Goal: Task Accomplishment & Management: Manage account settings

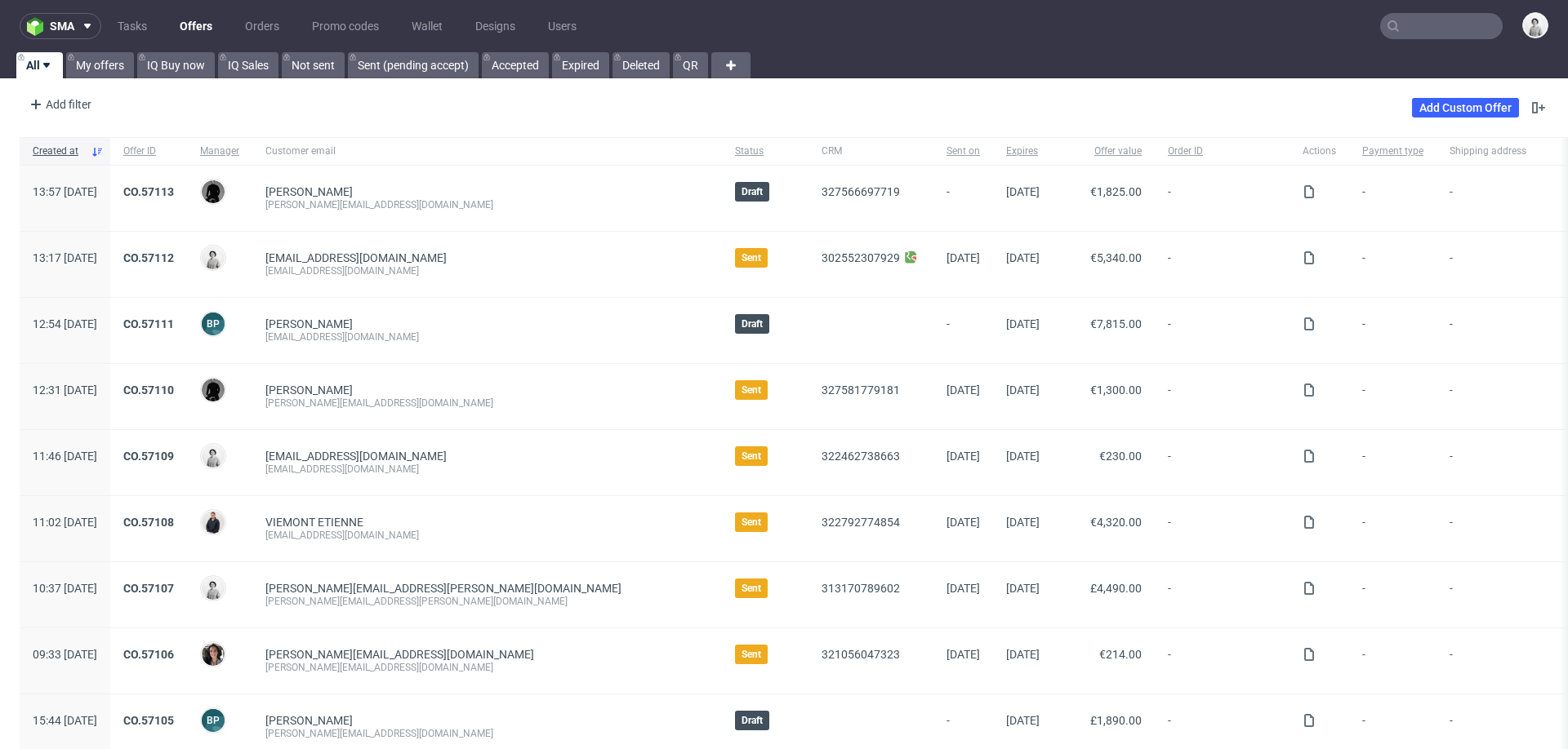
click at [1406, 18] on input "text" at bounding box center [1441, 26] width 123 height 26
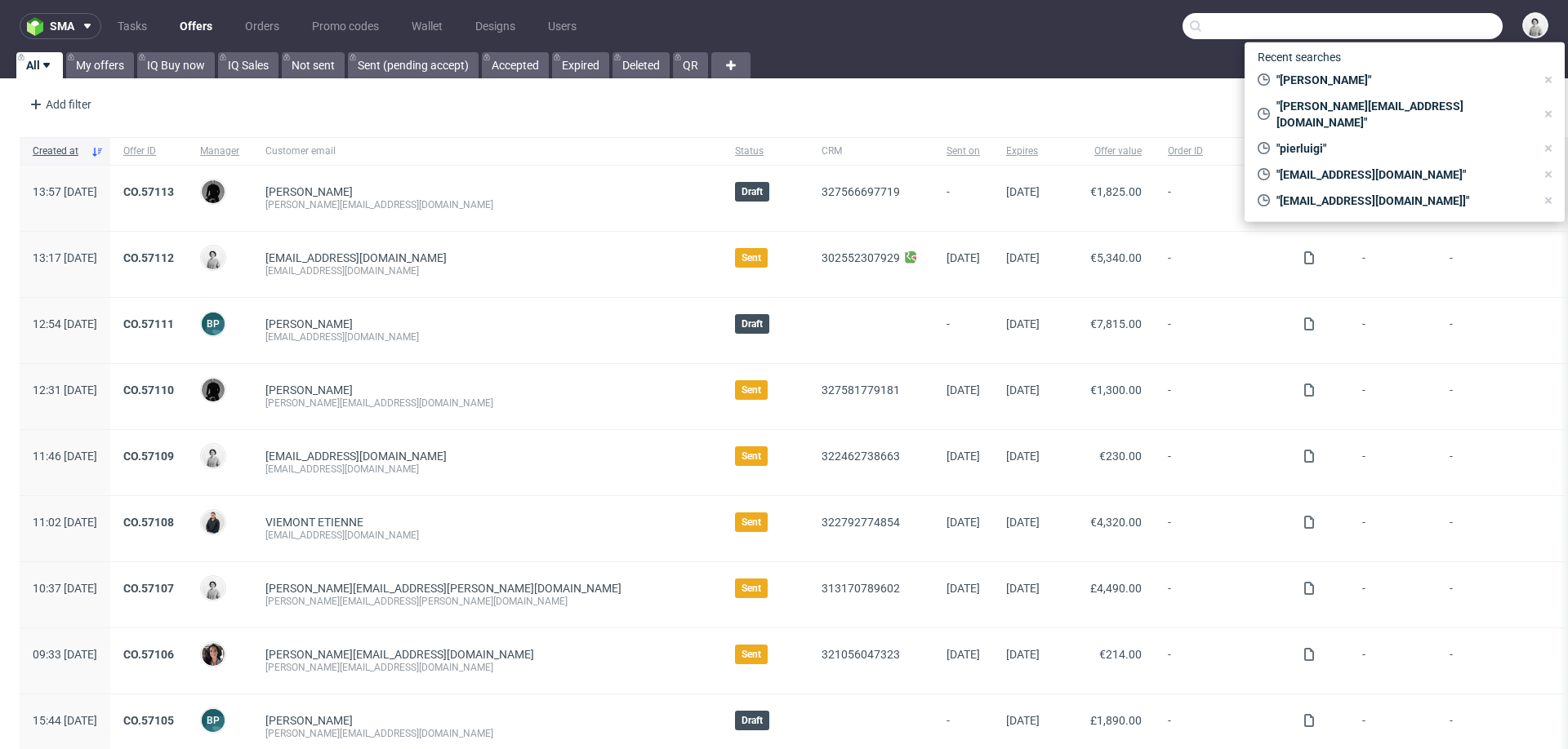
paste input "[PERSON_NAME][EMAIL_ADDRESS][PERSON_NAME][DOMAIN_NAME]"
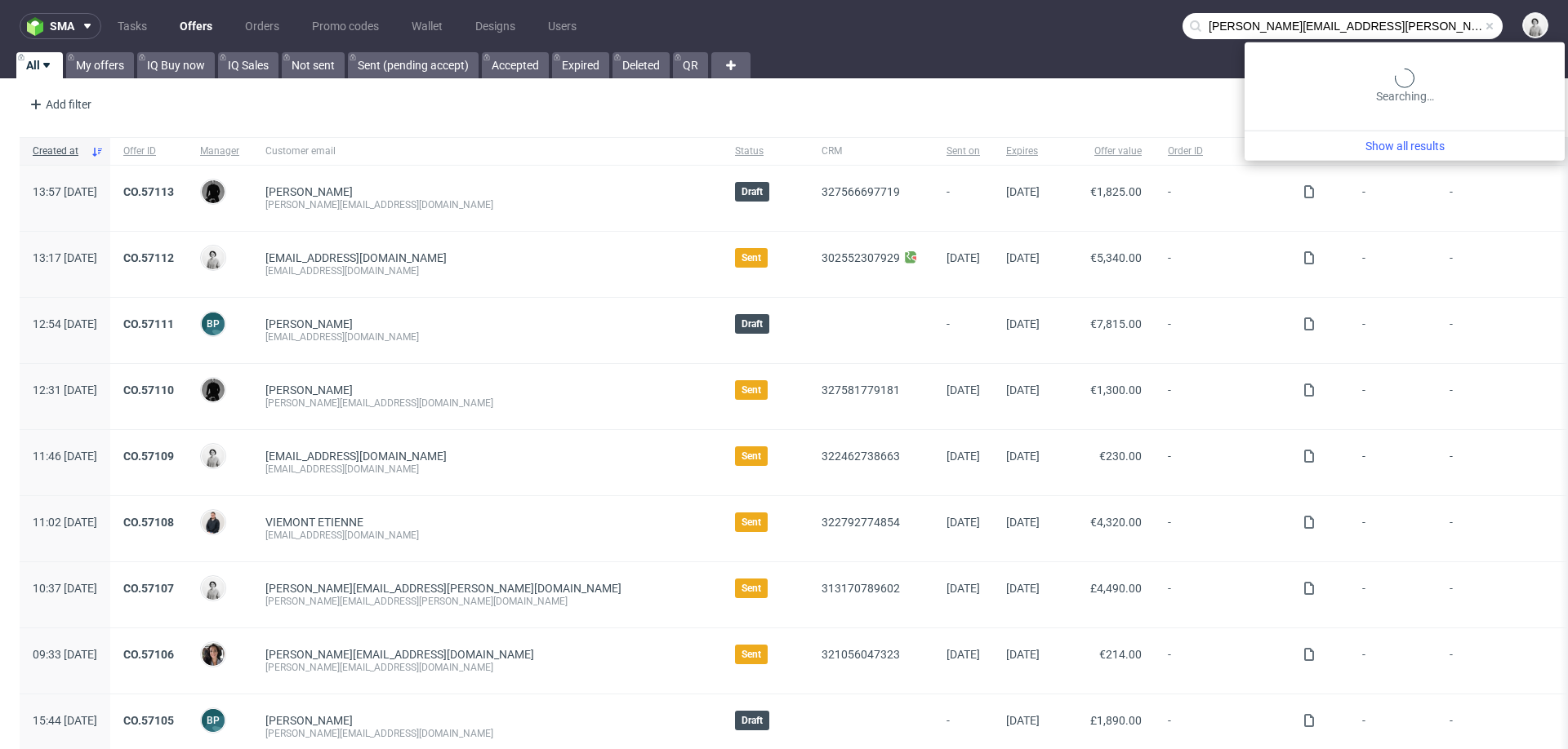
type input "[PERSON_NAME][EMAIL_ADDRESS][PERSON_NAME][DOMAIN_NAME]"
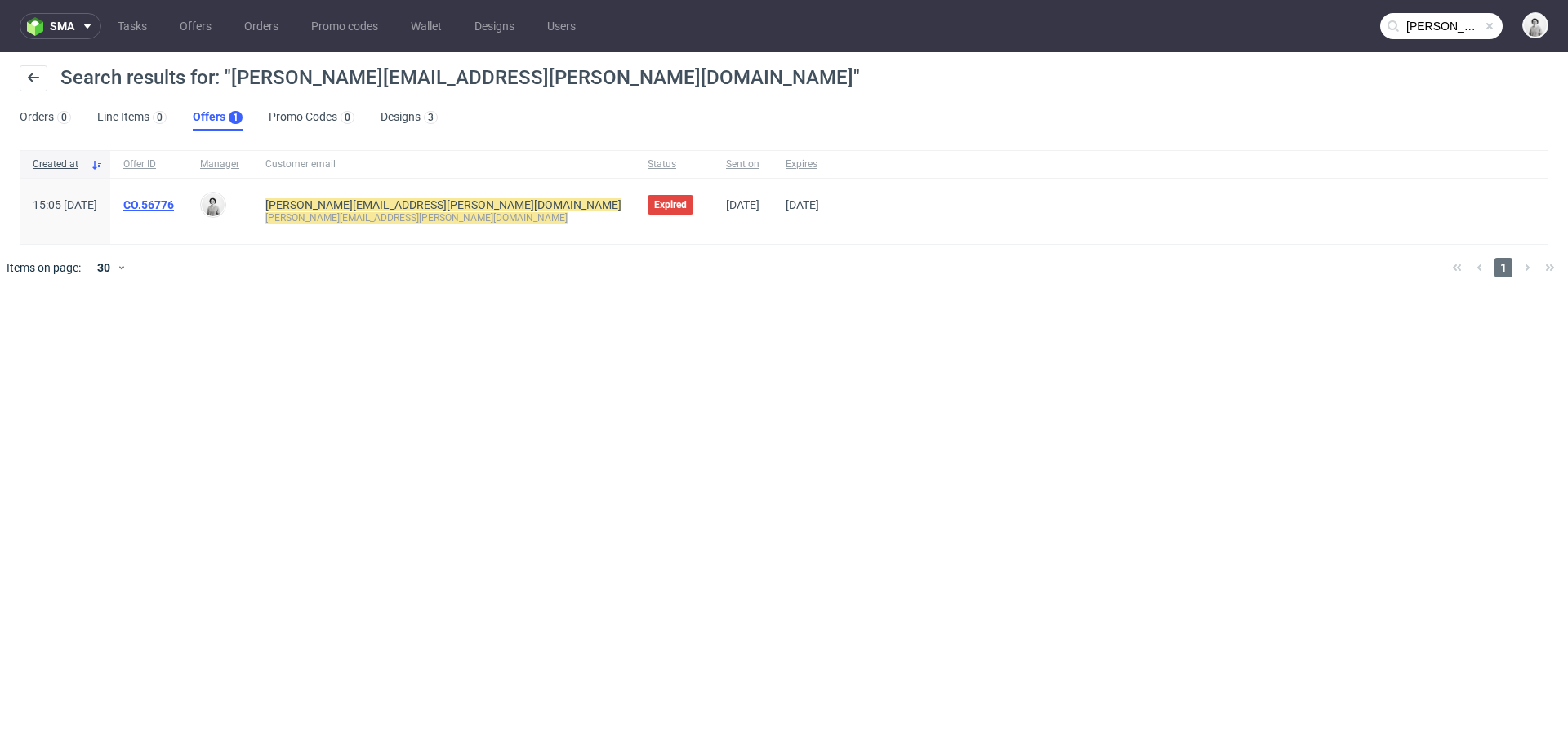
click at [174, 205] on link "CO.56776" at bounding box center [149, 205] width 51 height 13
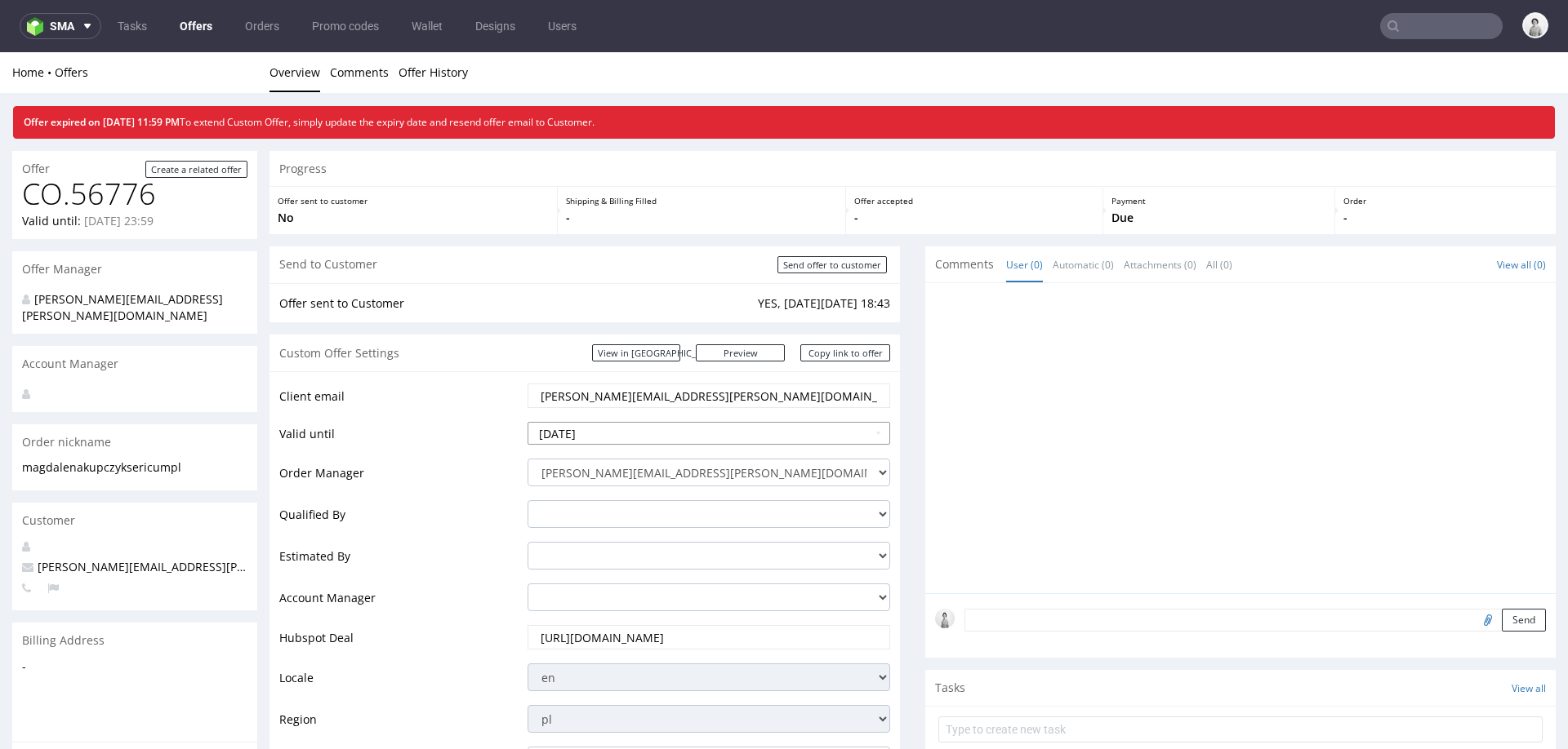
click at [687, 435] on input "2025-09-24" at bounding box center [708, 433] width 362 height 23
click at [684, 243] on th at bounding box center [690, 238] width 25 height 25
click at [586, 359] on td "21" at bounding box center [591, 360] width 25 height 25
type input "2025-10-21"
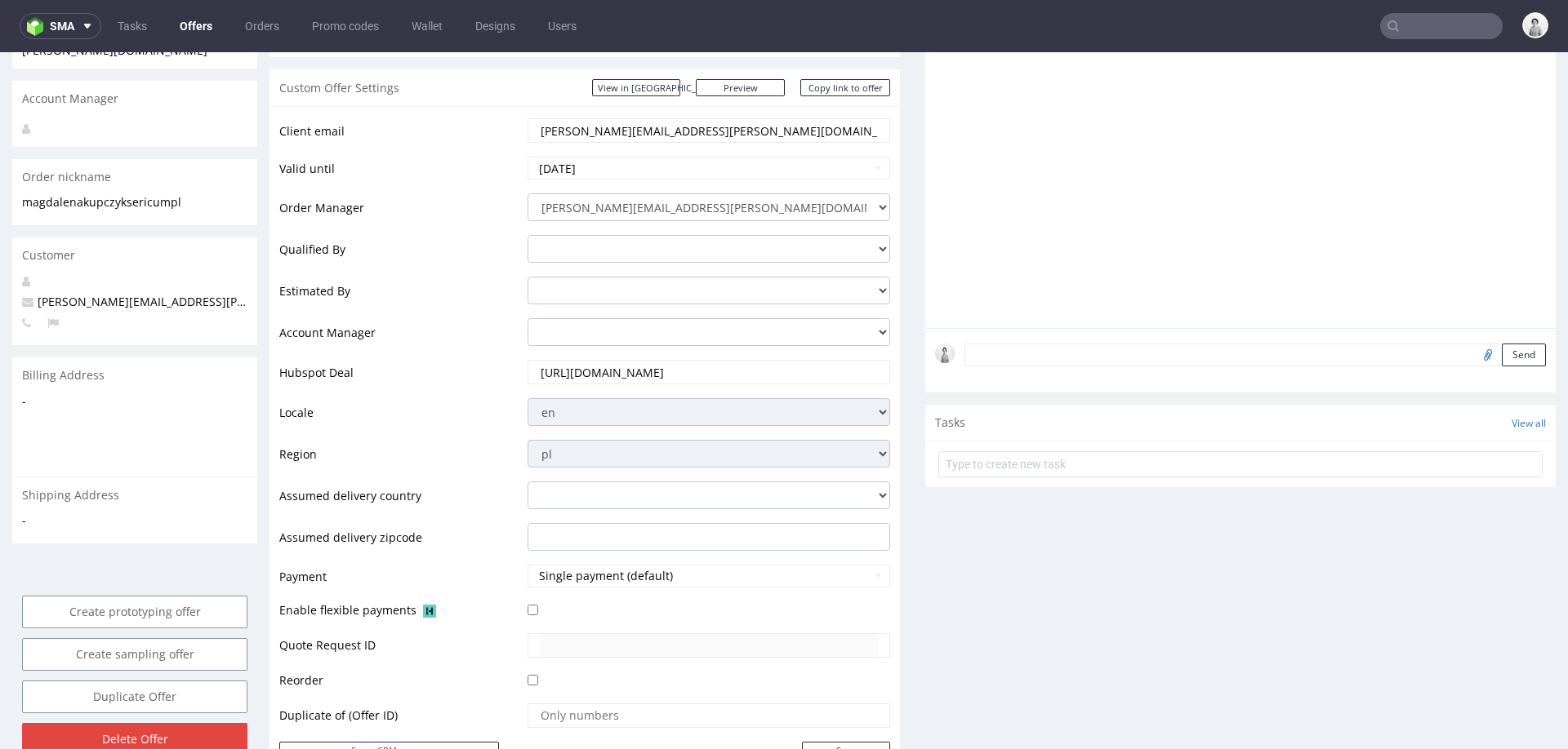
scroll to position [345, 0]
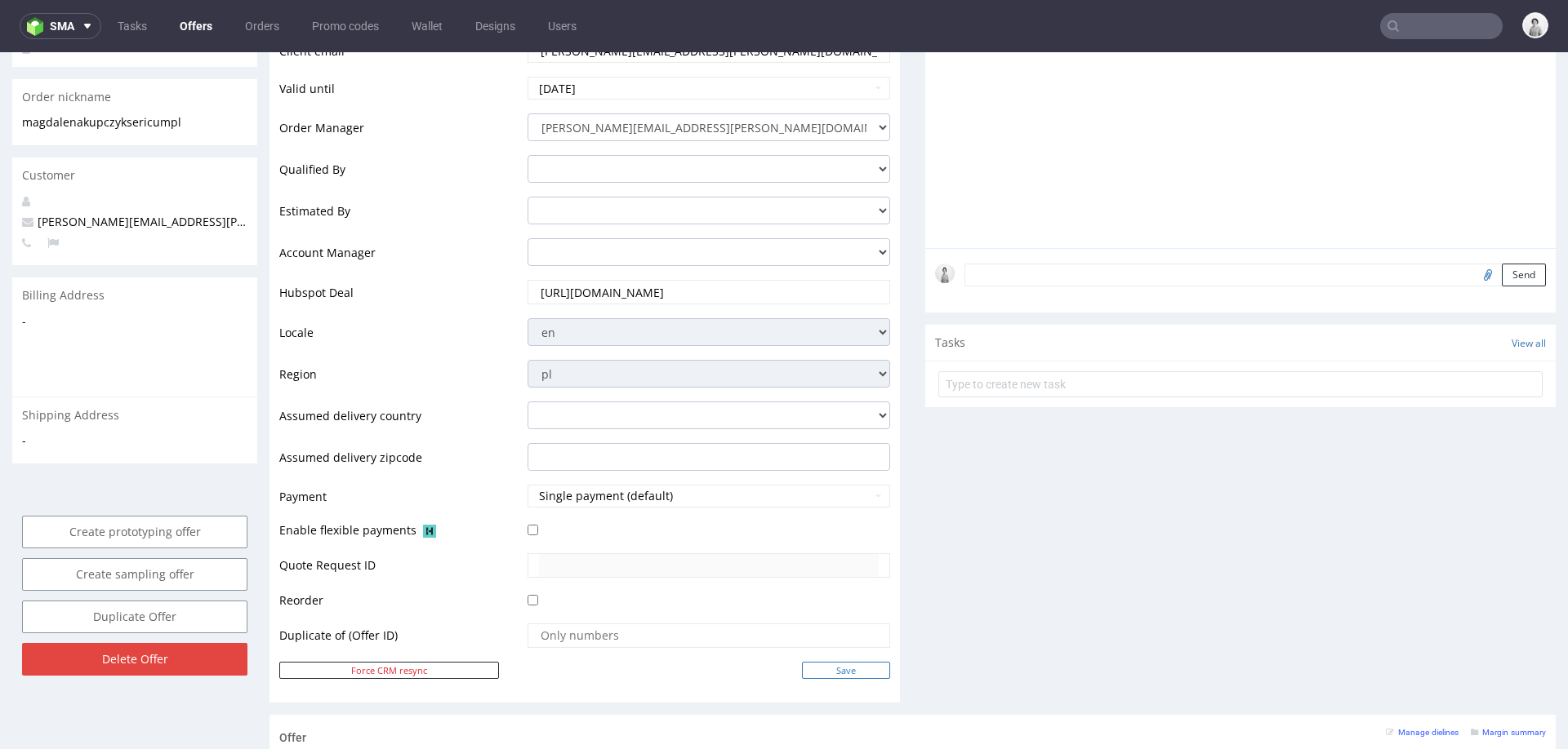
click at [817, 669] on input "Save" at bounding box center [846, 671] width 88 height 17
type input "In progress..."
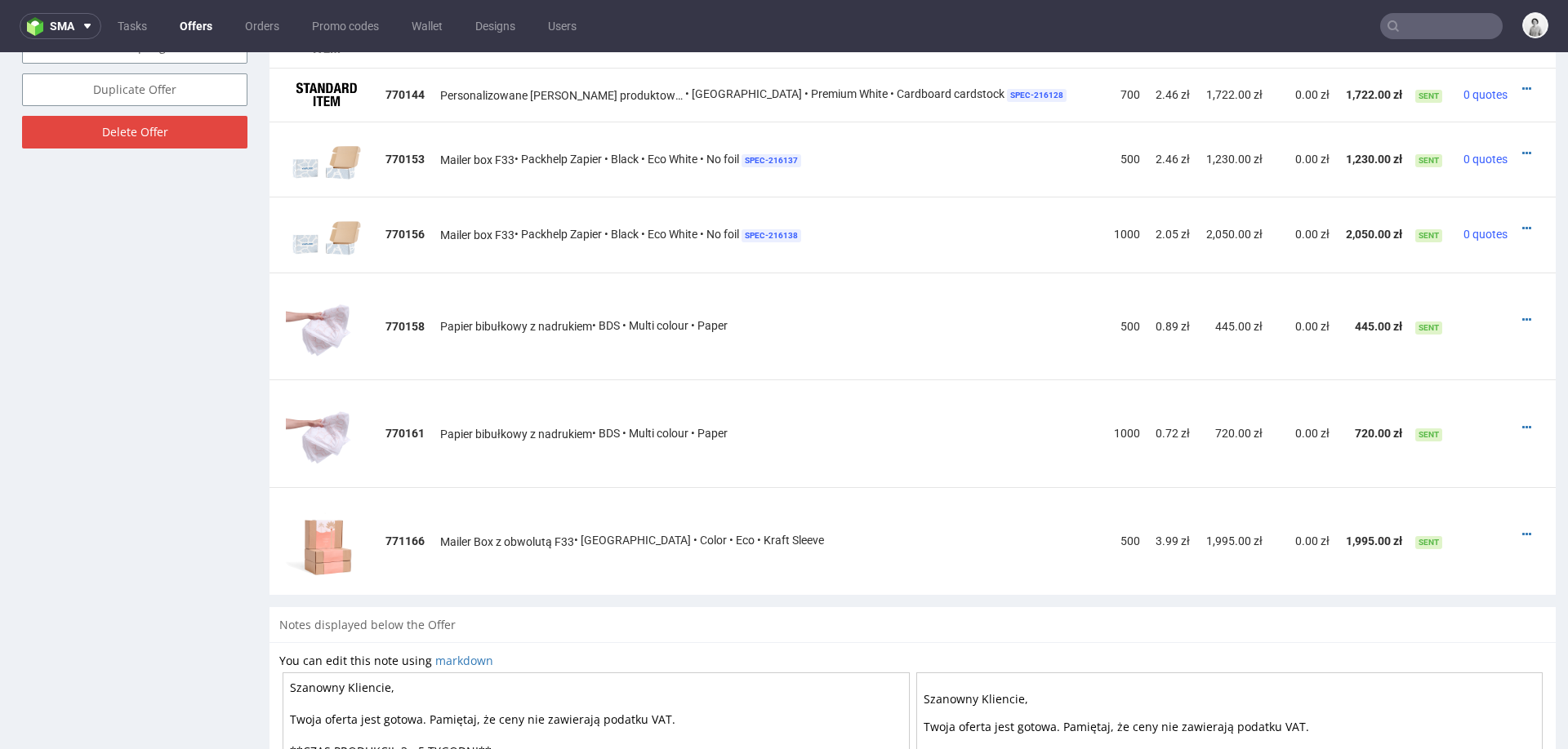
scroll to position [958, 0]
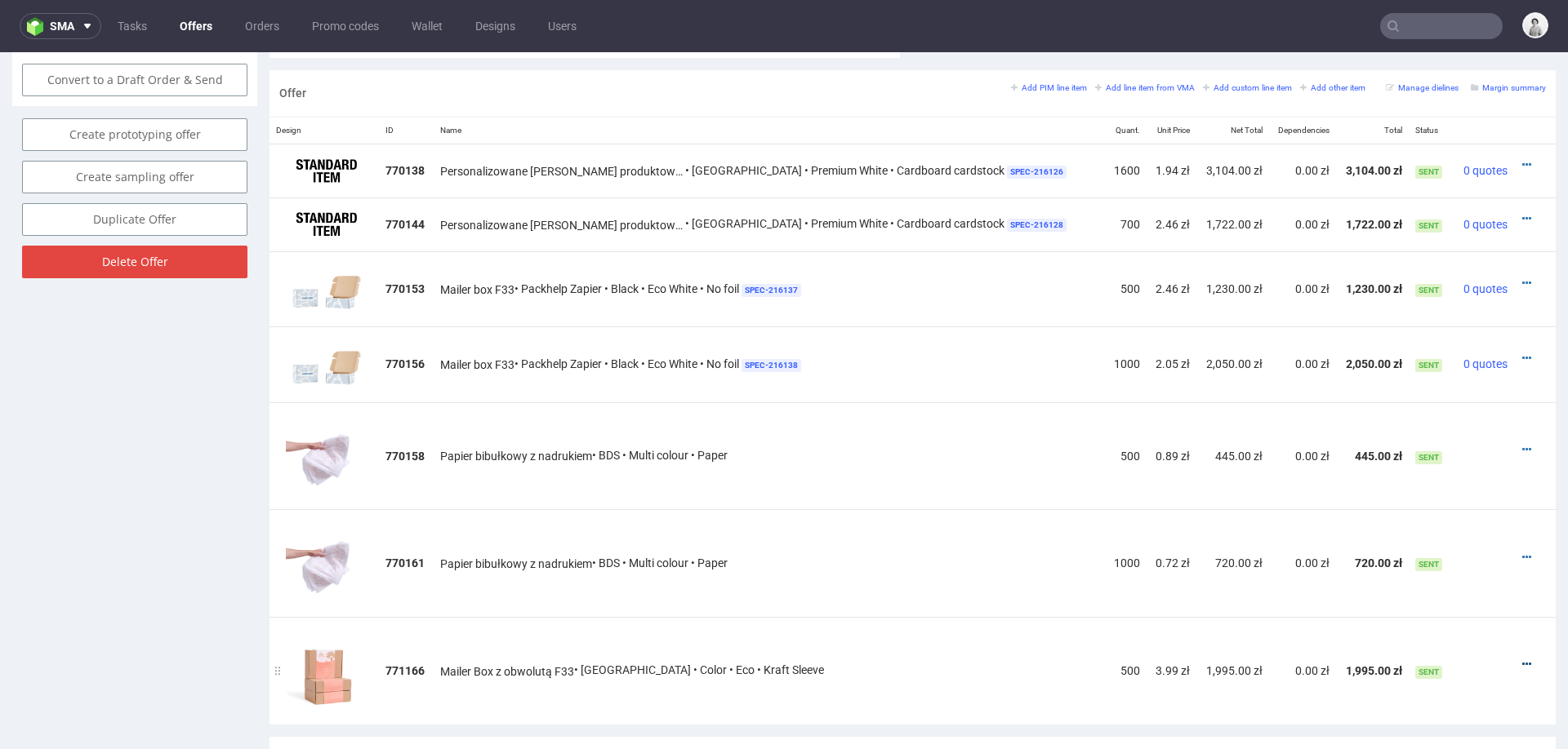
click at [1522, 659] on icon at bounding box center [1526, 665] width 9 height 11
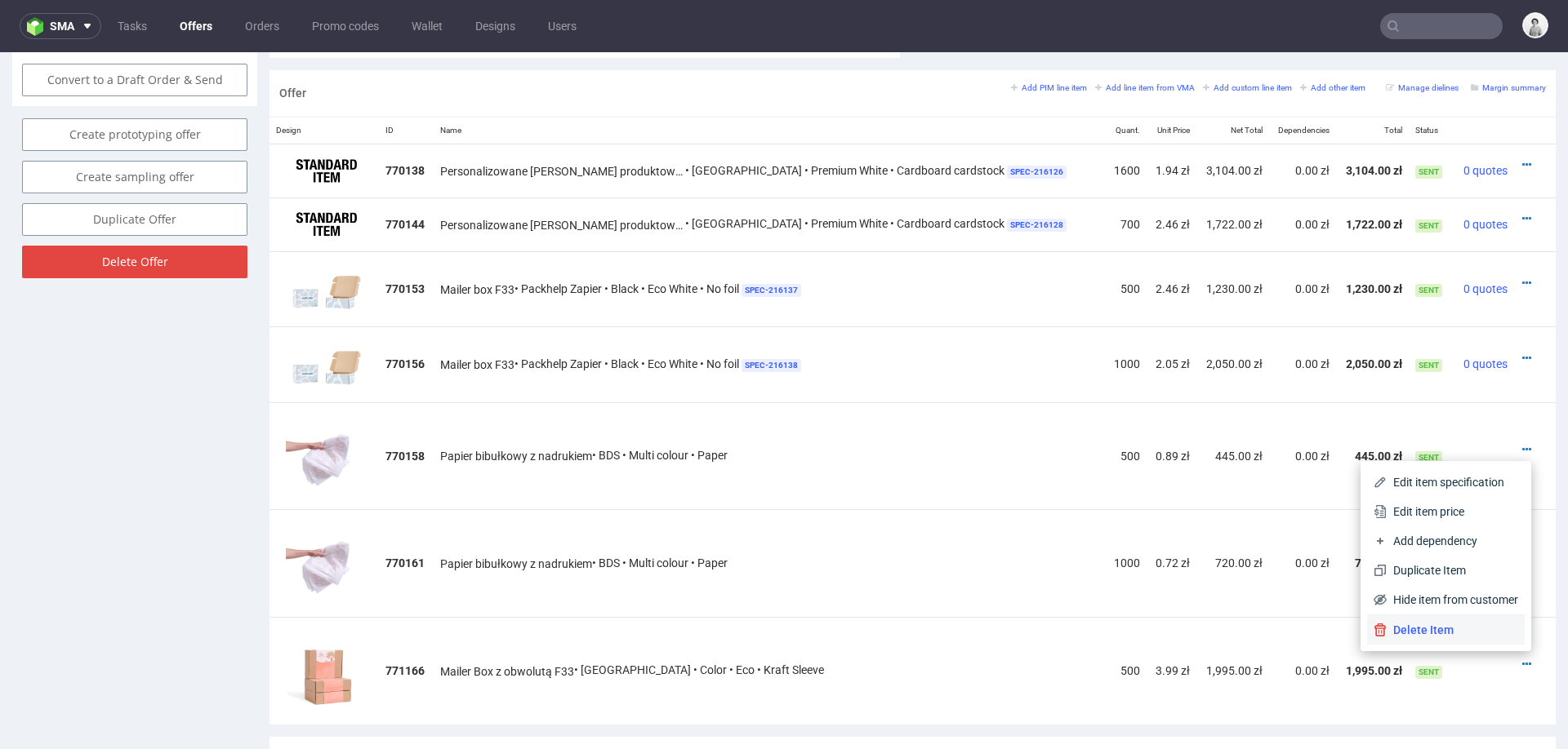
click at [1487, 637] on span "Delete Item" at bounding box center [1452, 630] width 132 height 16
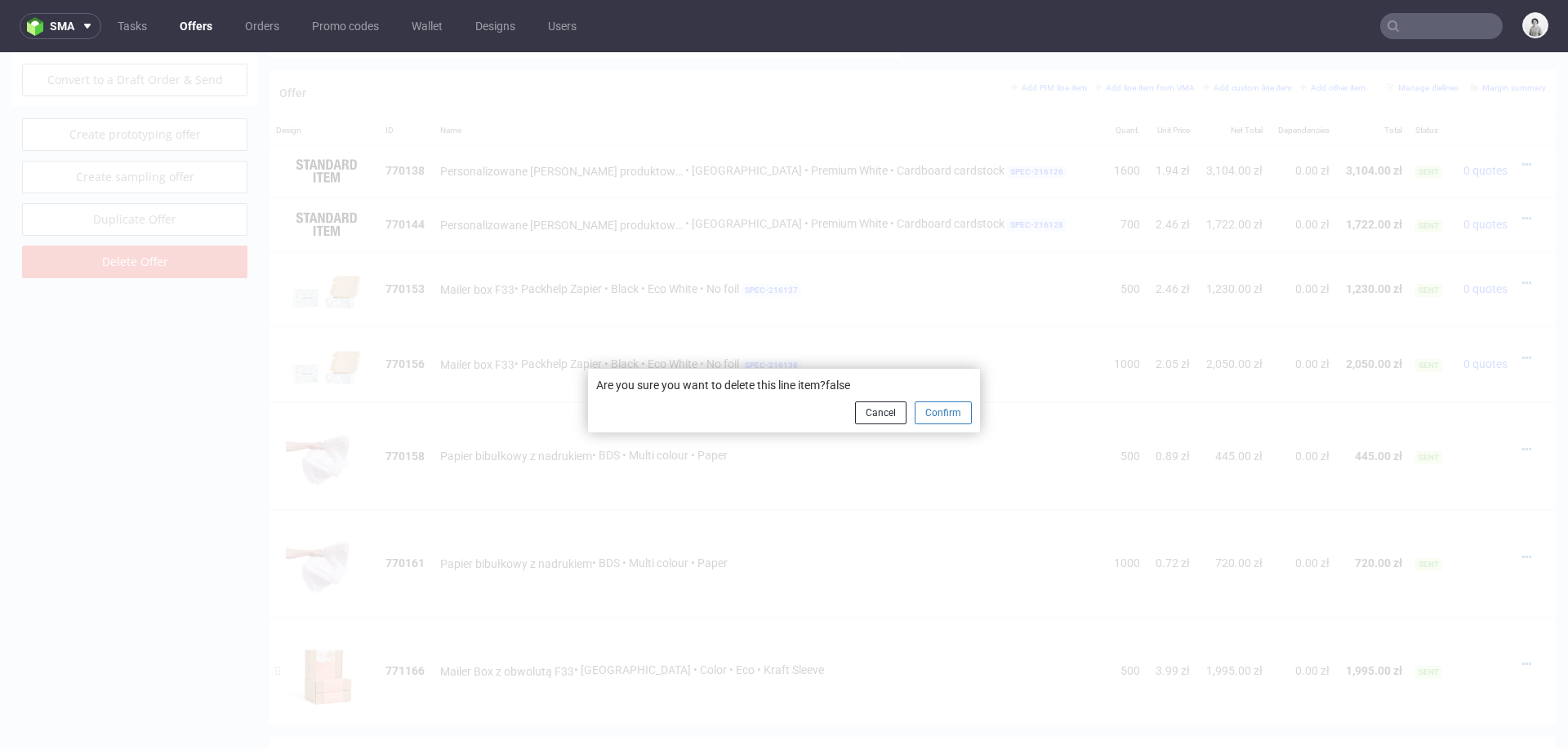
click at [936, 411] on button "Confirm" at bounding box center [943, 413] width 57 height 23
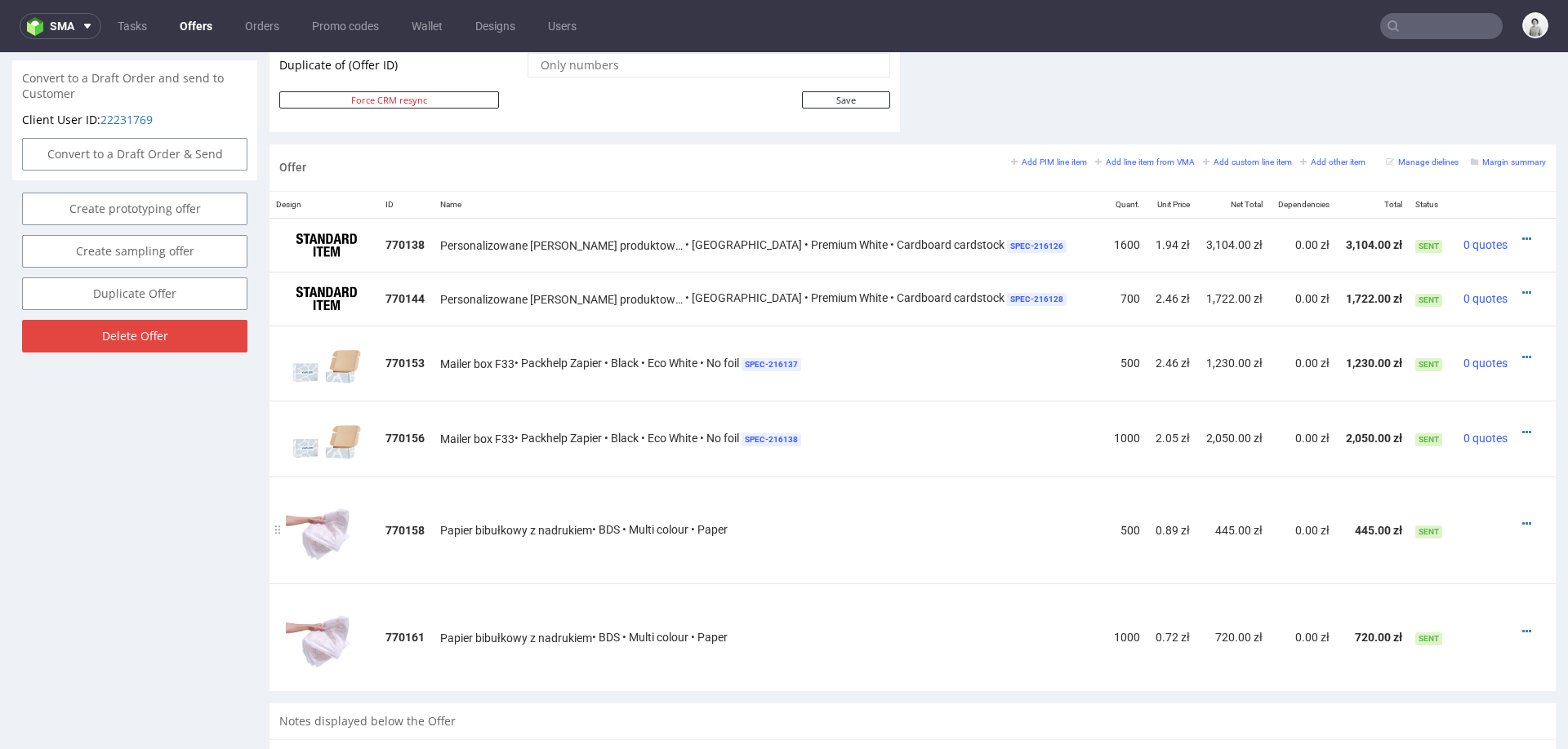
scroll to position [869, 0]
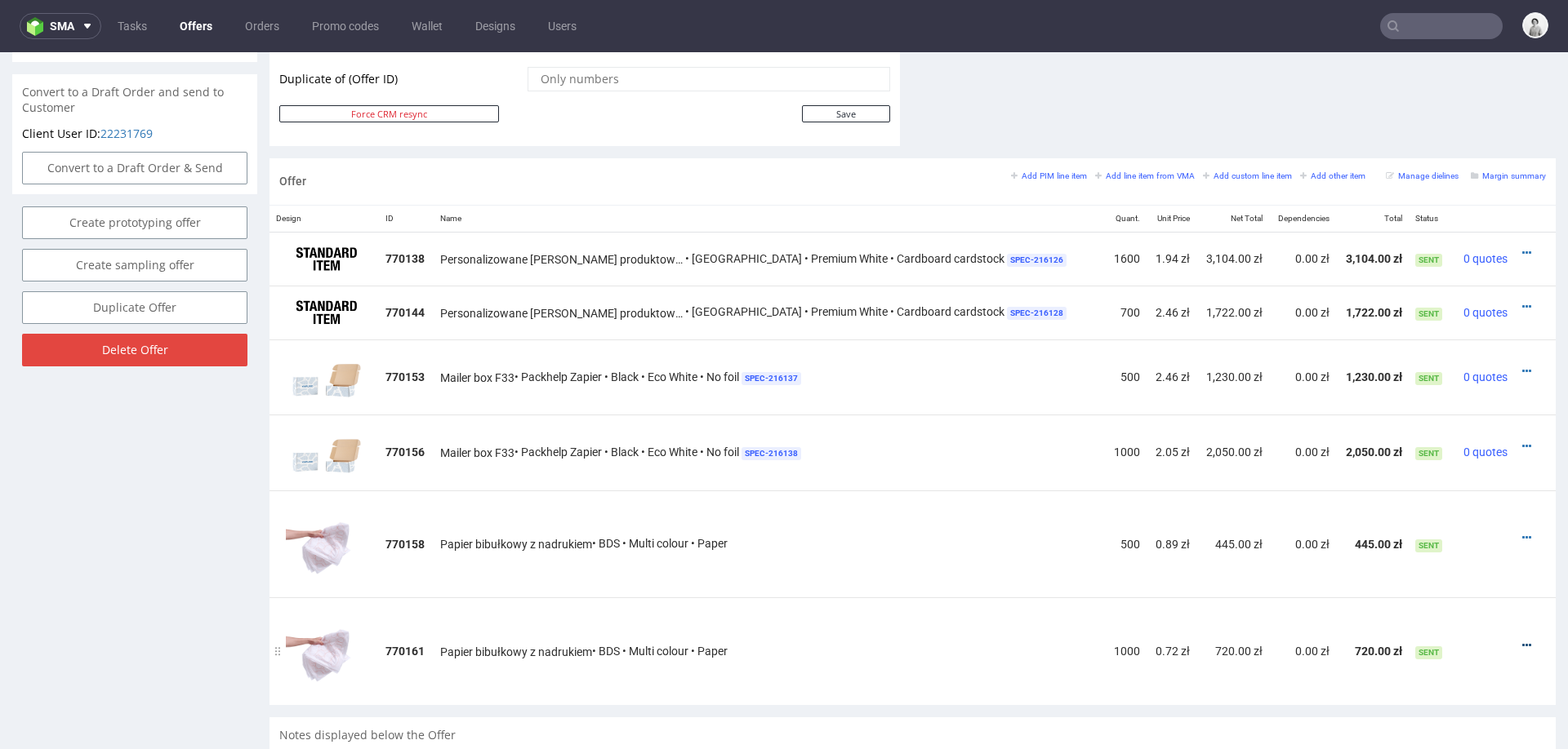
click at [1522, 640] on icon at bounding box center [1526, 646] width 9 height 11
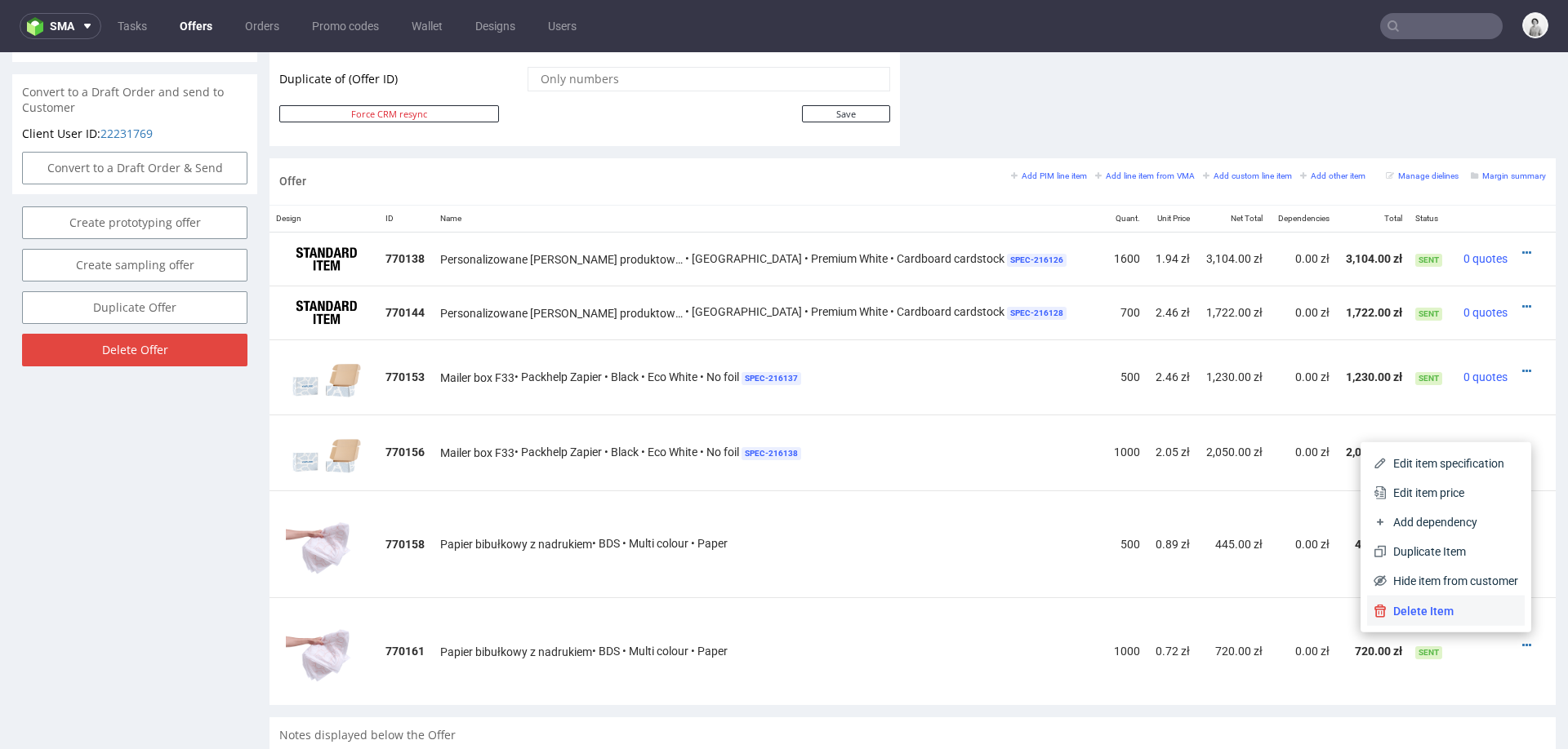
click at [1487, 607] on span "Delete Item" at bounding box center [1452, 612] width 132 height 16
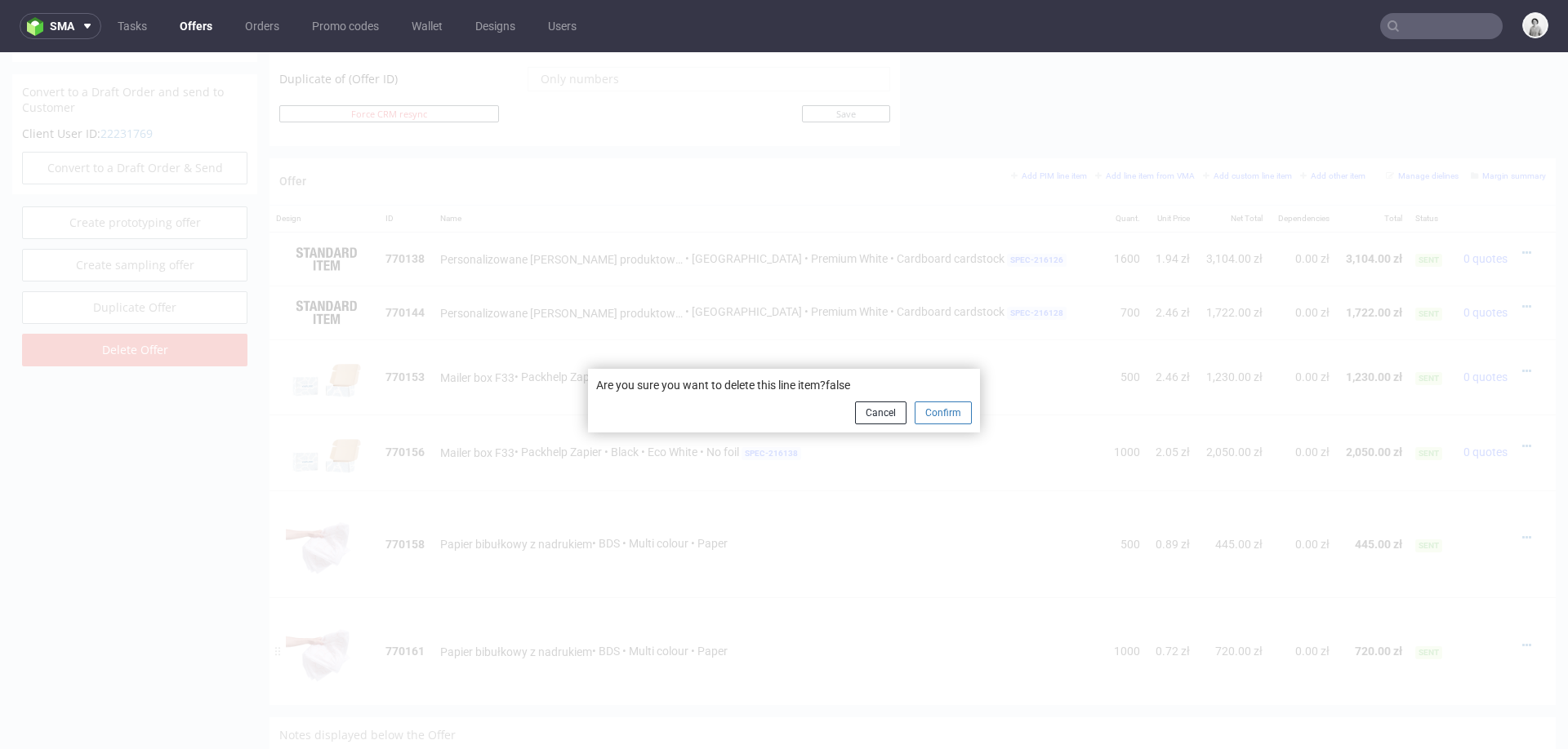
click at [924, 403] on button "Confirm" at bounding box center [943, 413] width 57 height 23
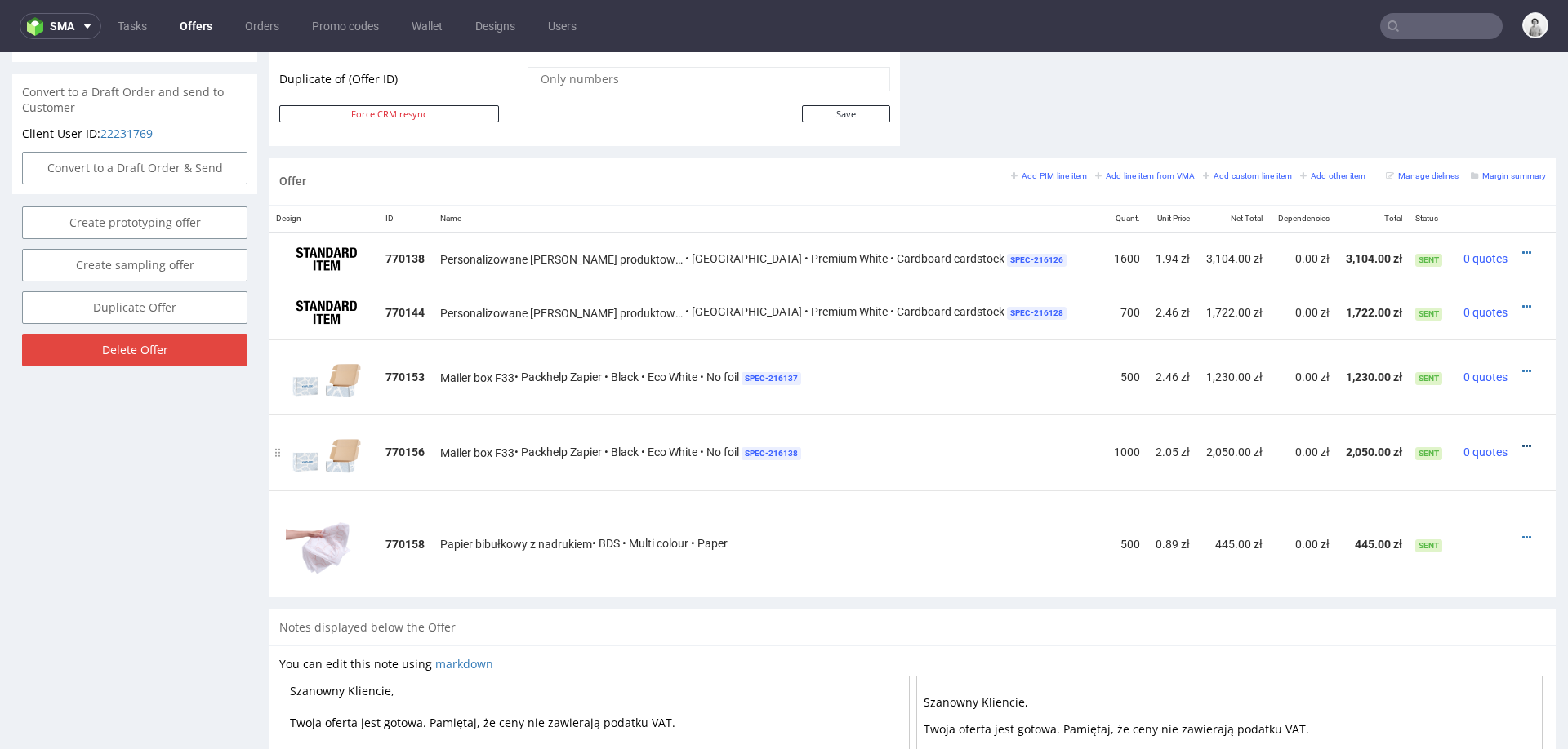
click at [1522, 441] on icon at bounding box center [1526, 446] width 9 height 11
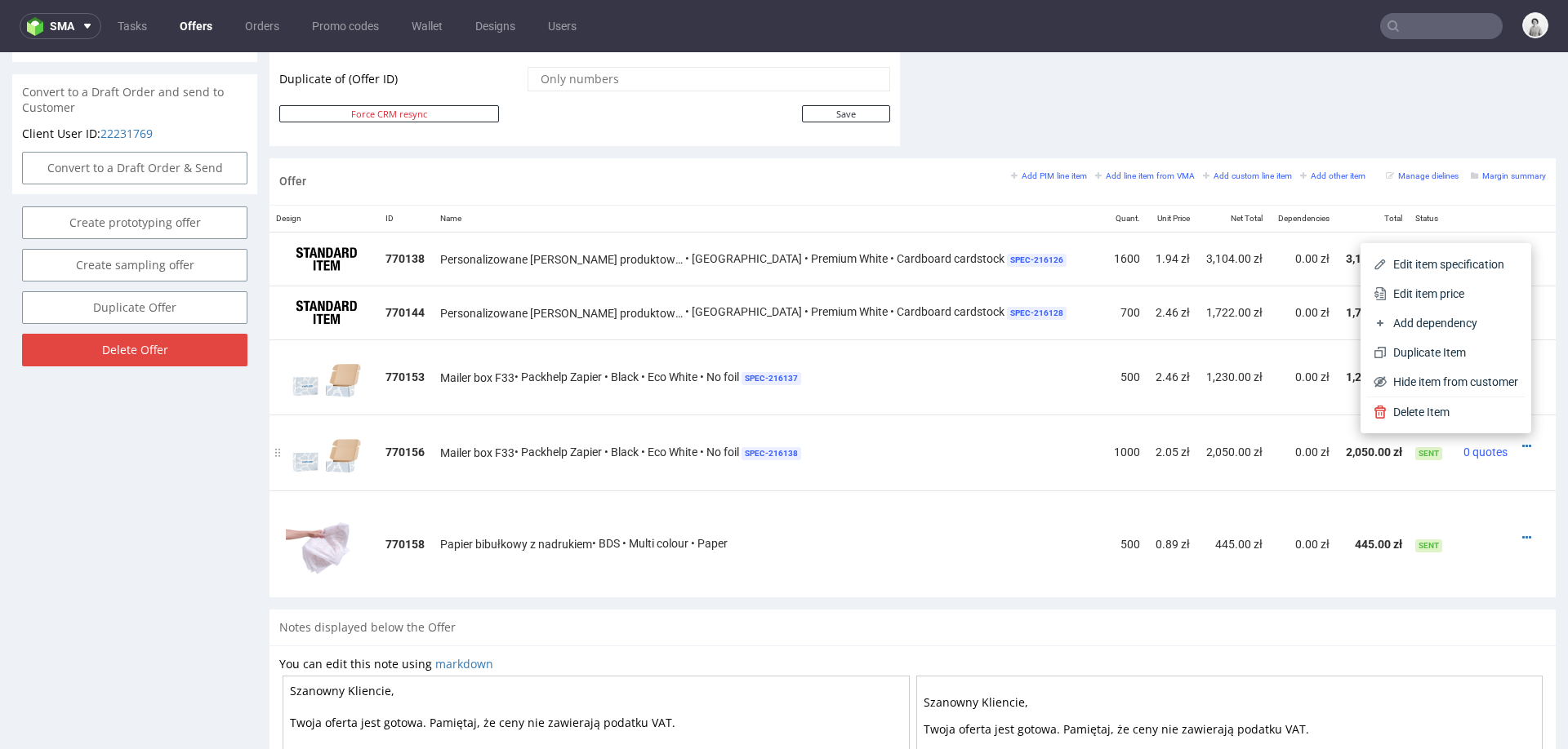
click at [1521, 438] on div at bounding box center [1530, 446] width 19 height 16
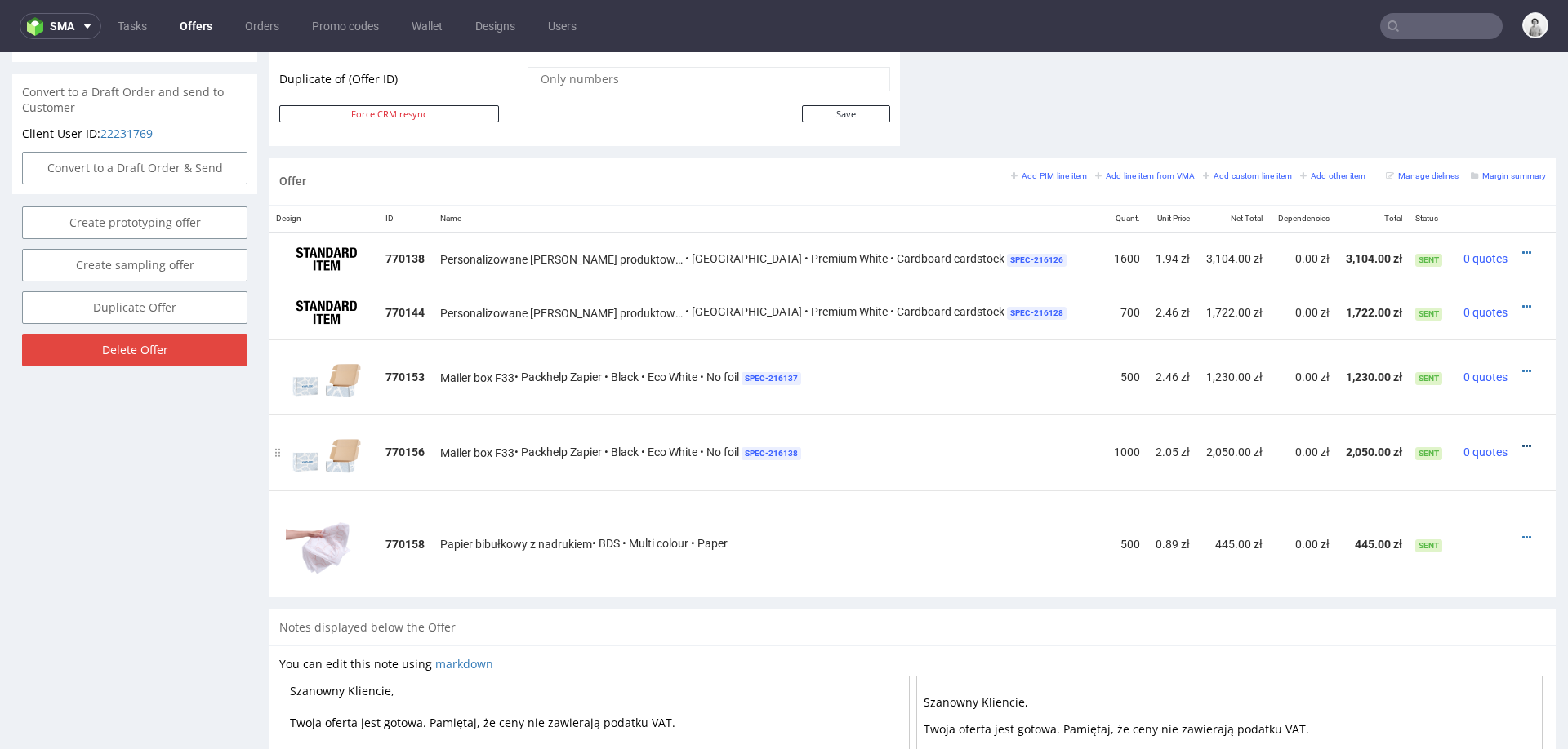
click at [1522, 441] on icon at bounding box center [1526, 446] width 9 height 11
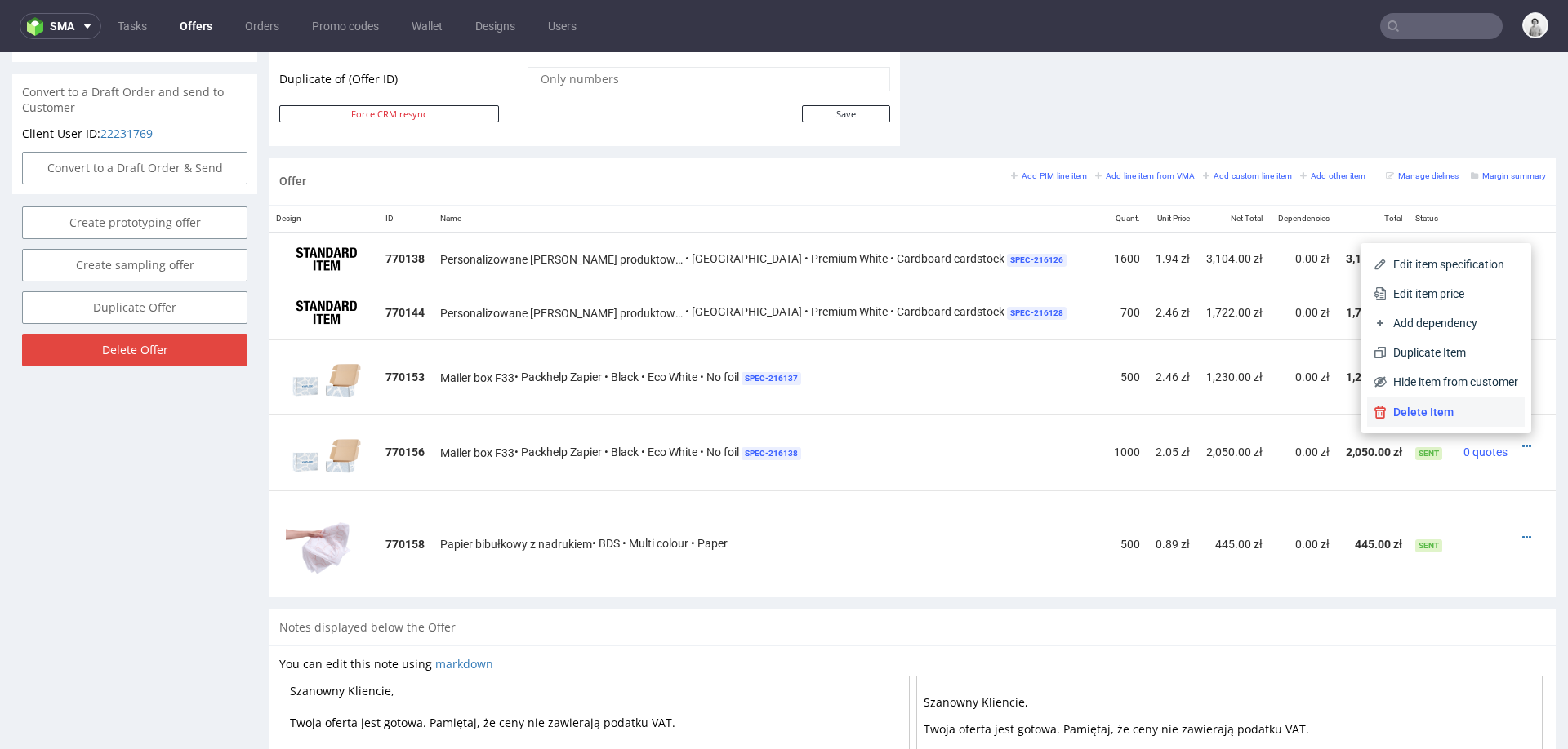
click at [1429, 408] on span "Delete Item" at bounding box center [1452, 412] width 132 height 16
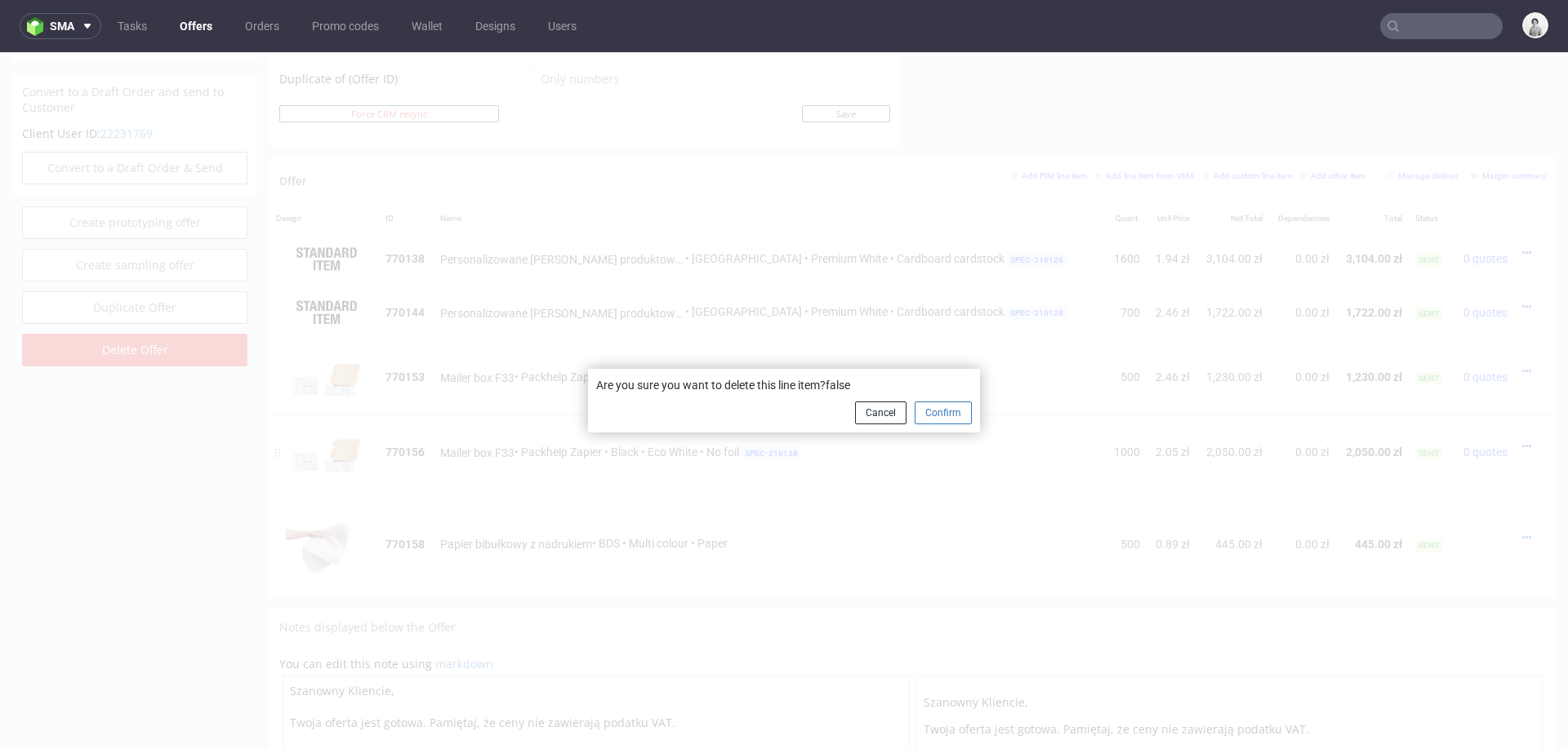
click at [932, 409] on button "Confirm" at bounding box center [943, 413] width 57 height 23
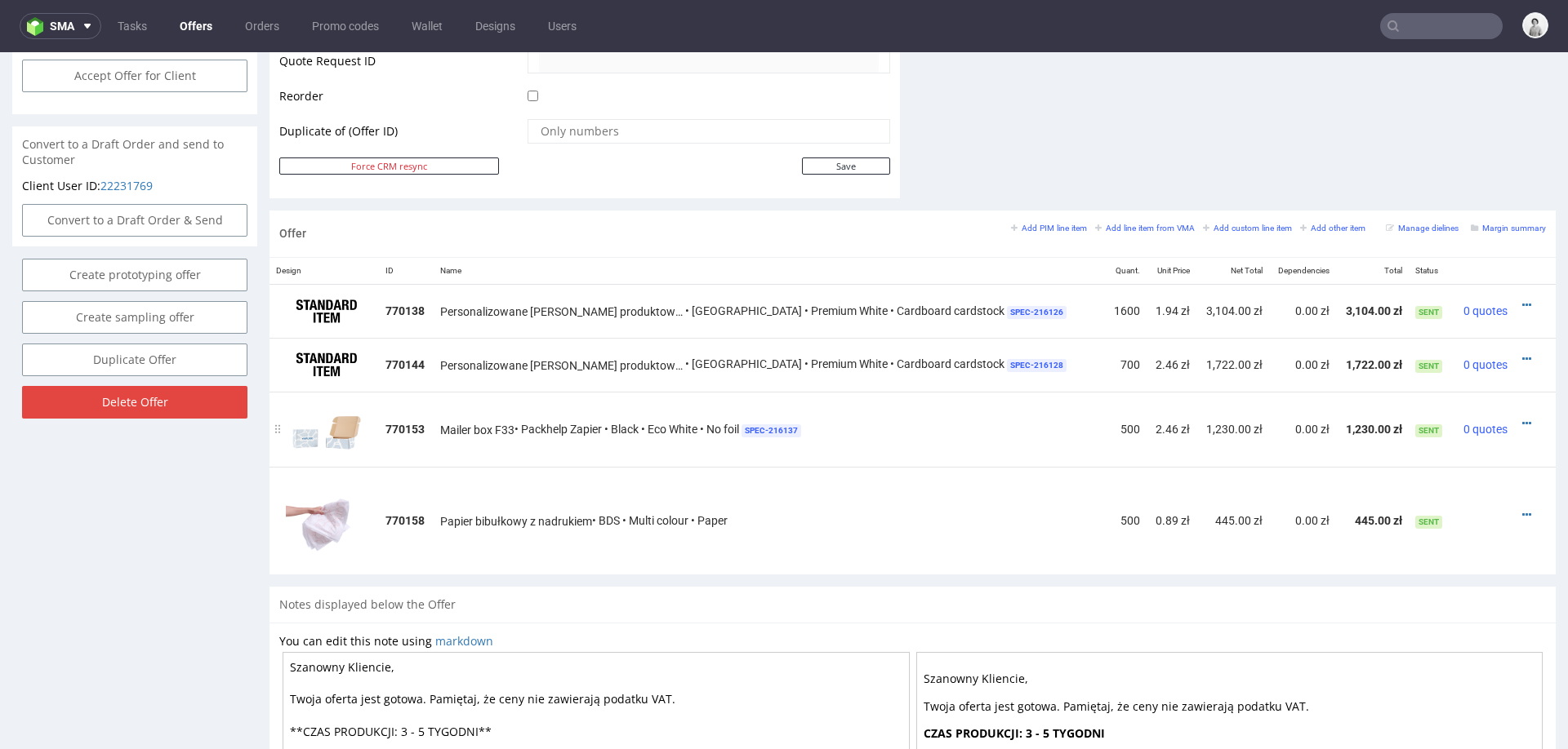
scroll to position [710, 0]
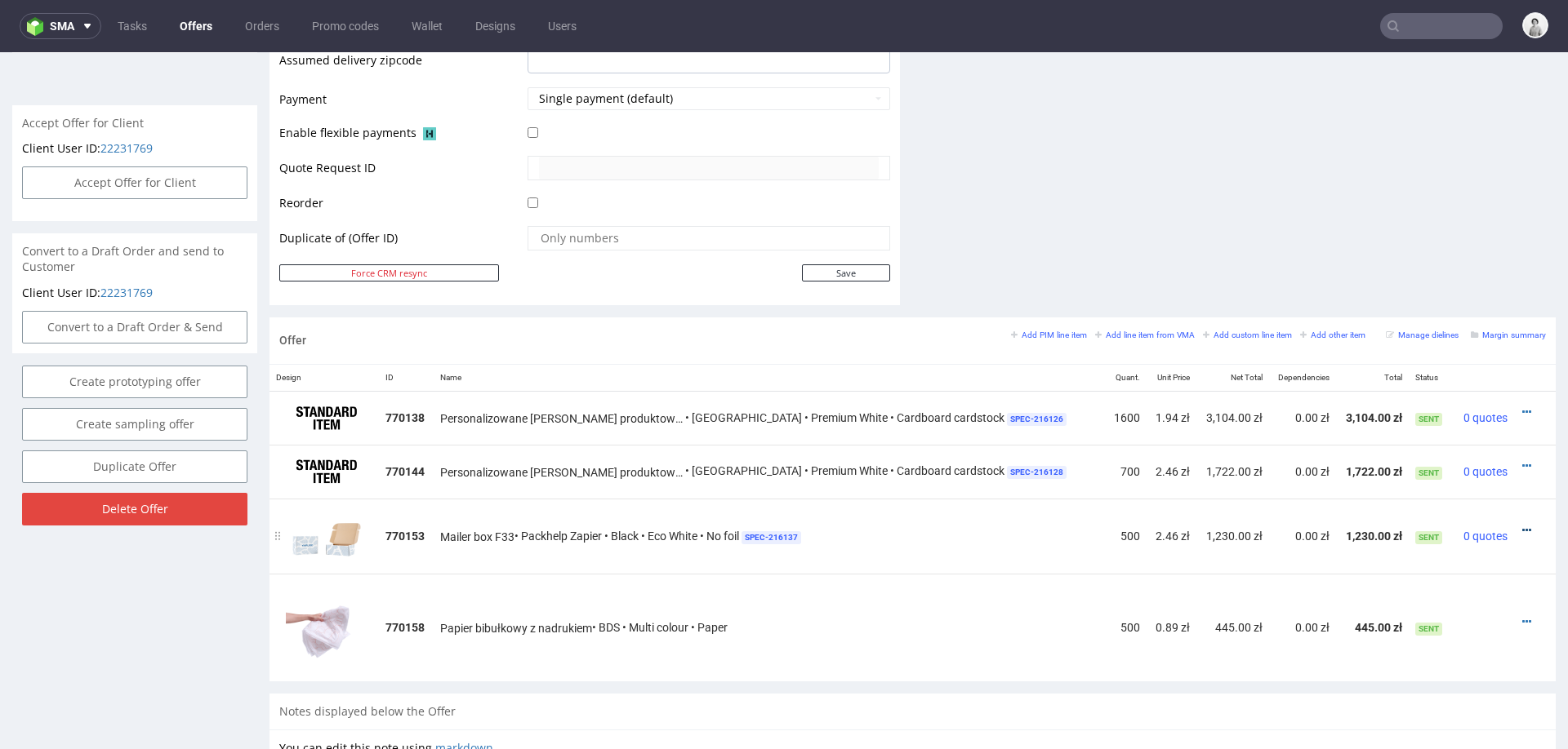
click at [1522, 525] on icon at bounding box center [1526, 531] width 9 height 11
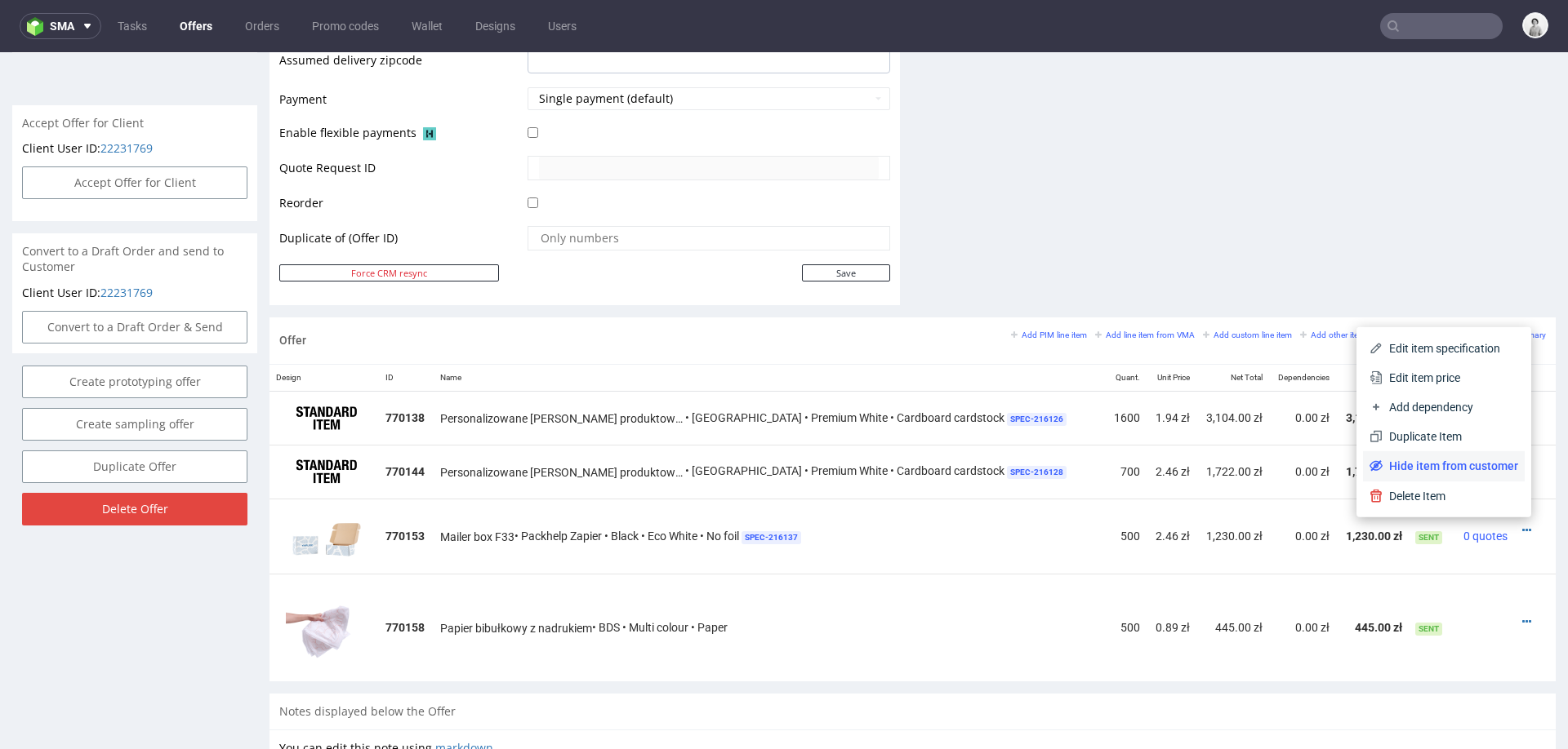
click at [1468, 466] on span "Hide item from customer" at bounding box center [1450, 466] width 136 height 16
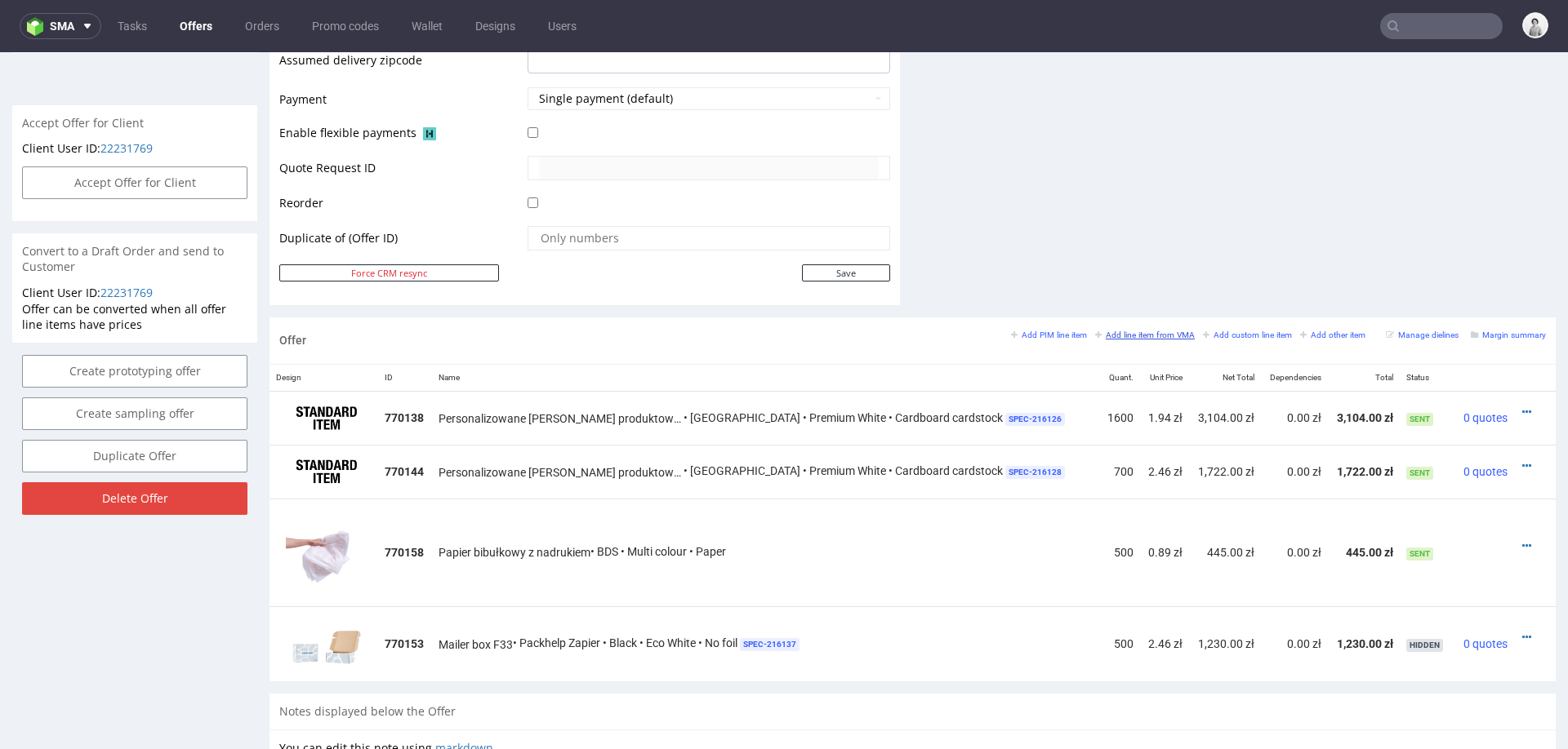
click at [1112, 330] on small "Add line item from VMA" at bounding box center [1145, 334] width 100 height 9
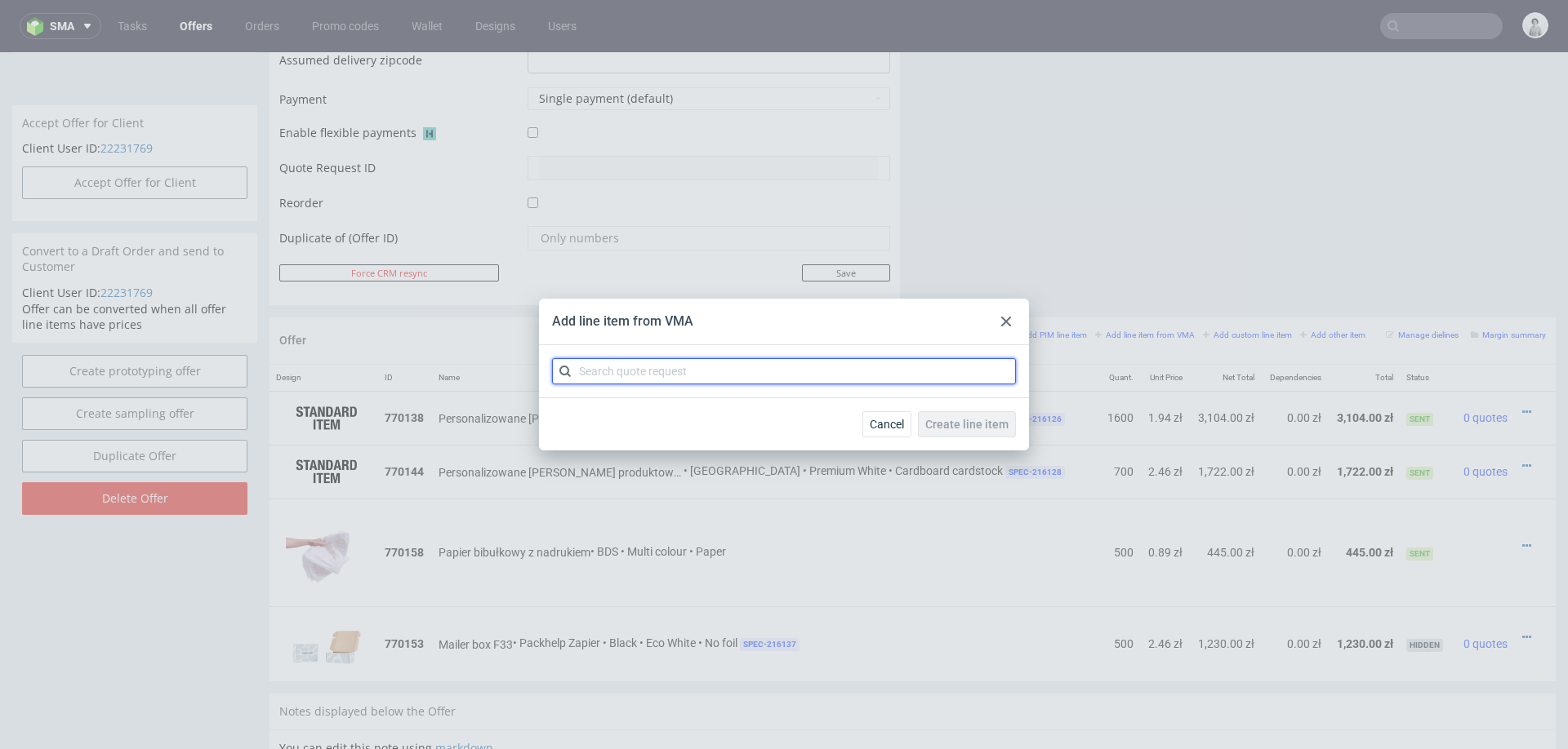
click at [871, 370] on input "text" at bounding box center [784, 371] width 464 height 26
type input "cbsw"
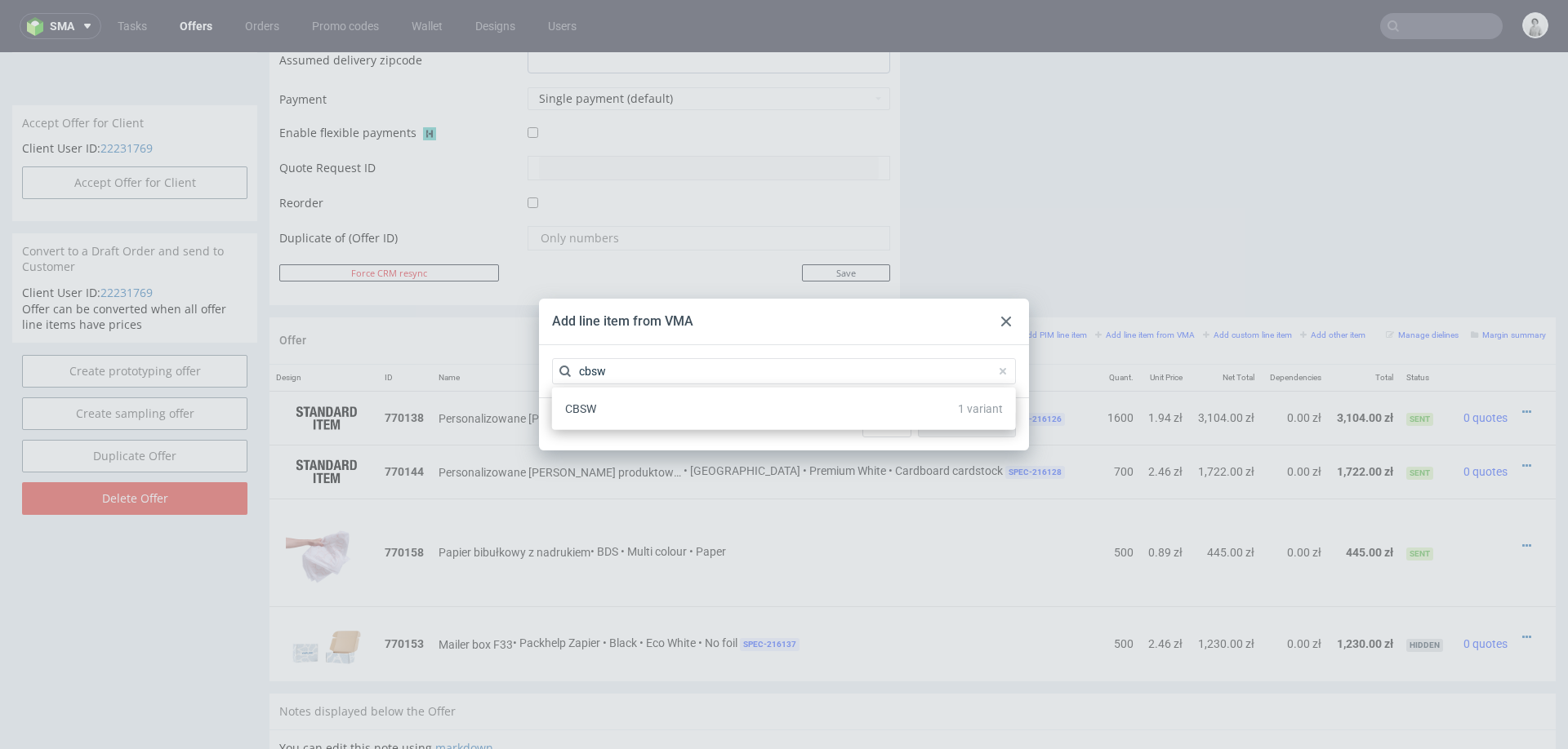
click at [732, 398] on div "CBSW 1 variant" at bounding box center [784, 409] width 451 height 29
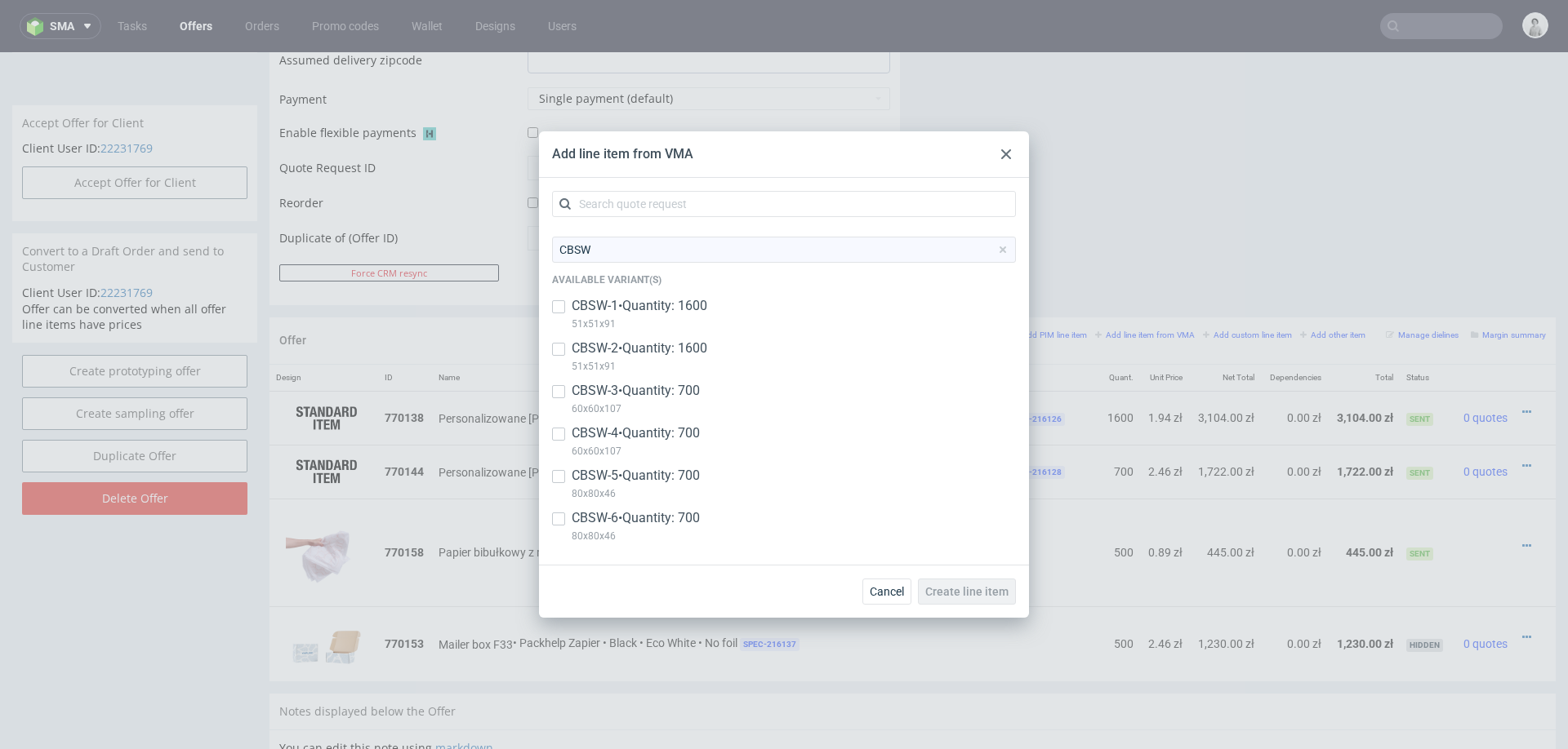
click at [564, 512] on div "CBSW-6 • Quantity: 700 80x80x46" at bounding box center [784, 531] width 464 height 43
checkbox input "true"
click at [564, 476] on div "CBSW-5 • Quantity: 700 80x80x46" at bounding box center [784, 488] width 464 height 43
checkbox input "true"
click at [555, 429] on input "checkbox" at bounding box center [559, 434] width 13 height 13
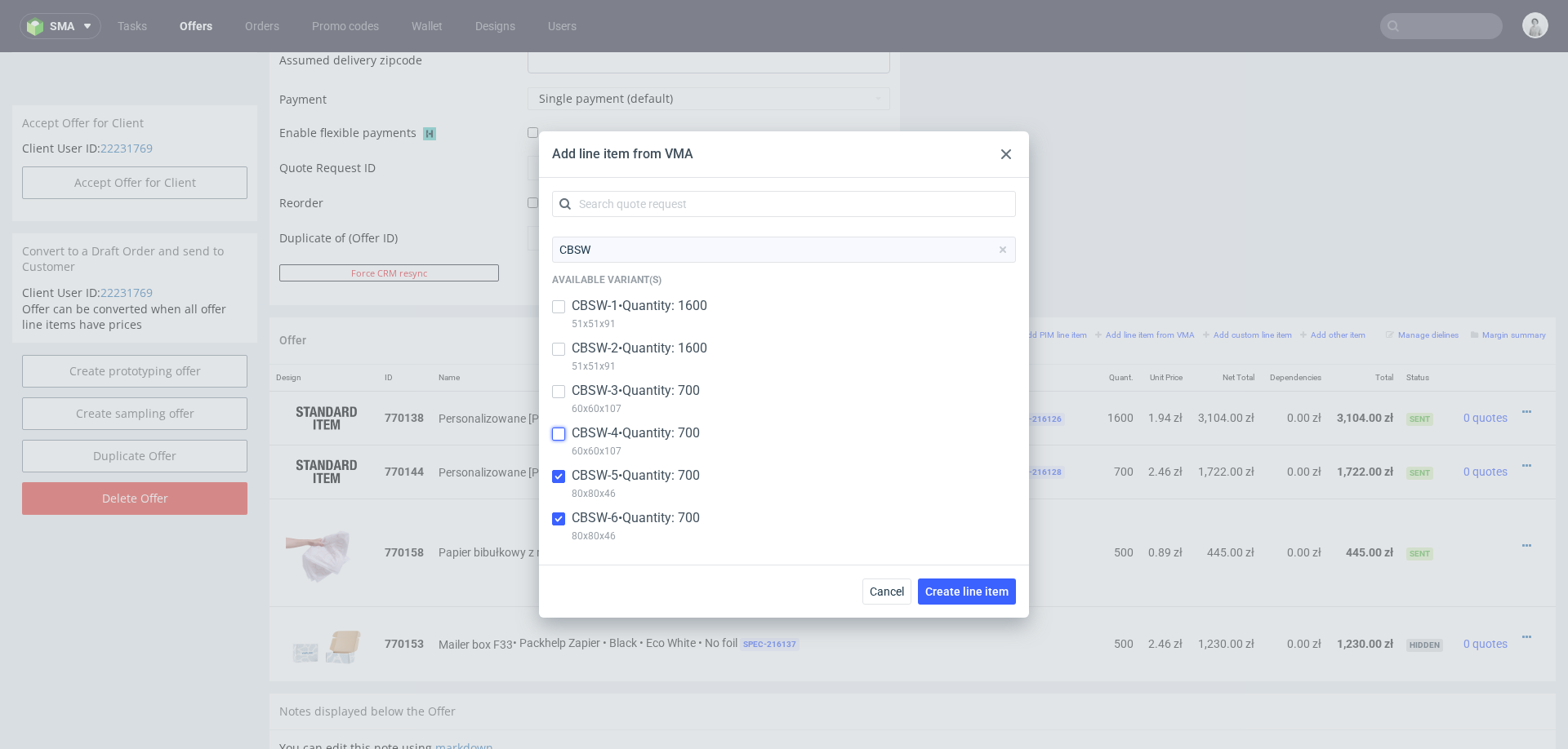
checkbox input "true"
click at [555, 394] on input "checkbox" at bounding box center [559, 392] width 13 height 13
checkbox input "true"
click at [556, 341] on div at bounding box center [559, 349] width 13 height 20
checkbox input "true"
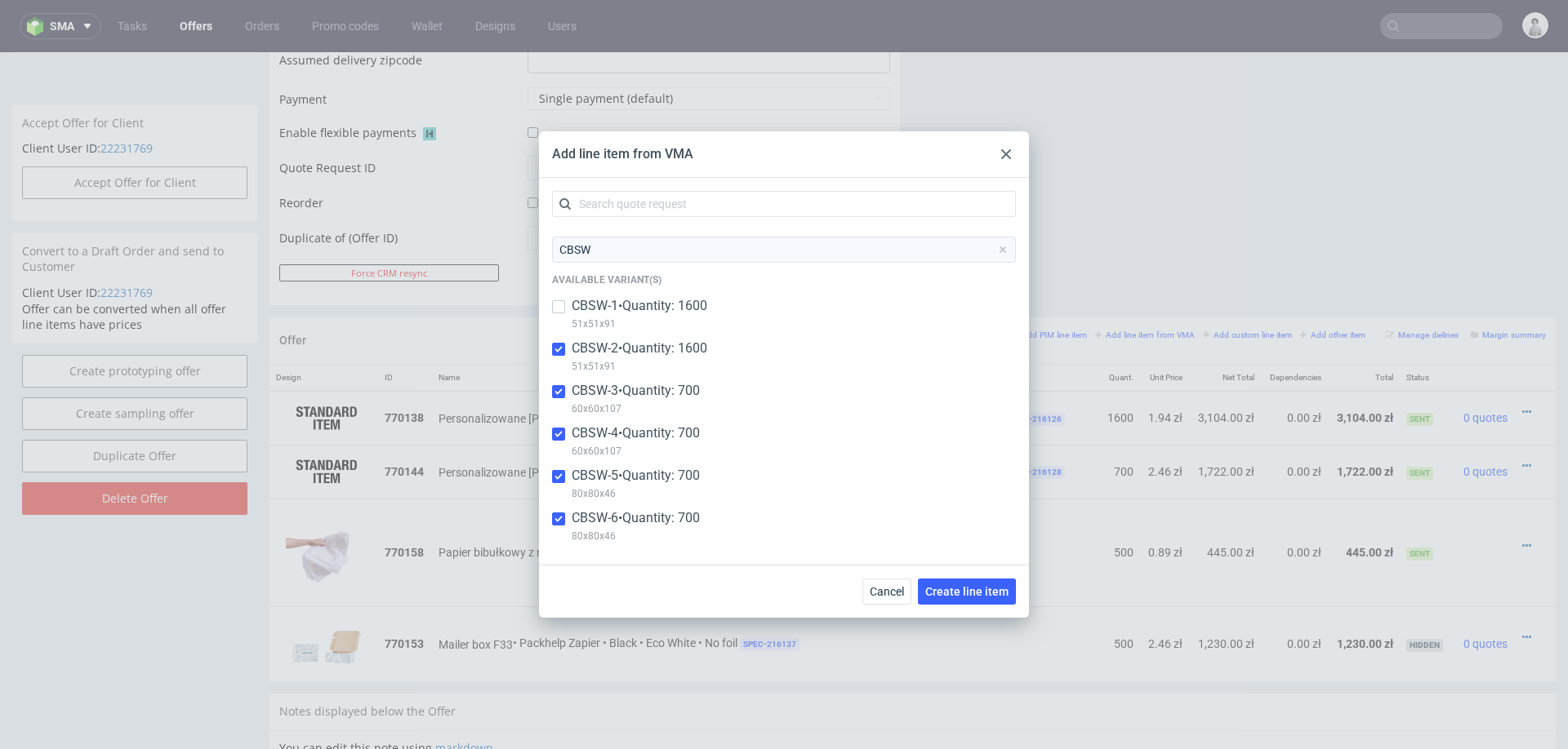
click at [558, 299] on div at bounding box center [559, 307] width 13 height 20
checkbox input "true"
click at [968, 596] on span "Create line item" at bounding box center [967, 592] width 83 height 11
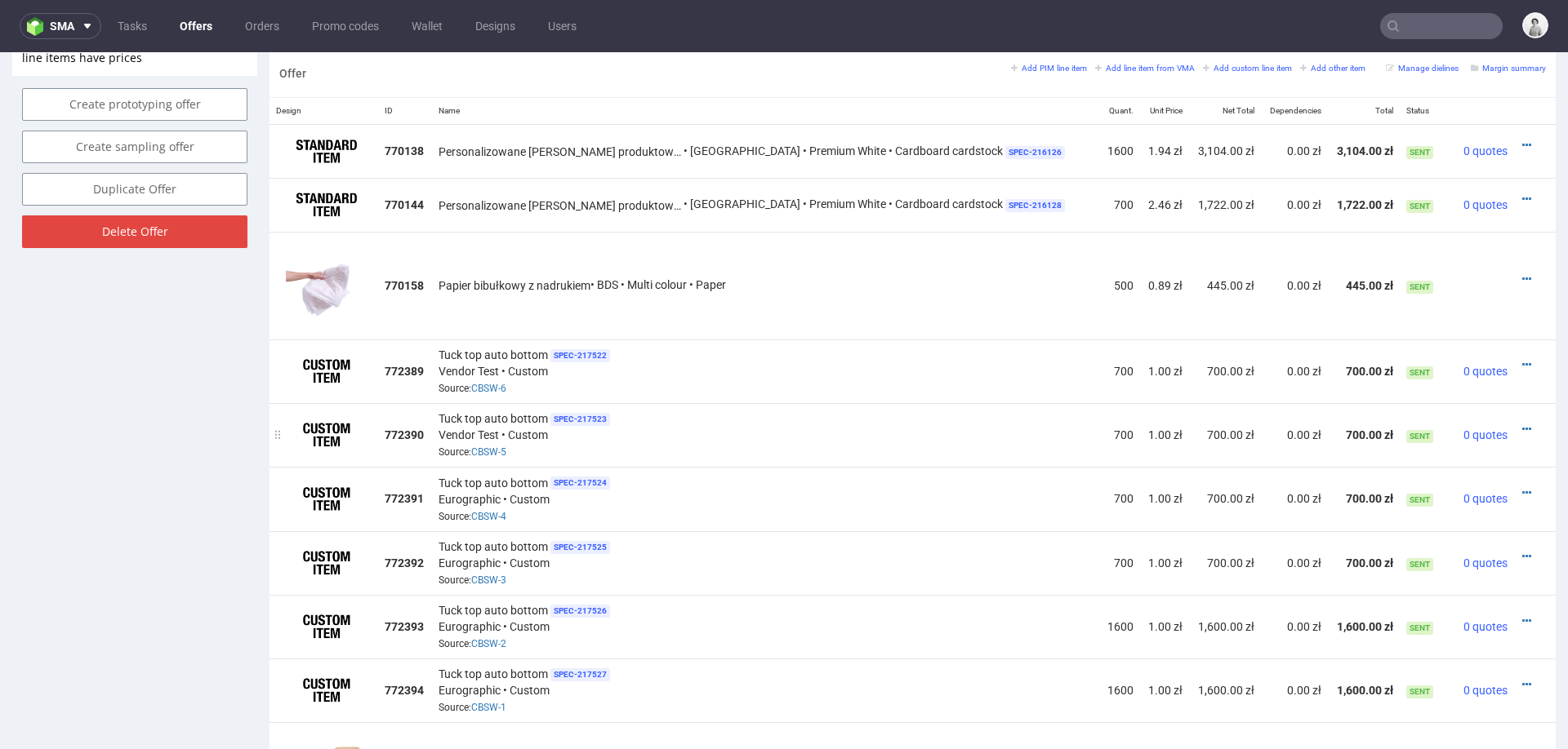
scroll to position [1041, 0]
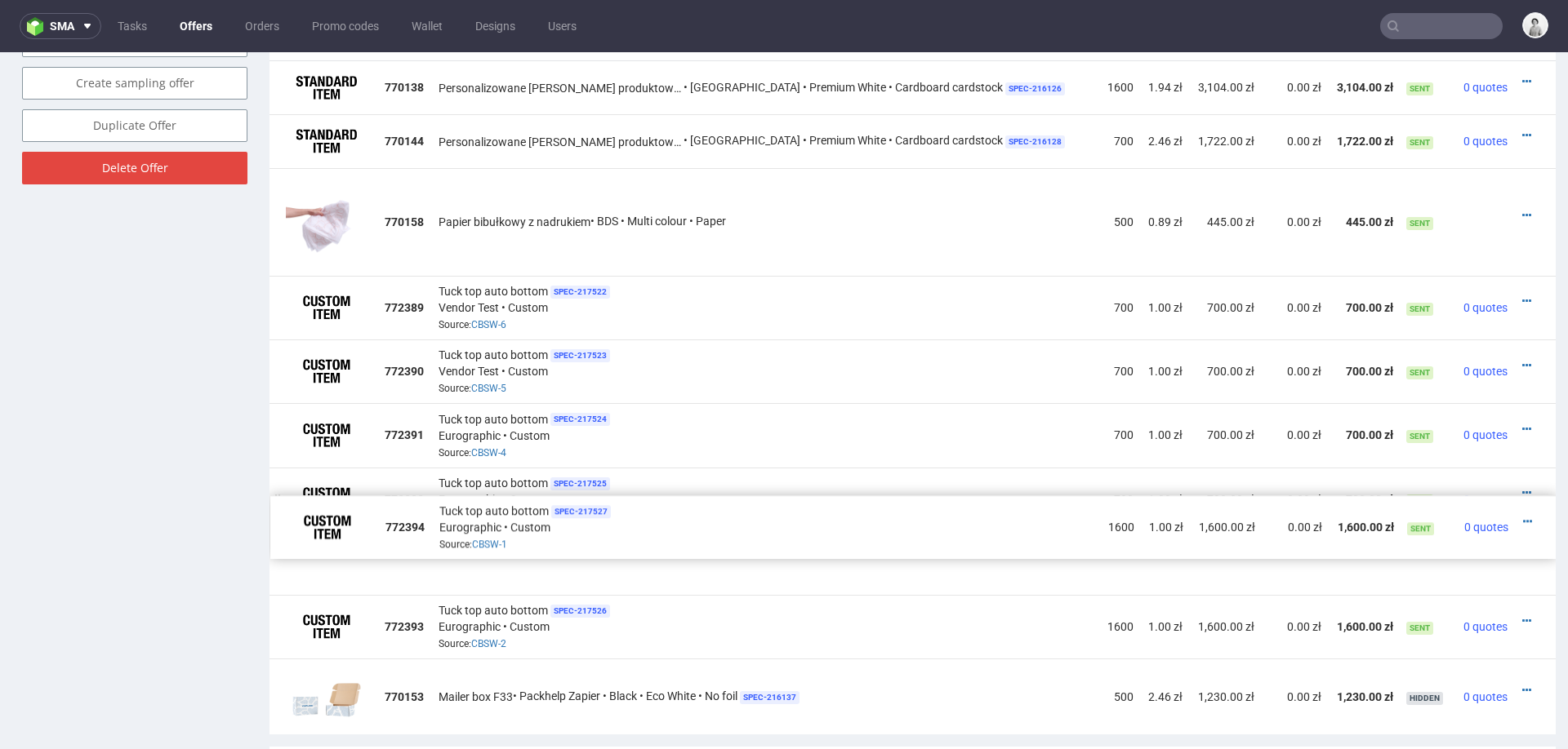
drag, startPoint x: 276, startPoint y: 617, endPoint x: 277, endPoint y: 518, distance: 99.0
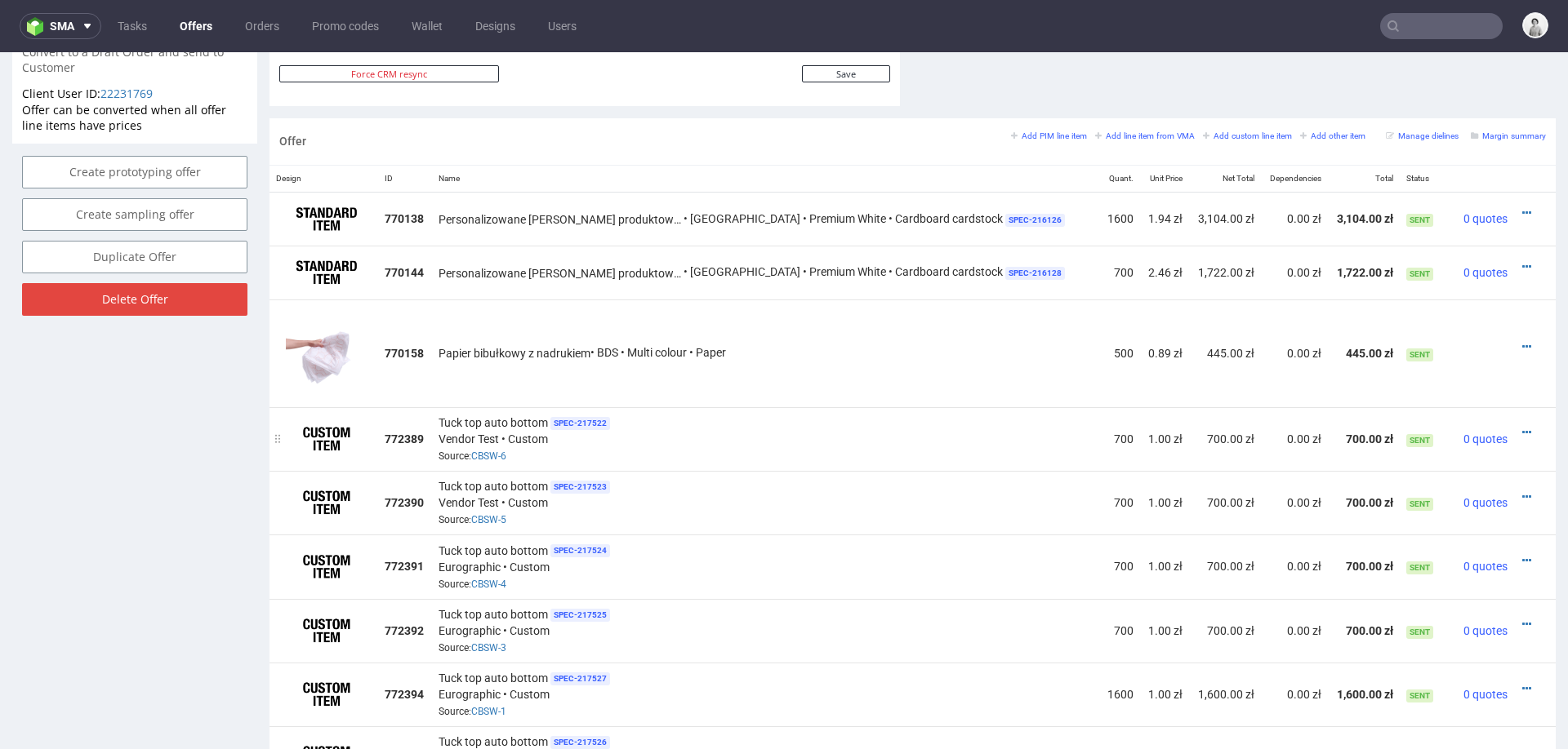
scroll to position [968, 0]
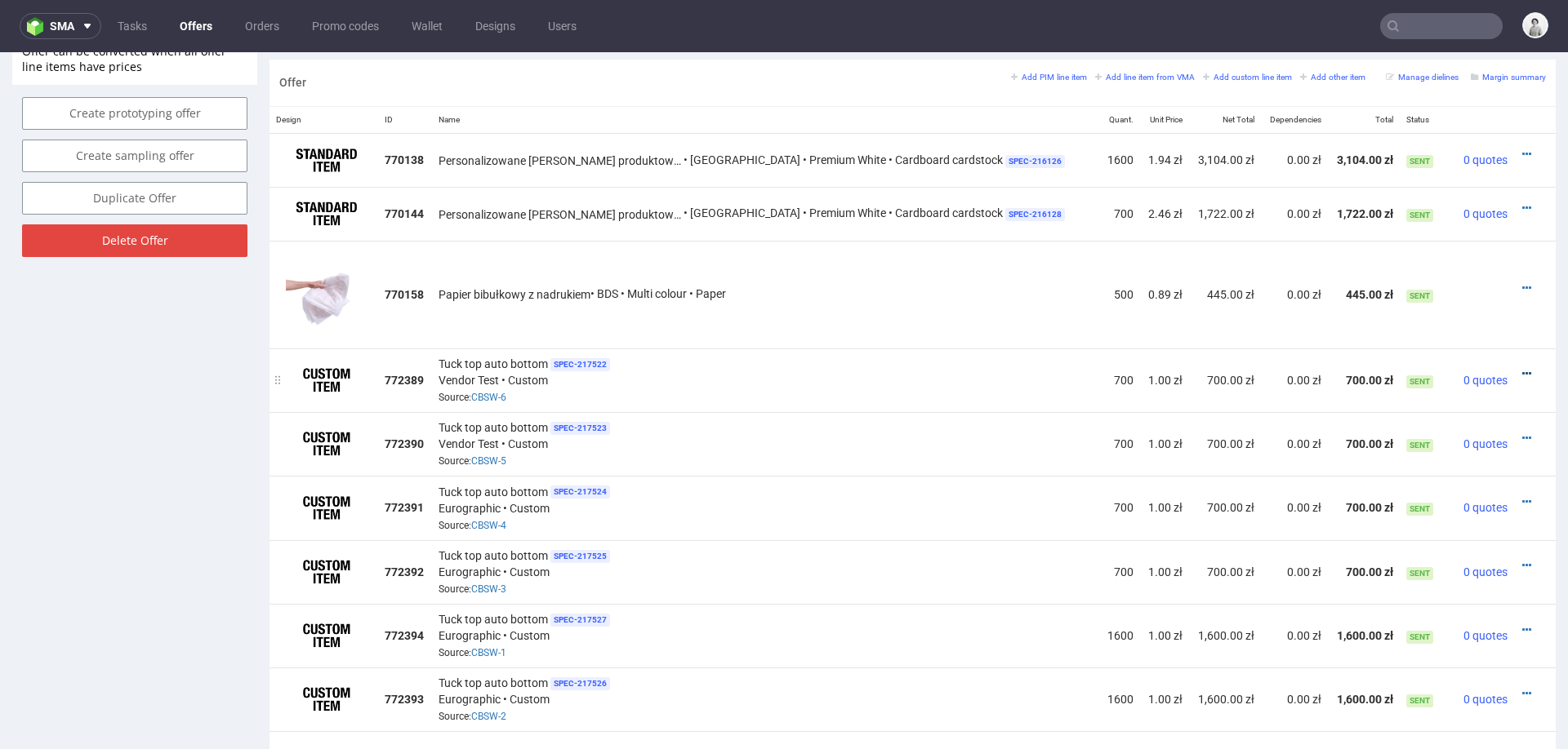
click at [1522, 370] on icon at bounding box center [1526, 374] width 9 height 11
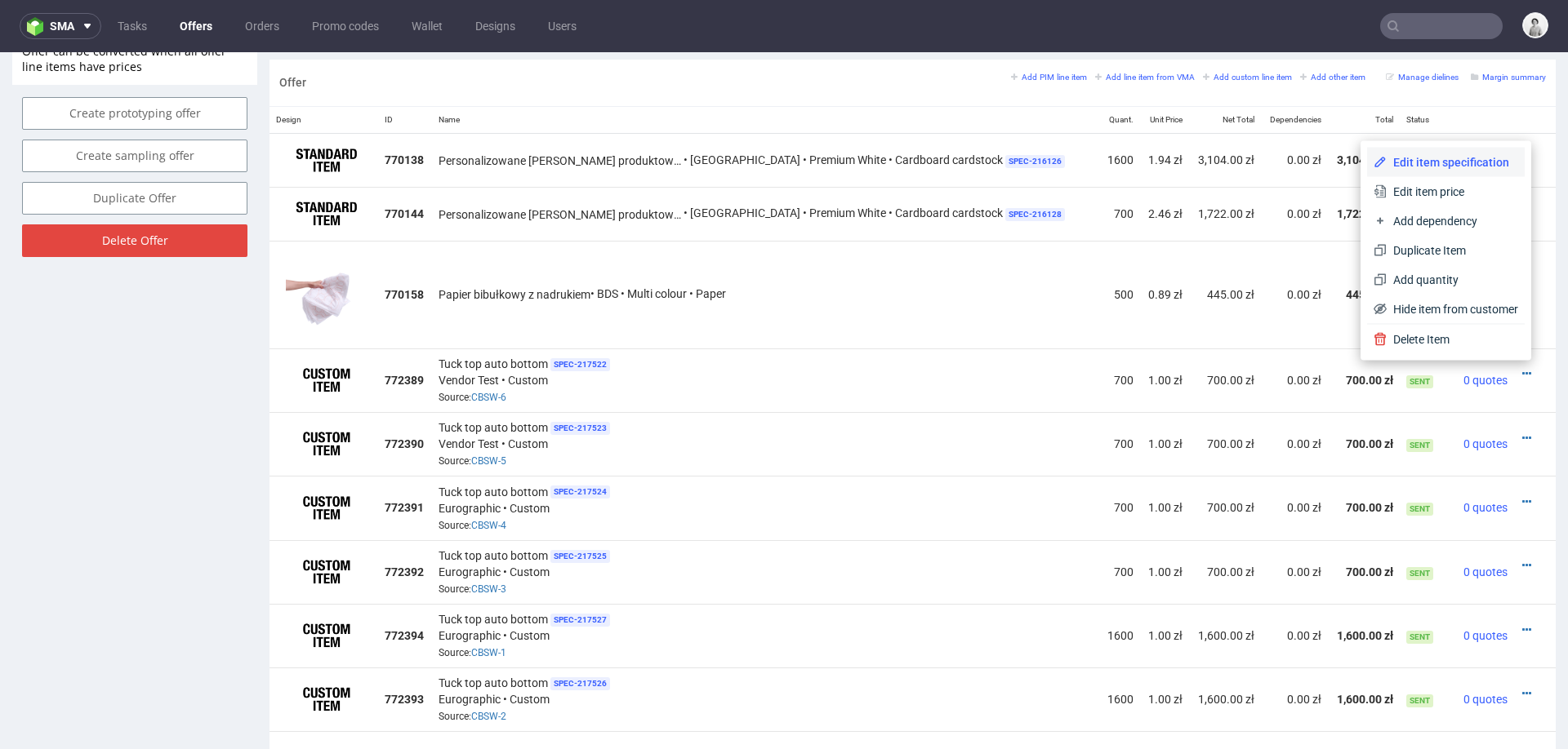
click at [1443, 168] on span "Edit item specification" at bounding box center [1452, 163] width 132 height 16
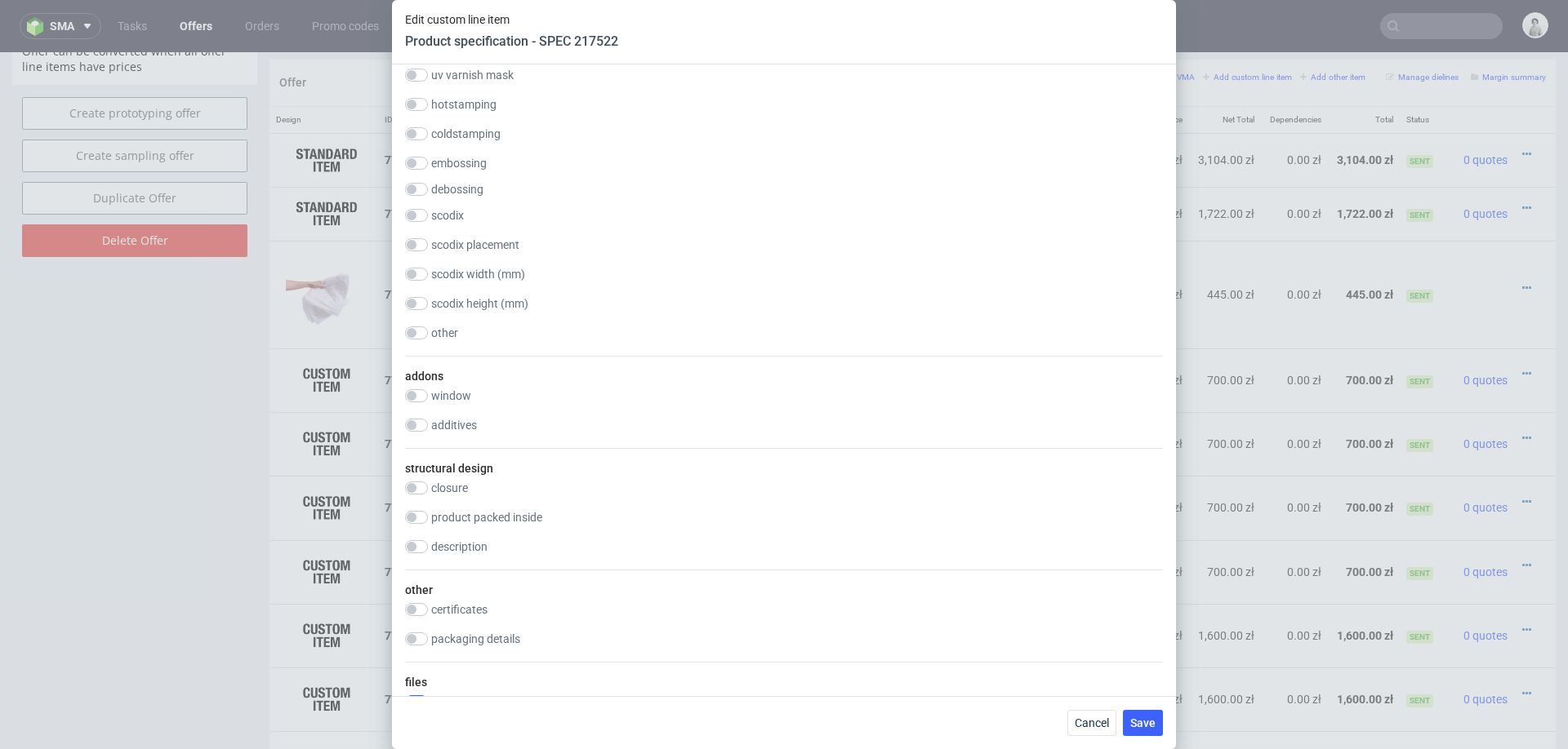
scroll to position [1150, 0]
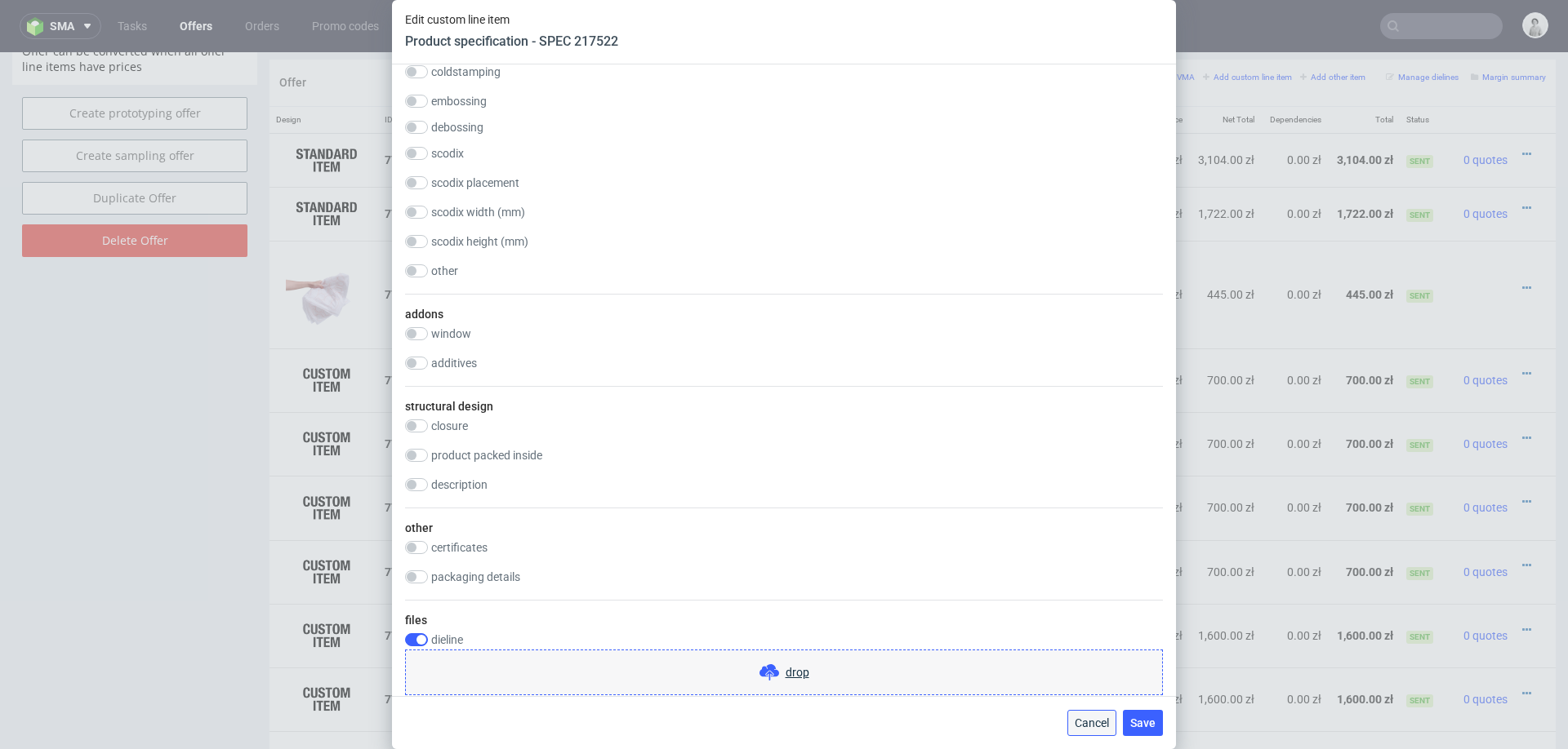
click at [1088, 706] on span "Cancel" at bounding box center [1092, 723] width 34 height 11
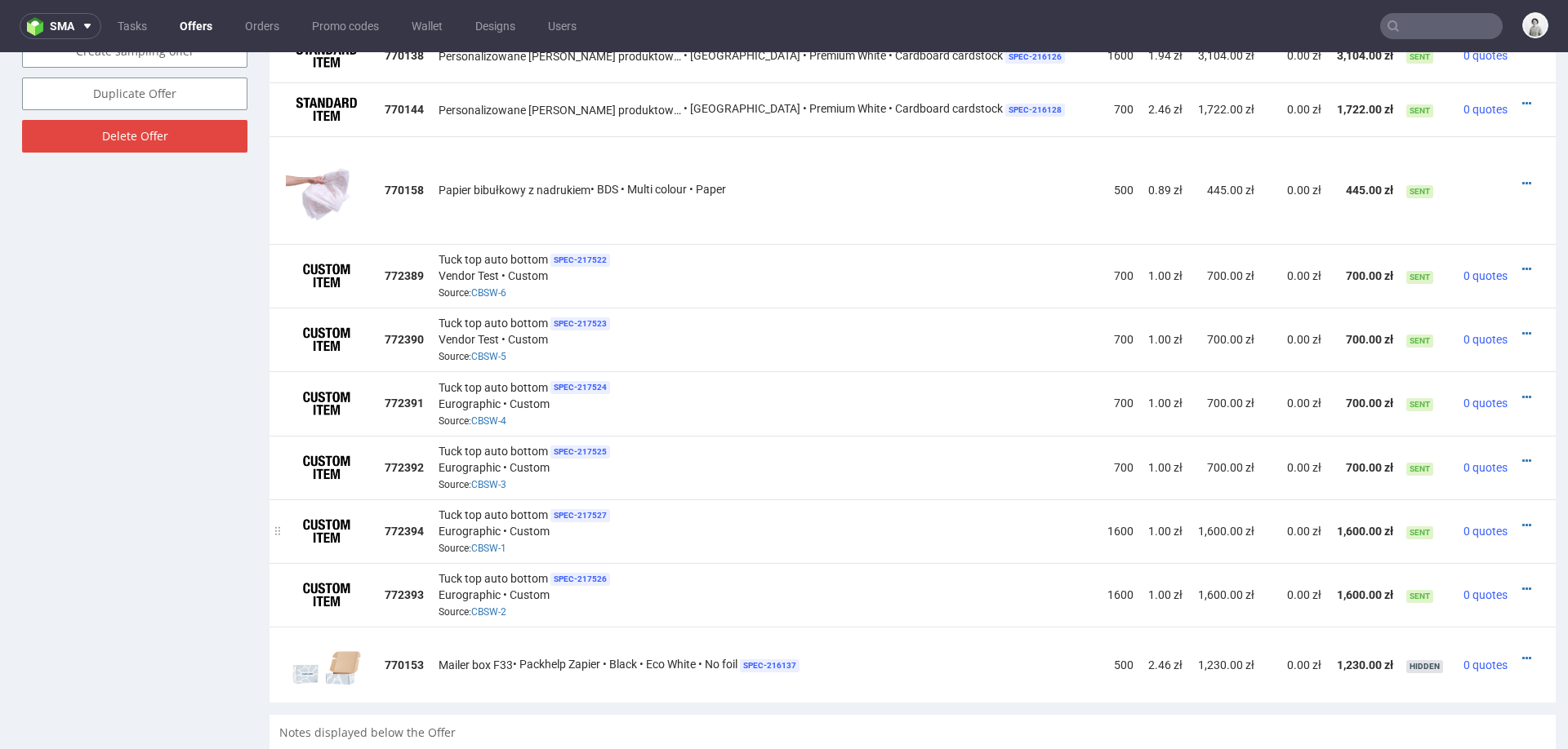
scroll to position [1074, 0]
click at [1522, 519] on icon at bounding box center [1526, 525] width 9 height 11
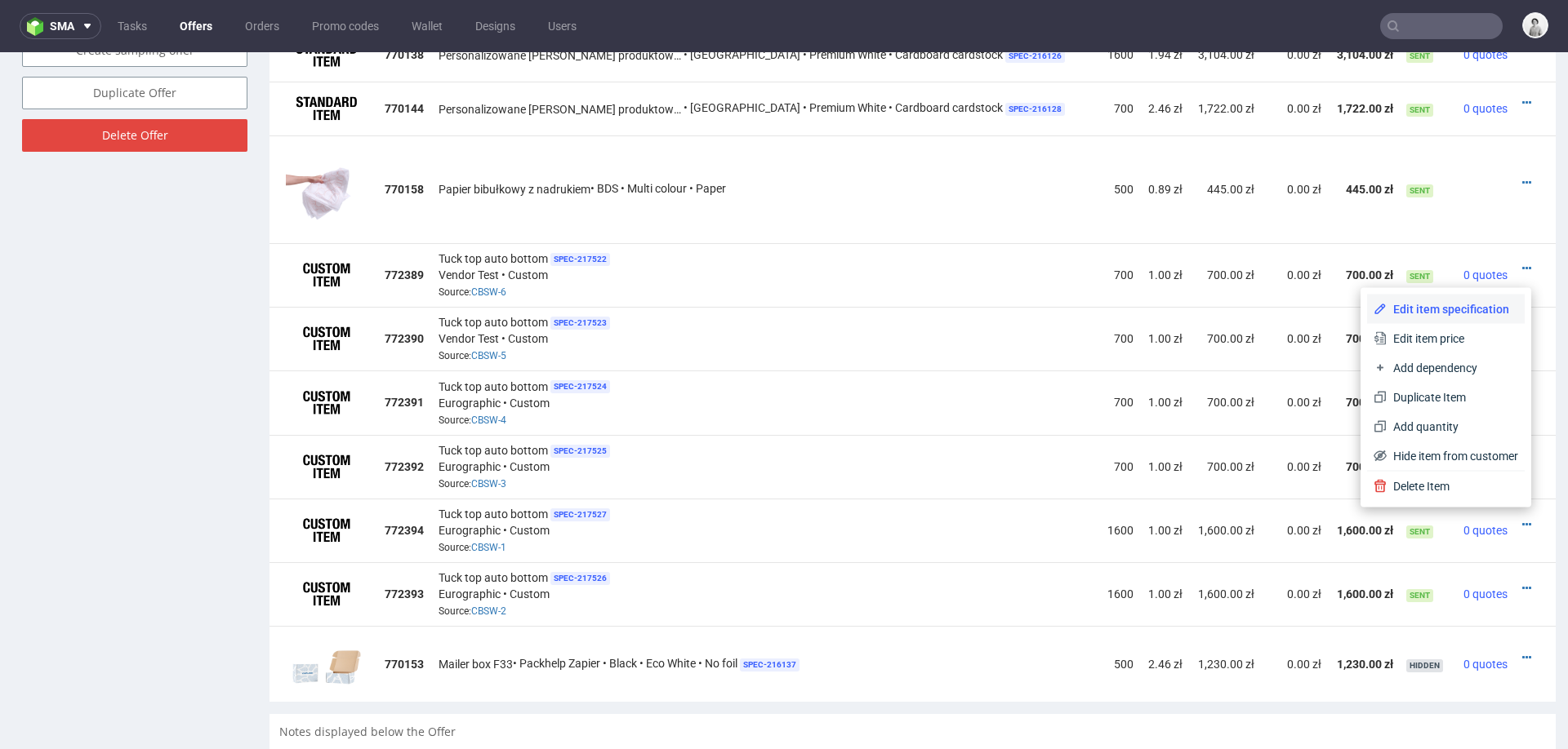
click at [1431, 307] on span "Edit item specification" at bounding box center [1452, 309] width 132 height 16
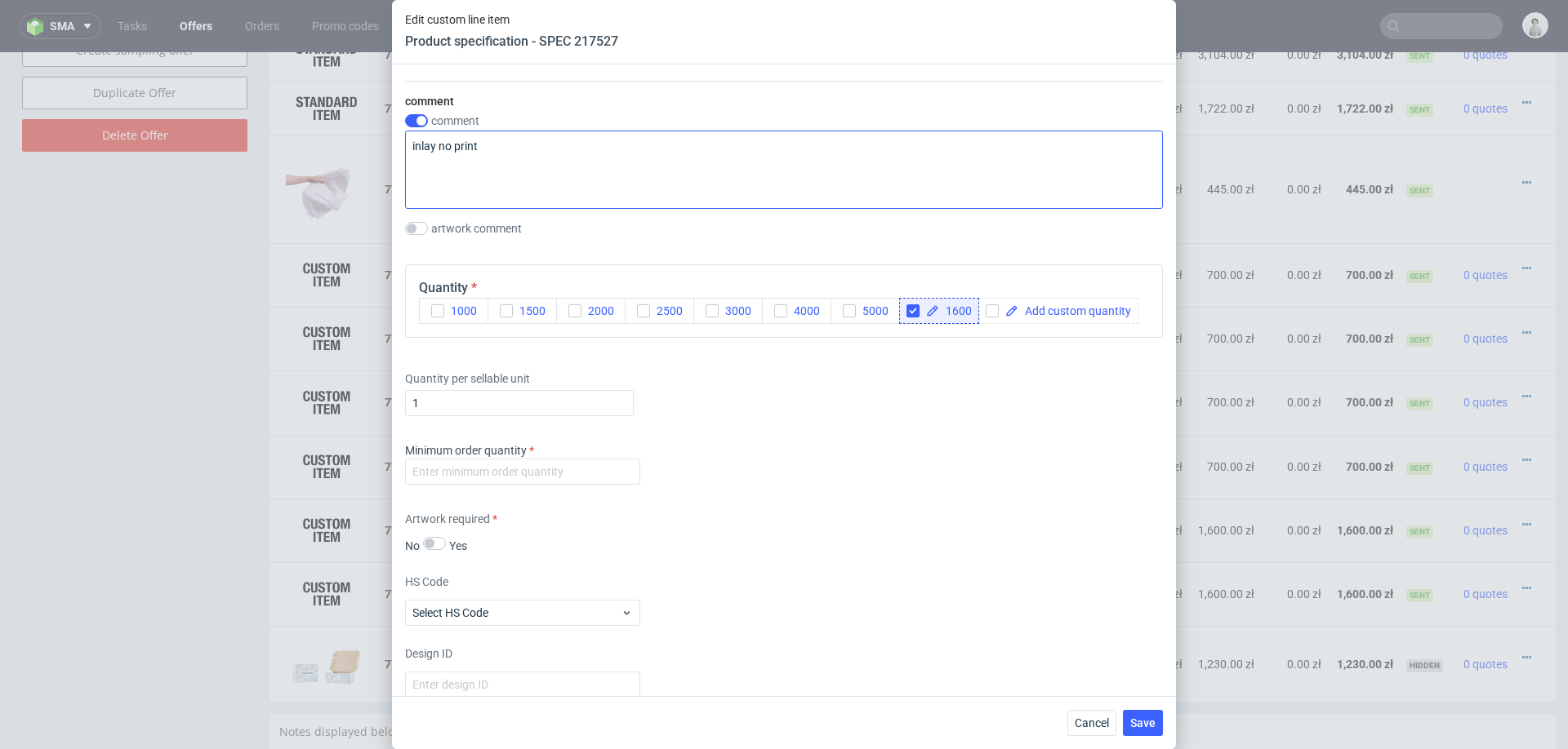
scroll to position [1876, 0]
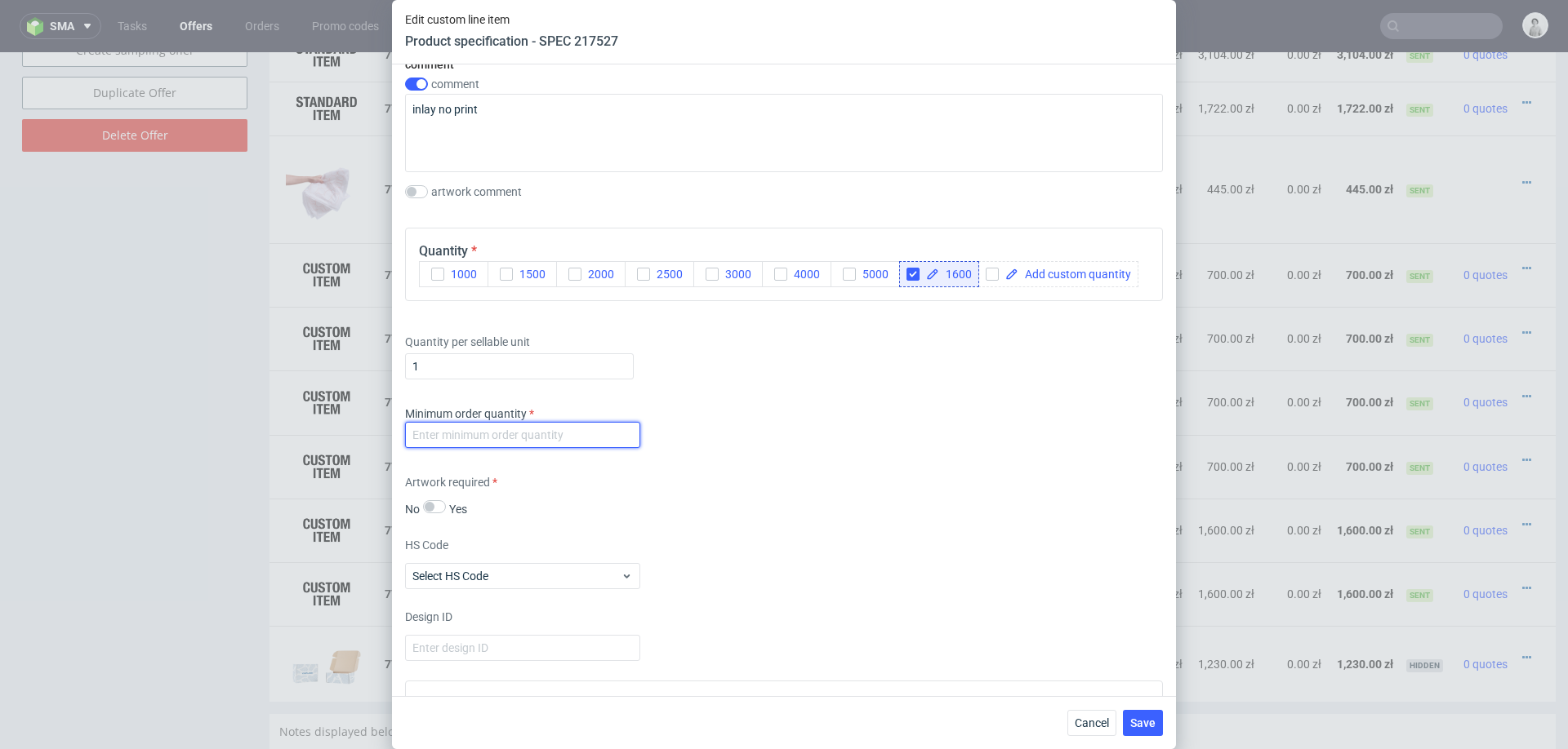
click at [600, 432] on input "number" at bounding box center [522, 435] width 235 height 26
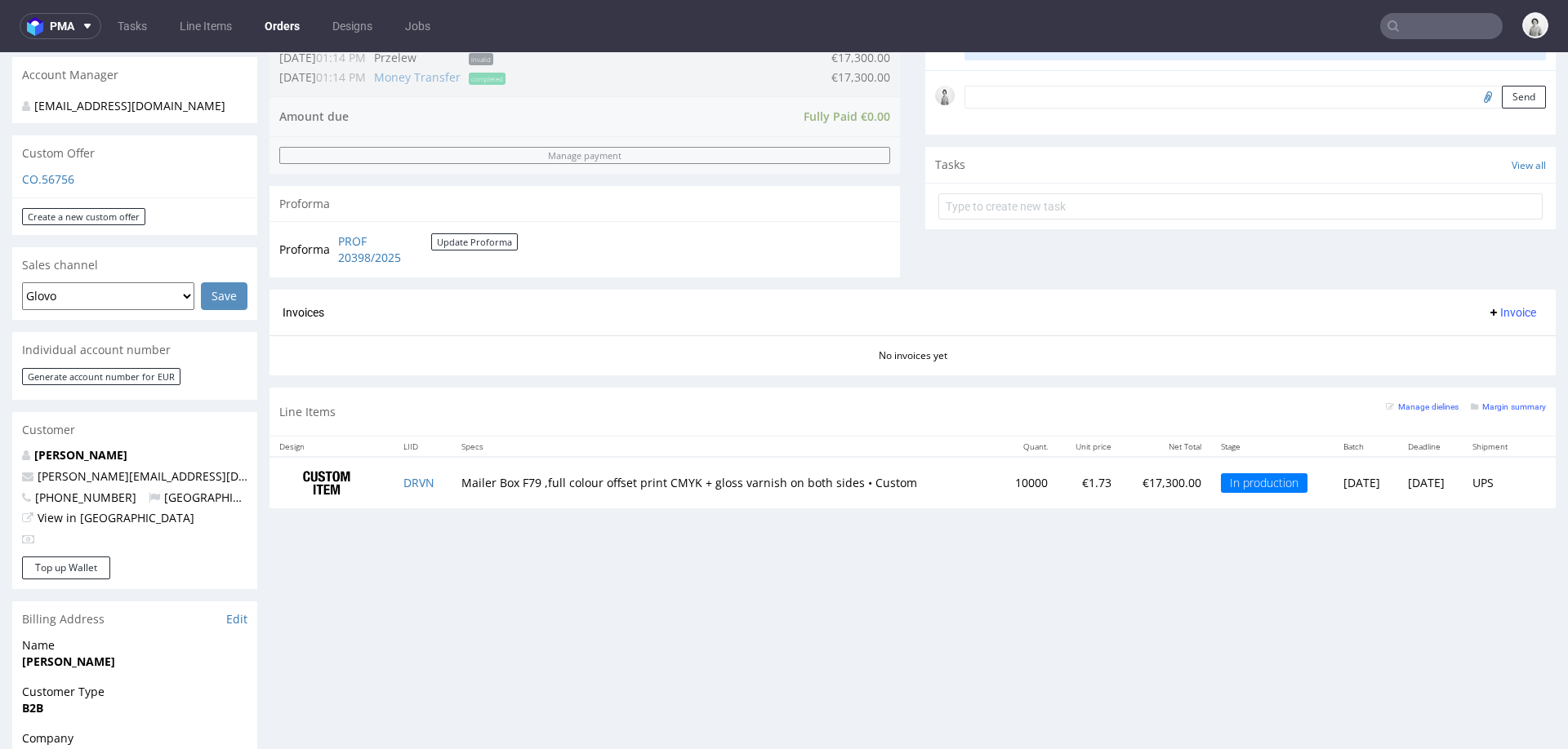
scroll to position [465, 0]
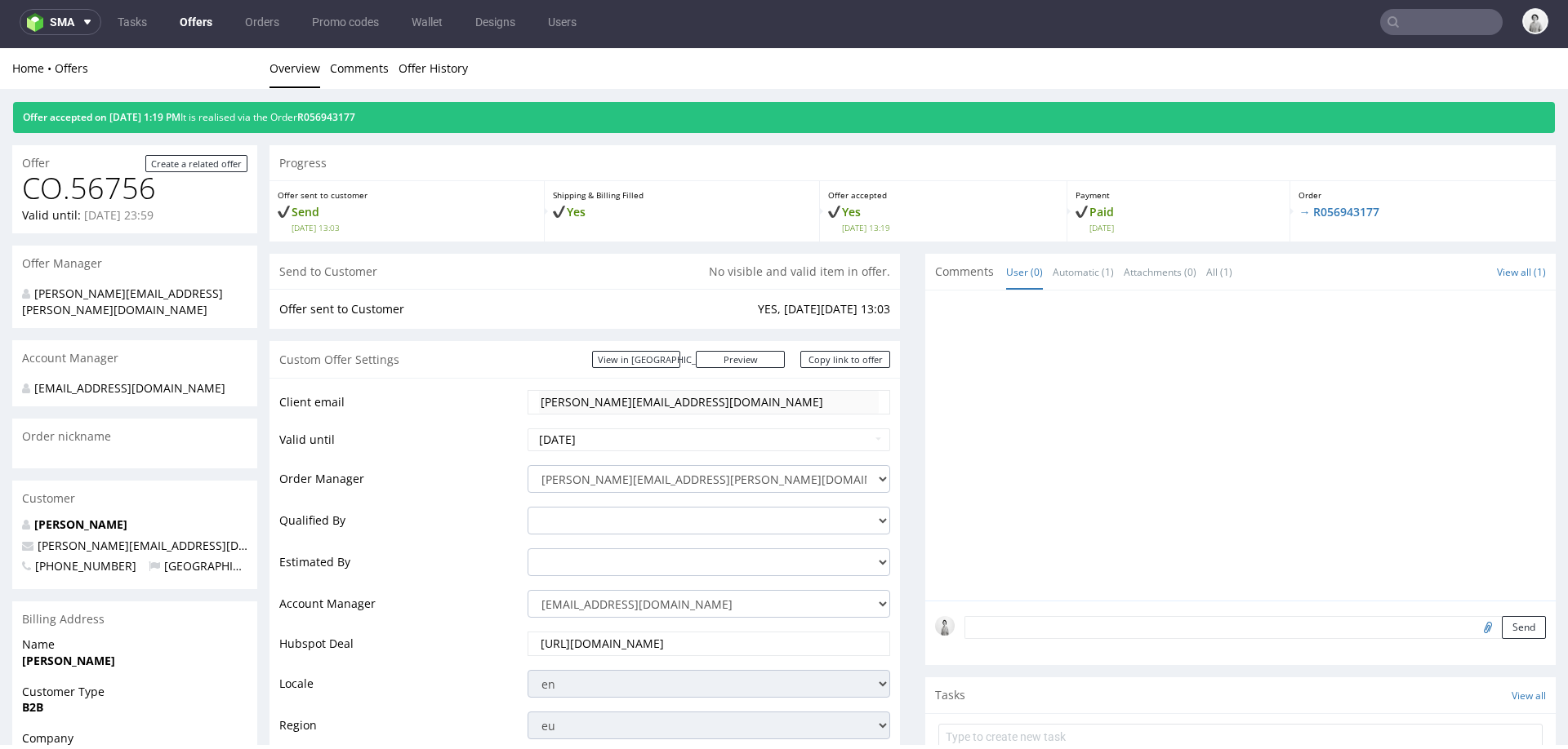
click at [1331, 204] on div "Order → R056943177" at bounding box center [1422, 212] width 265 height 61
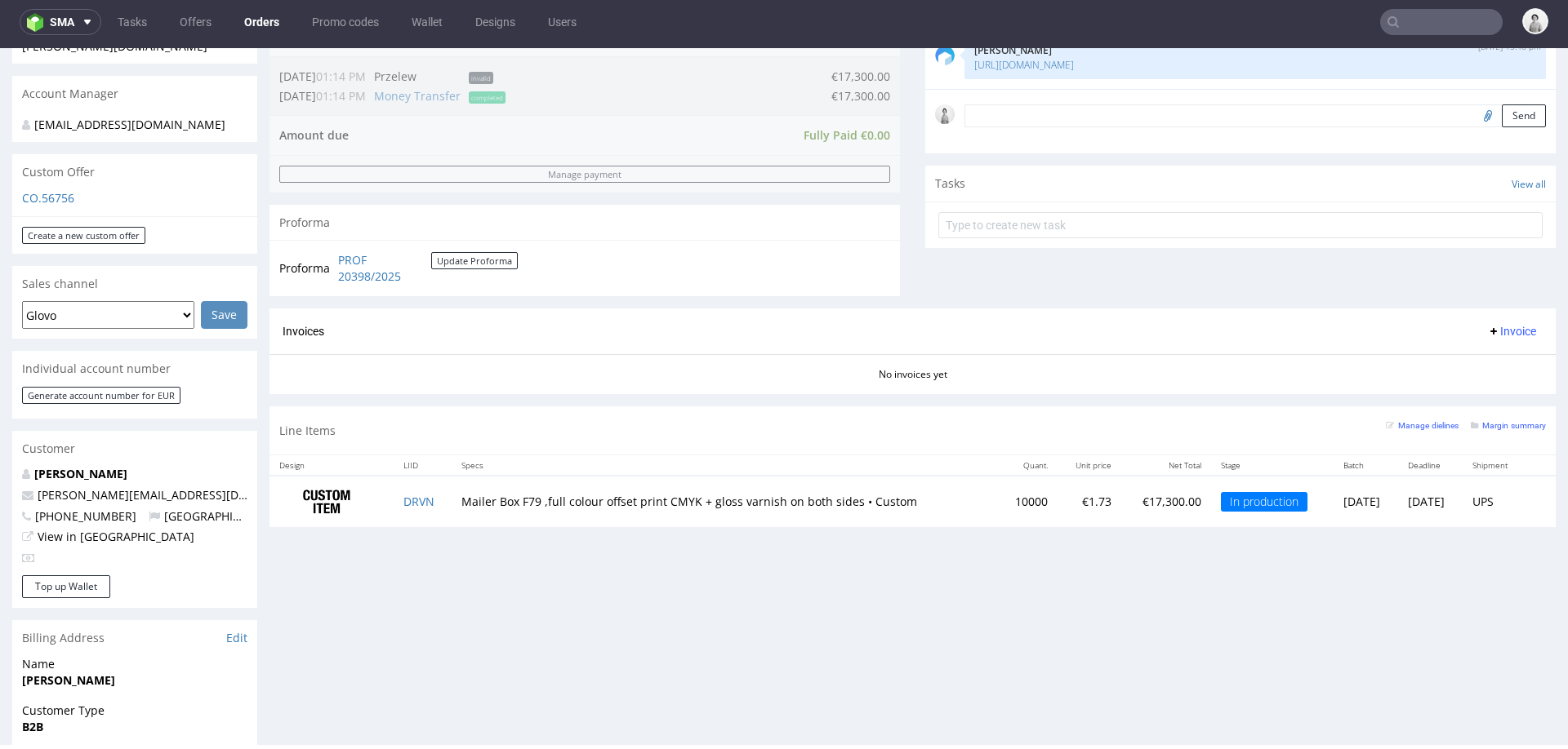
scroll to position [698, 0]
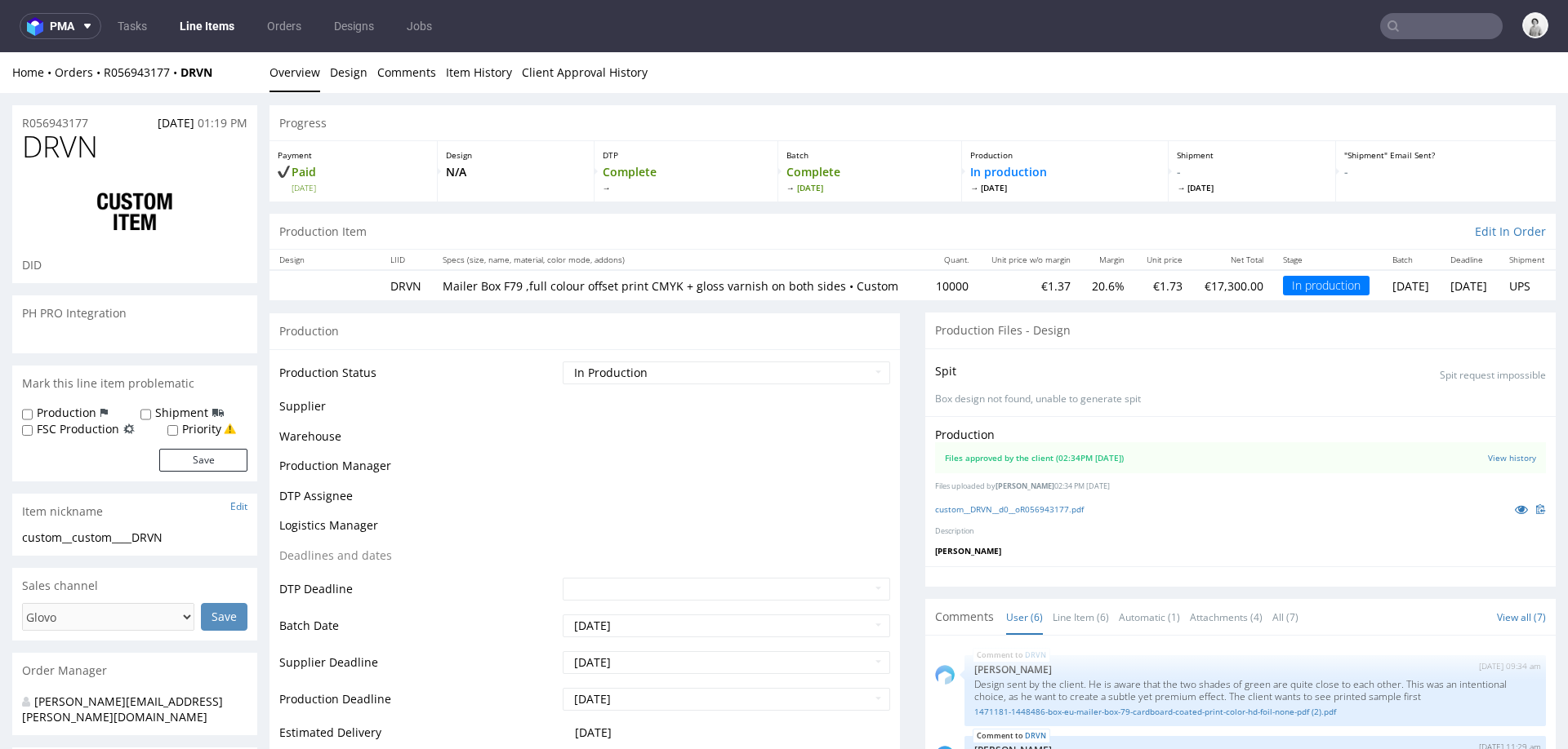
scroll to position [425, 0]
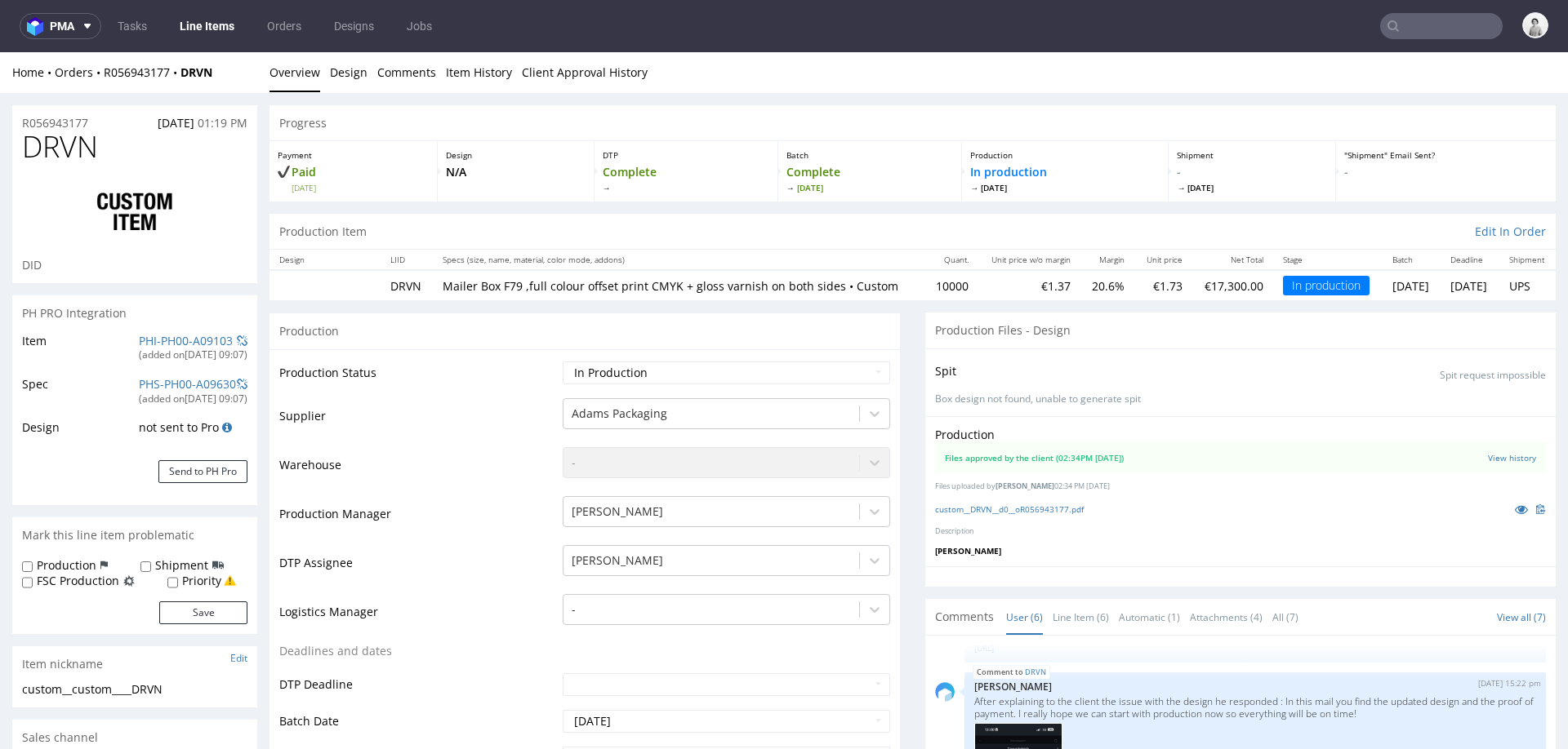
select select "in_progress"
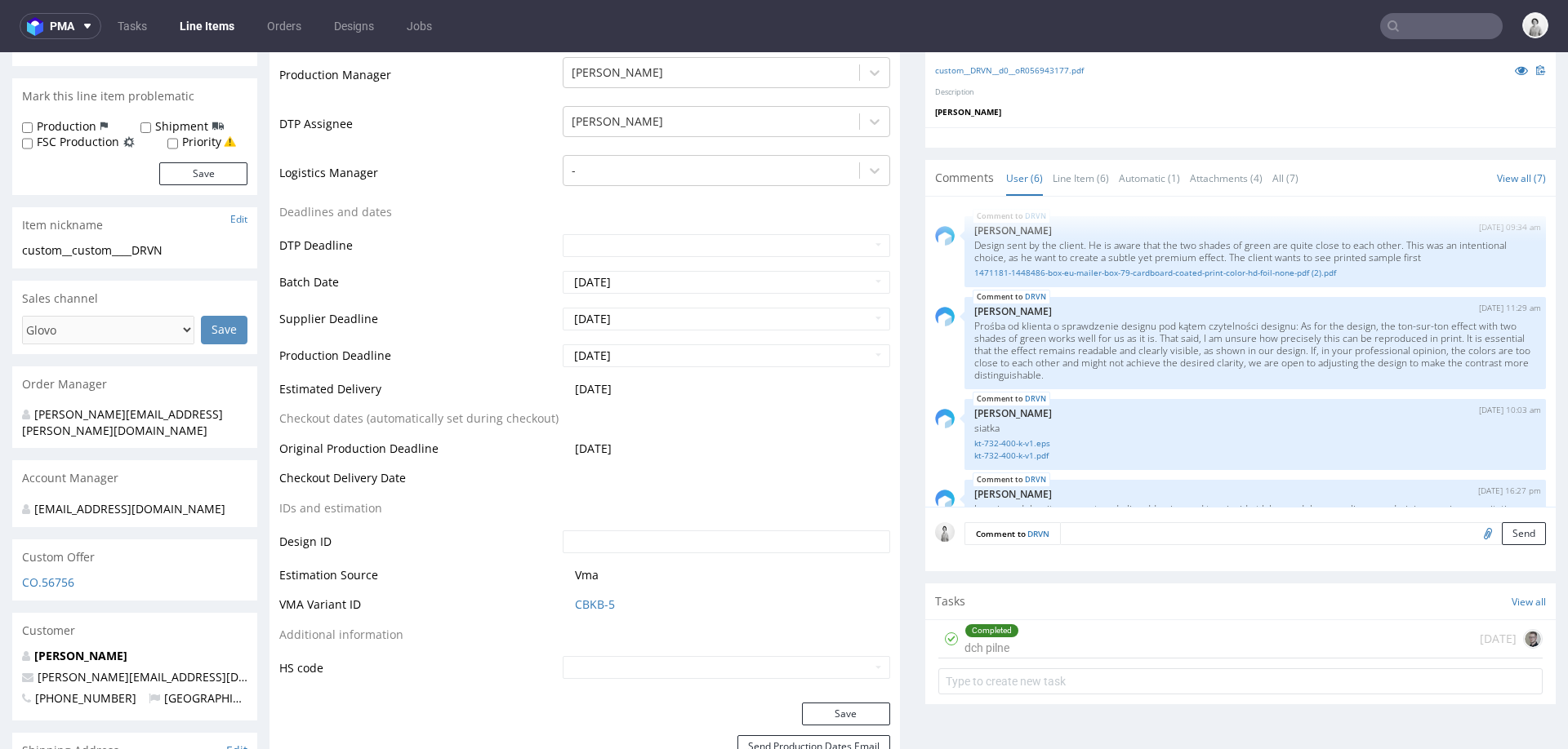
scroll to position [475, 0]
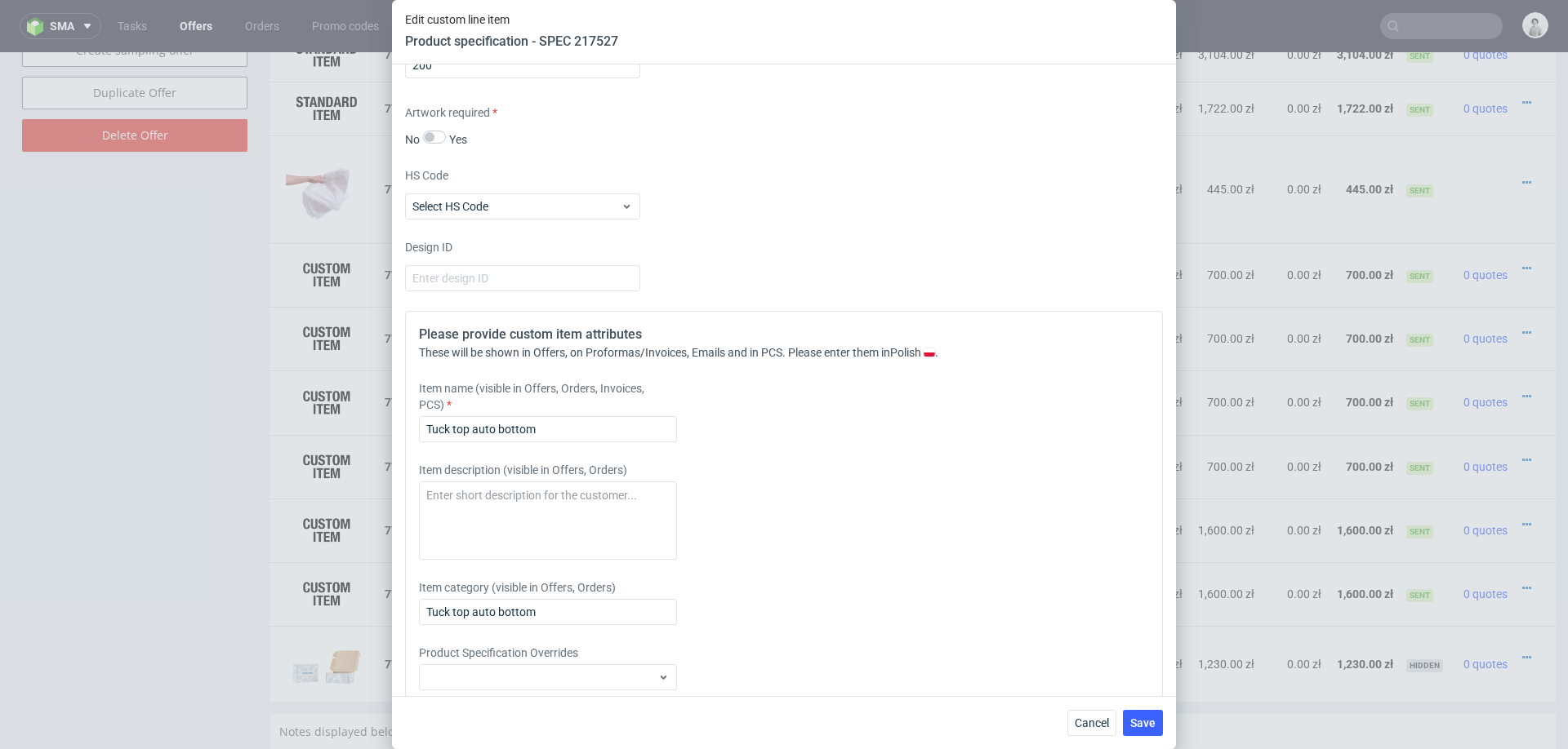
scroll to position [2258, 0]
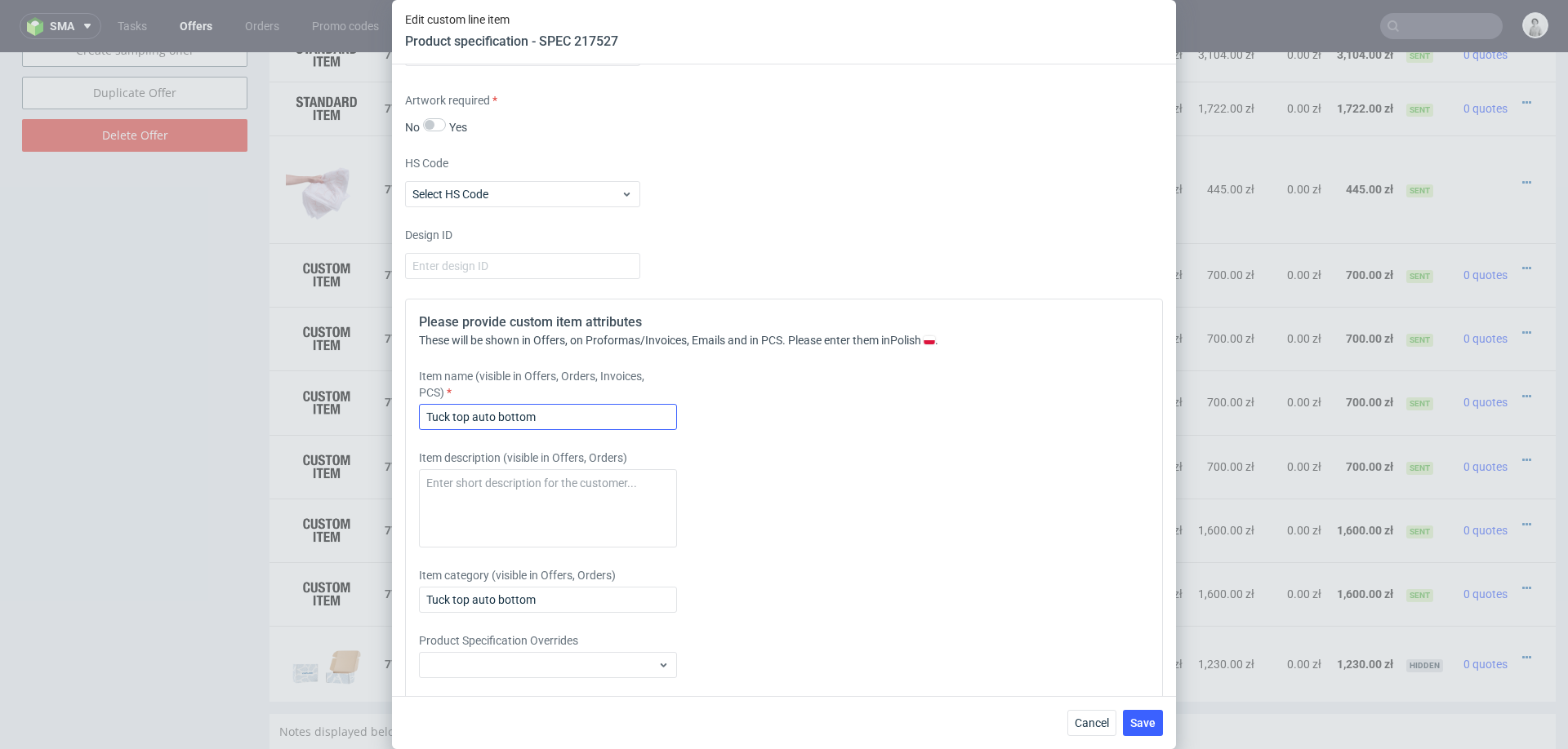
type input "200"
click at [537, 409] on input "Tuck top auto bottom" at bounding box center [547, 417] width 258 height 26
click at [573, 416] on input "Pudełko auto bottom, s" at bounding box center [547, 417] width 258 height 26
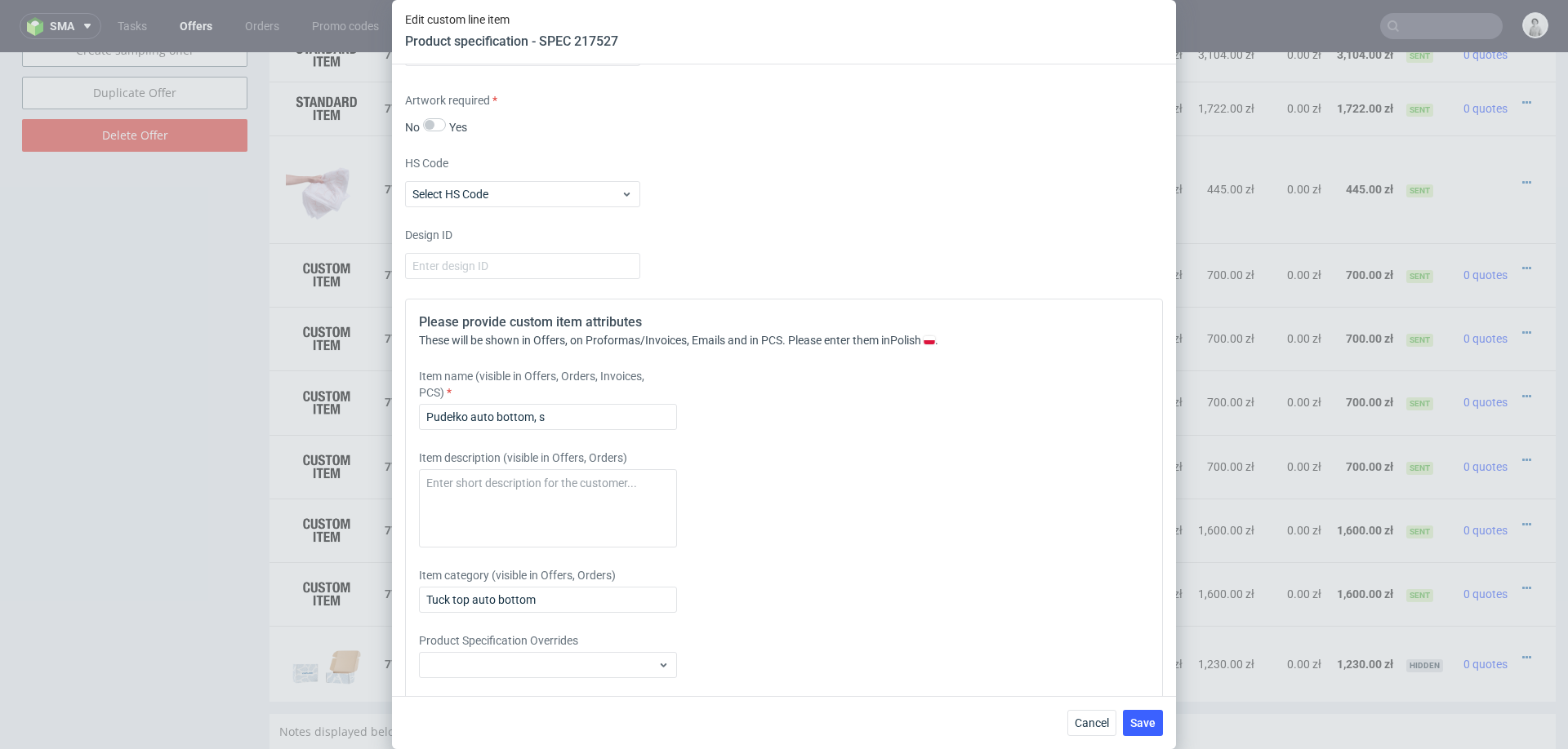
click at [598, 554] on div "Please provide custom item attributes These will be shown in Offers, on Proform…" at bounding box center [784, 518] width 757 height 440
click at [611, 406] on input "Pudełko auto bottom, s" at bounding box center [547, 417] width 258 height 26
click at [609, 418] on input "Pudełko auto bottom, s" at bounding box center [547, 417] width 258 height 26
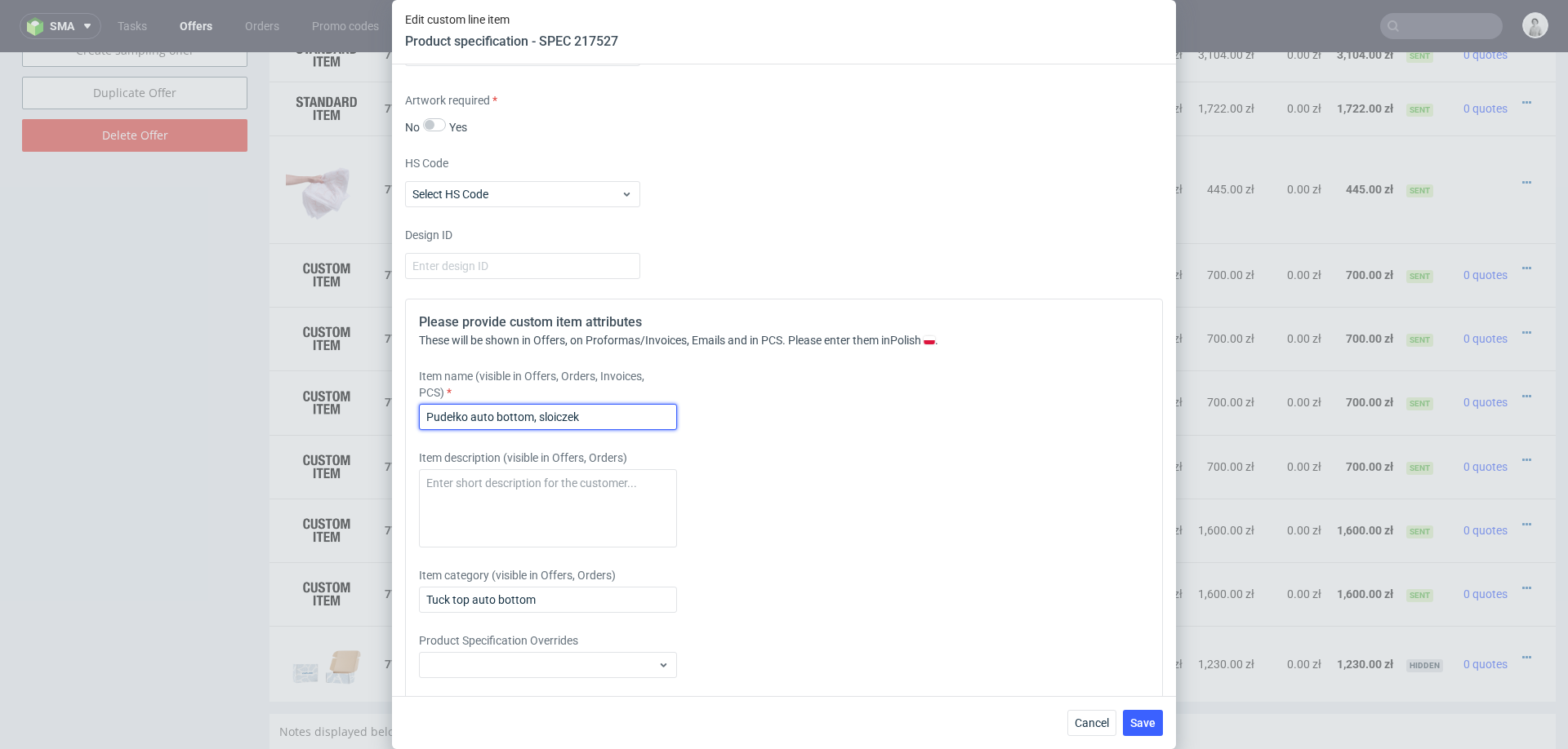
paste input "1. sloiczek wymiary przybliżone: 33 × 80 mm"
drag, startPoint x: 599, startPoint y: 414, endPoint x: 495, endPoint y: 414, distance: 104.0
click at [494, 414] on input "Pudełko auto bottom, sloiczek 1. sloiczek wymiary przybliżone: 33 × 80 mm" at bounding box center [547, 417] width 258 height 26
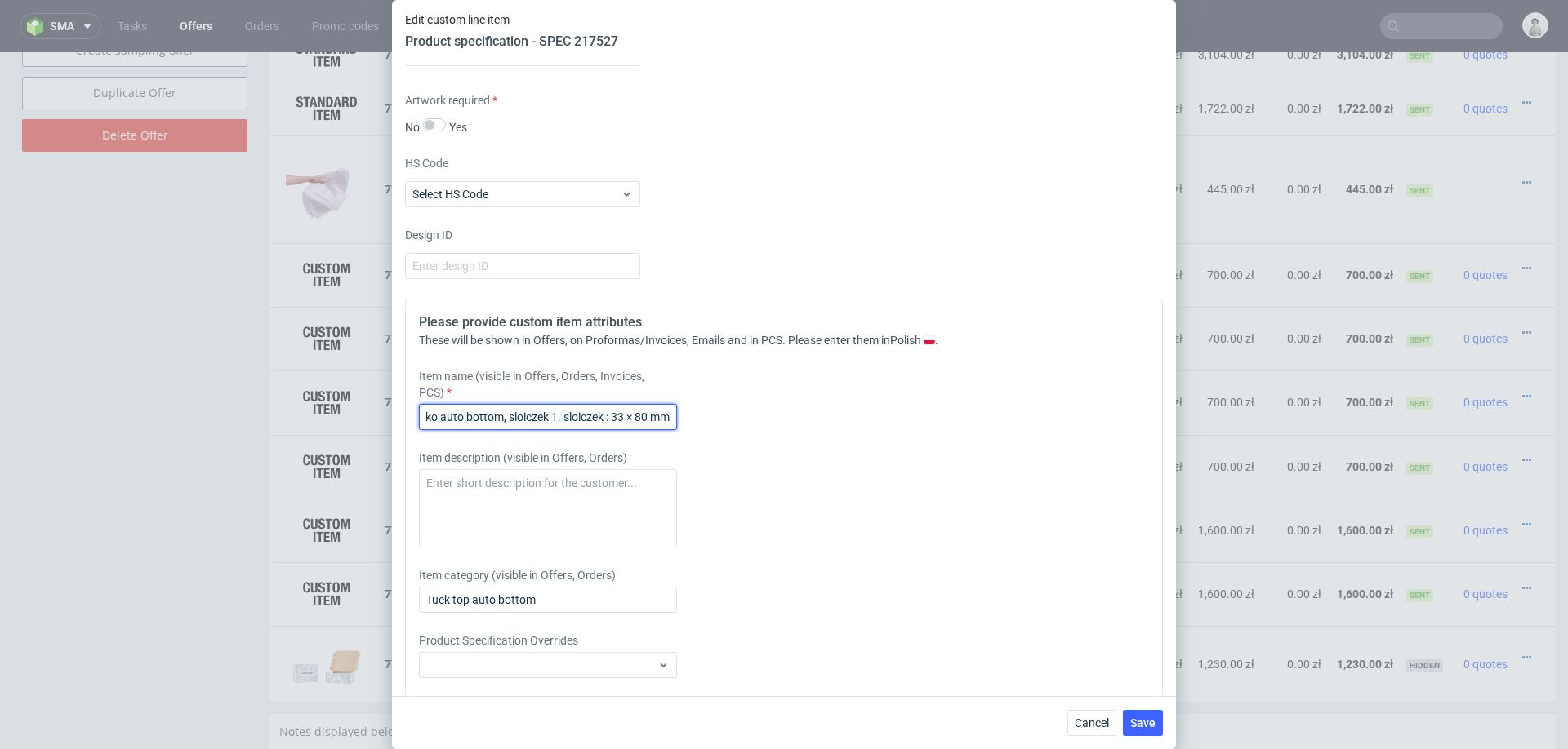
click at [574, 411] on input "Pudełko auto bottom, sloiczek 1. sloiczek : 33 × 80 mm" at bounding box center [547, 417] width 258 height 26
click at [654, 418] on input "Pudełko auto bottom, sloiczek 33 × 80 mm" at bounding box center [547, 417] width 258 height 26
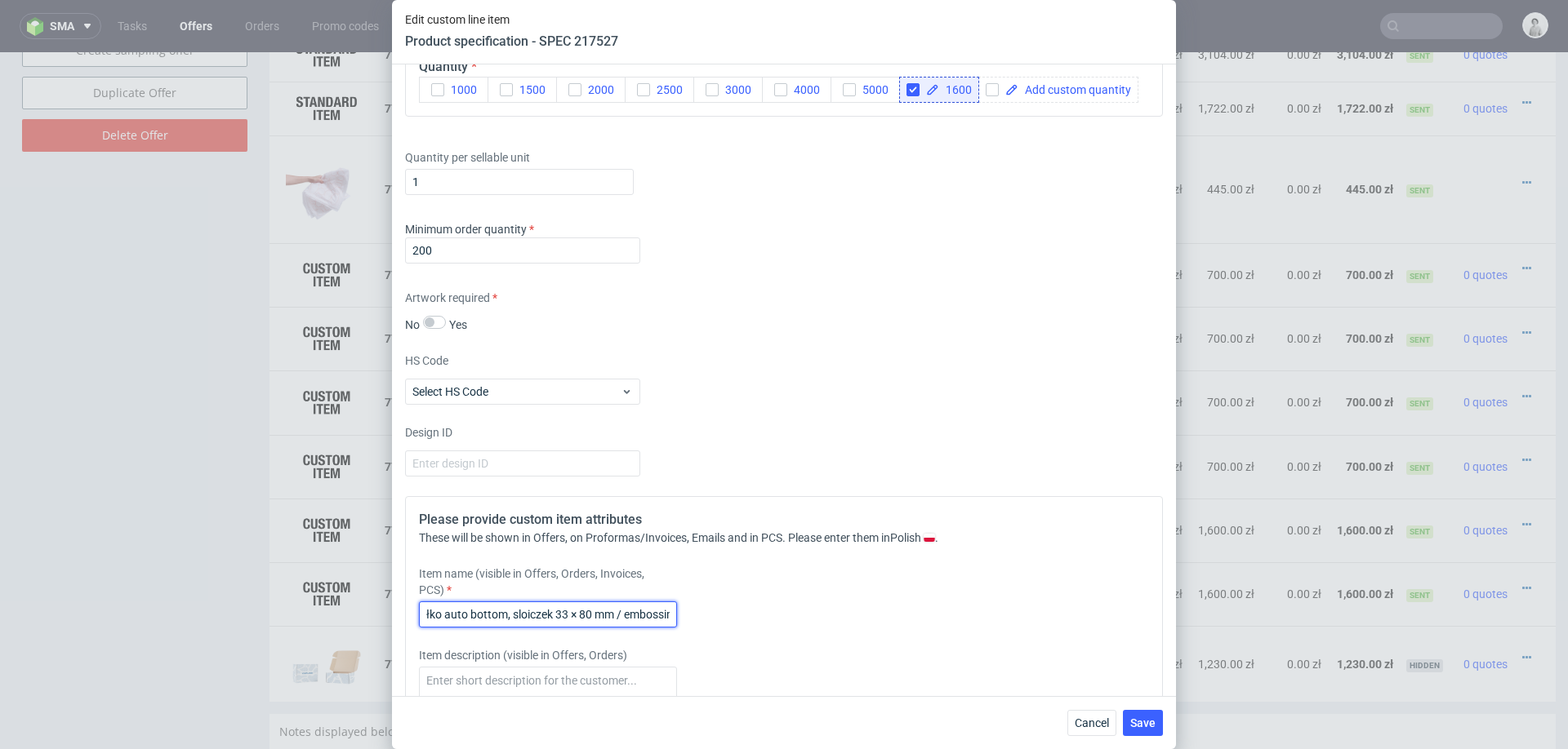
scroll to position [0, 39]
type input "Pudełko auto bottom, sloiczek 33 × 80 mm / embossing"
click at [1155, 733] on button "Save" at bounding box center [1143, 723] width 40 height 26
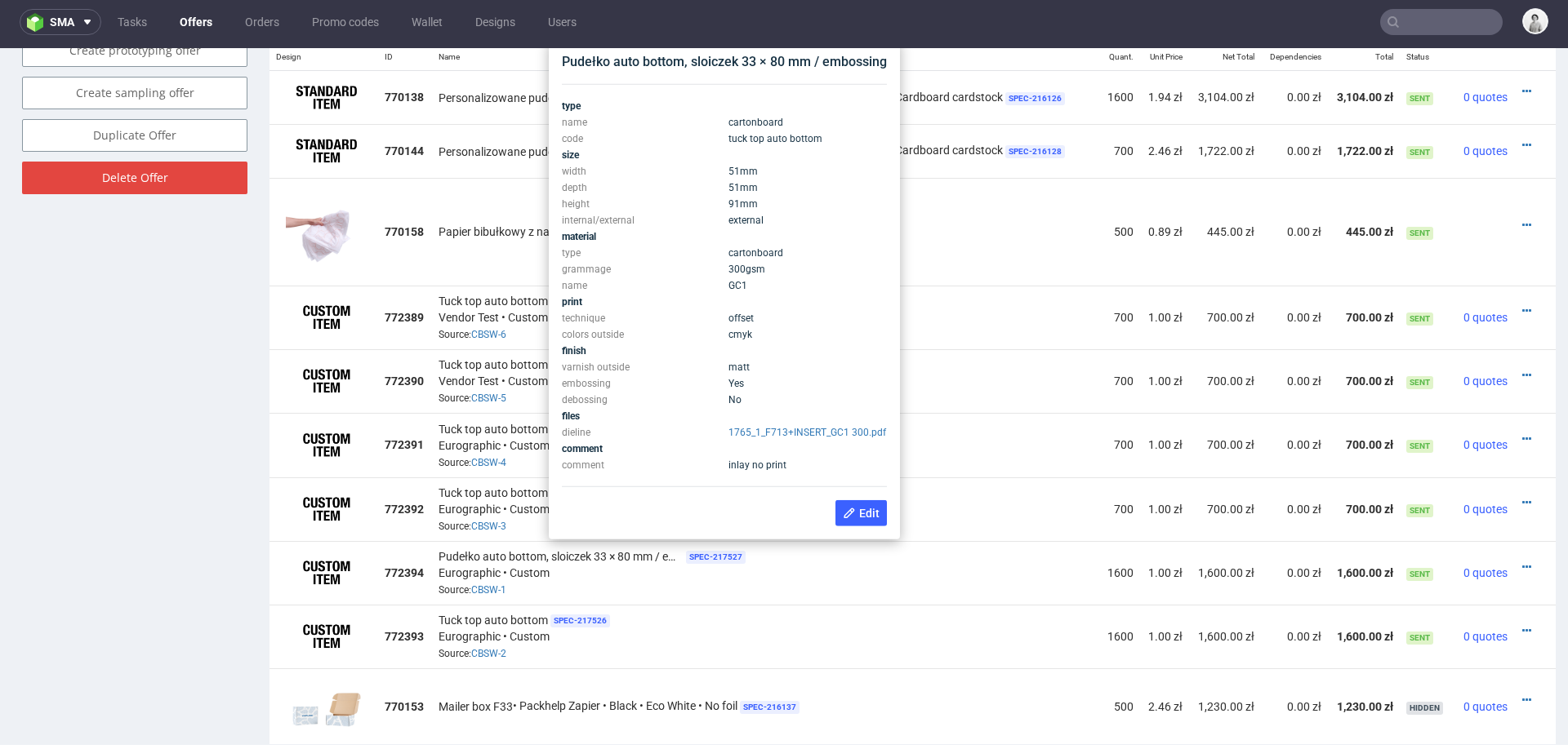
scroll to position [1011, 0]
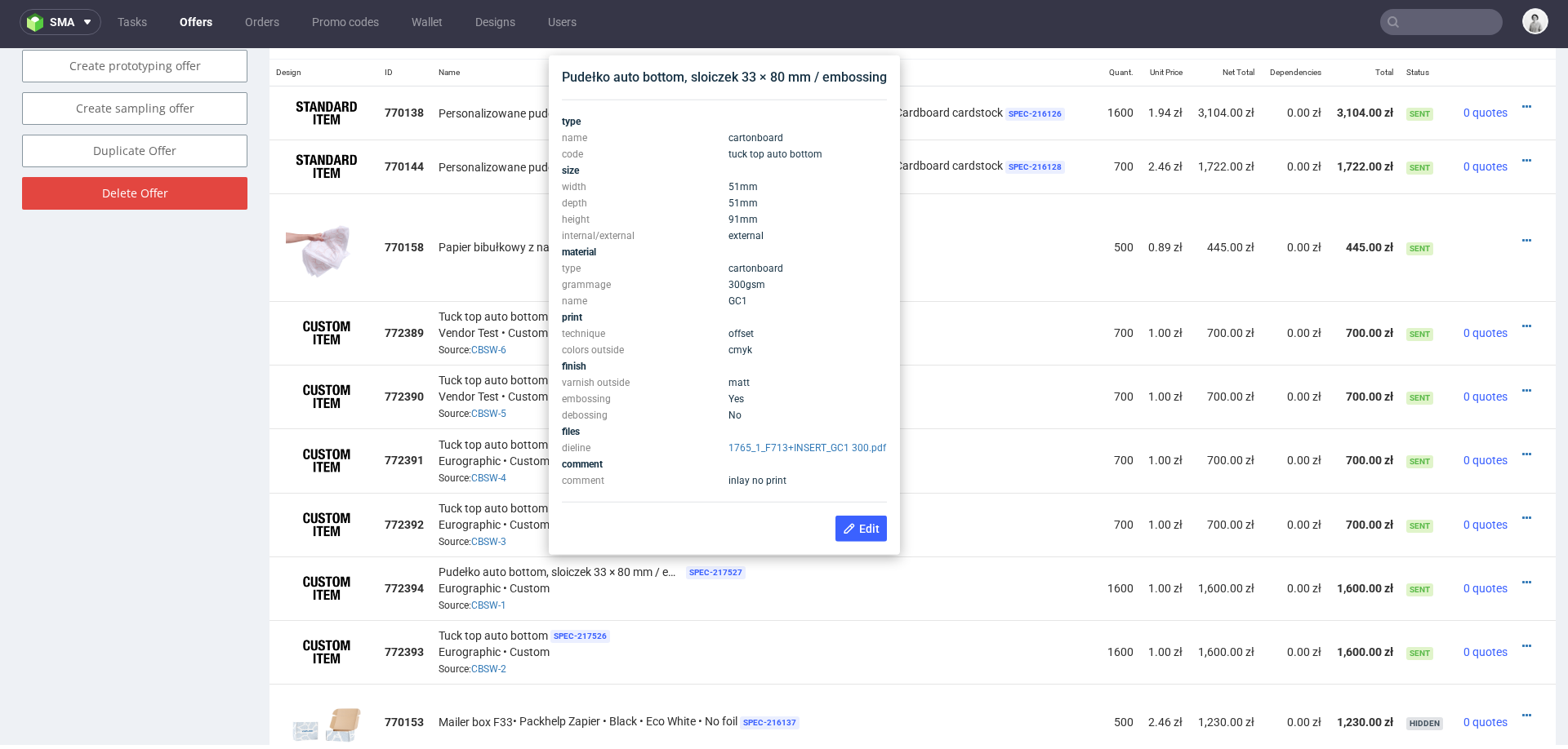
click at [714, 75] on div "Pudełko auto bottom, sloiczek 33 × 80 mm / embossing" at bounding box center [724, 78] width 325 height 18
copy div "Pudełko auto bottom, sloiczek 33 × 80 mm / embossing"
click at [785, 621] on td "Tuck top auto bottom SPEC- 217526 Eurographic • Custom Source: CBSW-2" at bounding box center [766, 653] width 667 height 64
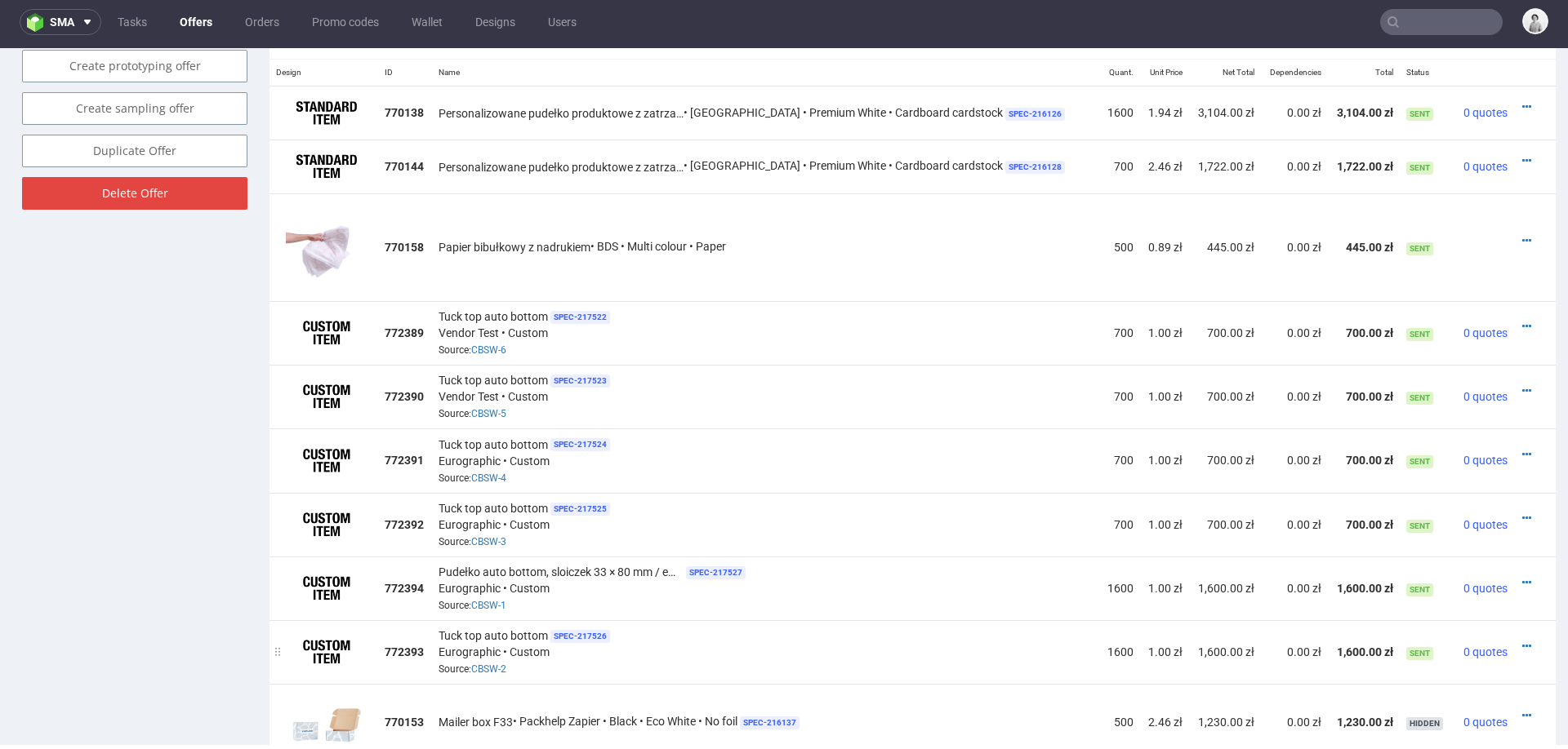
click at [833, 635] on div "Tuck top auto bottom SPEC- 217526 Eurographic • Custom Source: CBSW-2" at bounding box center [766, 653] width 654 height 51
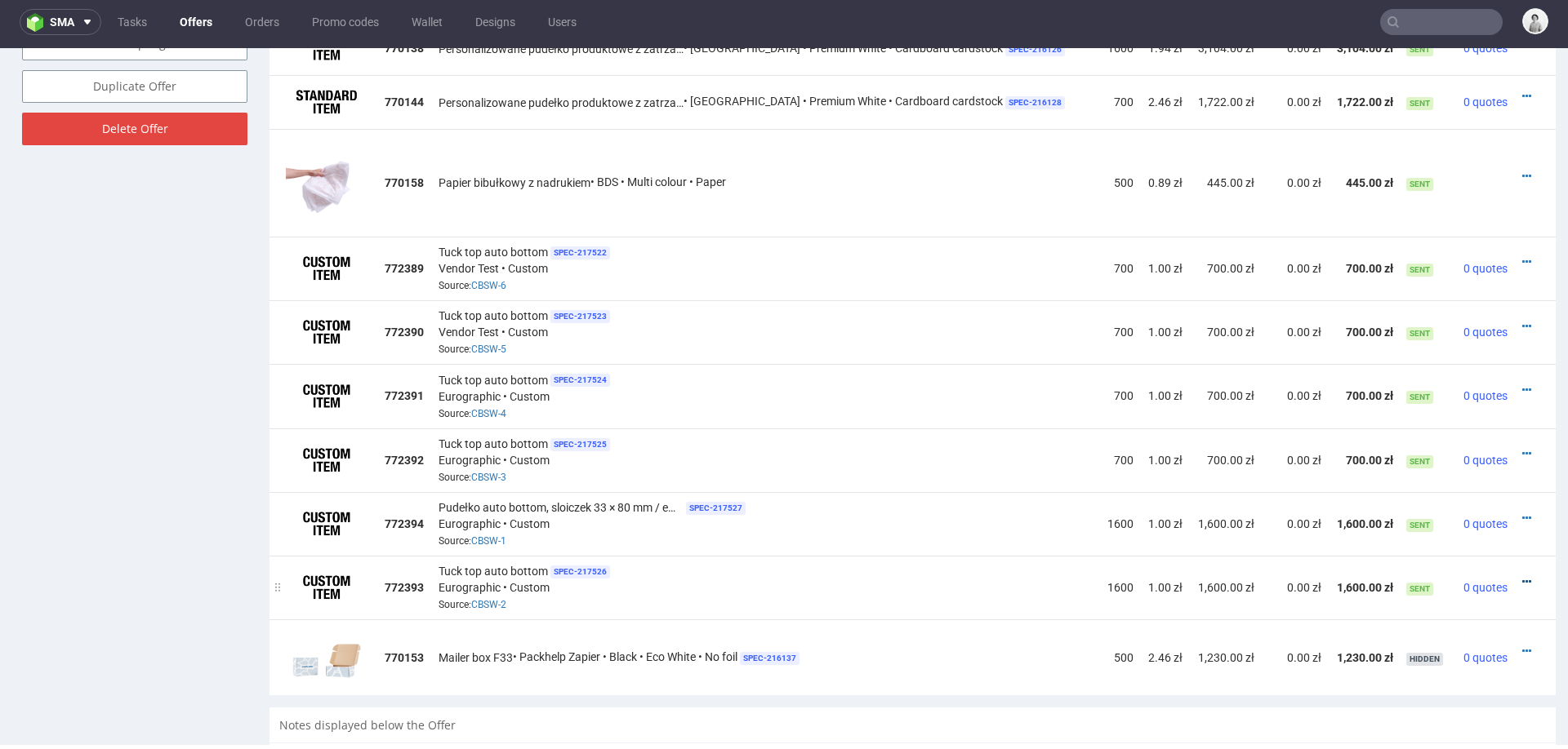
click at [1522, 576] on icon at bounding box center [1526, 582] width 9 height 11
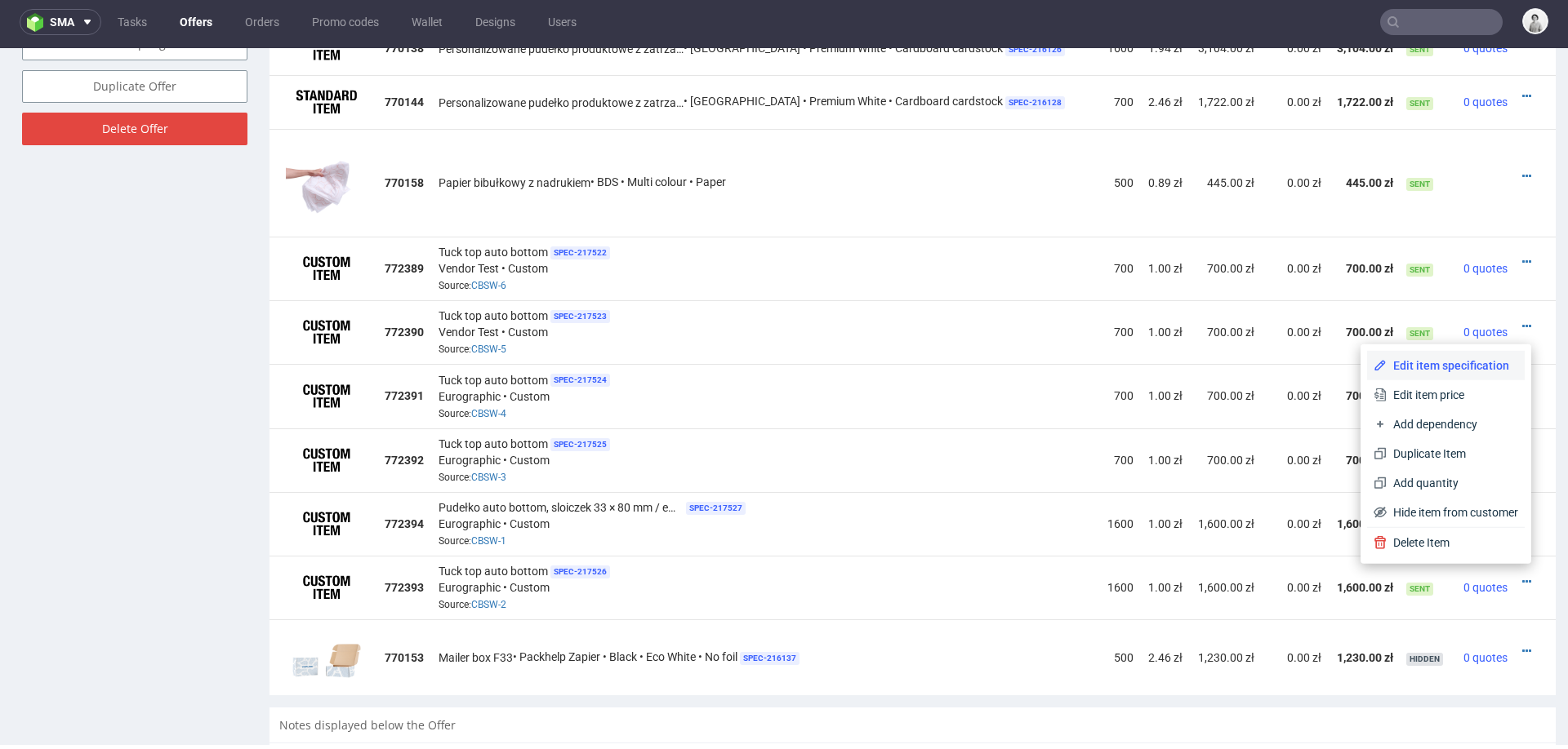
click at [1464, 358] on span "Edit item specification" at bounding box center [1452, 366] width 132 height 16
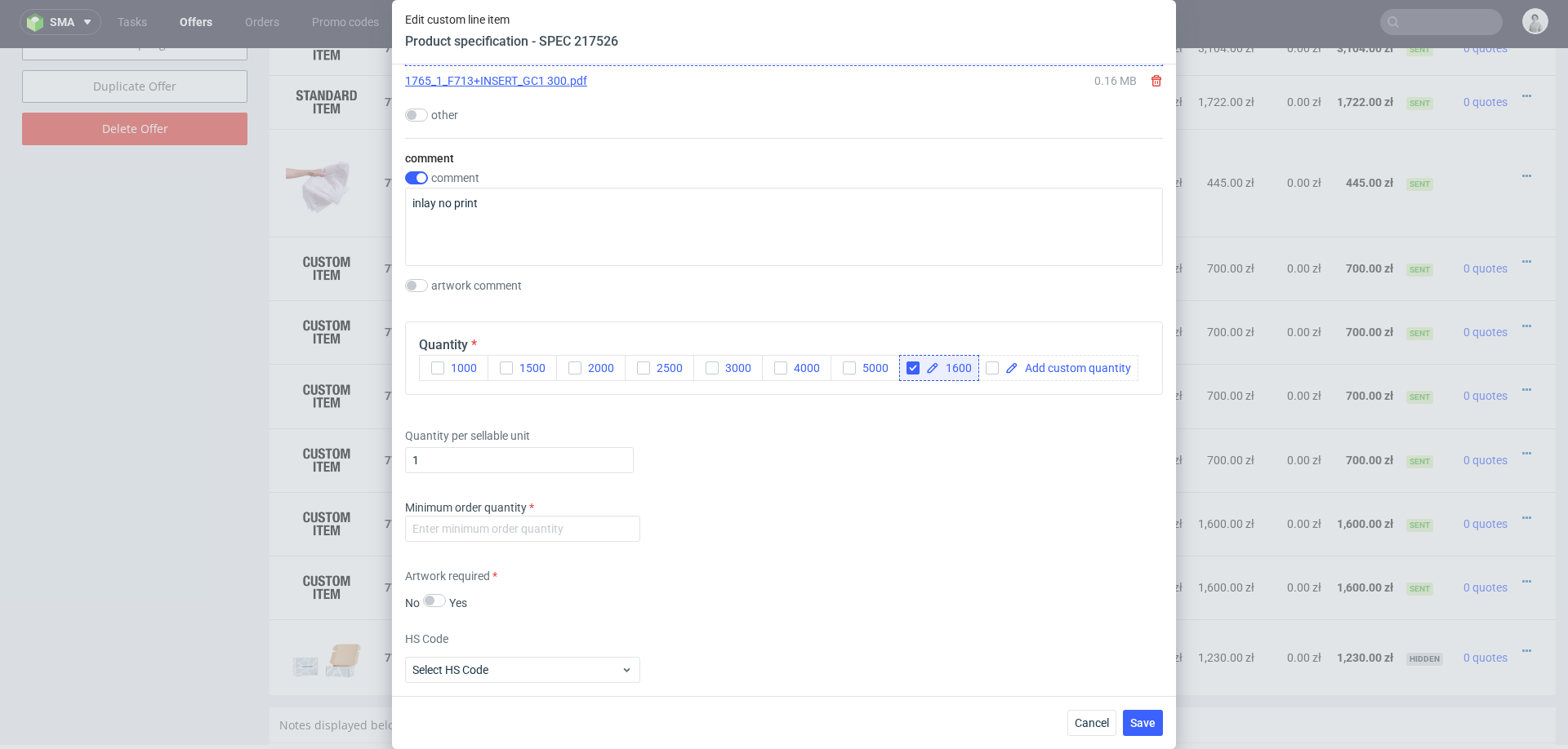
scroll to position [1780, 0]
click at [587, 523] on input "number" at bounding box center [522, 527] width 235 height 26
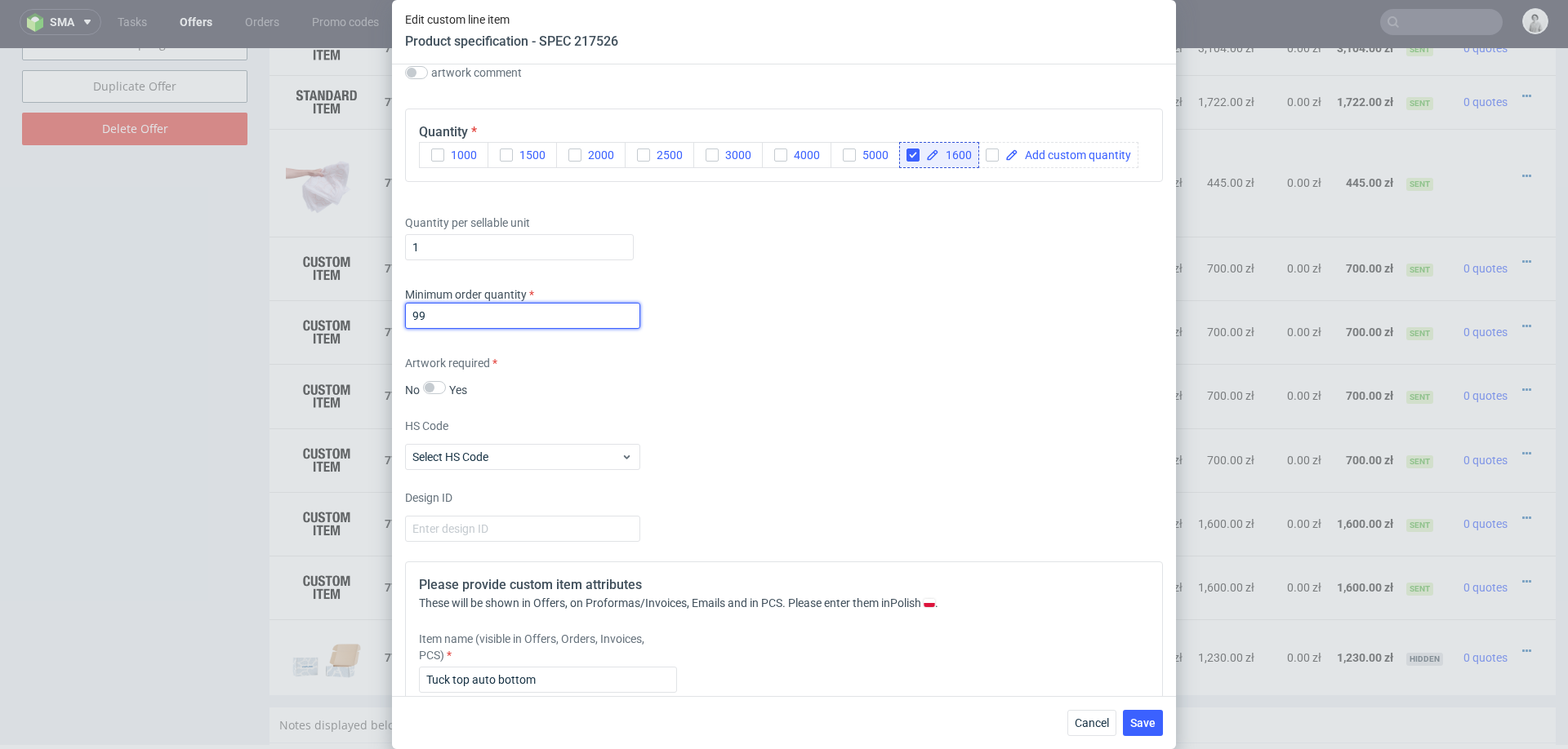
scroll to position [2109, 0]
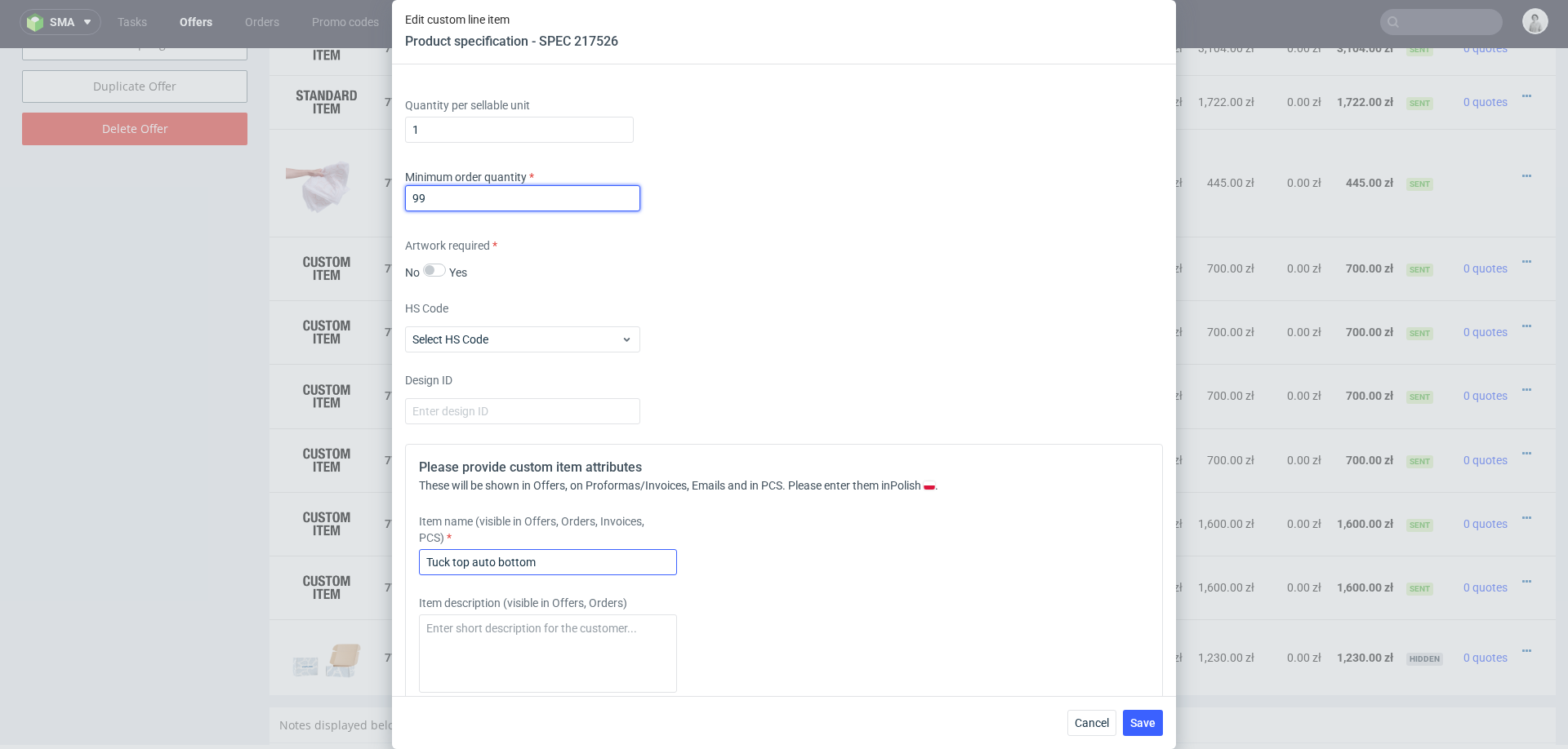
type input "99"
click at [524, 557] on input "Tuck top auto bottom" at bounding box center [547, 563] width 258 height 26
paste input "Pudełko auto bottom, sloiczek 33 × 80 mm / embossing"
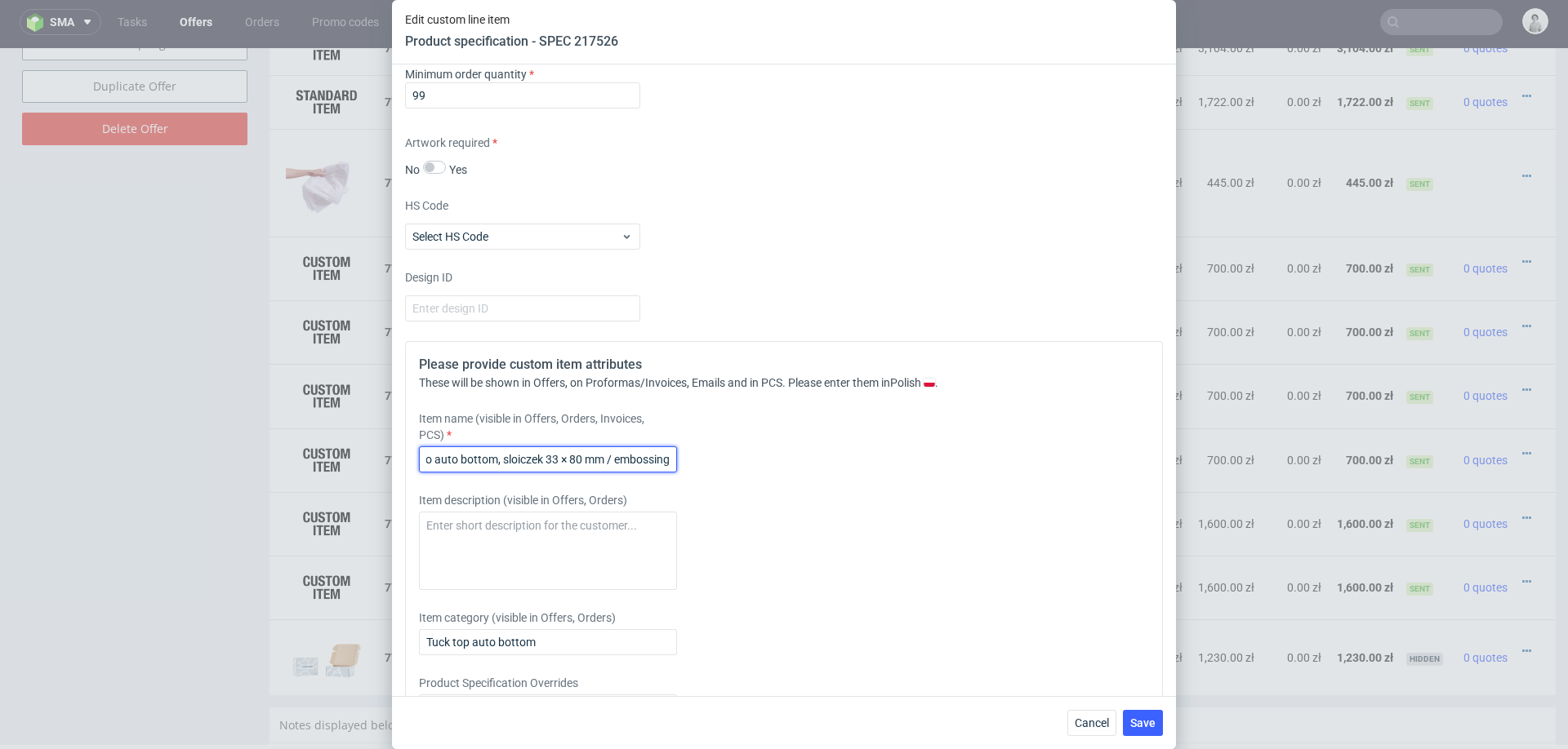
scroll to position [2224, 0]
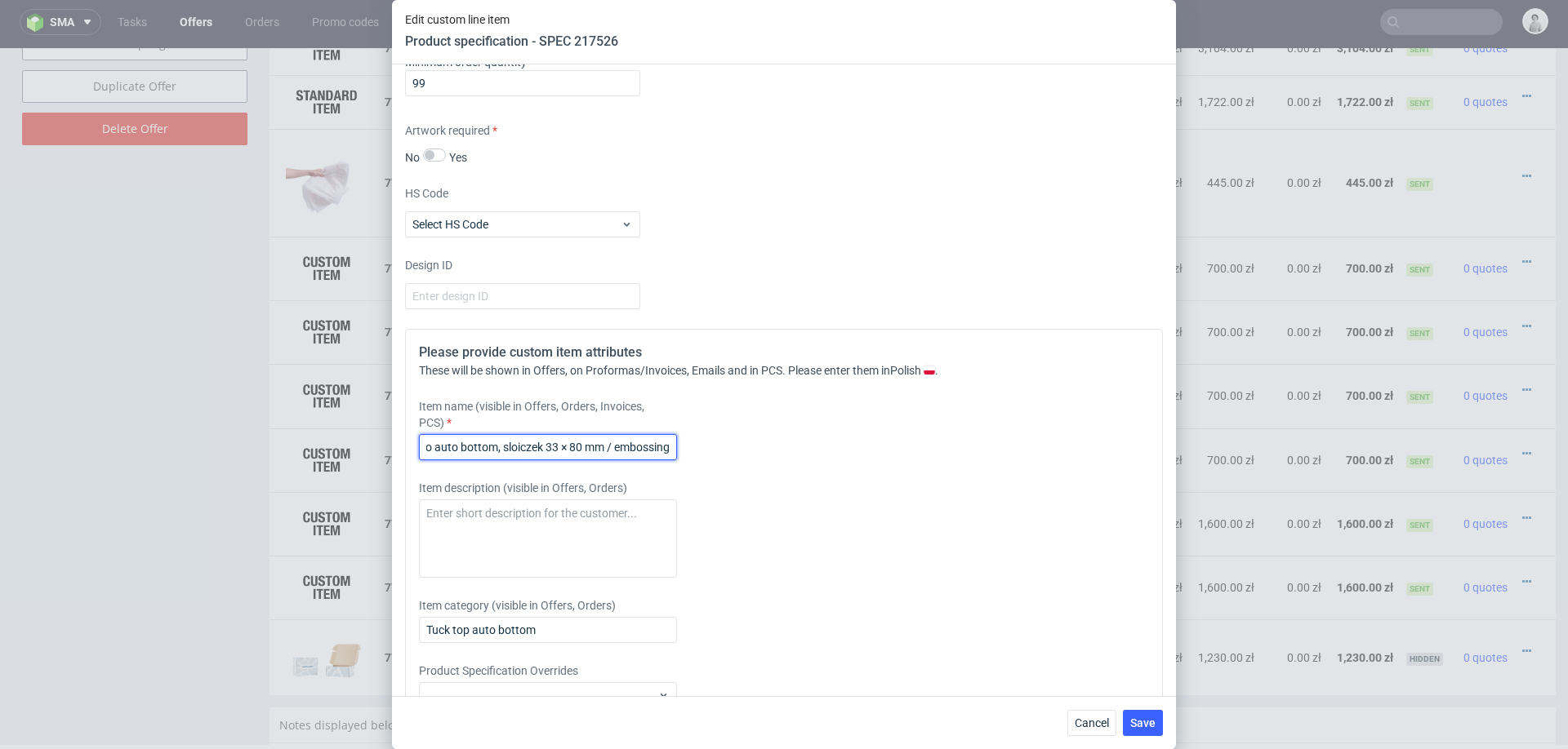
click at [635, 445] on input "Pudełko auto bottom, sloiczek 33 × 80 mm / embossing" at bounding box center [547, 447] width 258 height 26
type input "Pudełko auto bottom, sloiczek 33 × 80 mm / lakier UV spott matt"
click at [1147, 730] on button "Save" at bounding box center [1143, 723] width 40 height 26
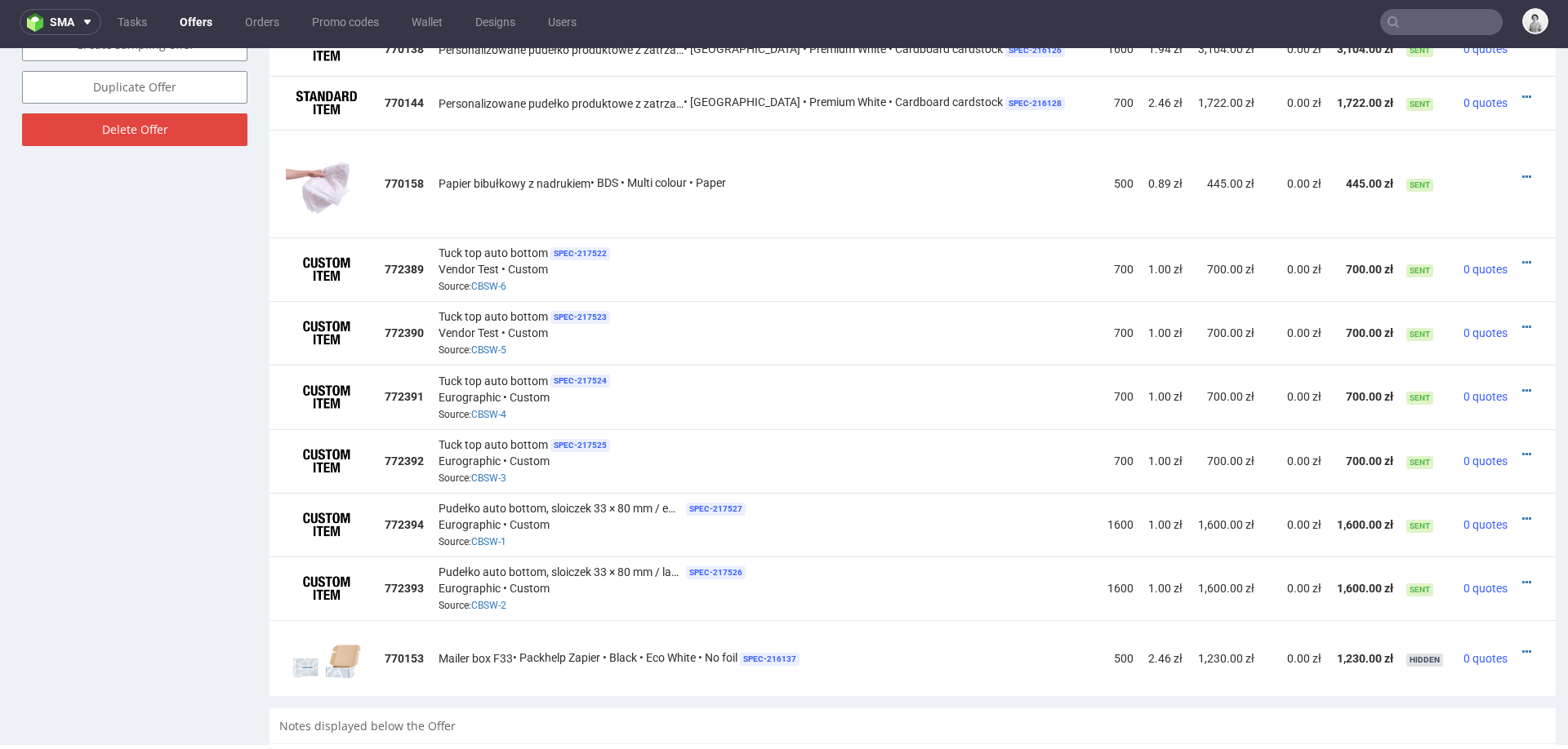
scroll to position [1079, 0]
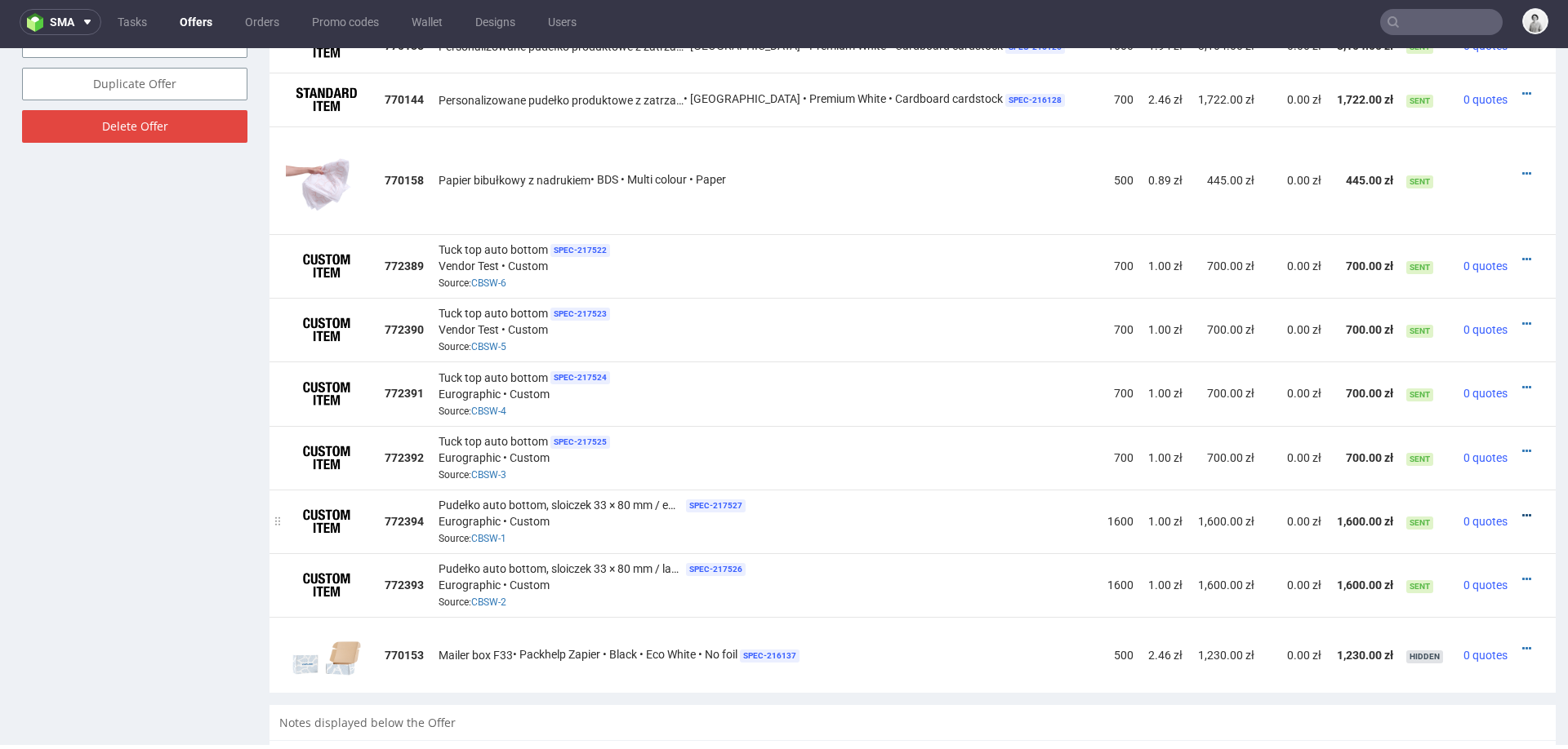
click at [1522, 510] on icon at bounding box center [1526, 516] width 9 height 11
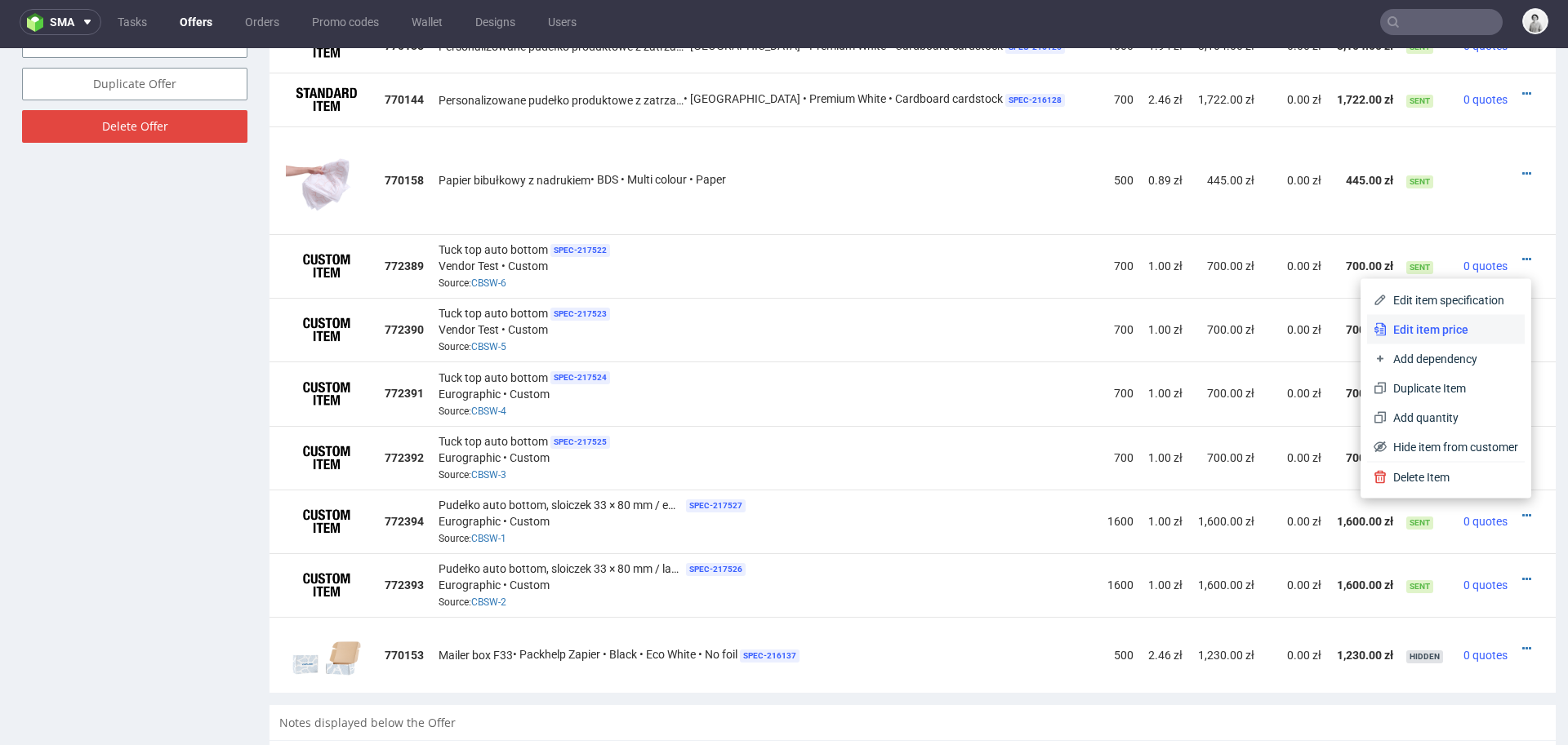
click at [1442, 325] on span "Edit item price" at bounding box center [1452, 330] width 132 height 16
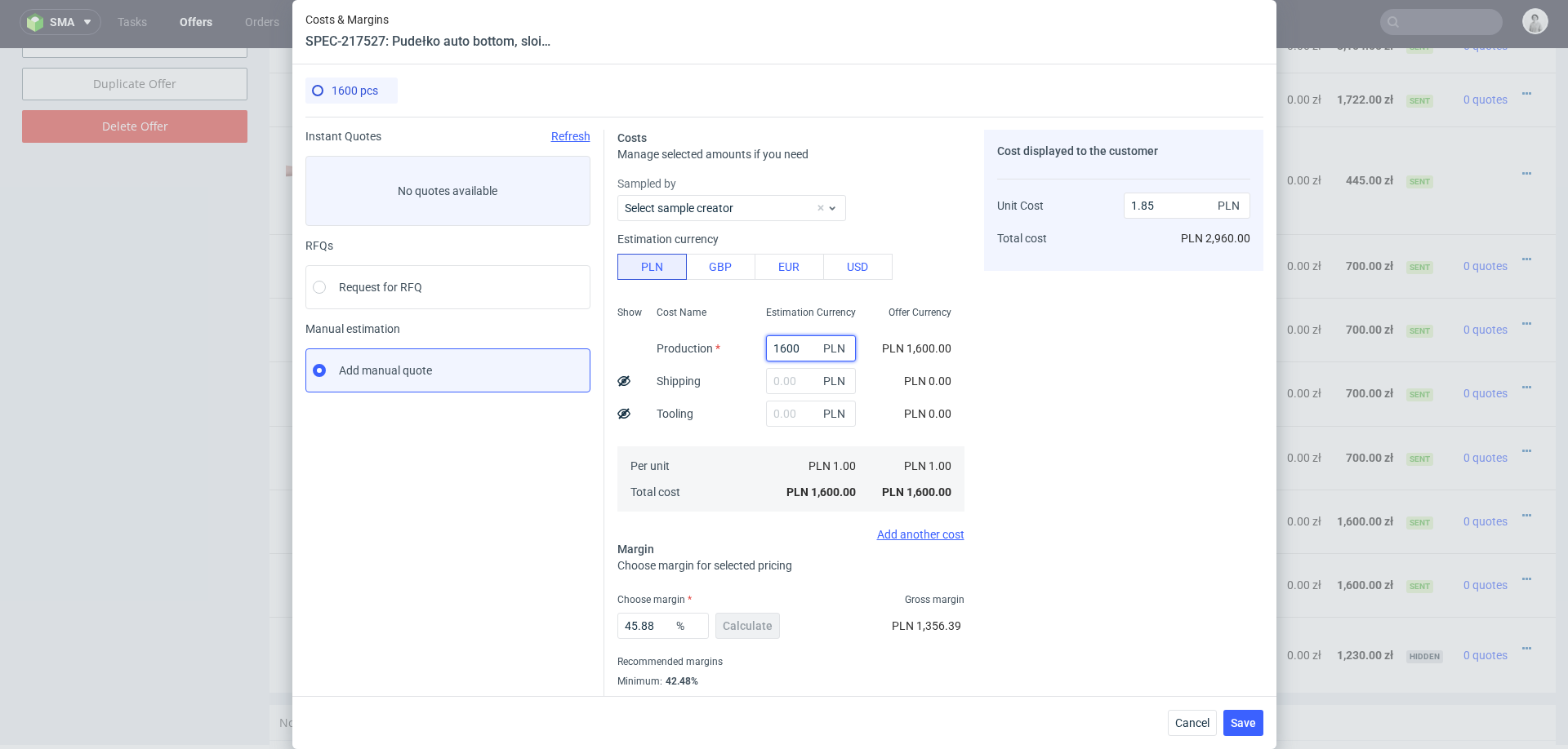
click at [790, 344] on input "1600" at bounding box center [811, 348] width 90 height 26
paste input "3250."
type input "3250"
type input "3.75"
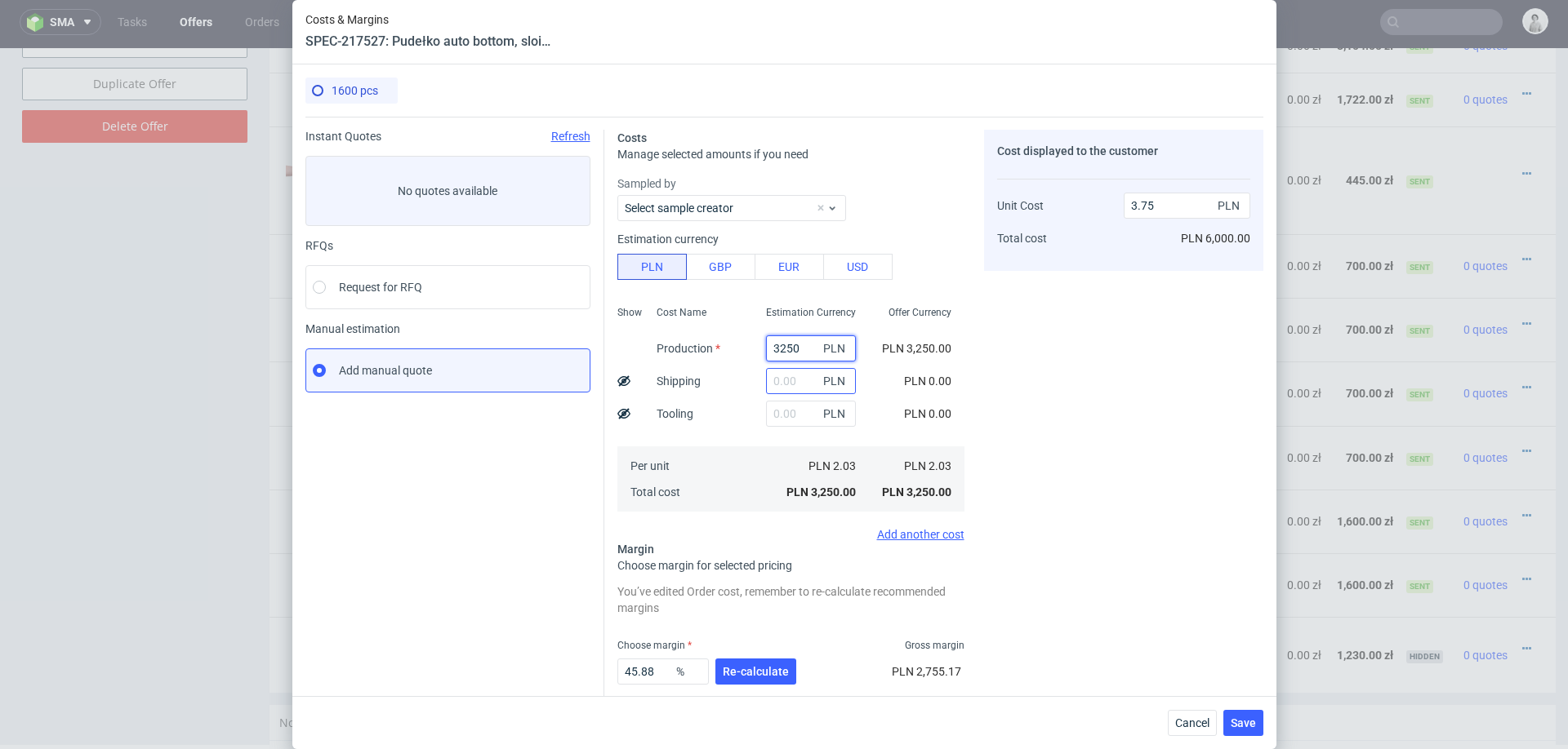
type input "3250"
click at [802, 371] on input "text" at bounding box center [811, 381] width 90 height 26
type input "400"
type input "4.22"
type input "400"
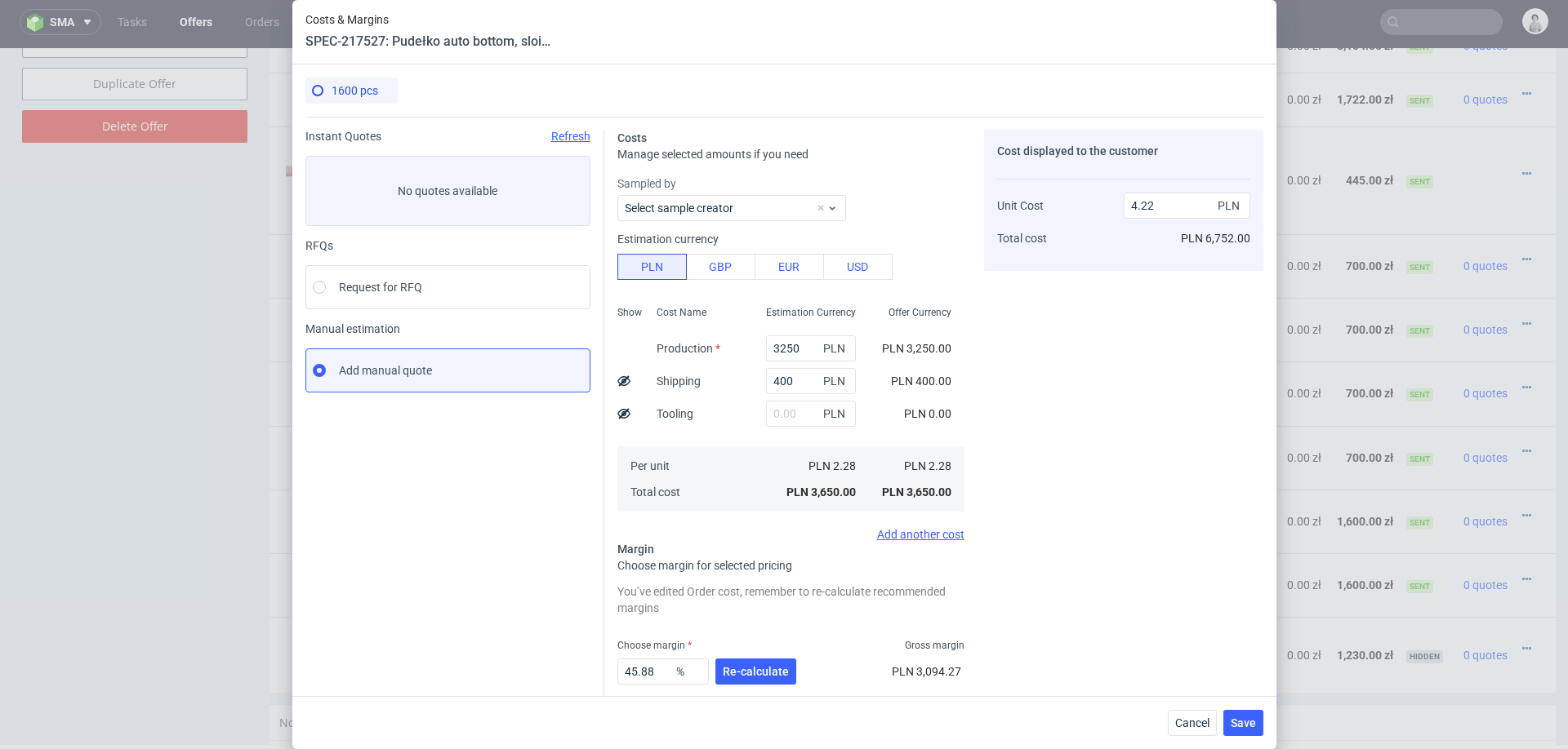
click at [753, 469] on div "PLN 2.28" at bounding box center [811, 466] width 116 height 26
click at [753, 678] on button "Re-calculate" at bounding box center [755, 672] width 81 height 26
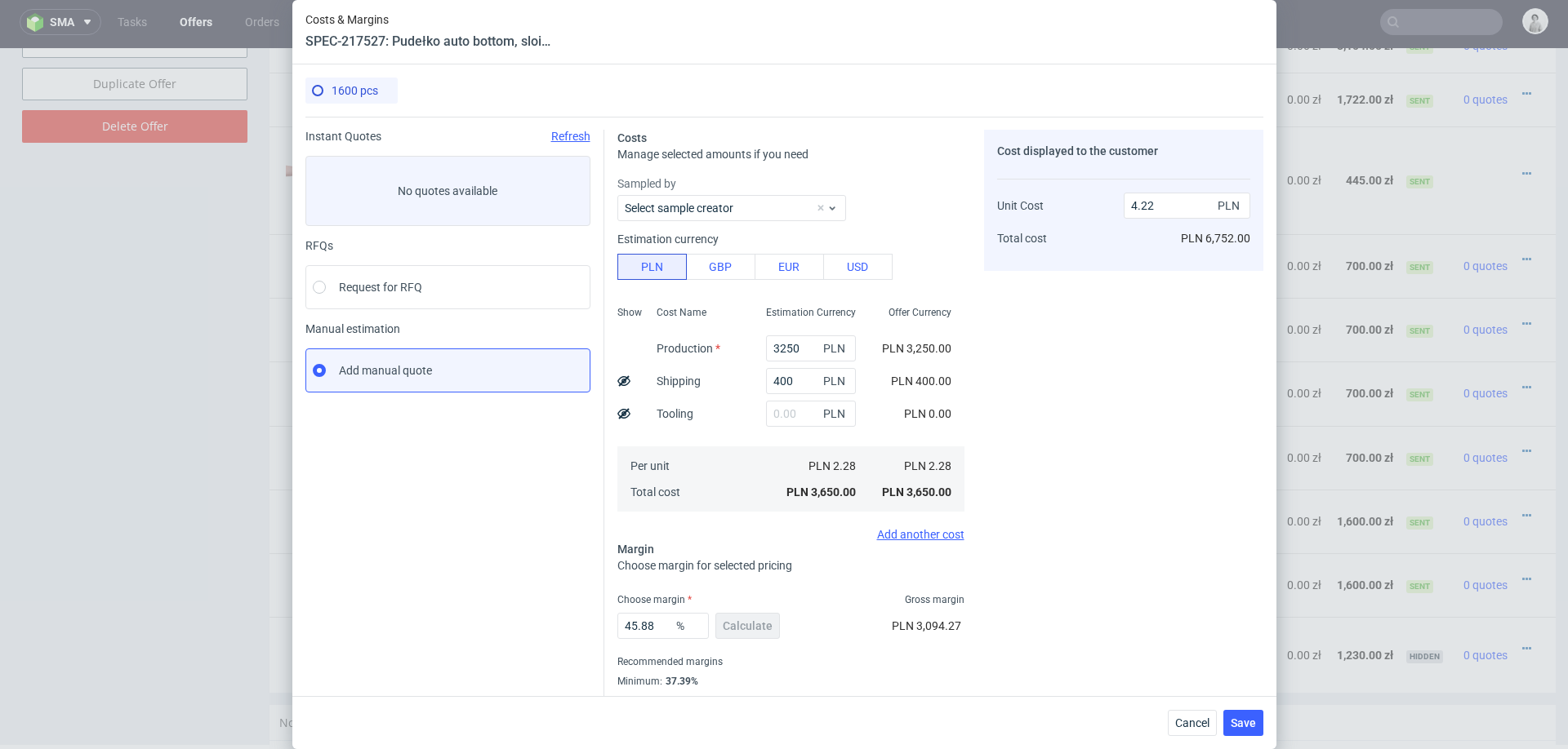
scroll to position [43, 0]
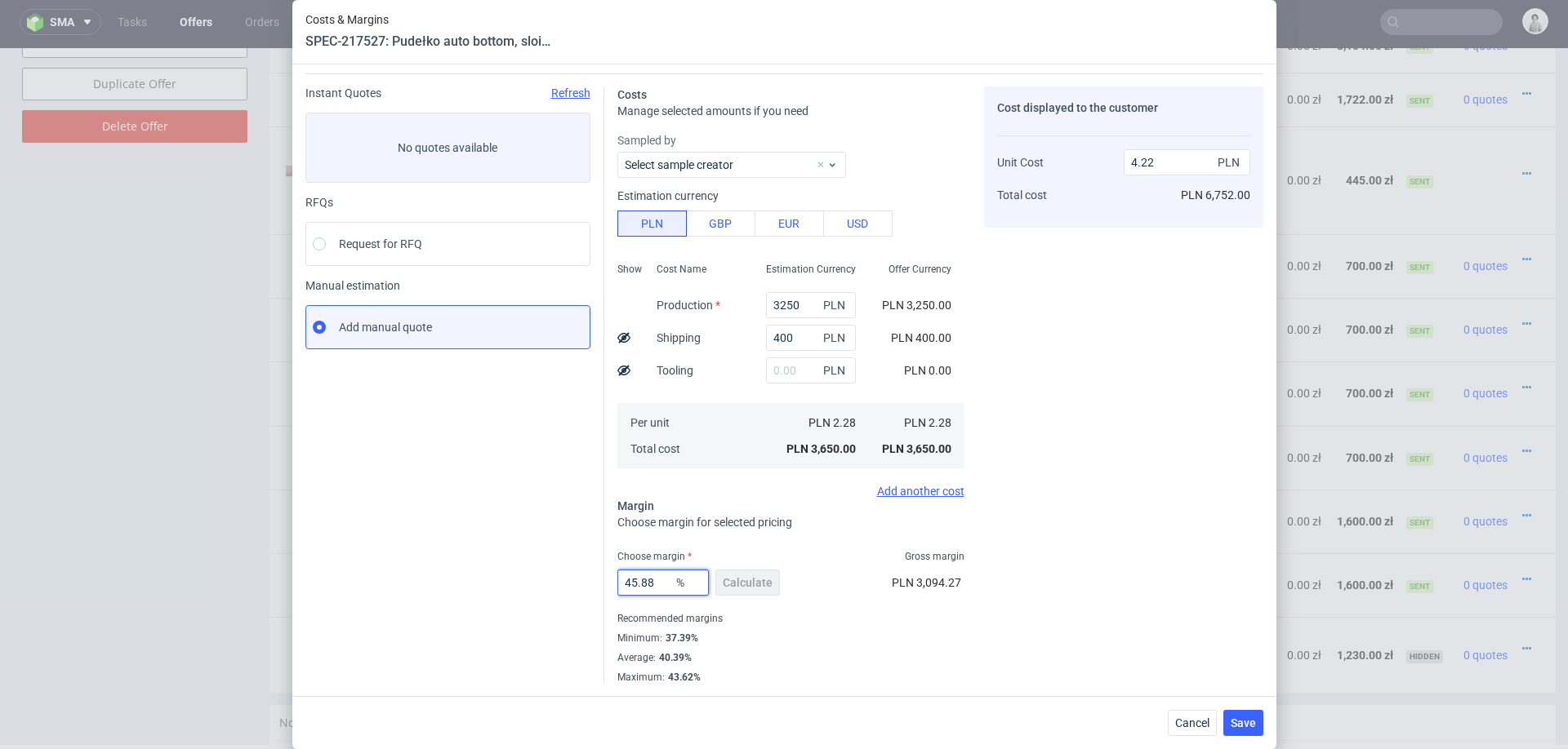
click at [645, 585] on input "45.88" at bounding box center [663, 583] width 92 height 26
type input "38"
type input "3.68"
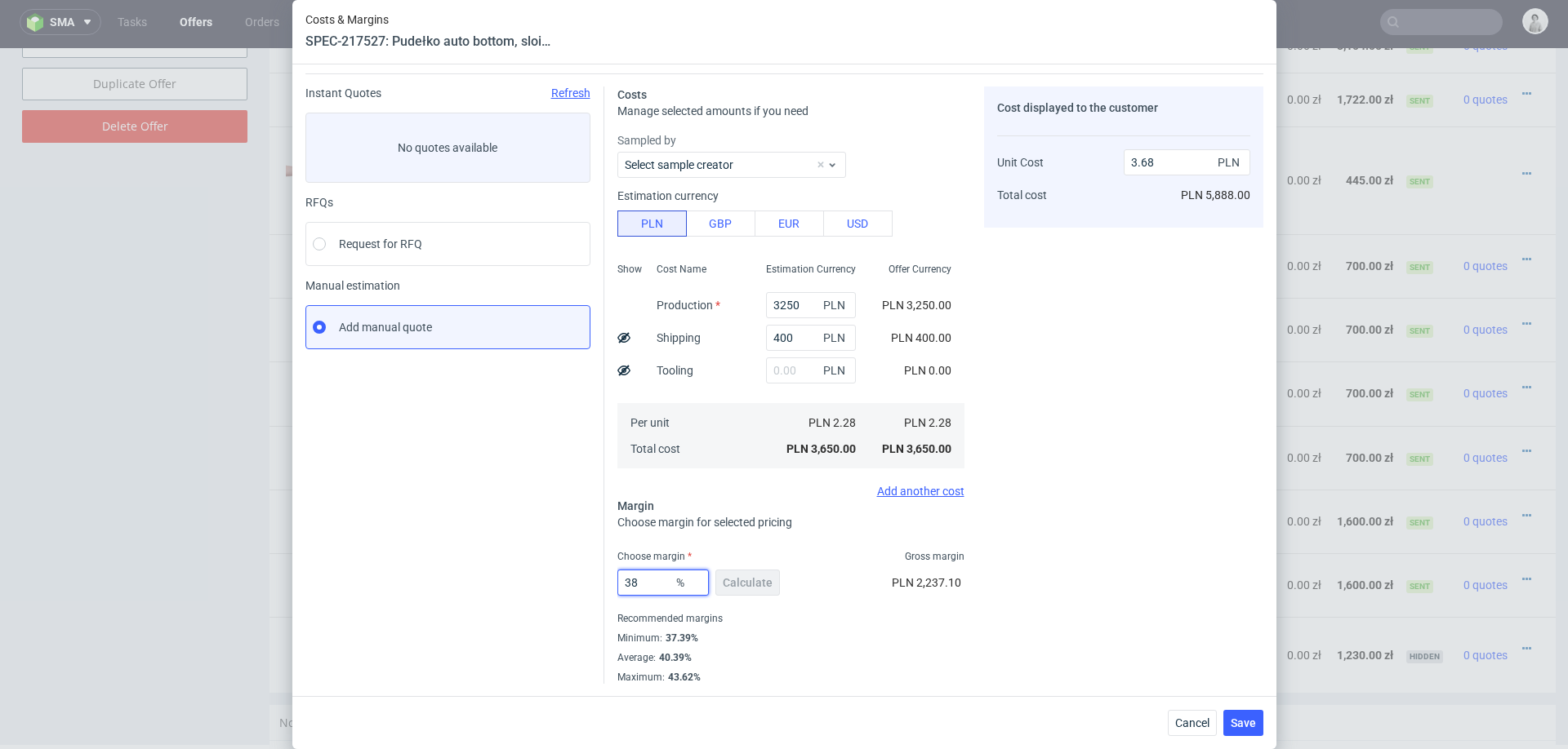
type input "38"
click at [1131, 545] on div "Cost displayed to the customer Unit Cost Total cost 3.68 PLN PLN 5,888.00" at bounding box center [1123, 385] width 279 height 598
click at [1234, 718] on span "Save" at bounding box center [1242, 723] width 25 height 11
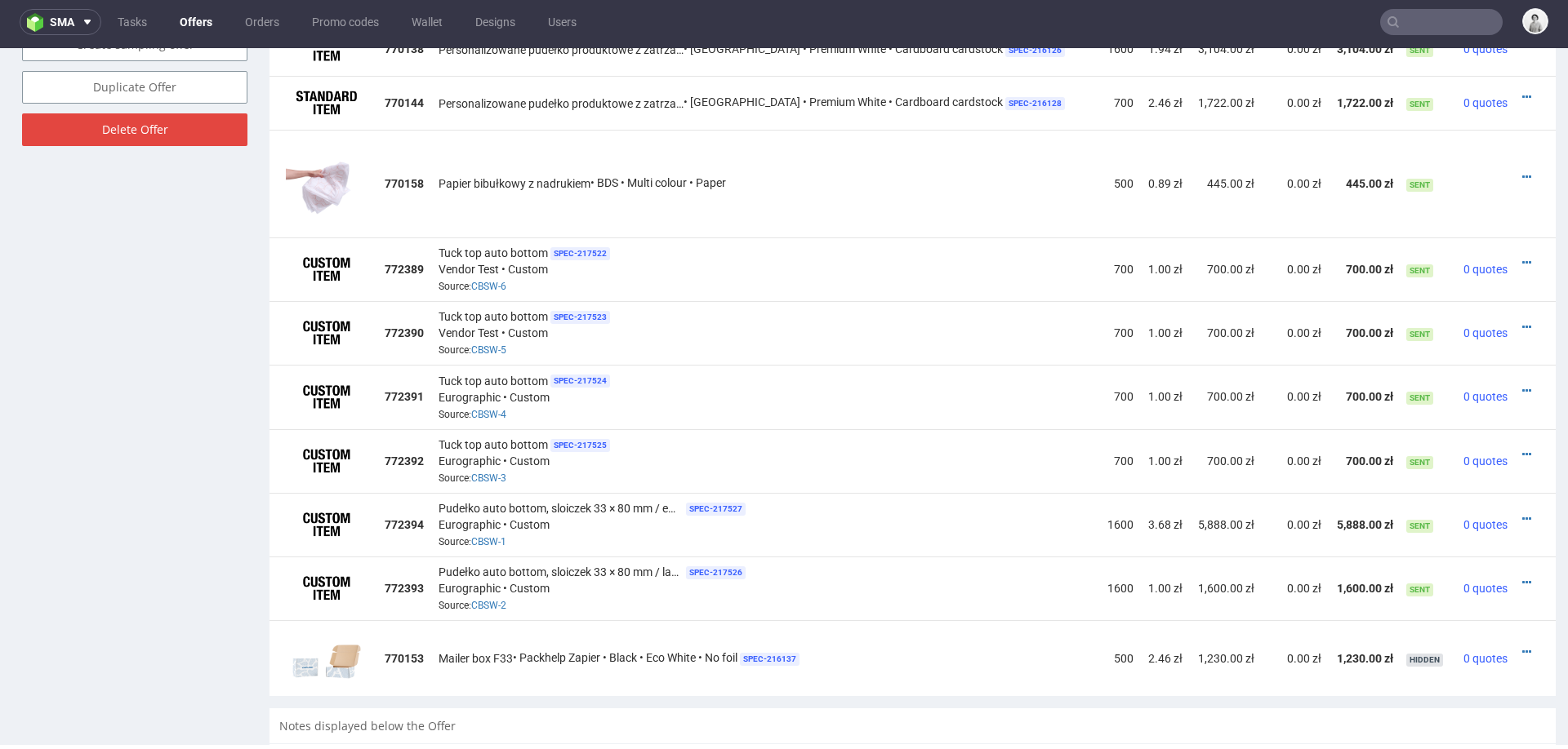
scroll to position [1076, 0]
click at [1522, 576] on icon at bounding box center [1526, 582] width 9 height 11
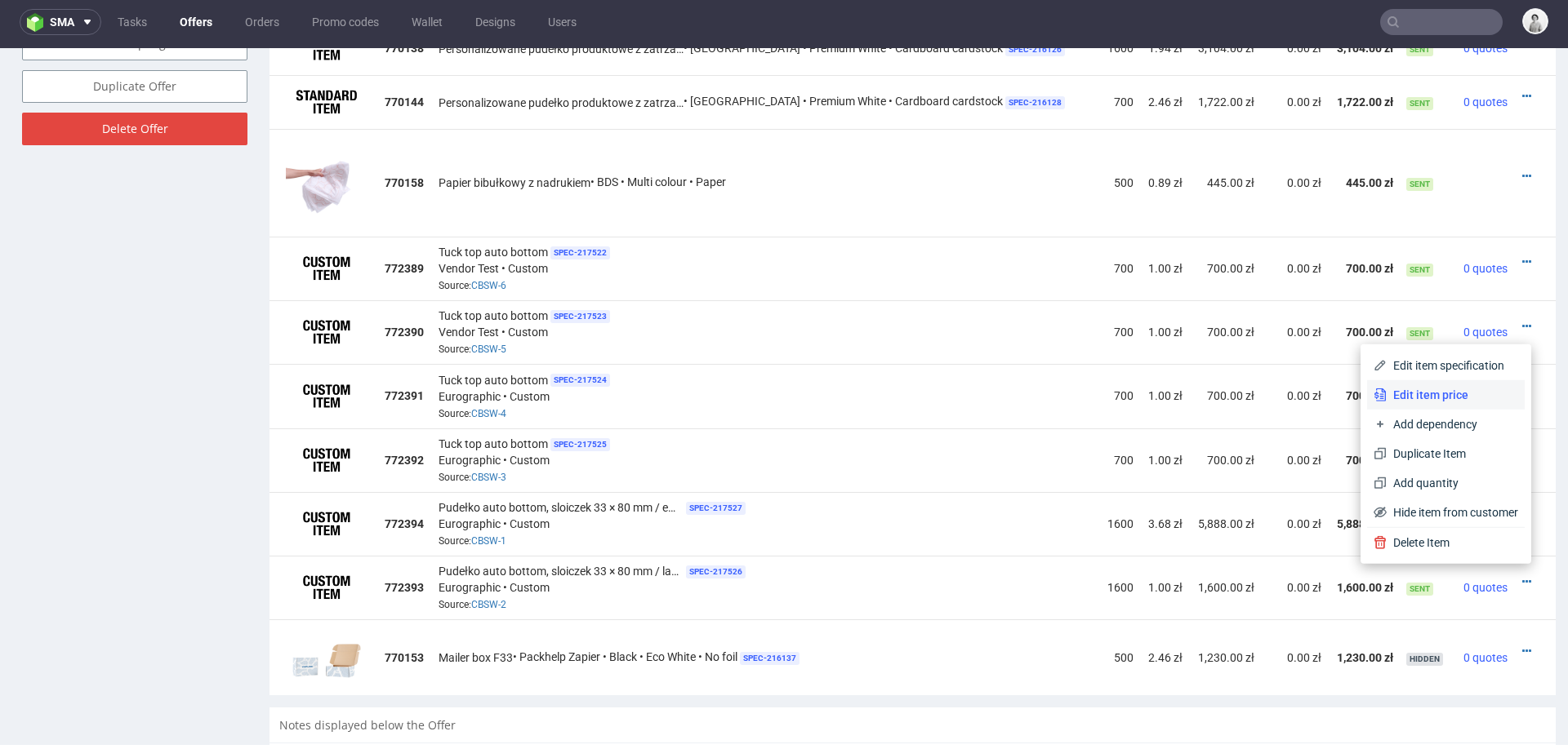
click at [1406, 395] on span "Edit item price" at bounding box center [1452, 395] width 132 height 16
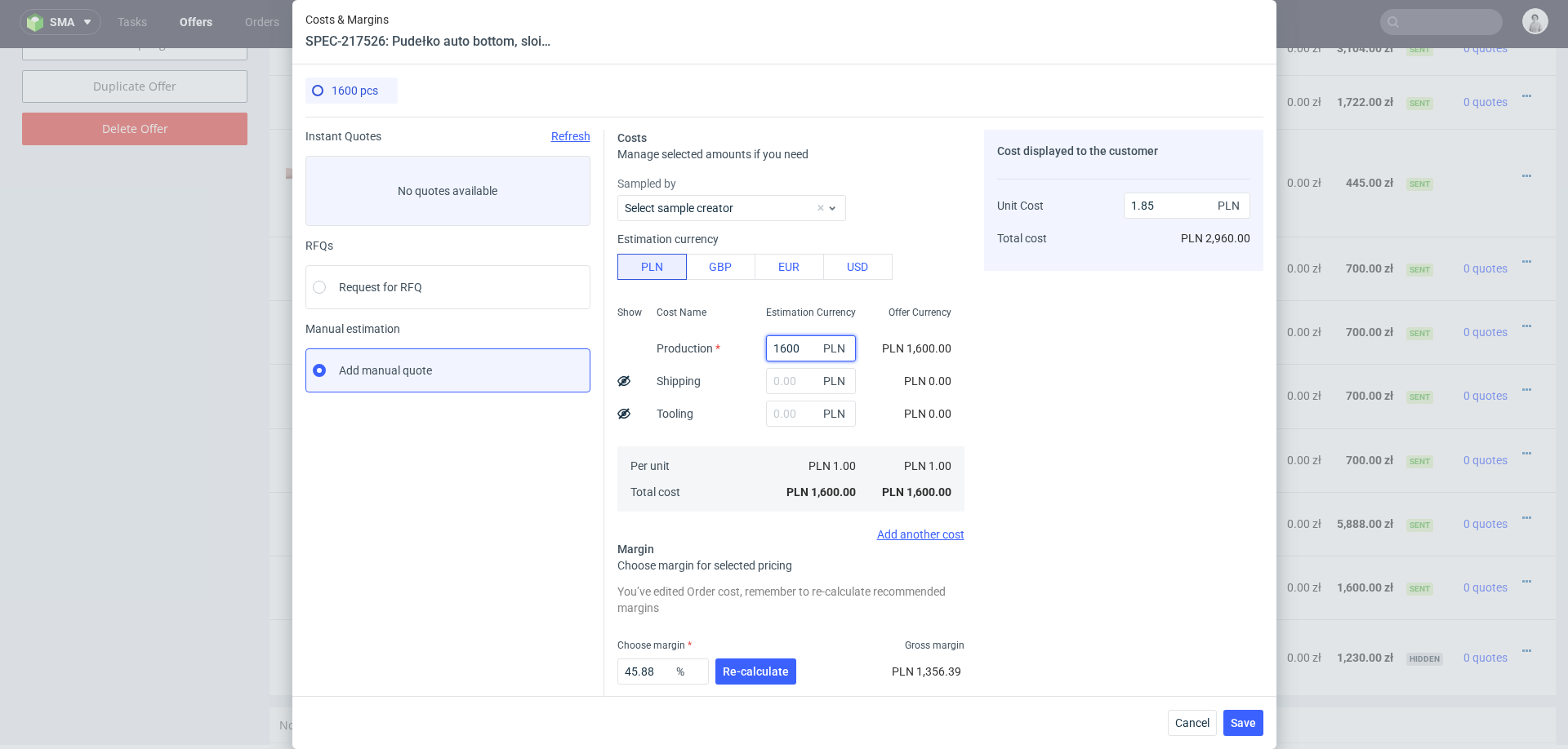
click at [779, 343] on input "1600" at bounding box center [811, 348] width 90 height 26
paste input "3700."
type input "3700"
type input "4.27"
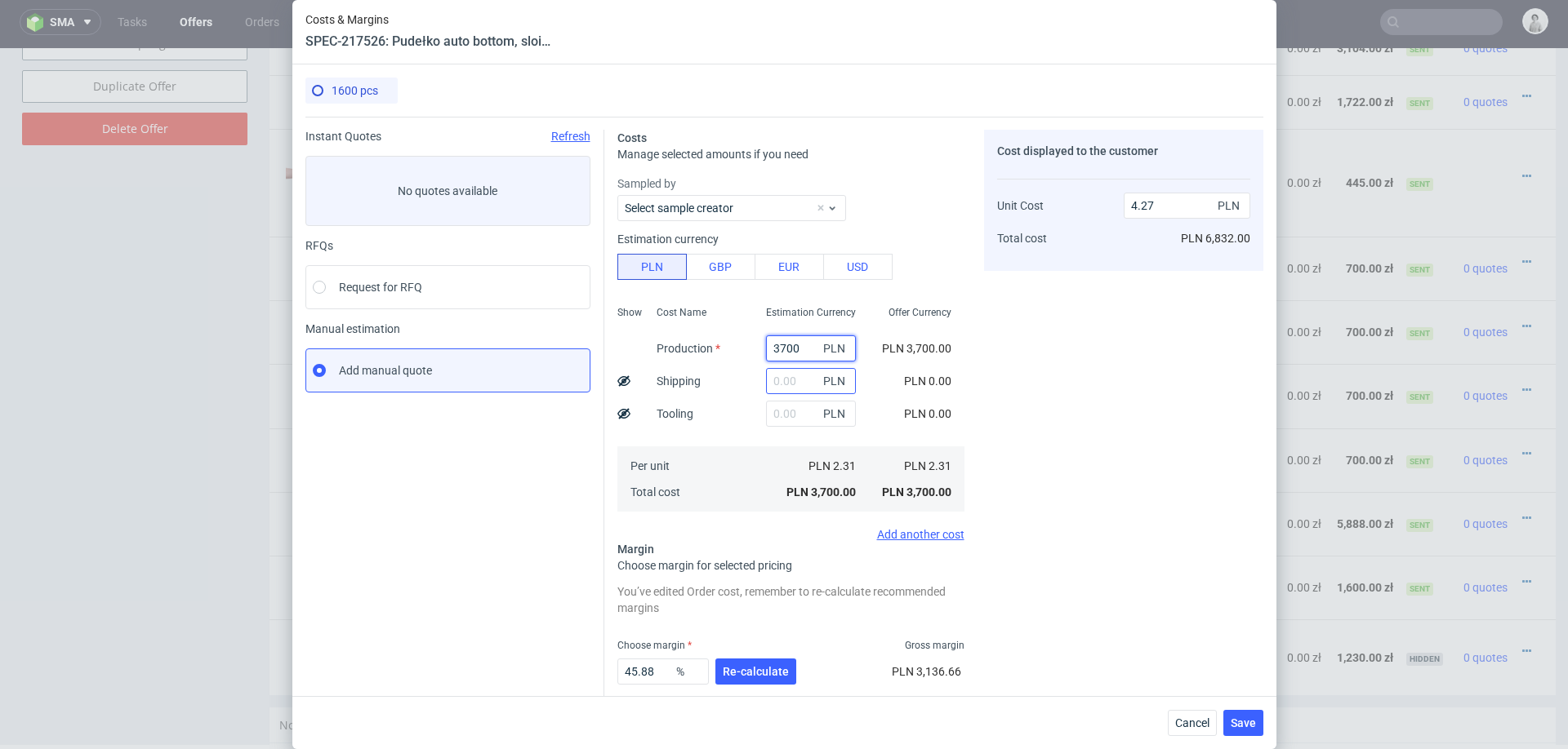
type input "3700"
click at [788, 379] on input "text" at bounding box center [811, 381] width 90 height 26
type input "400"
type input "4.73"
type input "400"
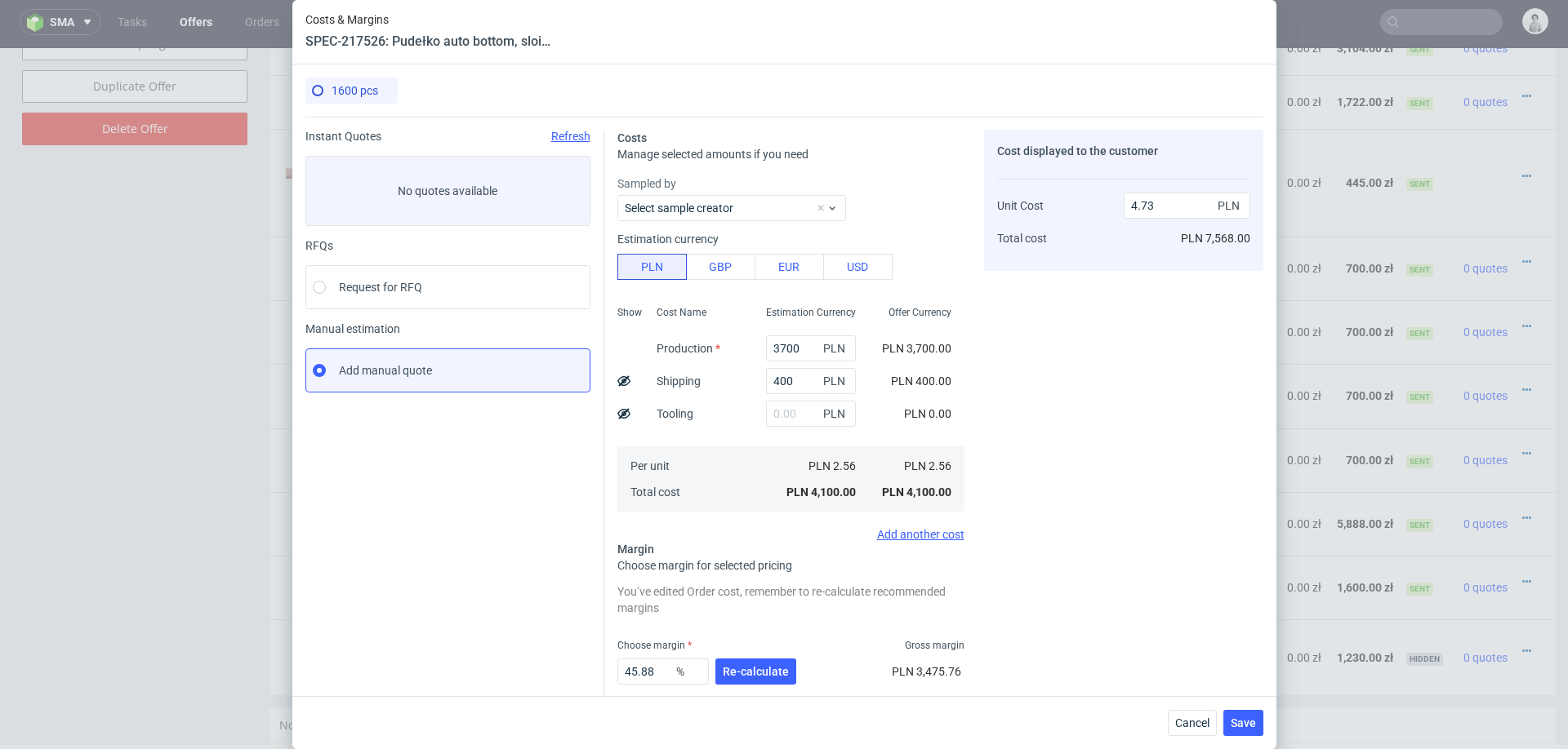
click at [753, 421] on div "PLN" at bounding box center [811, 414] width 116 height 33
click at [762, 667] on span "Re-calculate" at bounding box center [755, 672] width 66 height 11
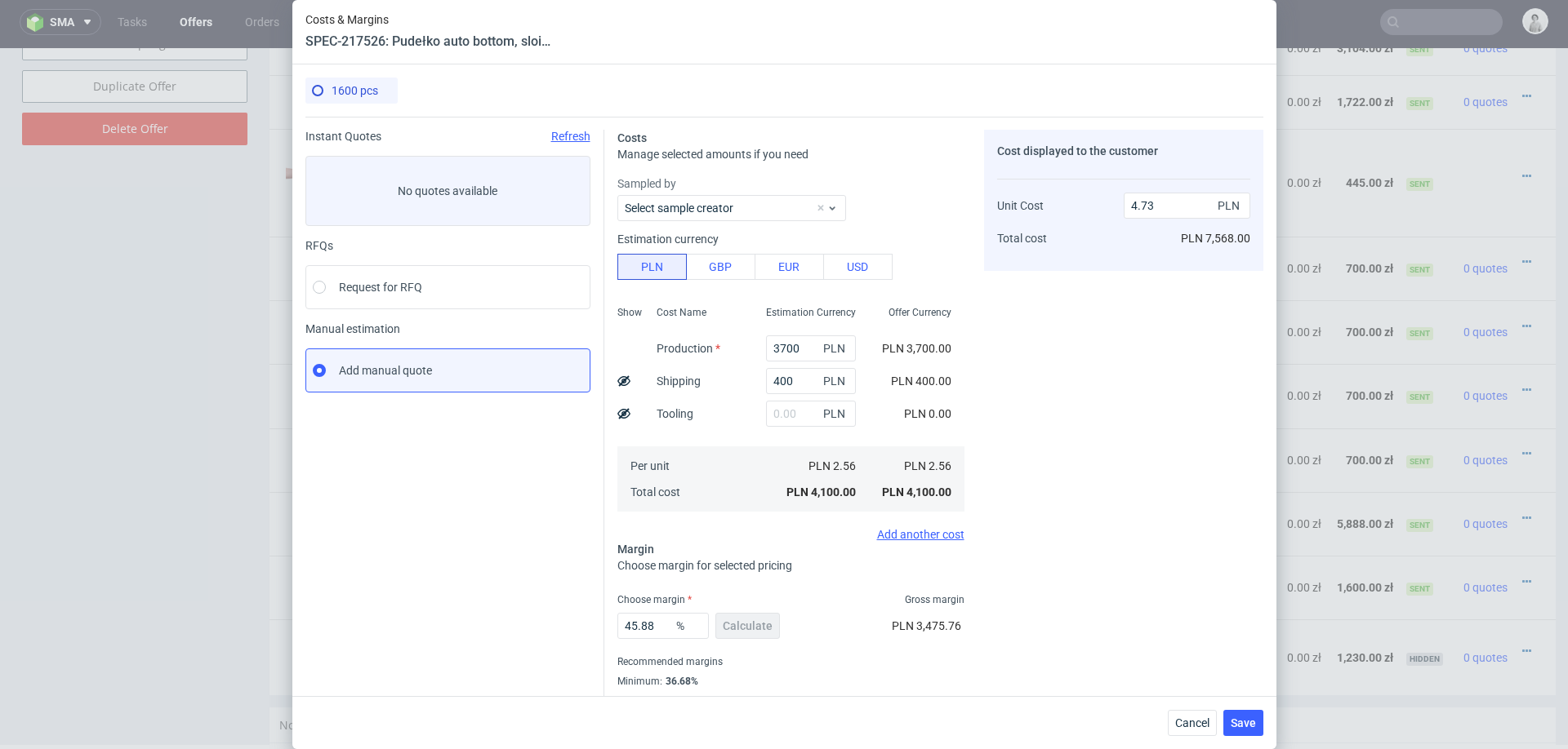
scroll to position [43, 0]
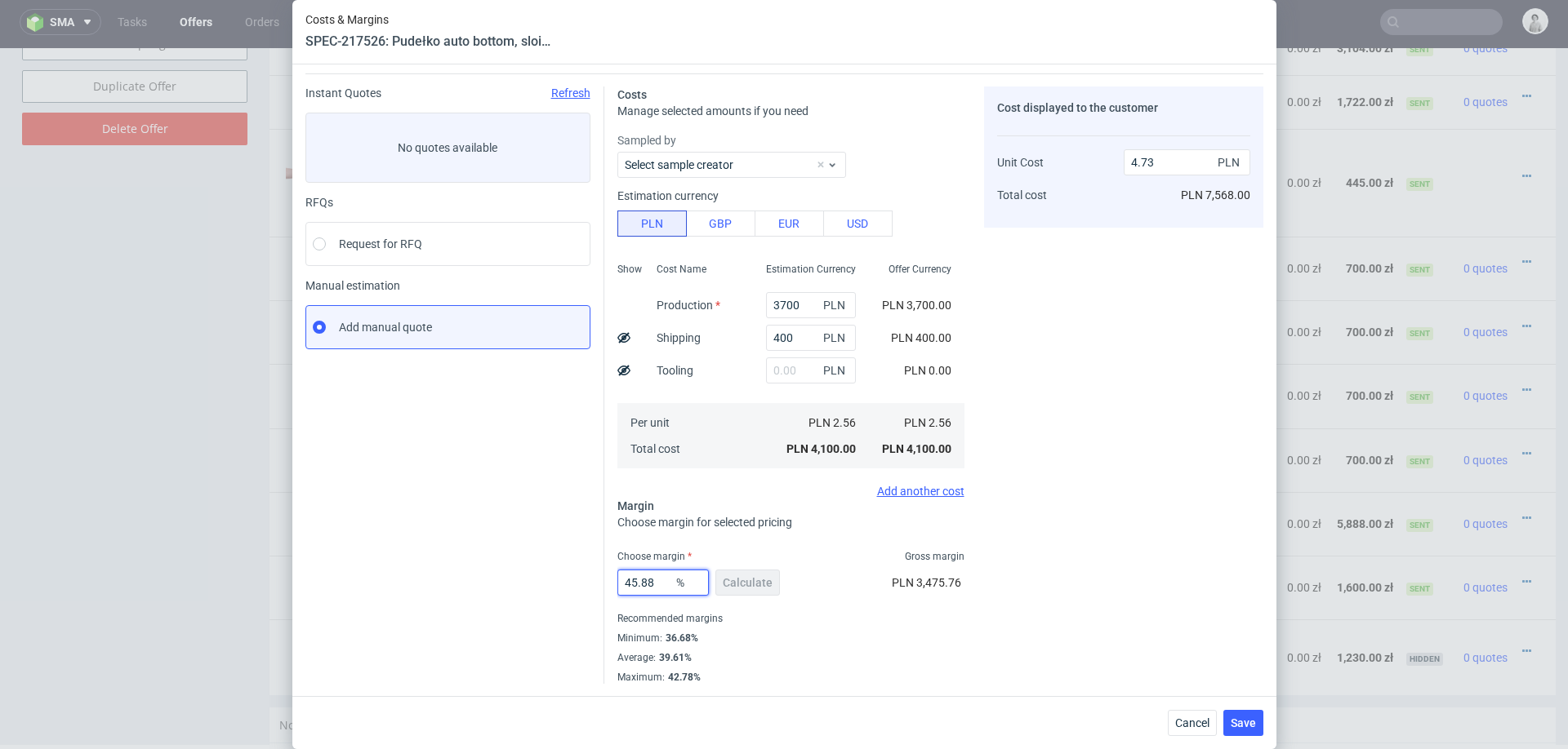
click at [646, 585] on input "45.88" at bounding box center [663, 583] width 92 height 26
type input "37"
type input "4.07"
type input "37"
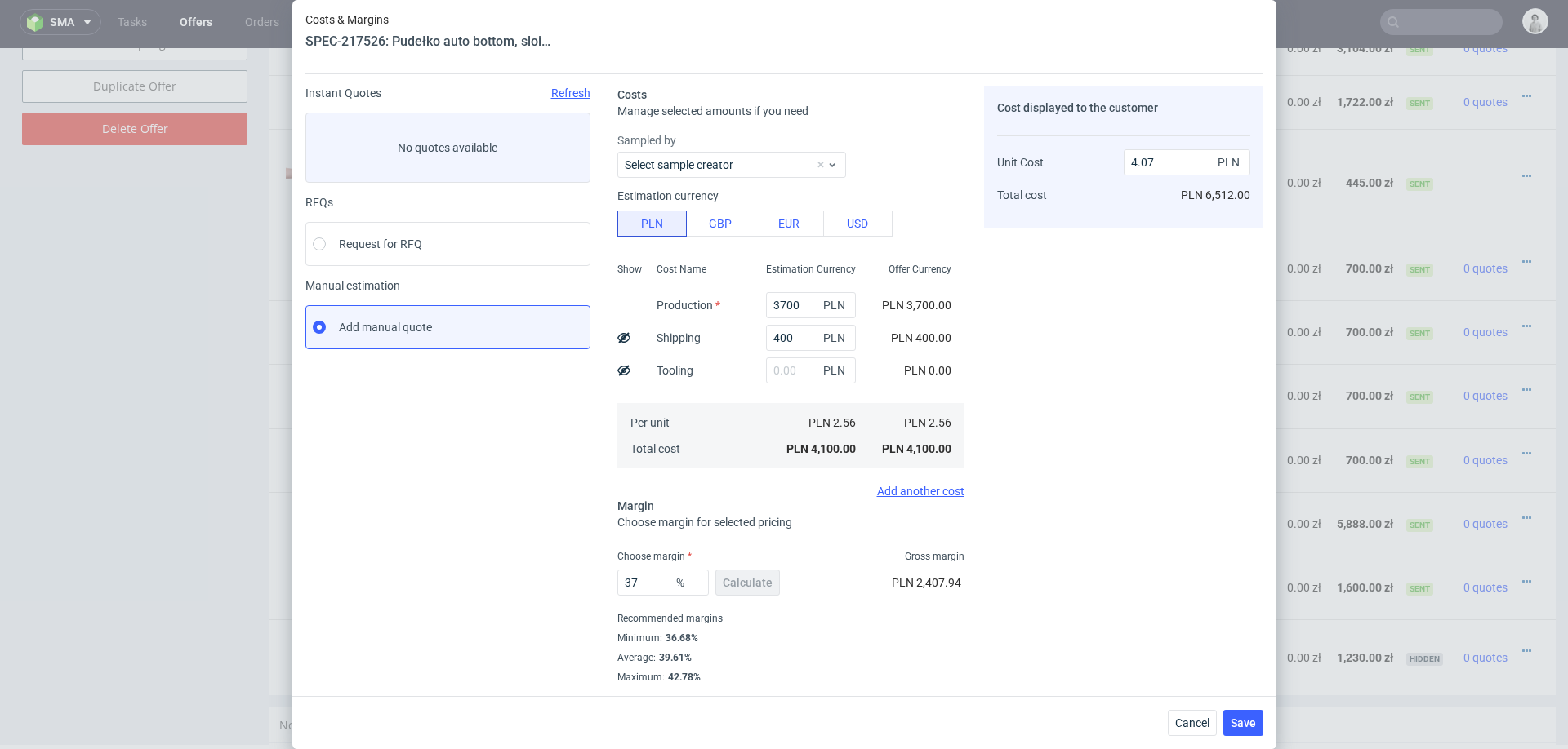
click at [986, 599] on div "Cost displayed to the customer Unit Cost Total cost 4.07 PLN PLN 6,512.00" at bounding box center [1123, 385] width 279 height 598
click at [1242, 717] on span "Save" at bounding box center [1242, 723] width 25 height 11
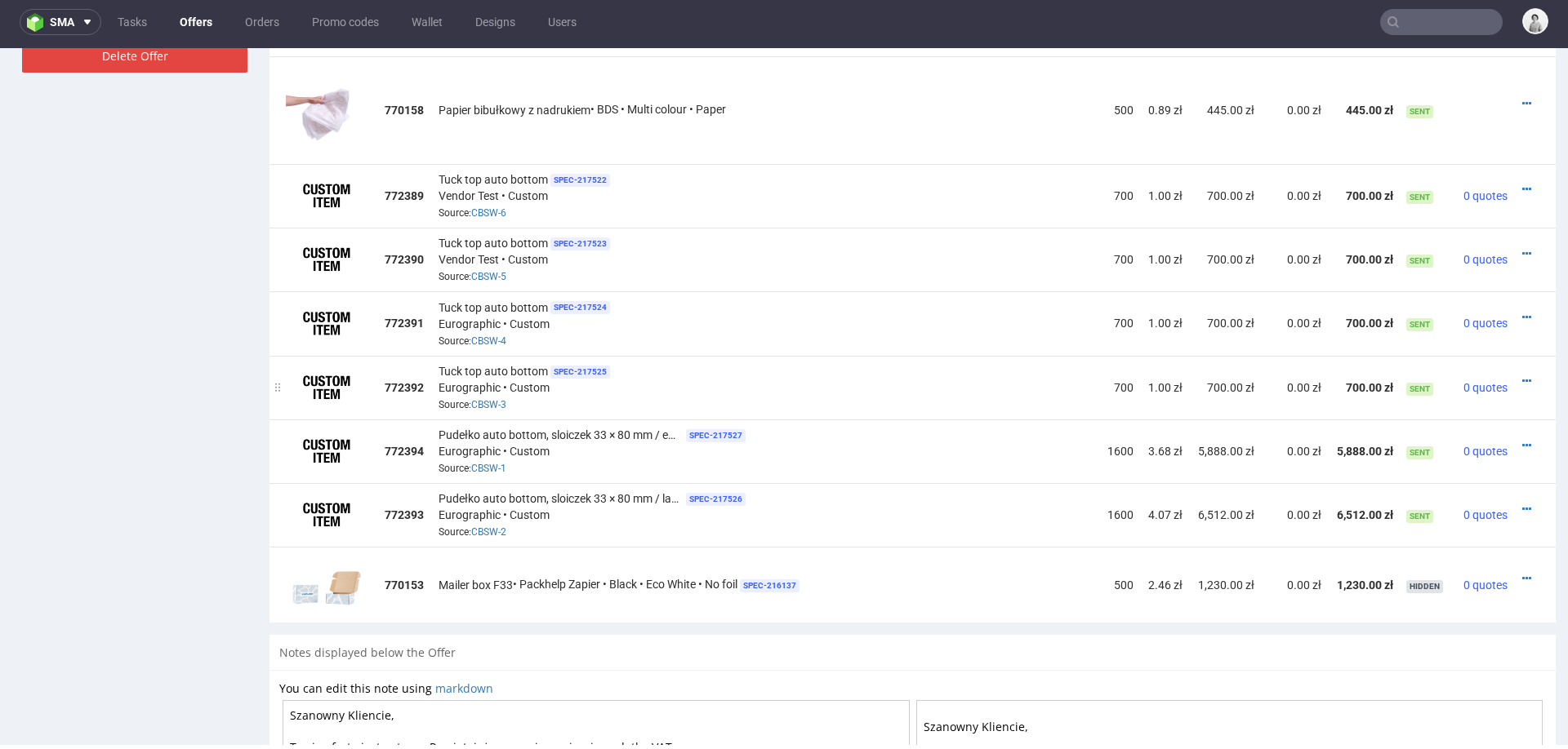
scroll to position [1110, 0]
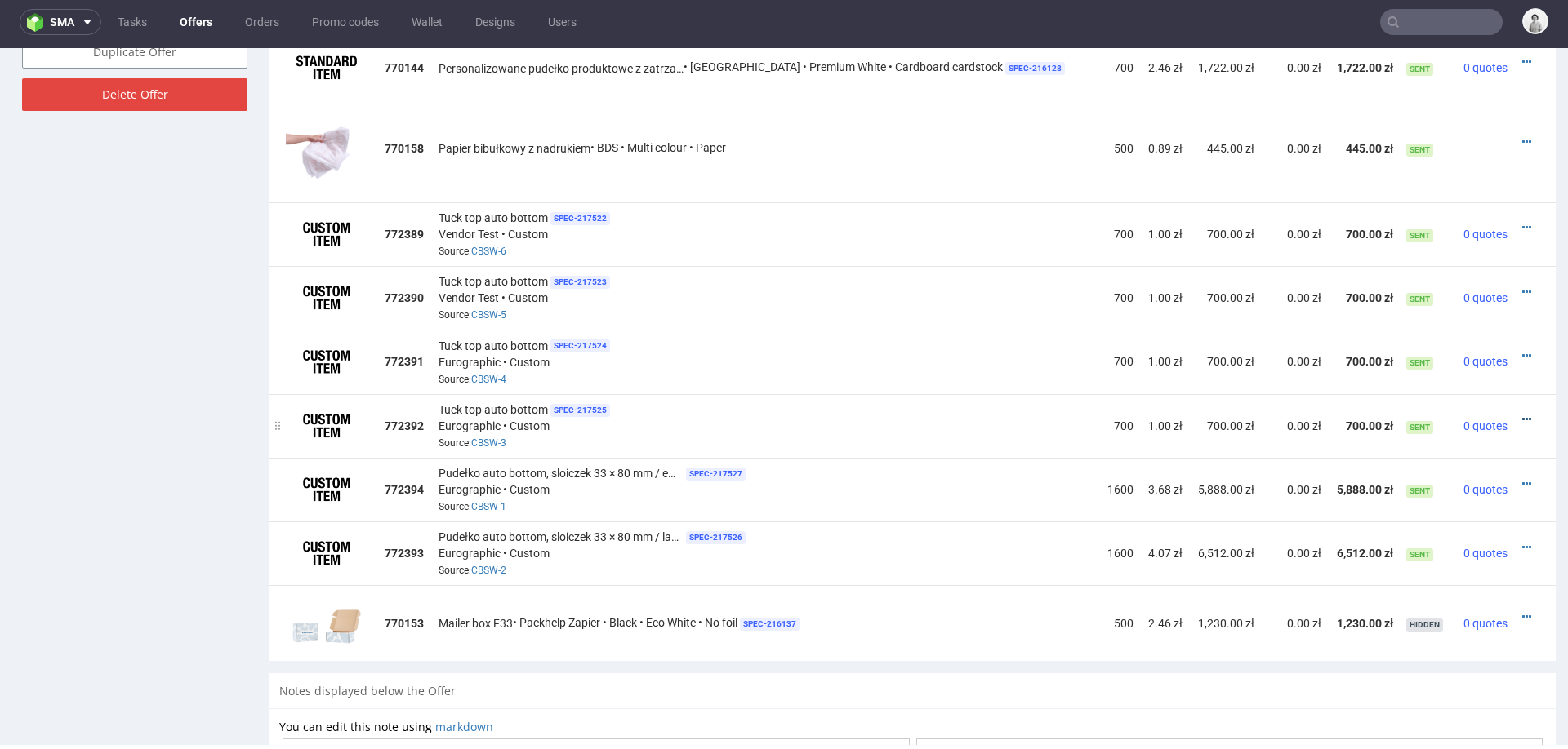
click at [1522, 414] on icon at bounding box center [1526, 419] width 9 height 11
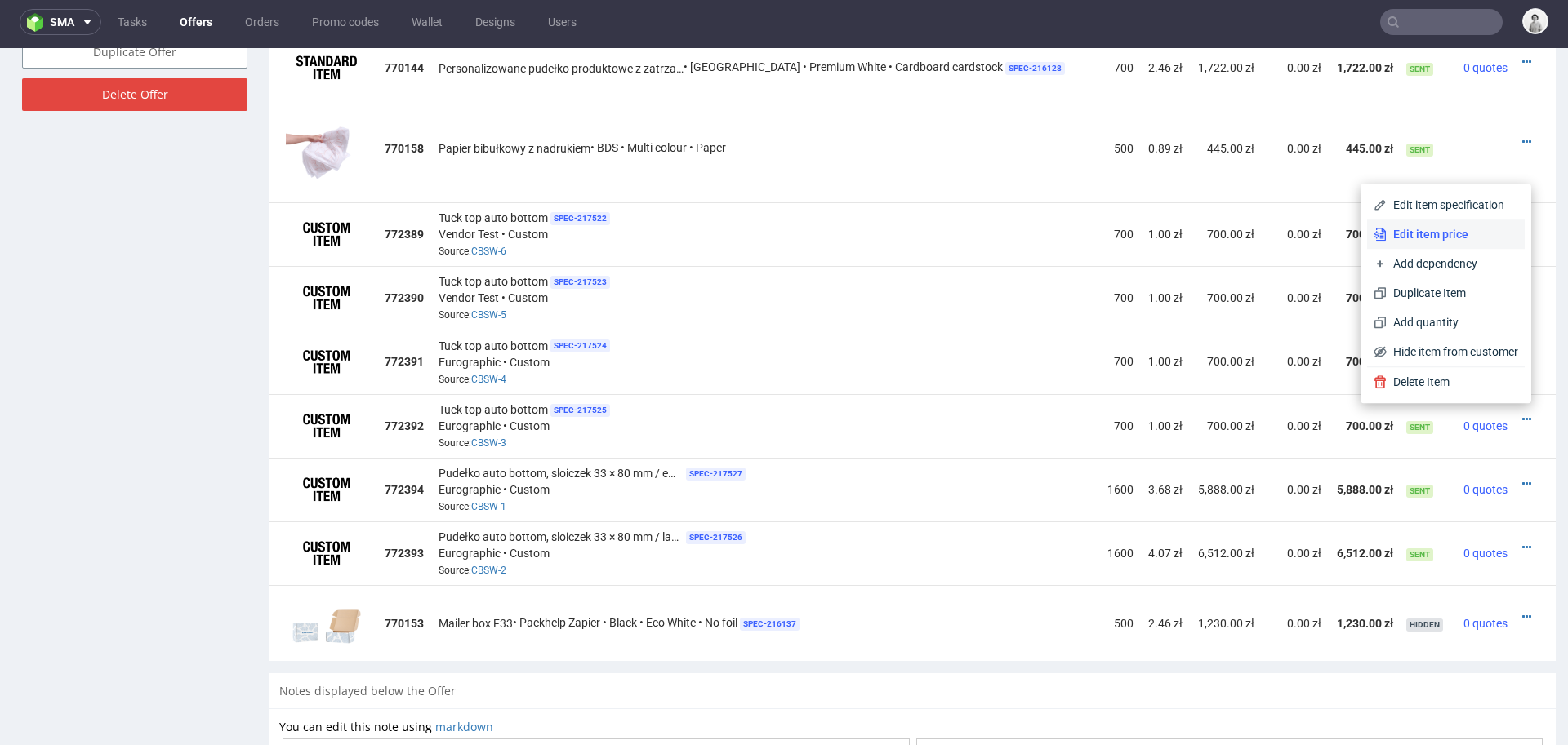
click at [1442, 230] on span "Edit item price" at bounding box center [1452, 235] width 132 height 16
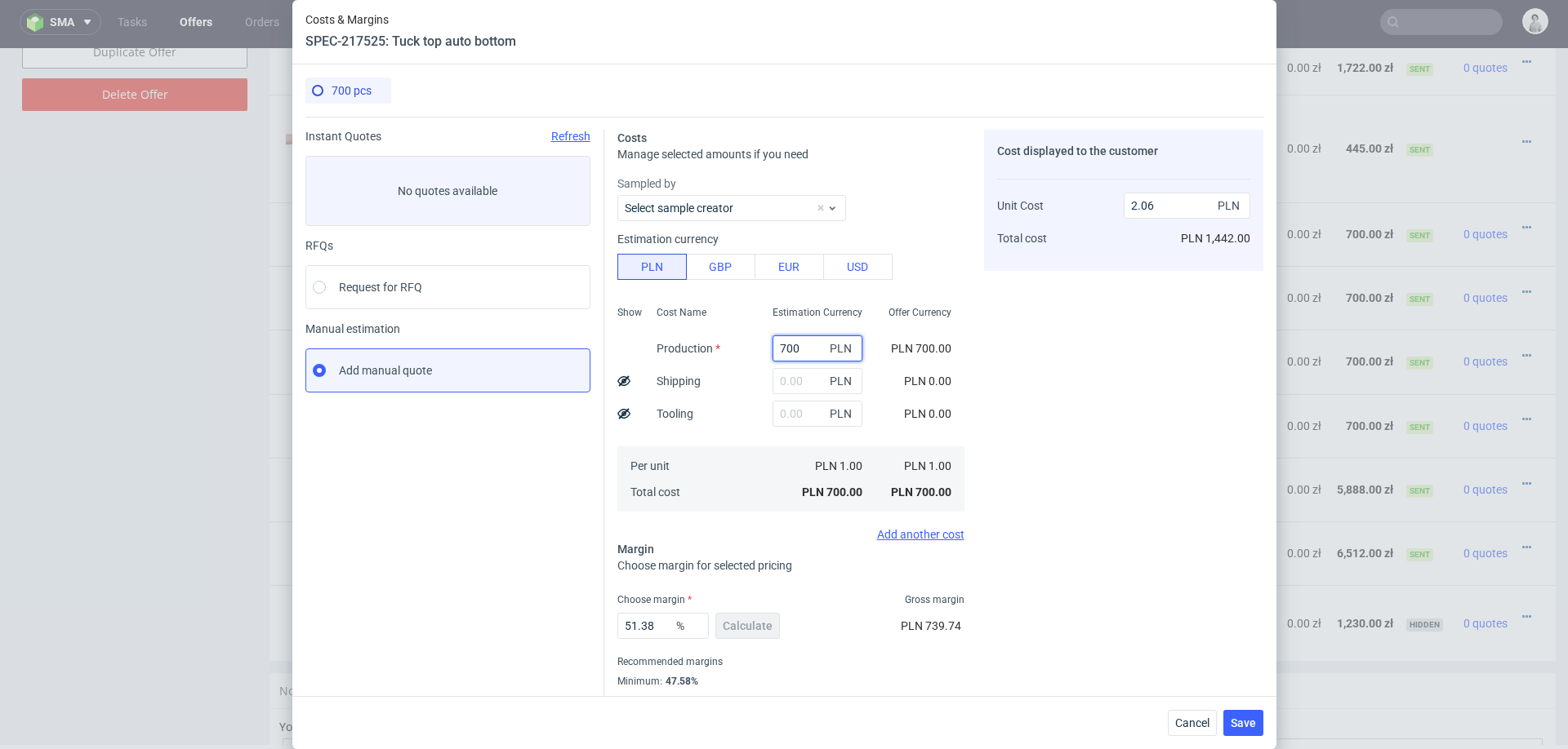
click at [806, 345] on input "700" at bounding box center [817, 348] width 90 height 26
paste input "3000."
type input "3000"
type input "8.81"
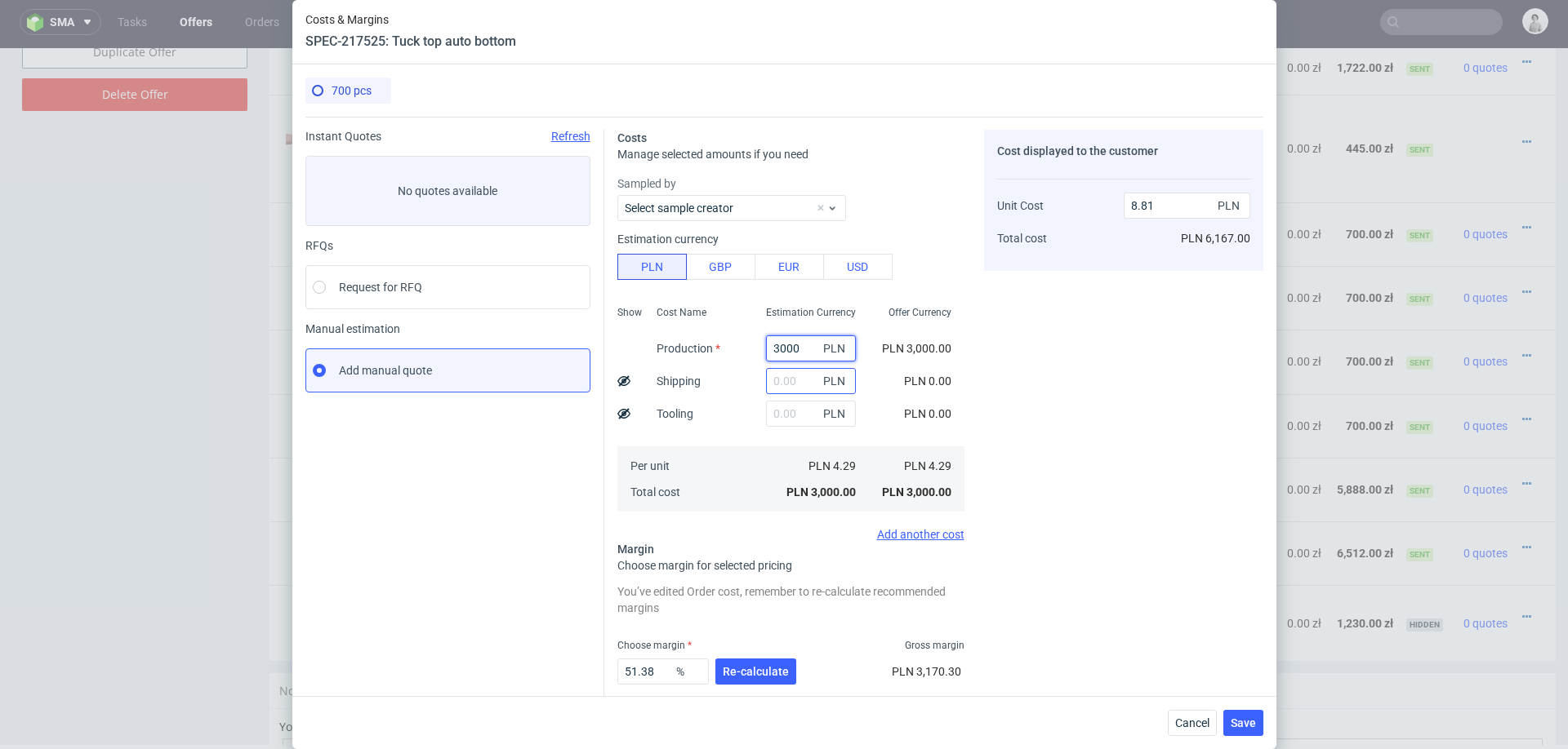
type input "3000"
click at [787, 385] on input "text" at bounding box center [811, 381] width 90 height 26
type input "400"
type input "9.99"
type input "400"
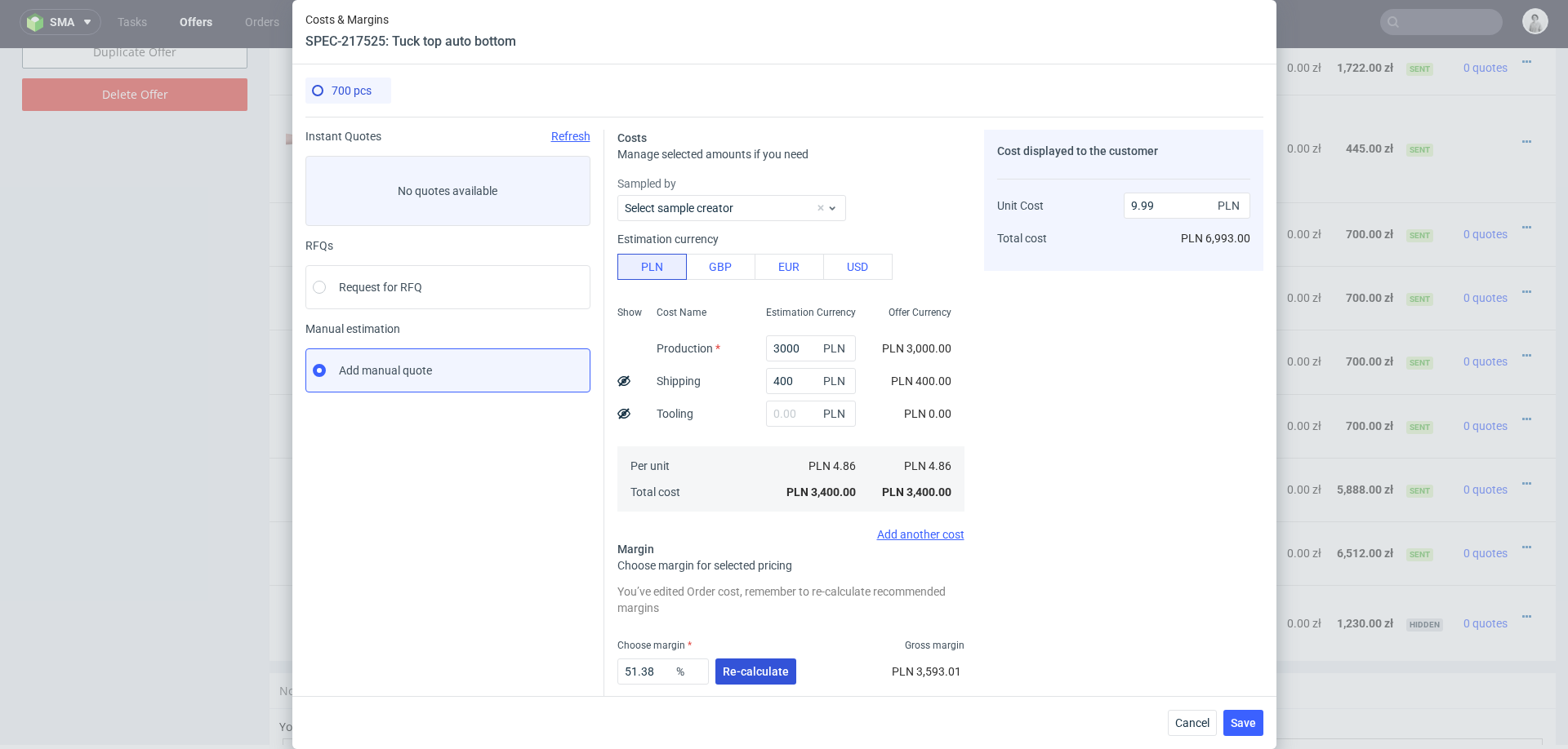
click at [762, 666] on span "Re-calculate" at bounding box center [755, 672] width 66 height 11
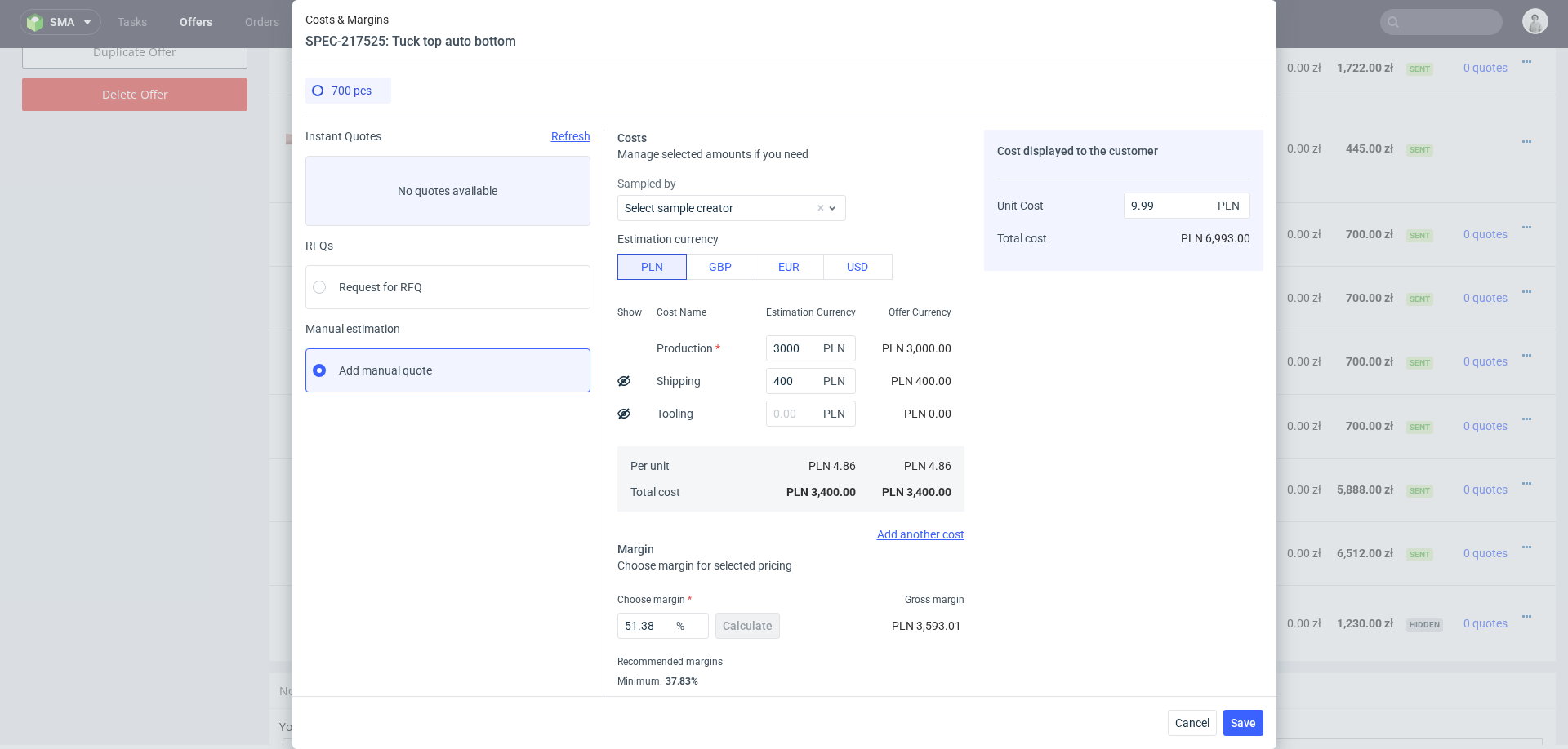
scroll to position [43, 0]
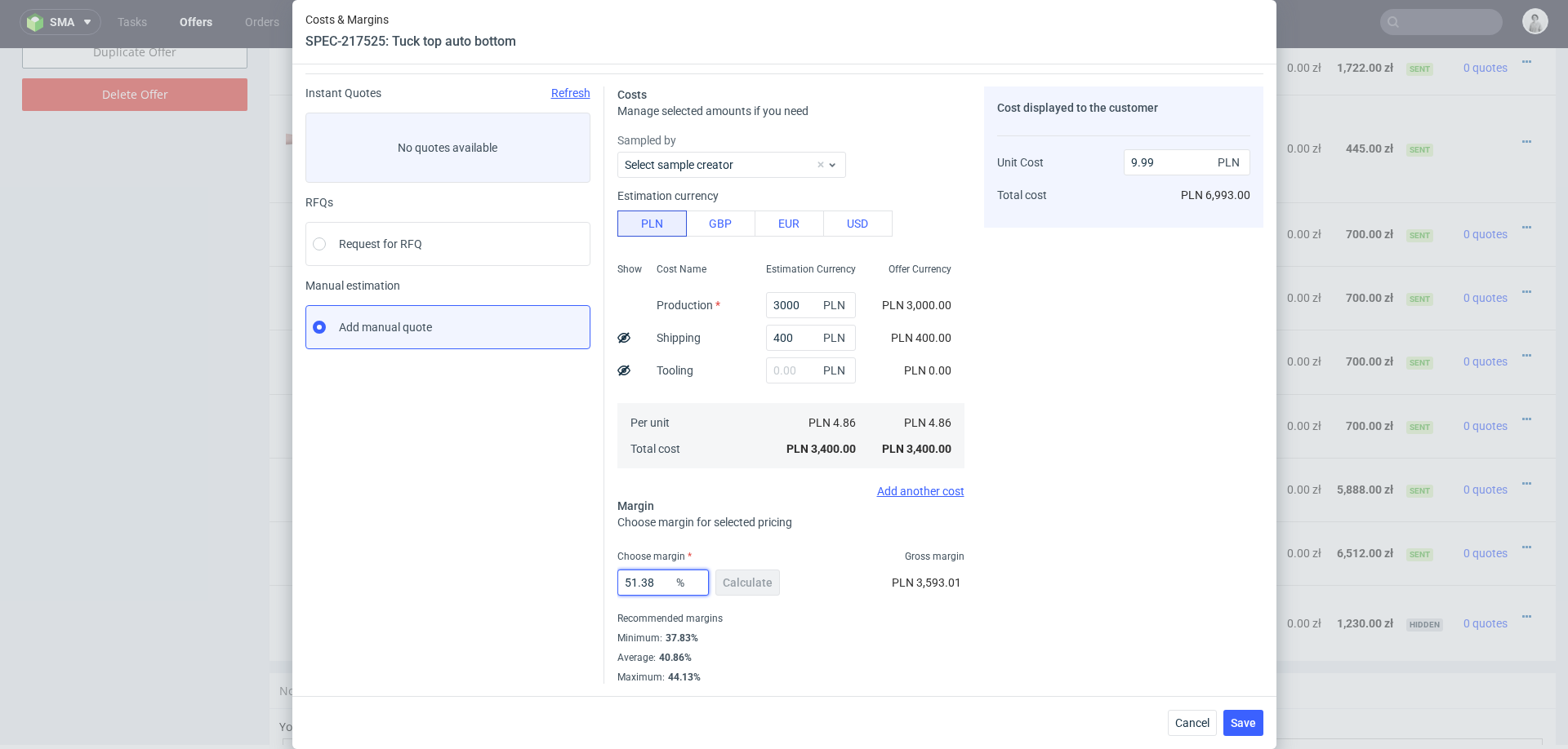
click at [656, 585] on input "51.38" at bounding box center [663, 583] width 92 height 26
type input "3"
type input "5.01"
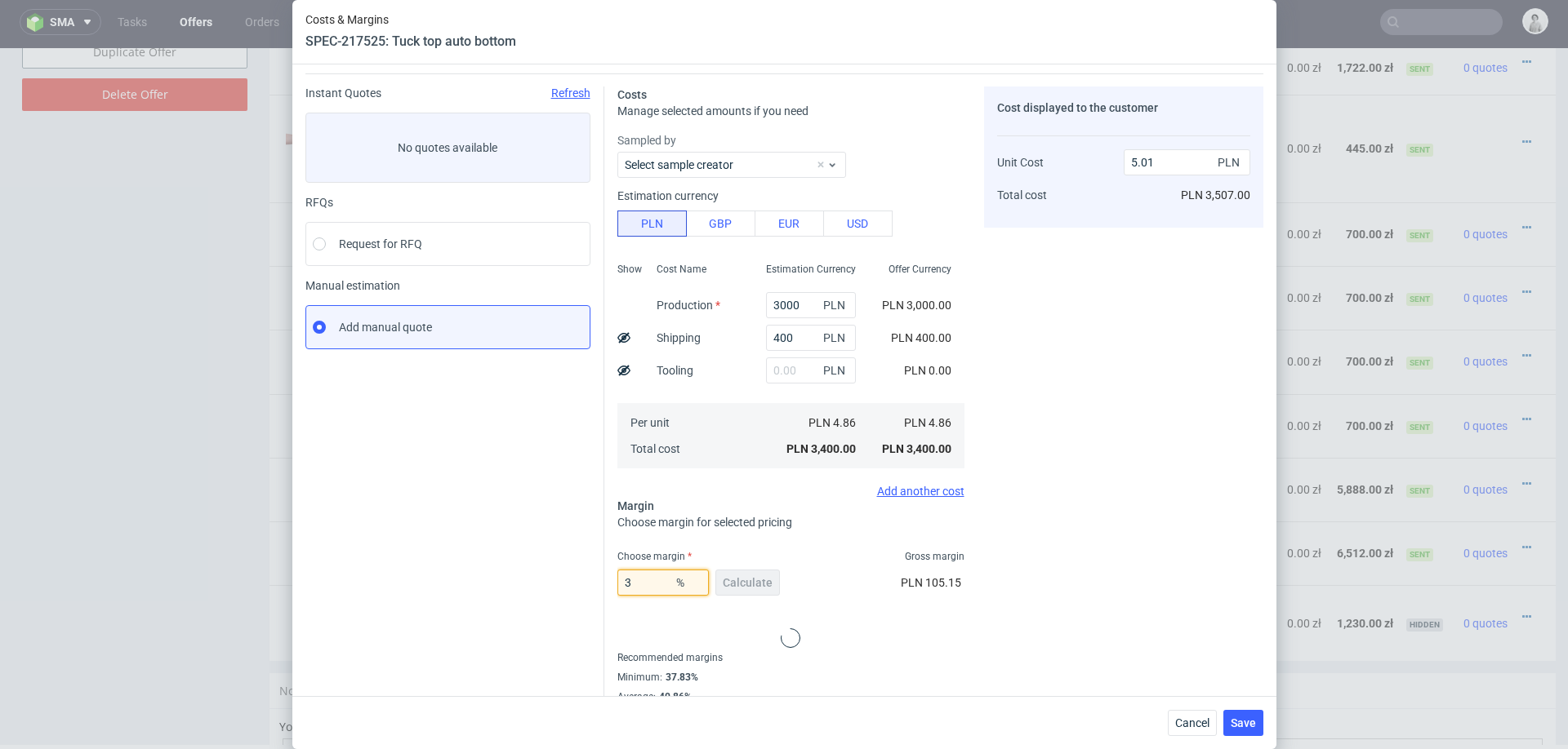
type input "38"
type input "7.83"
type input "38"
click at [1058, 628] on div "Cost displayed to the customer Unit Cost Total cost 7.83 PLN PLN 5,481.00" at bounding box center [1123, 385] width 279 height 598
click at [1243, 722] on span "Save" at bounding box center [1242, 723] width 25 height 11
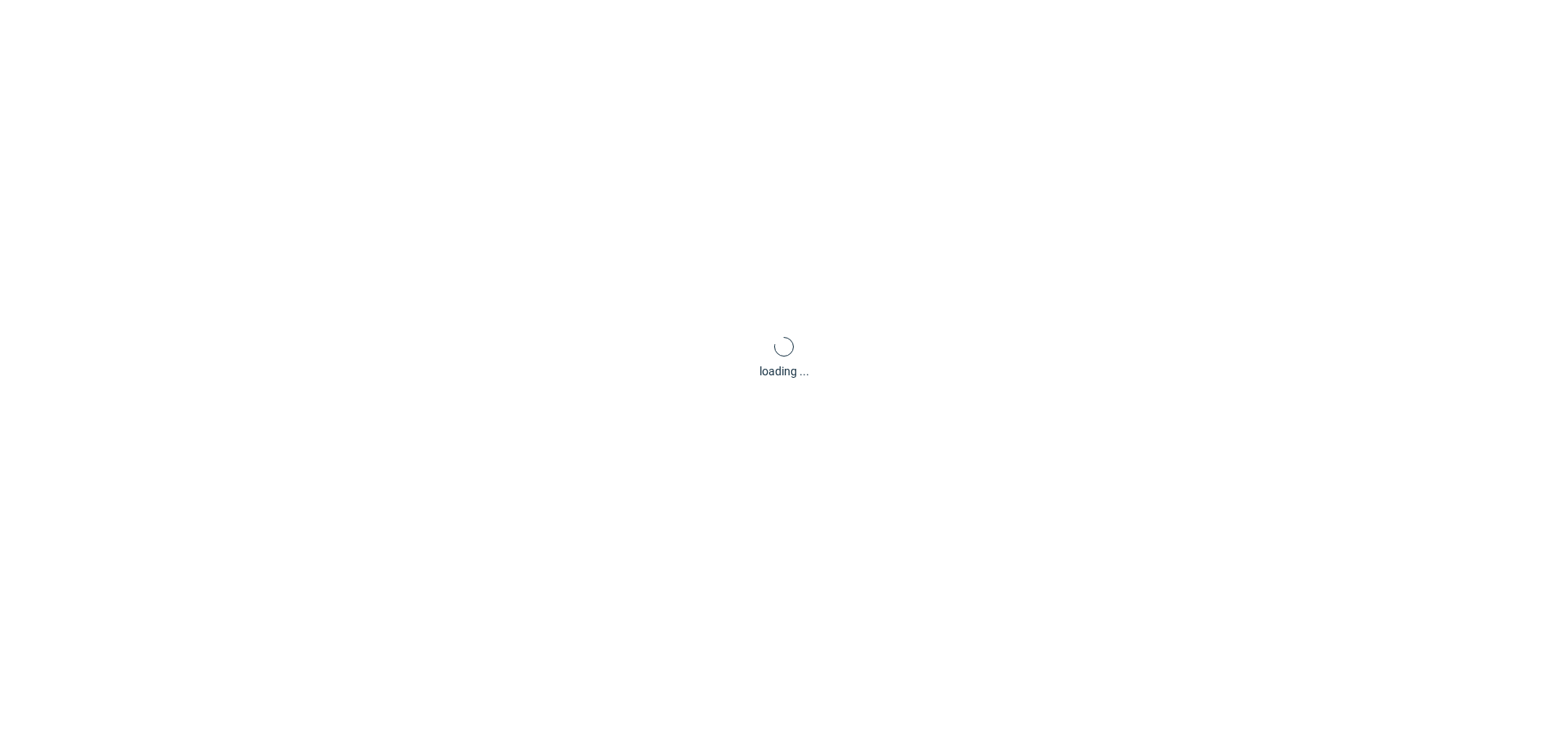
scroll to position [5, 0]
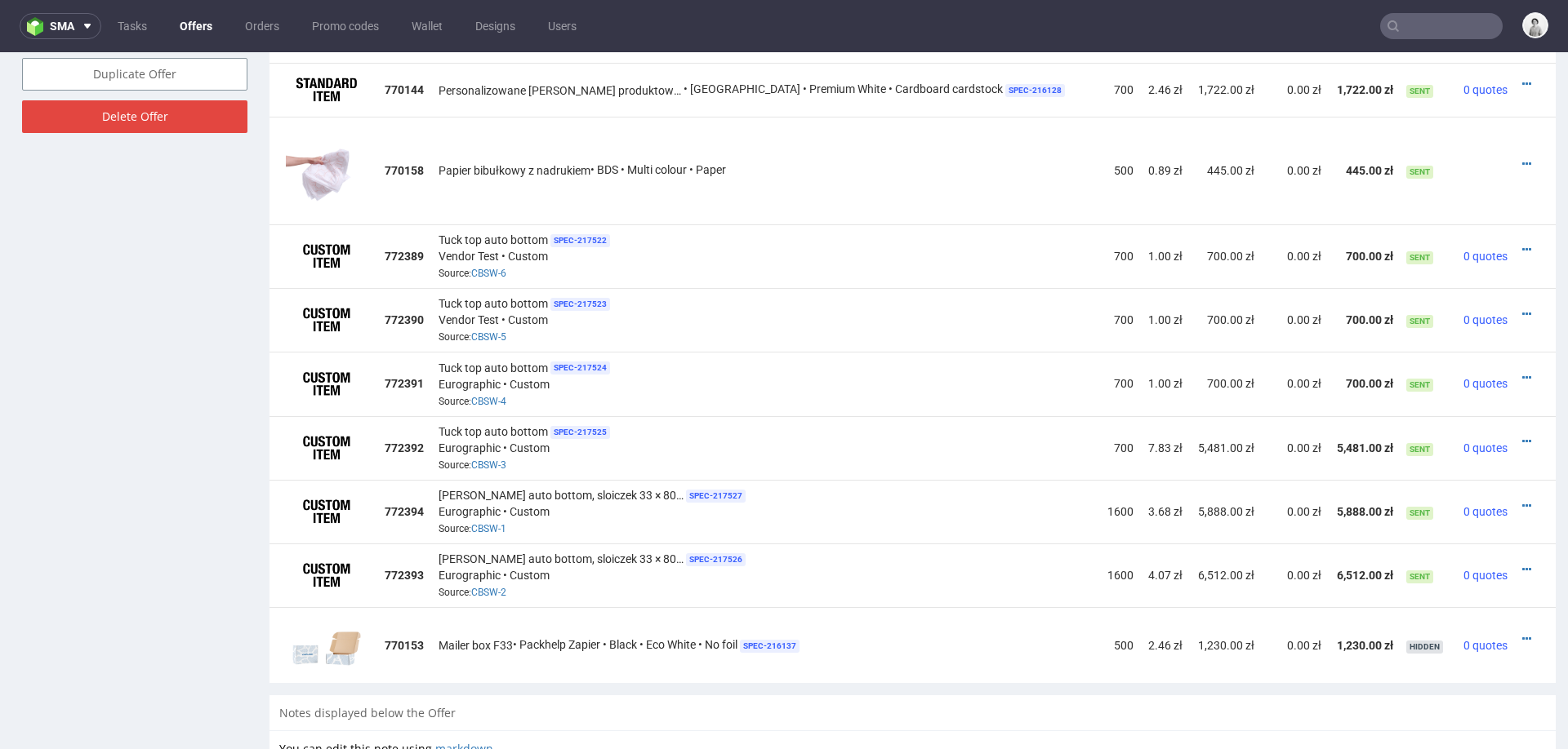
scroll to position [5, 0]
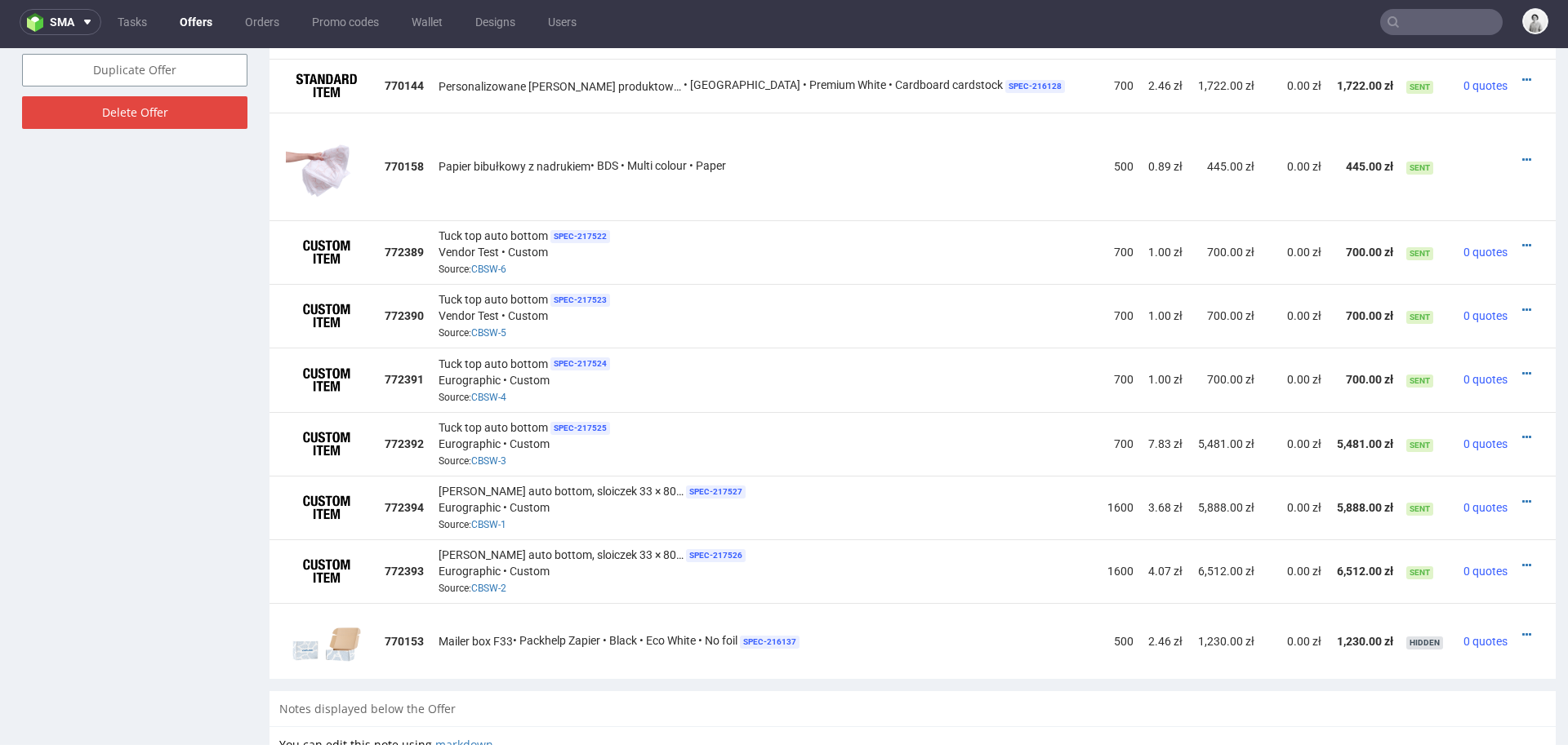
click at [1522, 368] on icon at bounding box center [1526, 374] width 9 height 11
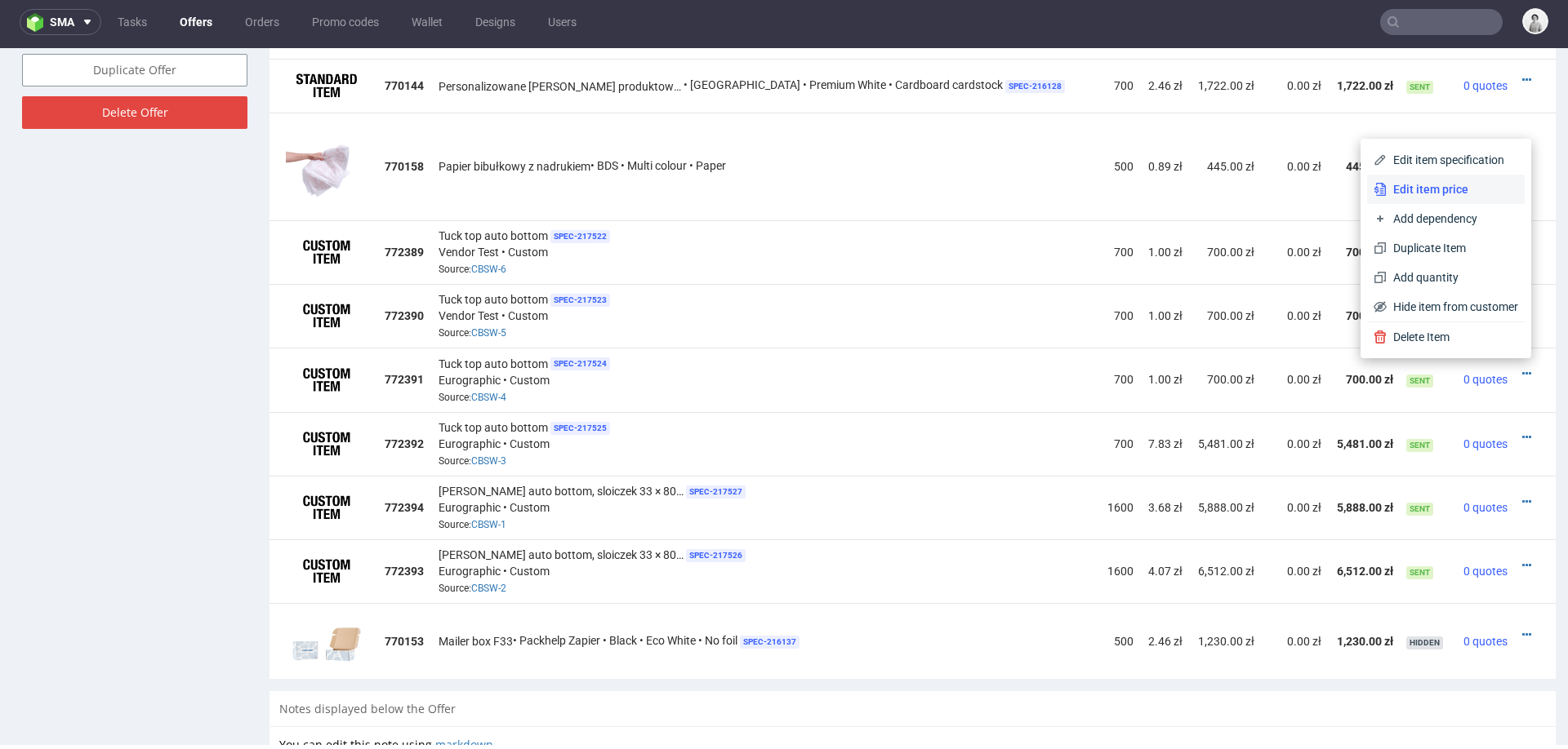
click at [1446, 189] on span "Edit item price" at bounding box center [1452, 190] width 132 height 16
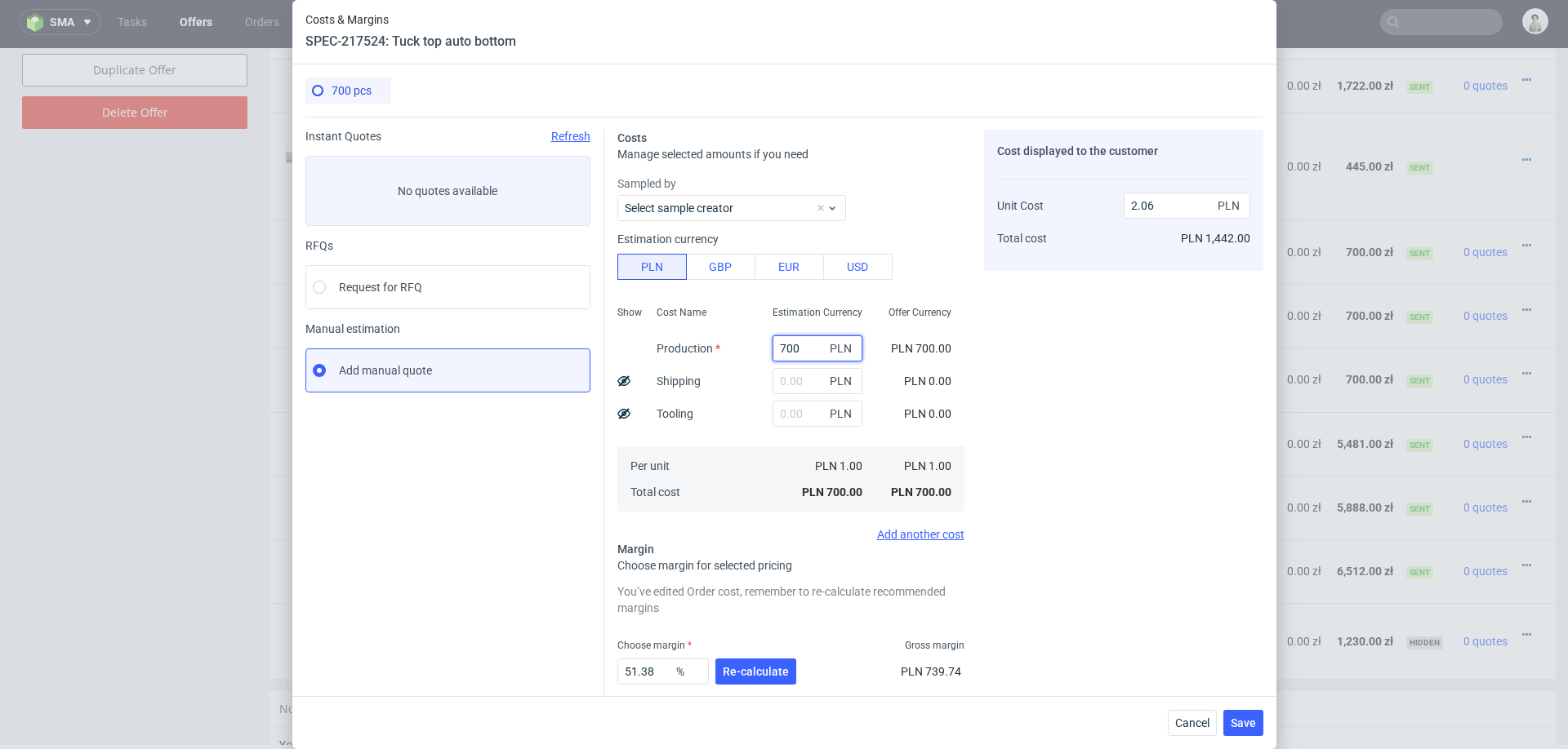
click at [793, 347] on input "700" at bounding box center [817, 348] width 90 height 26
paste input "2650."
type input "2650"
type input "7.79"
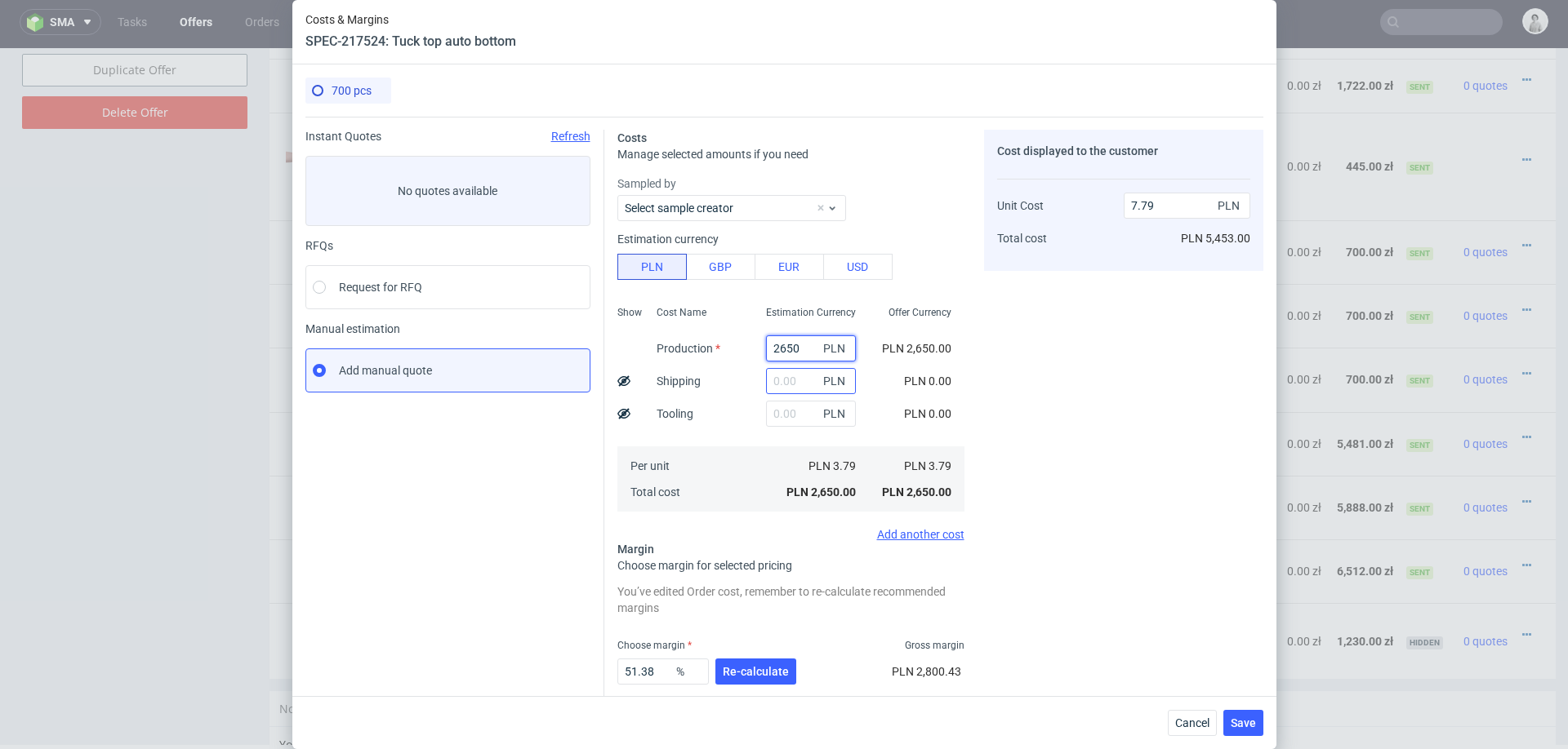
type input "2650"
click at [793, 383] on input "text" at bounding box center [811, 381] width 90 height 26
type input "400"
type input "8.96"
type input "400"
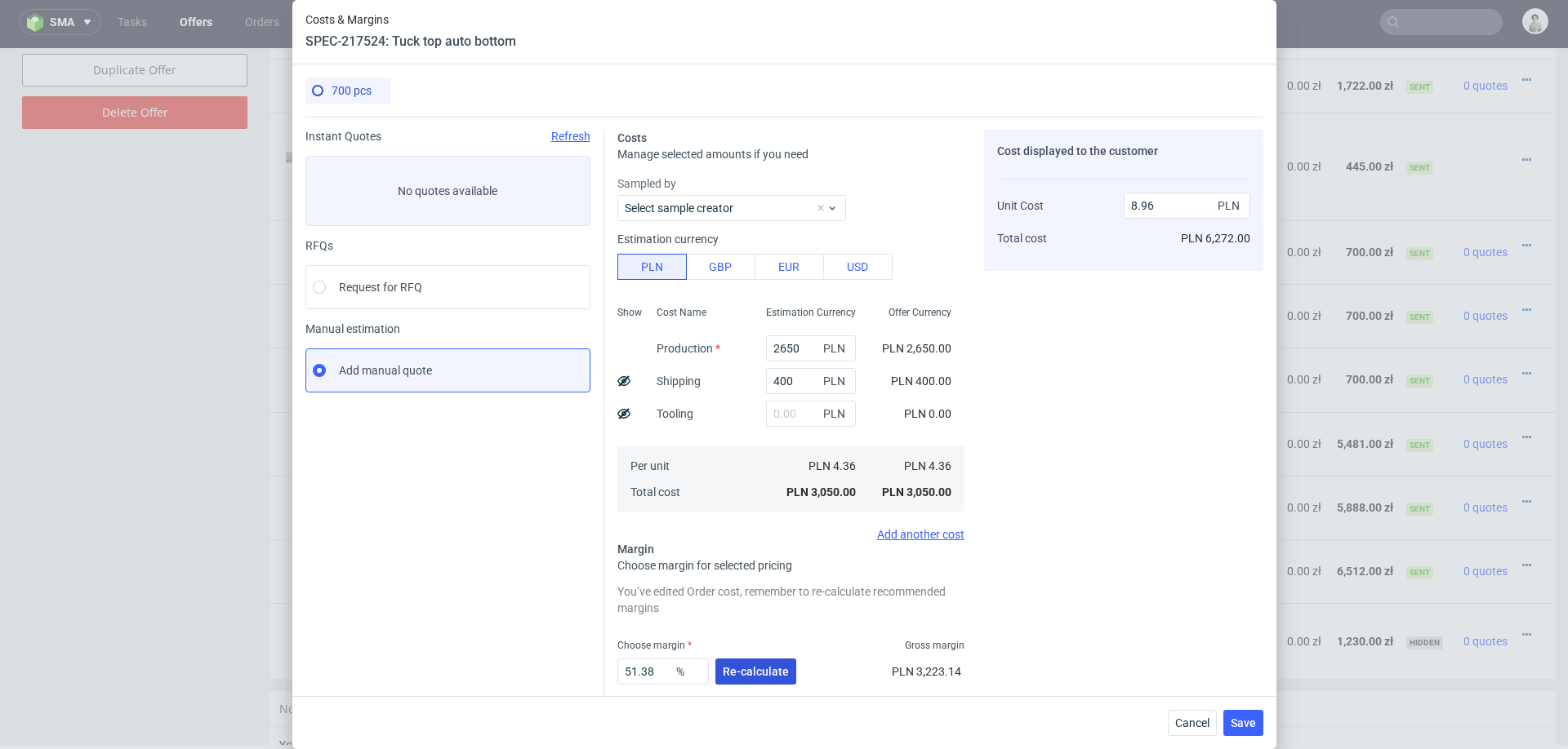
click at [739, 667] on span "Re-calculate" at bounding box center [755, 672] width 66 height 11
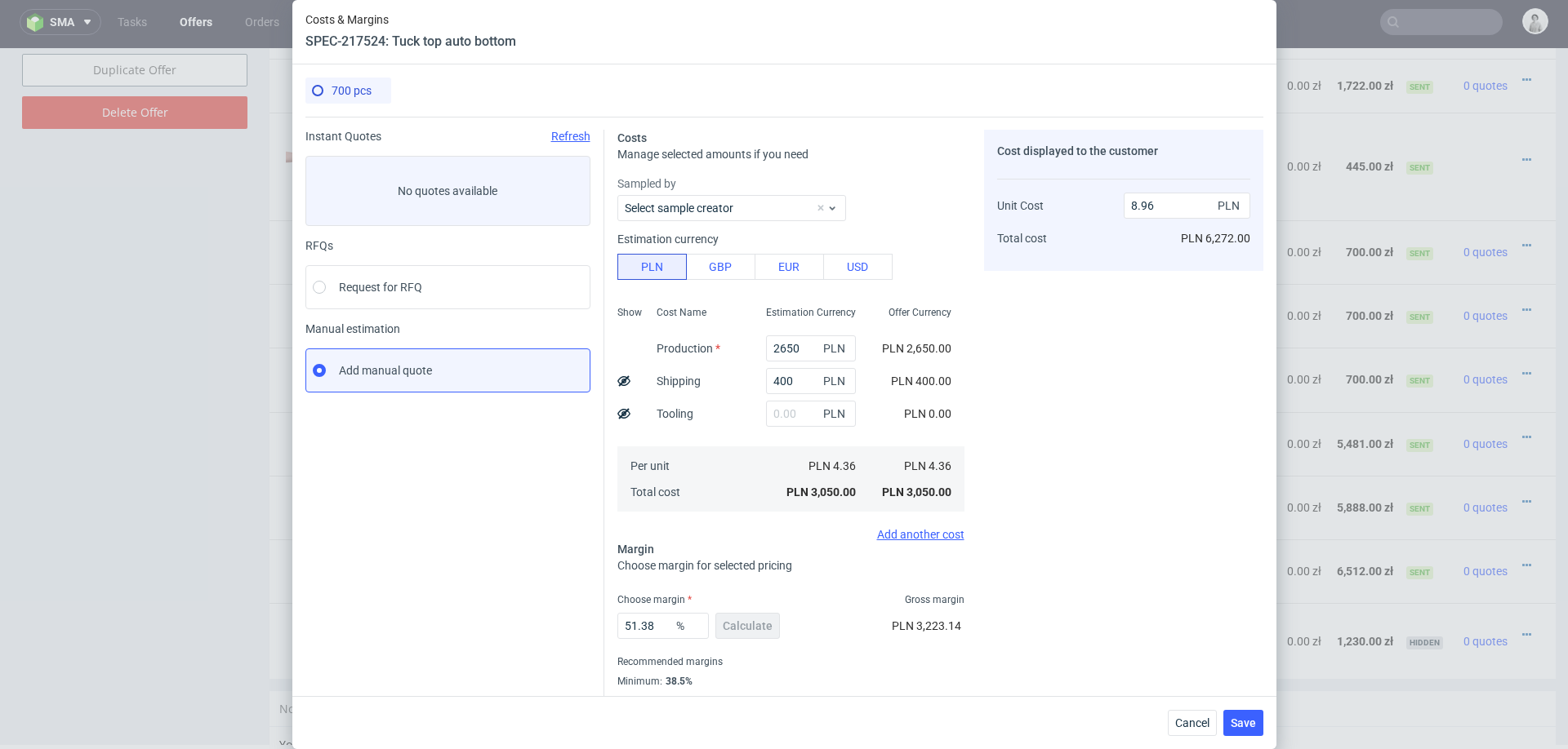
scroll to position [43, 0]
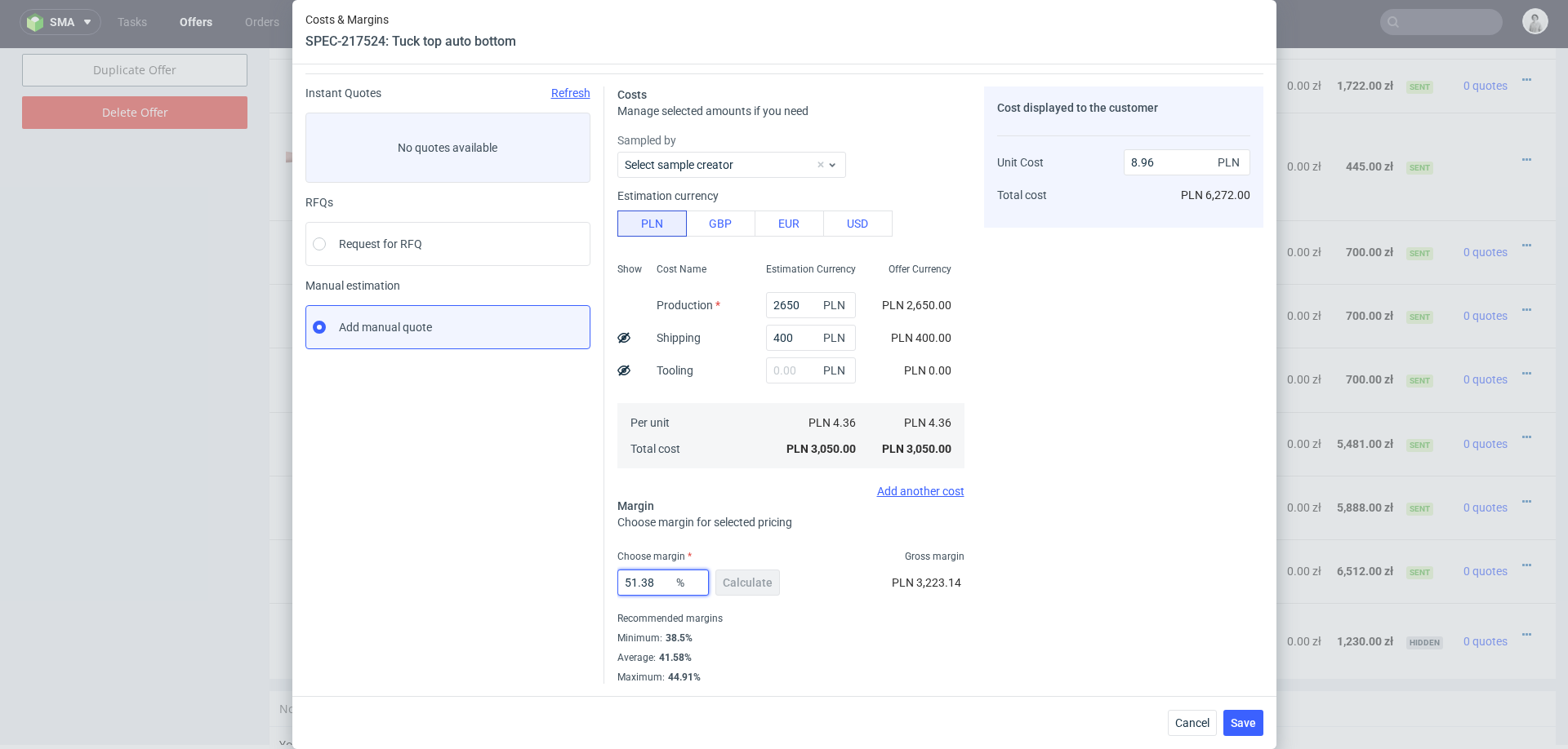
click at [663, 589] on input "51.38" at bounding box center [663, 583] width 92 height 26
type input "39"
type input "7.14"
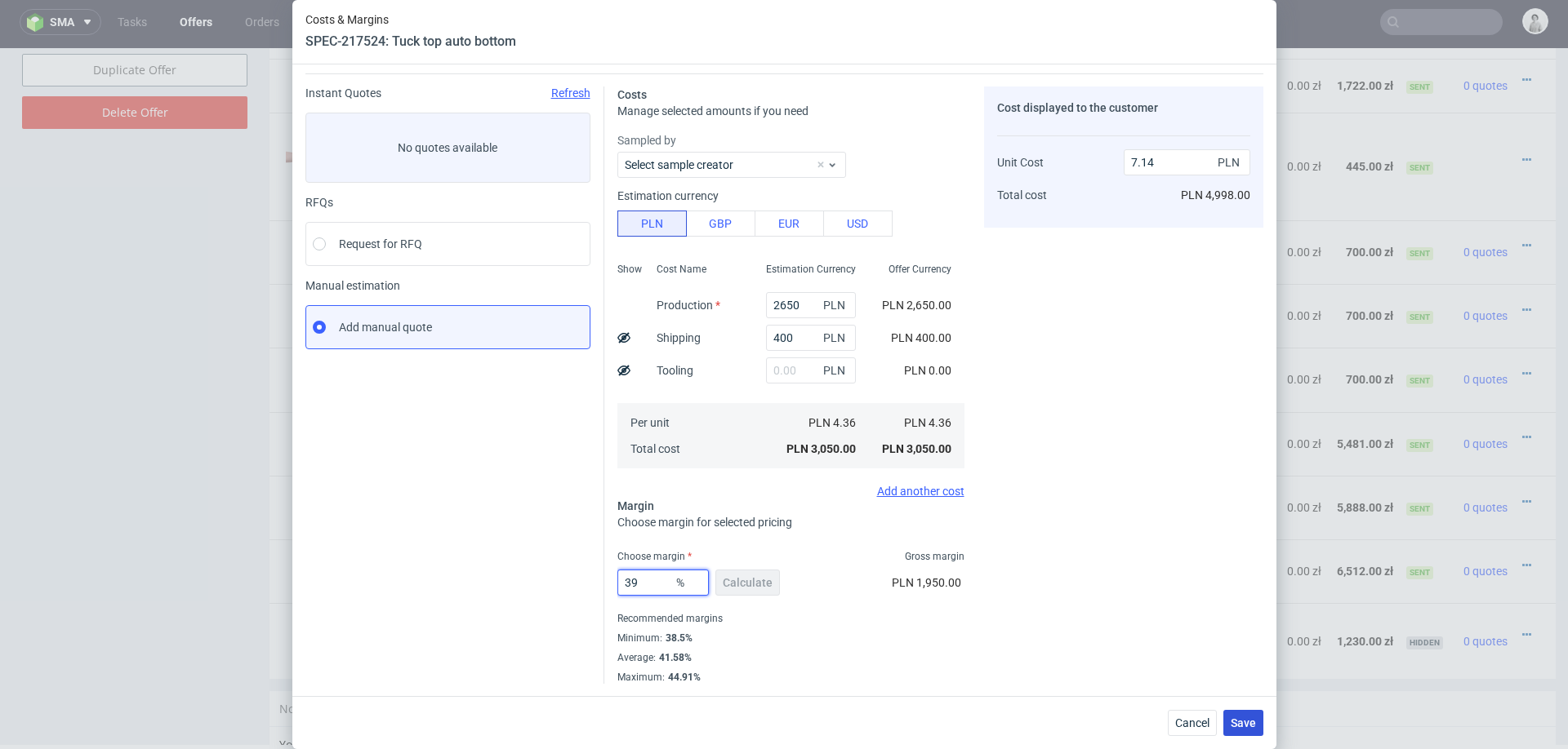
type input "39"
click at [1237, 724] on span "Save" at bounding box center [1242, 723] width 25 height 11
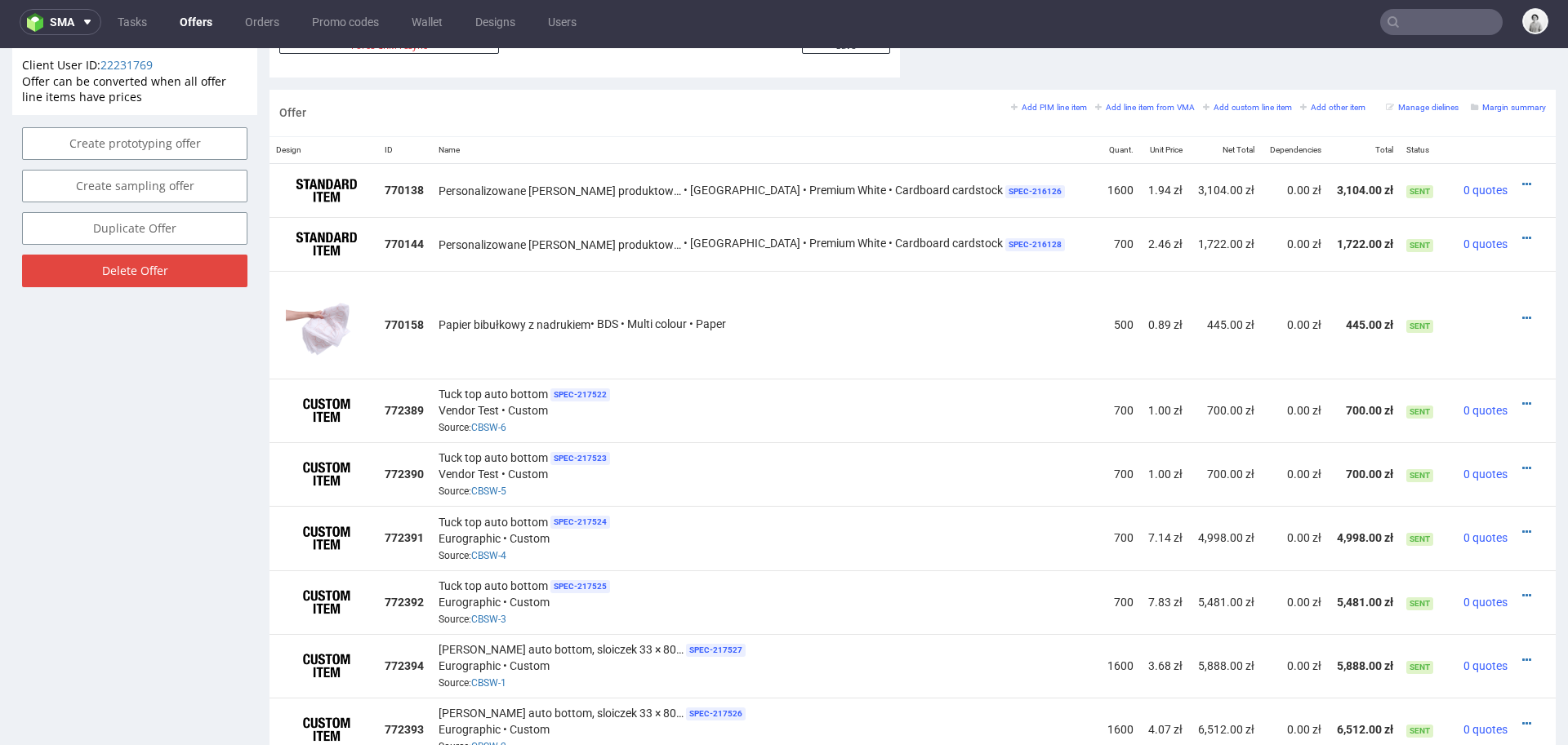
scroll to position [953, 0]
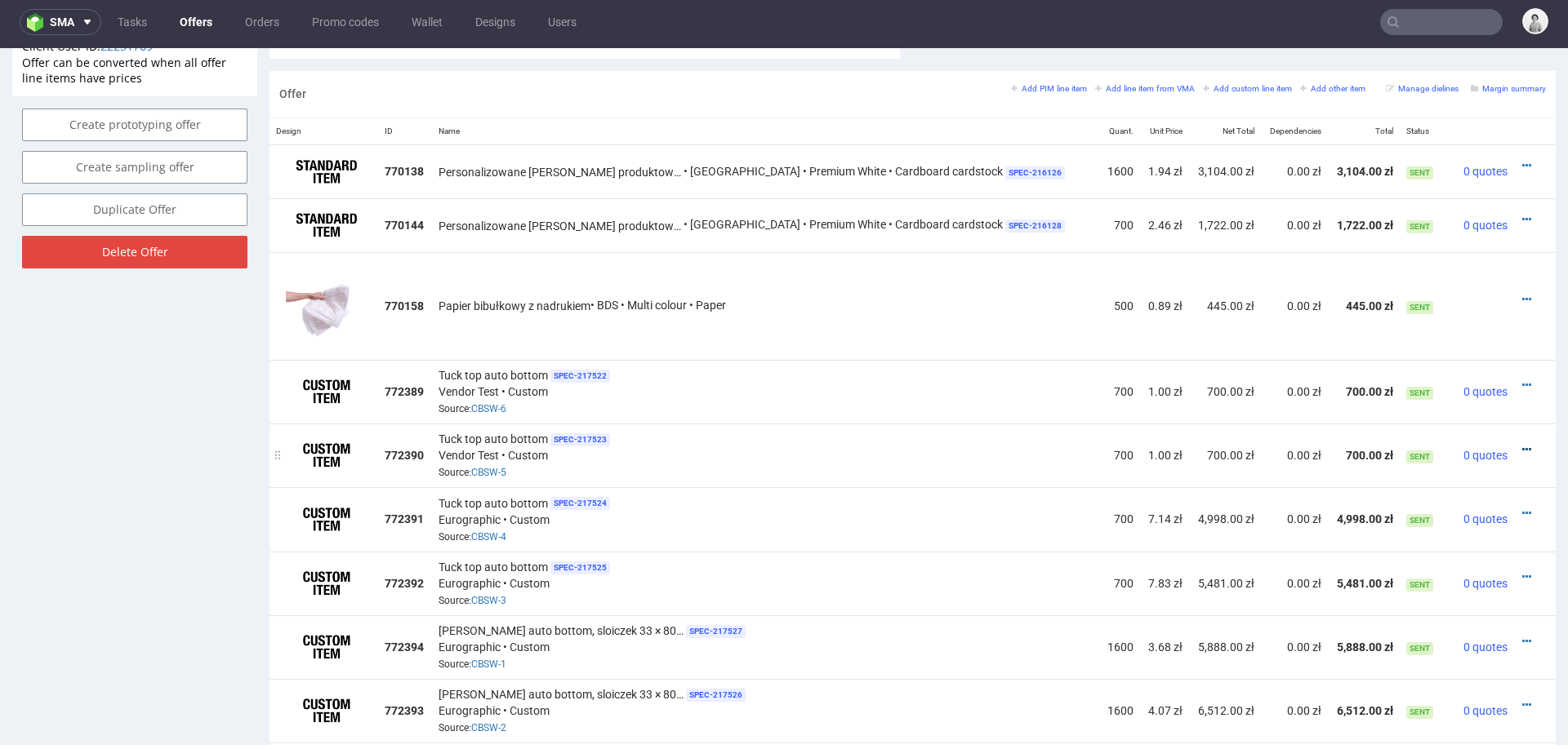
click at [1522, 444] on icon at bounding box center [1526, 450] width 9 height 11
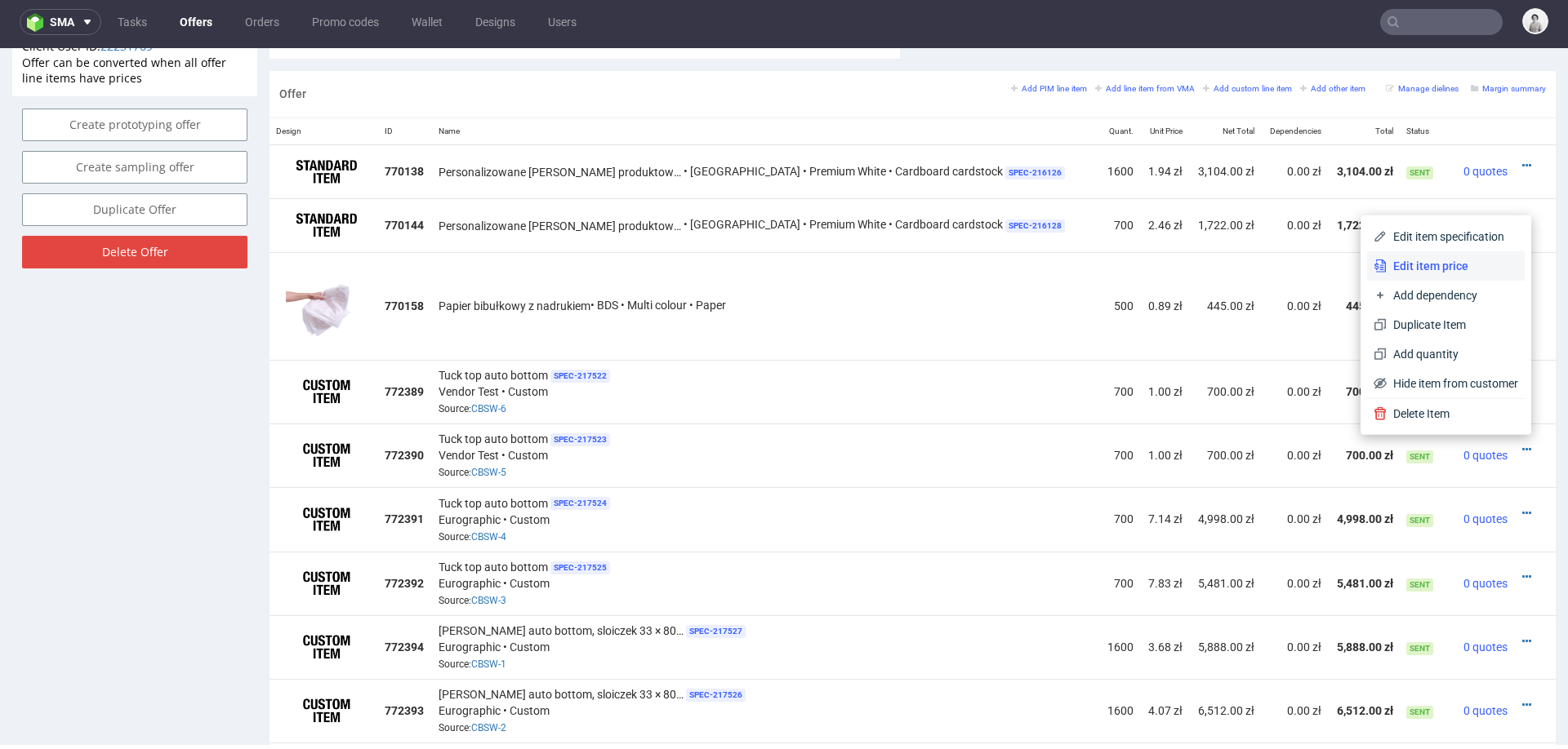
click at [1431, 252] on li "Edit item price" at bounding box center [1445, 266] width 158 height 29
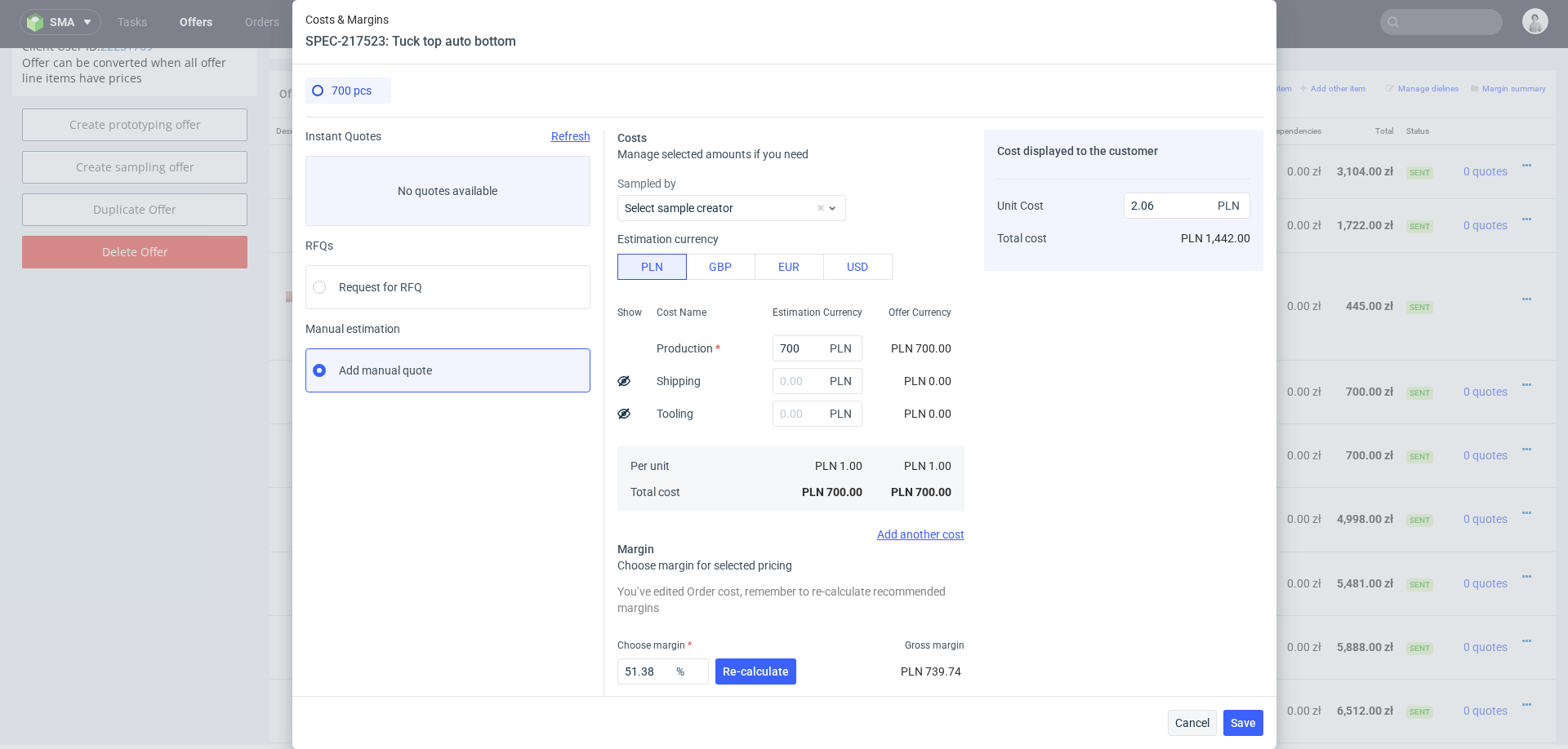
click at [1179, 720] on span "Cancel" at bounding box center [1192, 723] width 34 height 11
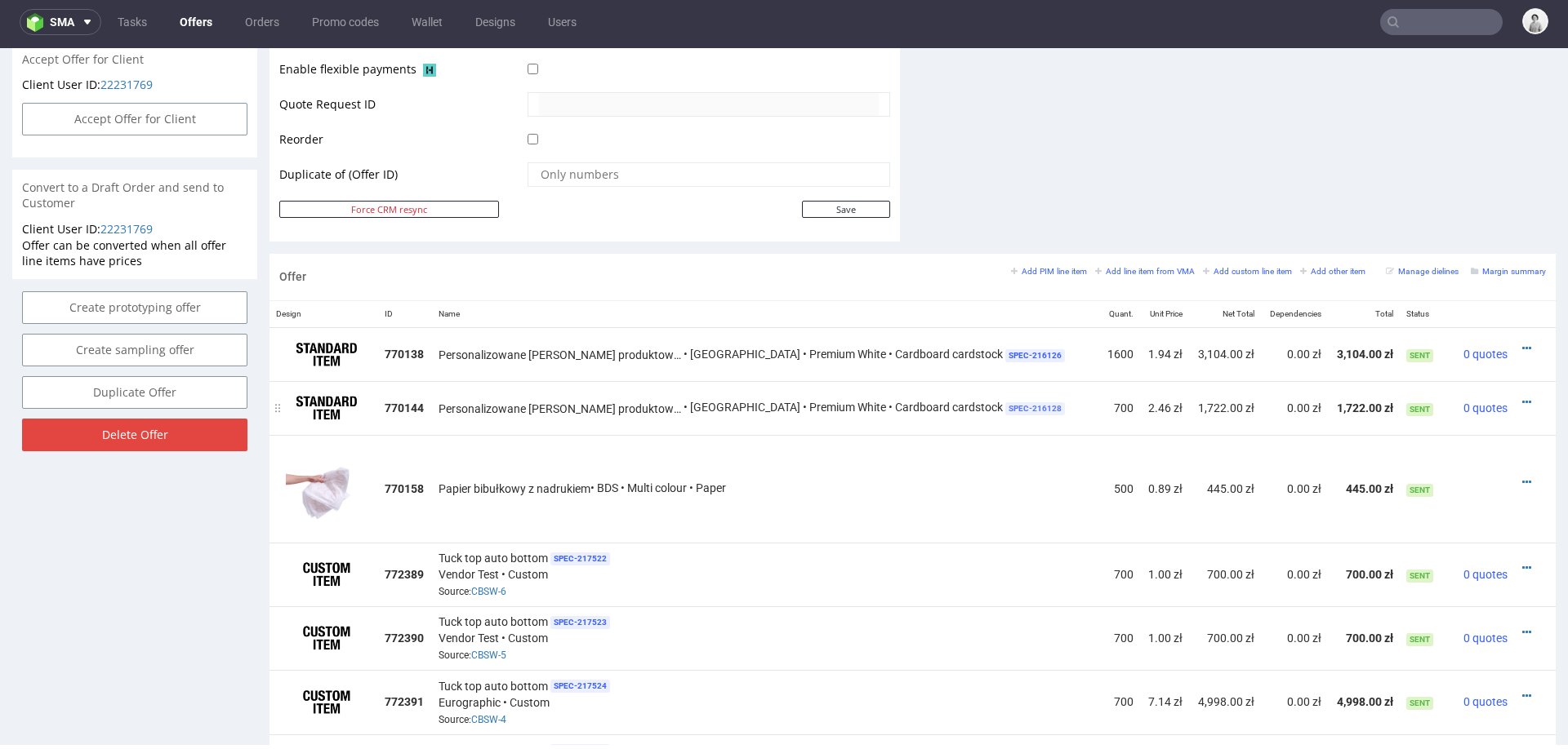
scroll to position [744, 0]
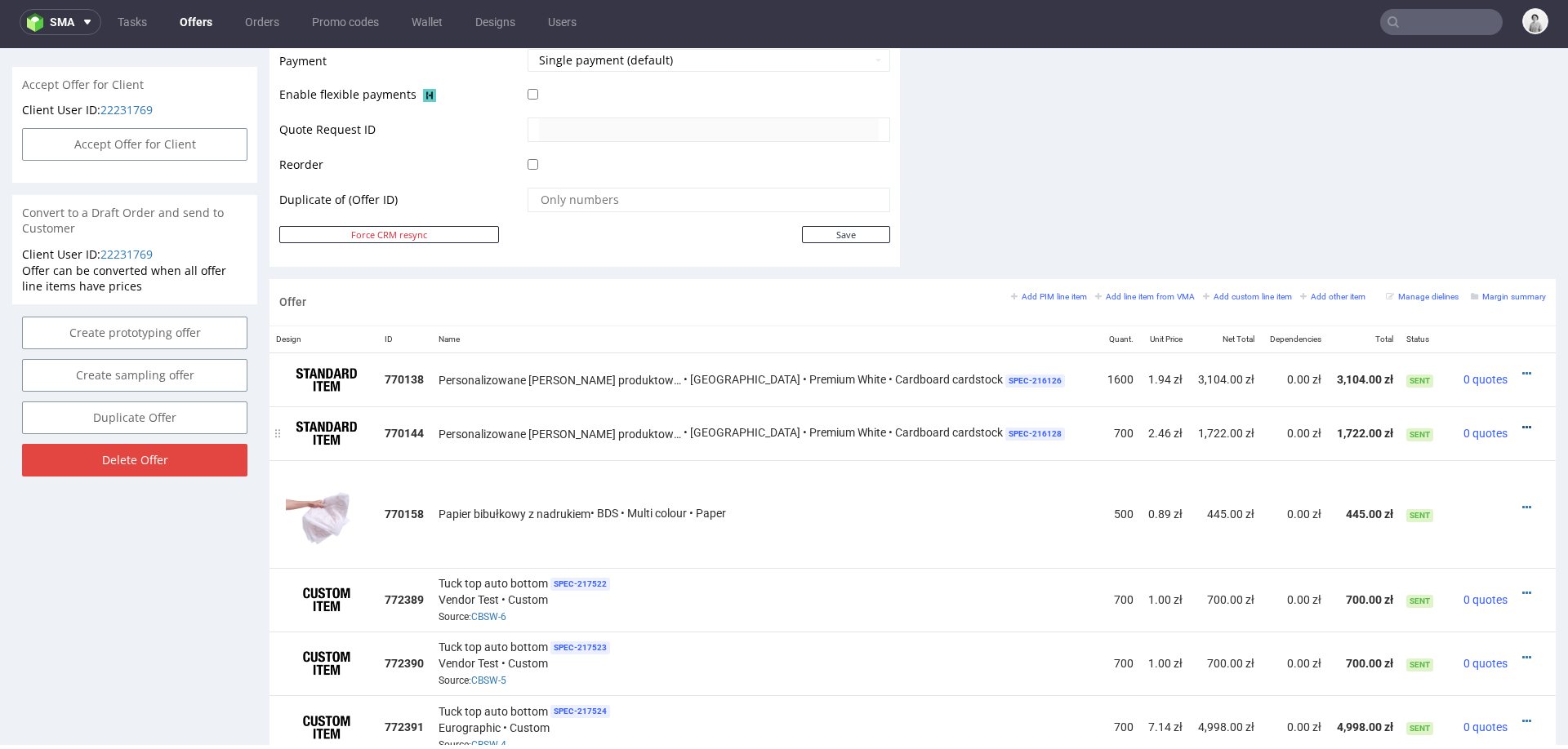
click at [1522, 422] on icon at bounding box center [1526, 428] width 9 height 11
click at [1431, 267] on span "Edit item price" at bounding box center [1452, 274] width 132 height 16
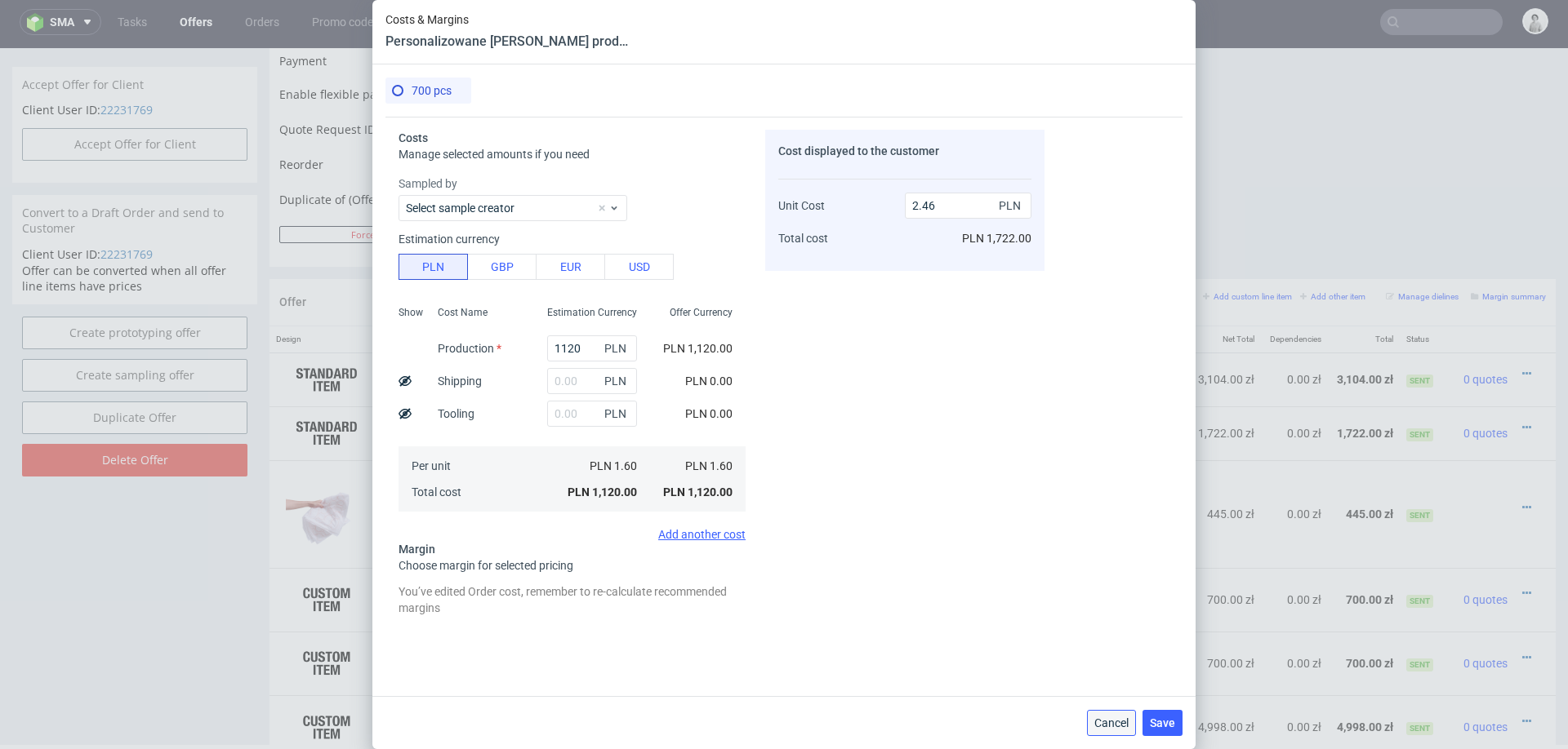
click at [1106, 724] on span "Cancel" at bounding box center [1112, 723] width 34 height 11
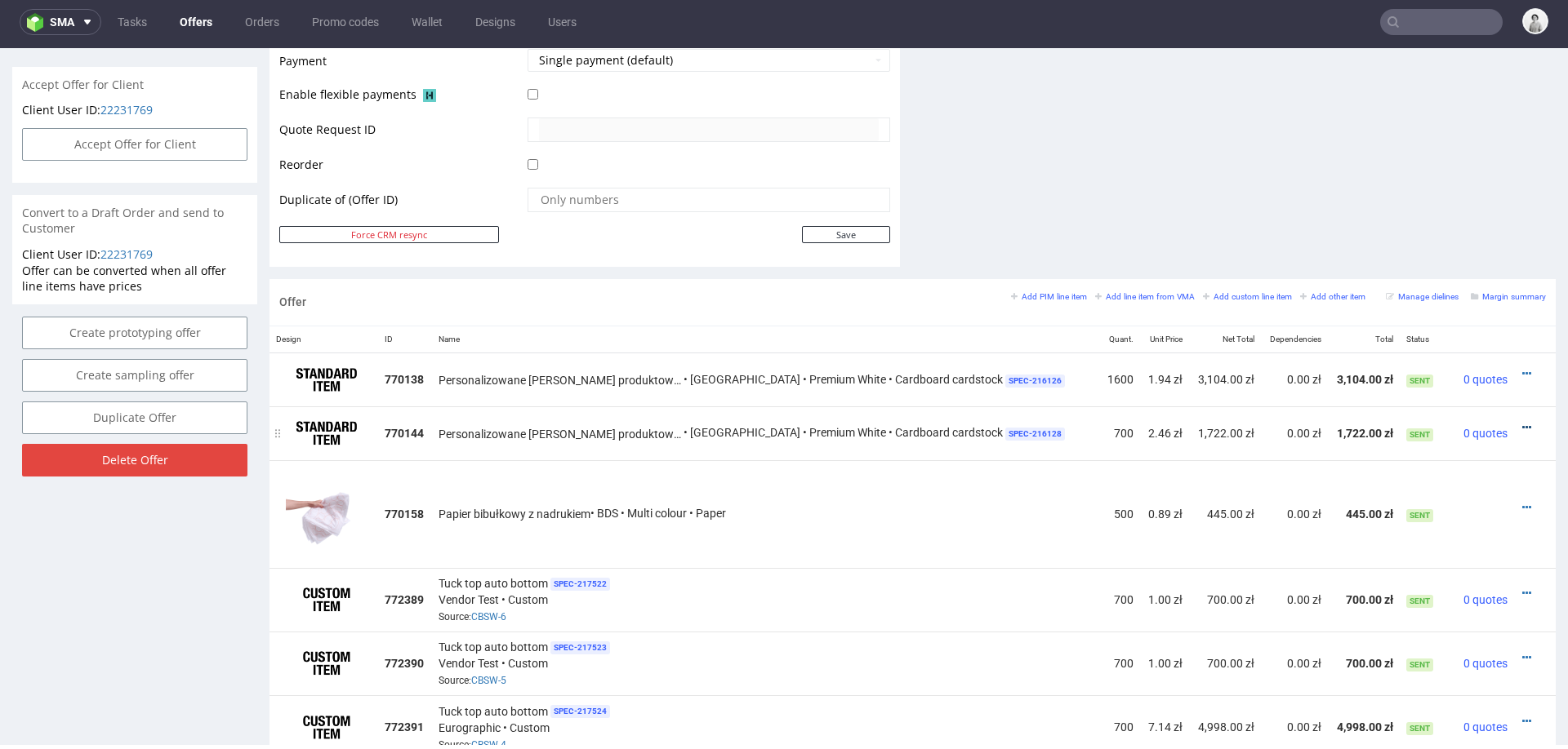
click at [1522, 422] on icon at bounding box center [1526, 428] width 9 height 11
click at [1448, 241] on span "Edit item specification" at bounding box center [1452, 244] width 132 height 16
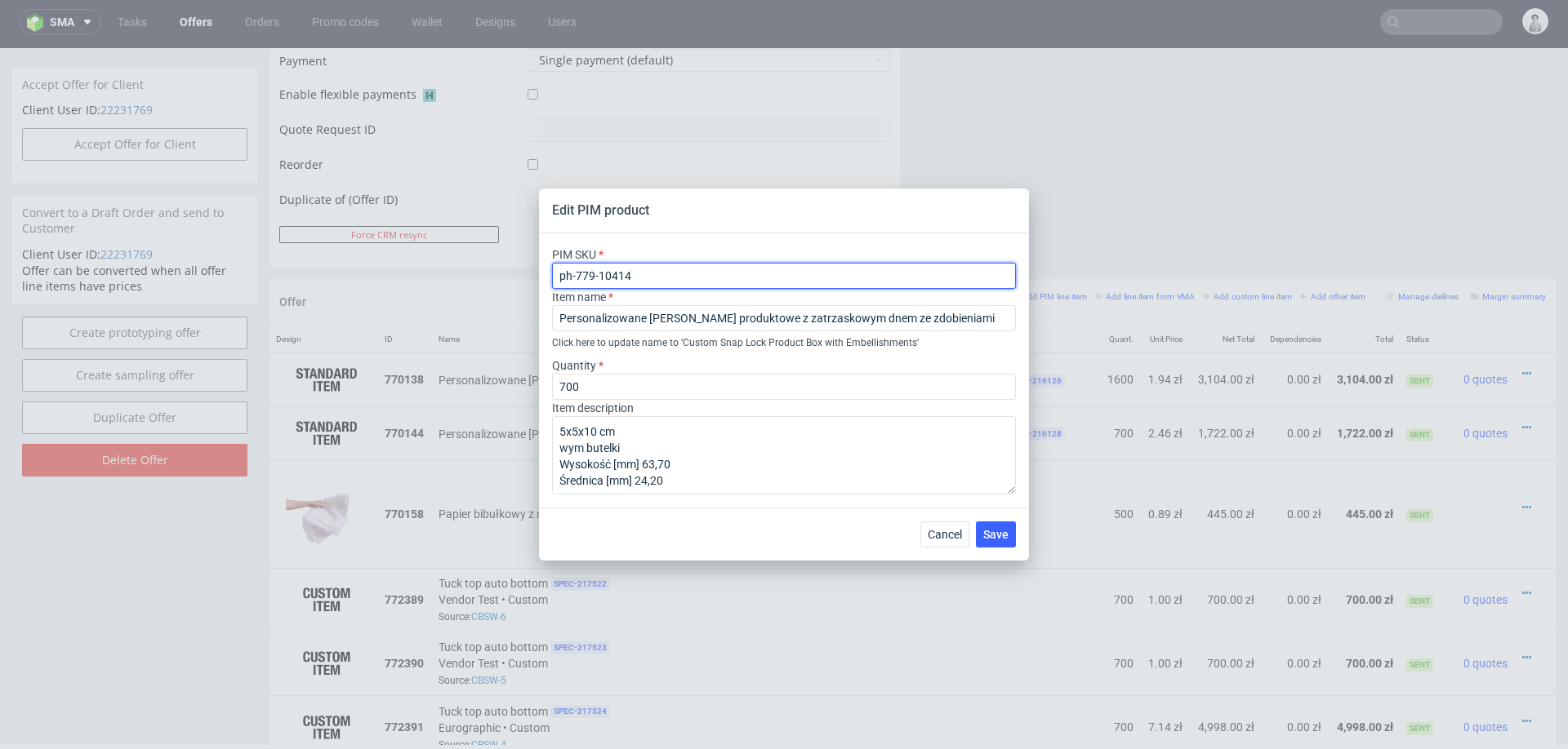
click at [672, 276] on input "ph-779-10414" at bounding box center [784, 276] width 464 height 26
click at [944, 535] on span "Cancel" at bounding box center [945, 535] width 34 height 11
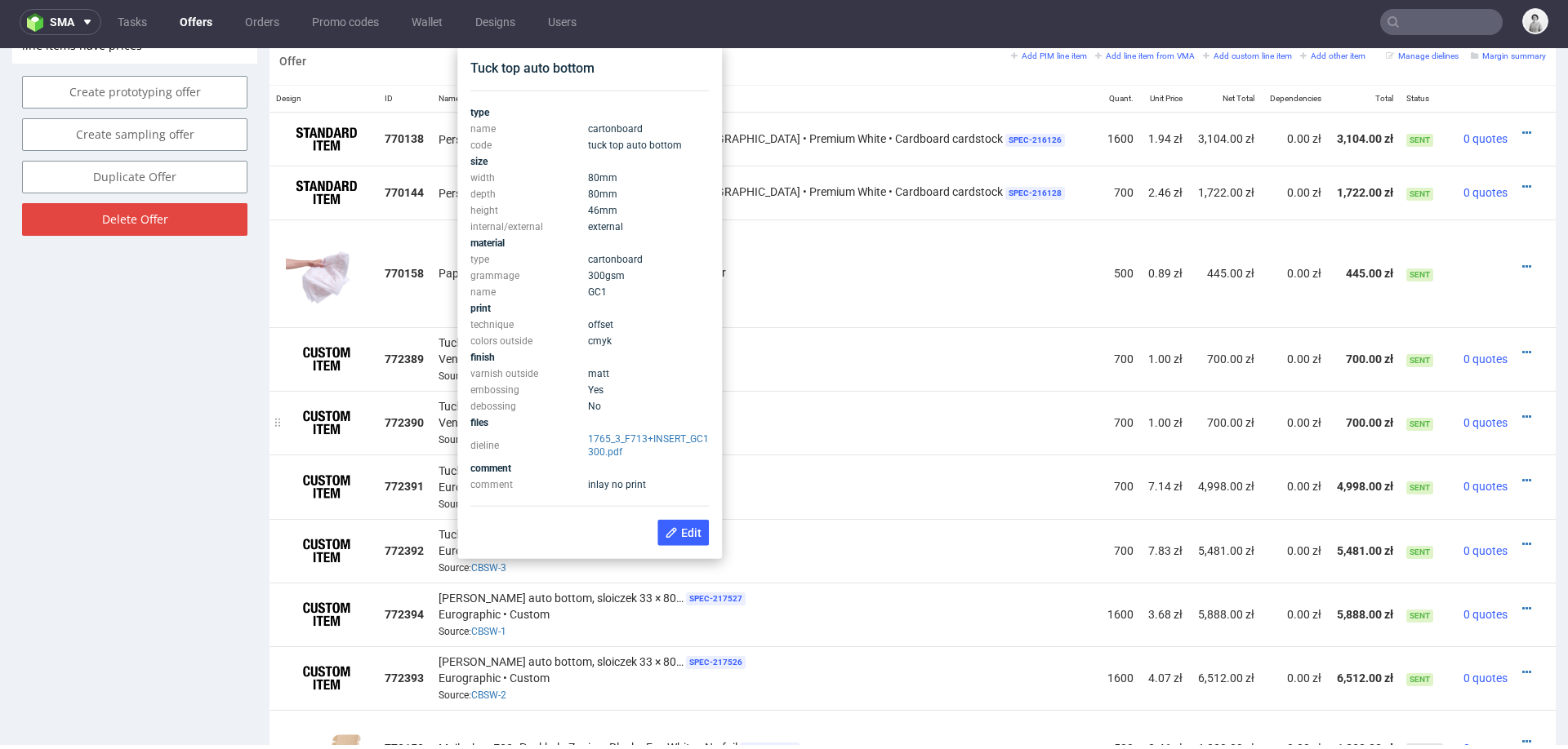
scroll to position [977, 0]
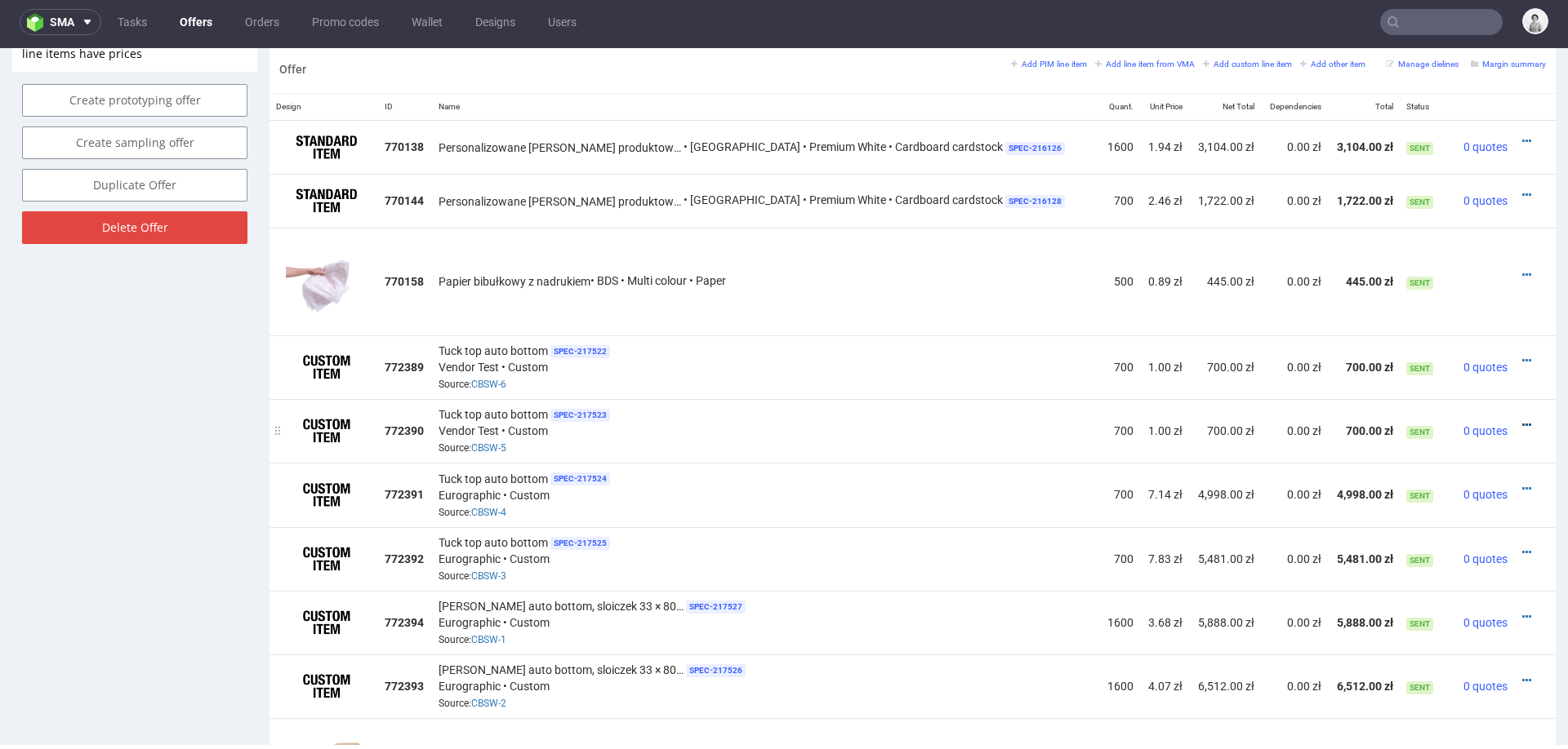
click at [1522, 420] on icon at bounding box center [1526, 425] width 9 height 11
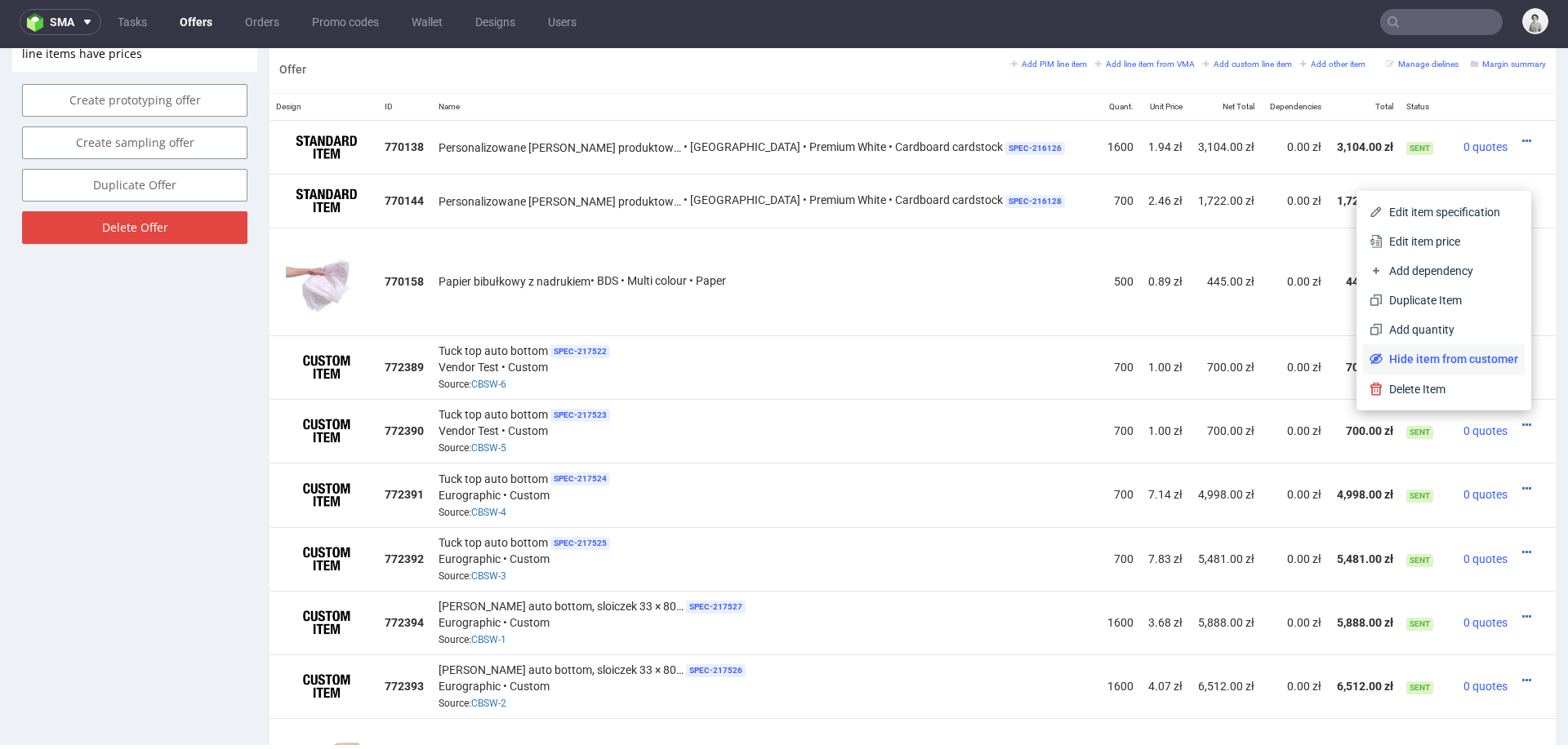
click at [1453, 365] on span "Hide item from customer" at bounding box center [1450, 359] width 136 height 16
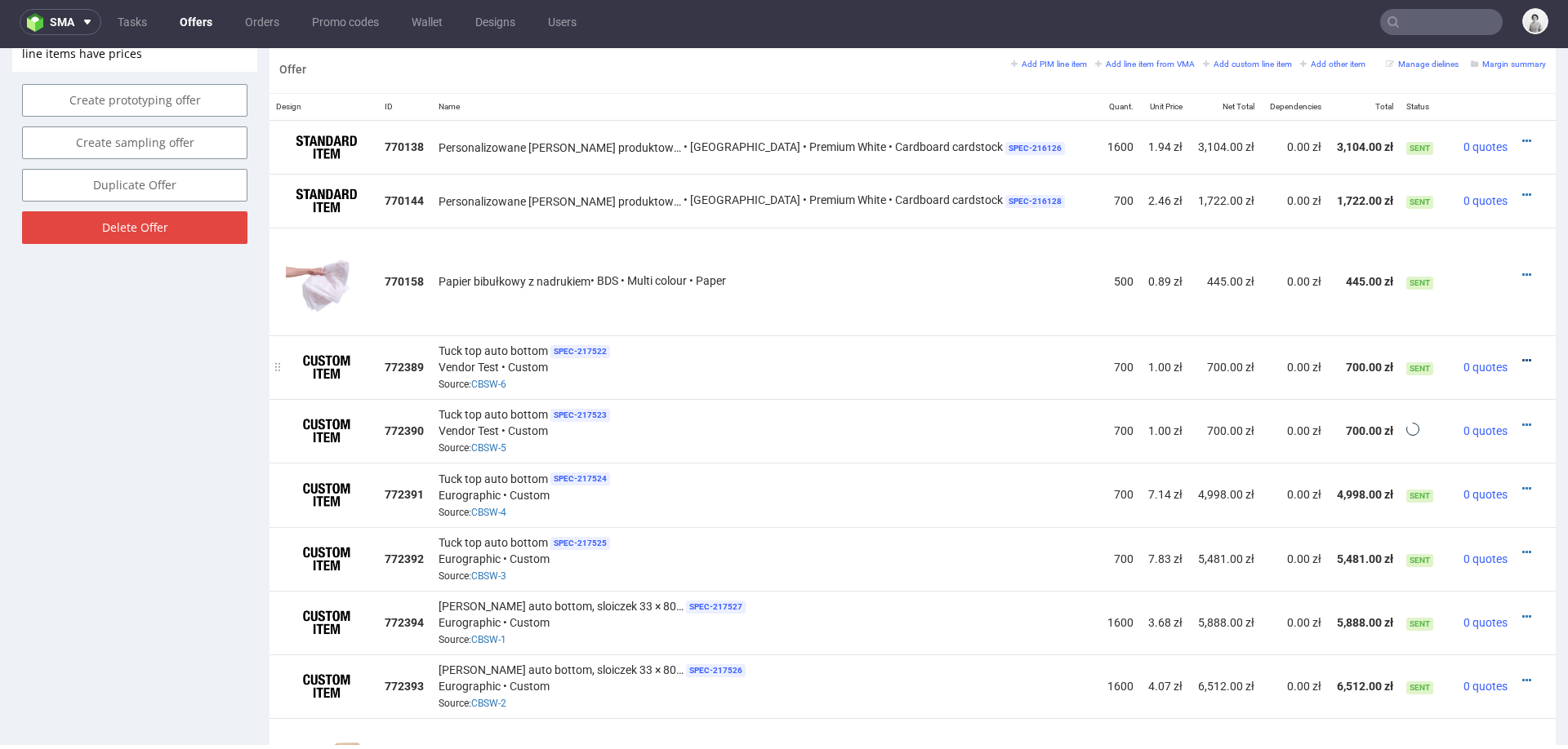
click at [1522, 357] on icon at bounding box center [1526, 361] width 9 height 11
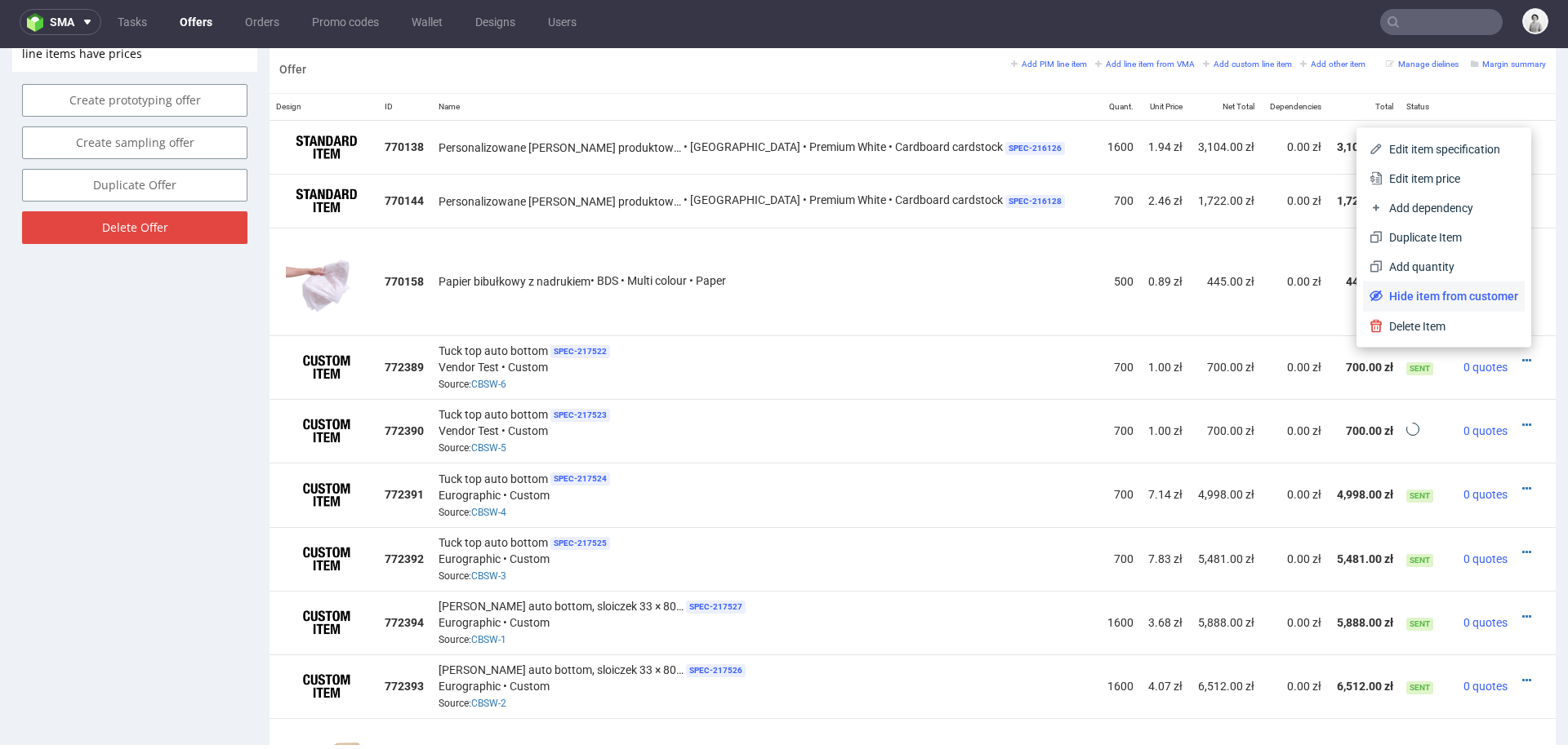
click at [1439, 299] on span "Hide item from customer" at bounding box center [1450, 296] width 136 height 16
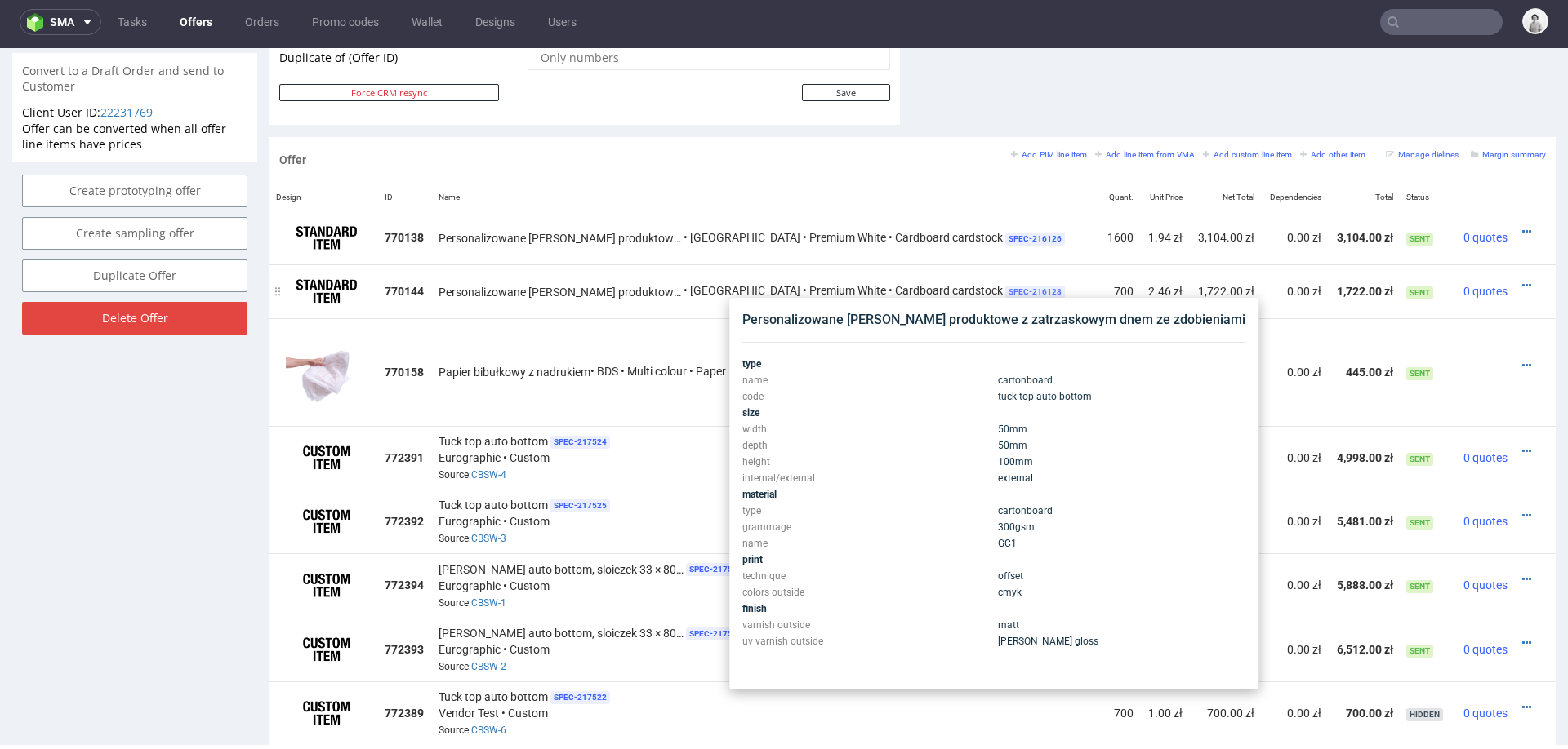
scroll to position [854, 0]
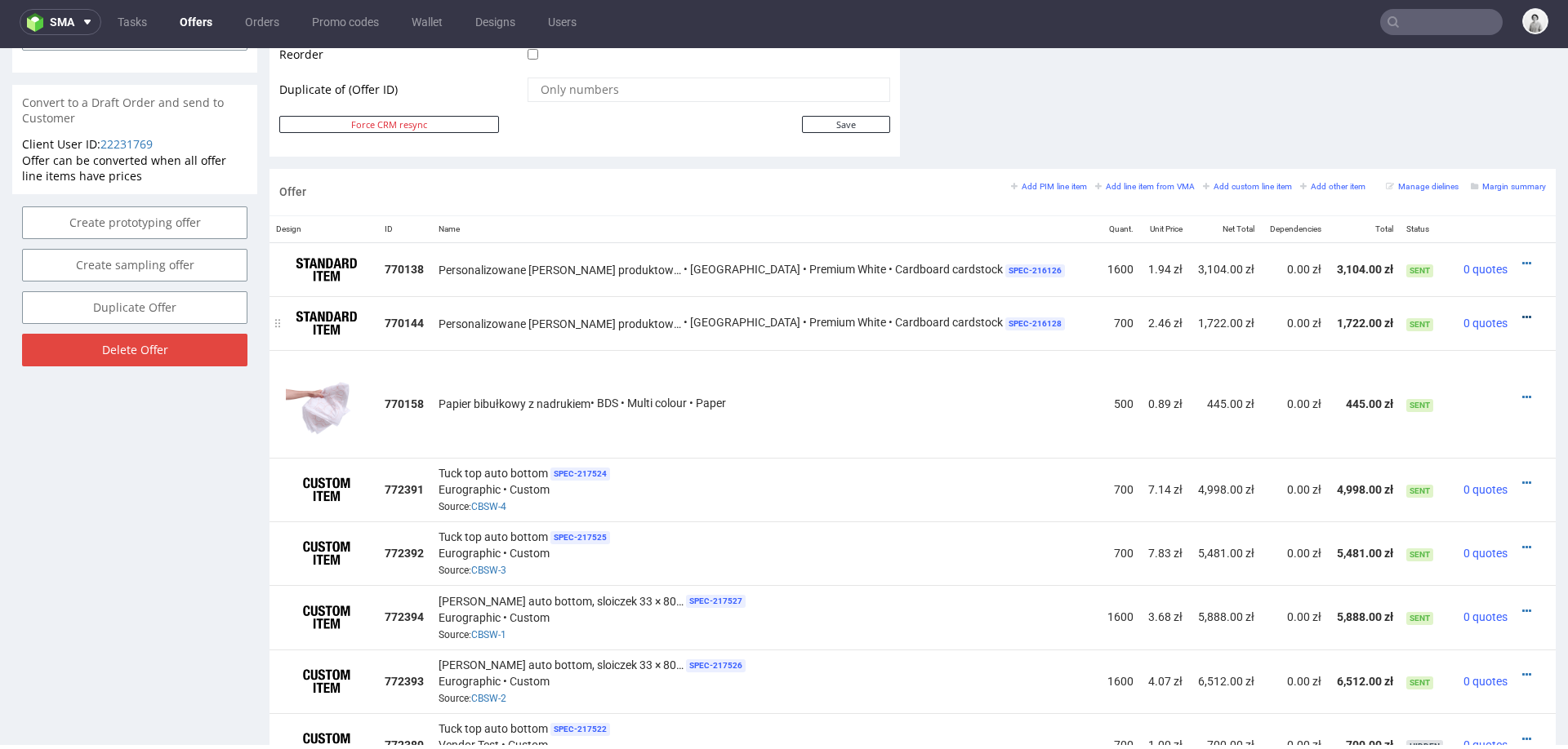
click at [1522, 312] on icon at bounding box center [1526, 317] width 9 height 11
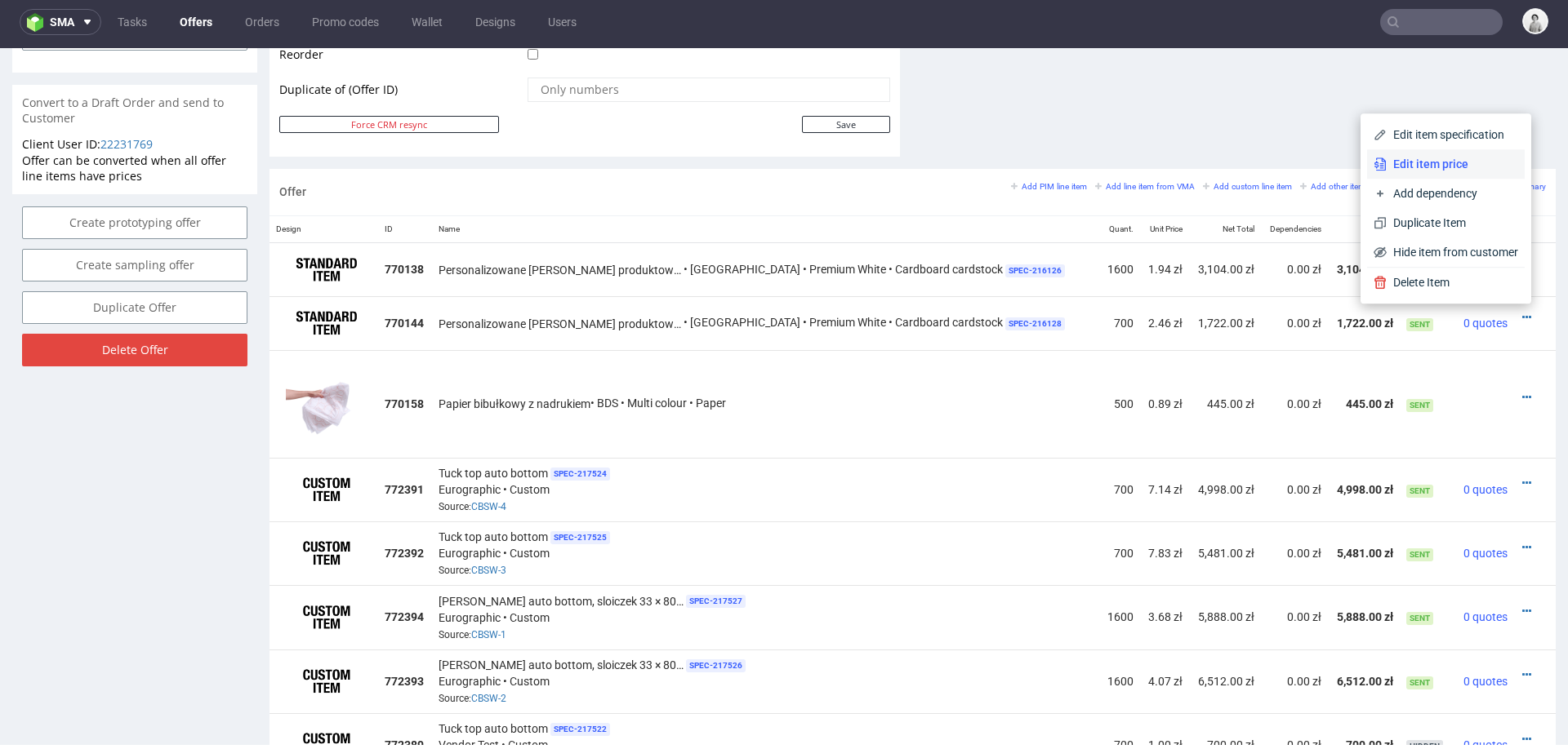
click at [1405, 161] on span "Edit item price" at bounding box center [1452, 164] width 132 height 16
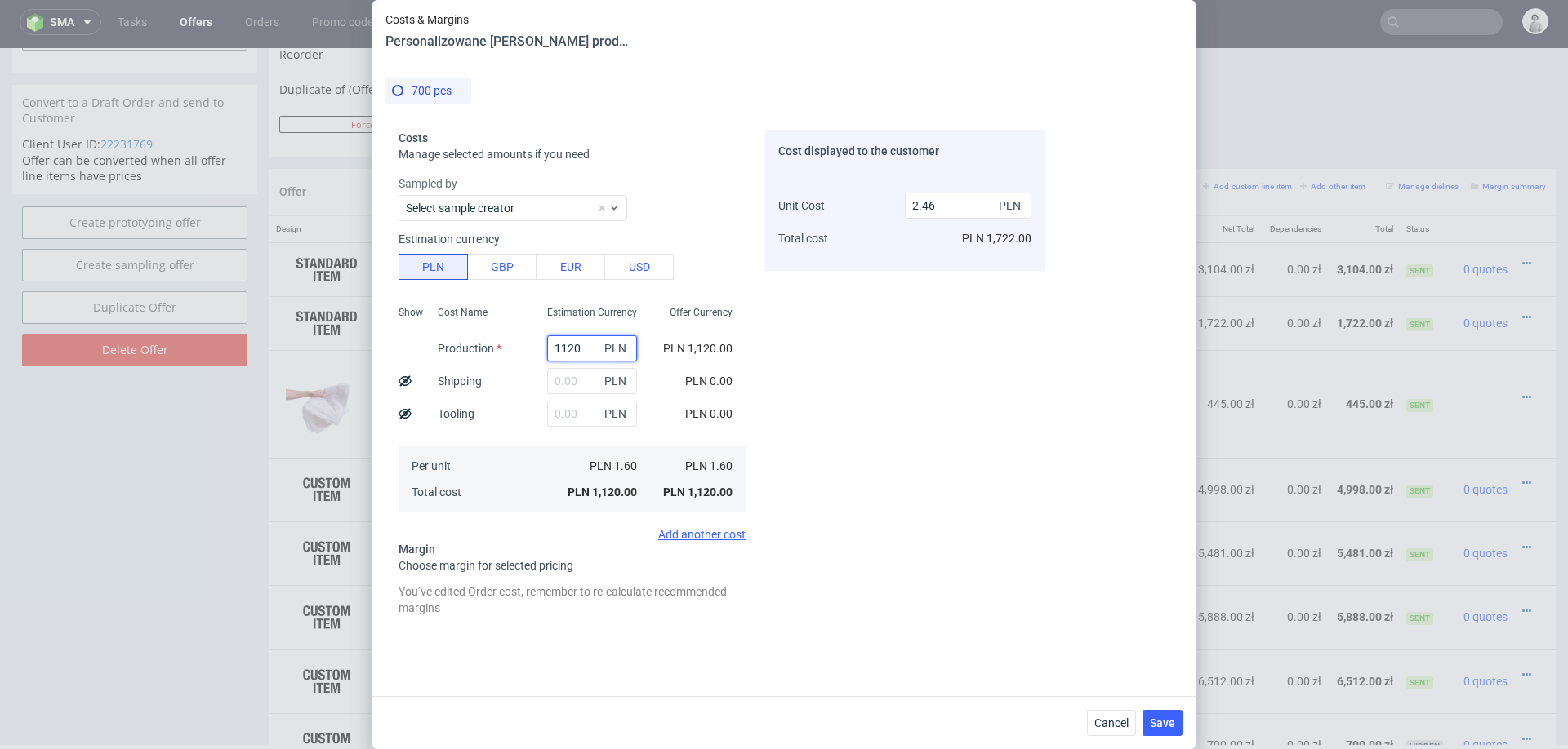
click at [579, 355] on input "1120" at bounding box center [592, 348] width 90 height 26
type input "1300"
type input "2.86"
type input "1300"
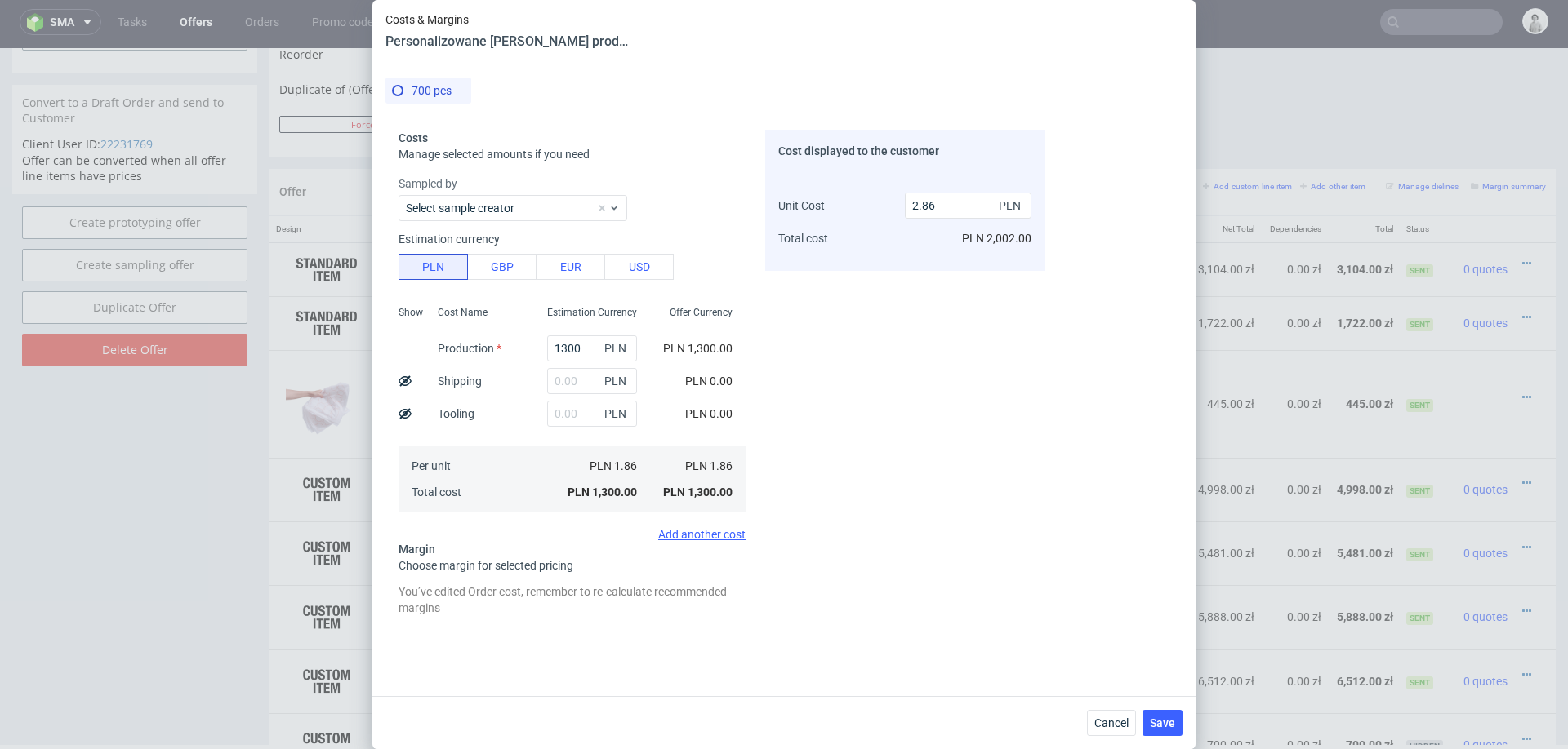
click at [537, 487] on div "PLN 1,300.00" at bounding box center [592, 492] width 116 height 26
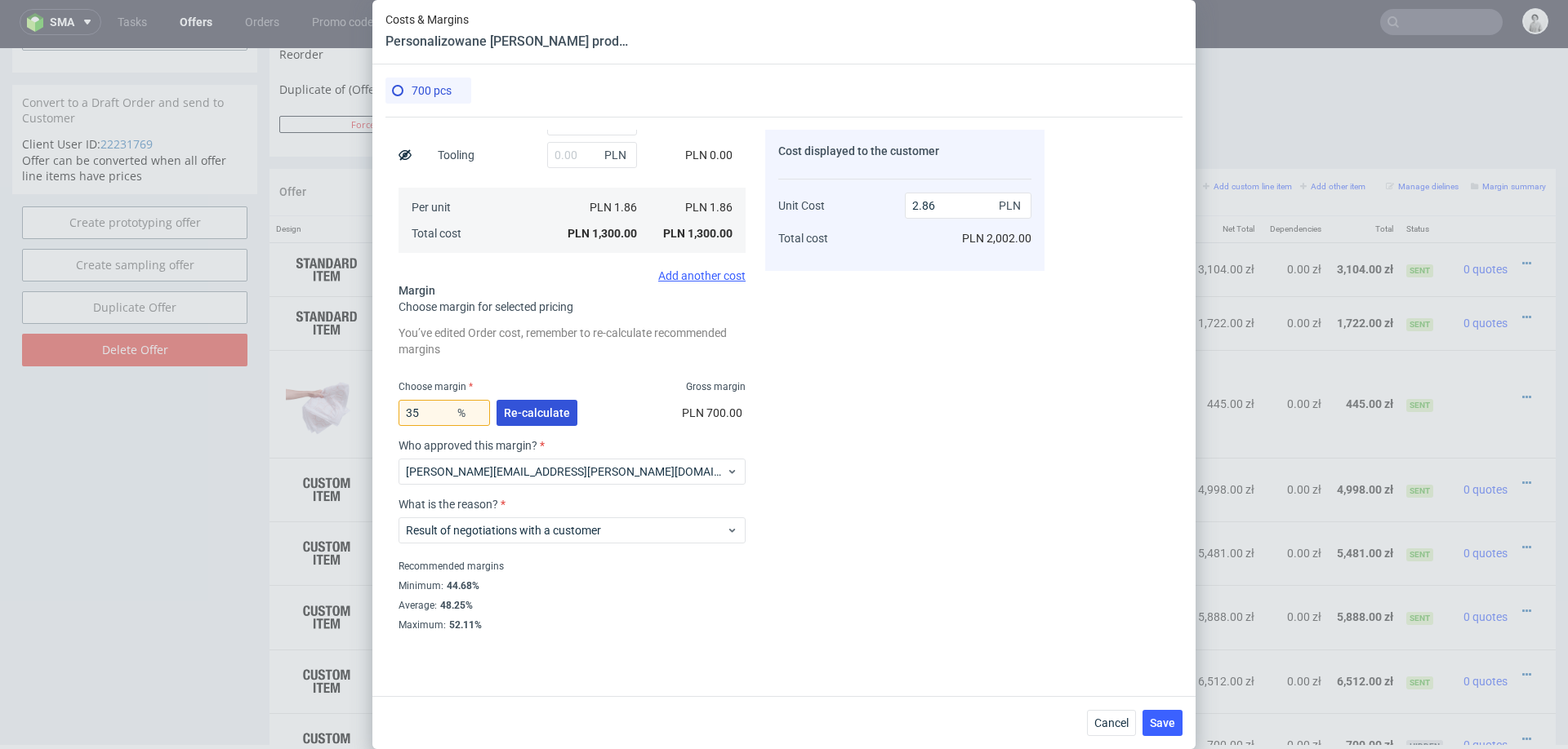
click at [544, 410] on span "Re-calculate" at bounding box center [537, 413] width 66 height 11
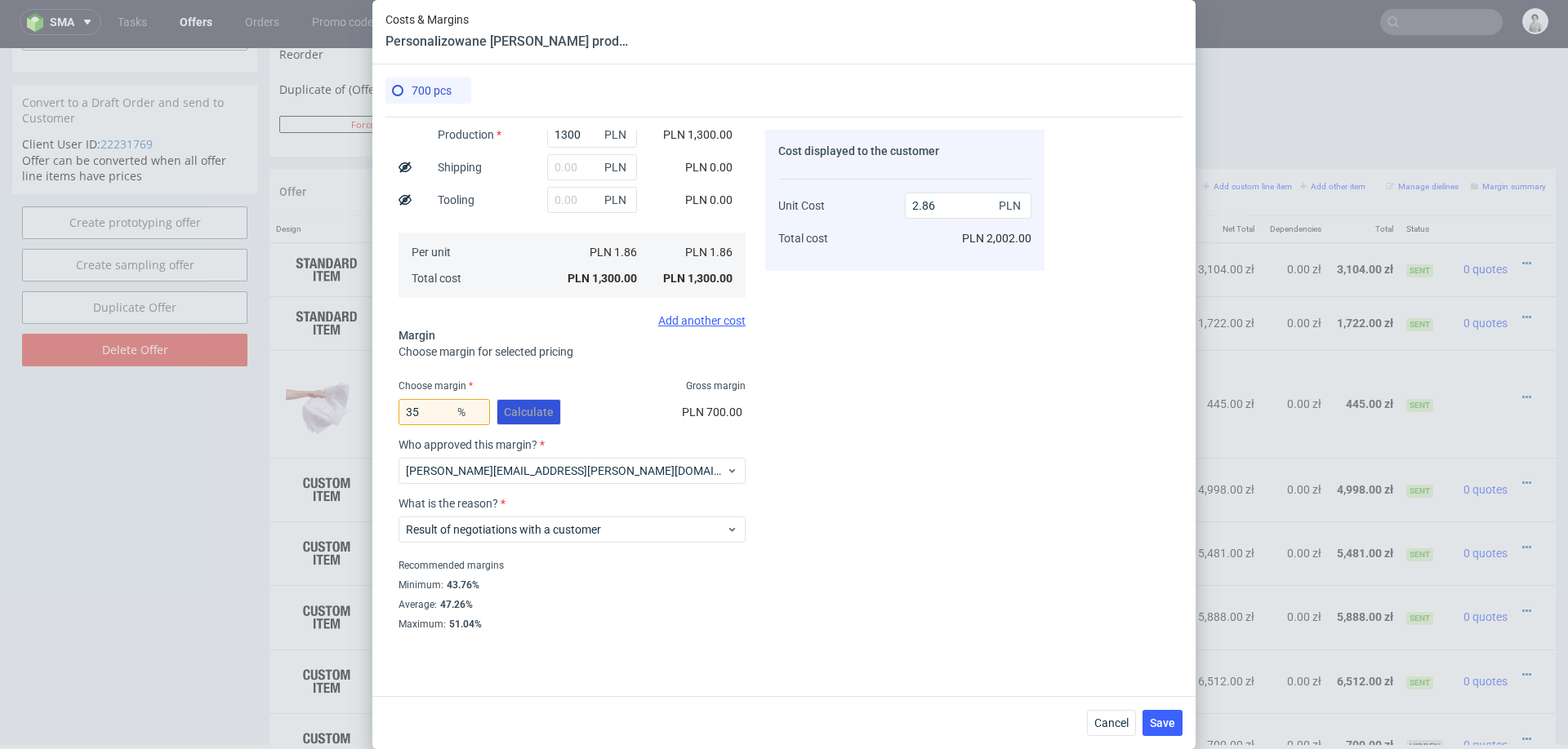
scroll to position [213, 0]
click at [440, 407] on input "35" at bounding box center [444, 413] width 92 height 26
type input "40"
type input "3.1"
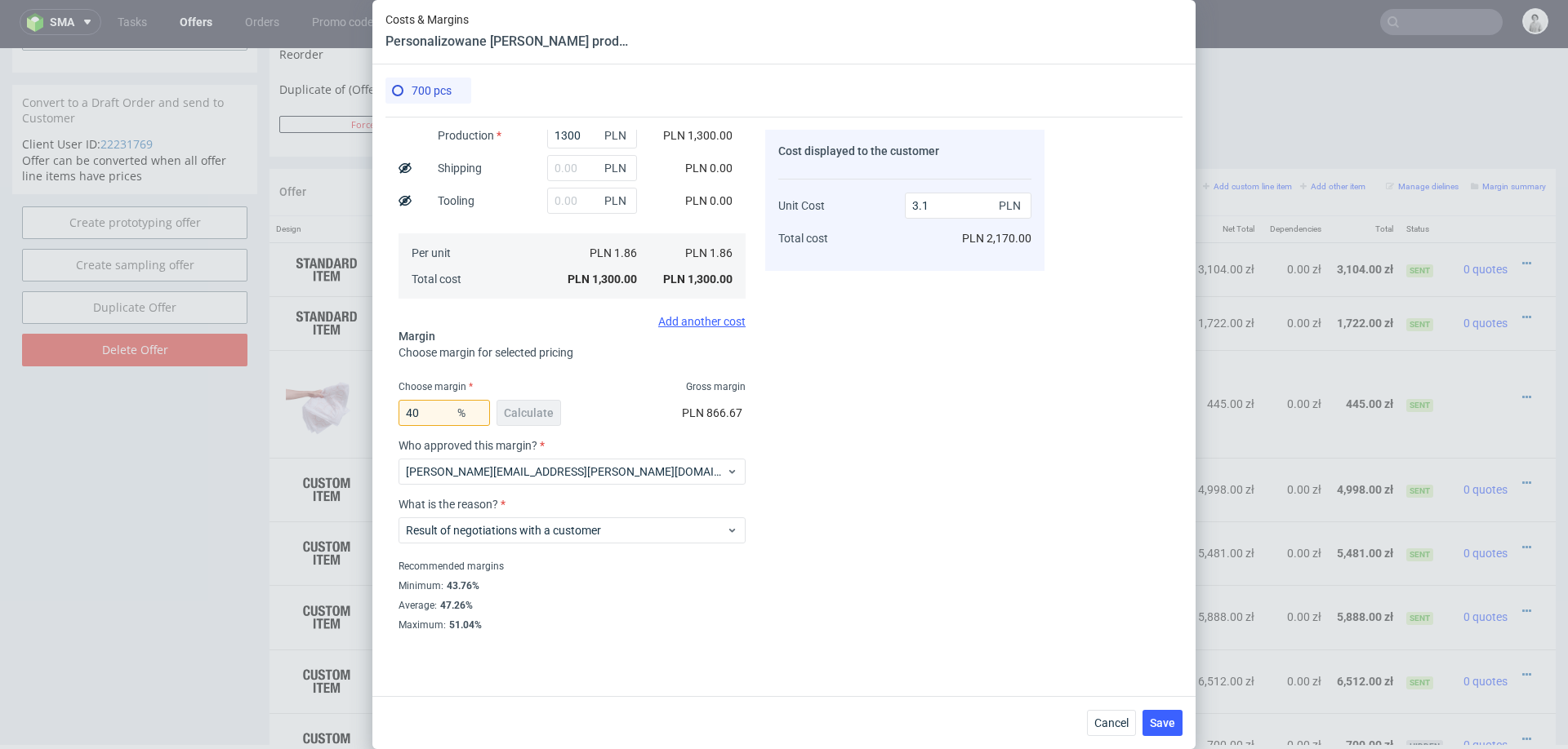
click at [635, 410] on div "40 % Calculate PLN 866.67" at bounding box center [572, 416] width 347 height 46
click at [607, 375] on fieldset "Costs Manage selected amounts if you need Sampled by Select sample creator Esti…" at bounding box center [572, 274] width 347 height 715
click at [423, 413] on input "40" at bounding box center [444, 413] width 92 height 26
type input "30"
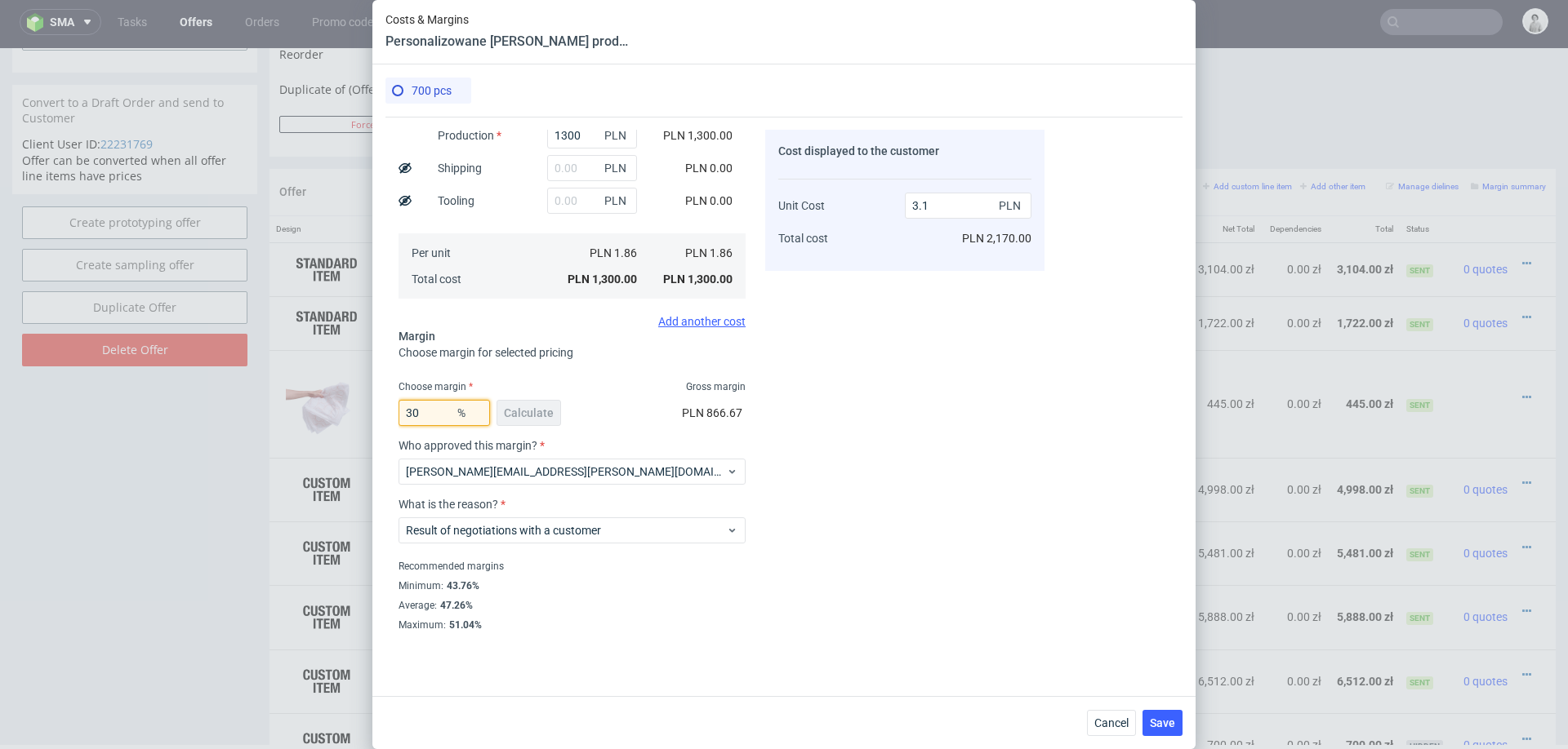
type input "2.65"
type input "39"
type input "3.04"
type input "39"
click at [835, 526] on div "Cost displayed to the customer Unit Cost Total cost 3.04 PLN PLN 2,128.00" at bounding box center [904, 380] width 279 height 501
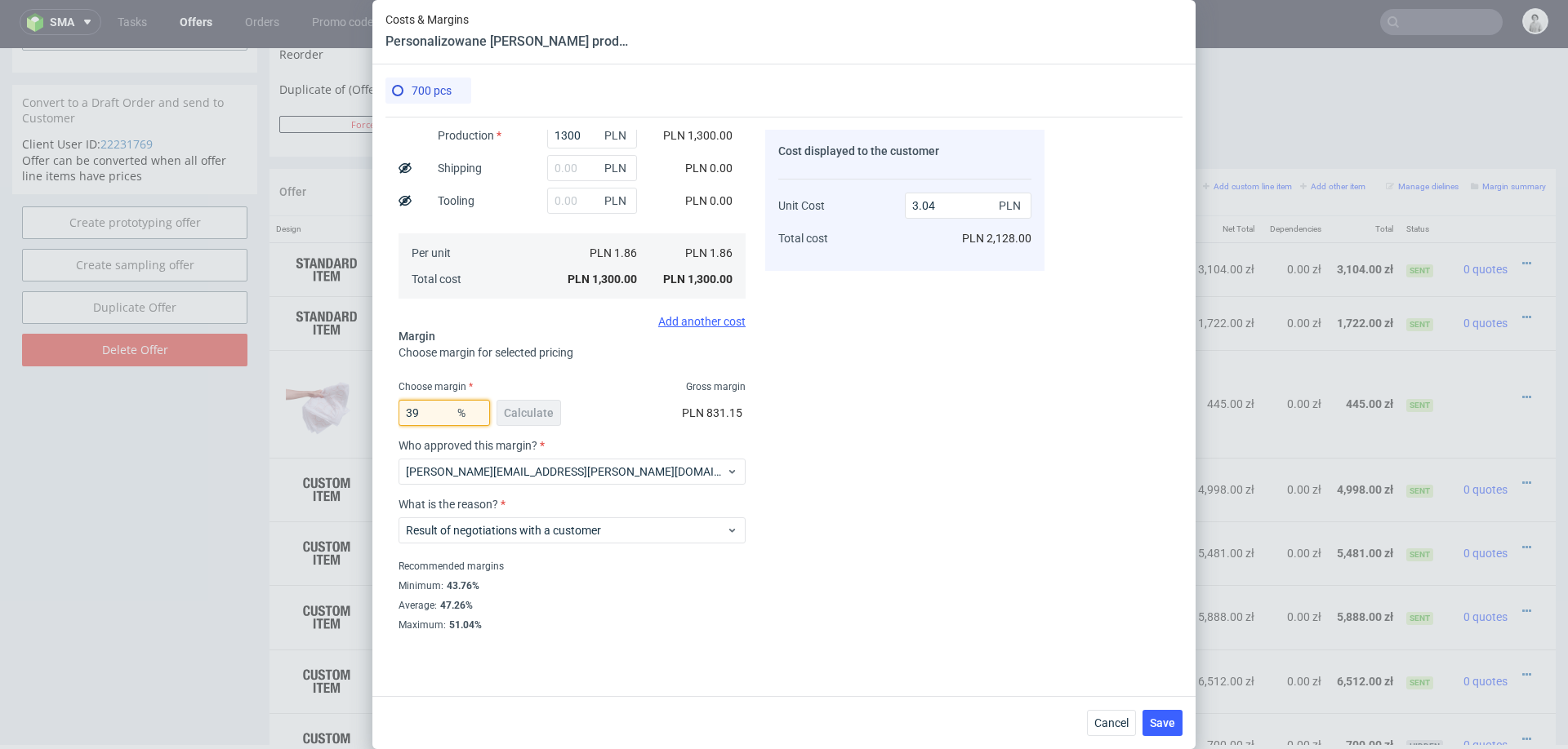
click at [428, 419] on input "39" at bounding box center [444, 413] width 92 height 26
click at [1106, 720] on span "Cancel" at bounding box center [1112, 723] width 34 height 11
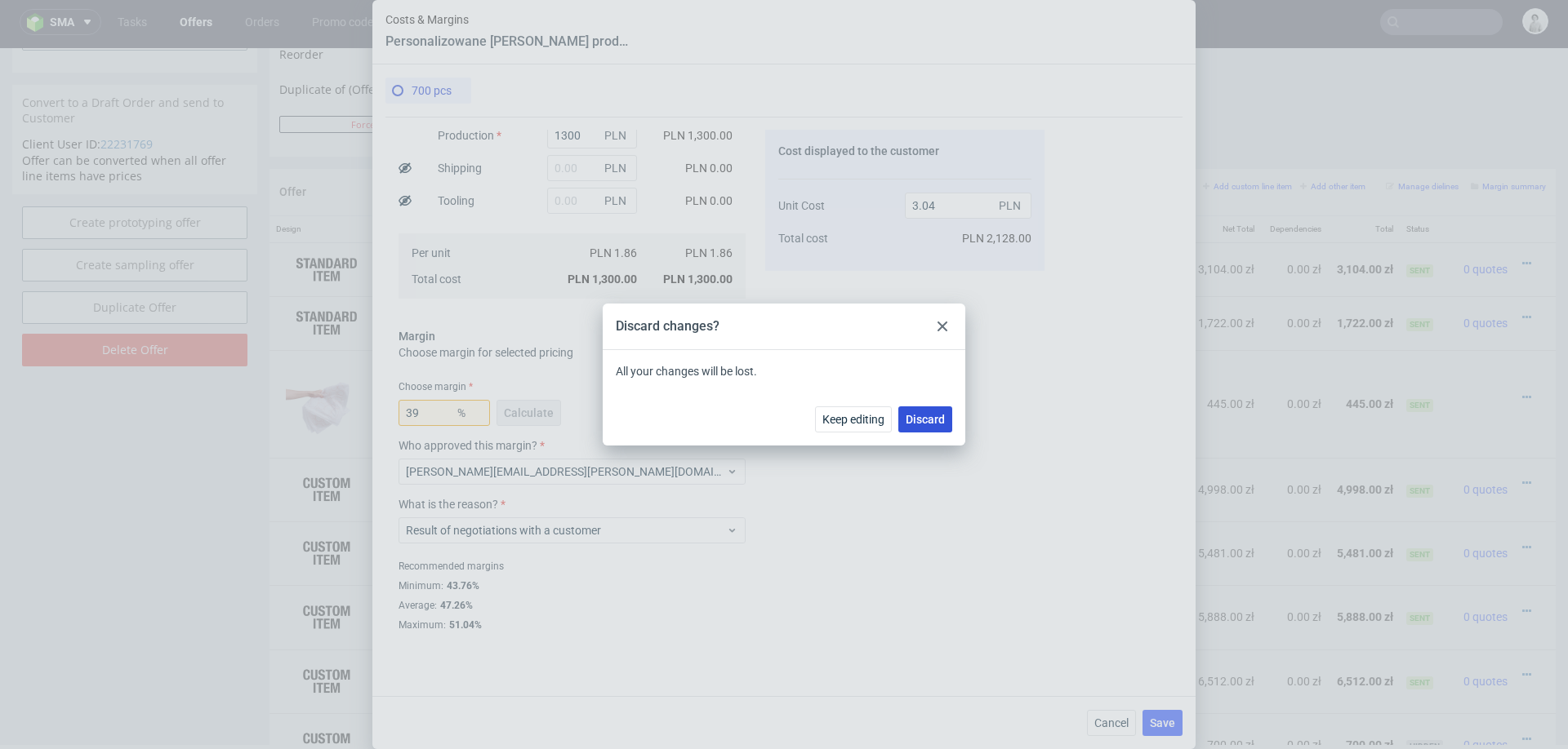
click at [920, 423] on span "Discard" at bounding box center [925, 419] width 39 height 11
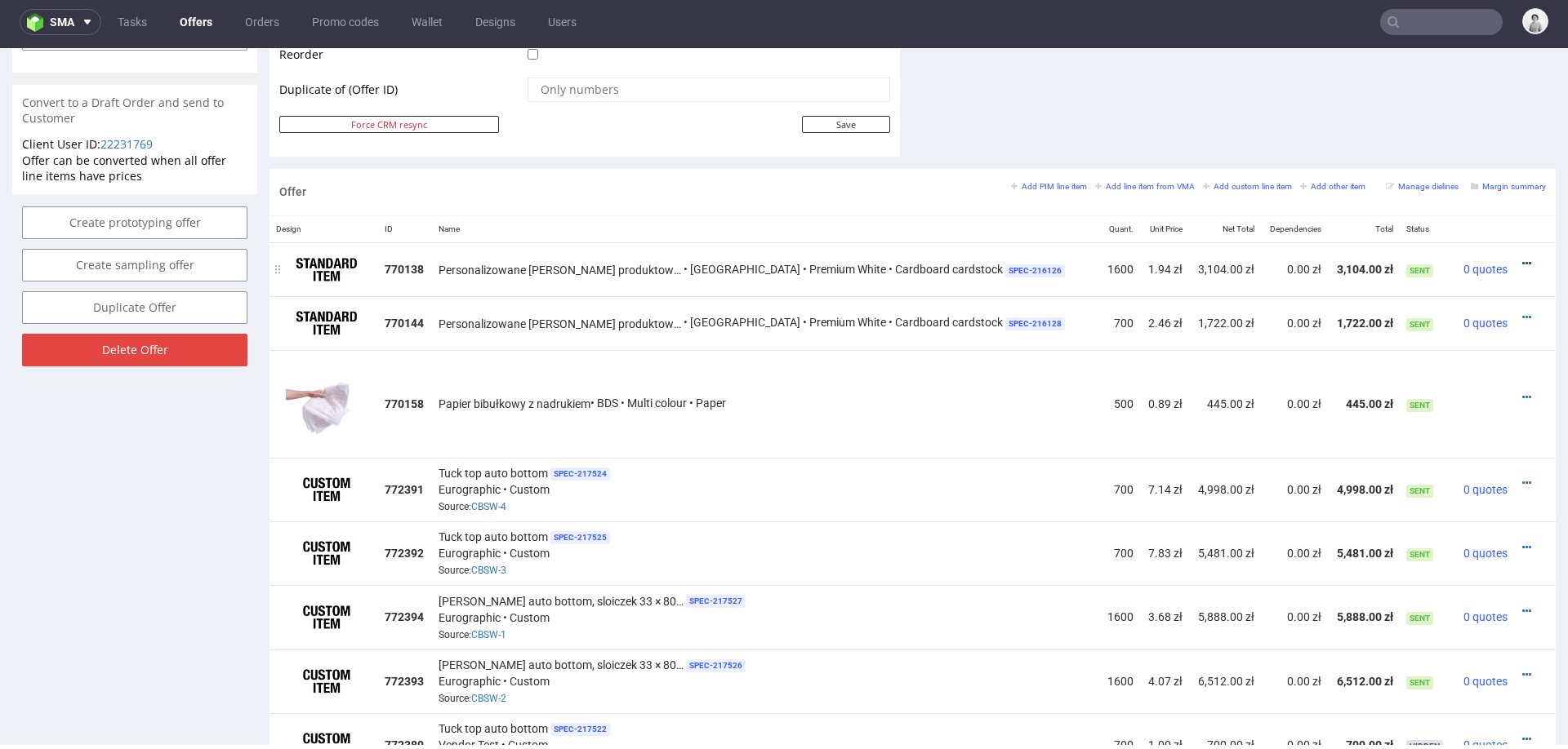
click at [1522, 258] on icon at bounding box center [1526, 263] width 9 height 11
click at [1431, 195] on span "Hide item from customer" at bounding box center [1450, 200] width 136 height 16
click at [1522, 312] on icon at bounding box center [1526, 317] width 9 height 11
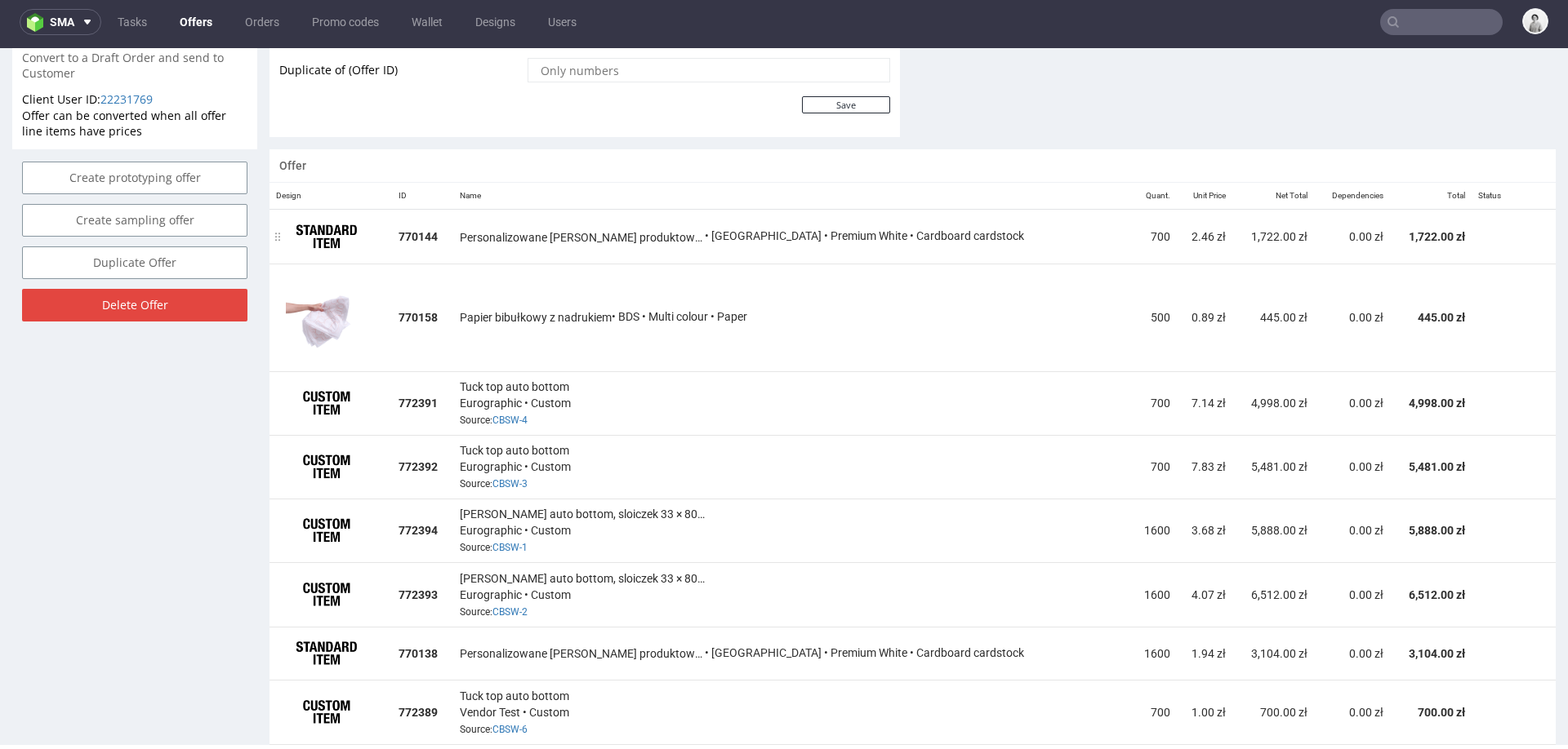
scroll to position [899, 0]
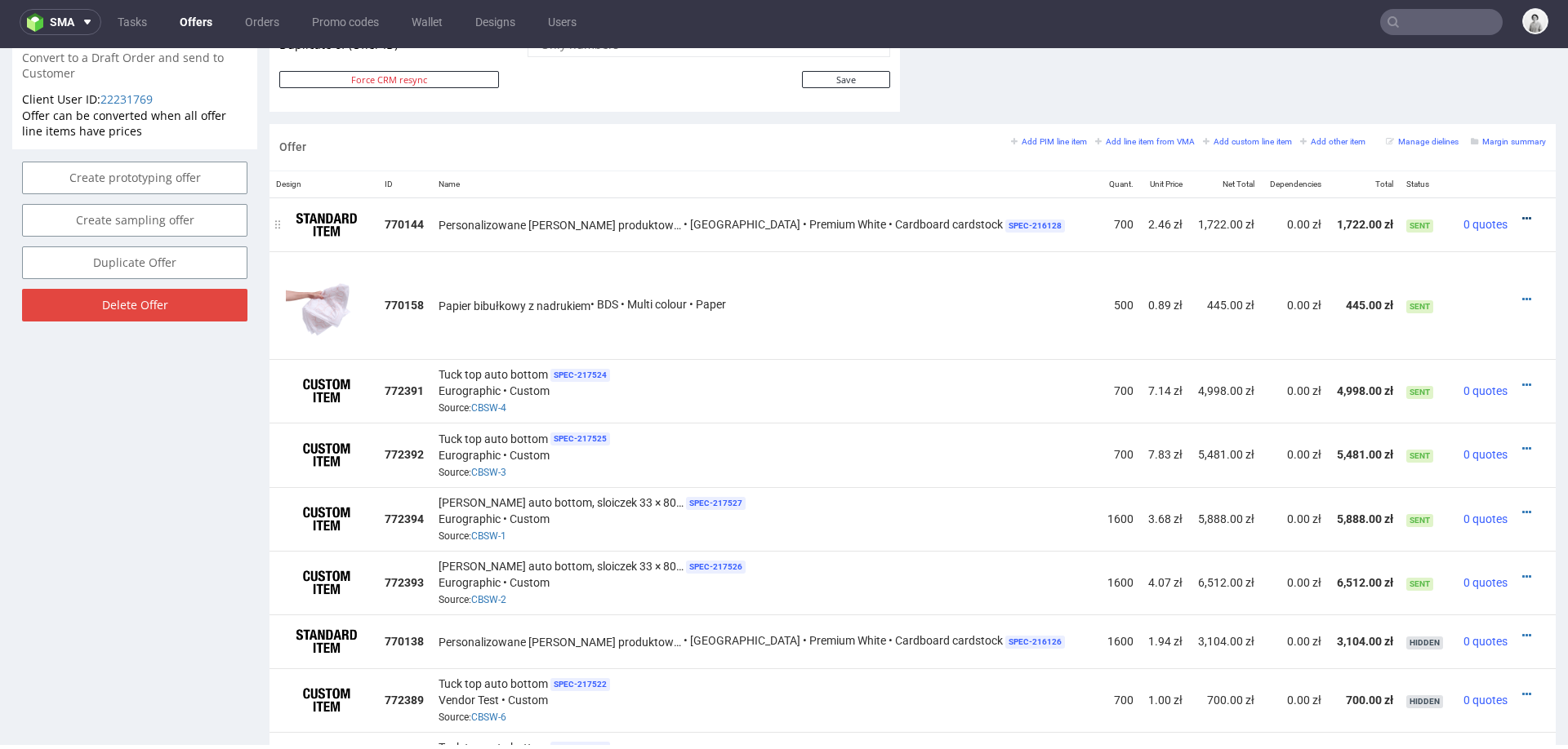
drag, startPoint x: 1488, startPoint y: 221, endPoint x: 1507, endPoint y: 209, distance: 22.5
click at [1522, 213] on link at bounding box center [1526, 219] width 9 height 13
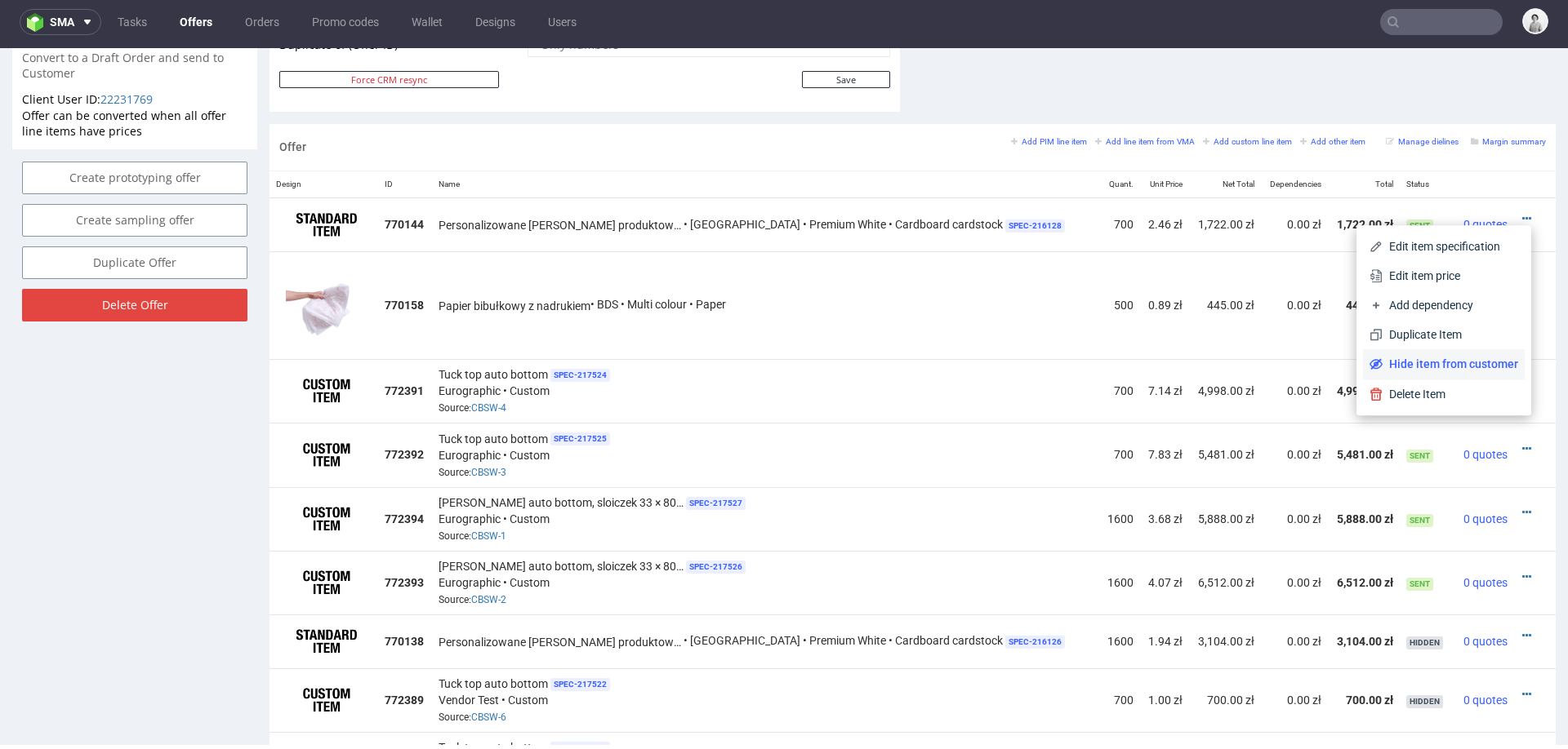
click at [1409, 369] on span "Hide item from customer" at bounding box center [1450, 364] width 136 height 16
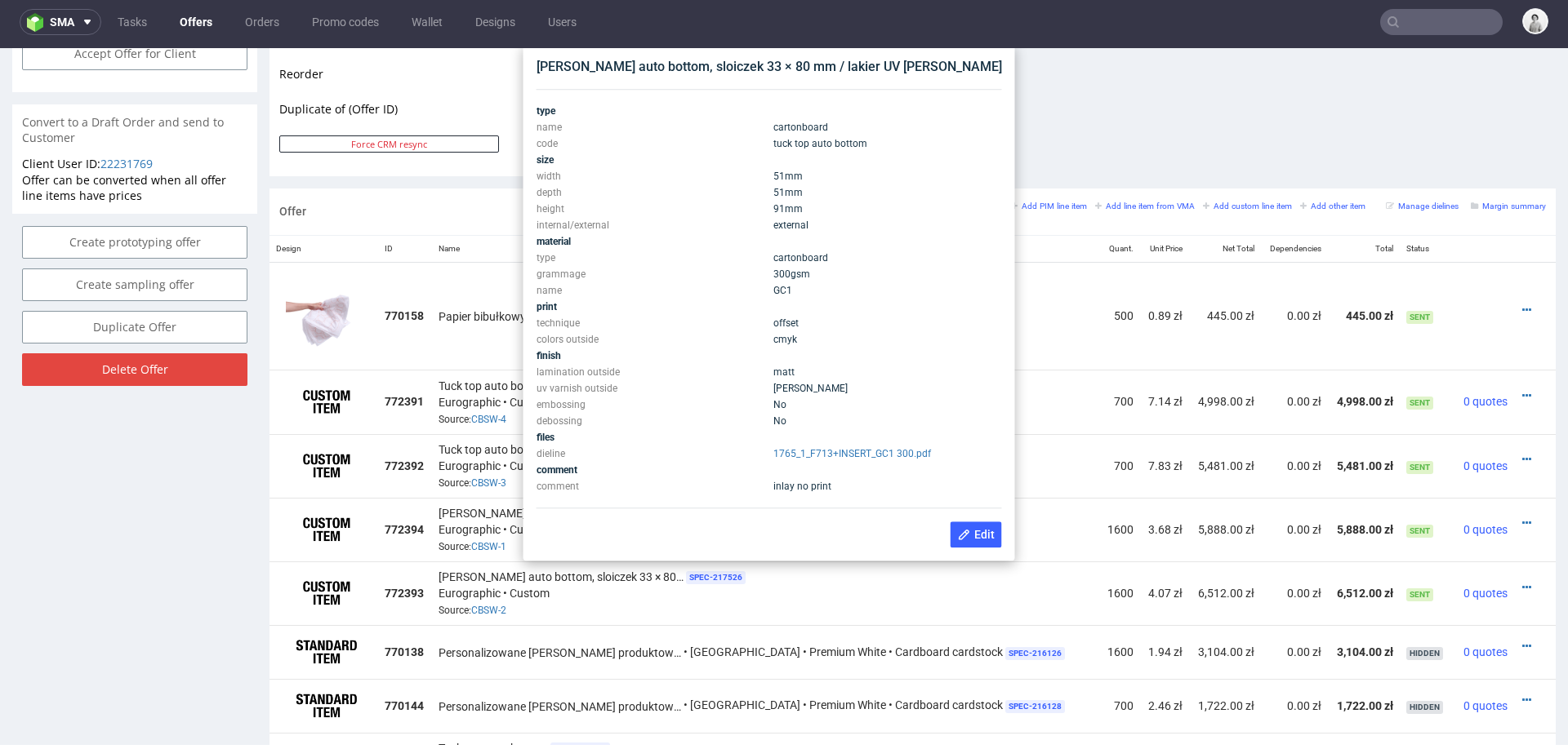
scroll to position [825, 0]
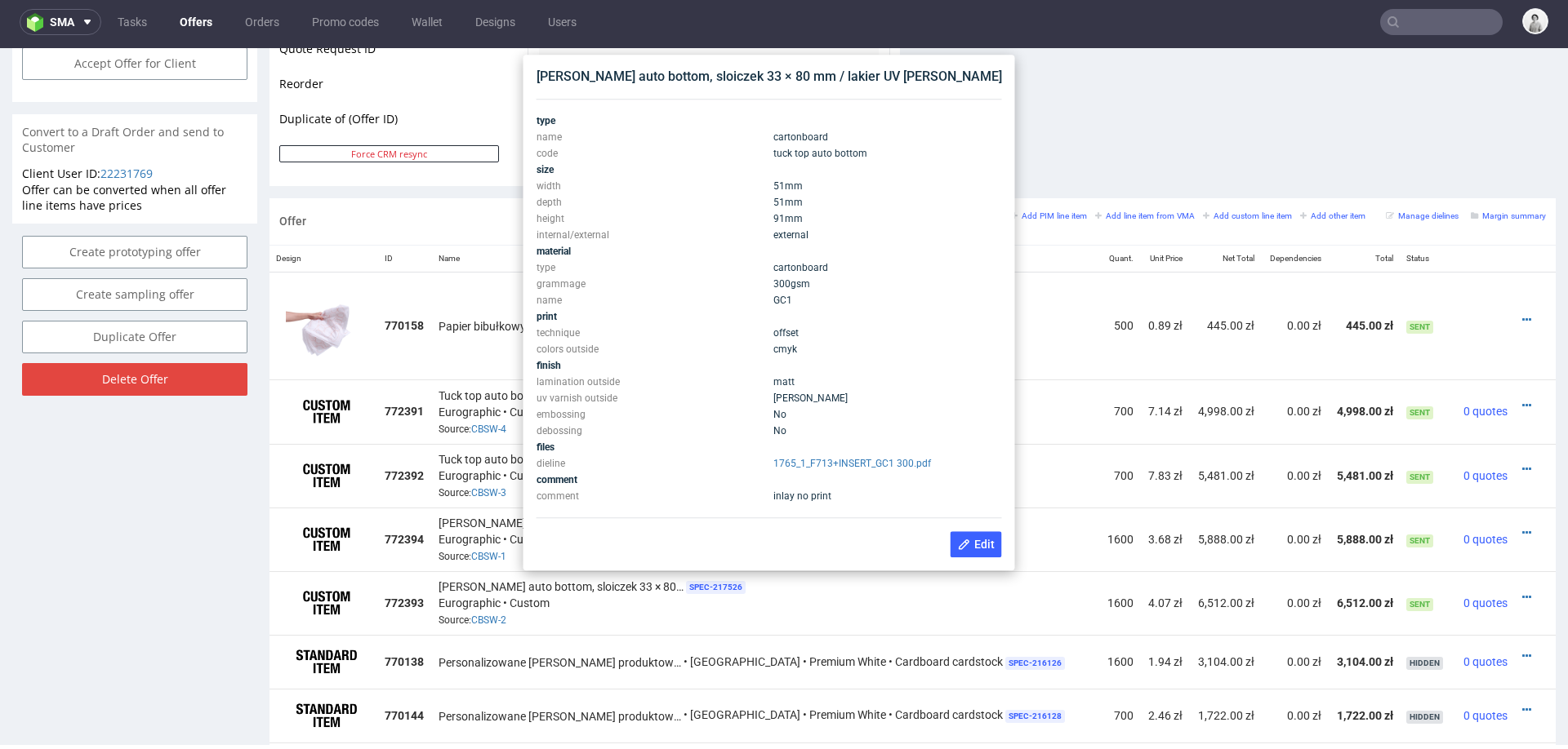
click at [684, 81] on div "Pudełko auto bottom, sloiczek 33 × 80 mm / lakier UV spott matt" at bounding box center [769, 77] width 465 height 18
copy div "Pudełko auto bottom, sloiczek 33 × 80 mm / lakier UV spott matt"
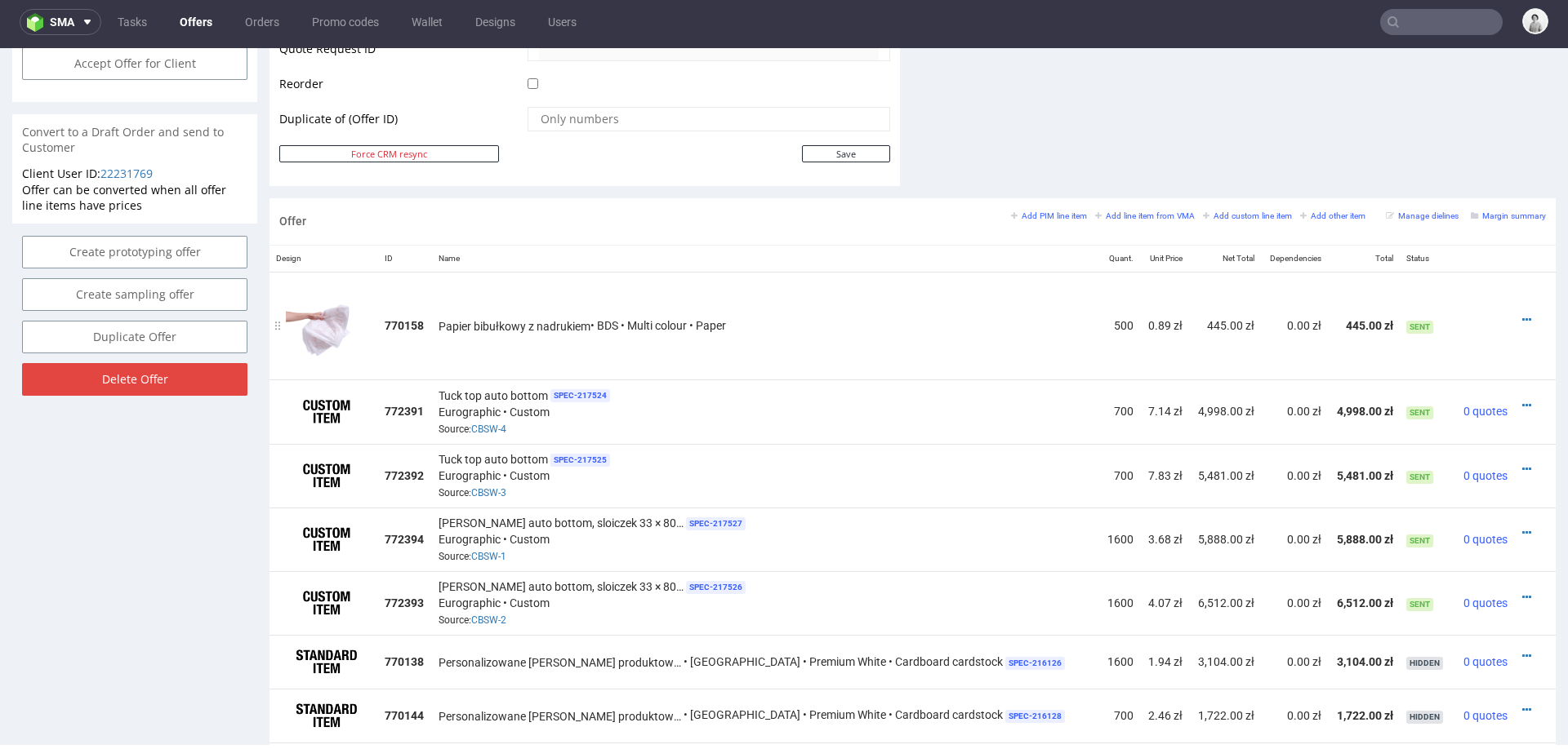
click at [1009, 320] on div "Papier bibułkowy z nadrukiem • BDS • Multi colour • Paper" at bounding box center [766, 325] width 654 height 17
click at [506, 424] on link "CBSW-4" at bounding box center [488, 429] width 35 height 11
click at [1522, 400] on icon at bounding box center [1526, 406] width 9 height 11
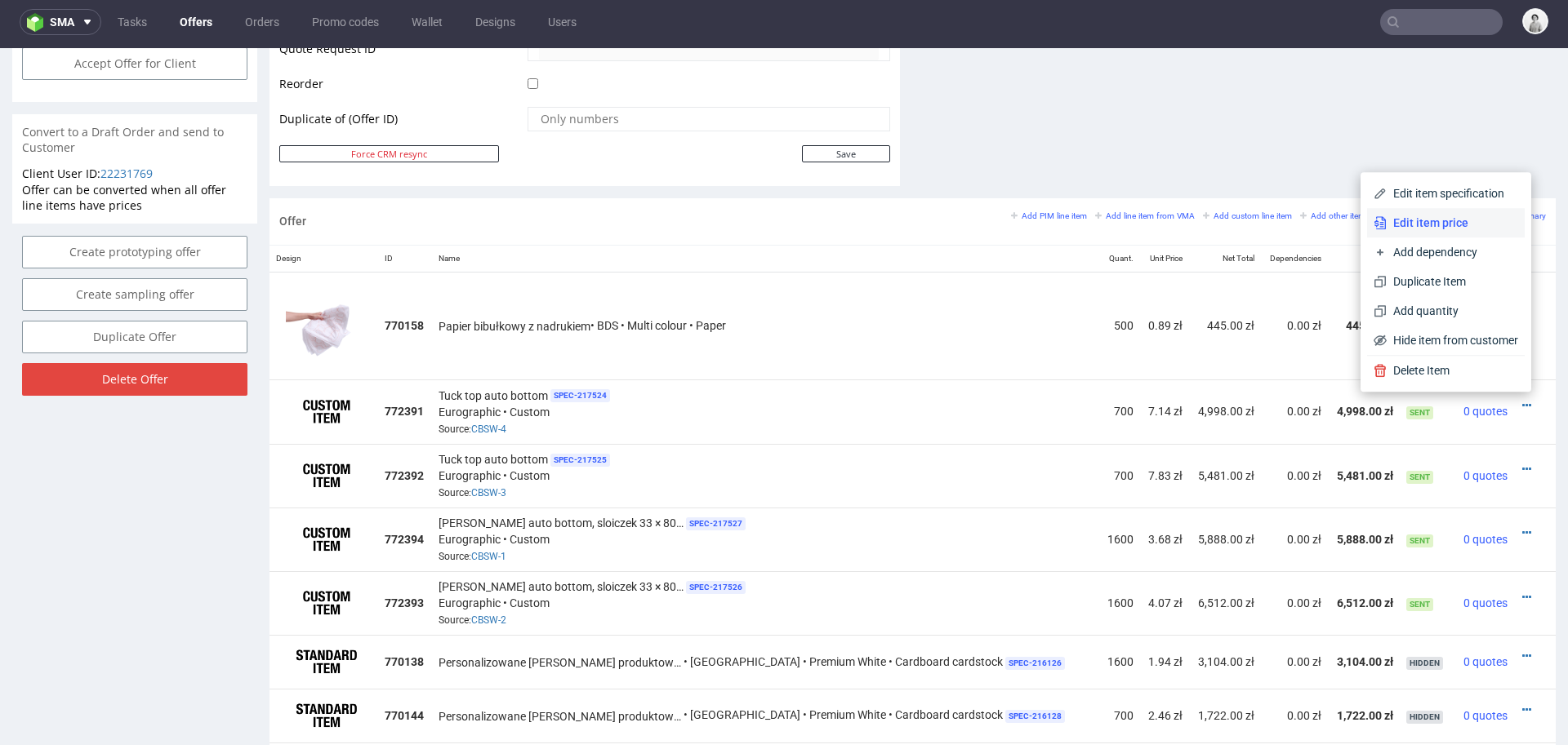
click at [1438, 225] on span "Edit item price" at bounding box center [1452, 223] width 132 height 16
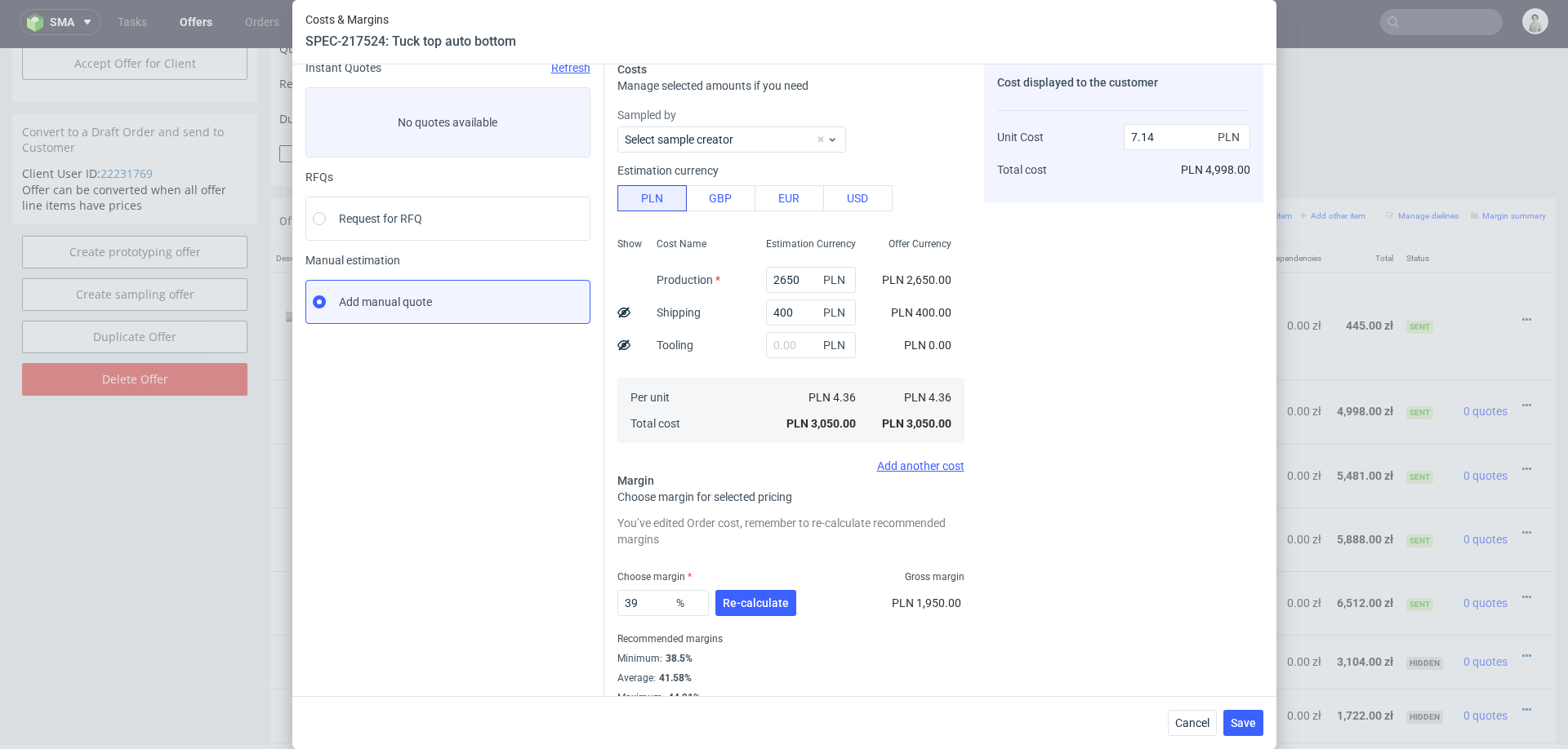
scroll to position [88, 0]
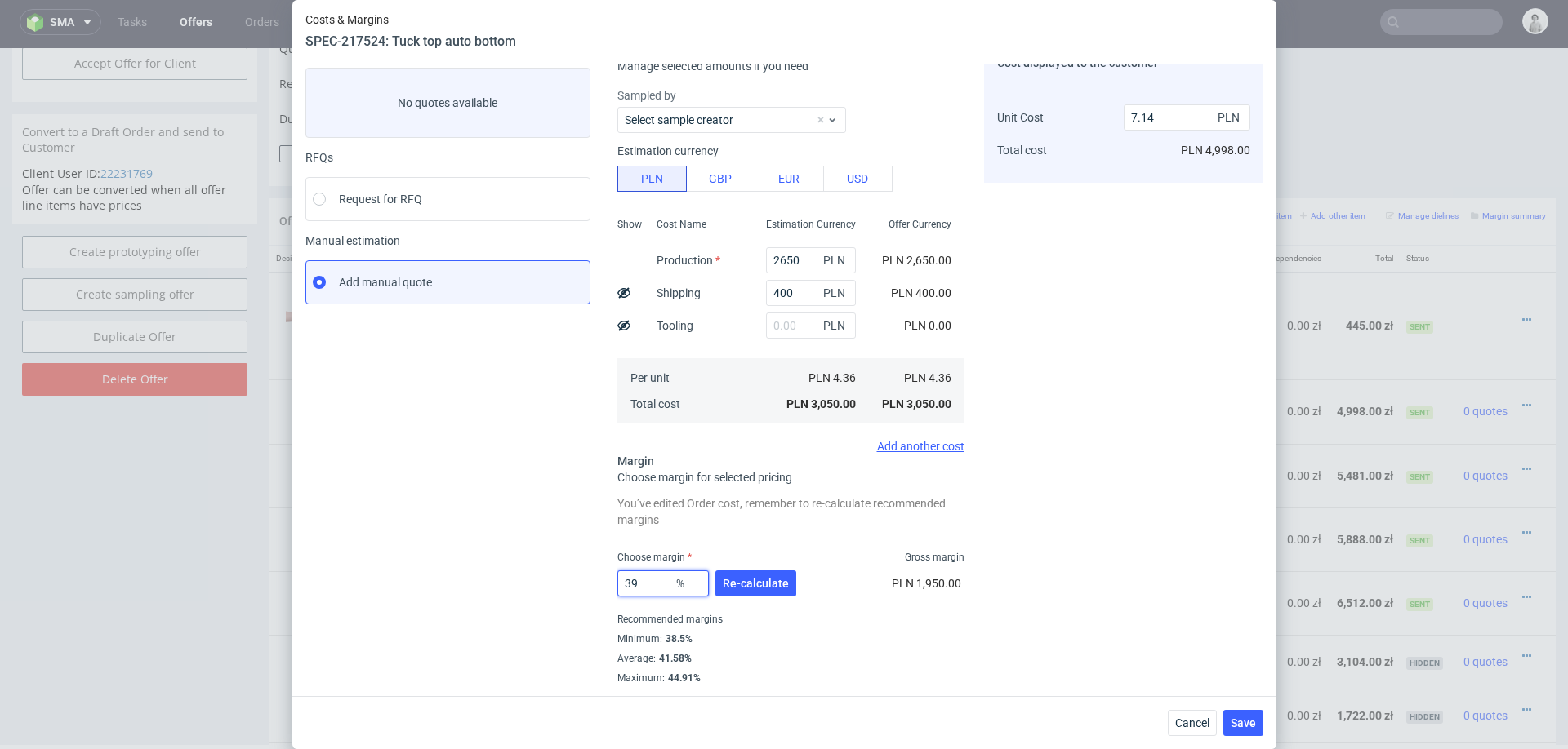
click at [645, 574] on input "39" at bounding box center [663, 584] width 92 height 26
click at [645, 584] on input "39" at bounding box center [663, 584] width 92 height 26
type input "30"
type input "6.22"
type input "30"
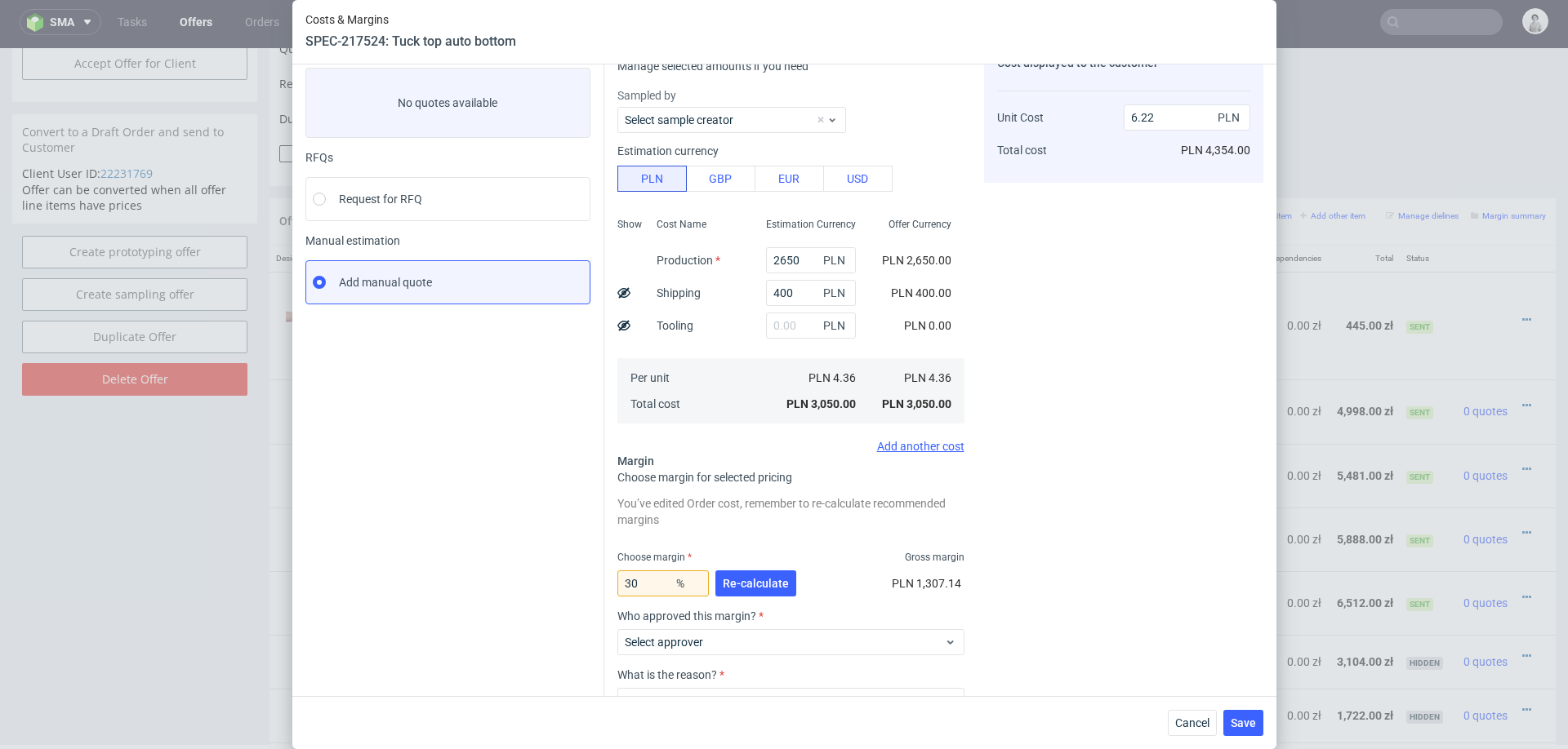
click at [1188, 488] on div "Cost displayed to the customer Unit Cost Total cost 6.22 PLN PLN 4,354.00" at bounding box center [1123, 422] width 279 height 760
click at [761, 640] on span "Select approver" at bounding box center [784, 643] width 320 height 16
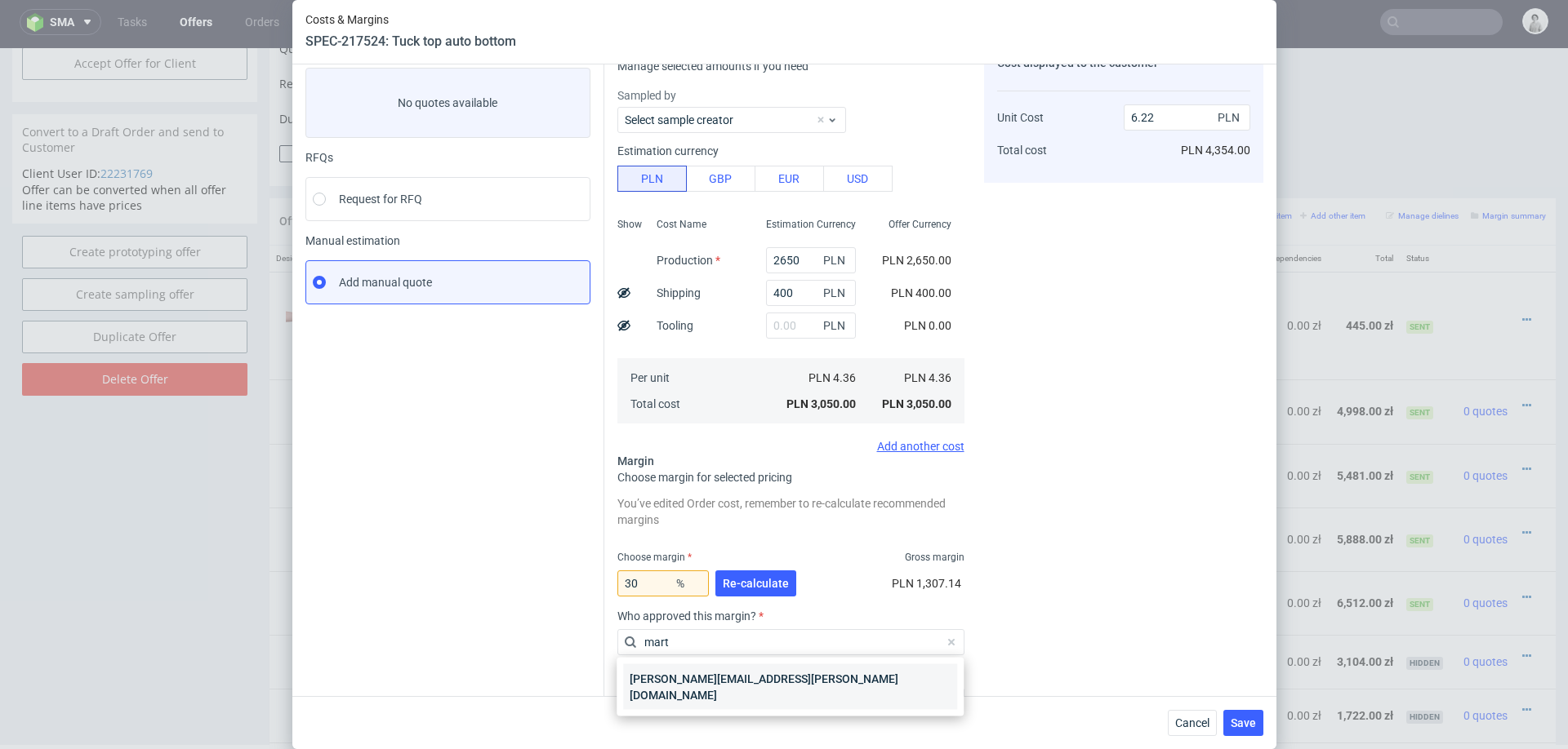
type input "mart"
click at [701, 683] on div "marta.kozlowska@packhelp.com" at bounding box center [790, 688] width 334 height 46
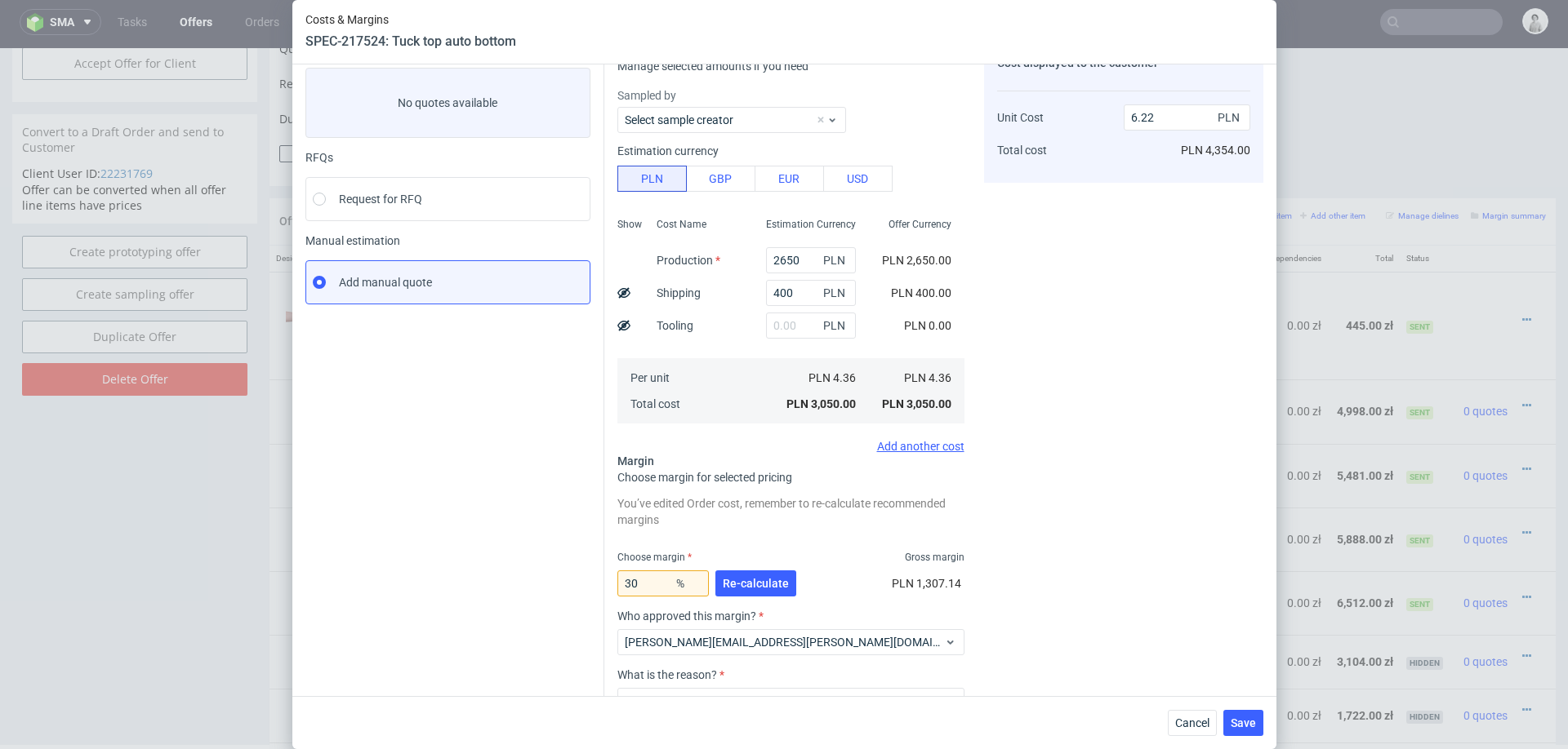
scroll to position [195, 0]
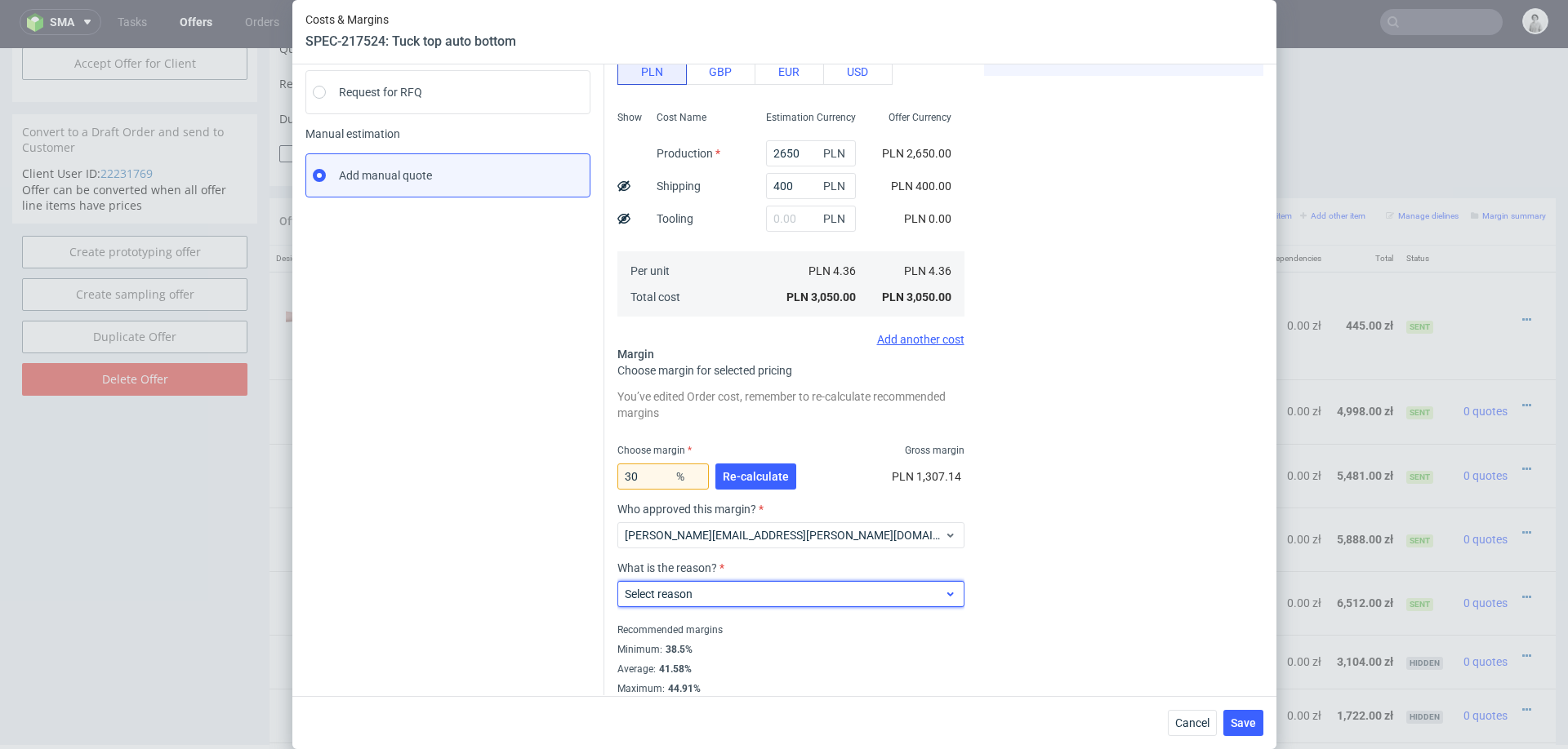
click at [726, 581] on div "Select reason" at bounding box center [791, 594] width 347 height 26
type input "app"
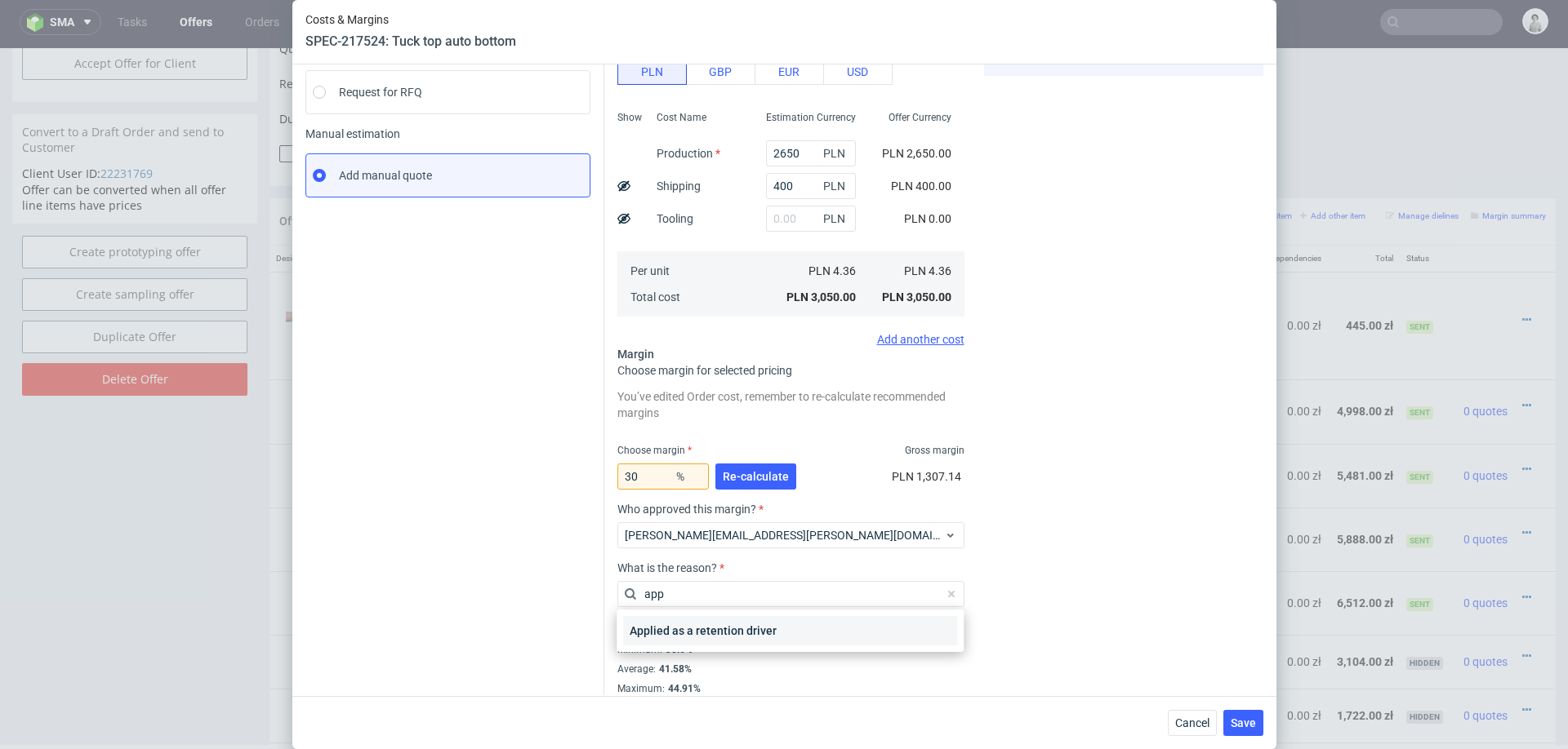
click at [686, 640] on div "Applied as a retention driver" at bounding box center [790, 631] width 334 height 29
click at [1031, 566] on div "Cost displayed to the customer Unit Cost Total cost 6.22 PLN PLN 4,354.00" at bounding box center [1123, 315] width 279 height 760
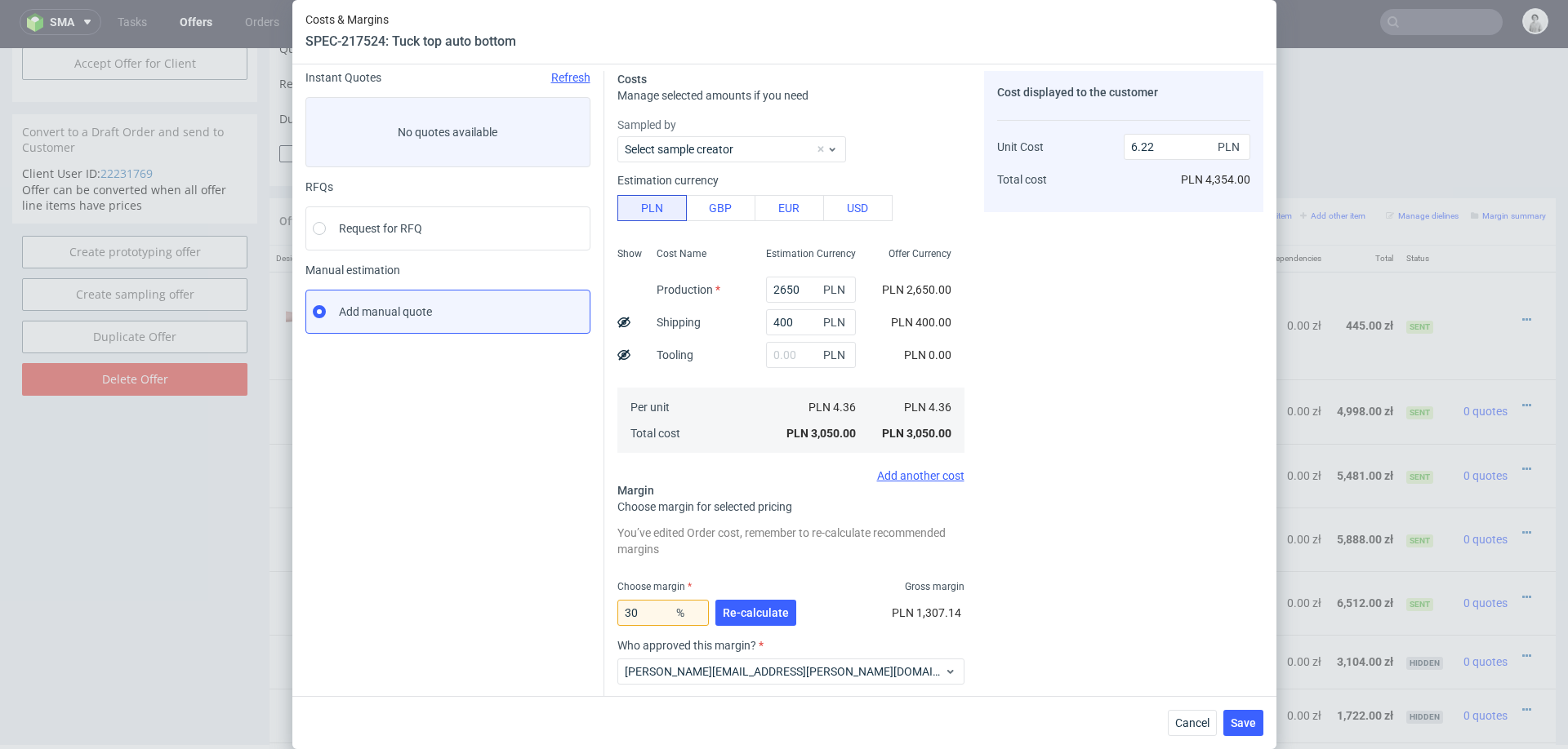
scroll to position [58, 0]
click at [1237, 728] on span "Save" at bounding box center [1242, 723] width 25 height 11
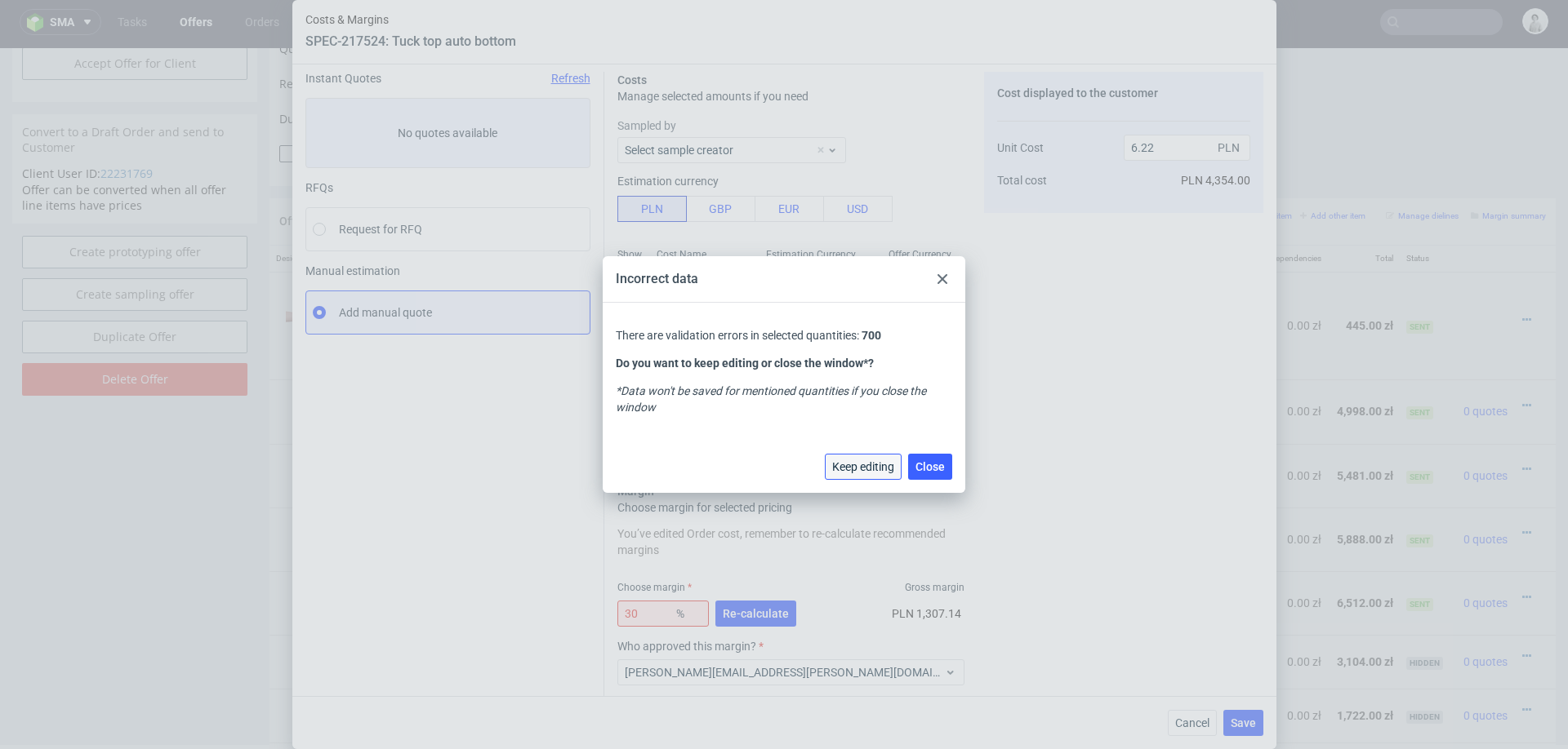
click at [850, 471] on span "Keep editing" at bounding box center [863, 467] width 62 height 11
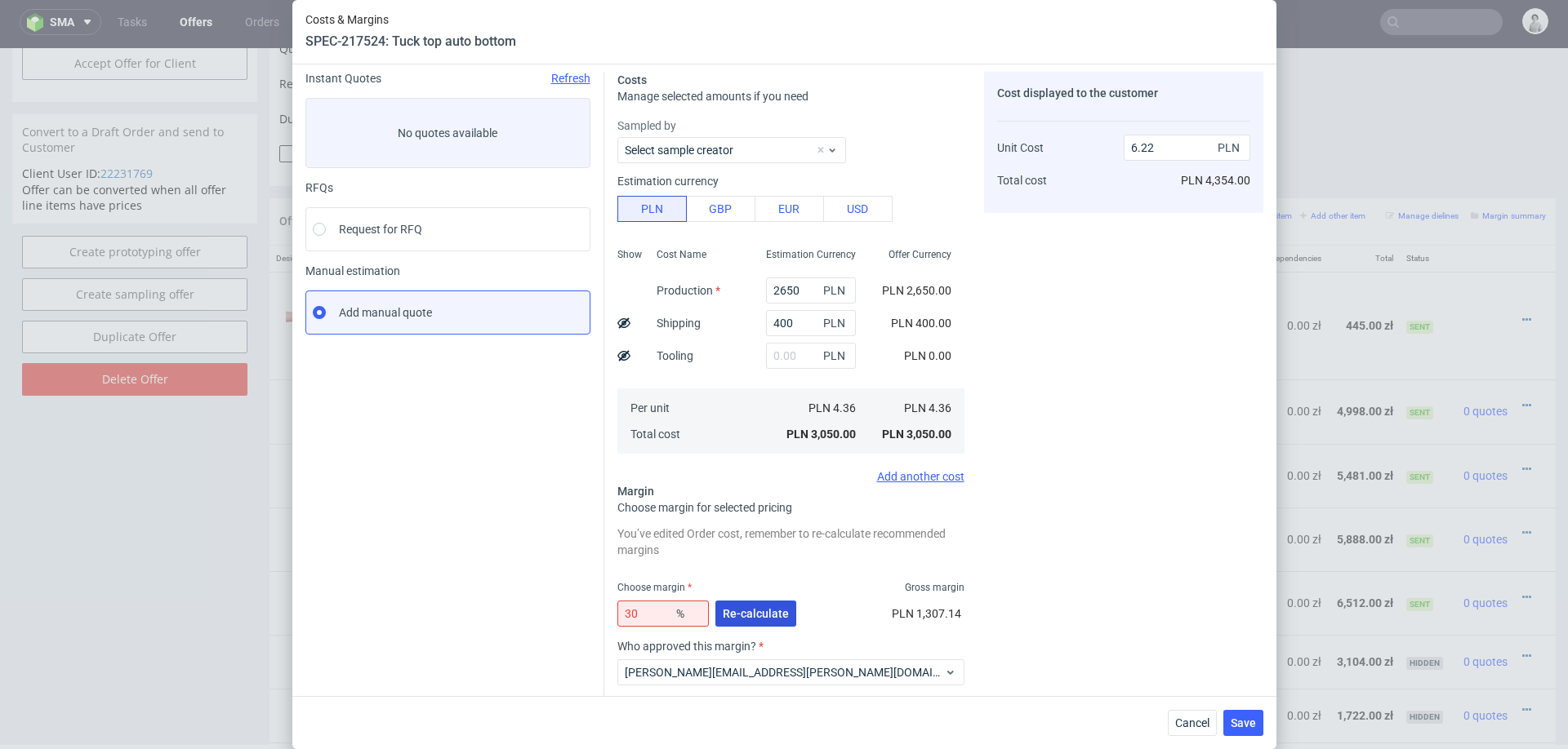
click at [739, 608] on span "Re-calculate" at bounding box center [755, 614] width 66 height 11
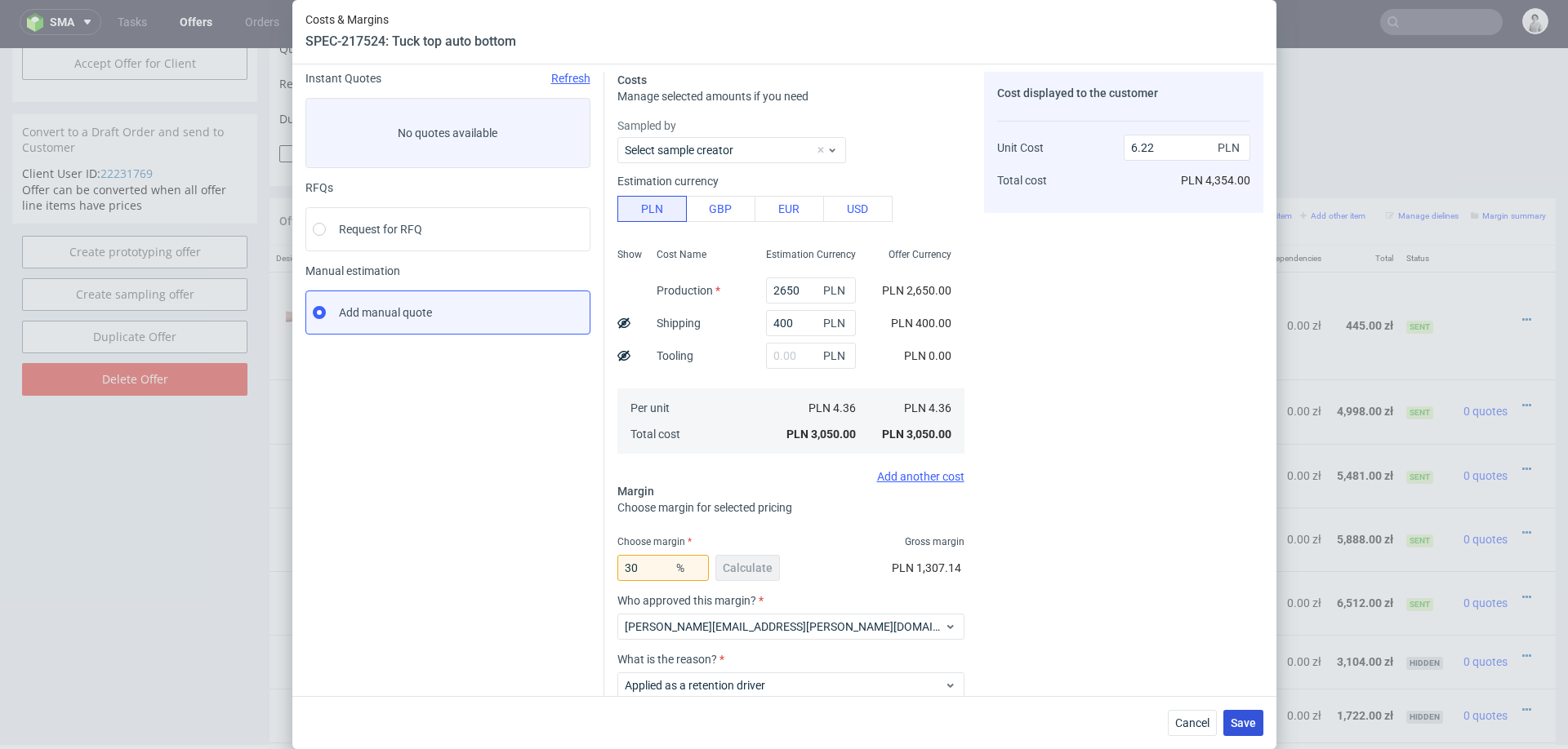
click at [1244, 711] on button "Save" at bounding box center [1242, 723] width 40 height 26
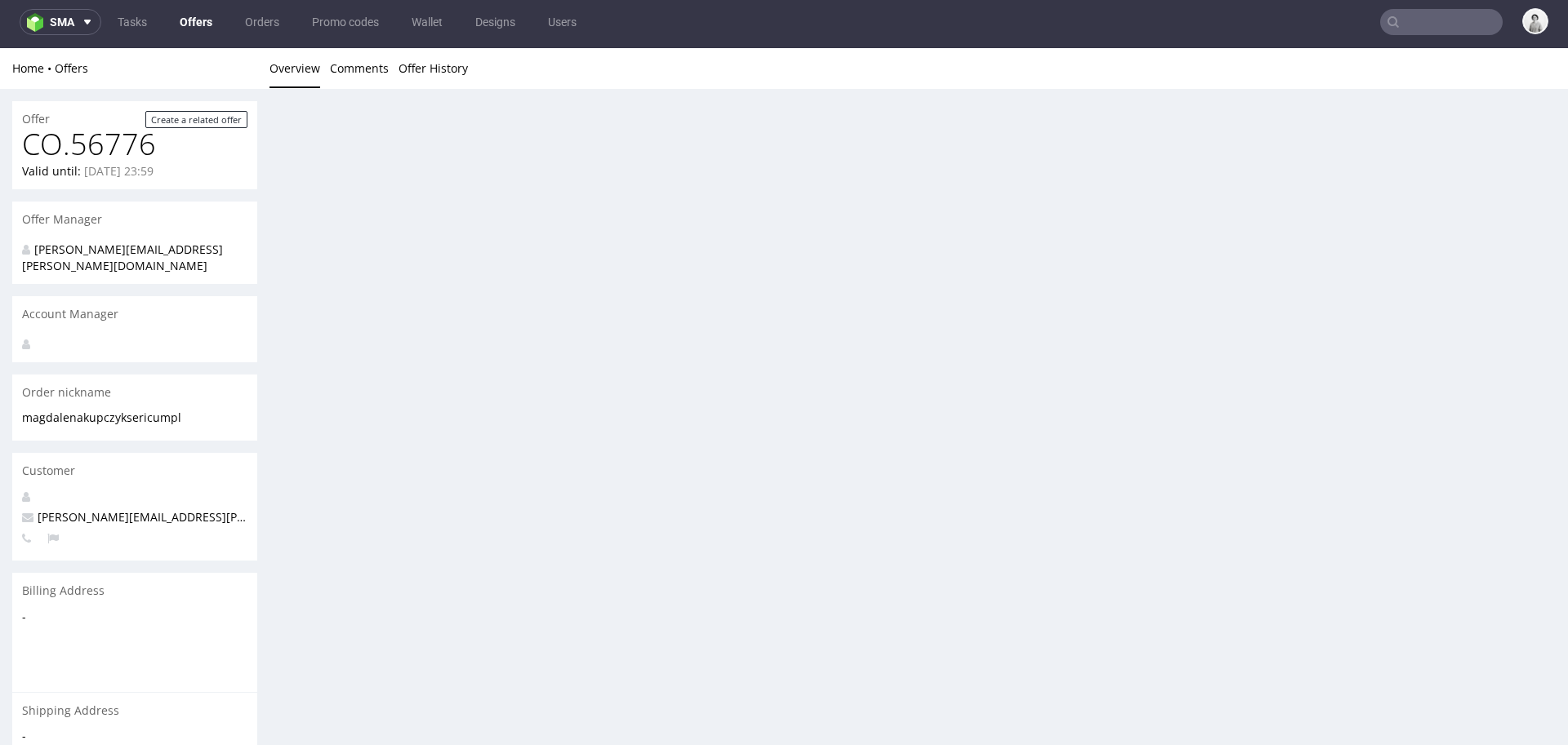
scroll to position [0, 0]
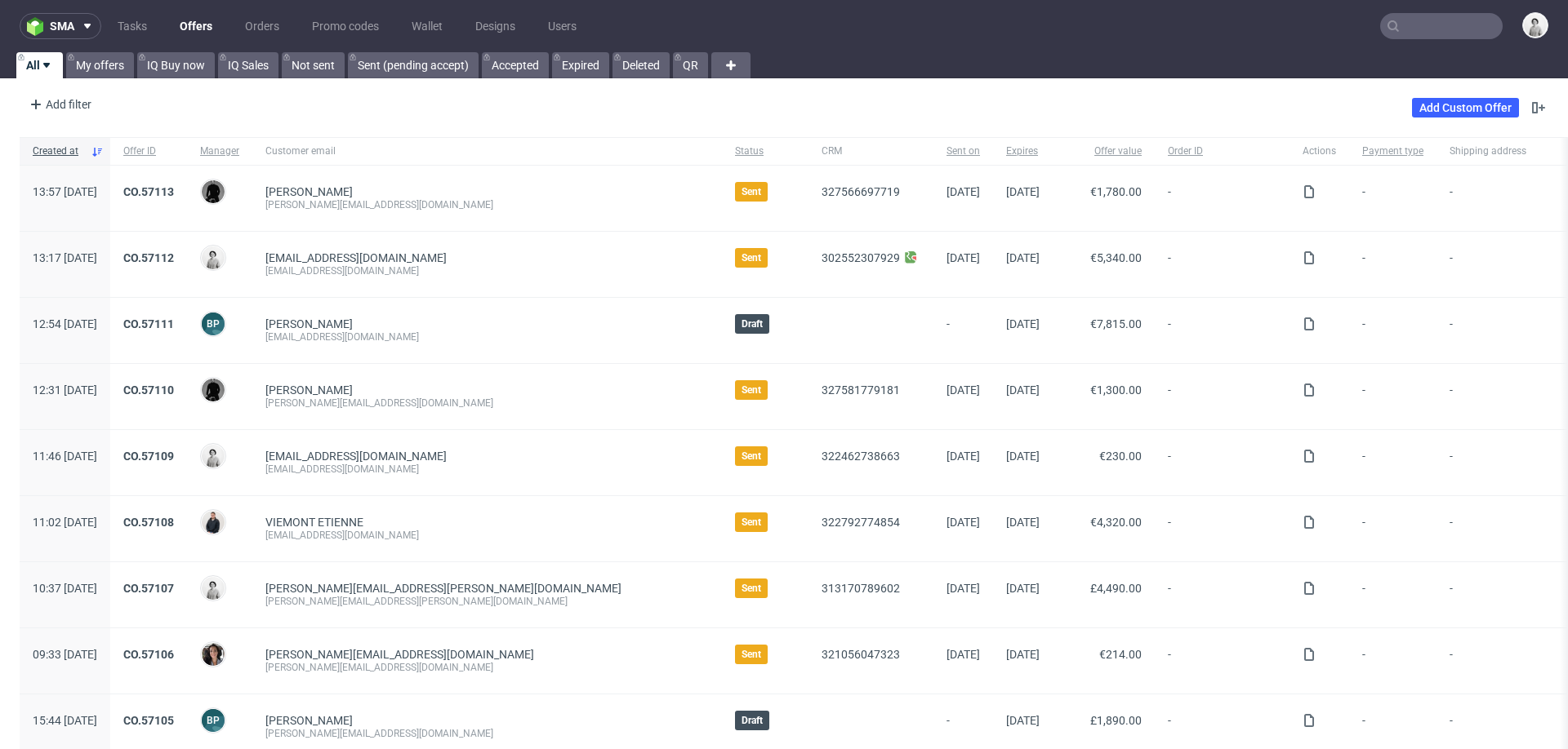
click at [1432, 29] on input "text" at bounding box center [1441, 26] width 123 height 26
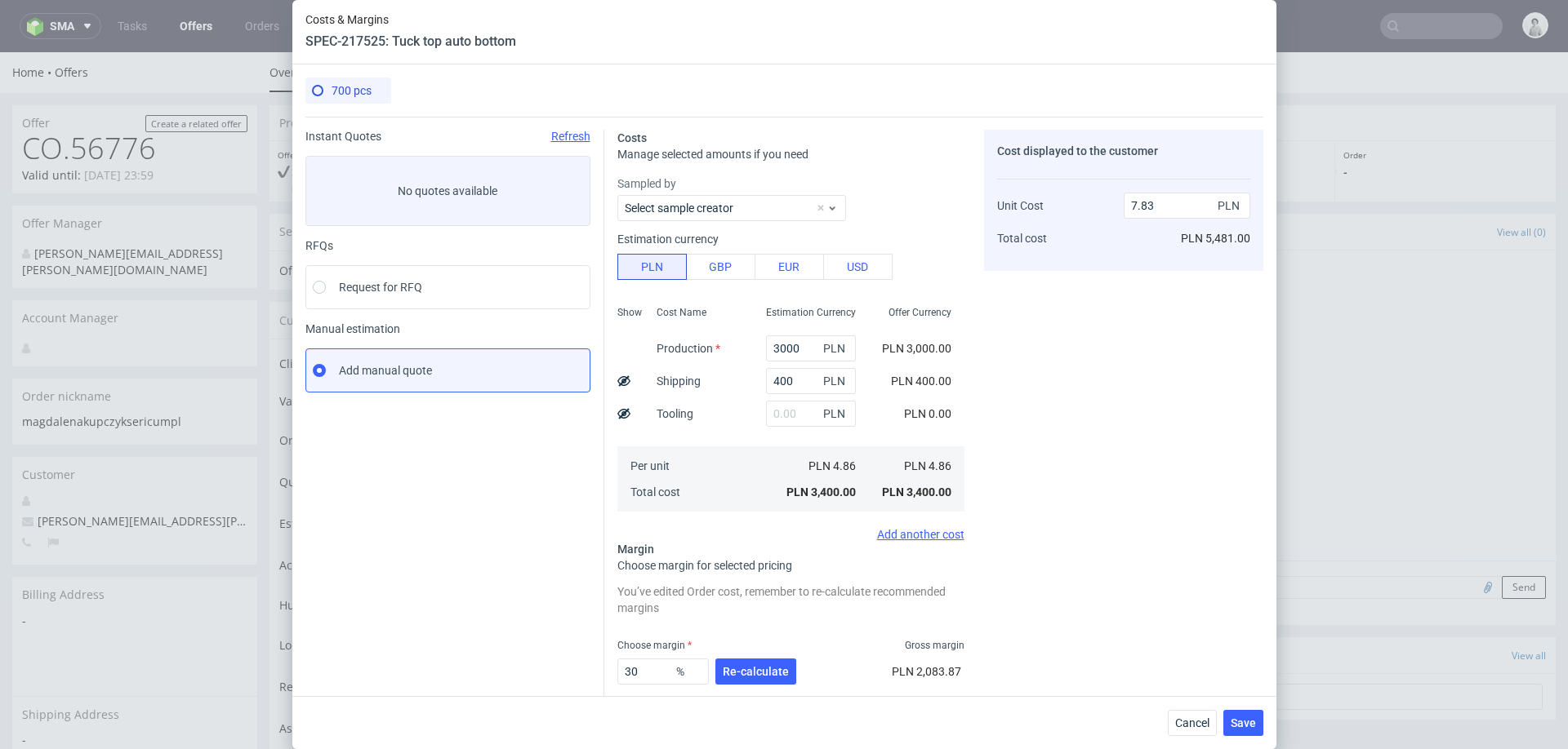
type input "6.94"
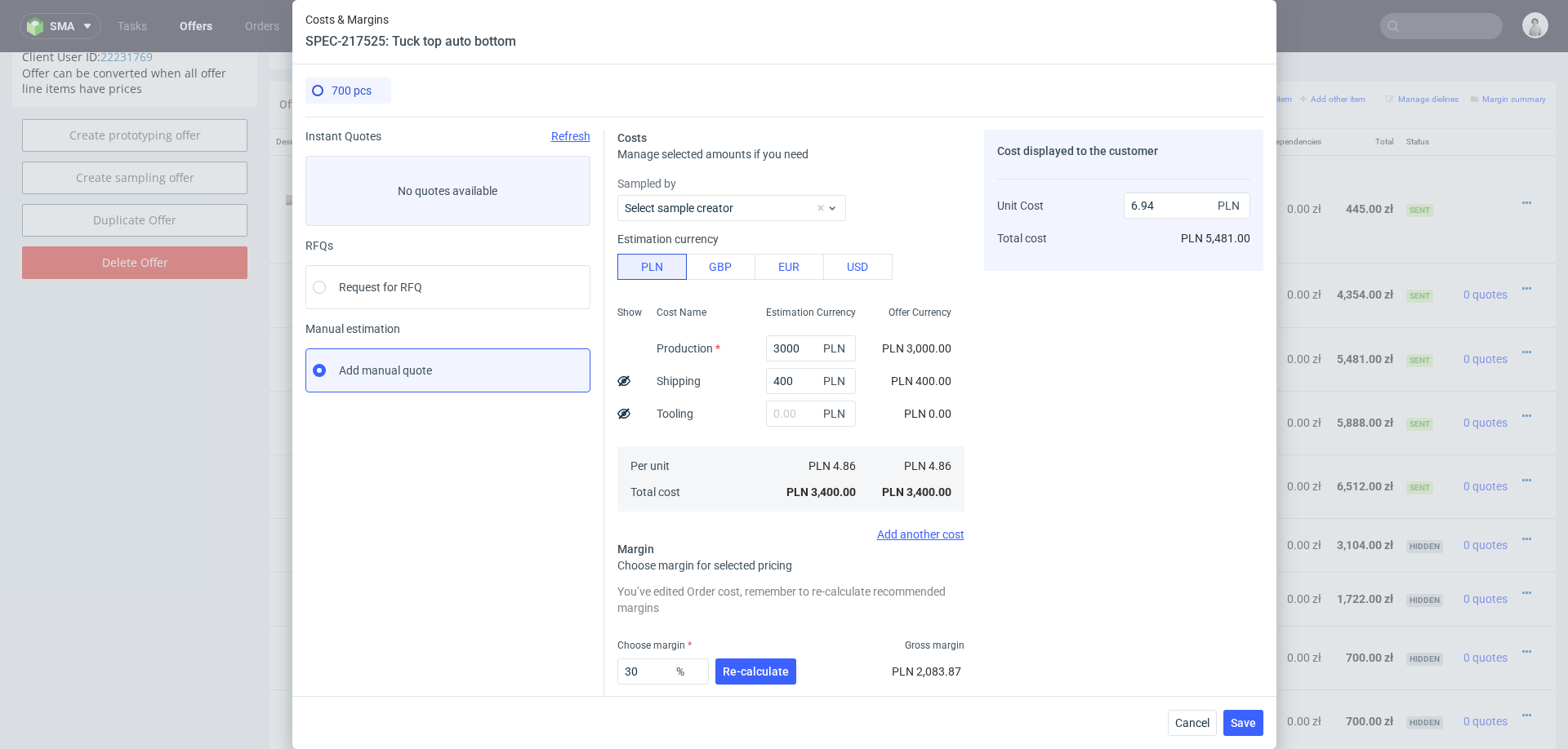
scroll to position [88, 0]
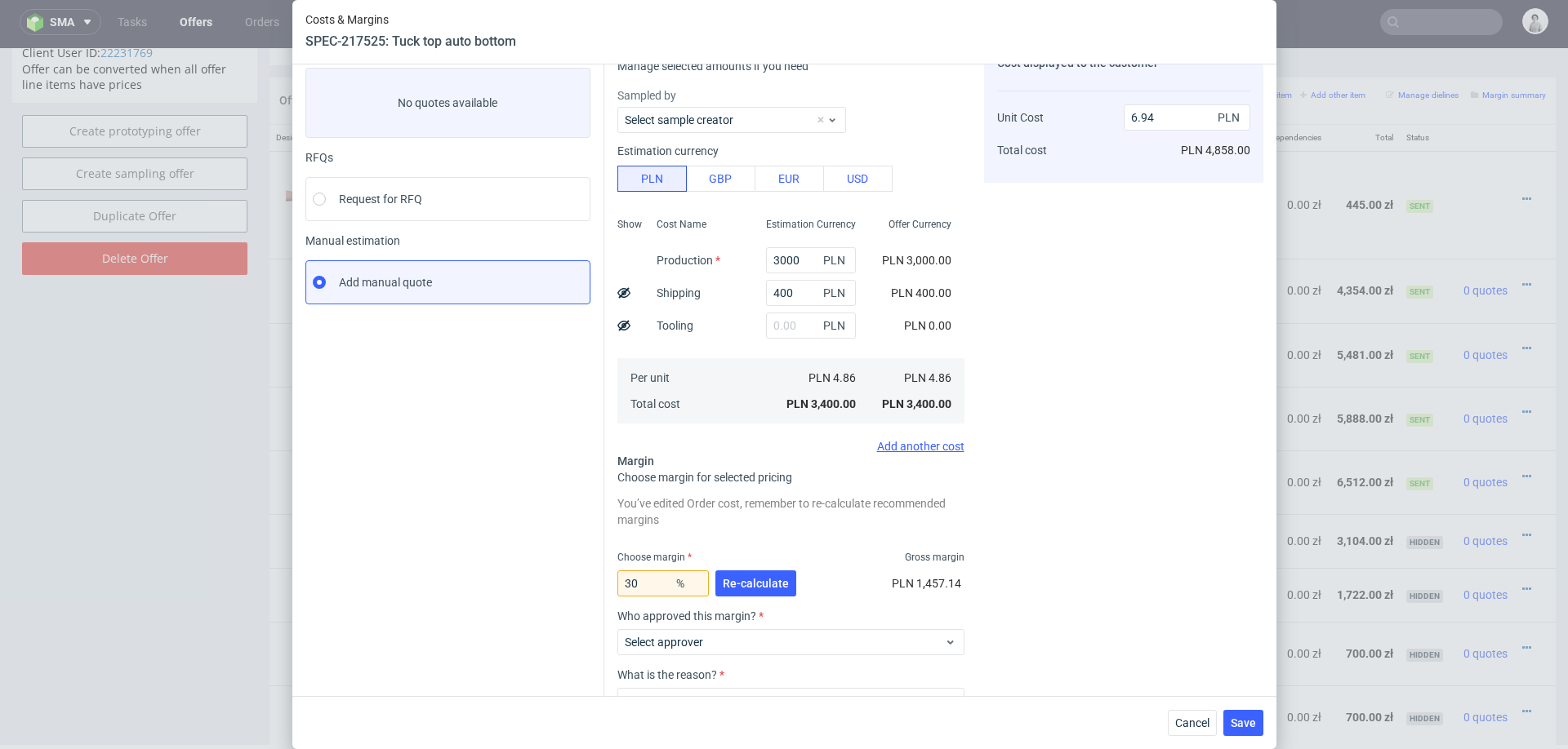
click at [1027, 619] on div "Cost displayed to the customer Unit Cost Total cost 6.94 PLN PLN 4,858.00" at bounding box center [1123, 422] width 279 height 760
click at [654, 588] on input "30" at bounding box center [663, 584] width 92 height 26
type input "39"
type input "7.96"
type input "30"
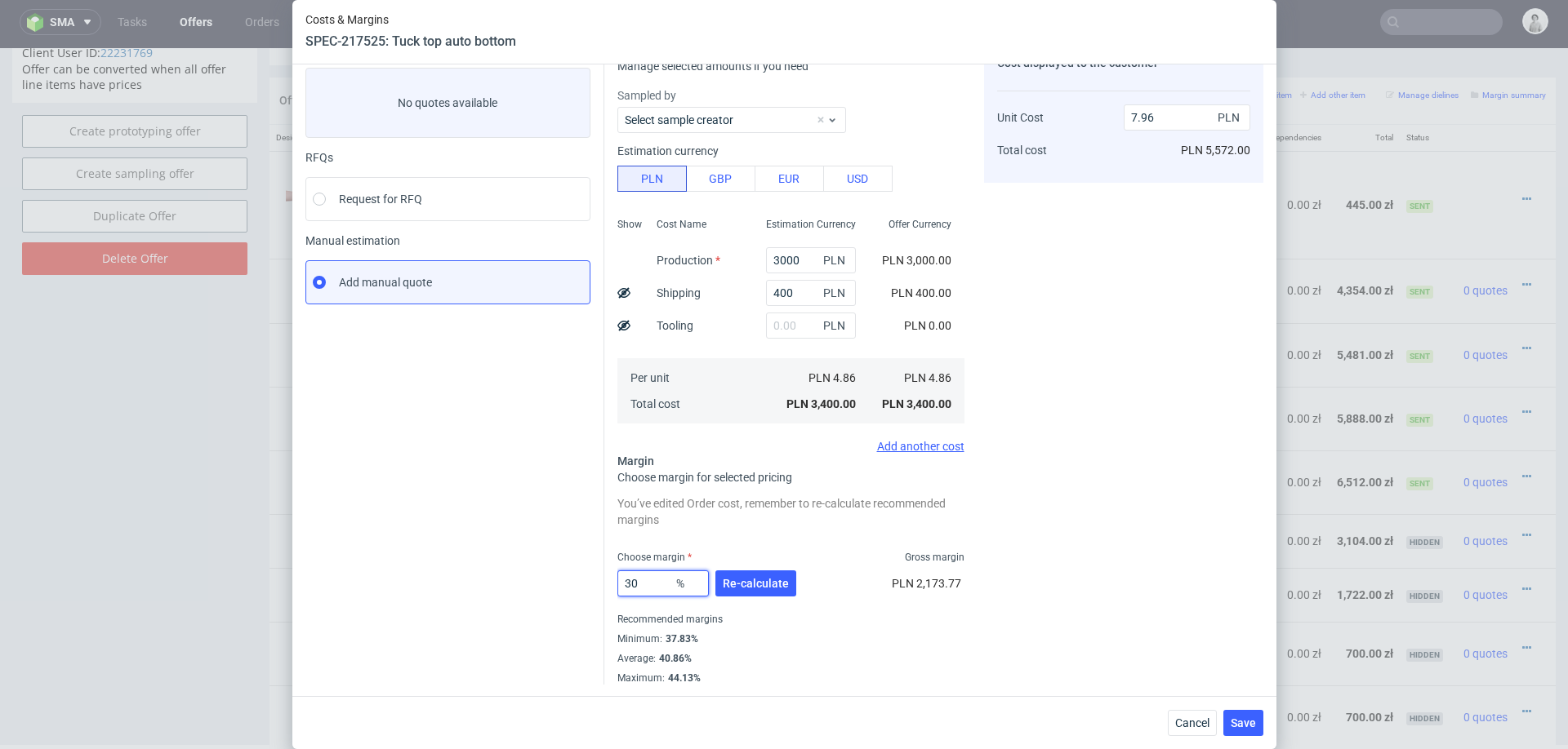
type input "6.94"
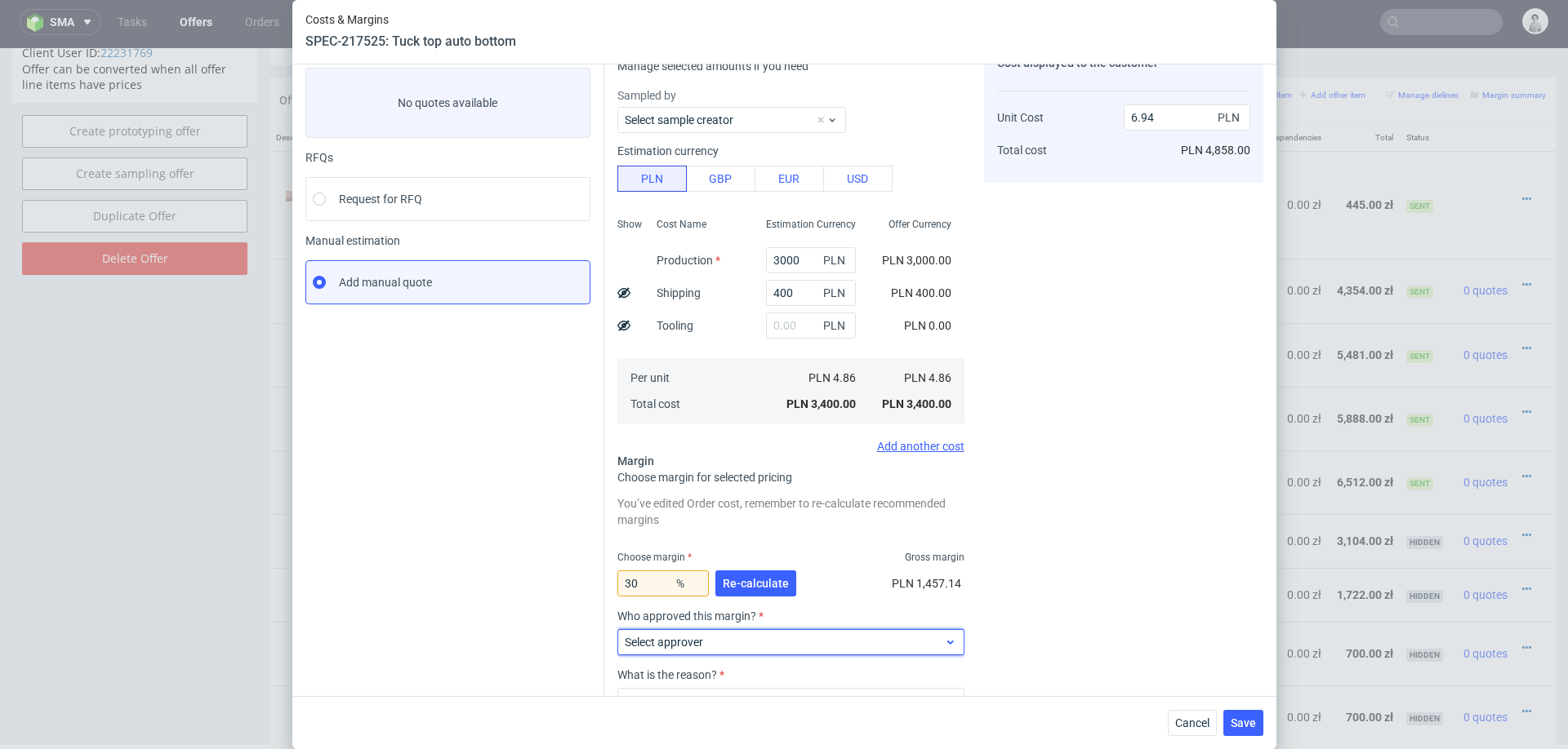
click at [823, 644] on span "Select approver" at bounding box center [784, 643] width 320 height 16
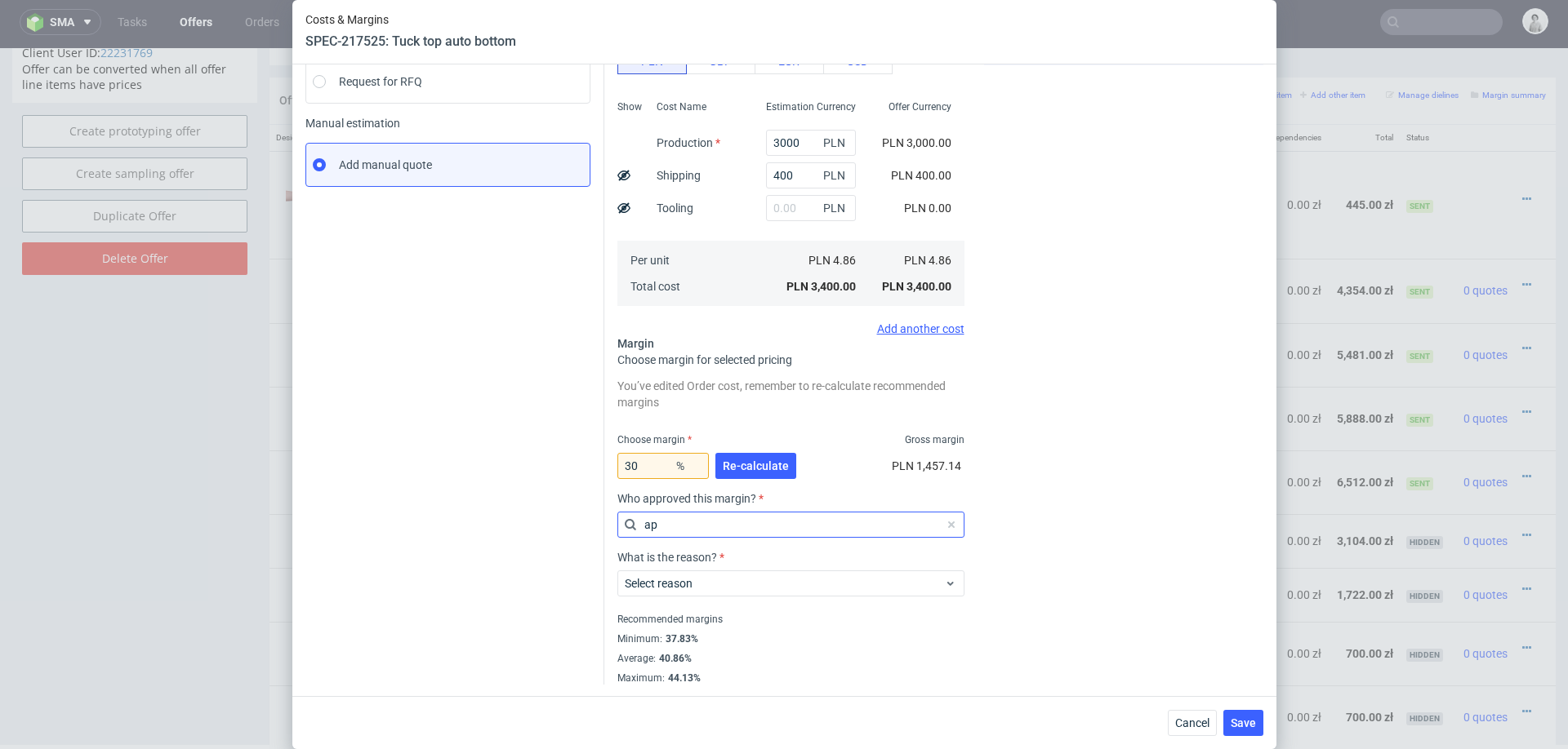
type input "a"
type input "mart"
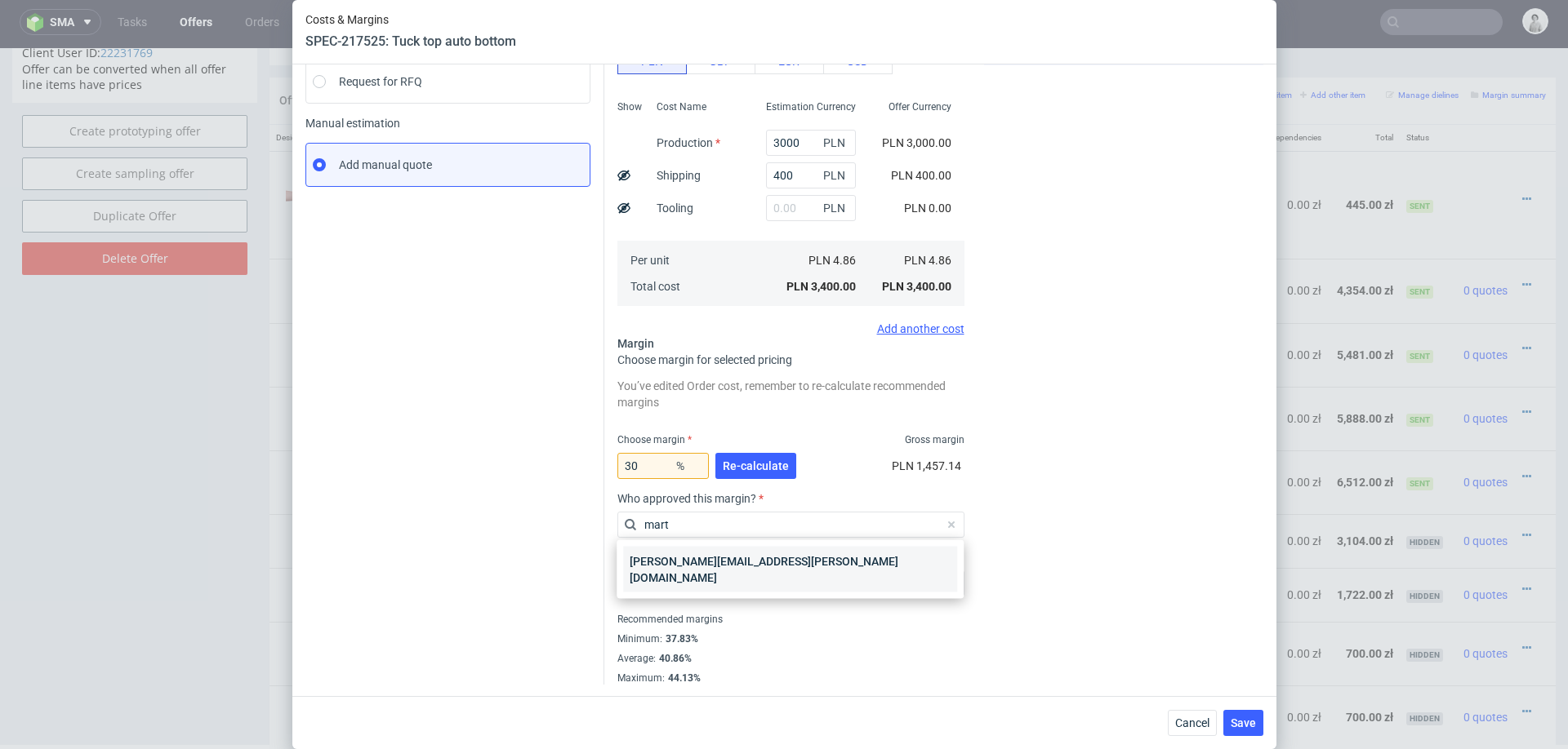
click at [797, 549] on div "[PERSON_NAME][EMAIL_ADDRESS][PERSON_NAME][DOMAIN_NAME]" at bounding box center [790, 570] width 334 height 46
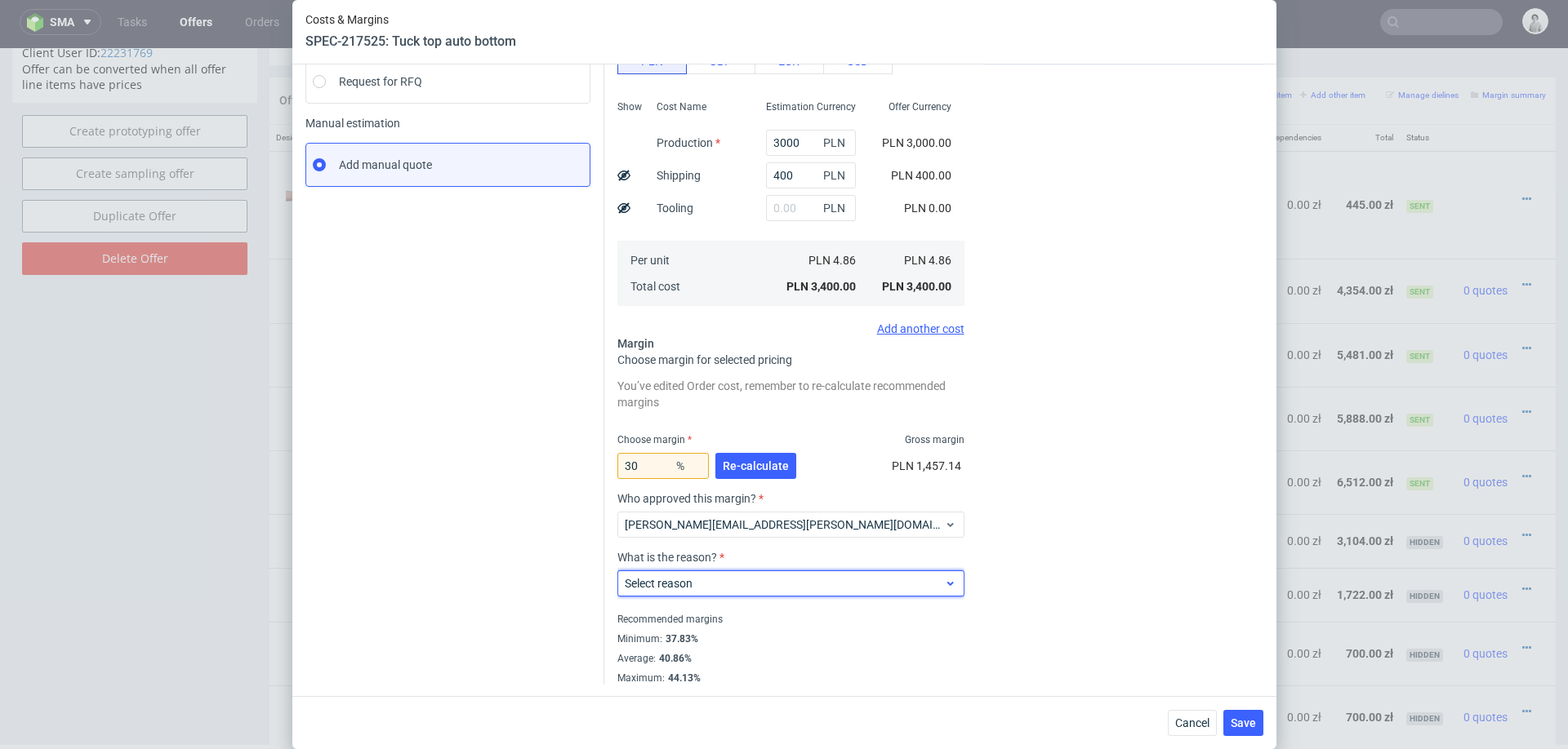
click at [760, 577] on span "Select reason" at bounding box center [784, 584] width 320 height 16
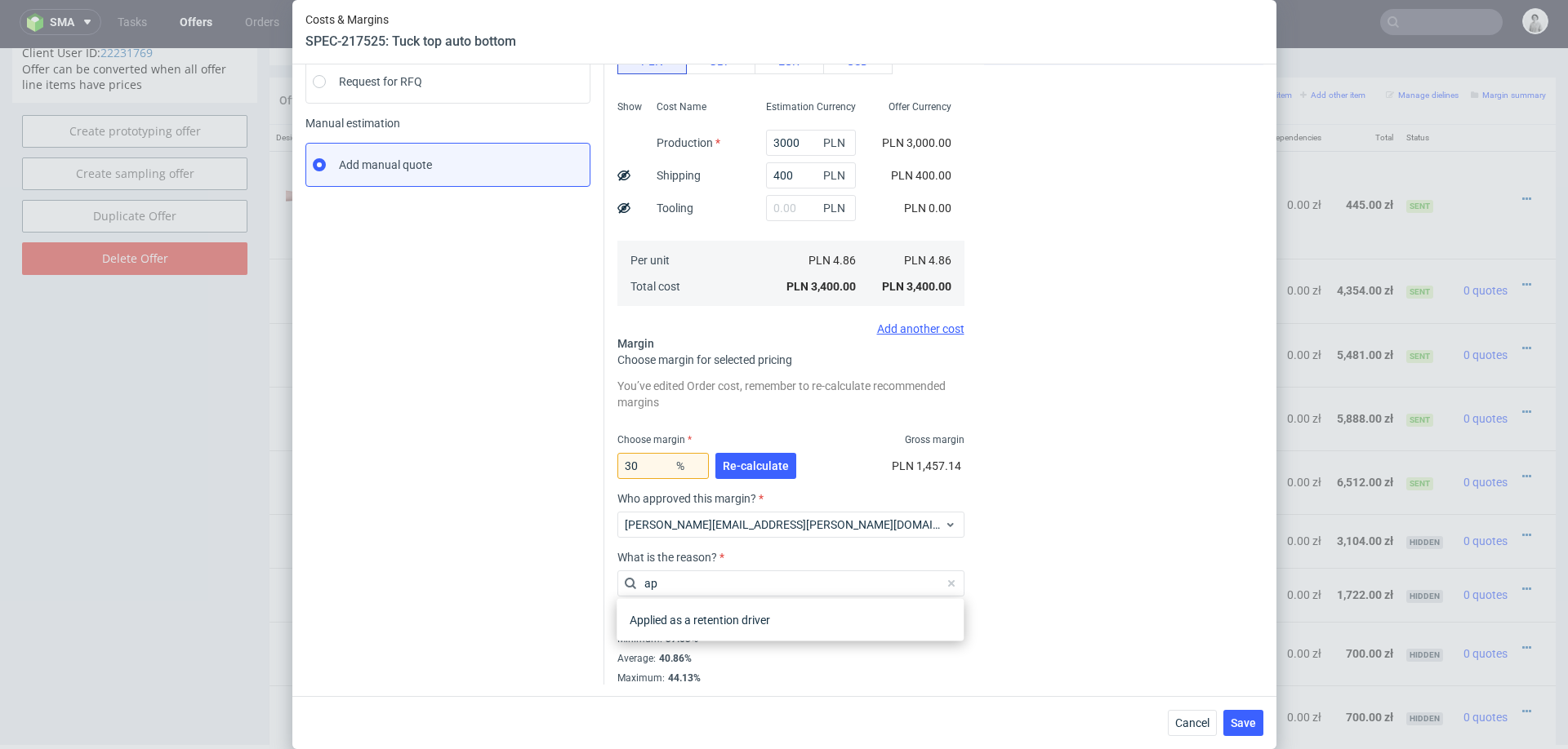
type input "app"
click at [717, 625] on div "Applied as a retention driver" at bounding box center [790, 621] width 334 height 29
click at [1242, 724] on span "Save" at bounding box center [1242, 723] width 25 height 11
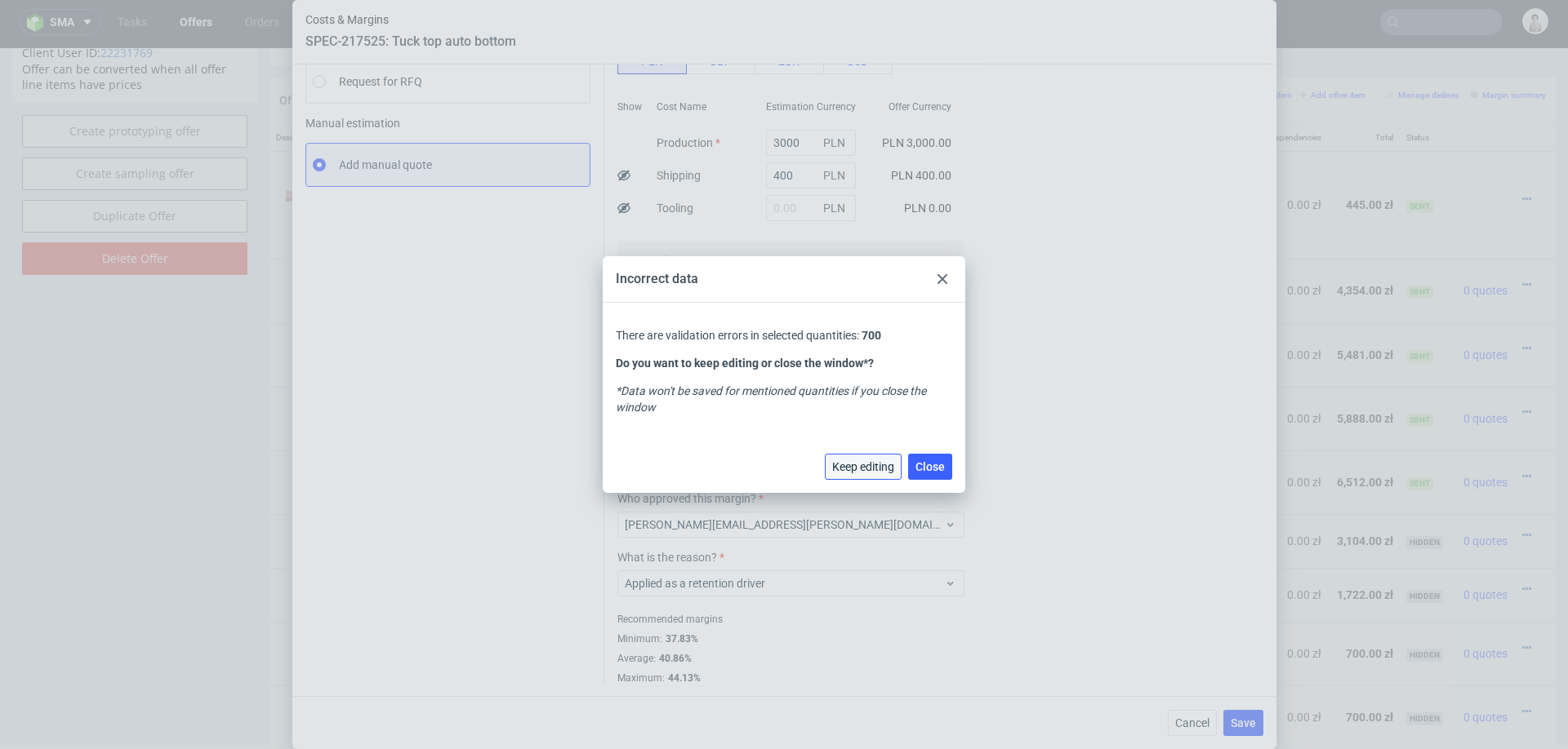
click at [877, 475] on button "Keep editing" at bounding box center [863, 467] width 77 height 26
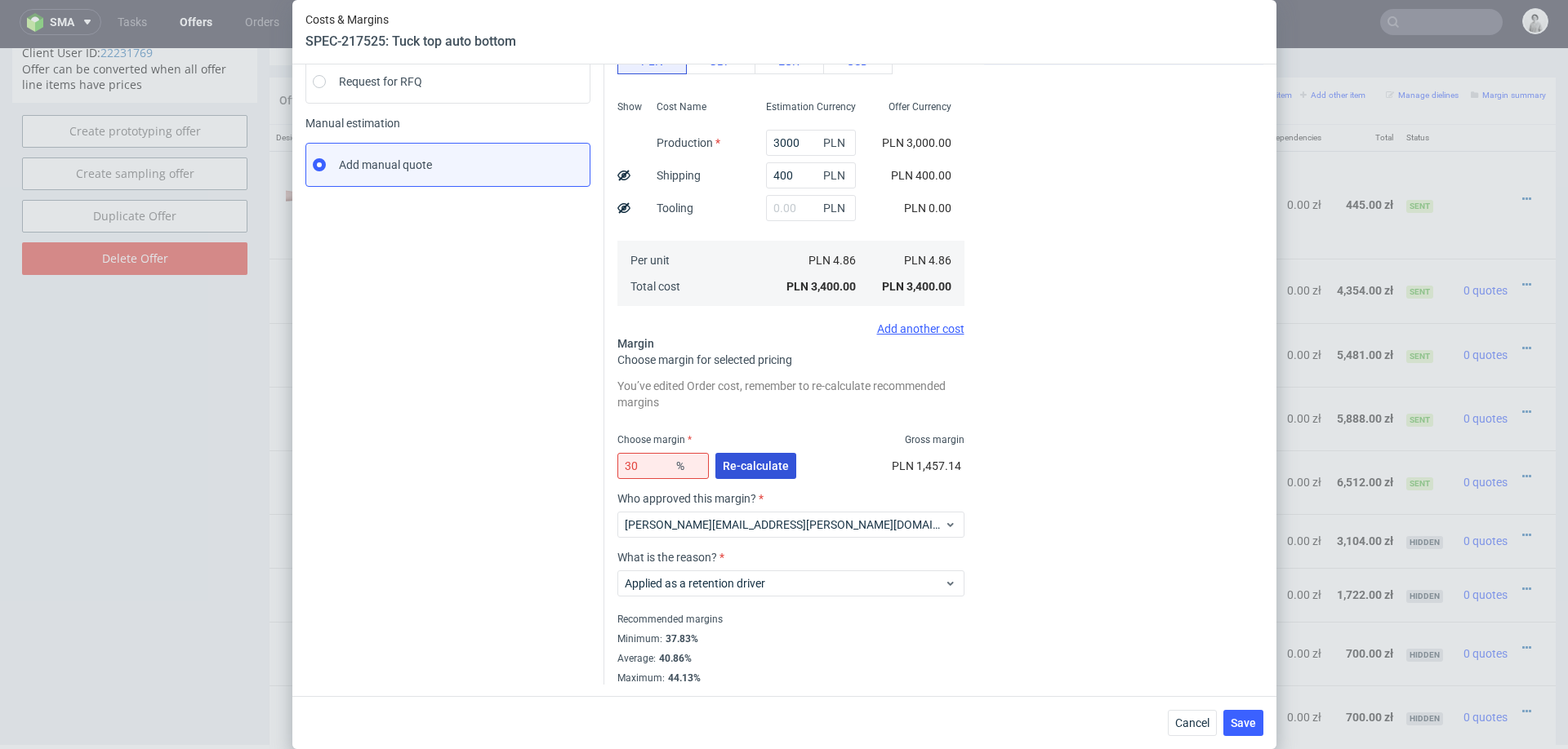
click at [776, 467] on span "Re-calculate" at bounding box center [755, 466] width 66 height 11
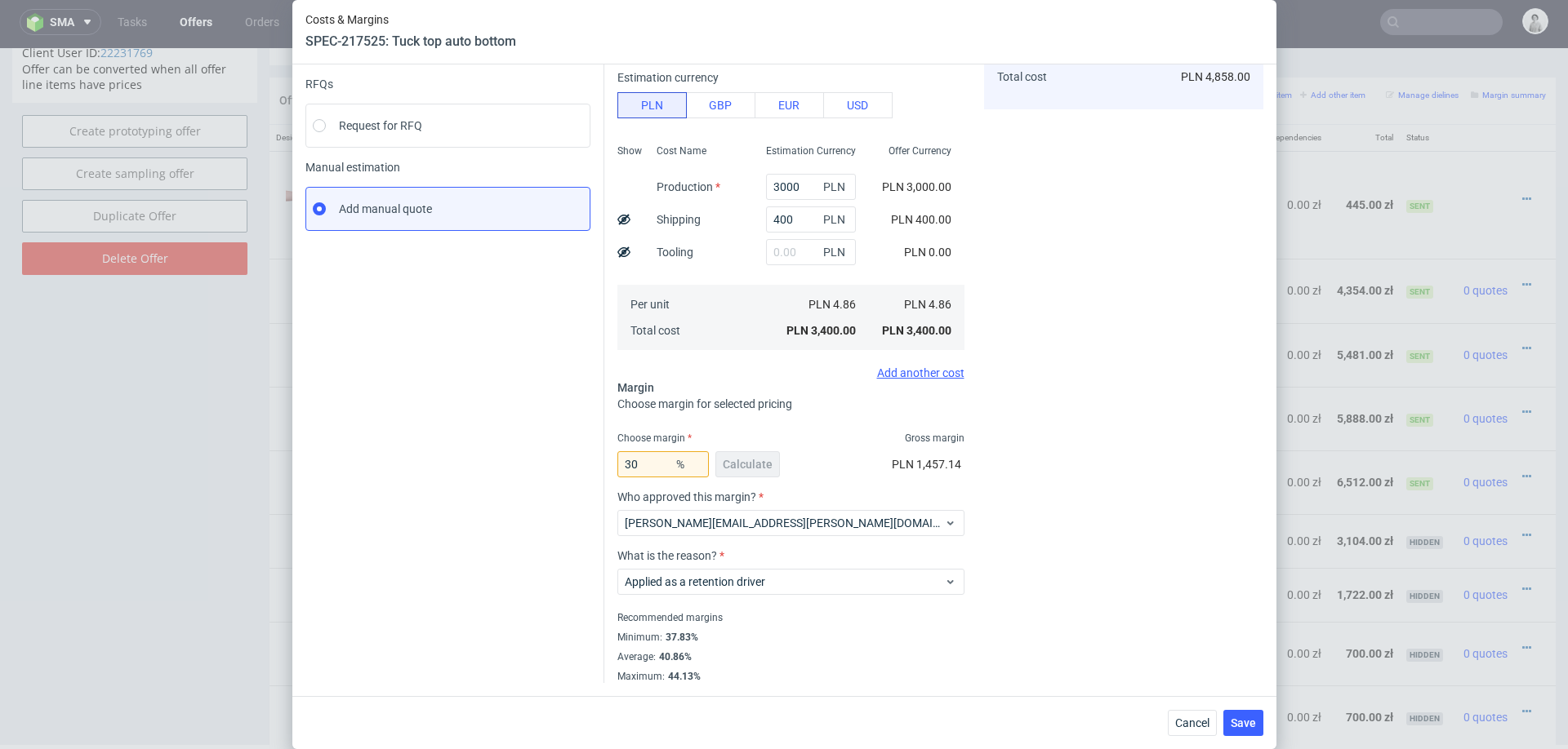
scroll to position [161, 0]
click at [1239, 729] on span "Save" at bounding box center [1242, 723] width 25 height 11
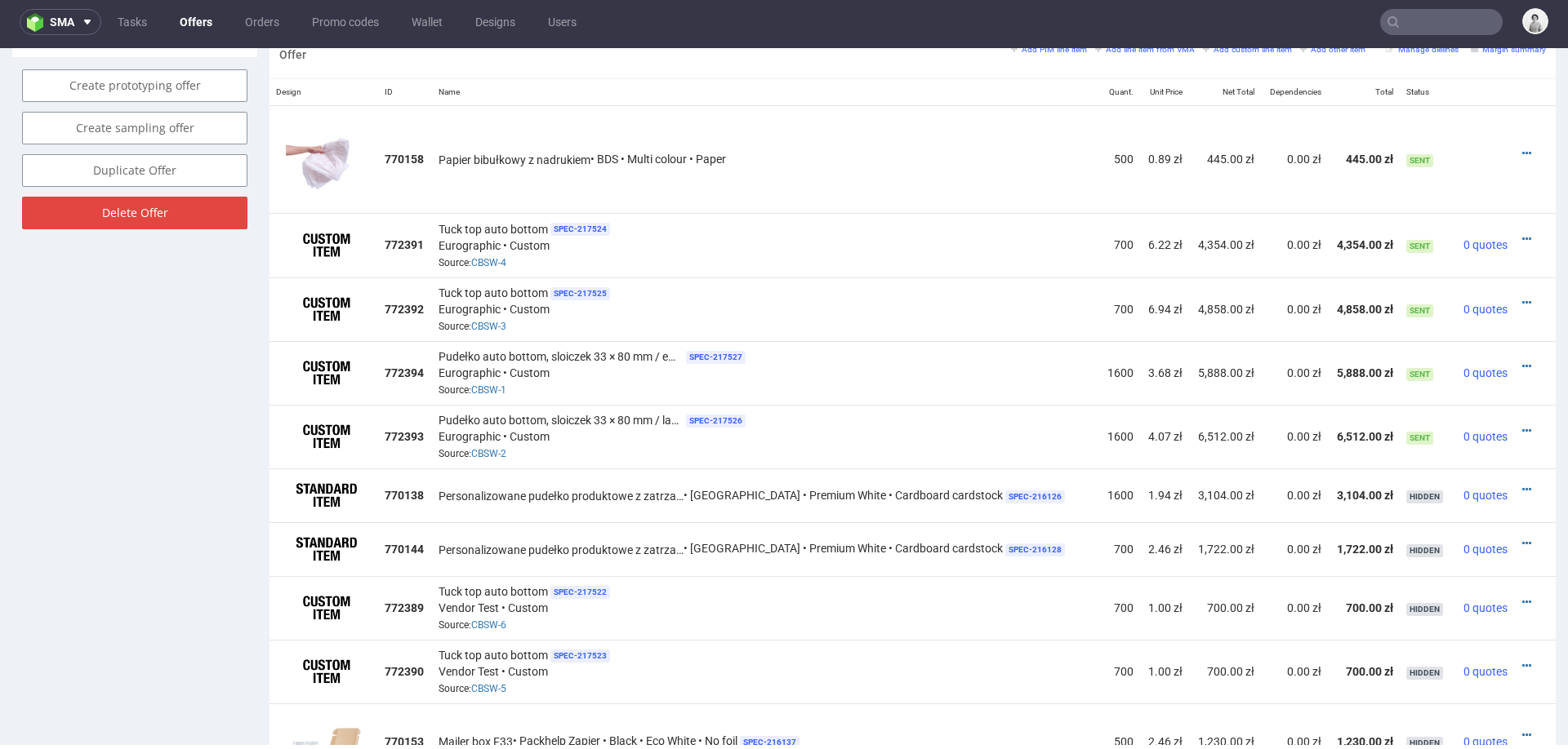
scroll to position [977, 0]
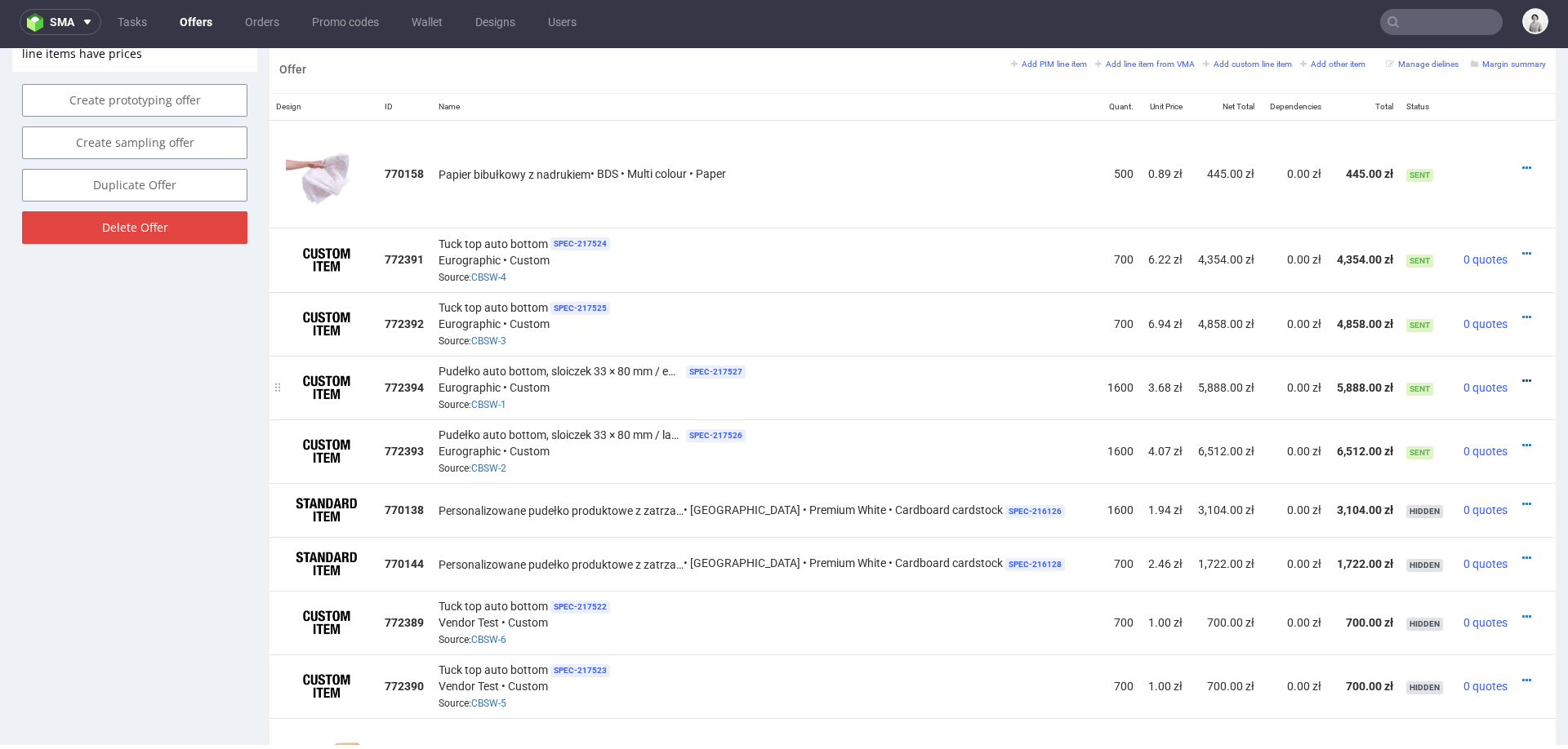
click at [1522, 376] on icon at bounding box center [1526, 381] width 9 height 11
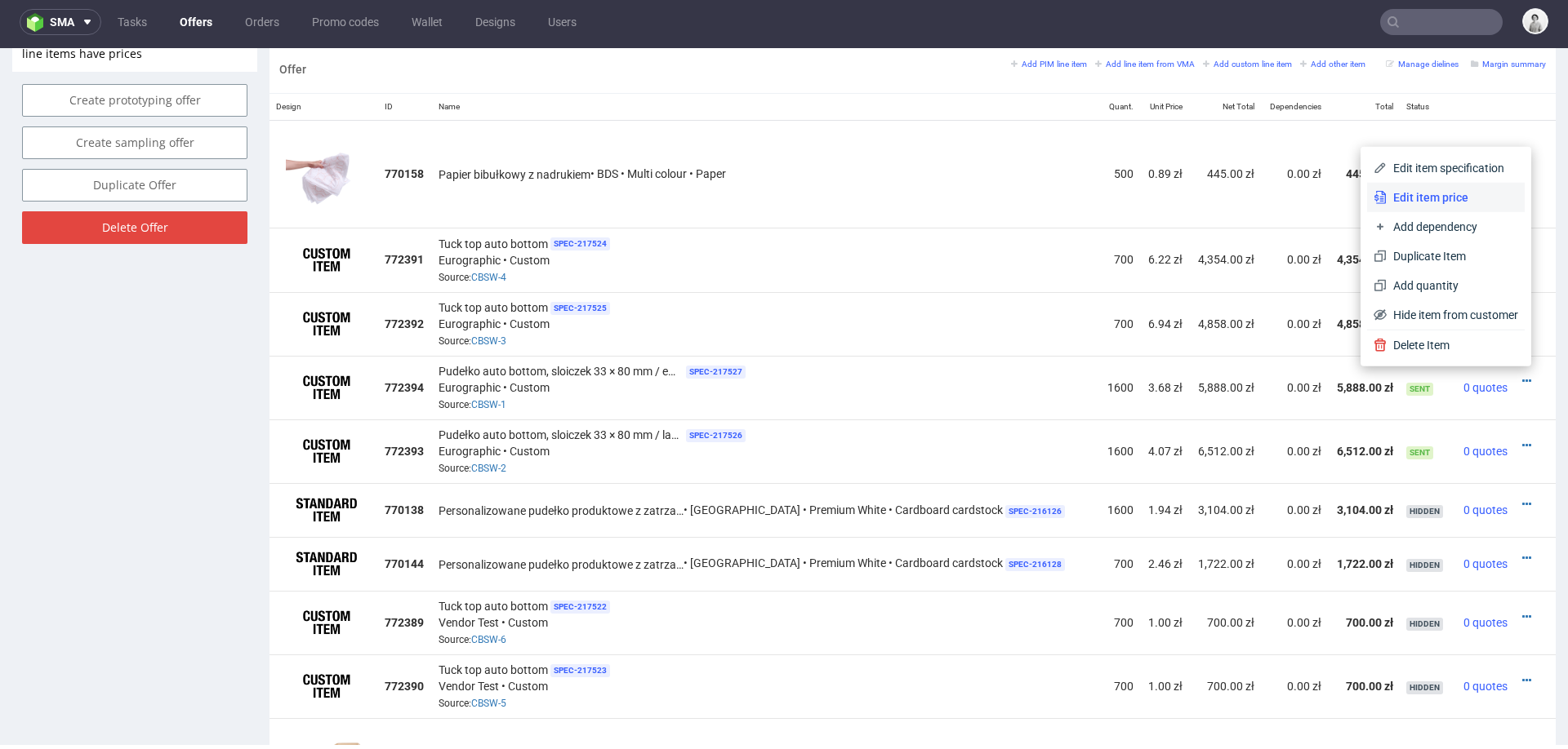
click at [1445, 192] on span "Edit item price" at bounding box center [1452, 198] width 132 height 16
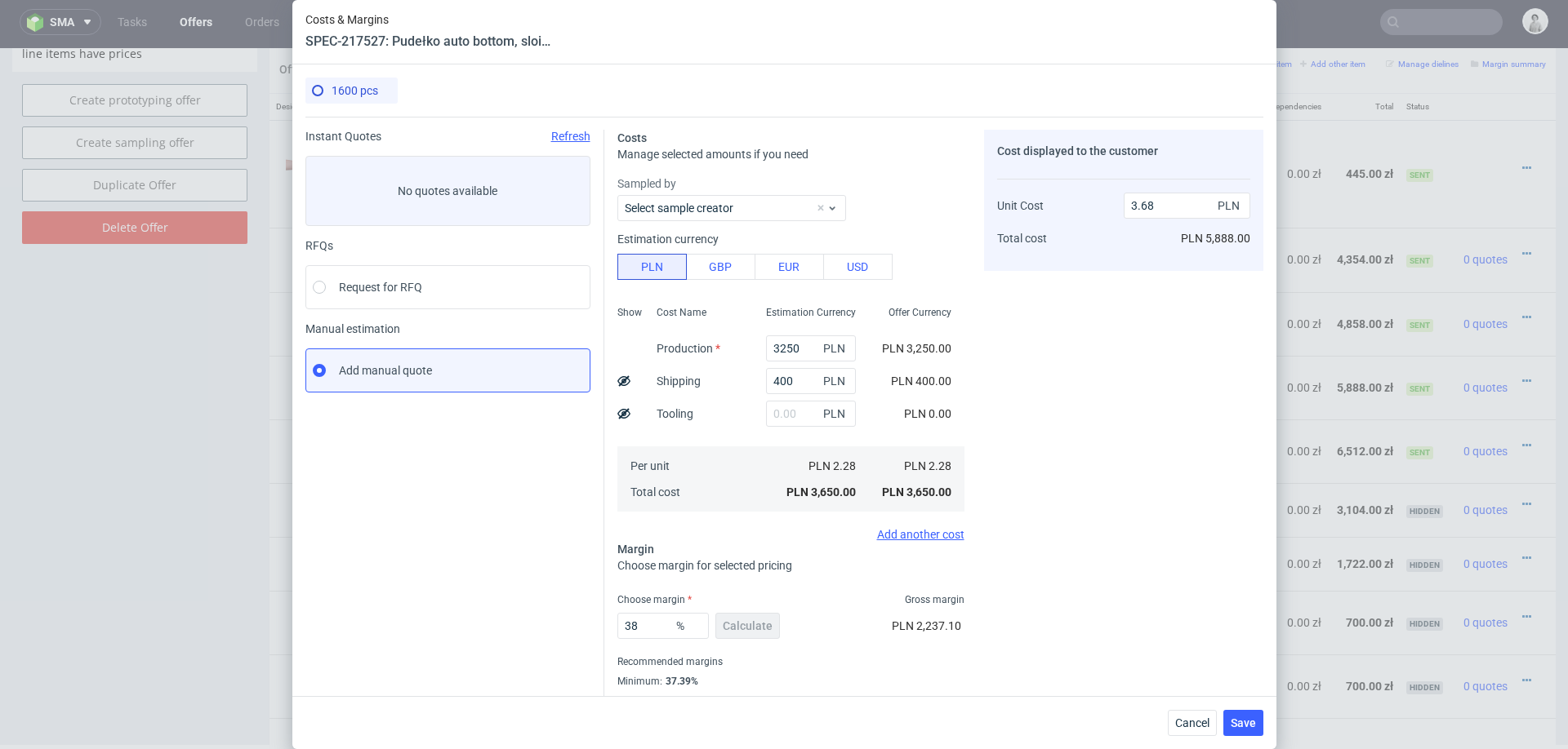
scroll to position [43, 0]
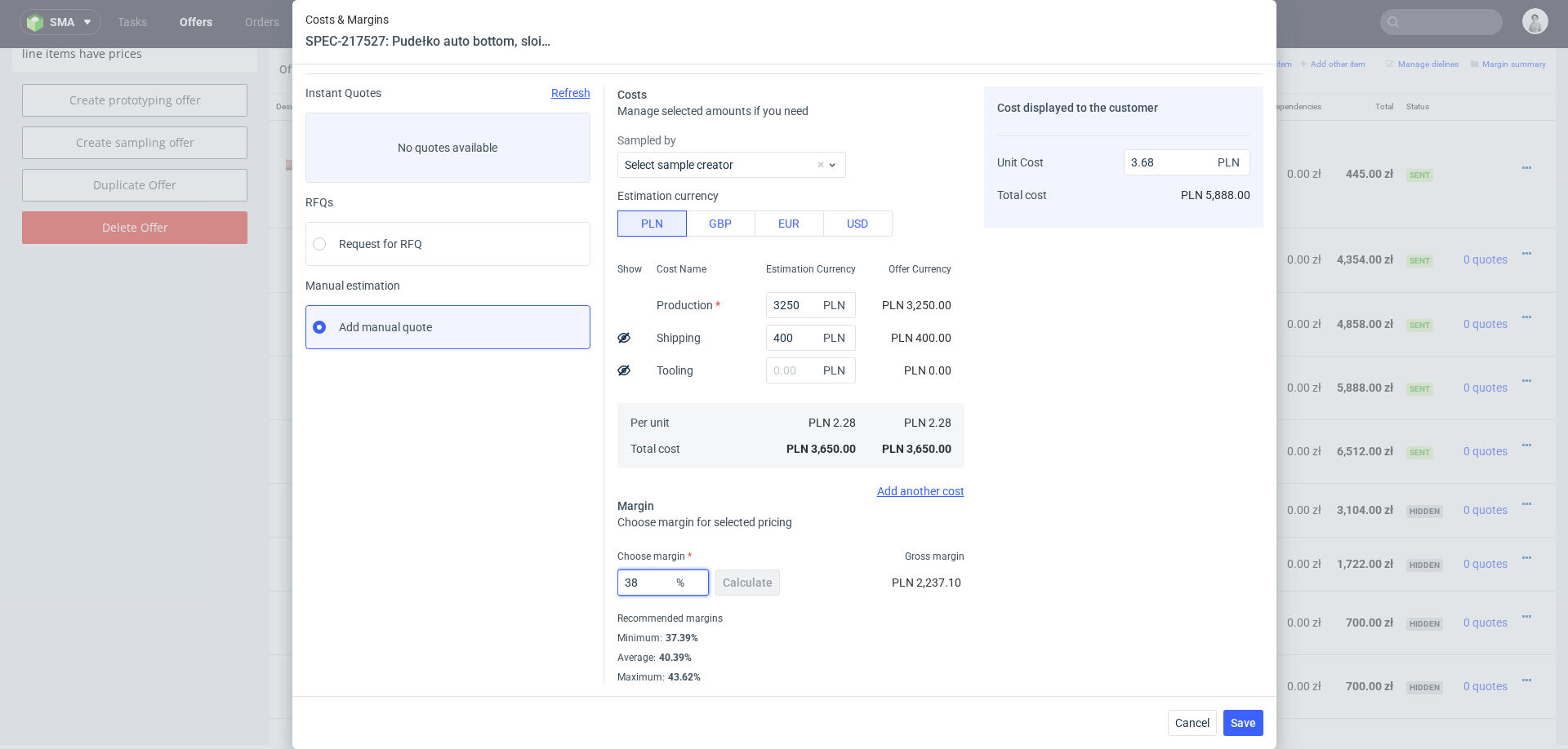
click at [655, 579] on input "38" at bounding box center [663, 583] width 92 height 26
type input "30"
type input "3.26"
type input "30"
click at [1159, 590] on div "Cost displayed to the customer Unit Cost Total cost 3.26 PLN PLN 5,216.00" at bounding box center [1123, 444] width 279 height 715
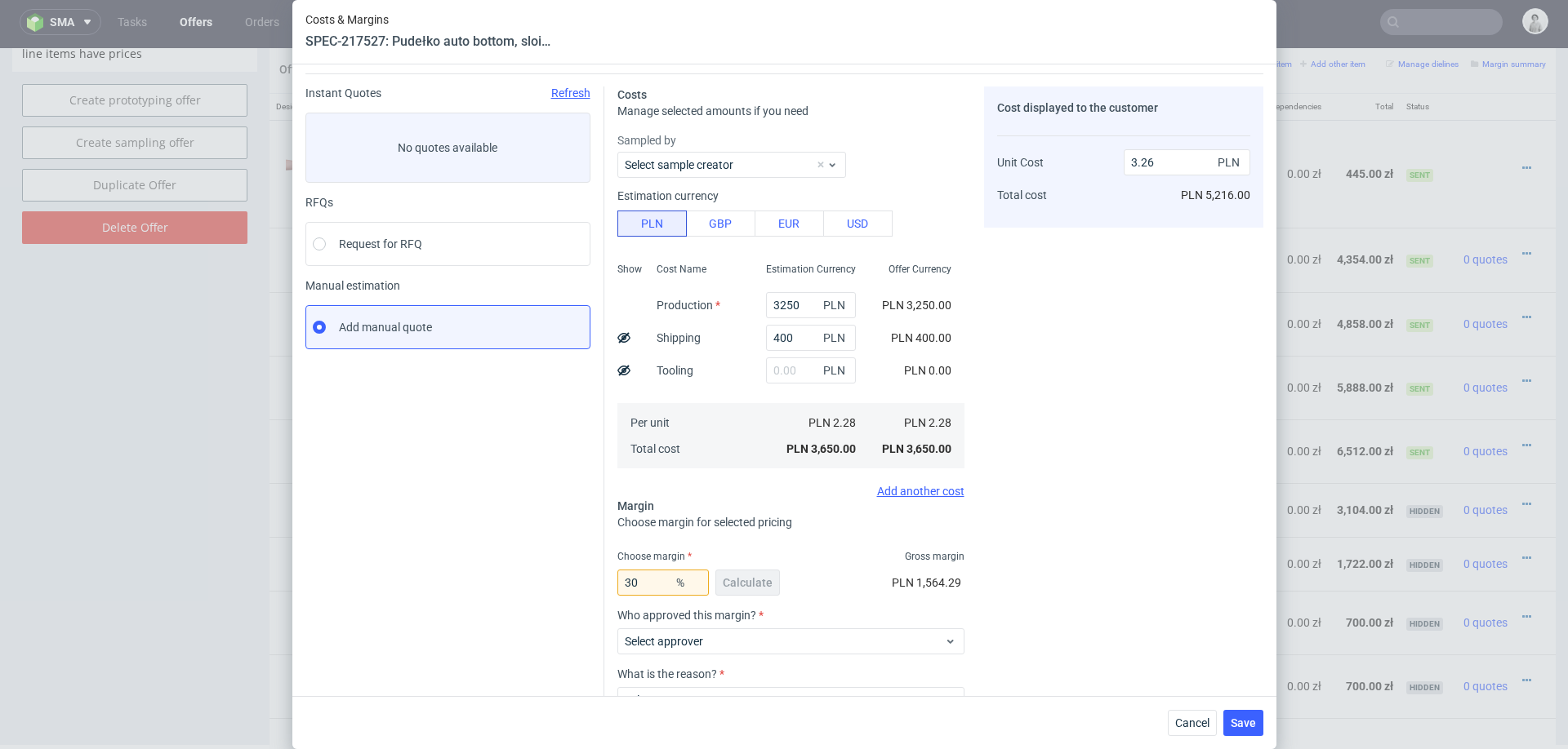
scroll to position [139, 0]
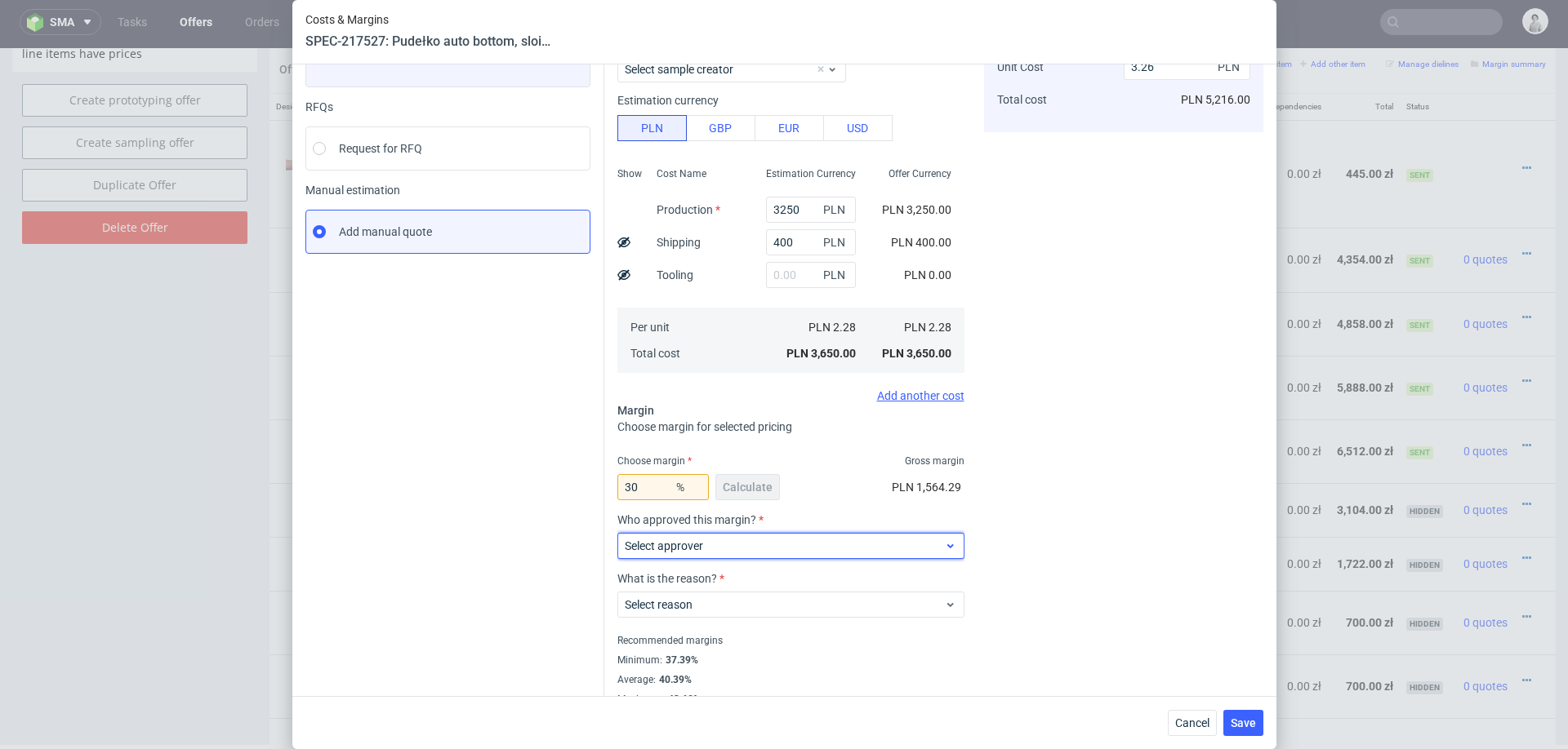
click at [797, 550] on span "Select approver" at bounding box center [784, 546] width 320 height 16
type input "a"
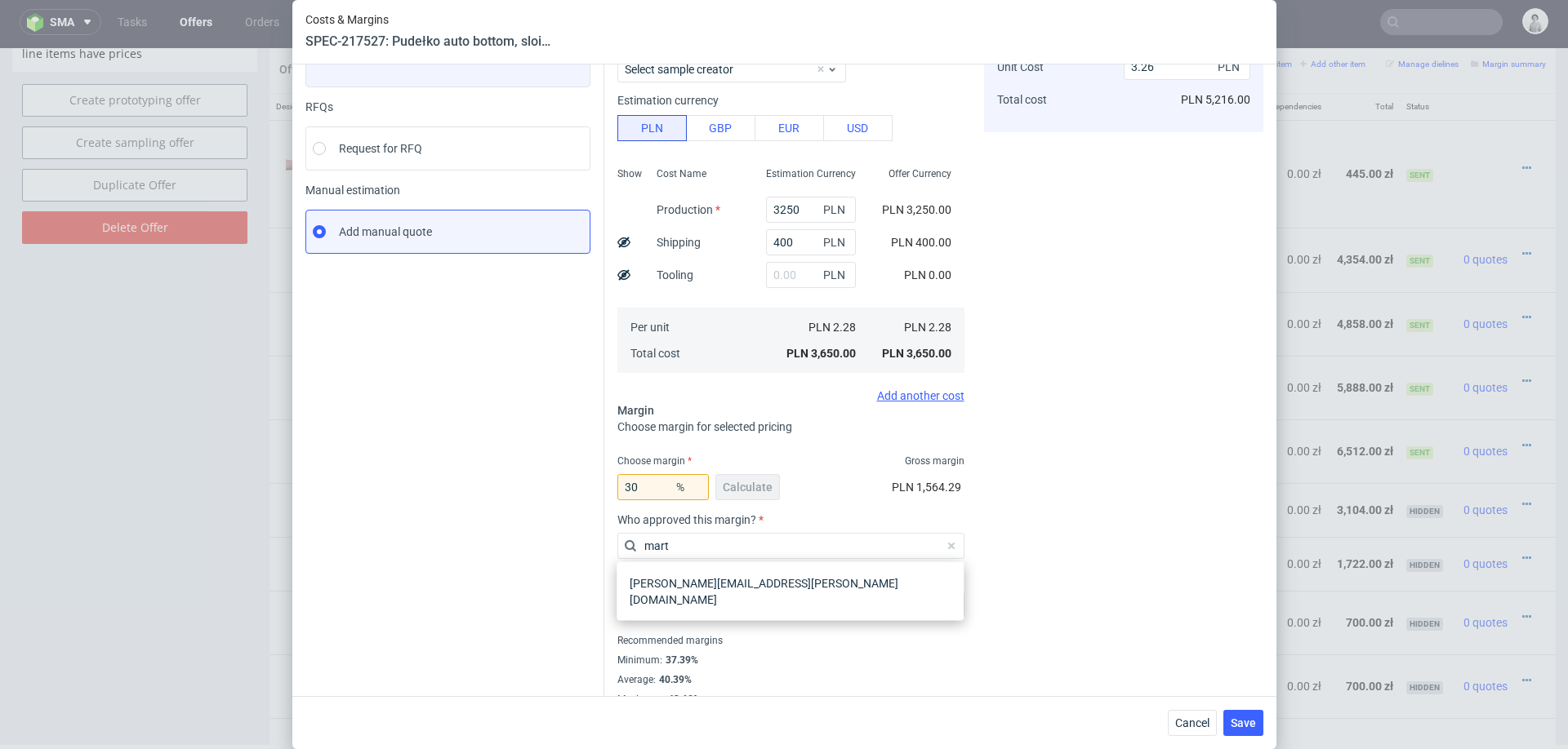
type input "[PERSON_NAME]"
click at [860, 588] on div "[PERSON_NAME][EMAIL_ADDRESS][PERSON_NAME][DOMAIN_NAME]" at bounding box center [790, 592] width 334 height 46
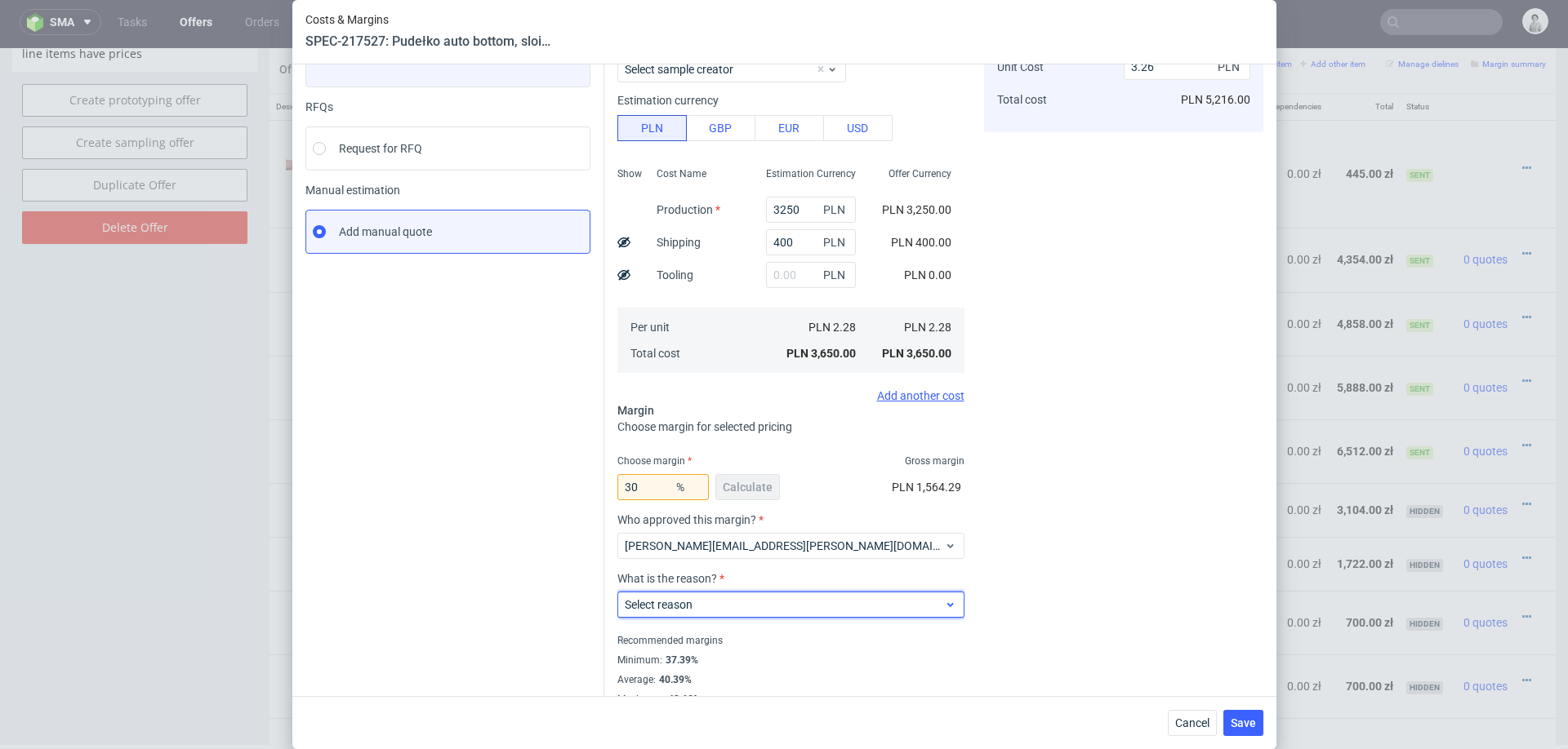
click at [745, 609] on span "Select reason" at bounding box center [784, 605] width 320 height 16
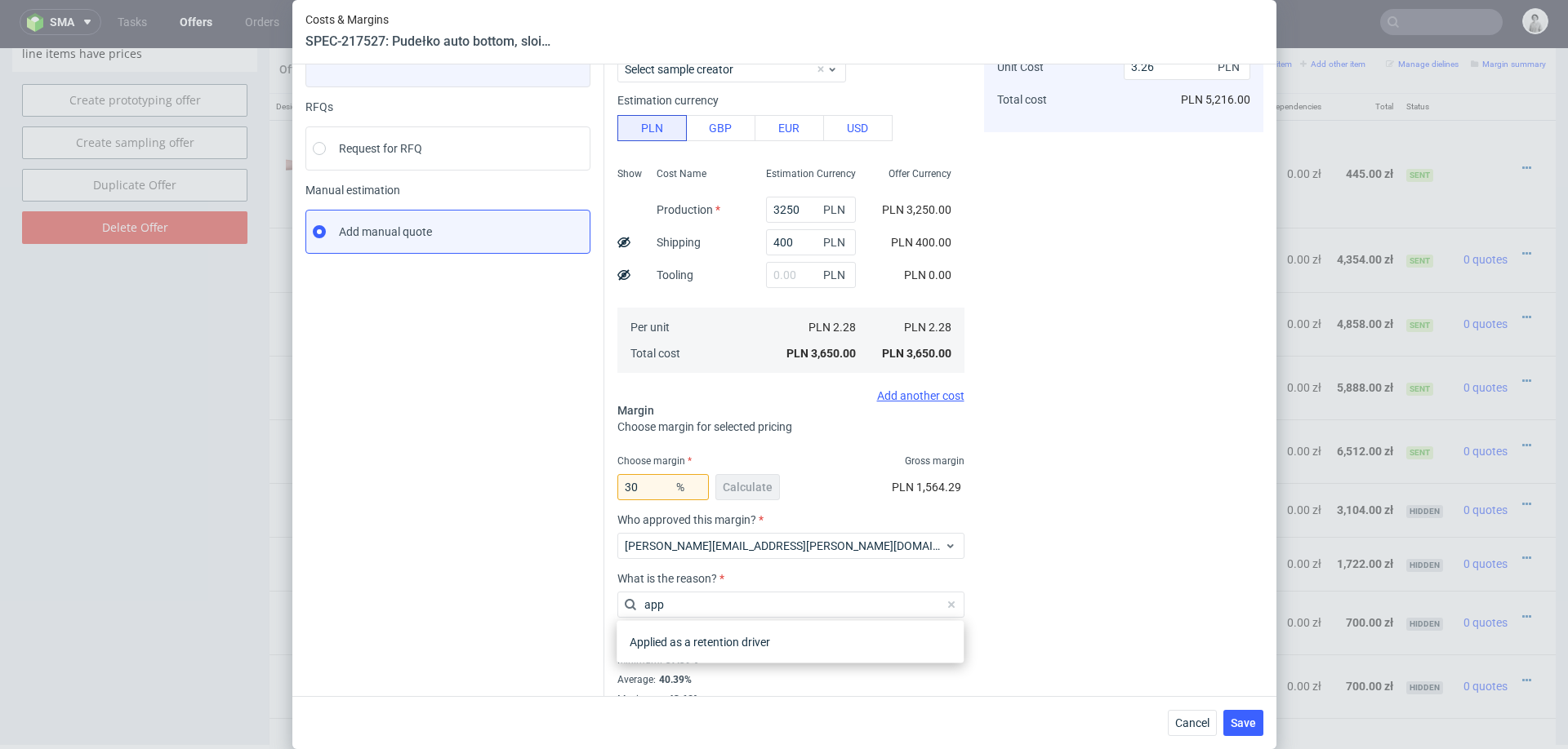
type input "appl"
click at [698, 648] on div "Applied as a retention driver" at bounding box center [790, 643] width 334 height 29
click at [1236, 718] on span "Save" at bounding box center [1242, 723] width 25 height 11
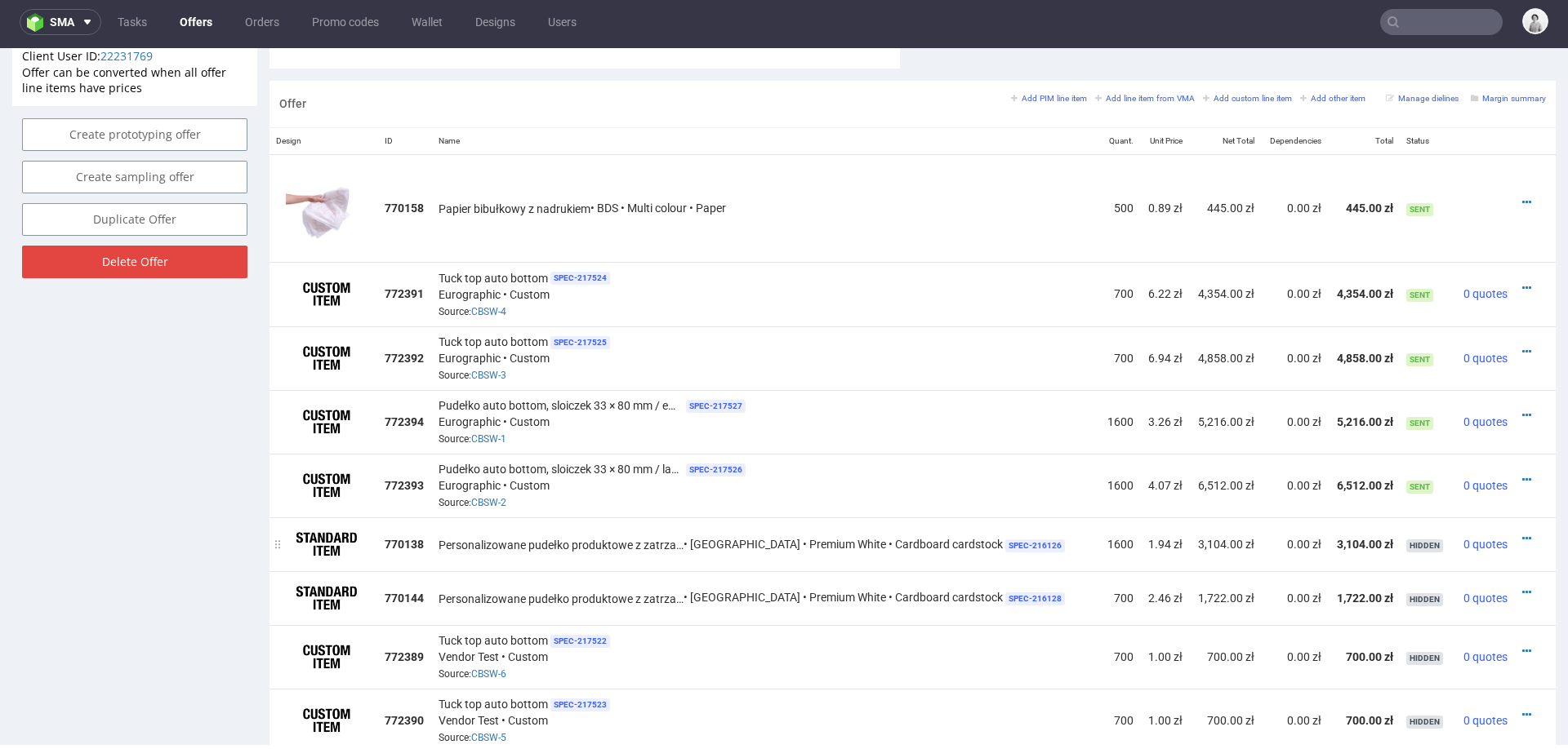
scroll to position [1019, 0]
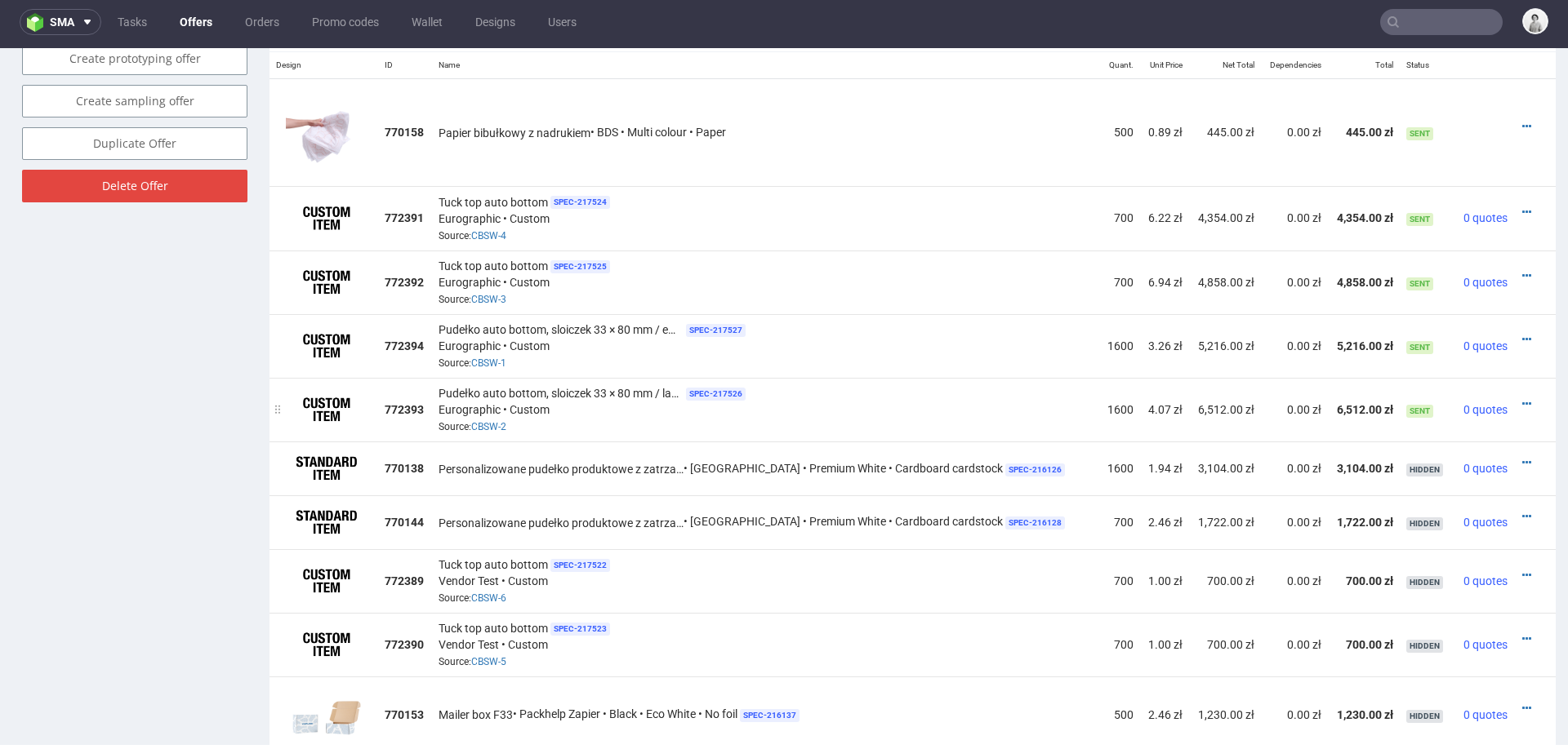
click at [1521, 396] on div at bounding box center [1530, 404] width 19 height 16
click at [1522, 398] on icon at bounding box center [1526, 404] width 9 height 11
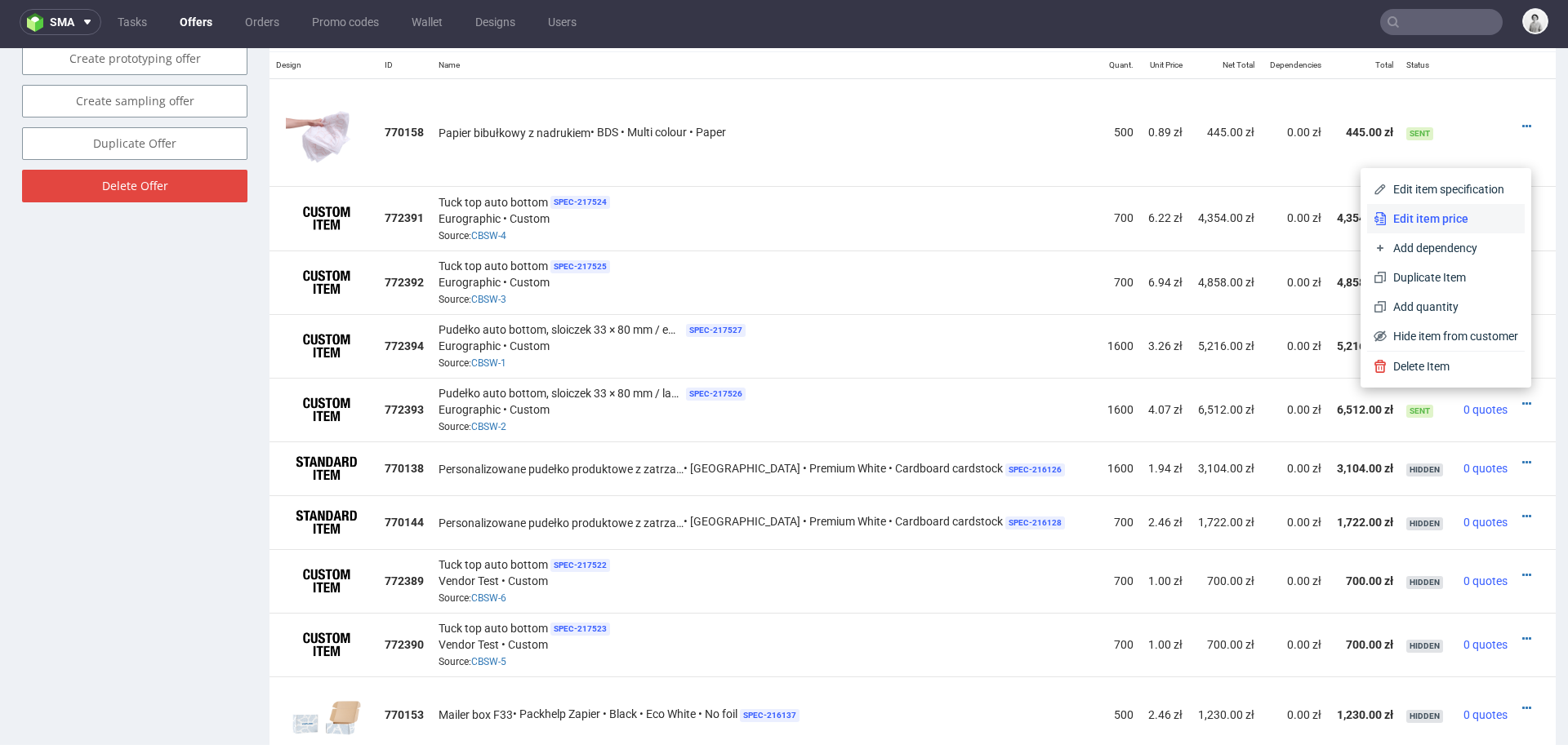
click at [1451, 215] on span "Edit item price" at bounding box center [1452, 219] width 132 height 16
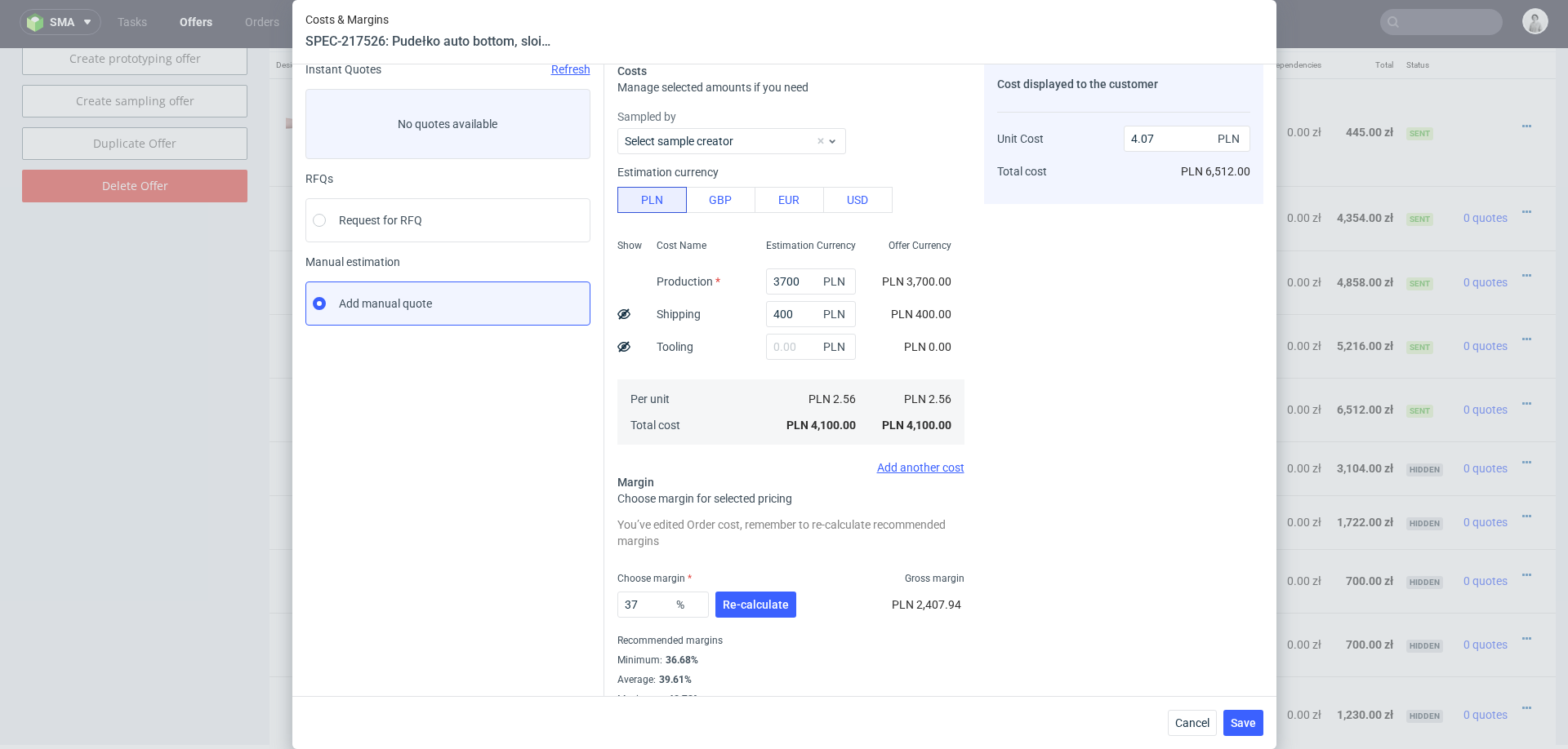
scroll to position [88, 0]
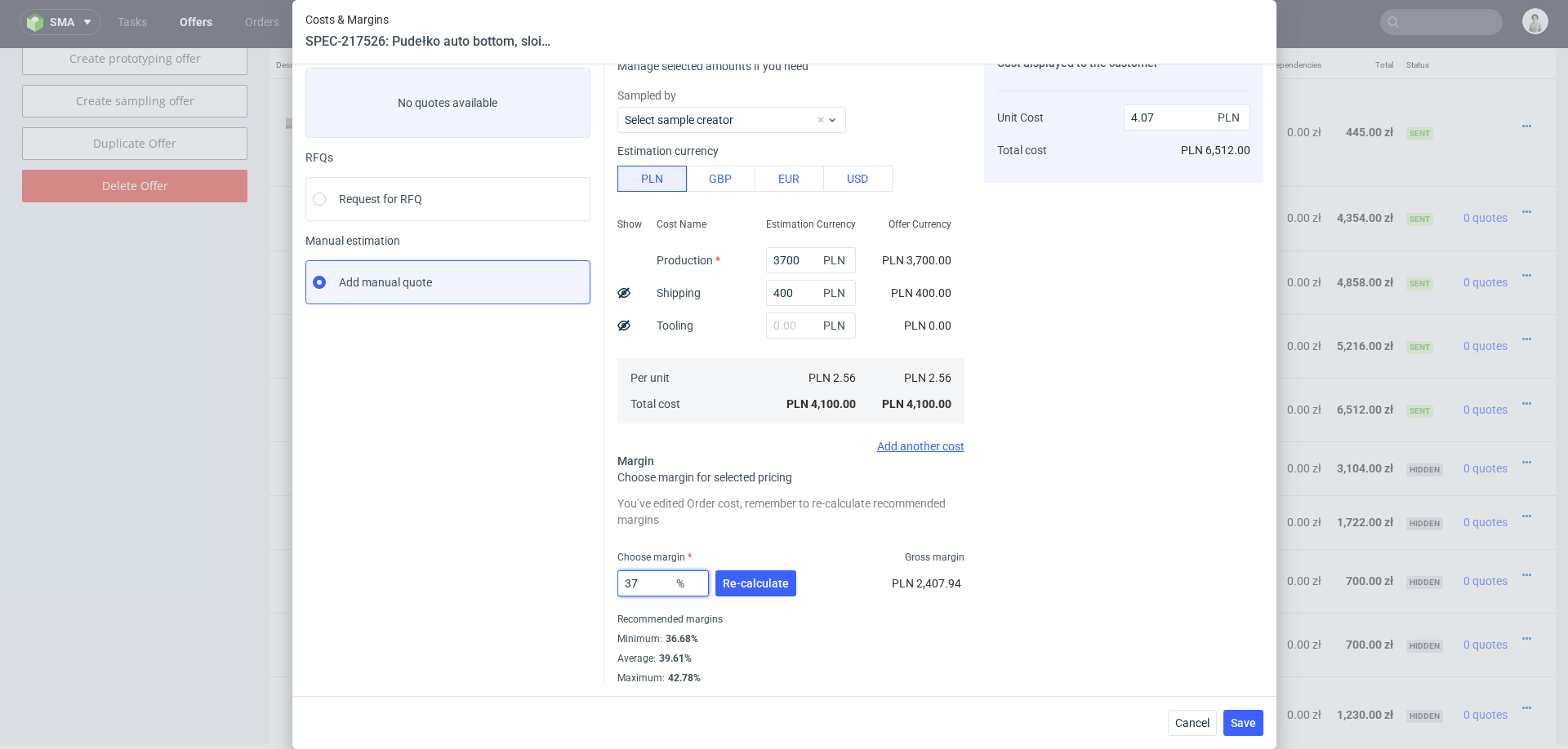
click at [663, 581] on input "37" at bounding box center [663, 584] width 92 height 26
type input "30"
type input "3.66"
type input "30"
click at [1040, 599] on div "Cost displayed to the customer Unit Cost Total cost 3.66 PLN PLN 5,856.00" at bounding box center [1123, 422] width 279 height 760
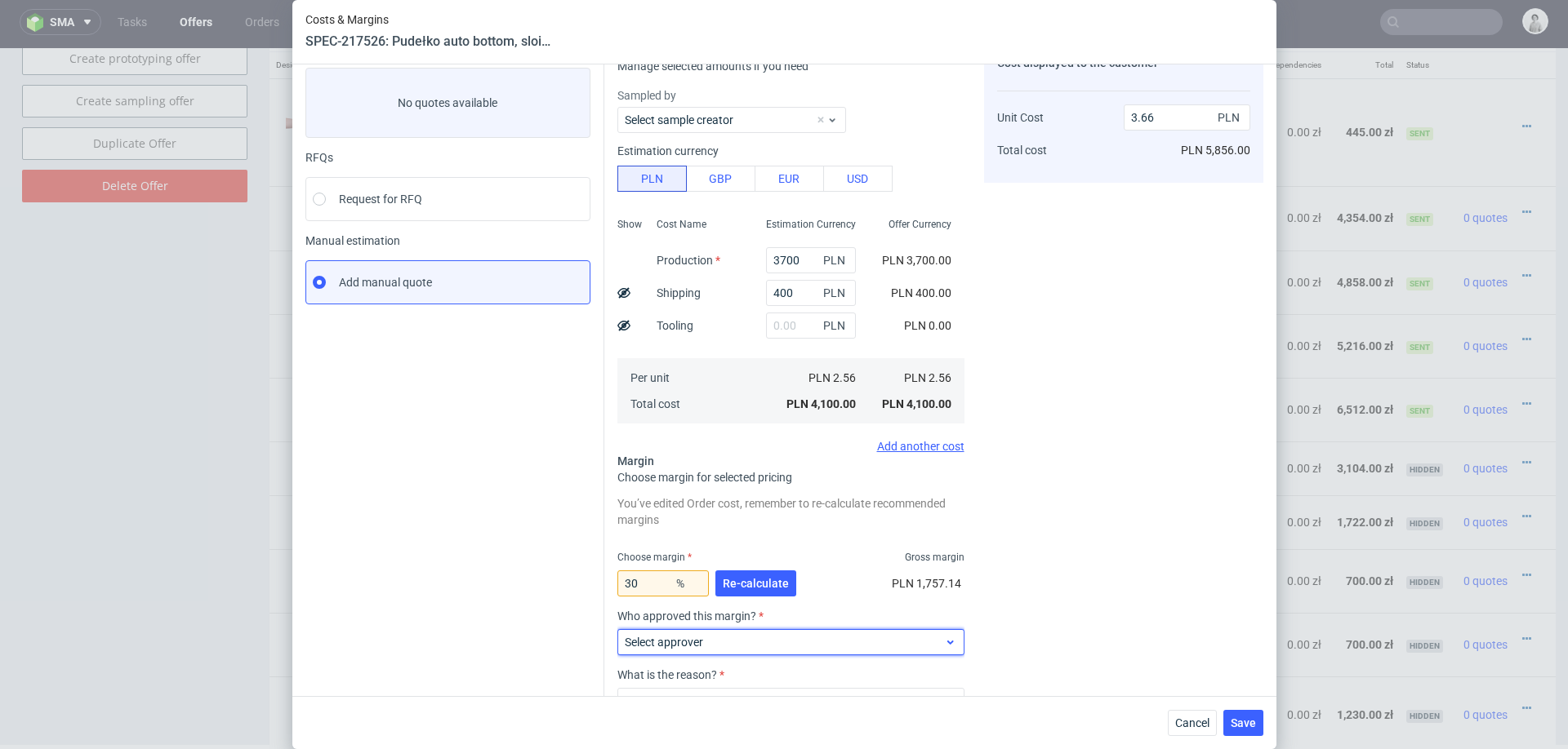
click at [687, 638] on label "Select approver" at bounding box center [664, 643] width 79 height 13
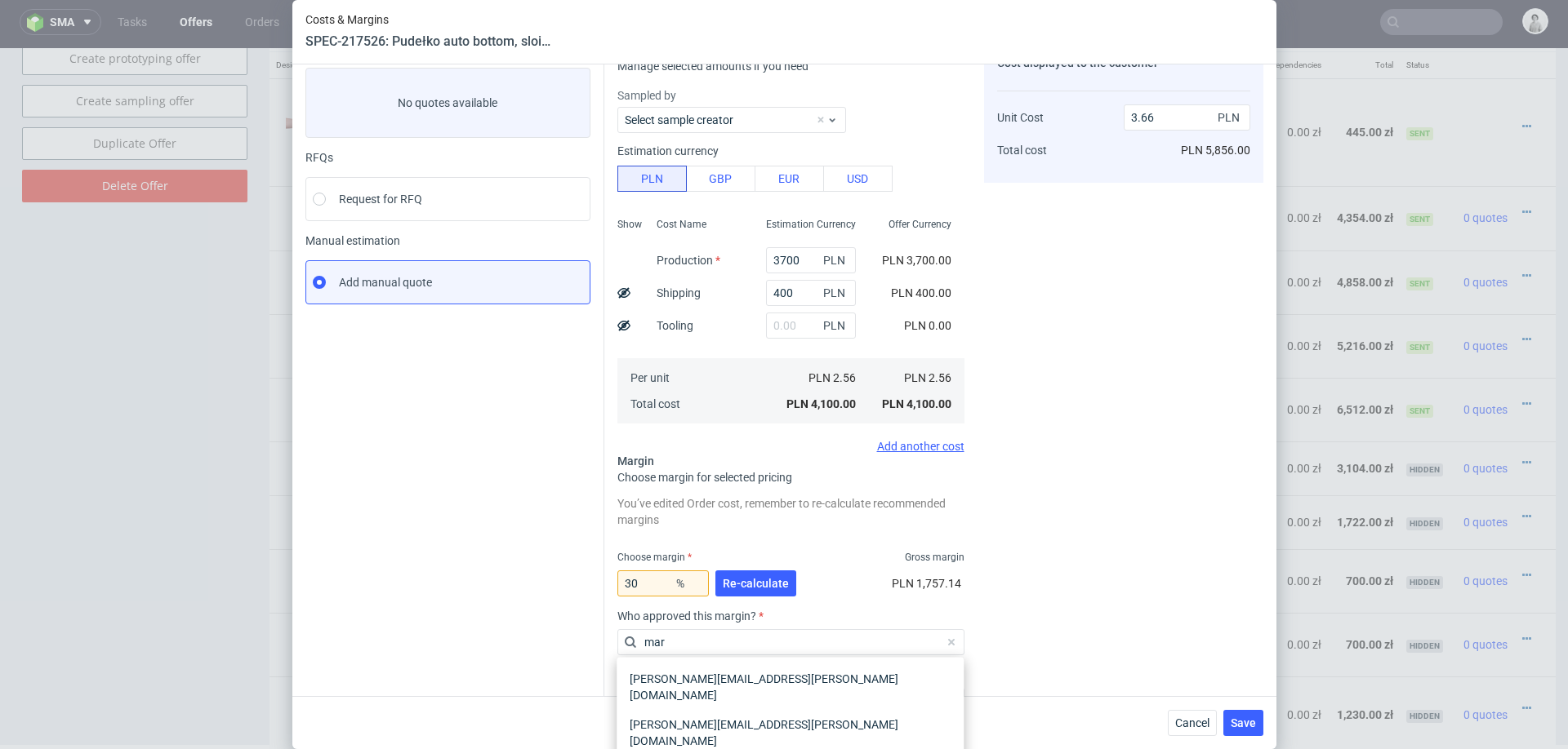
type input "mart"
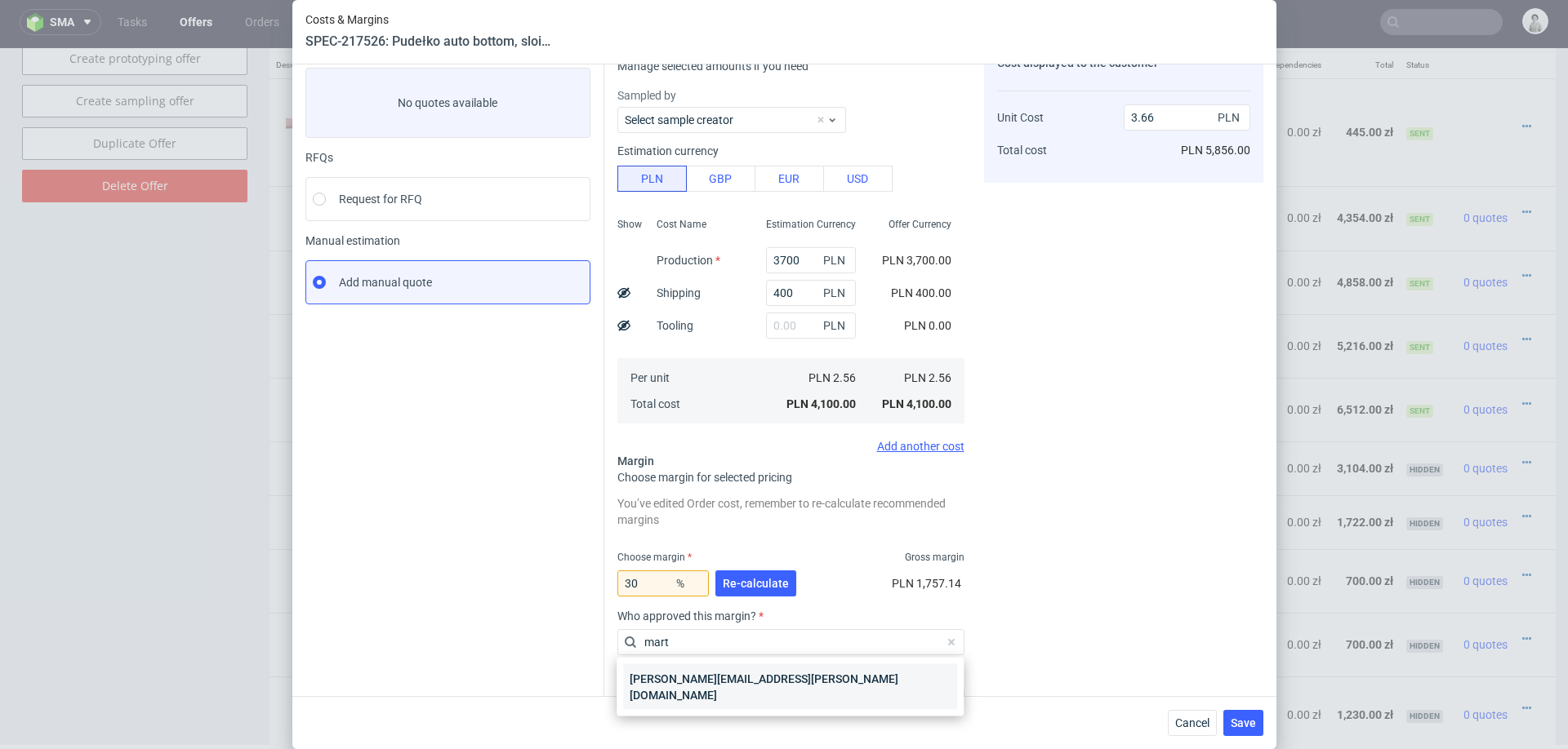
click at [694, 681] on div "marta.kozlowska@packhelp.com" at bounding box center [790, 688] width 334 height 46
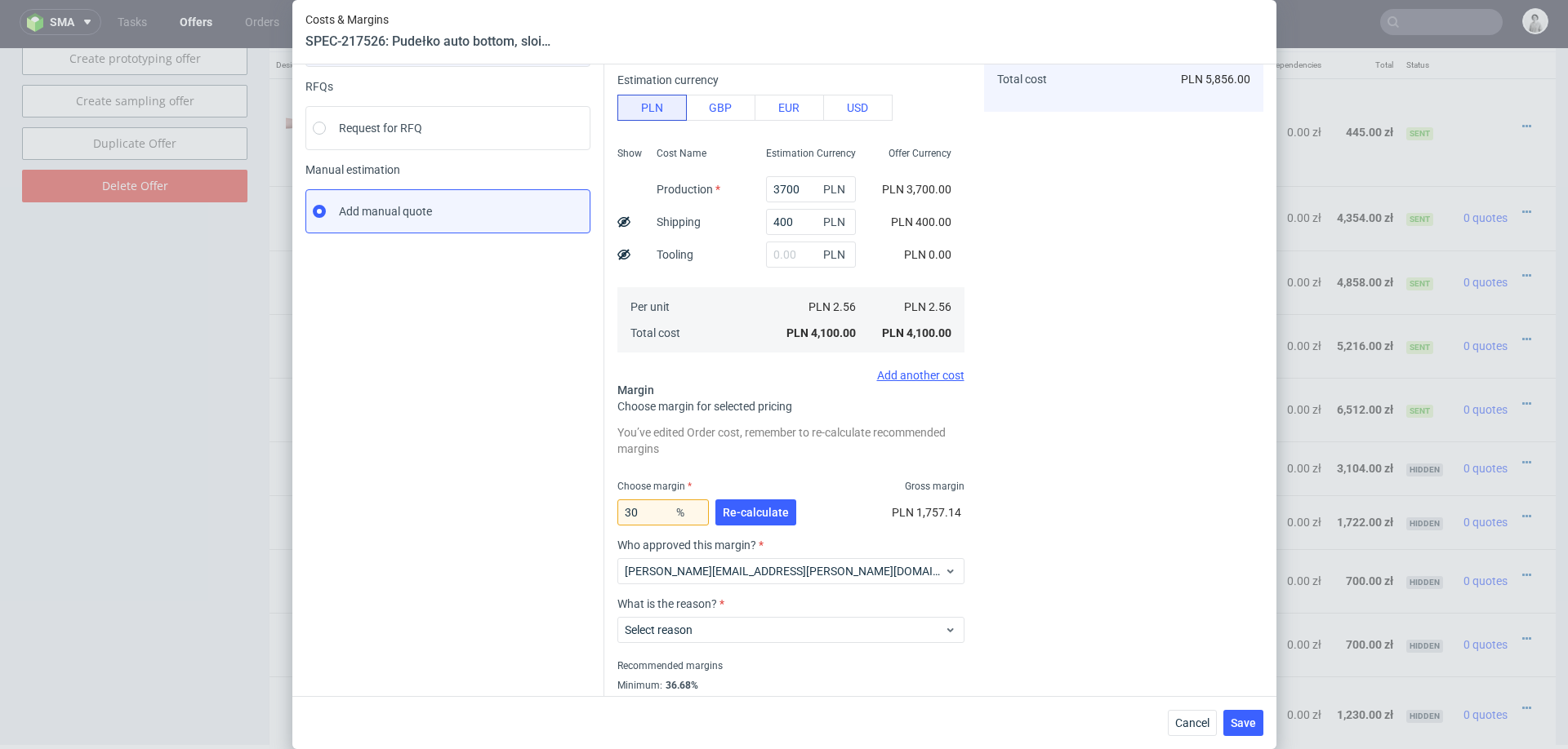
scroll to position [164, 0]
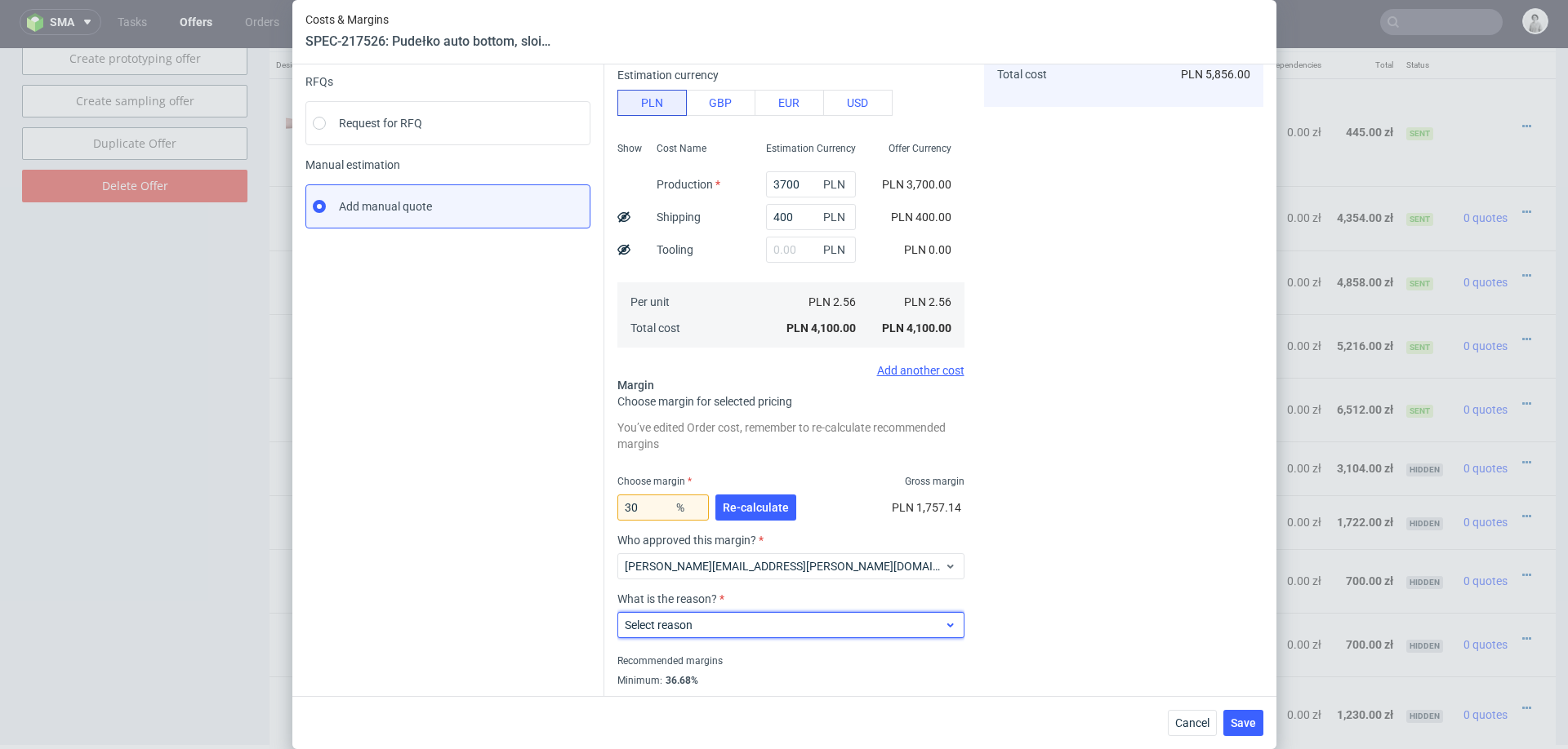
click at [699, 632] on span "Select reason" at bounding box center [784, 626] width 320 height 16
type input "appl"
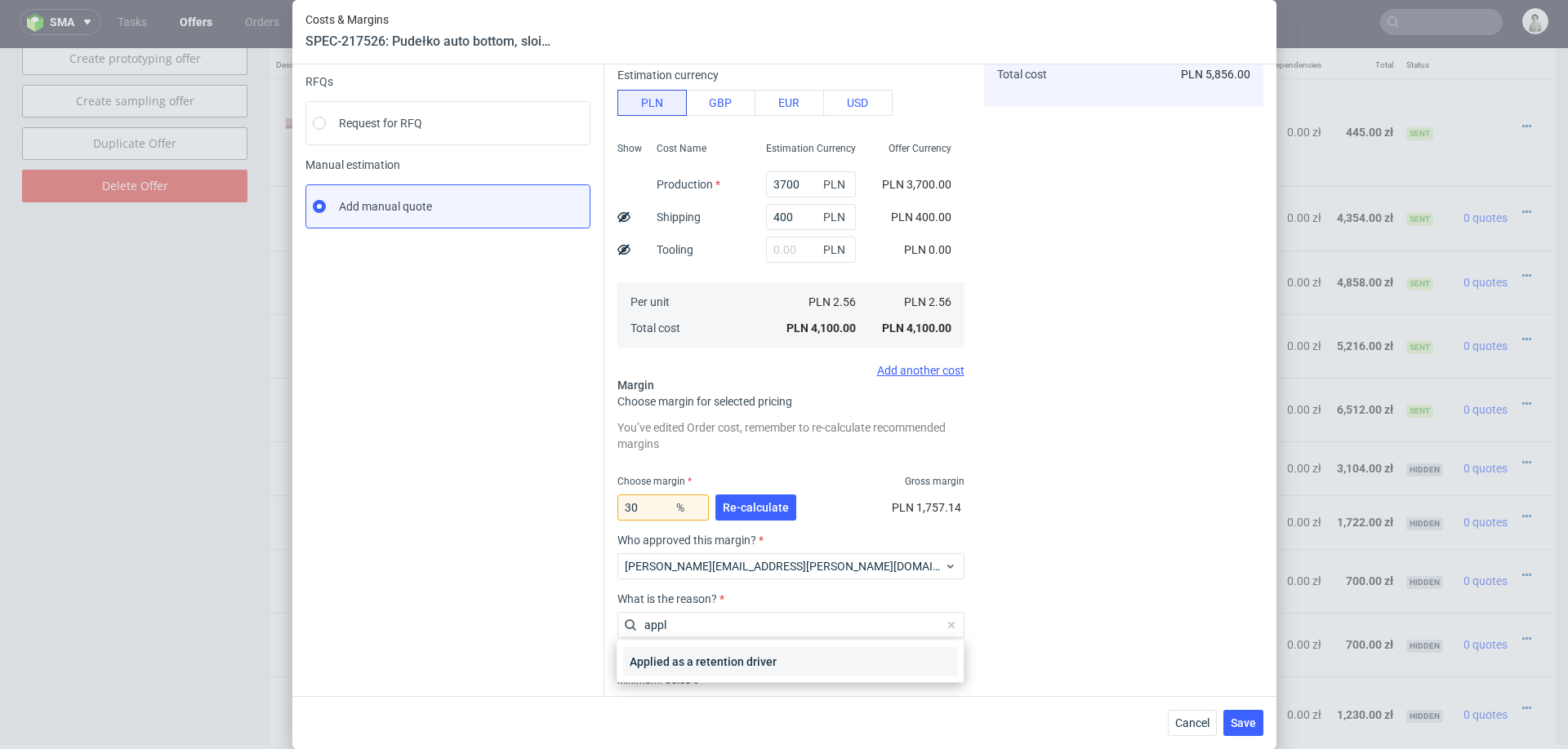
click at [678, 669] on div "Applied as a retention driver" at bounding box center [790, 662] width 334 height 29
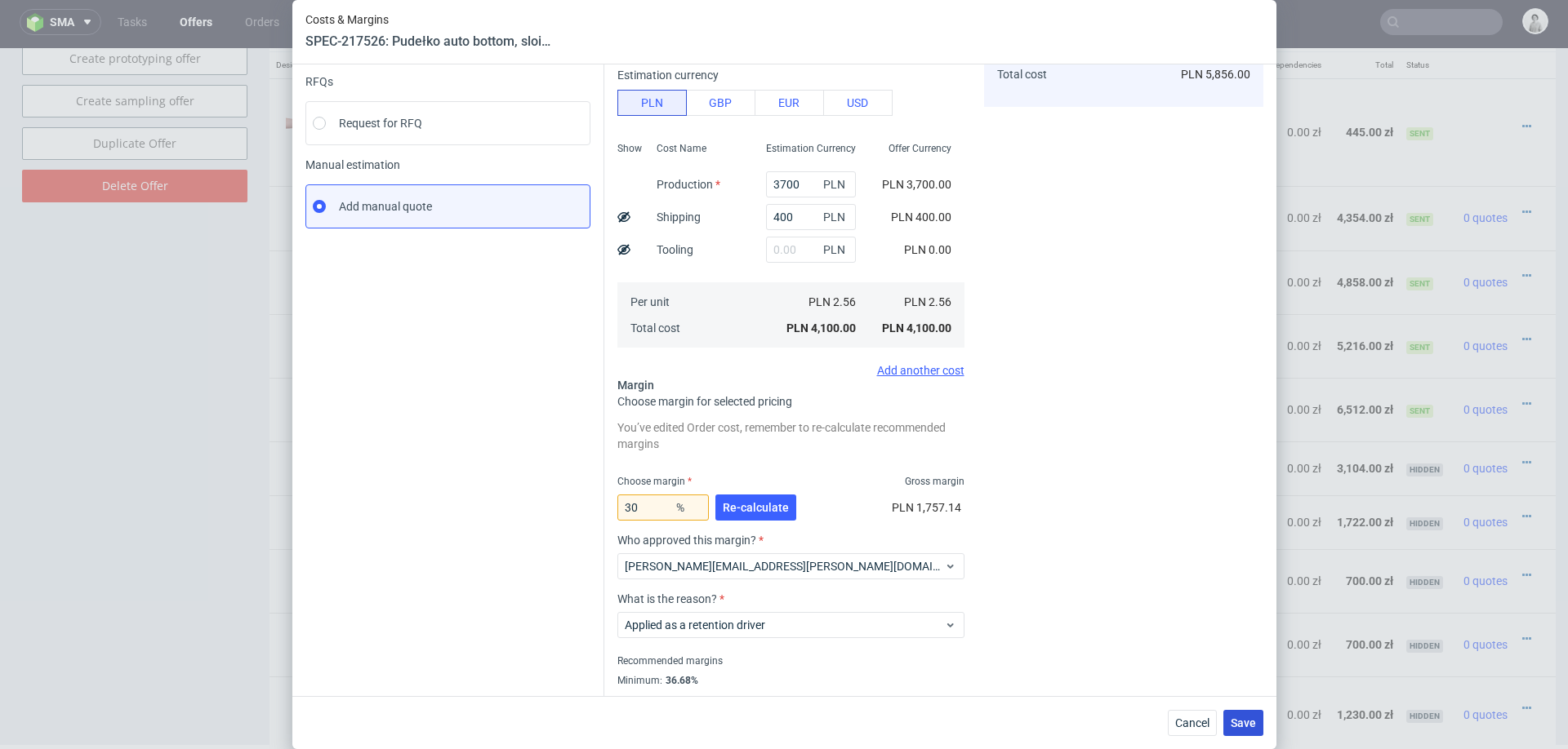
click at [1248, 724] on span "Save" at bounding box center [1242, 723] width 25 height 11
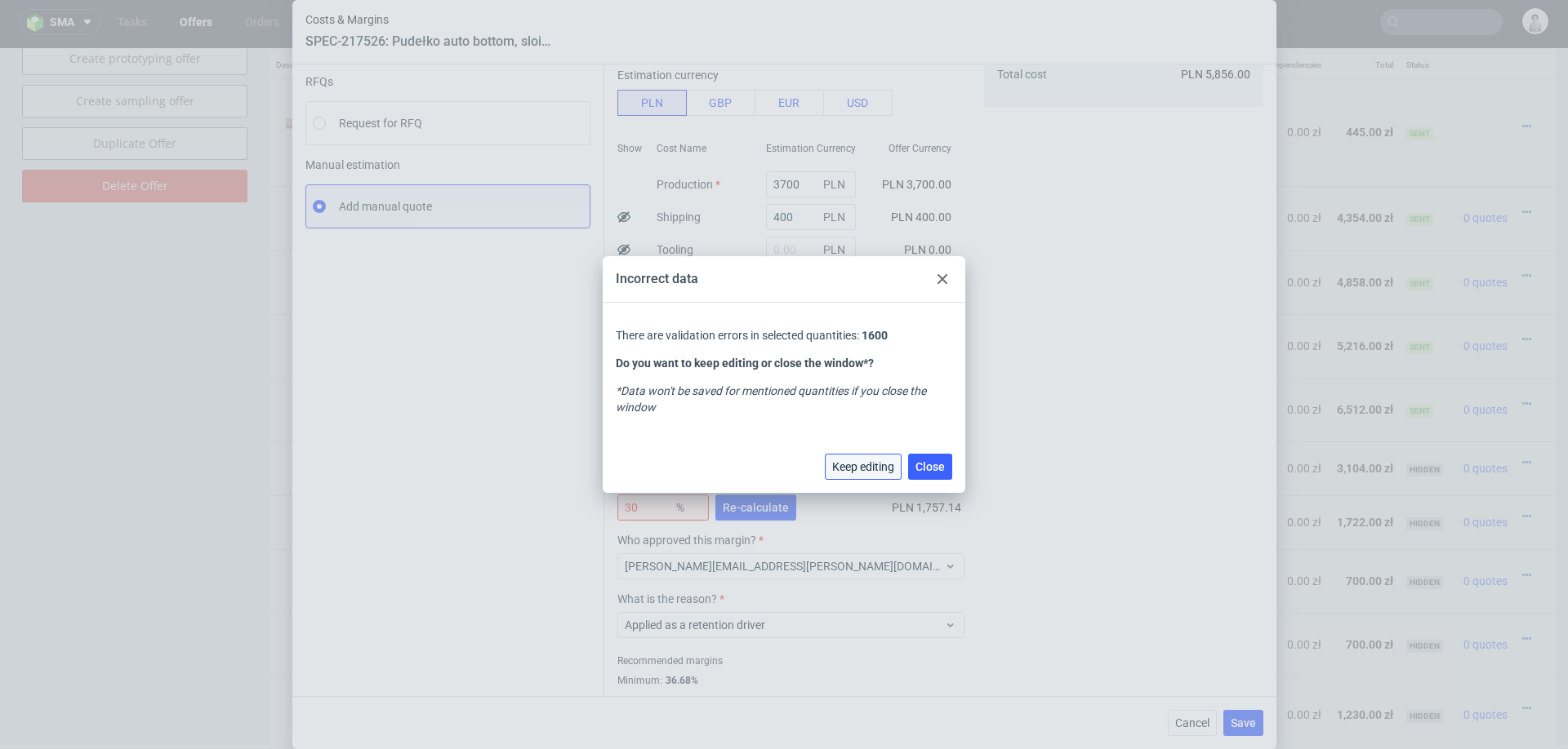
click at [848, 469] on span "Keep editing" at bounding box center [863, 467] width 62 height 11
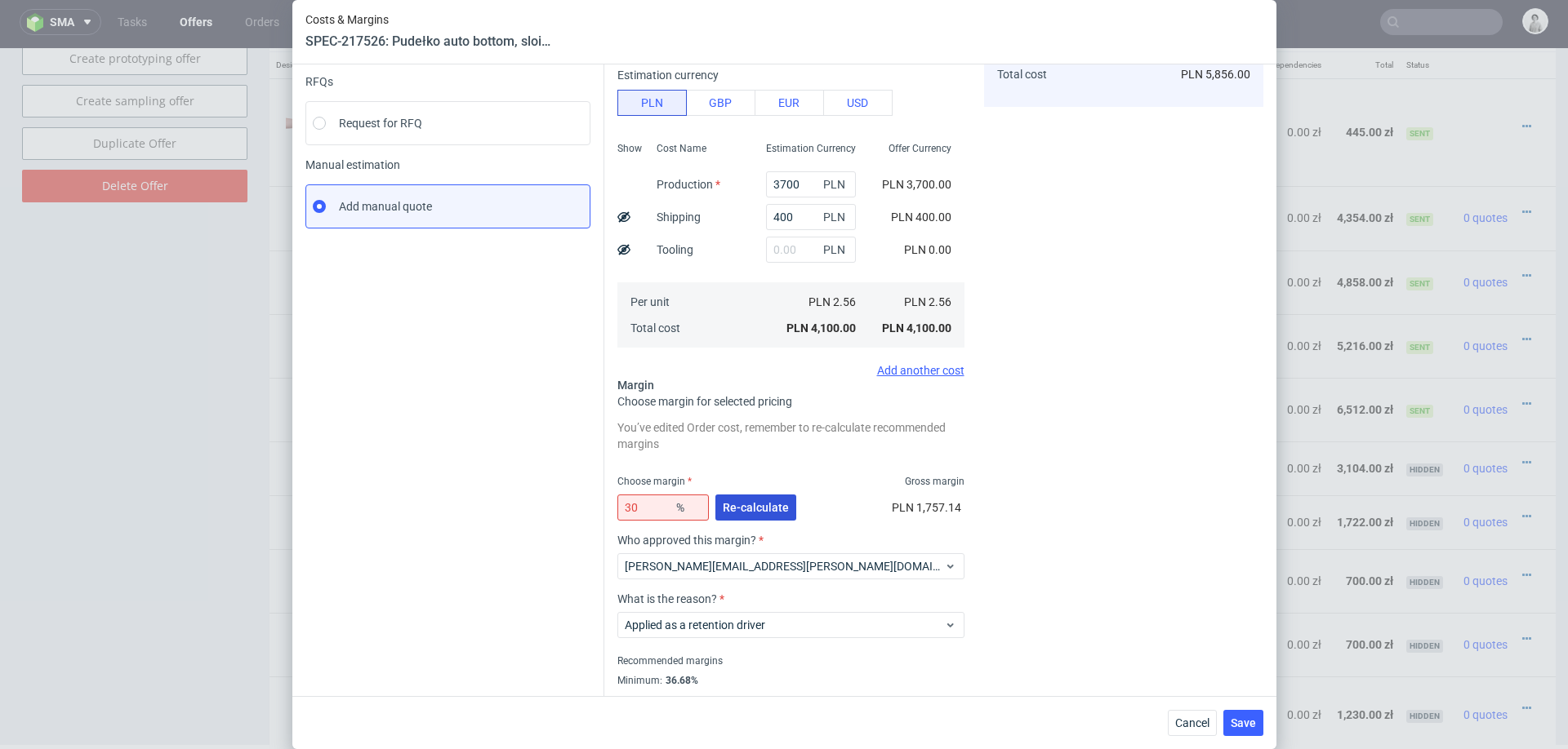
click at [750, 505] on span "Re-calculate" at bounding box center [755, 508] width 66 height 11
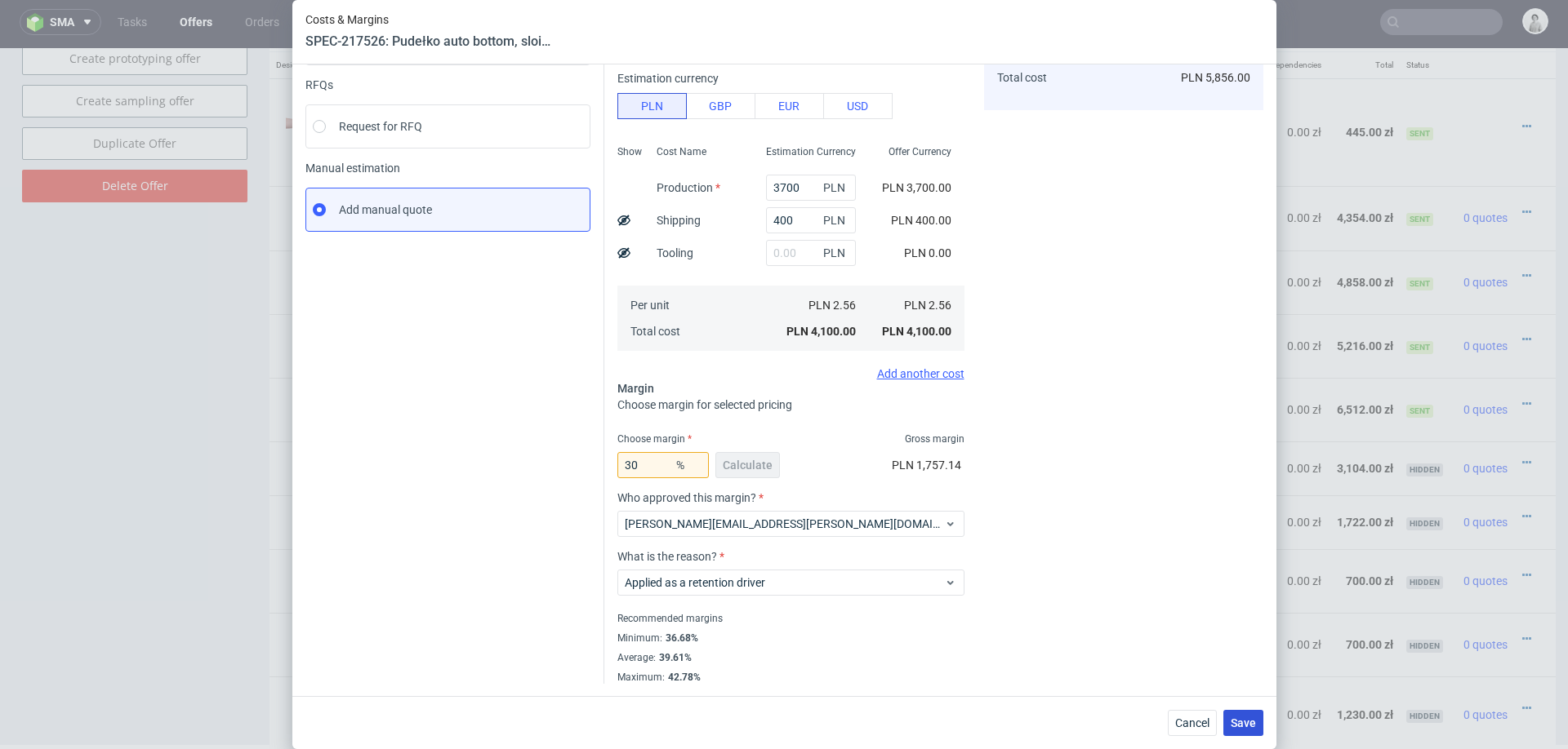
click at [1236, 720] on span "Save" at bounding box center [1242, 723] width 25 height 11
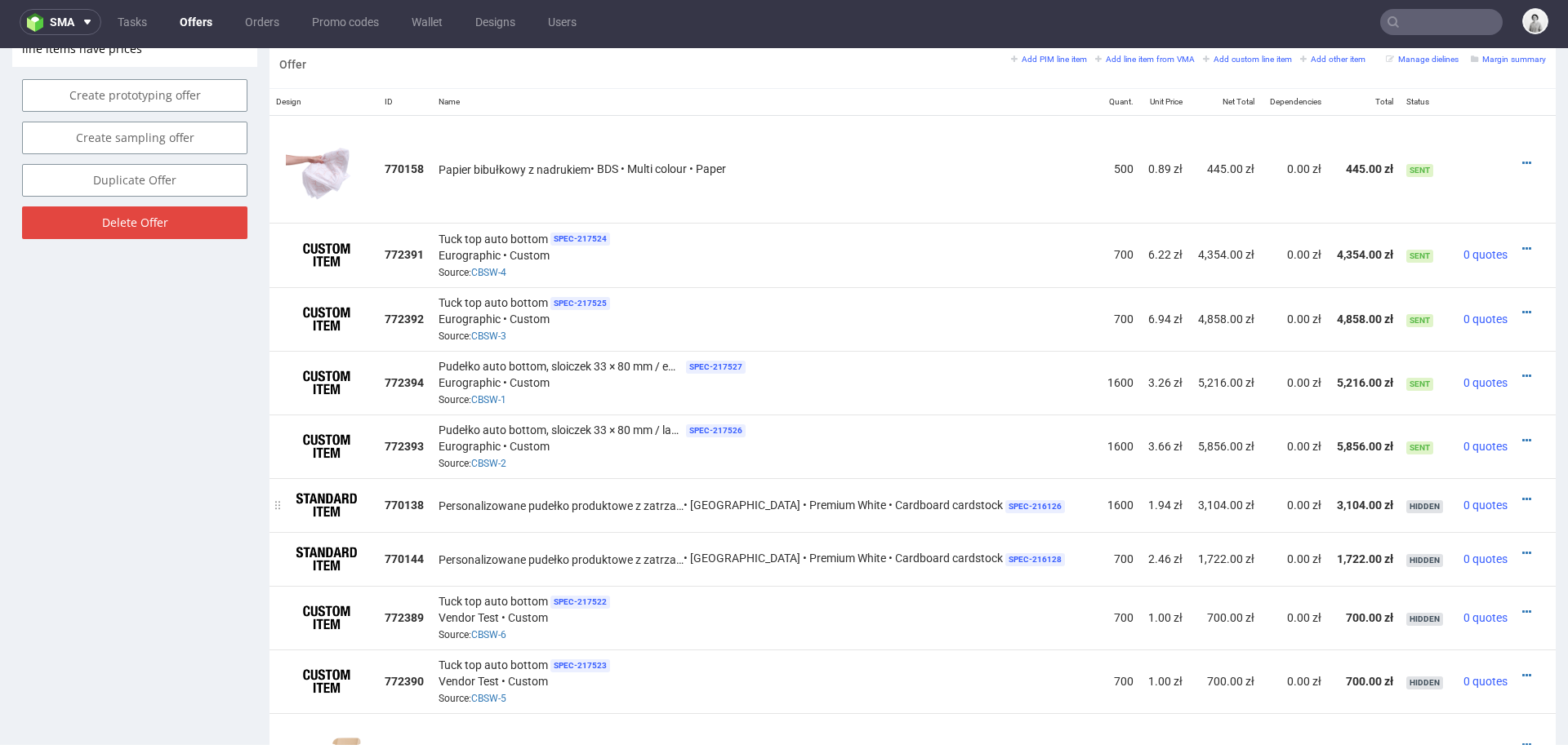
scroll to position [962, 0]
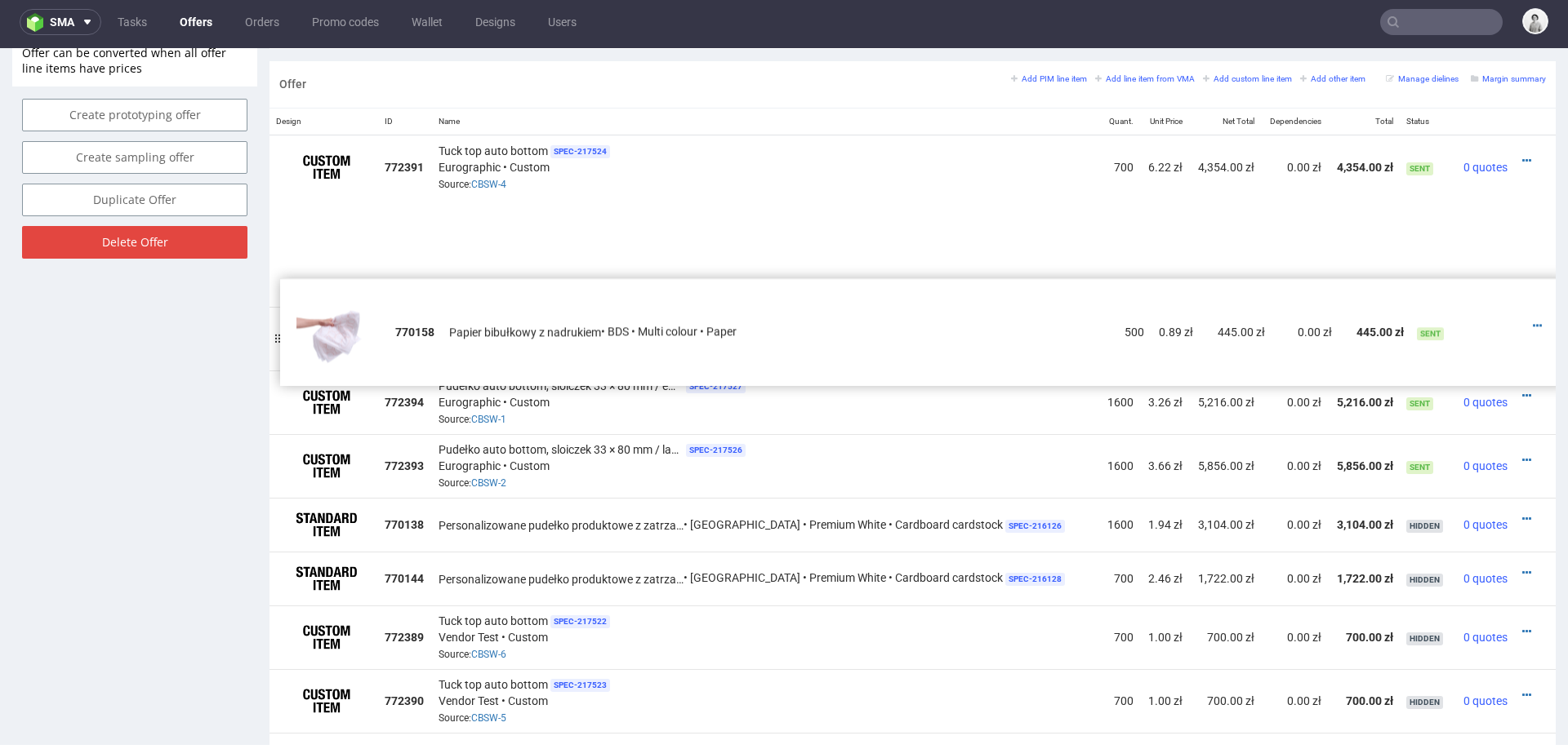
drag, startPoint x: 276, startPoint y: 184, endPoint x: 283, endPoint y: 323, distance: 139.2
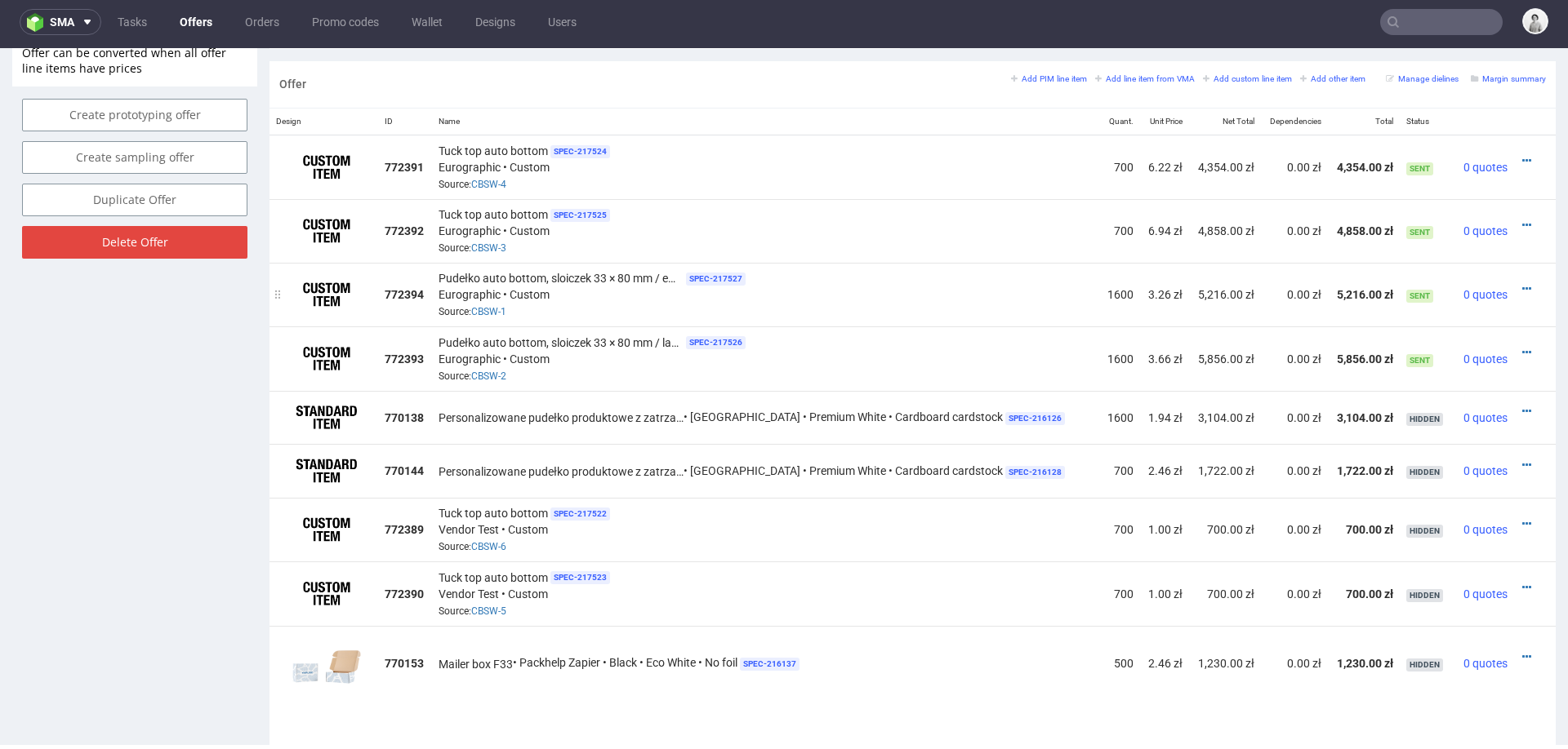
drag, startPoint x: 282, startPoint y: 253, endPoint x: 327, endPoint y: 297, distance: 62.9
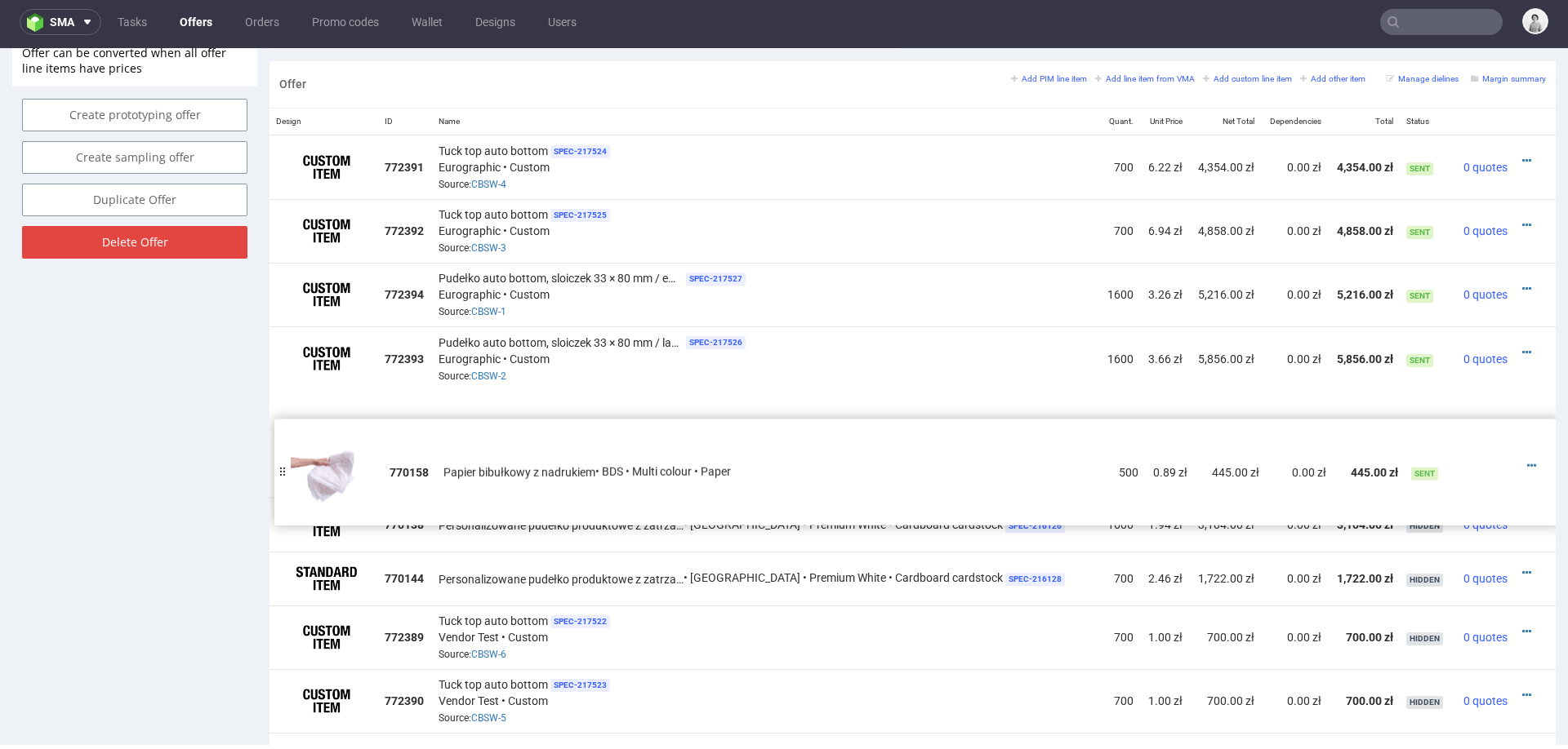
drag, startPoint x: 281, startPoint y: 371, endPoint x: 285, endPoint y: 462, distance: 91.1
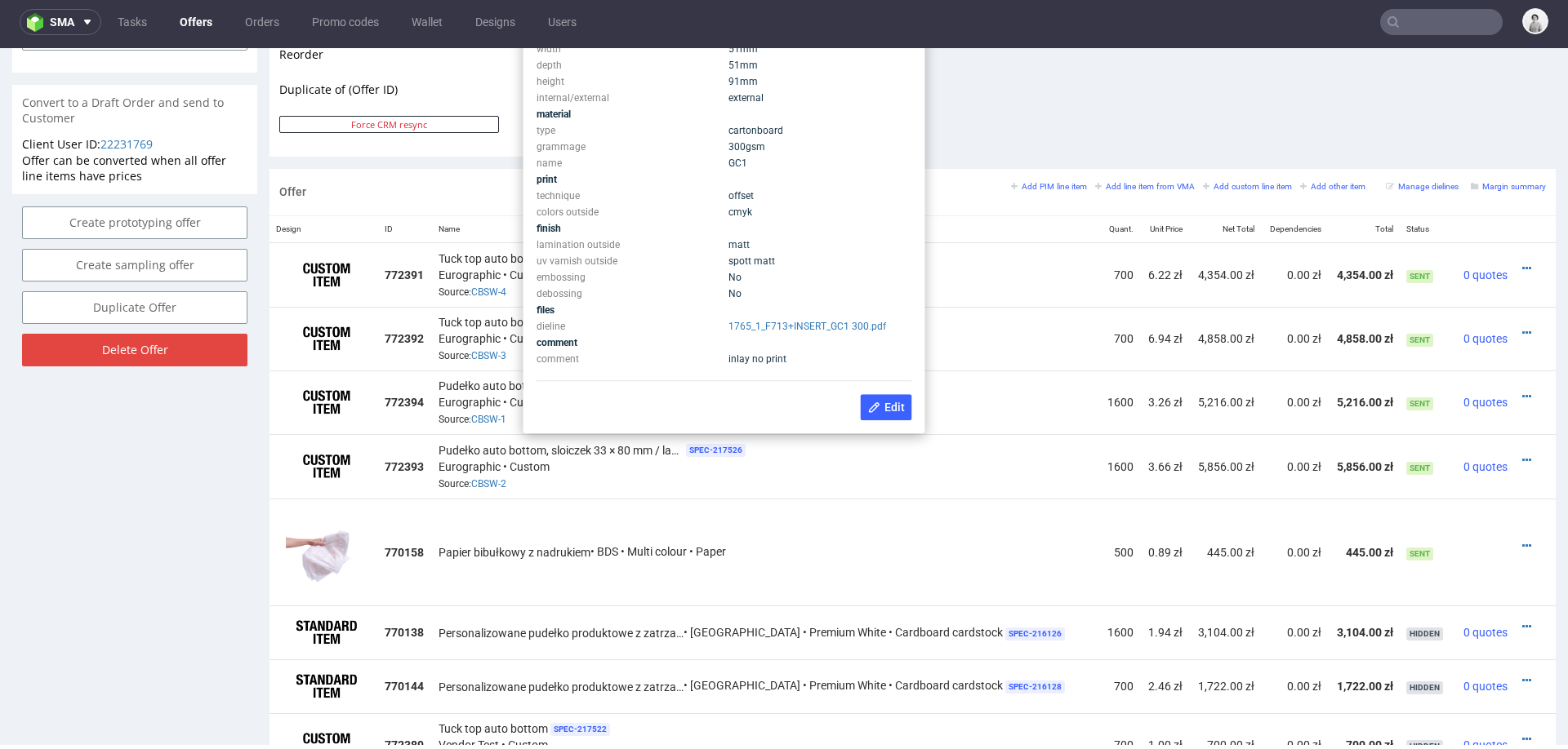
scroll to position [827, 0]
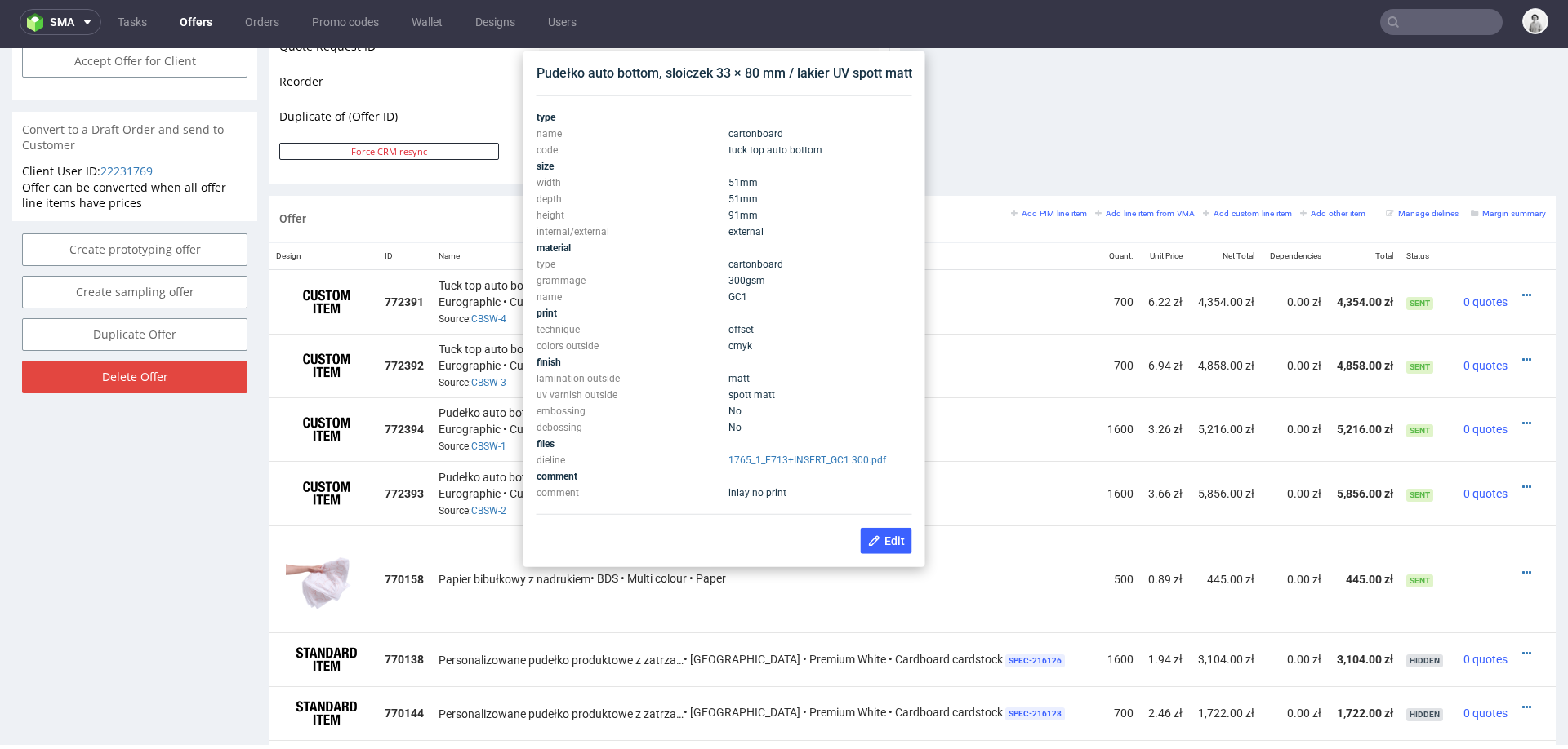
click at [729, 79] on div "Pudełko auto bottom, sloiczek 33 × 80 mm / lakier UV spott matt" at bounding box center [724, 74] width 375 height 18
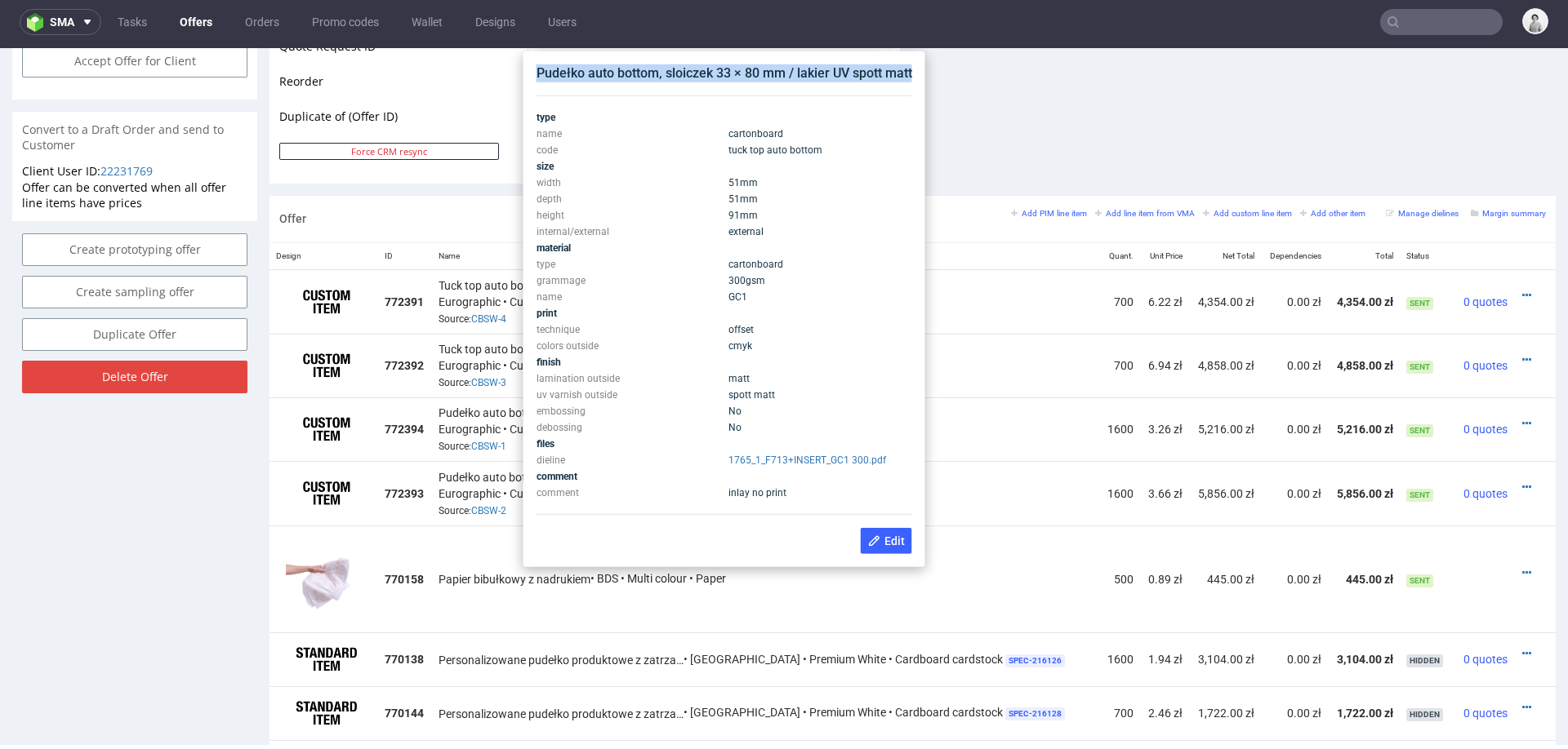
click at [729, 79] on div "Pudełko auto bottom, sloiczek 33 × 80 mm / lakier UV spott matt" at bounding box center [724, 74] width 375 height 18
copy div "Pudełko auto bottom, sloiczek 33 × 80 mm / lakier UV spott matt"
click at [1099, 461] on td "1600" at bounding box center [1120, 493] width 41 height 64
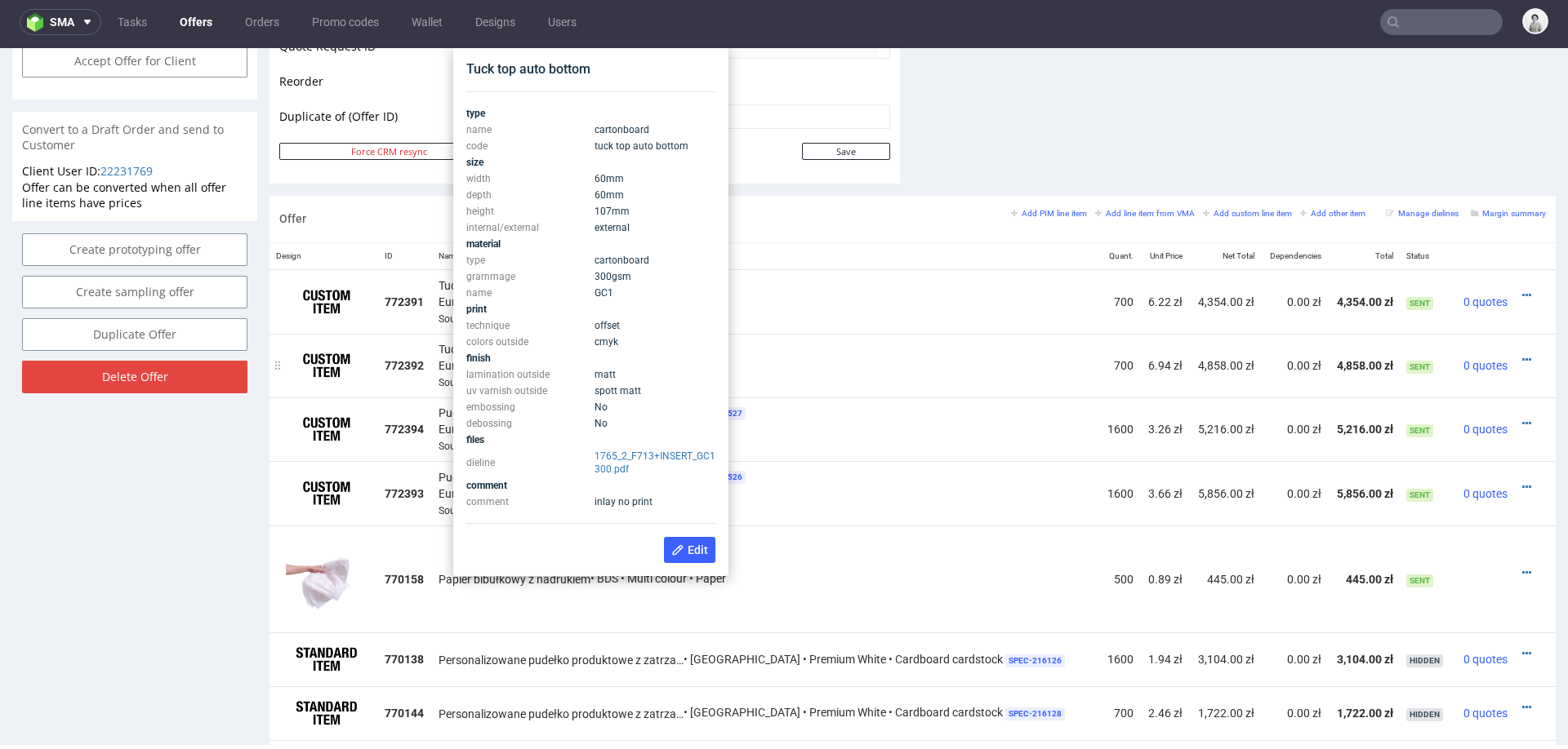
scroll to position [783, 0]
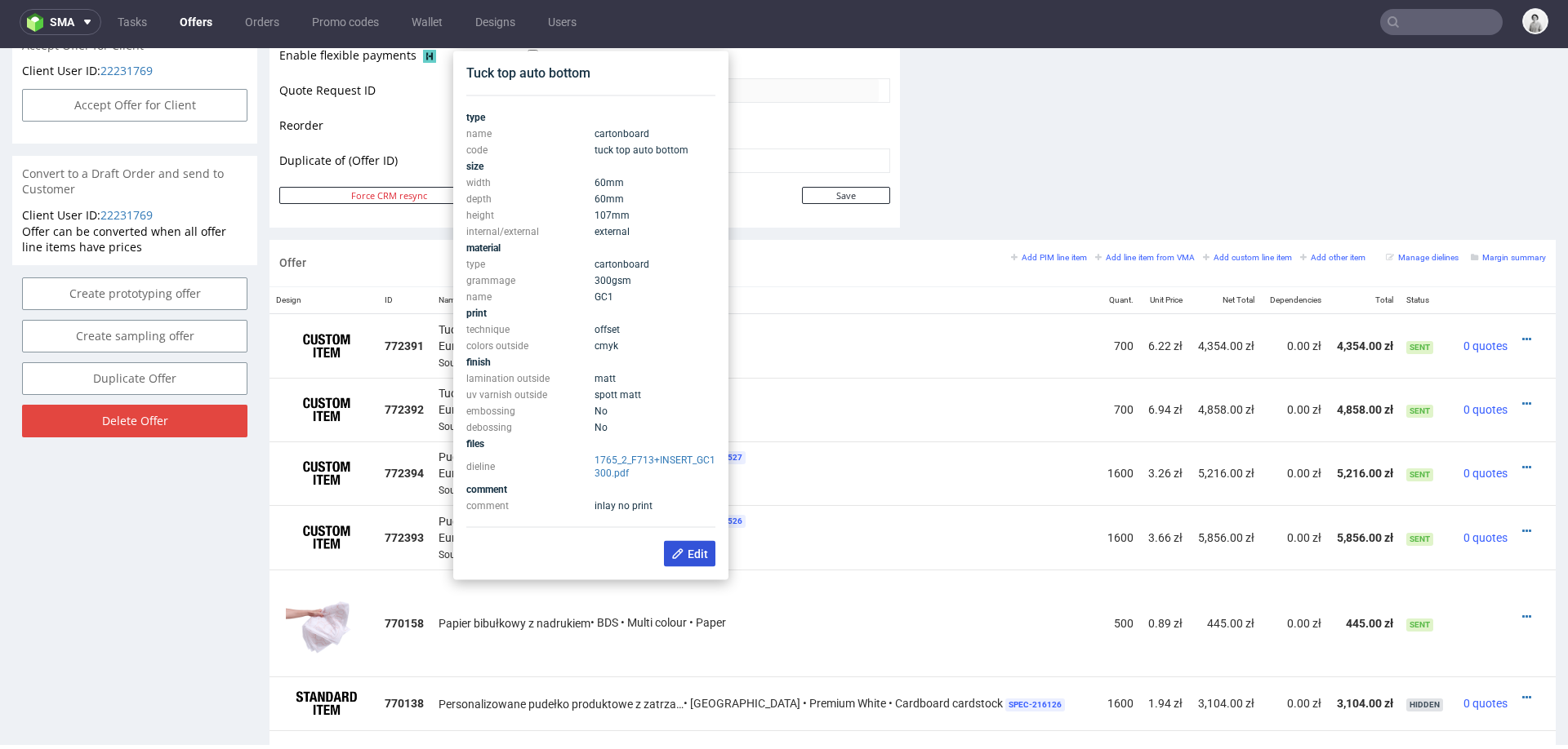
click at [672, 555] on icon at bounding box center [678, 554] width 13 height 13
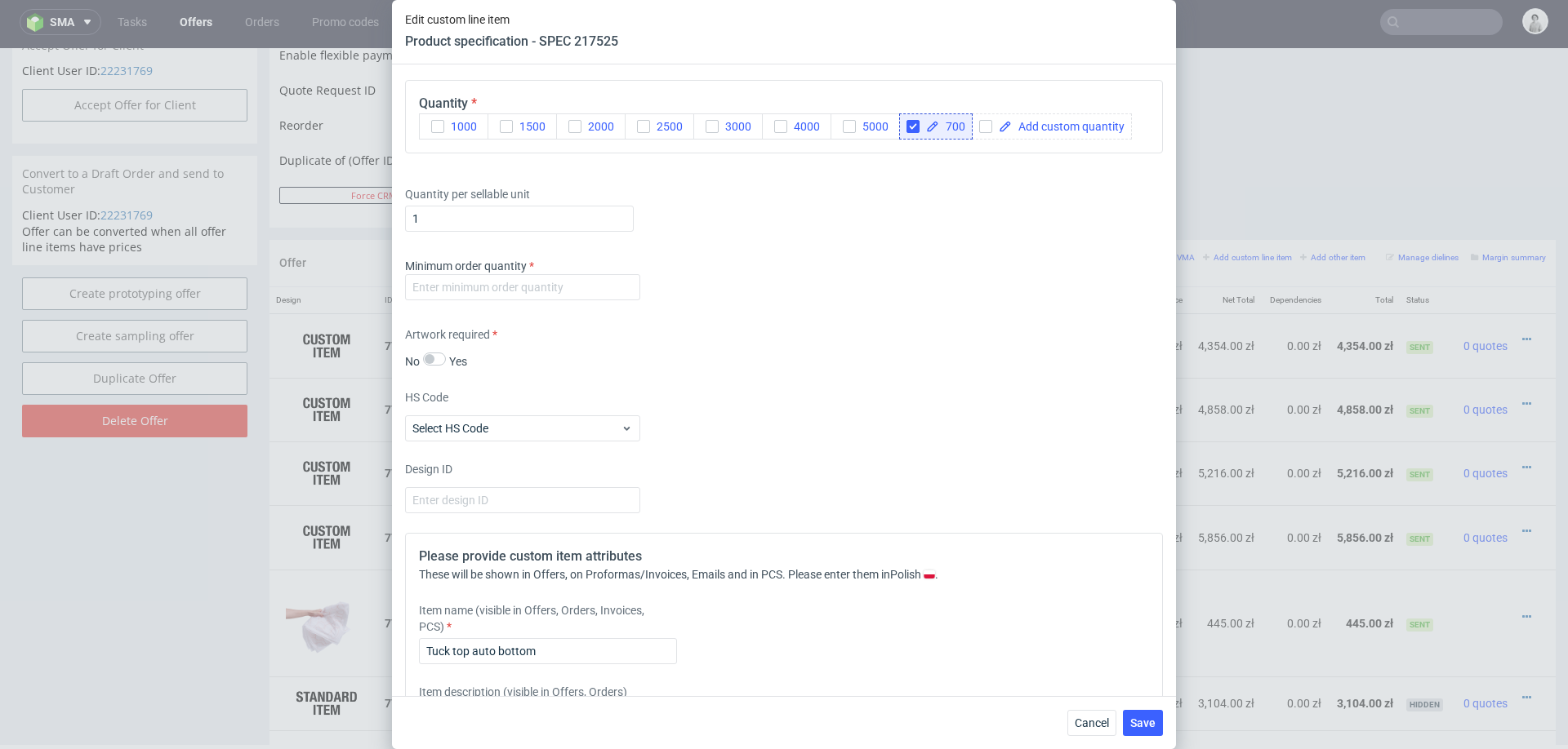
scroll to position [2021, 0]
click at [582, 285] on input "number" at bounding box center [522, 286] width 235 height 26
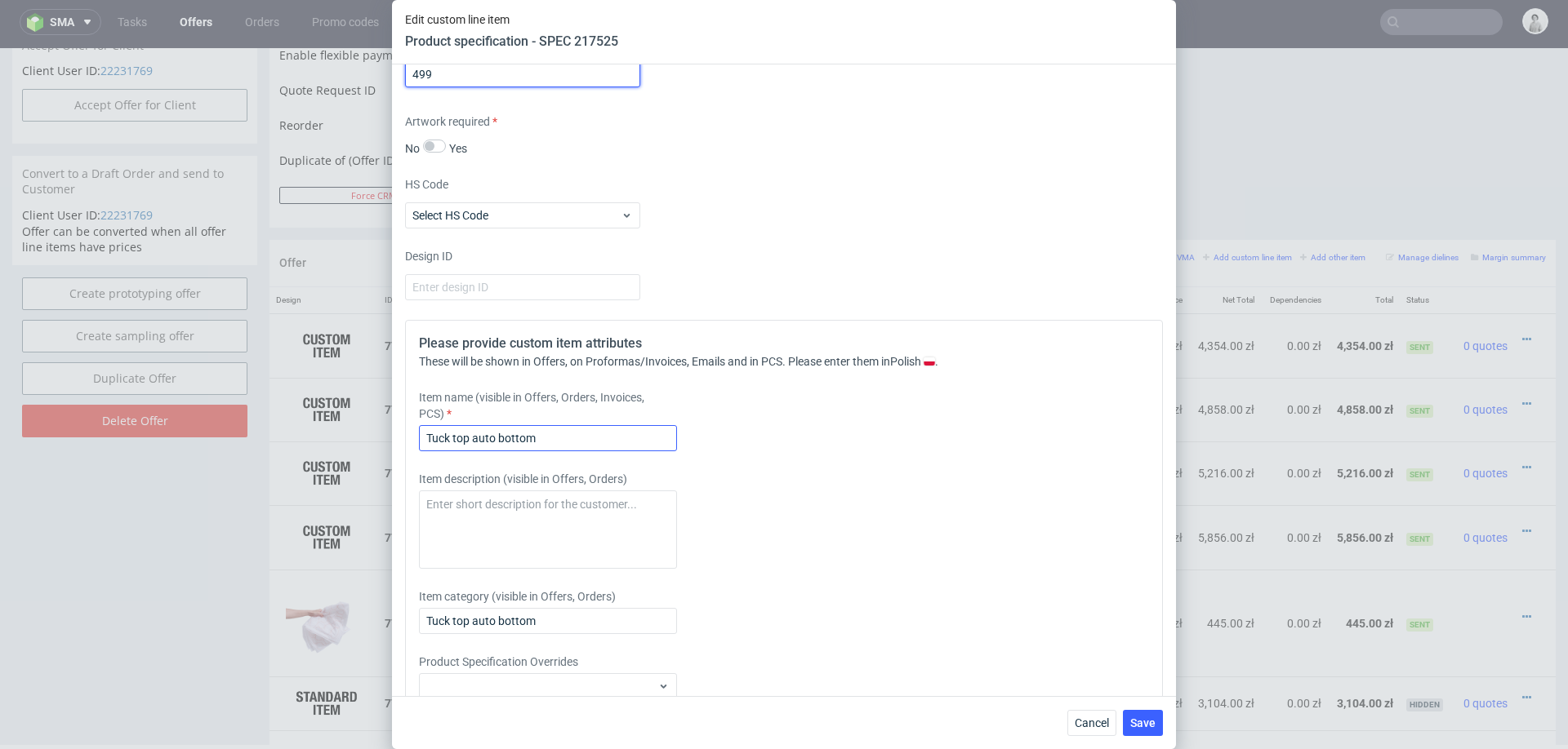
type input "499"
click at [502, 428] on input "Tuck top auto bottom" at bounding box center [547, 438] width 258 height 26
paste input "Pudełko auto bottom, sloiczek 33 × 80 mm / lakier UV spott matt"
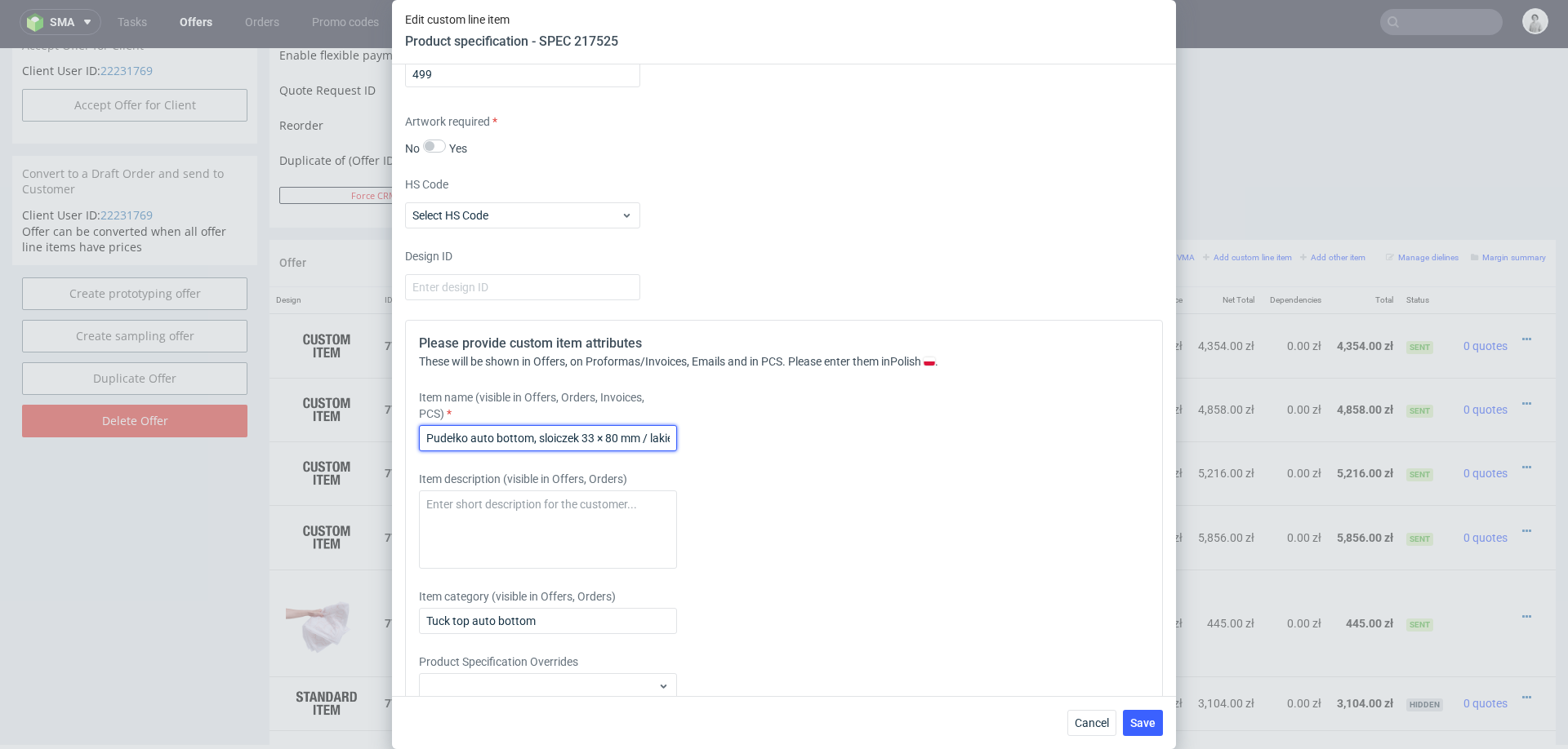
scroll to position [0, 83]
click at [510, 437] on input "Pudełko auto bottom, sloiczek 33 × 80 mm / lakier UV spott matt" at bounding box center [547, 438] width 258 height 26
click at [545, 428] on input "Pudełko auto bottom, sloiczek 25 × 80 mm / lakier UV spott matt" at bounding box center [547, 438] width 258 height 26
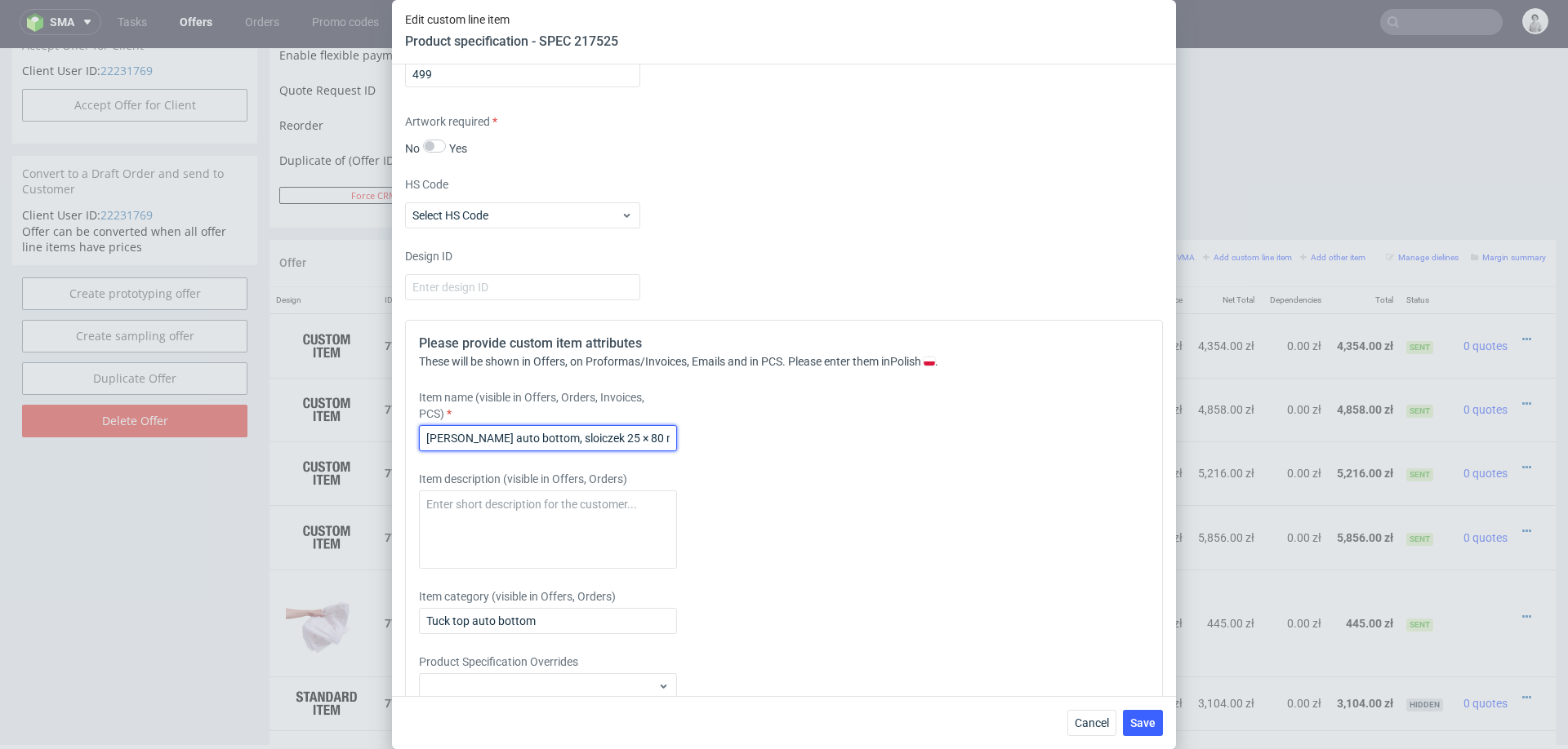
click at [617, 438] on input "Pudełko auto bottom, sloiczek 25 × 80 mm / lakier UV spott matt" at bounding box center [547, 438] width 258 height 26
type input "Pudełko auto bottom, sloiczek 25 × 64 mm / lakier UV spott matt"
click at [758, 502] on div "Item description (visible in Offers, Orders)" at bounding box center [690, 520] width 542 height 98
click at [669, 437] on input "Pudełko auto bottom, sloiczek 25 × 64 mm / lakier UV spott matt" at bounding box center [547, 438] width 258 height 26
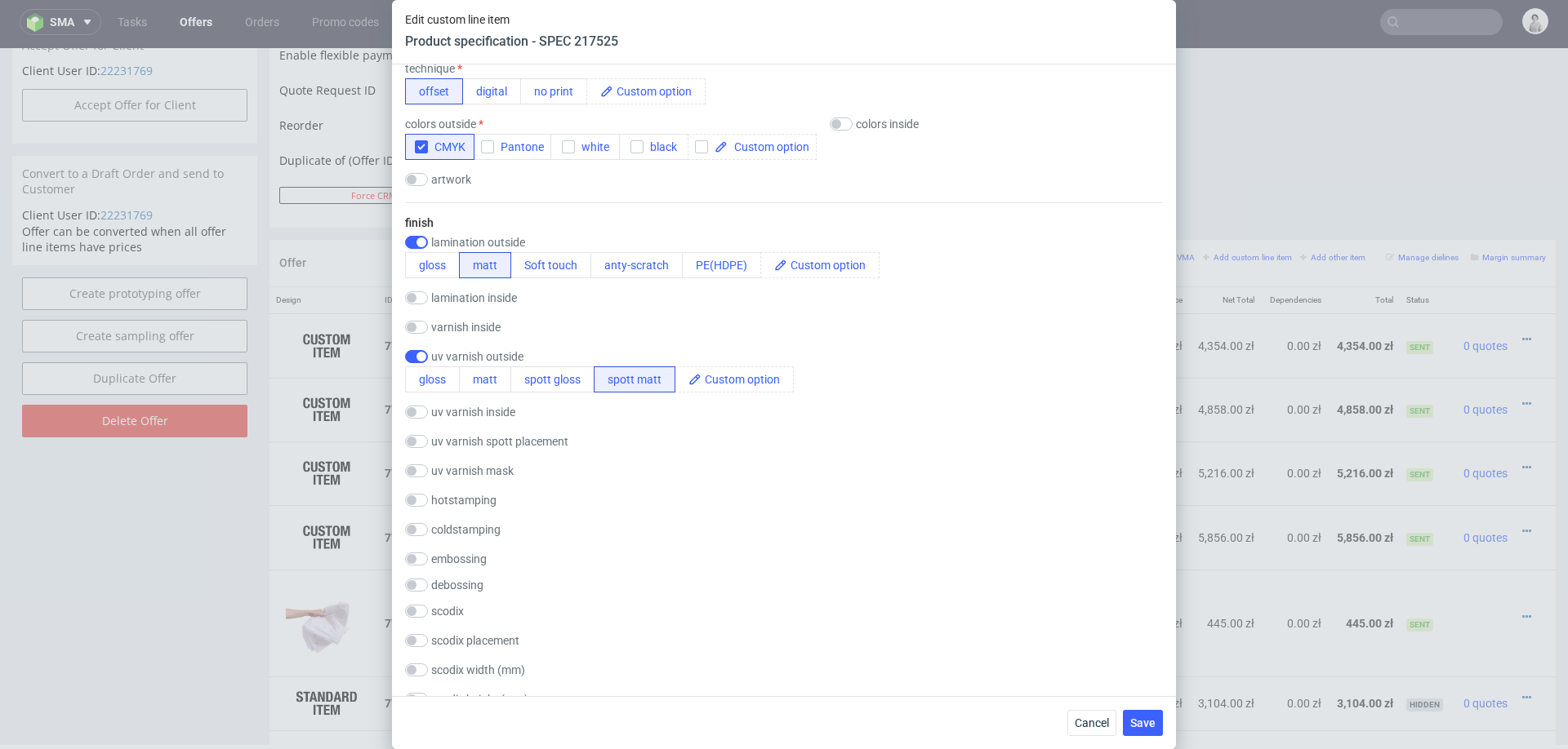
scroll to position [682, 0]
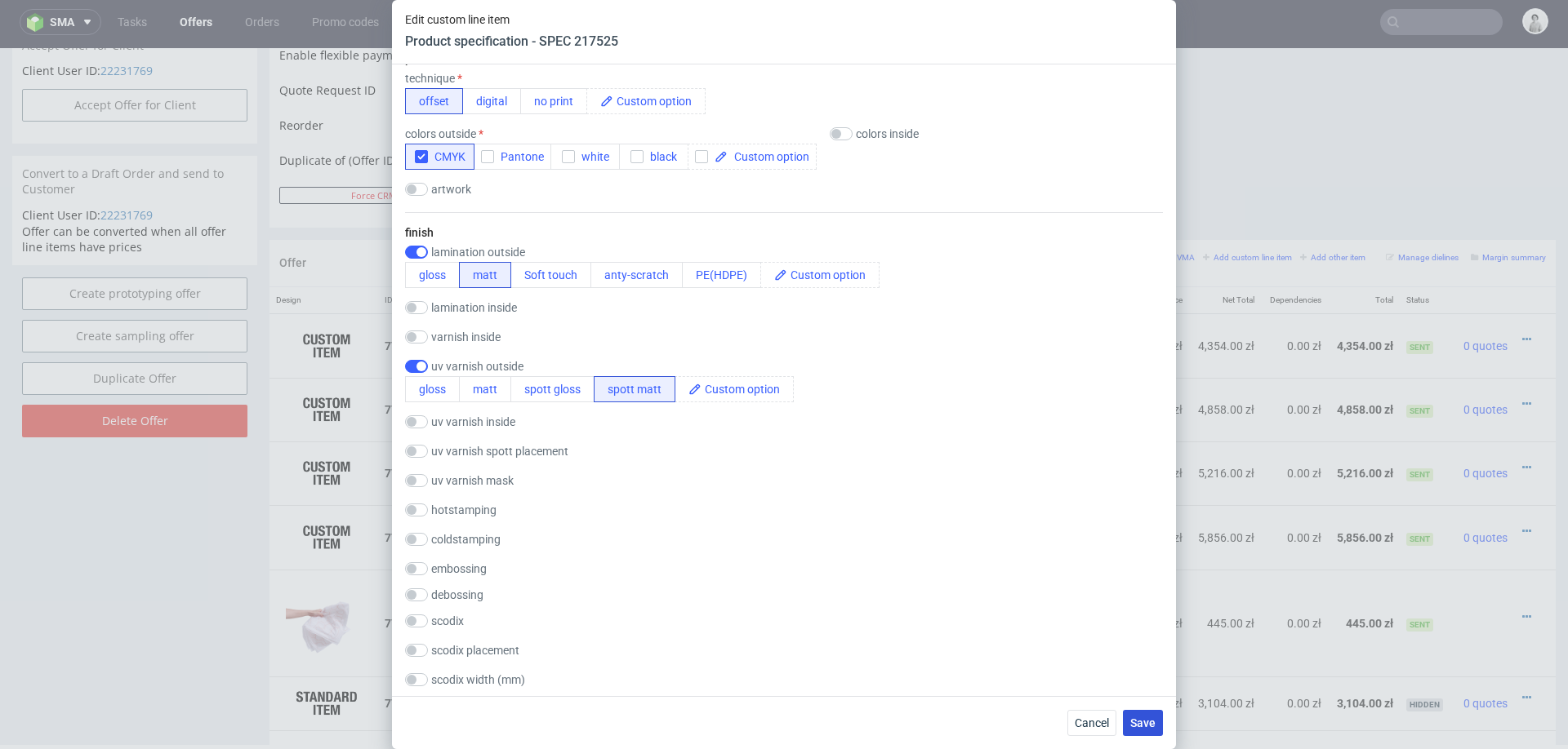
click at [1148, 733] on button "Save" at bounding box center [1143, 723] width 40 height 26
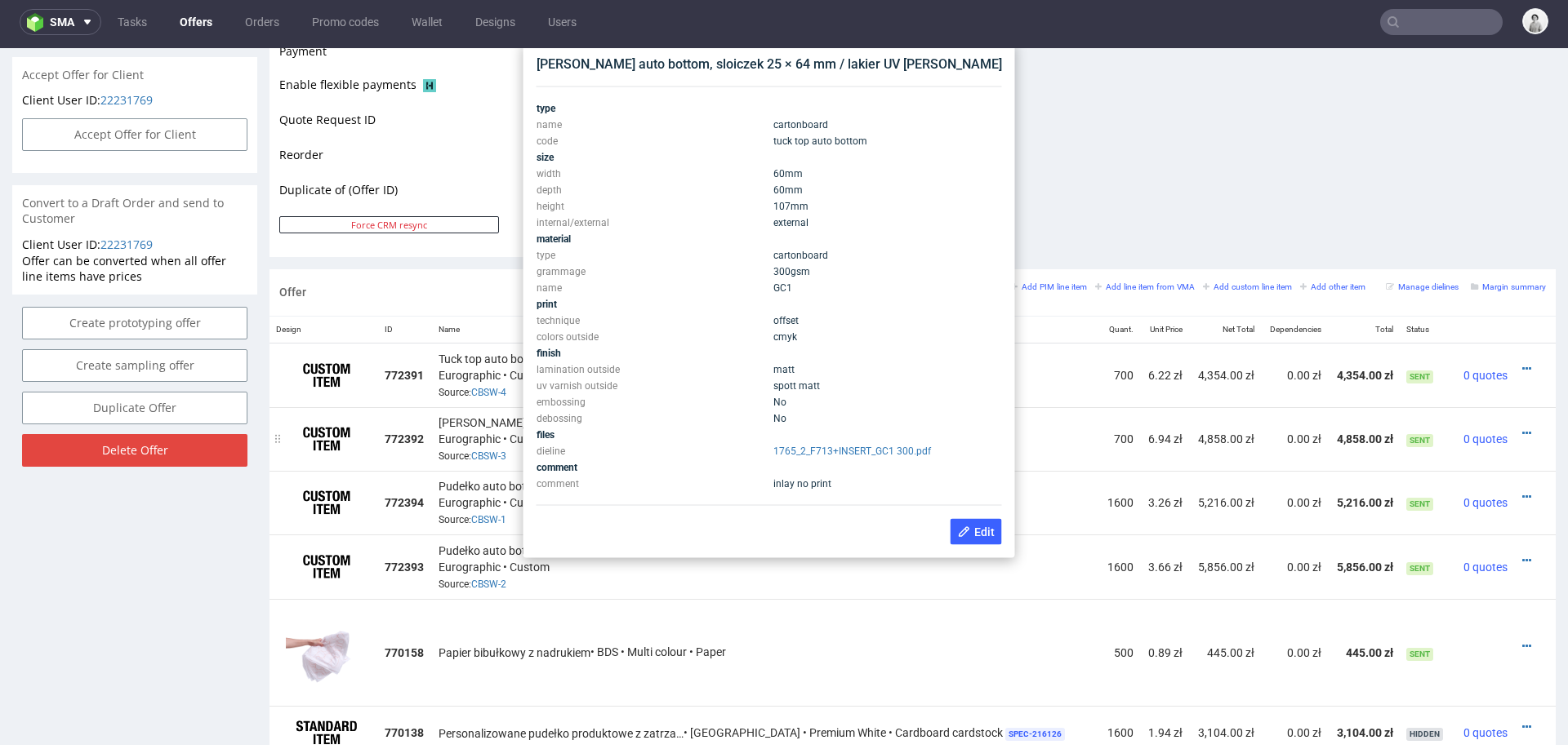
scroll to position [744, 0]
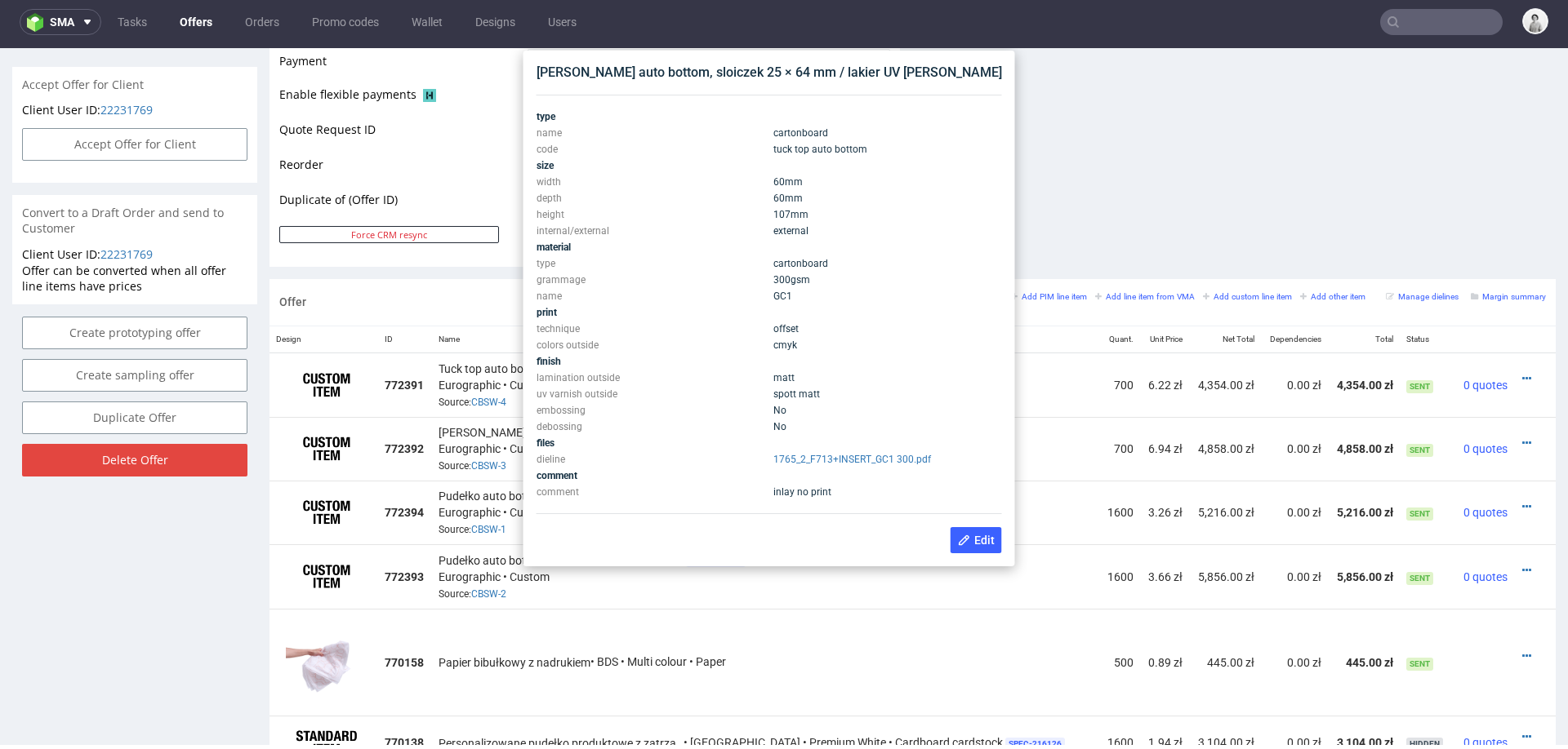
click at [733, 77] on div "Pudełko auto bottom, sloiczek 25 × 64 mm / lakier UV spott matt" at bounding box center [769, 73] width 465 height 18
click at [1099, 455] on td "700" at bounding box center [1120, 449] width 41 height 64
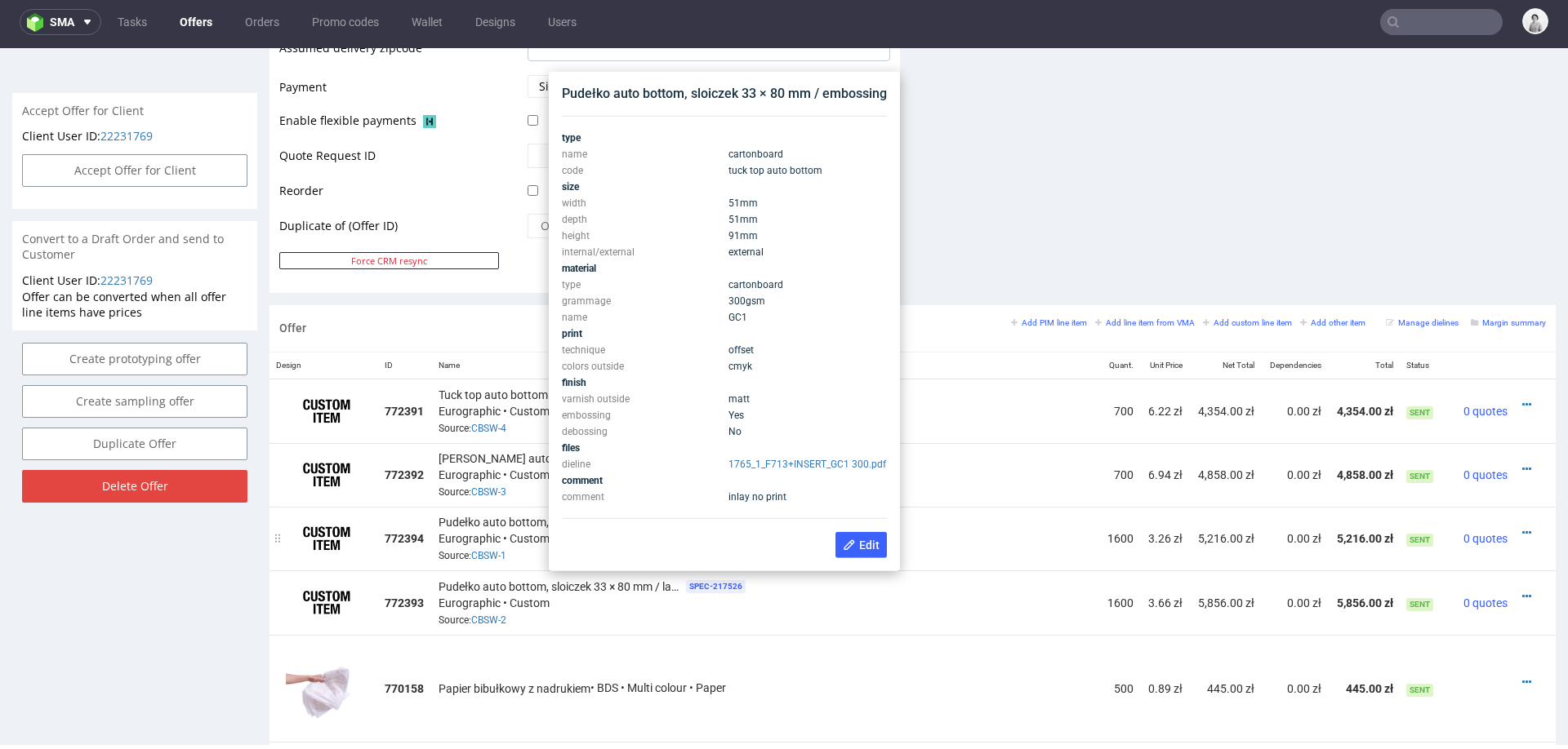
scroll to position [715, 0]
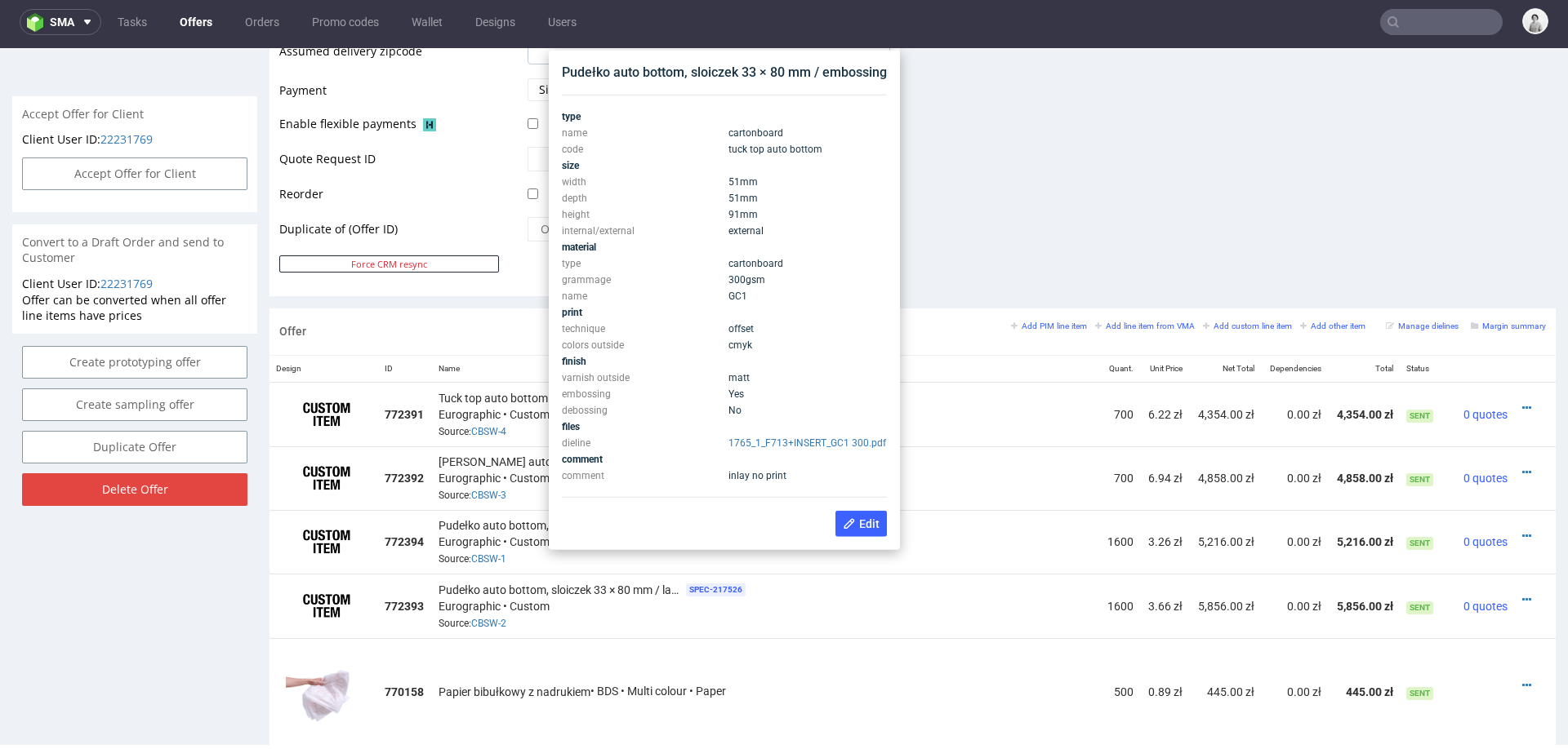
click at [772, 74] on div "Pudełko auto bottom, sloiczek 33 × 80 mm / embossing" at bounding box center [724, 73] width 325 height 18
copy div "Pudełko auto bottom, sloiczek 33 × 80 mm / embossing"
click at [960, 404] on div "Tuck top auto bottom SPEC- 217524 Eurographic • Custom Source: CBSW-4" at bounding box center [766, 415] width 654 height 51
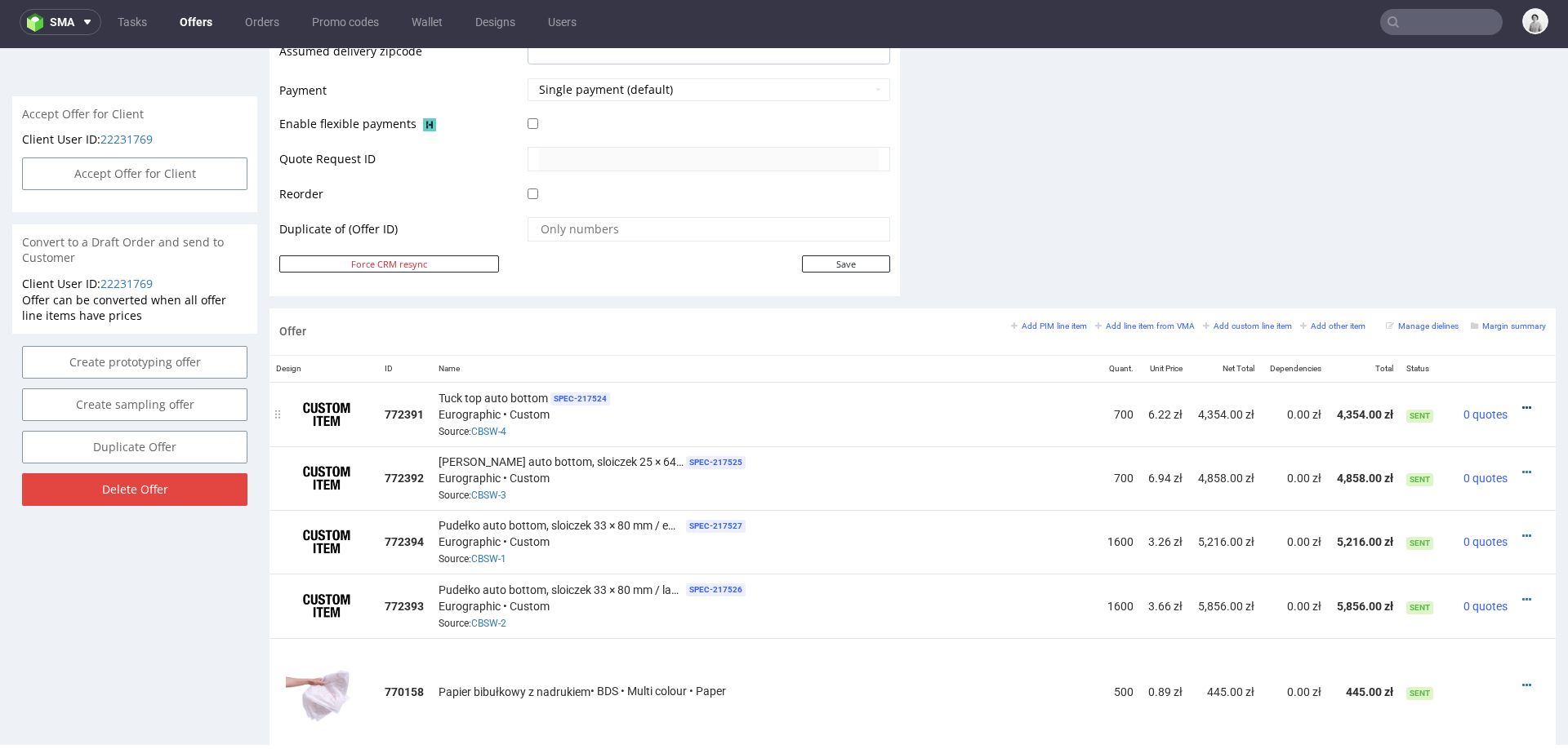
click at [1522, 402] on icon at bounding box center [1526, 408] width 9 height 11
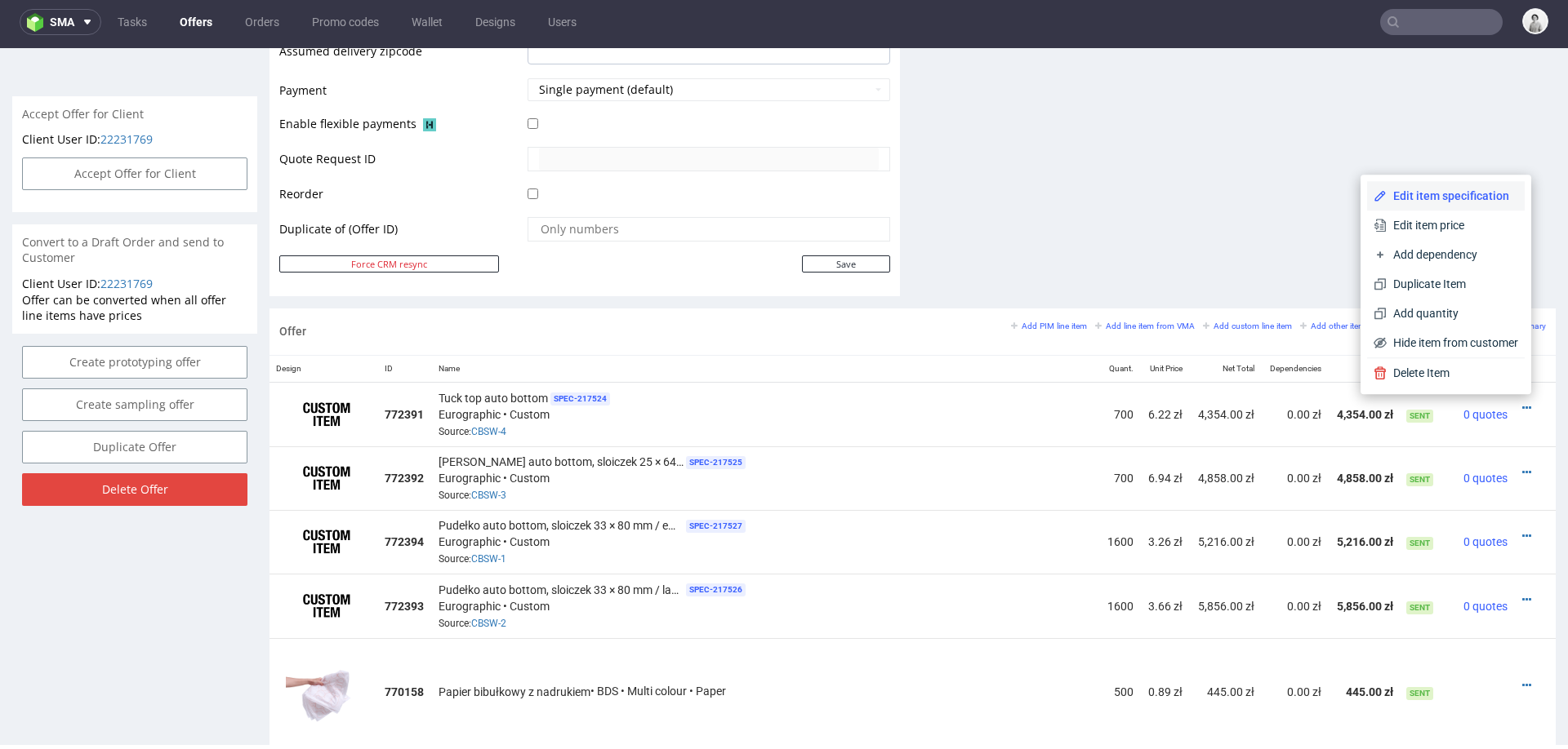
click at [1472, 182] on li "Edit item specification" at bounding box center [1445, 196] width 158 height 29
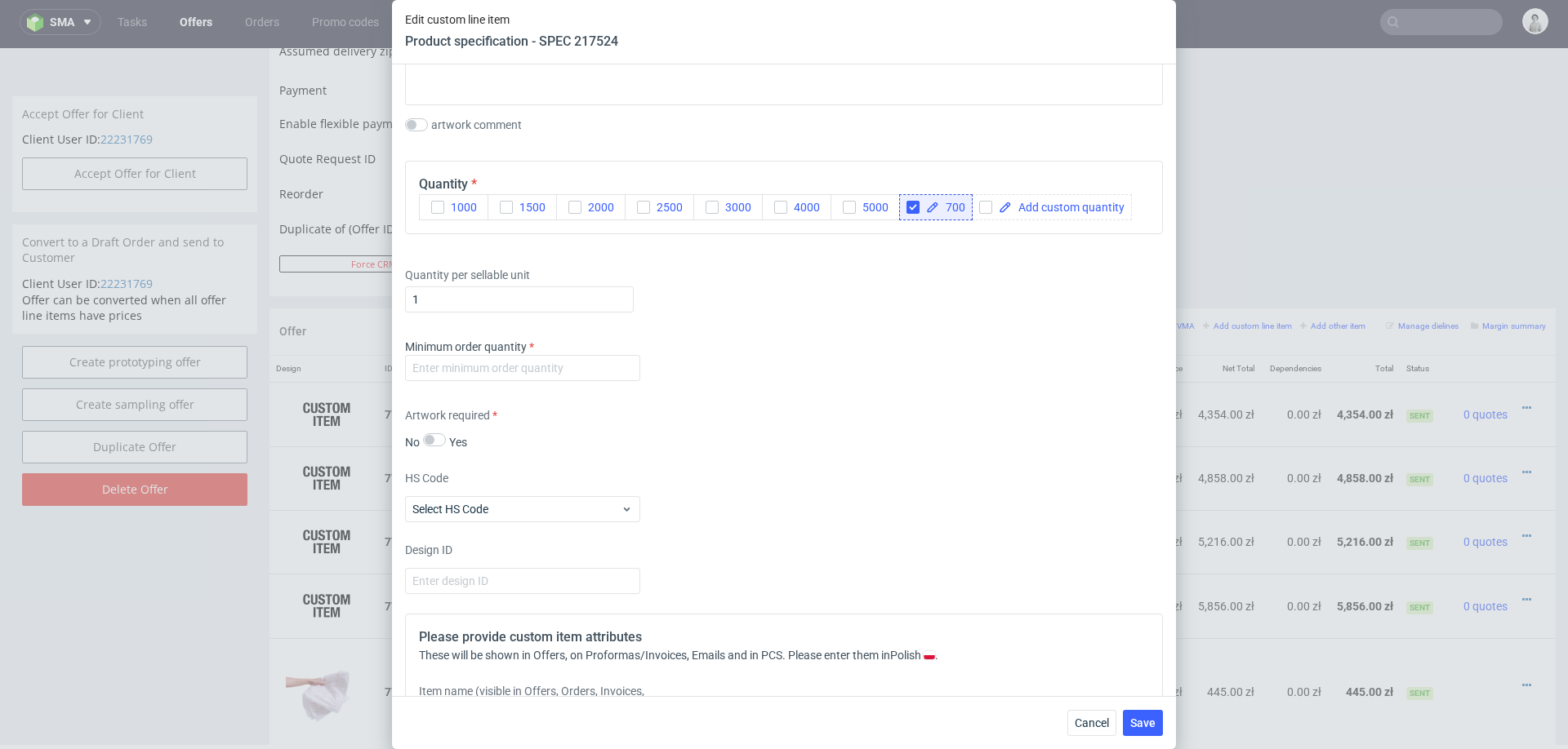
scroll to position [1952, 0]
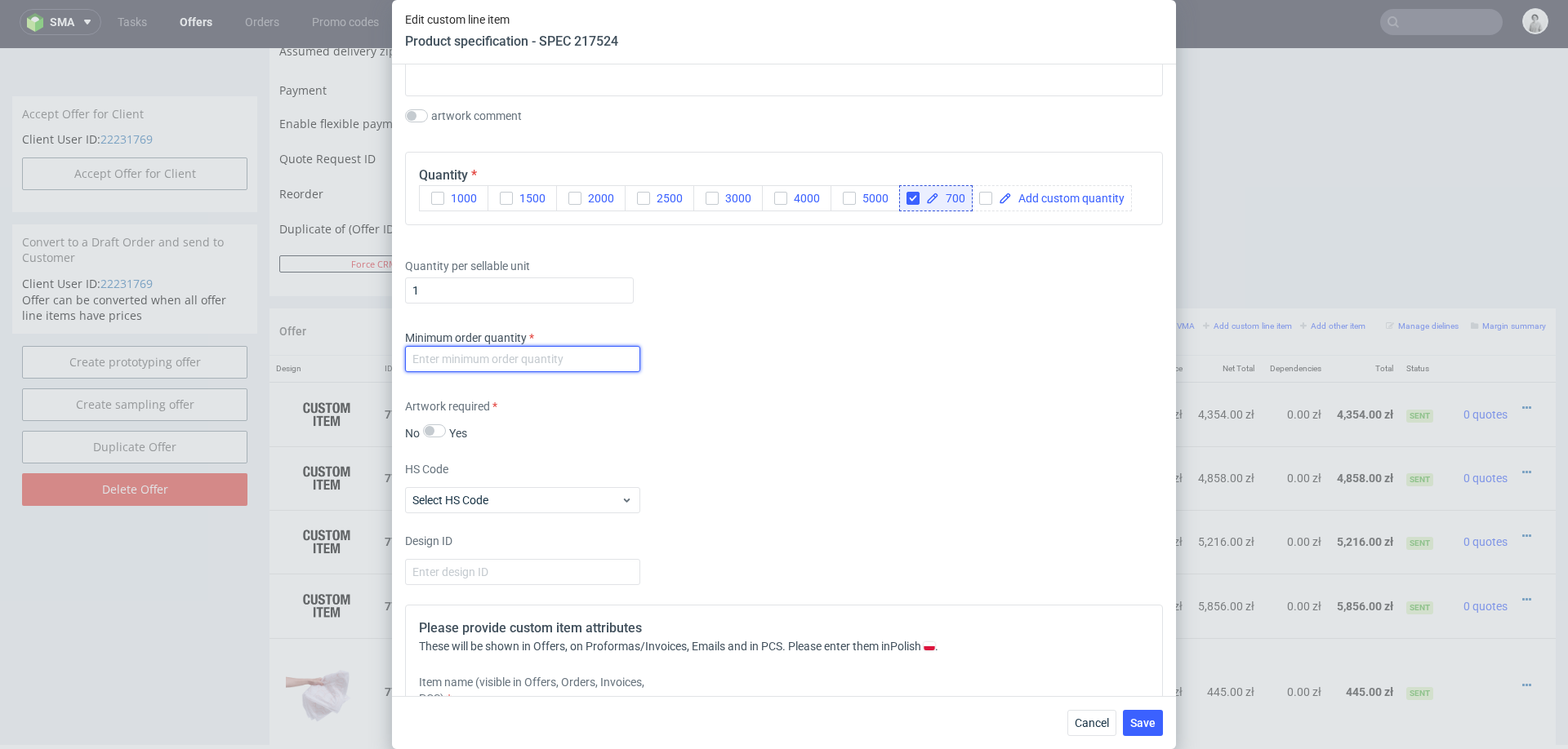
click at [610, 350] on input "number" at bounding box center [522, 359] width 235 height 26
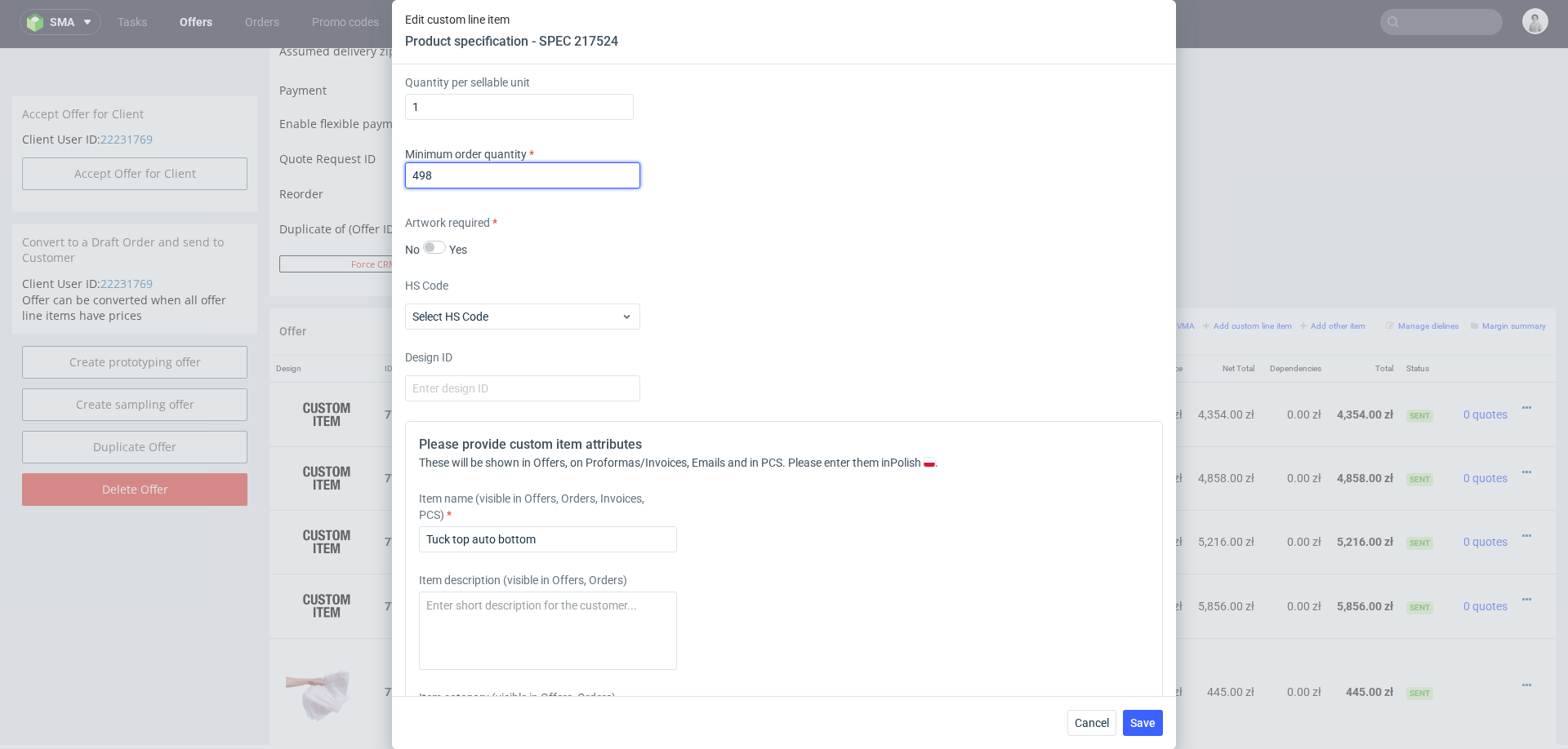
scroll to position [2145, 0]
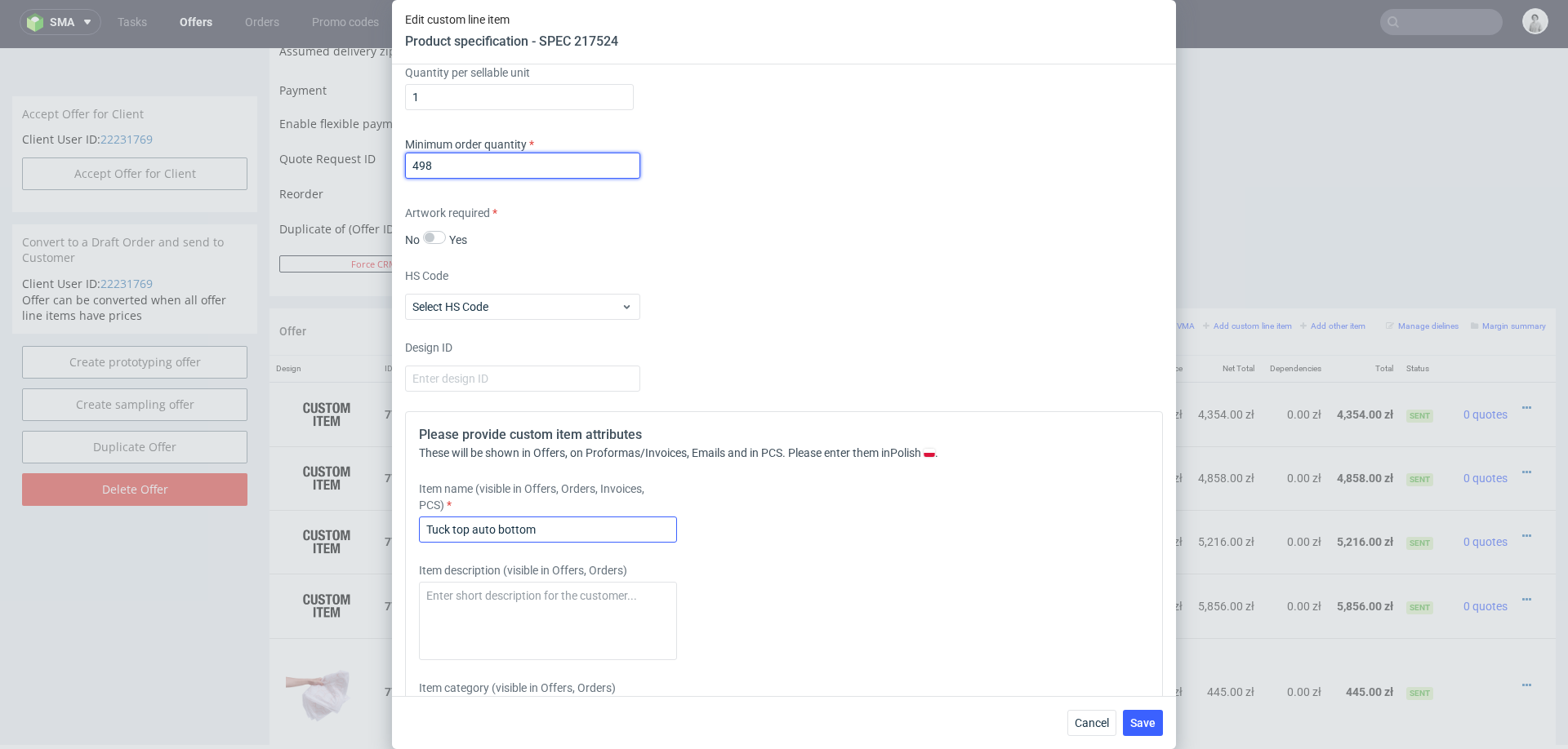
type input "498"
click at [536, 517] on input "Tuck top auto bottom" at bounding box center [547, 530] width 258 height 26
click at [536, 519] on input "Tuck top auto bottom" at bounding box center [547, 530] width 258 height 26
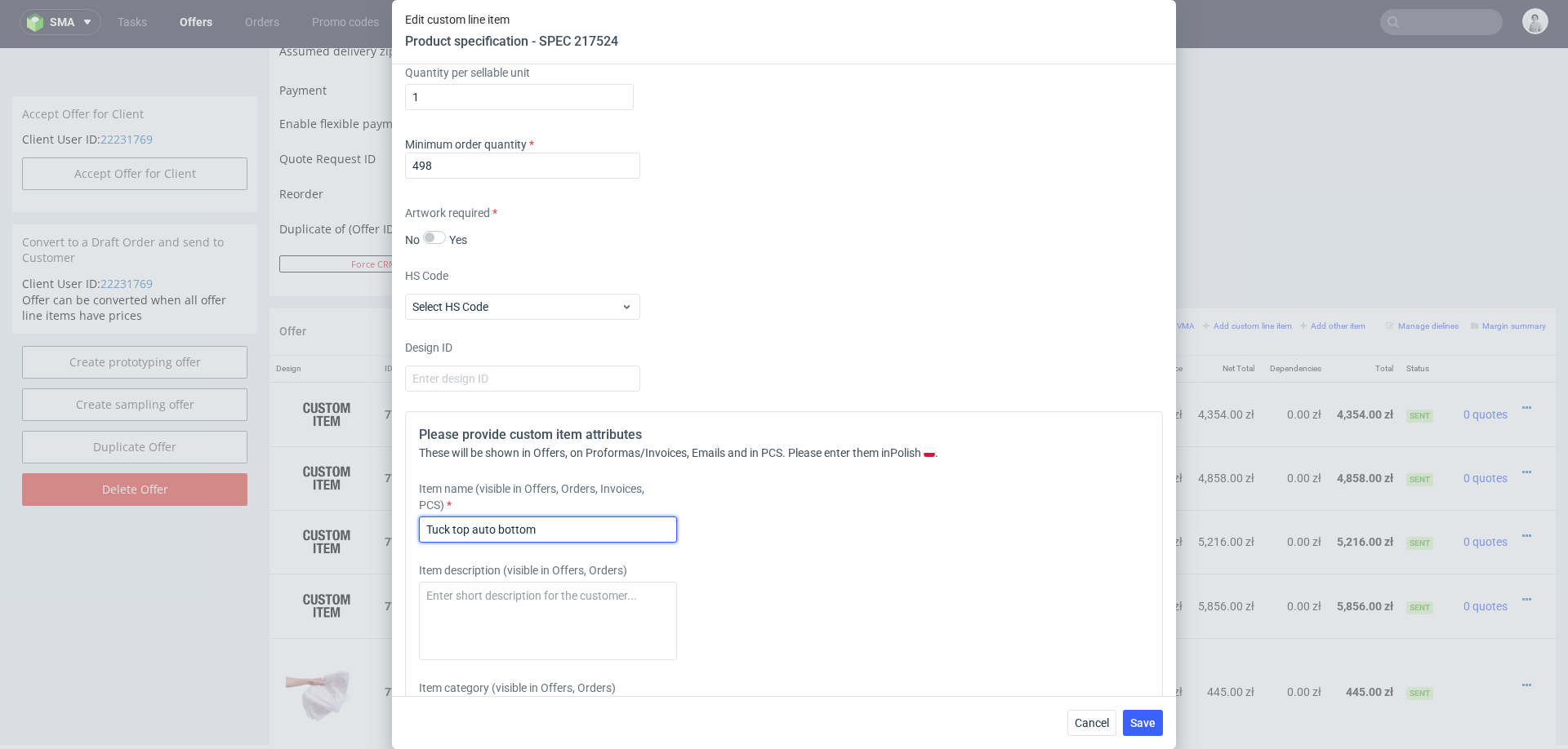
paste input "Pudełko auto bottom, sloiczek 33 × 80 mm / embossing"
click at [555, 525] on input "Pudełko auto bottom, sloiczek 33 × 80 mm / embossing" at bounding box center [547, 530] width 258 height 26
click at [591, 524] on input "Pudełko auto bottom, sloiczek 25 × 80 mm / embossing" at bounding box center [547, 530] width 258 height 26
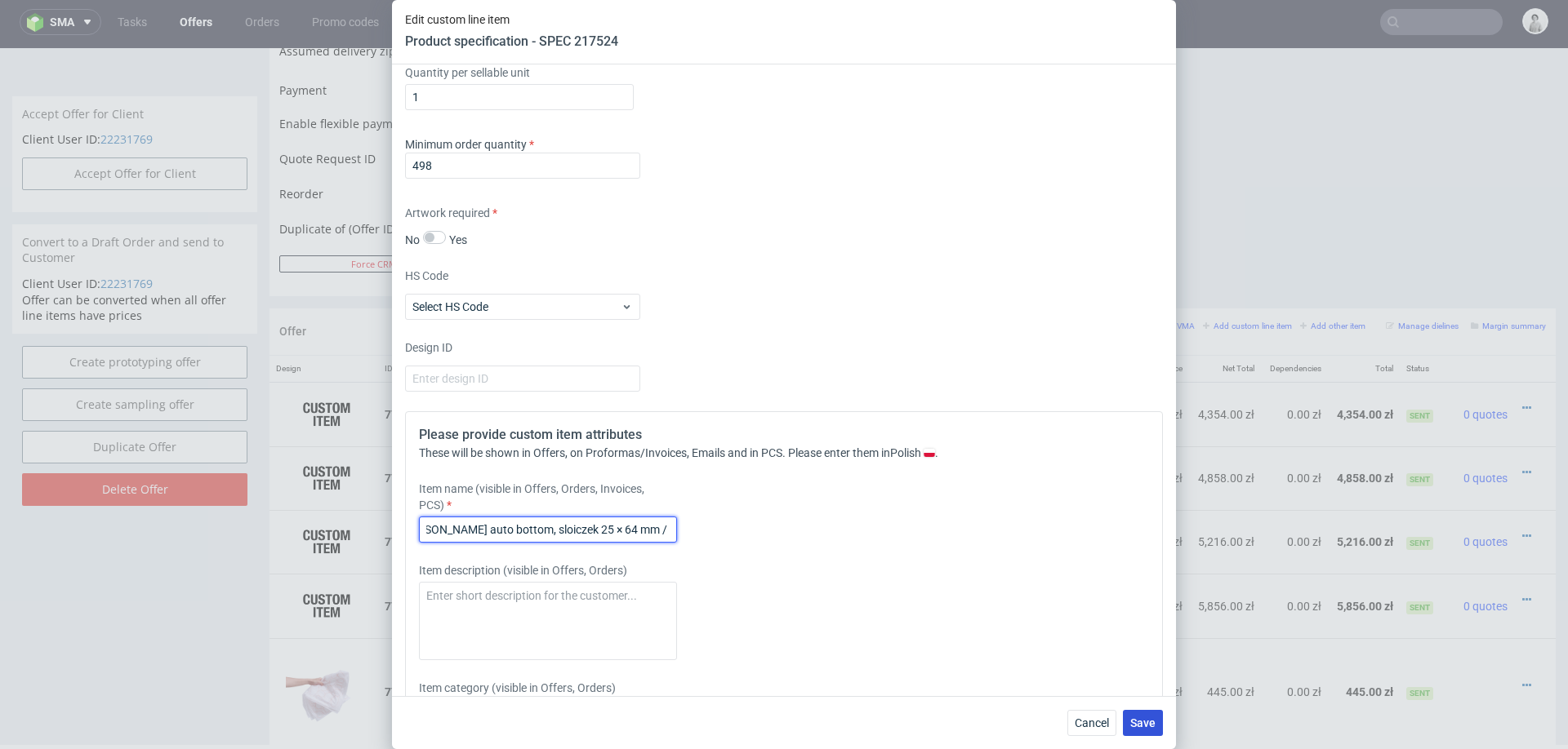
type input "Pudełko auto bottom, sloiczek 25 × 64 mm / embossing"
click at [1140, 723] on span "Save" at bounding box center [1143, 723] width 25 height 11
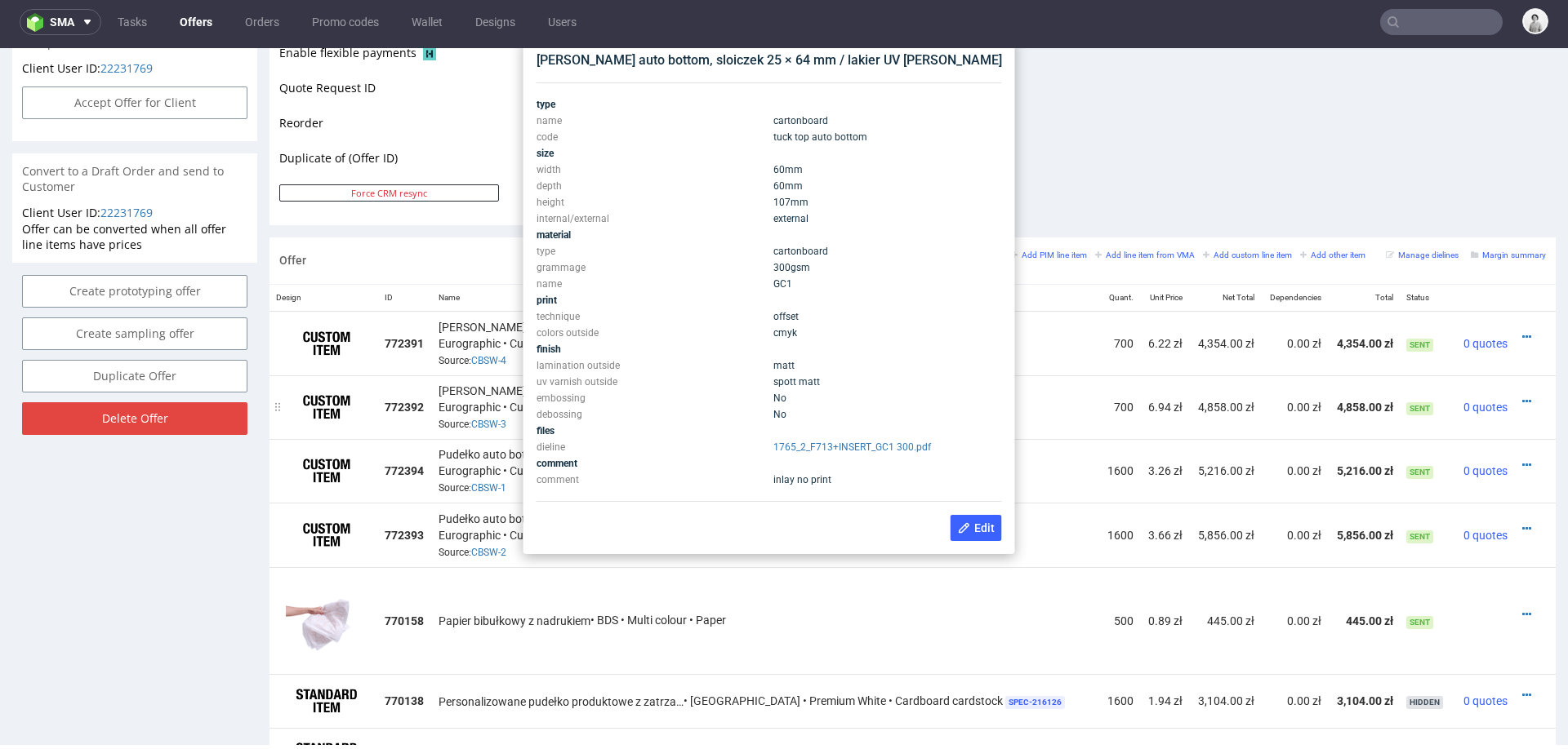
scroll to position [771, 0]
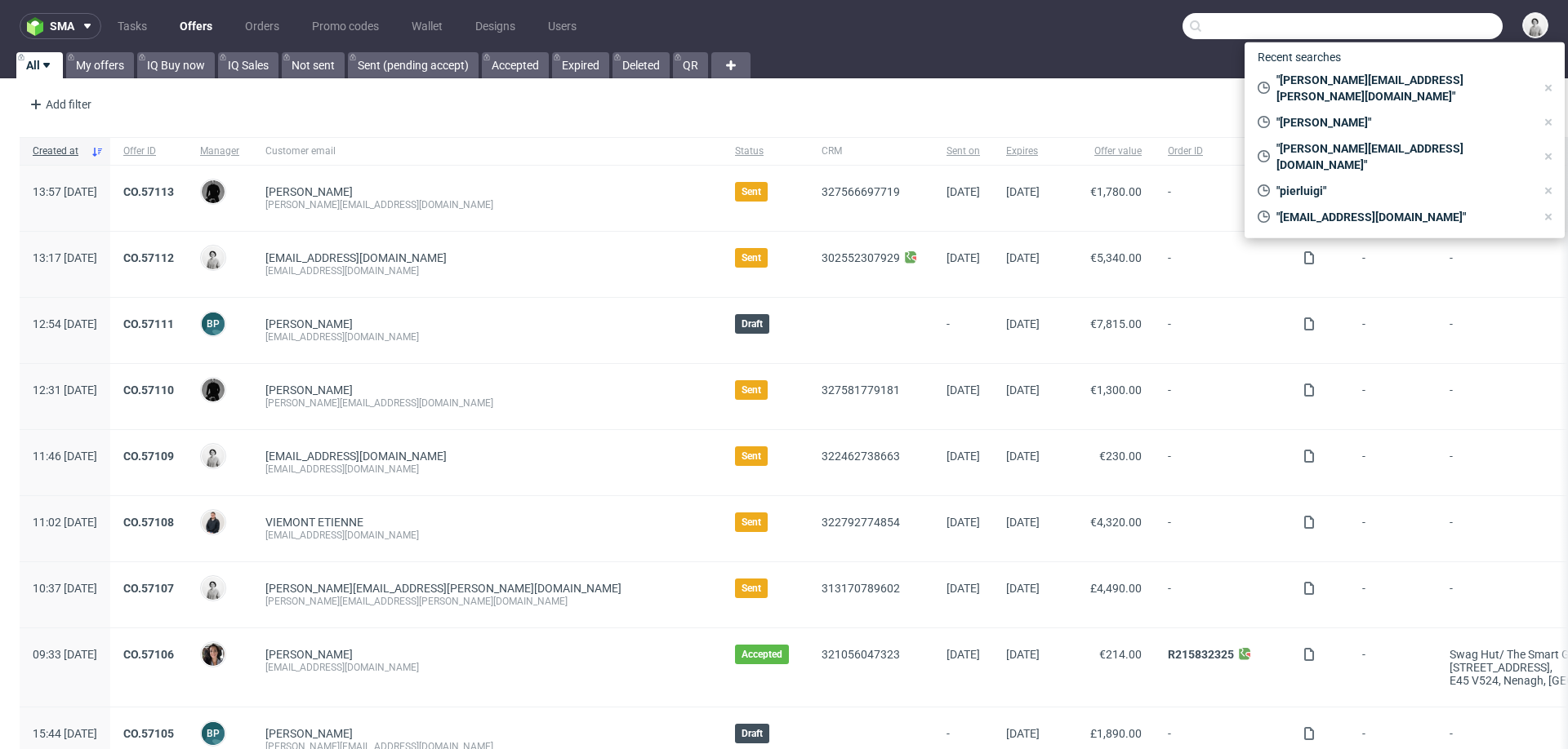
click at [1425, 29] on input "text" at bounding box center [1341, 26] width 320 height 26
paste input "[PERSON_NAME][EMAIL_ADDRESS][PERSON_NAME][DOMAIN_NAME]"
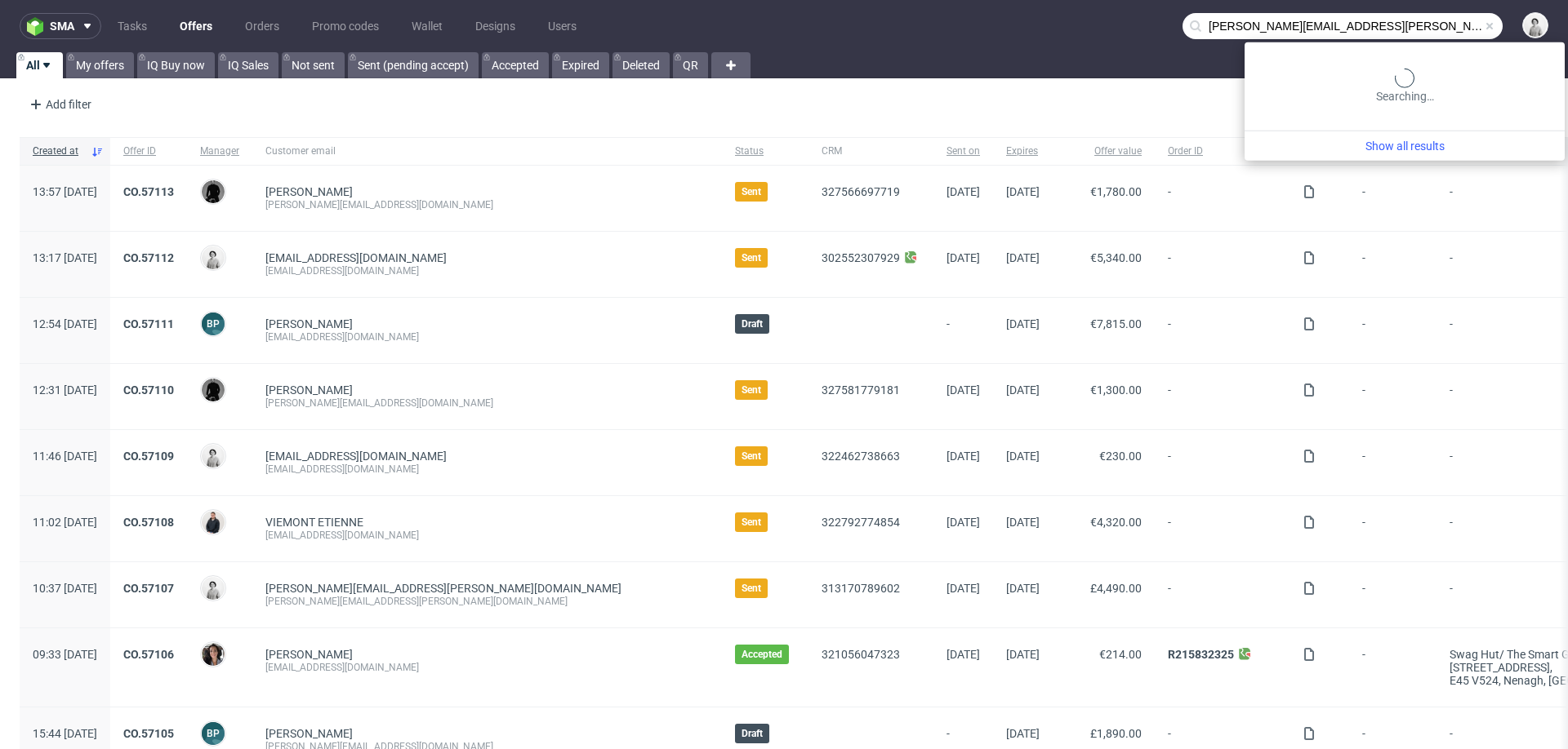
type input "[PERSON_NAME][EMAIL_ADDRESS][PERSON_NAME][DOMAIN_NAME]"
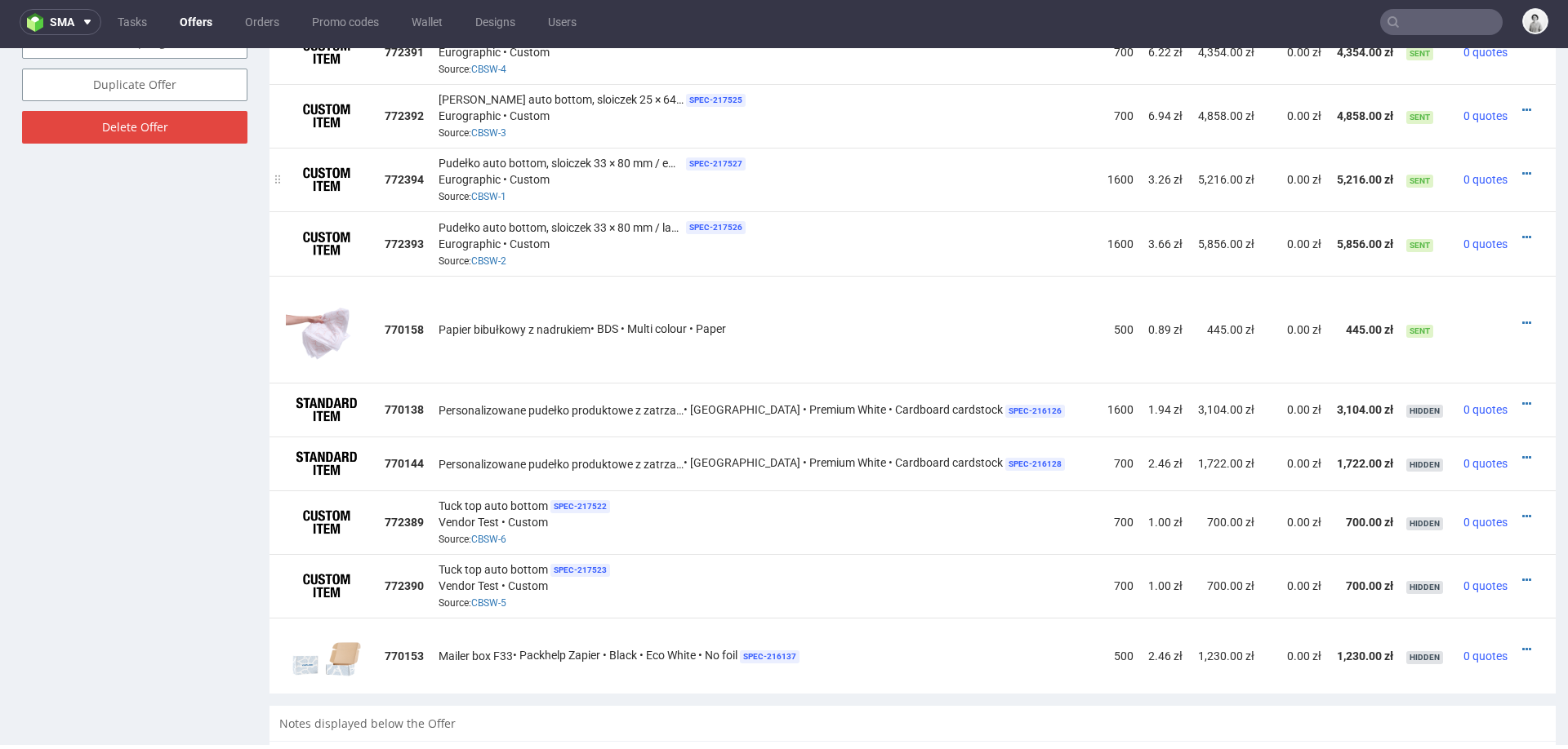
scroll to position [867, 0]
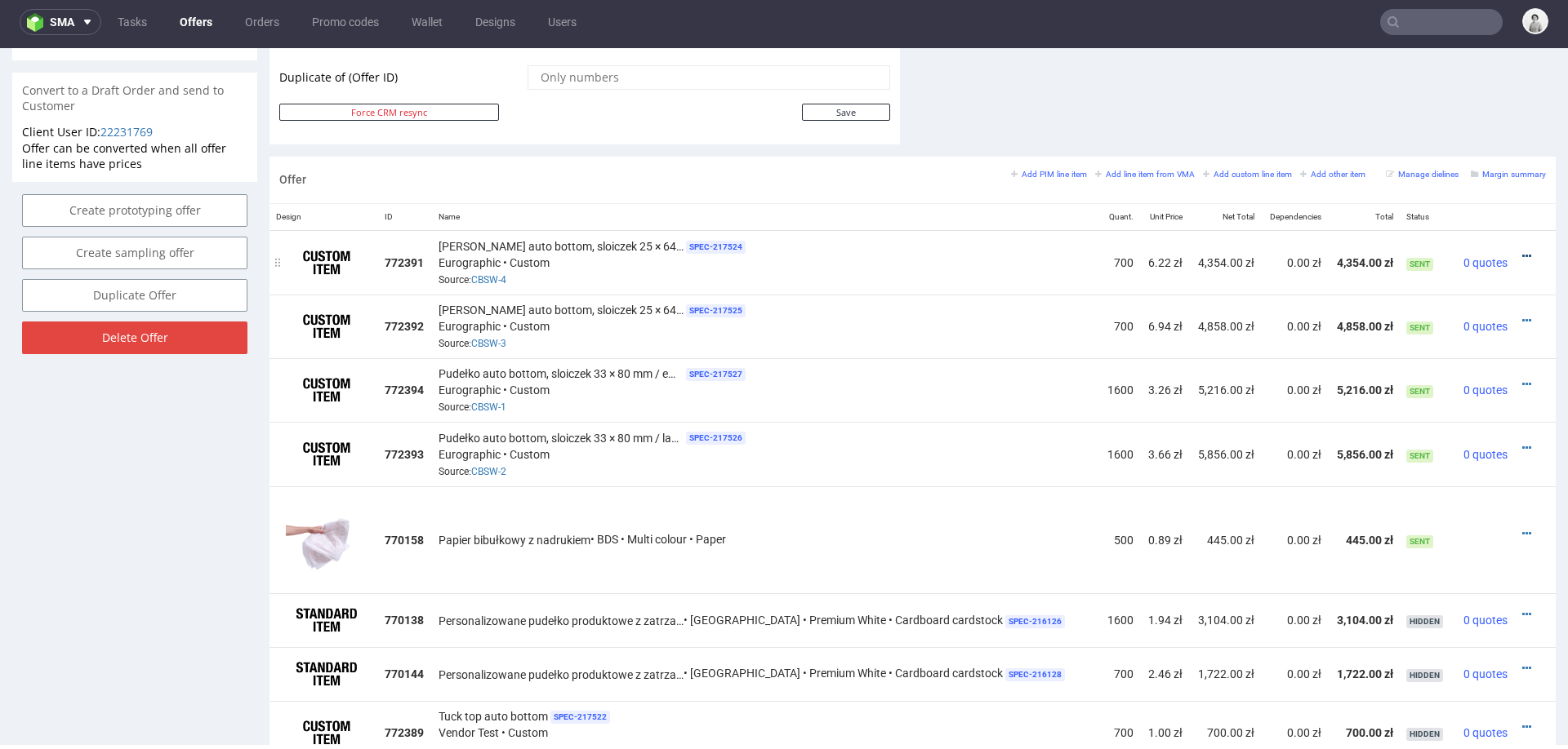
click at [1522, 250] on icon at bounding box center [1526, 256] width 9 height 11
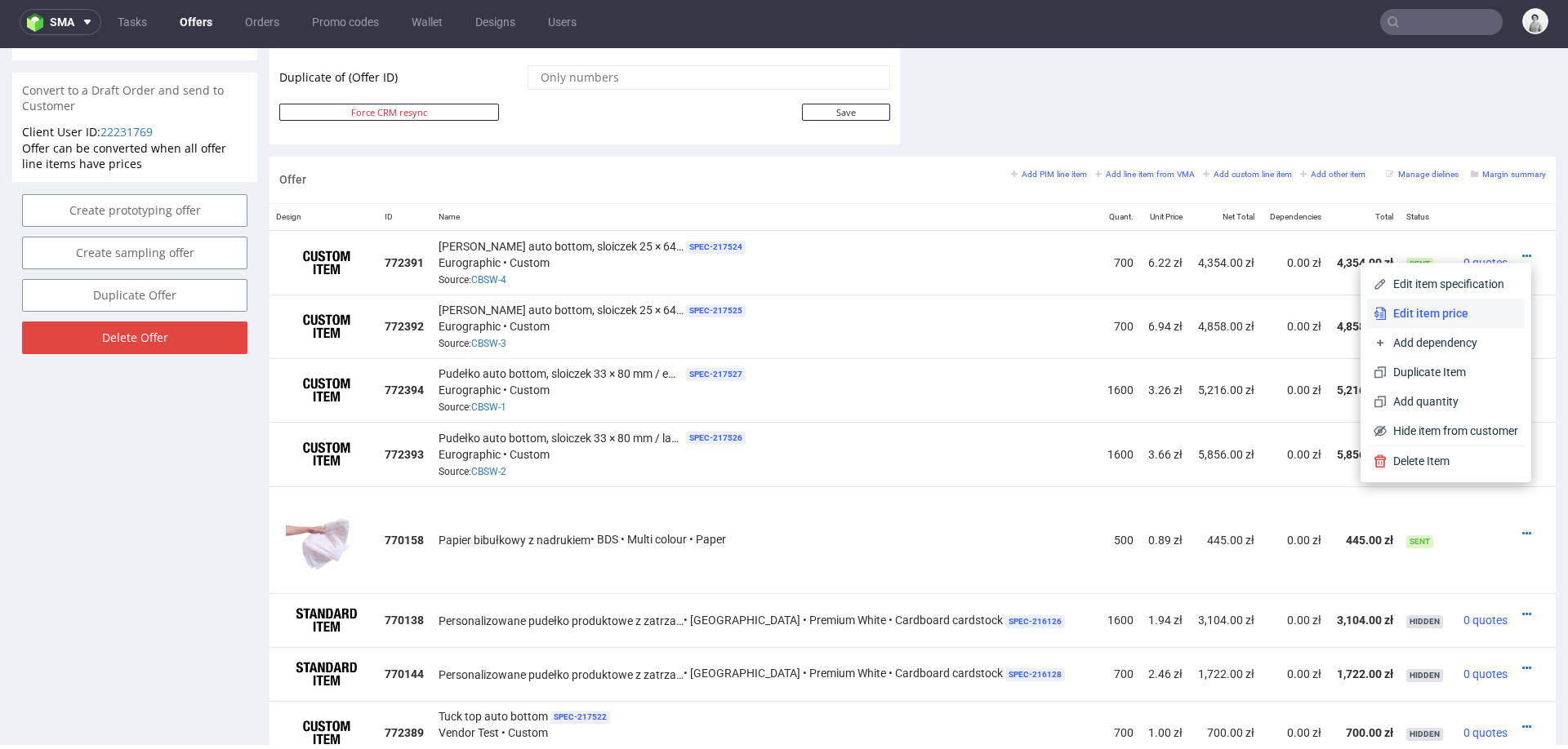
click at [1438, 305] on span "Edit item price" at bounding box center [1452, 313] width 132 height 16
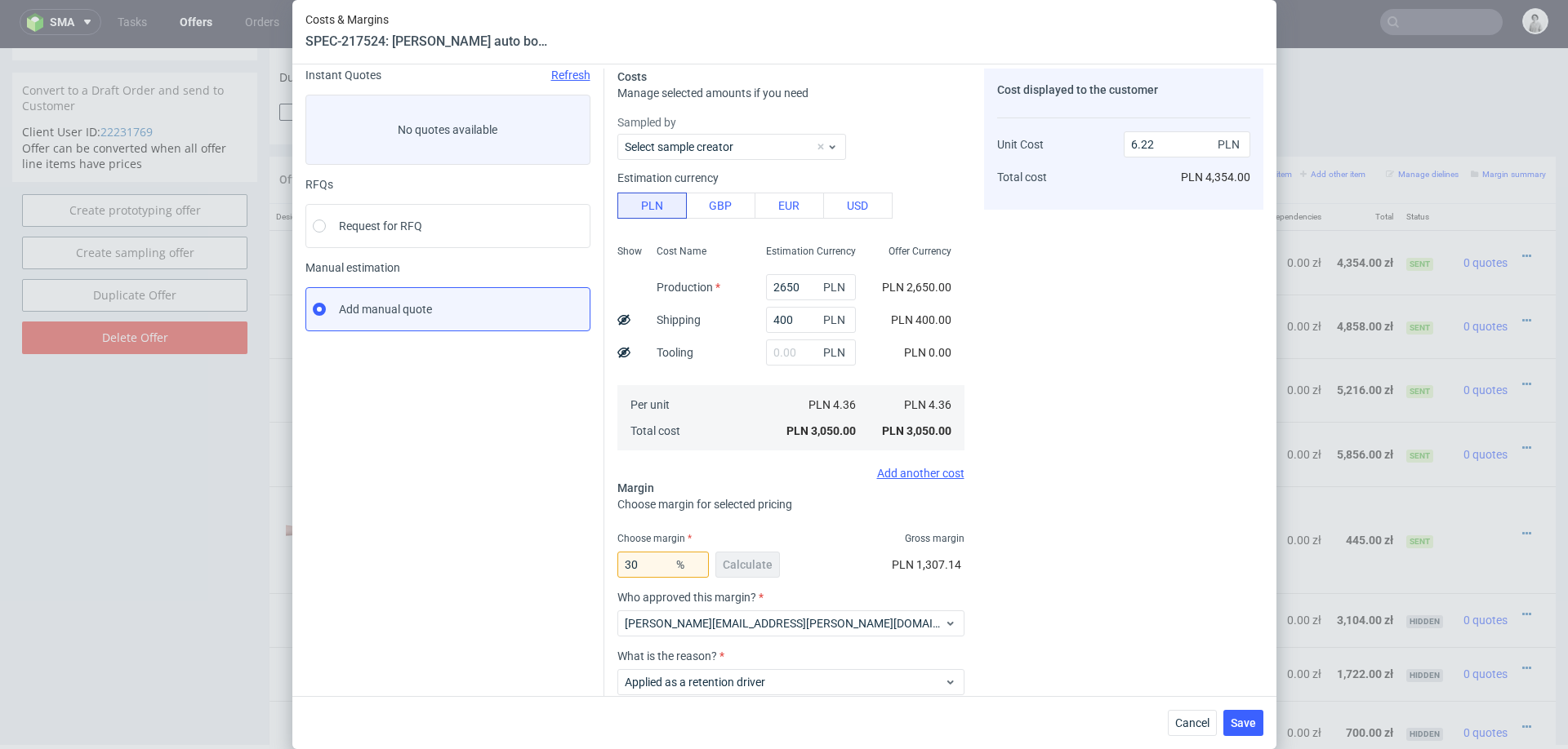
scroll to position [61, 0]
click at [640, 565] on input "30" at bounding box center [663, 566] width 92 height 26
type input "25"
type input "5.81"
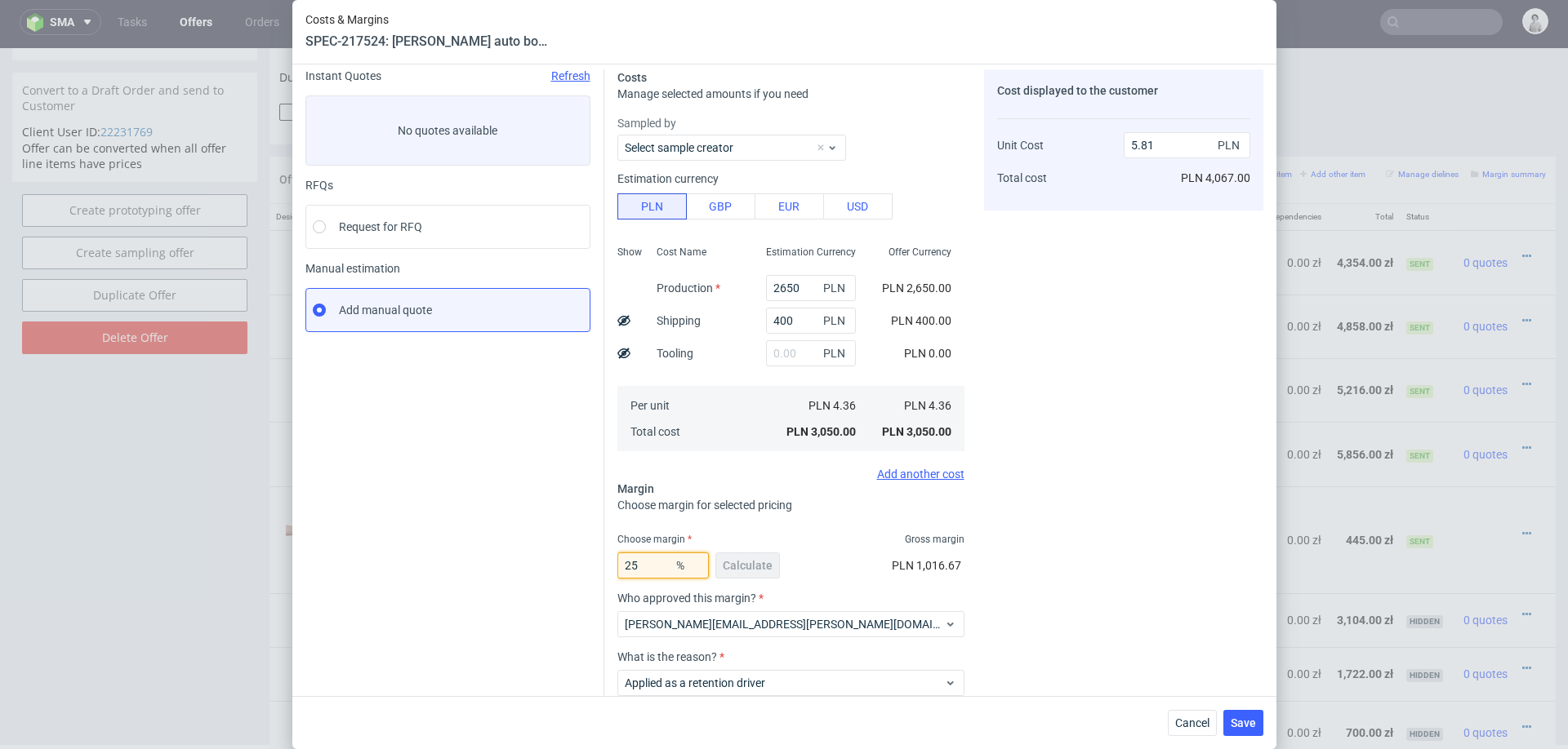
type input "25"
click at [1161, 505] on div "Cost displayed to the customer Unit Cost Total cost 5.81 PLN PLN 4,067.00" at bounding box center [1123, 427] width 279 height 715
click at [1189, 720] on span "Cancel" at bounding box center [1192, 723] width 34 height 11
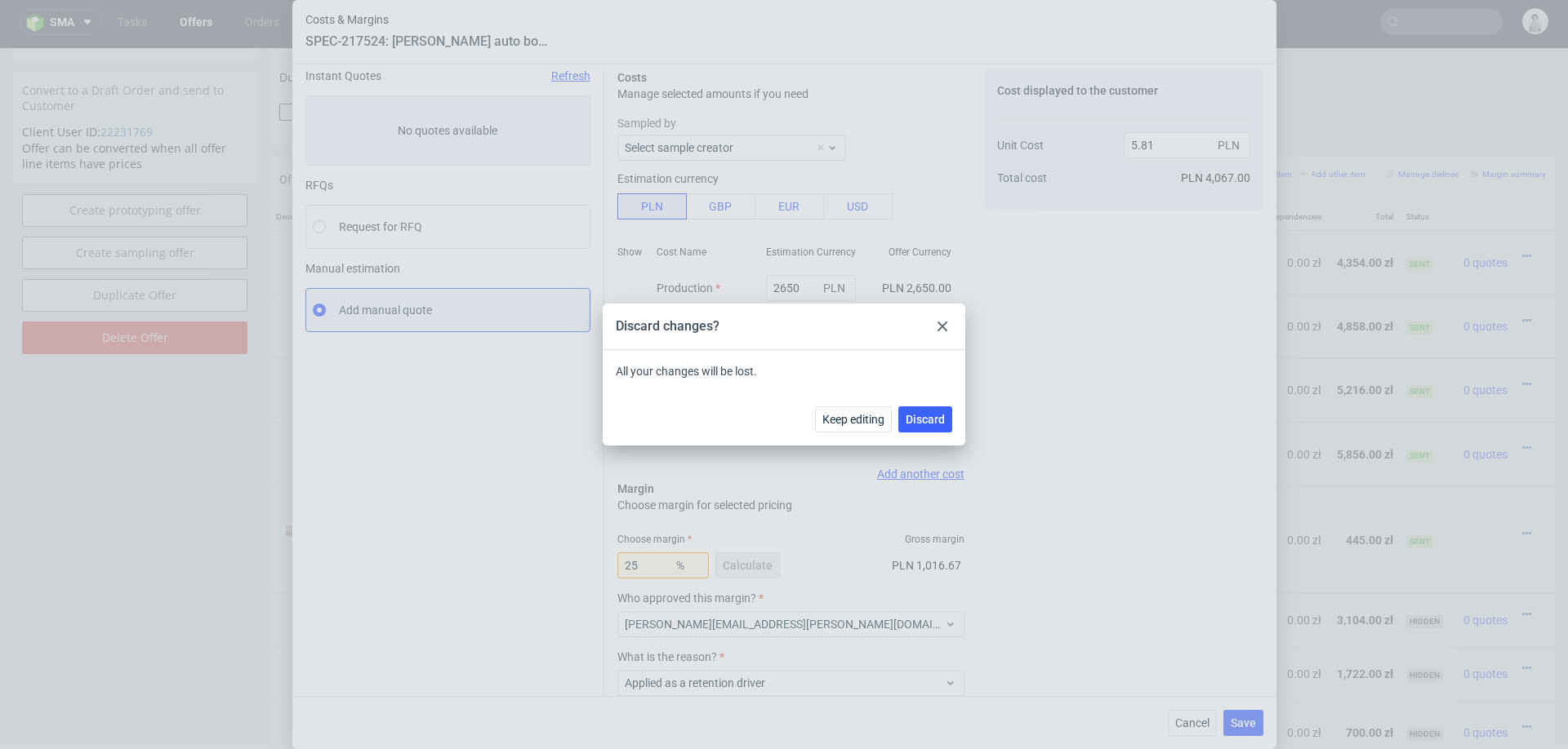
click at [928, 403] on div "Keep editing Discard" at bounding box center [784, 419] width 362 height 53
click at [928, 416] on span "Discard" at bounding box center [925, 419] width 39 height 11
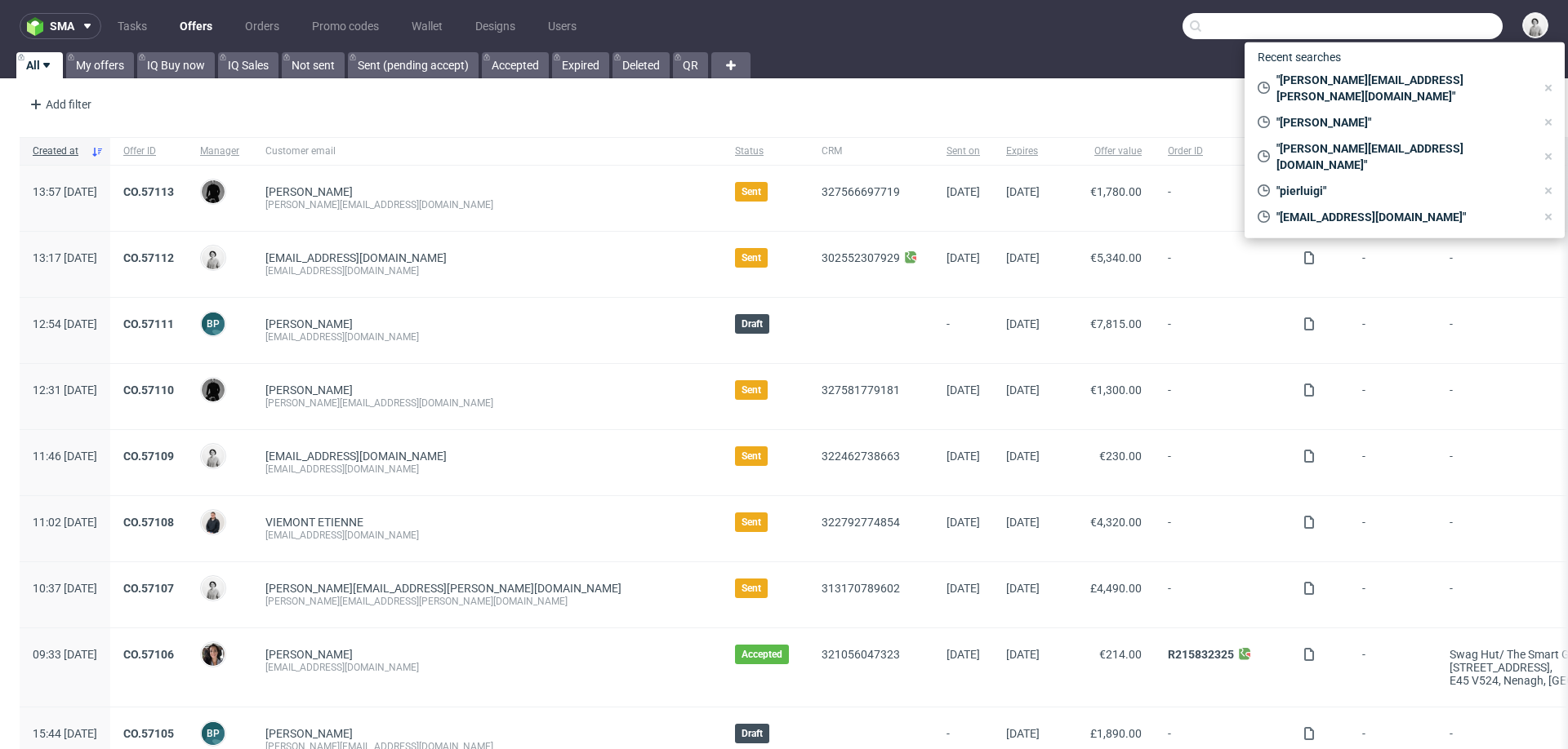
click at [1431, 34] on input "text" at bounding box center [1341, 26] width 320 height 26
paste input "wbo@viabill.com"
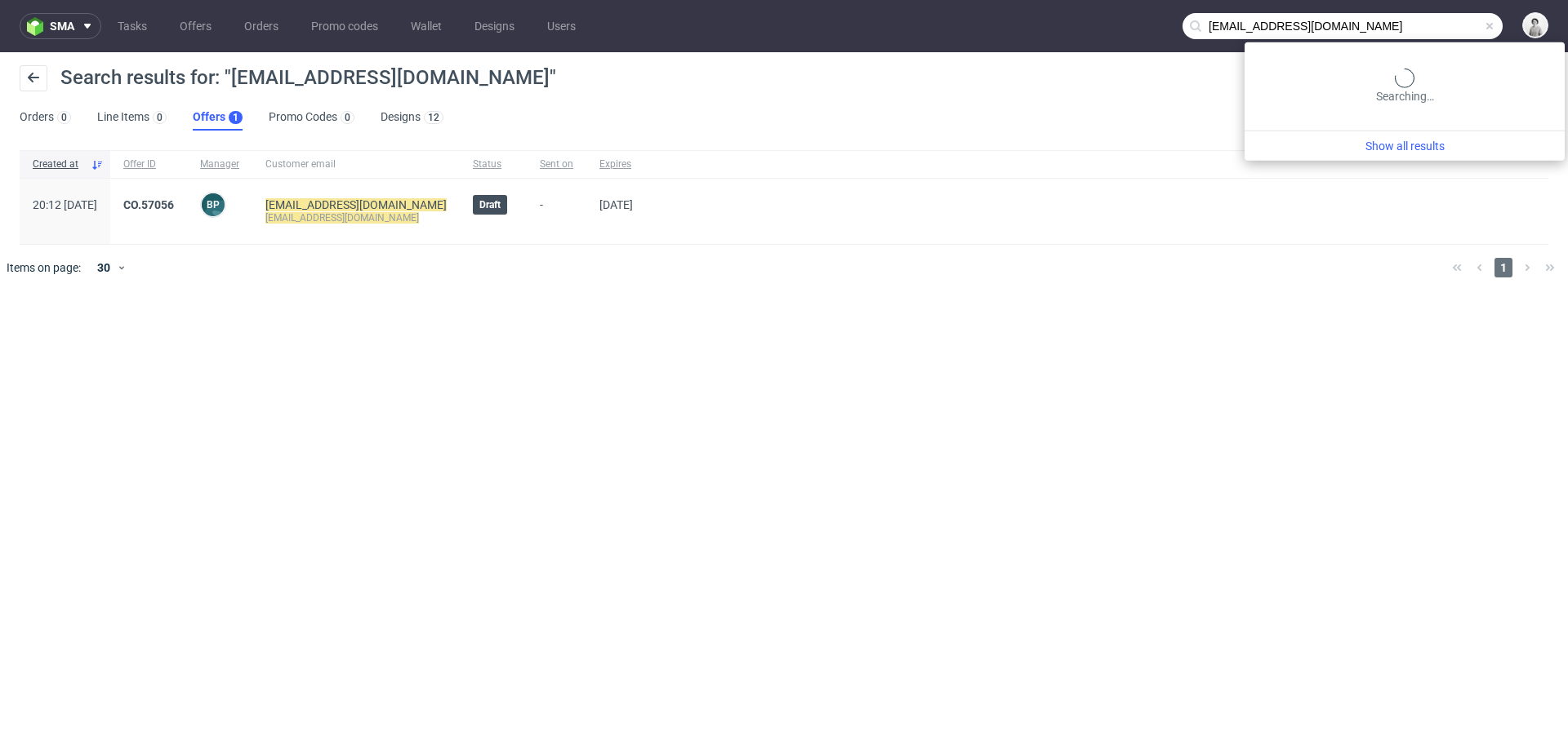
click at [1429, 20] on input "wbo@viabill.com" at bounding box center [1341, 26] width 320 height 26
type input "@viabill.com"
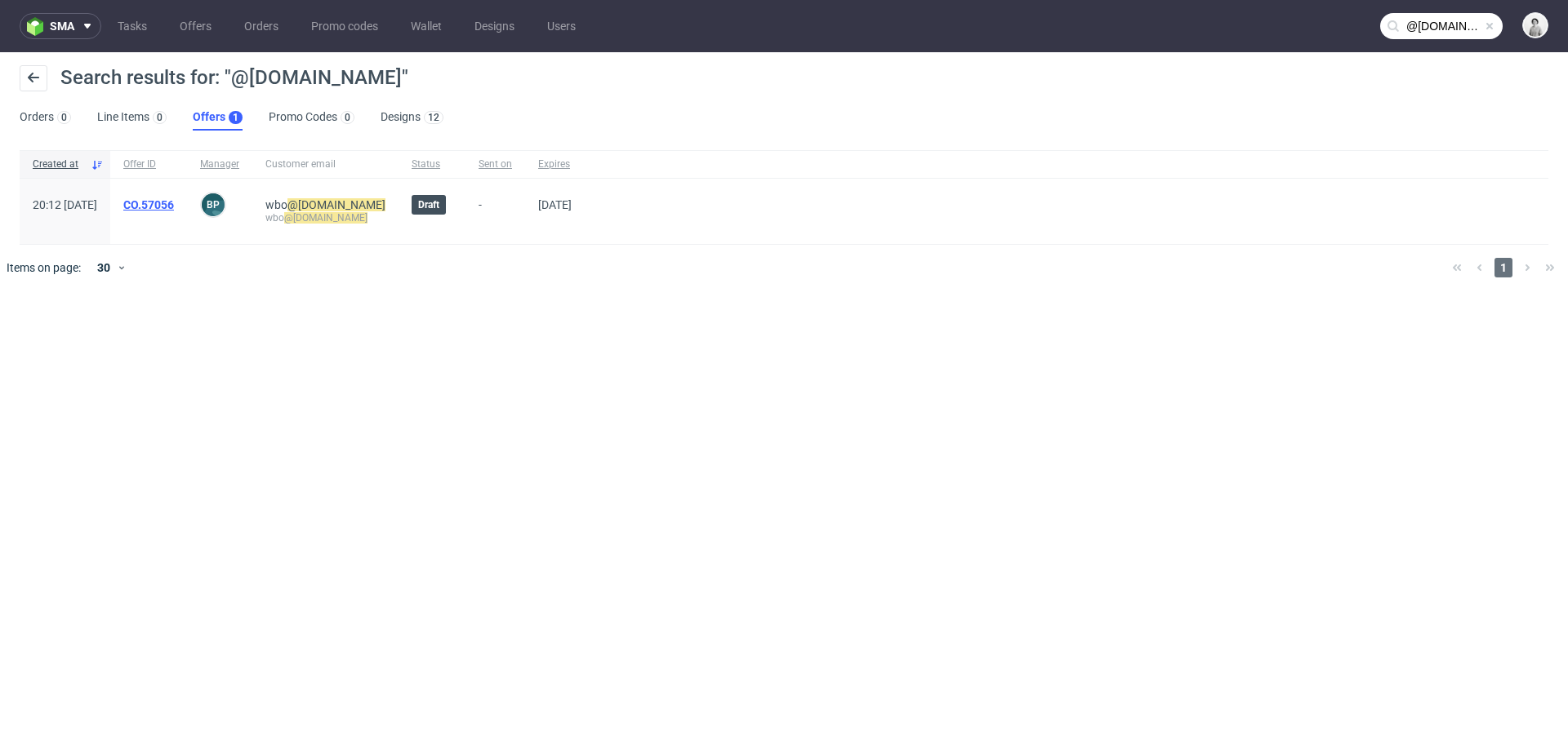
click at [174, 203] on link "CO.57056" at bounding box center [149, 205] width 51 height 13
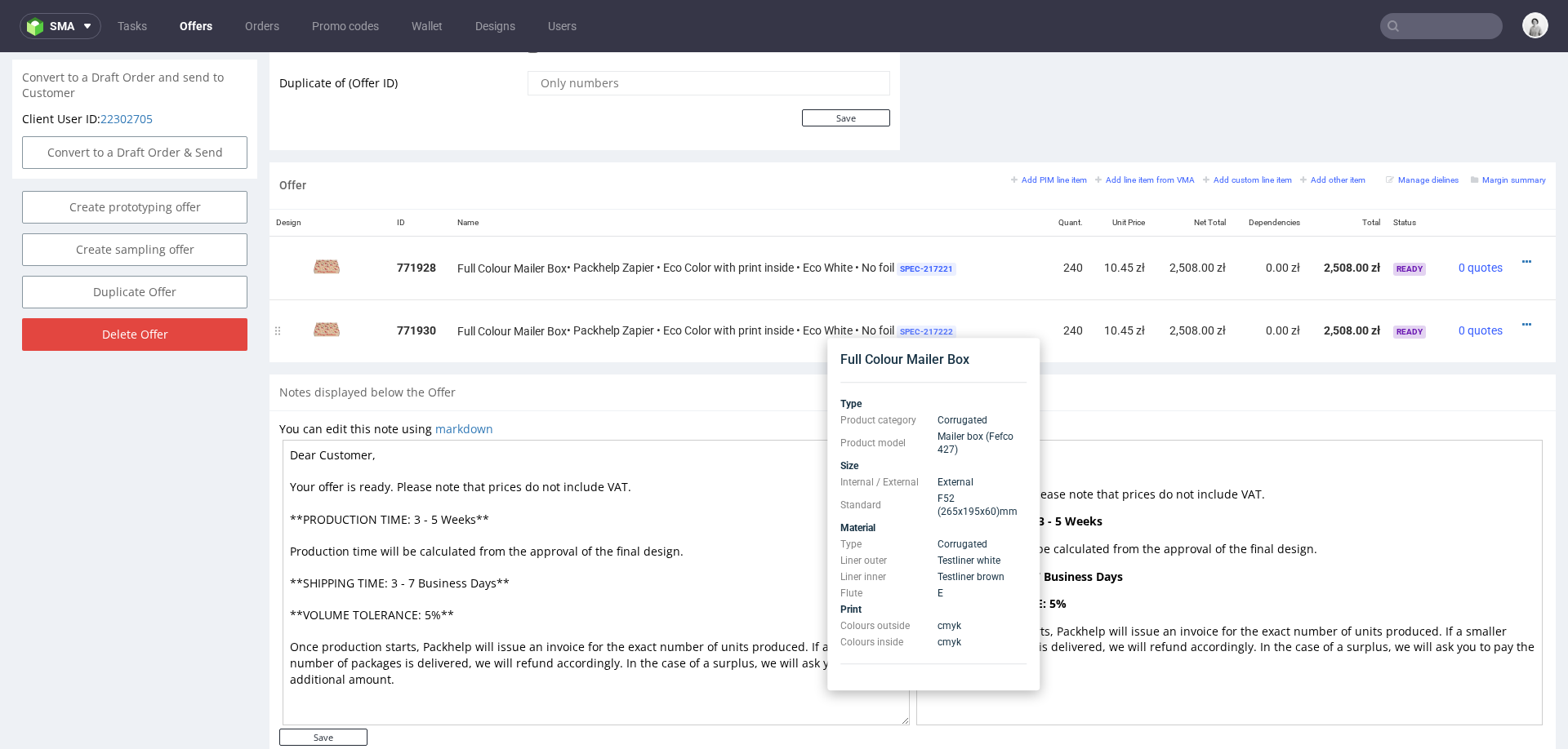
scroll to position [844, 0]
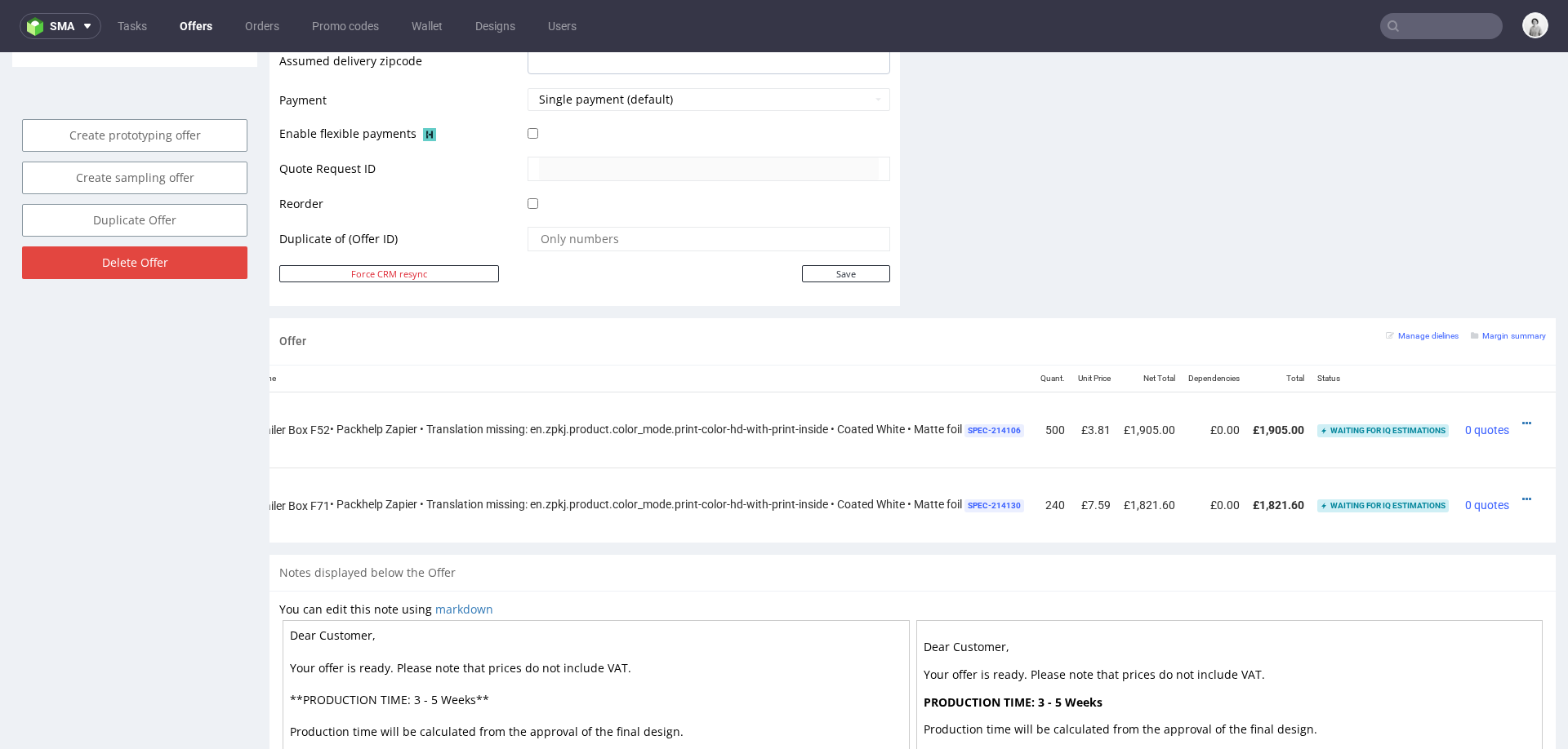
scroll to position [738, 0]
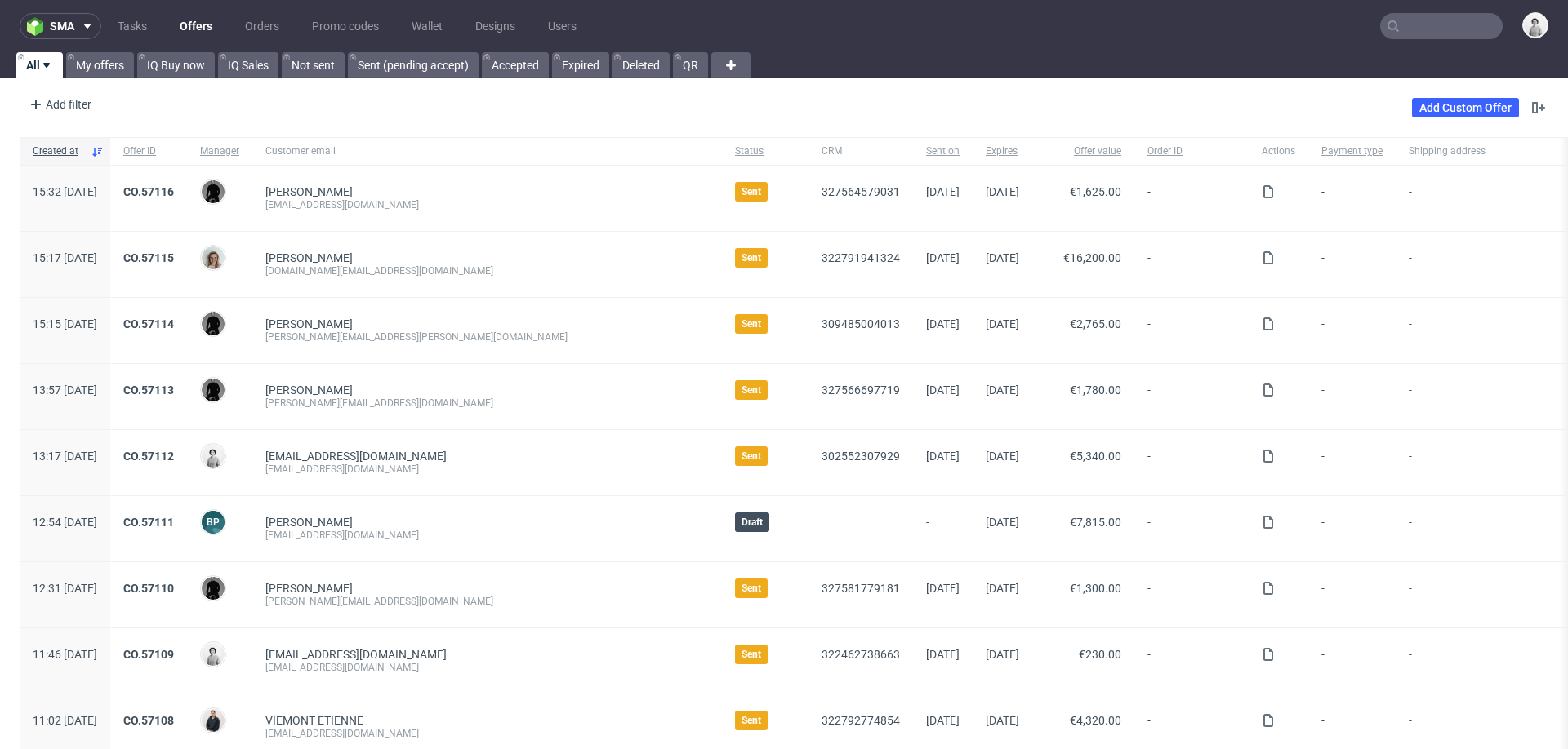
click at [1453, 26] on input "text" at bounding box center [1441, 26] width 123 height 26
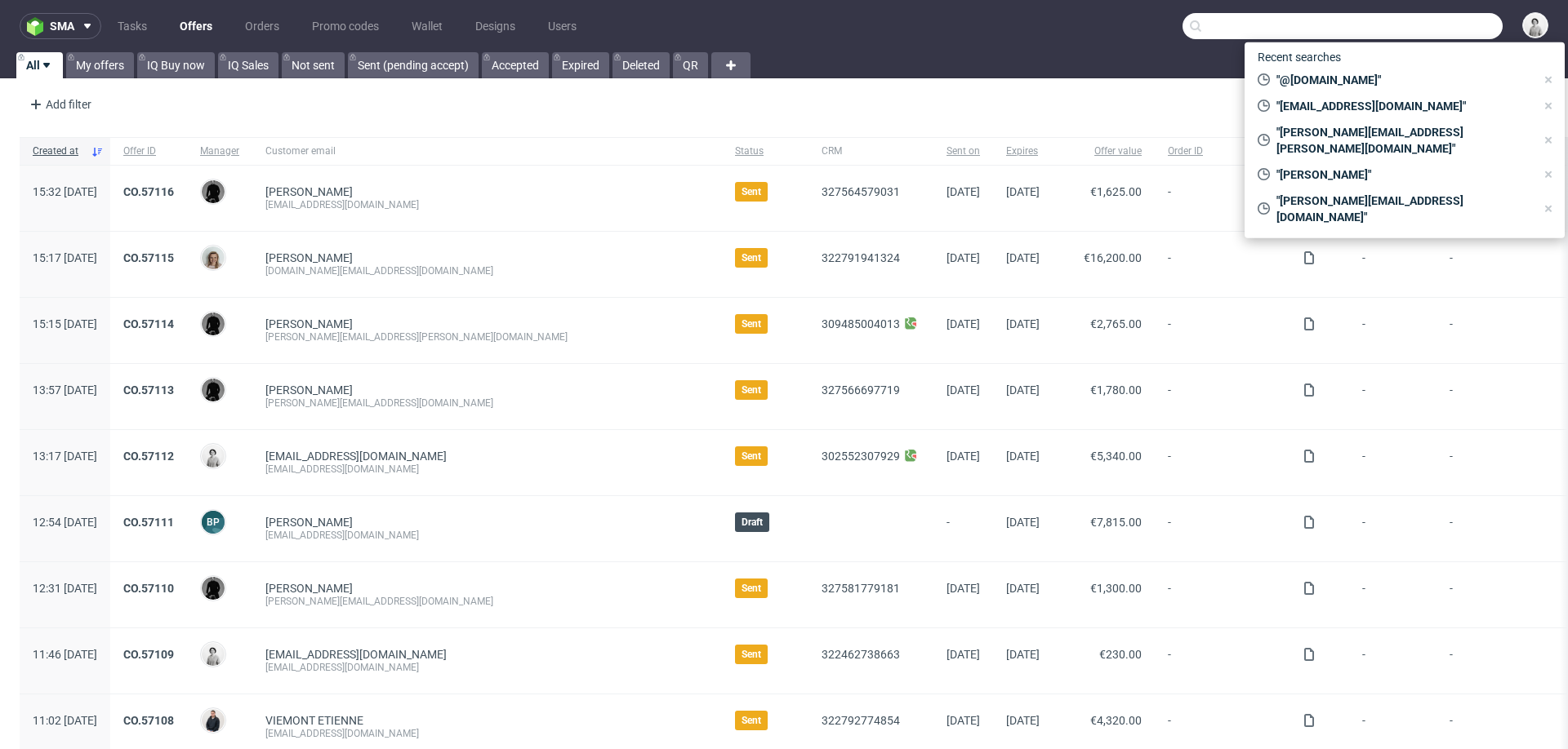
paste input "pia.haussmann@creata.com"
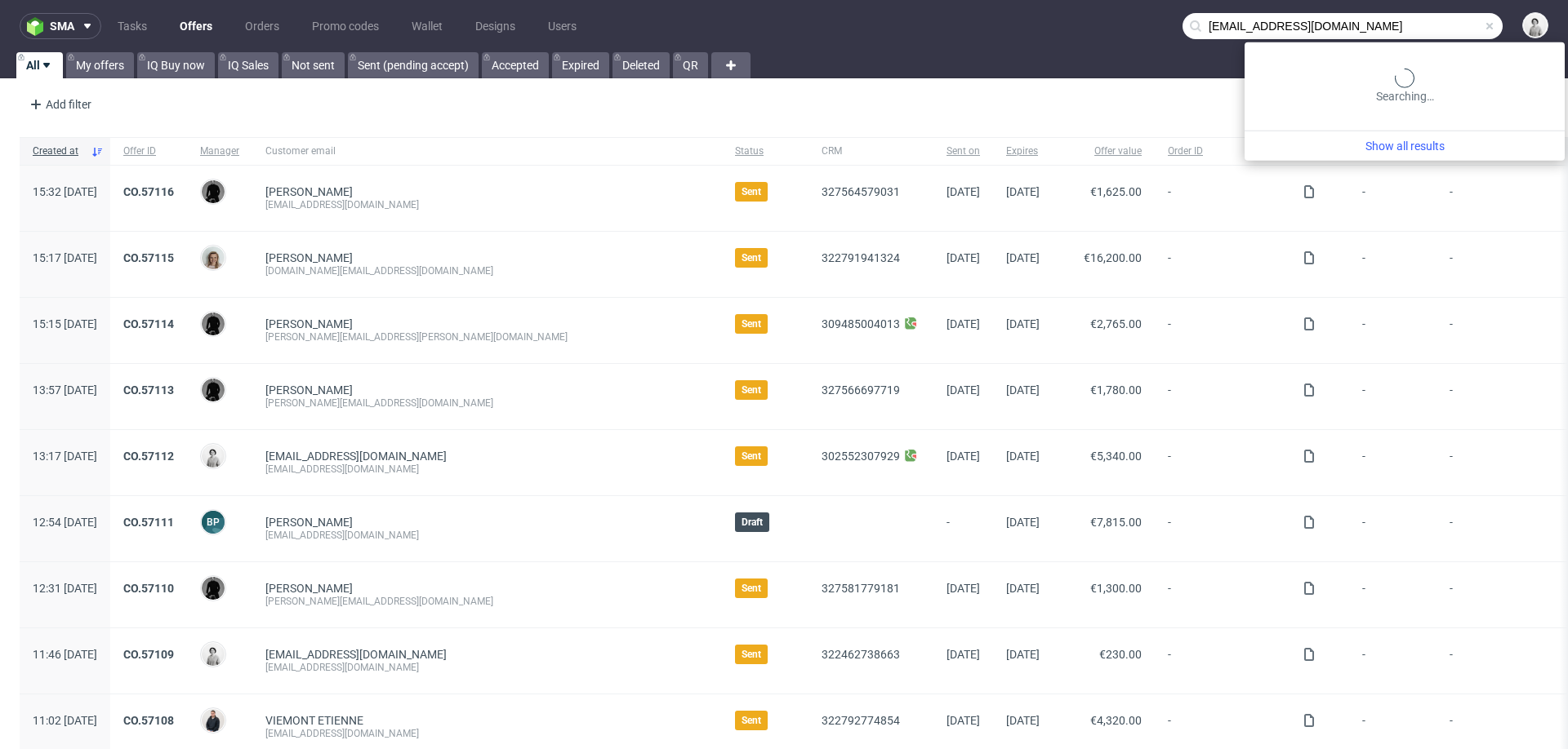
type input "pia.haussmann@creata.com"
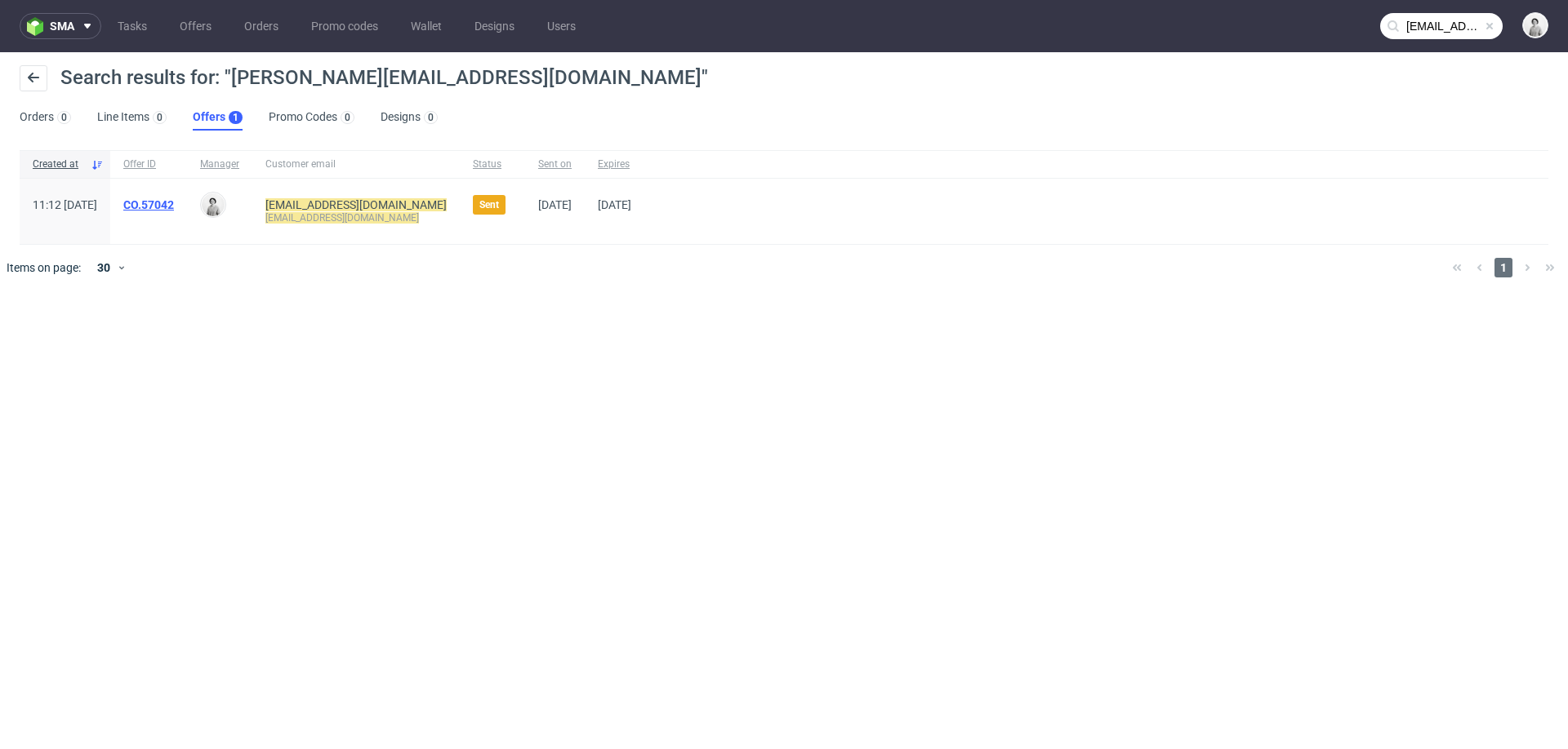
click at [174, 208] on link "CO.57042" at bounding box center [149, 205] width 51 height 13
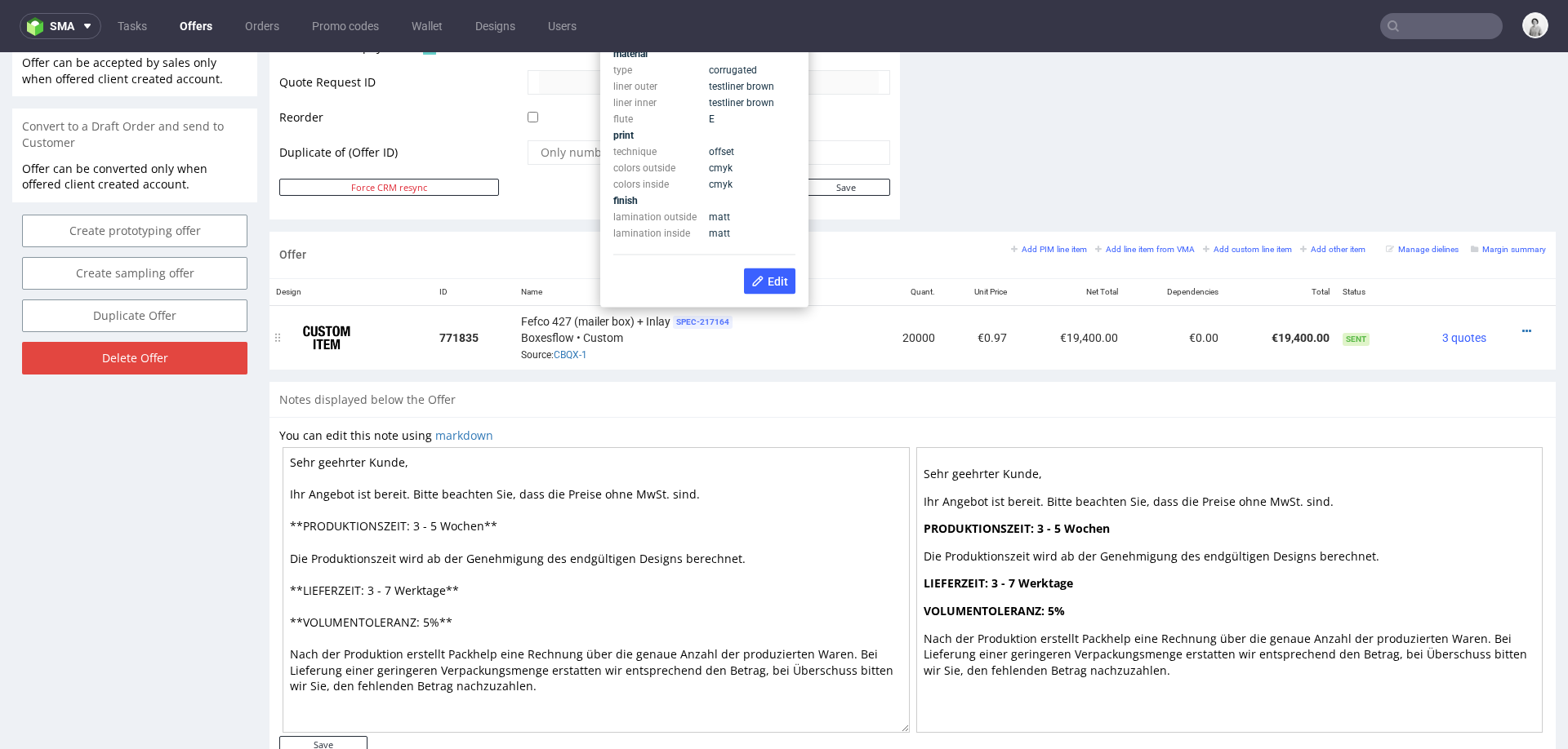
scroll to position [786, 0]
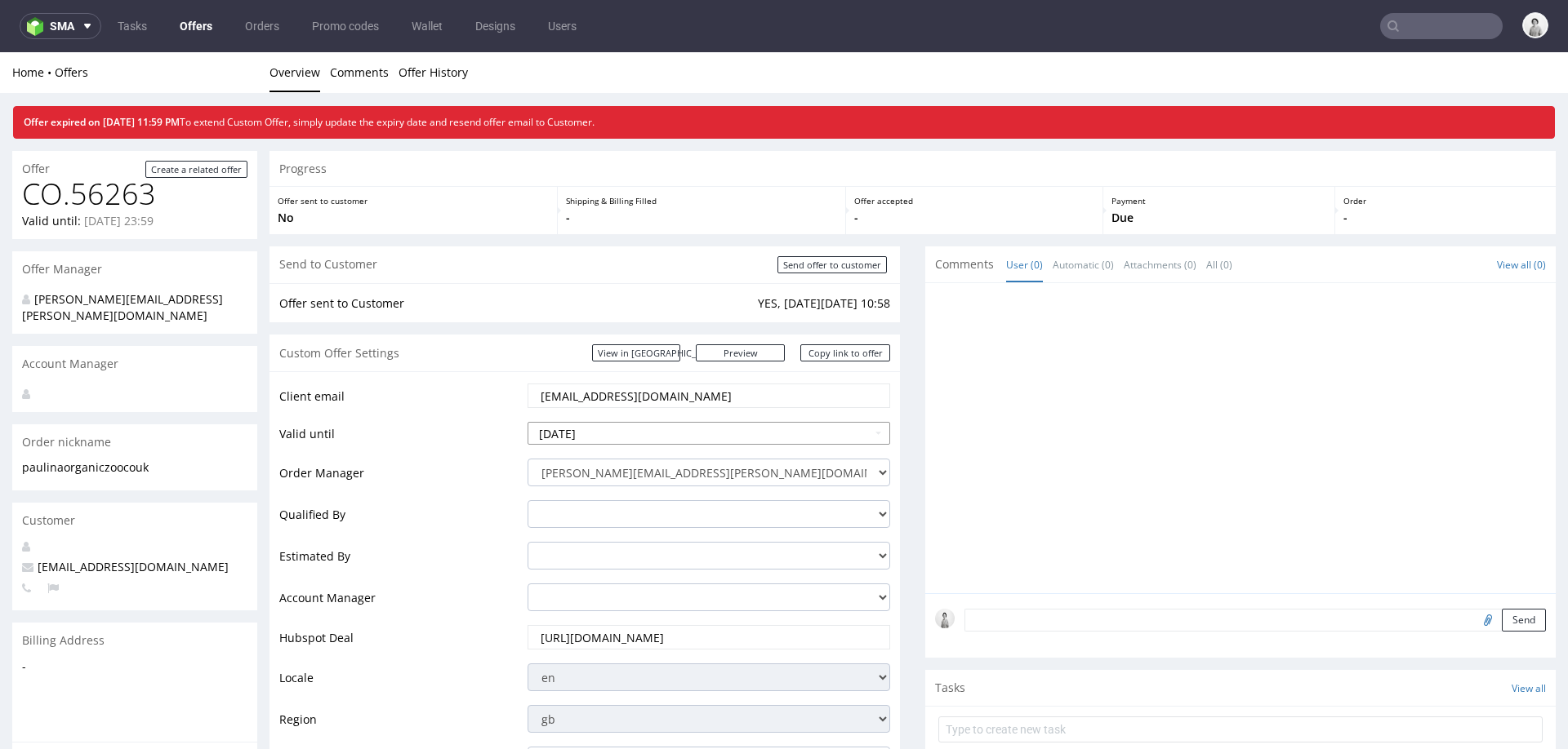
click at [693, 441] on input "2025-07-31" at bounding box center [708, 433] width 362 height 23
click at [689, 231] on th at bounding box center [690, 238] width 25 height 25
click at [691, 235] on th at bounding box center [690, 238] width 25 height 25
click at [658, 383] on td "31" at bounding box center [665, 384] width 25 height 25
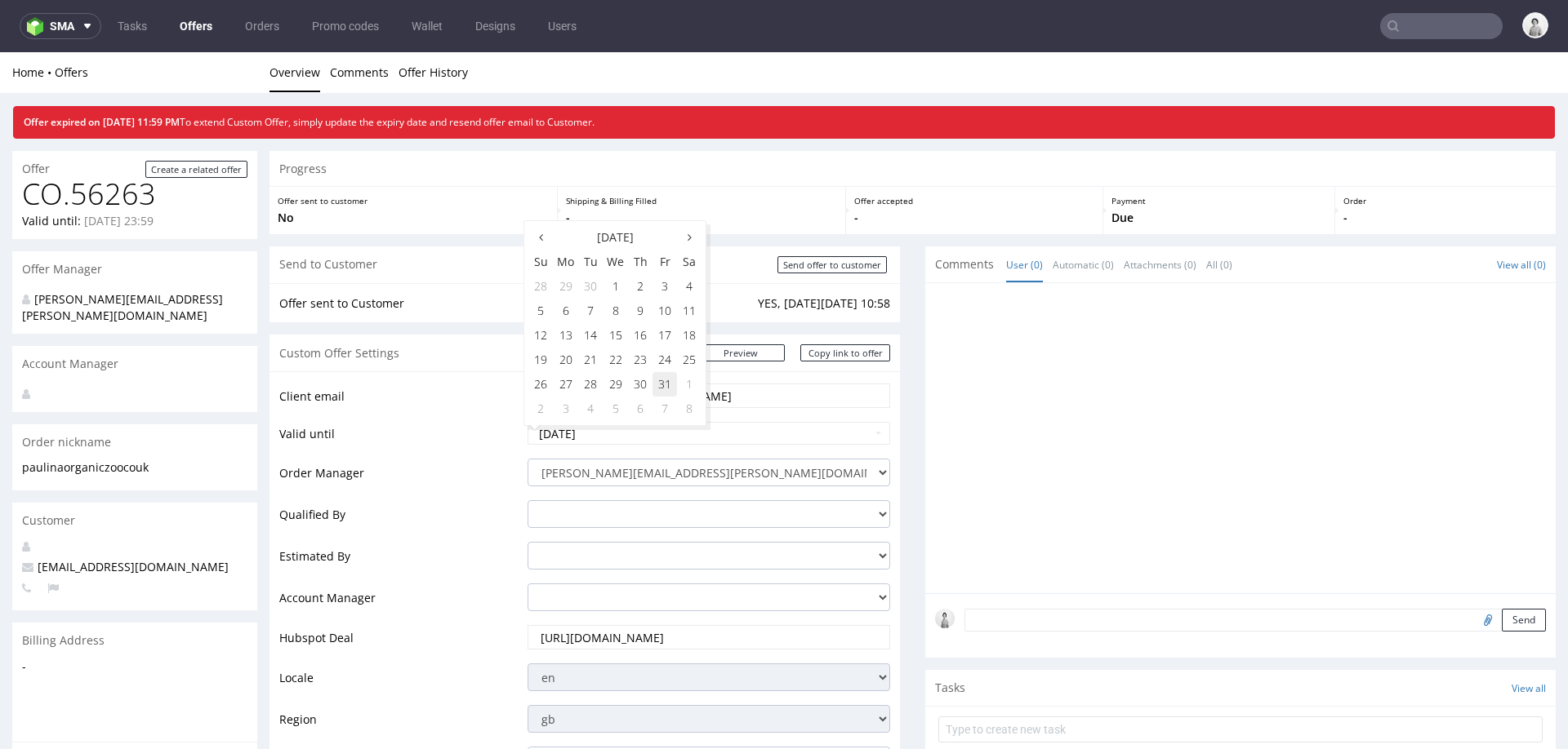
type input "2025-10-31"
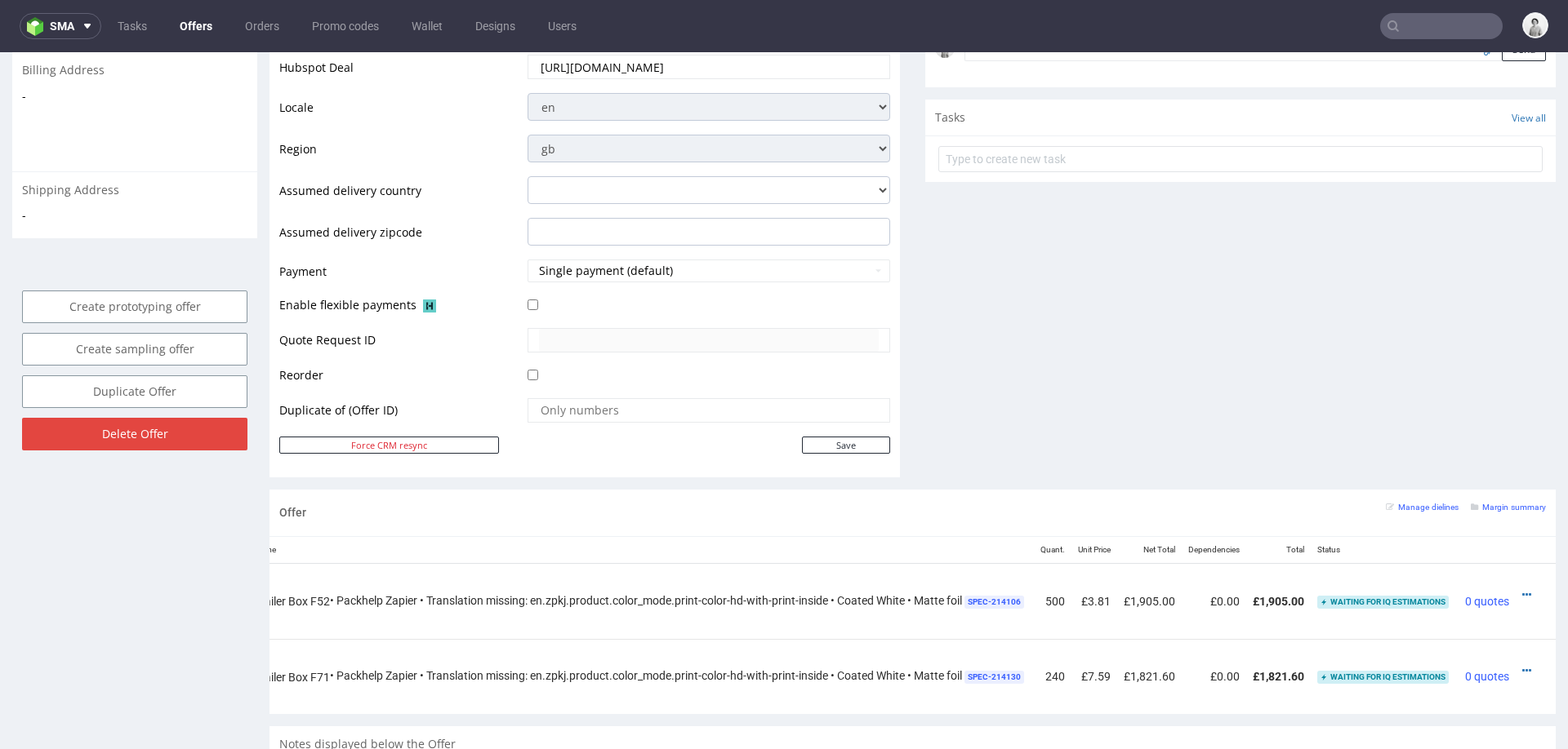
scroll to position [722, 0]
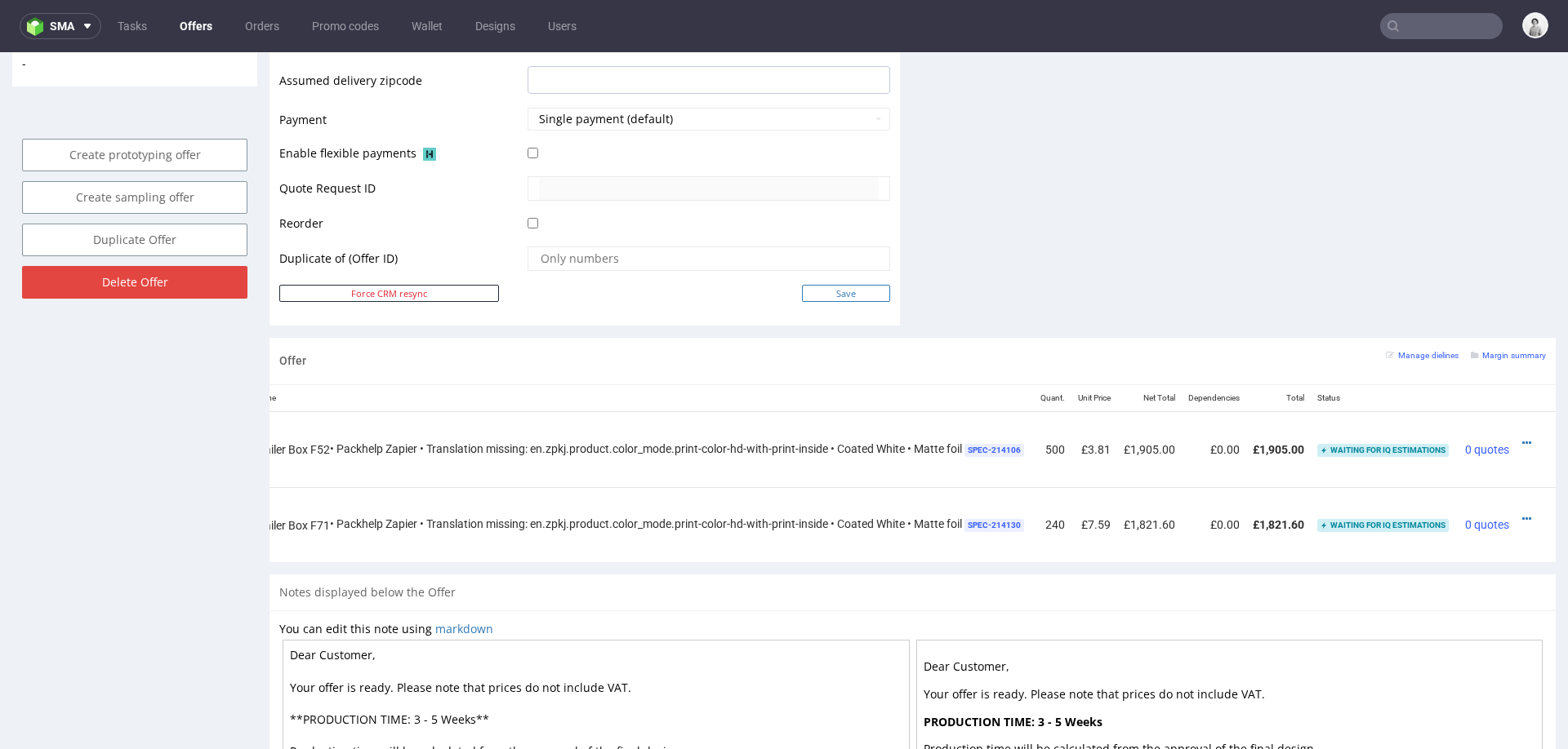
click at [838, 292] on input "Save" at bounding box center [846, 293] width 88 height 17
type input "In progress..."
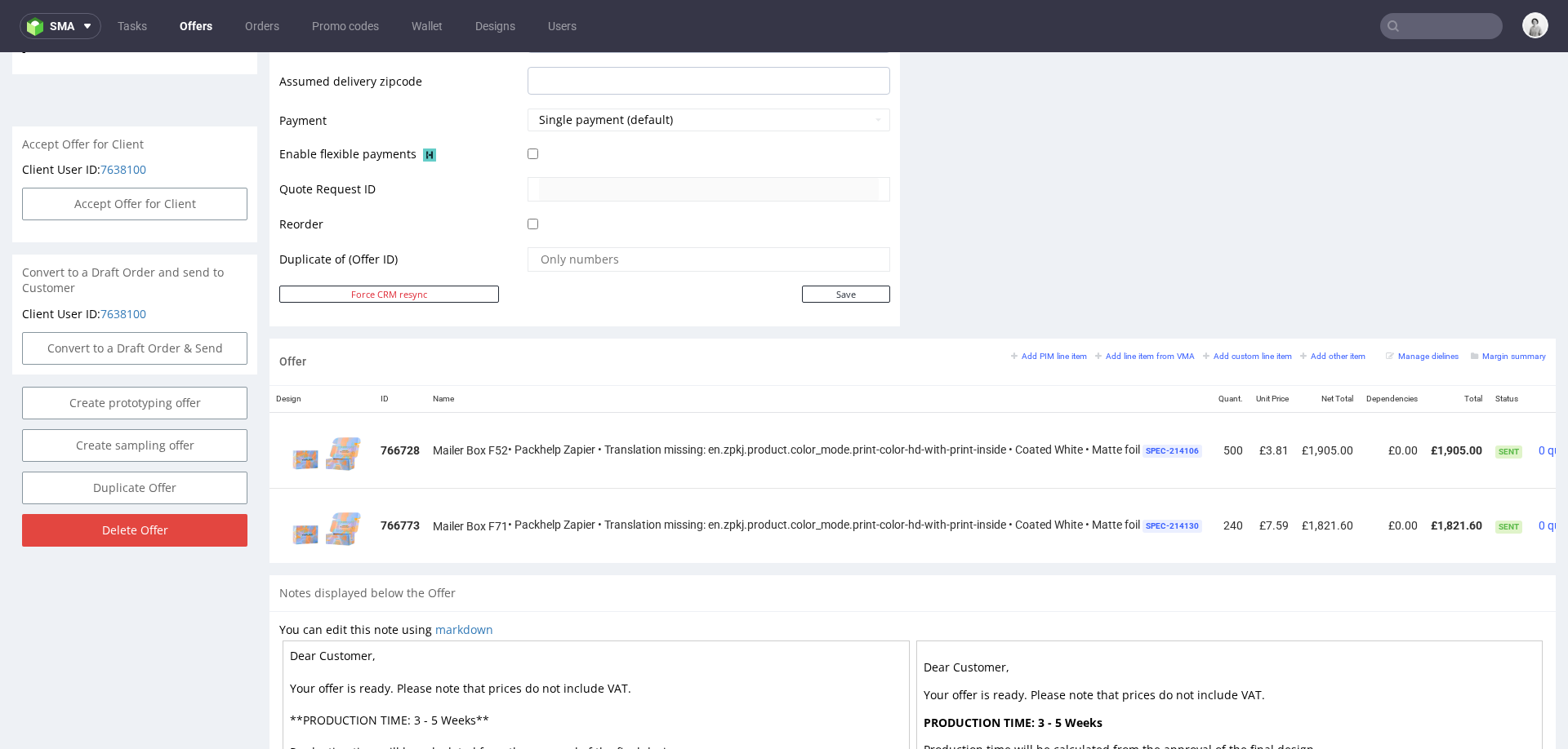
scroll to position [783, 0]
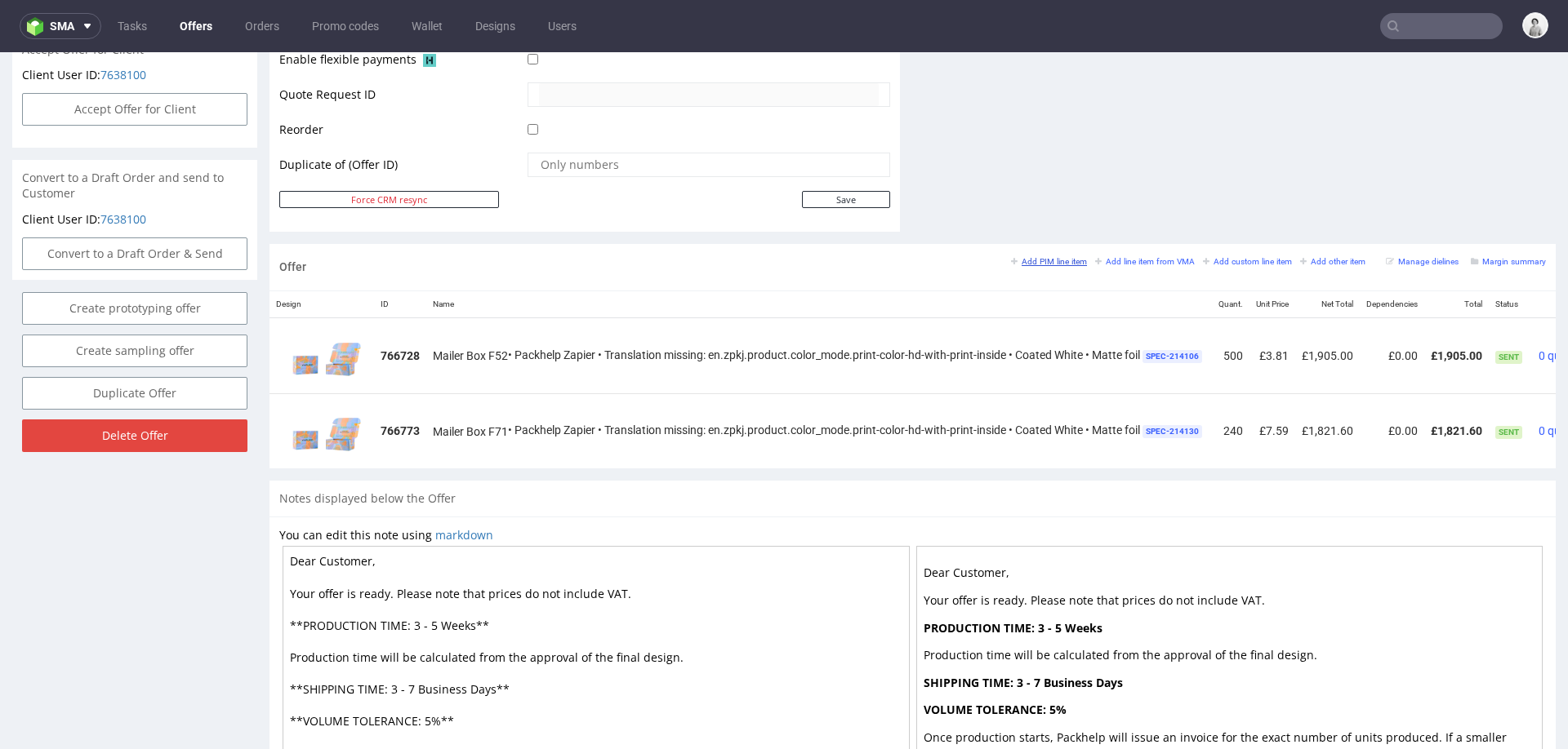
click at [1053, 259] on small "Add PIM line item" at bounding box center [1049, 261] width 76 height 9
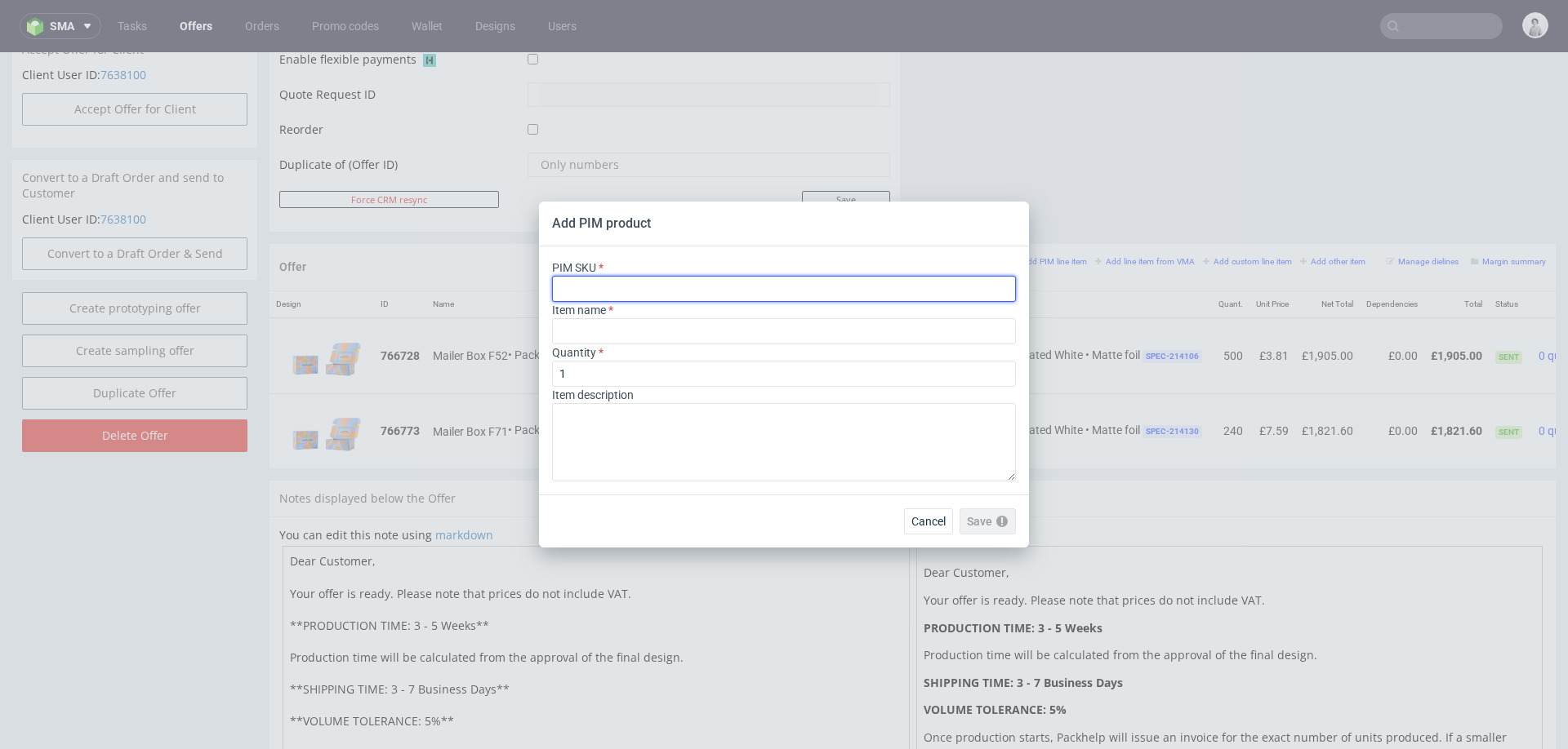
click at [845, 297] on input "text" at bounding box center [784, 289] width 464 height 26
paste input "box--mailer-box--71--cardboard-natural--print-monochrome--foil-non"
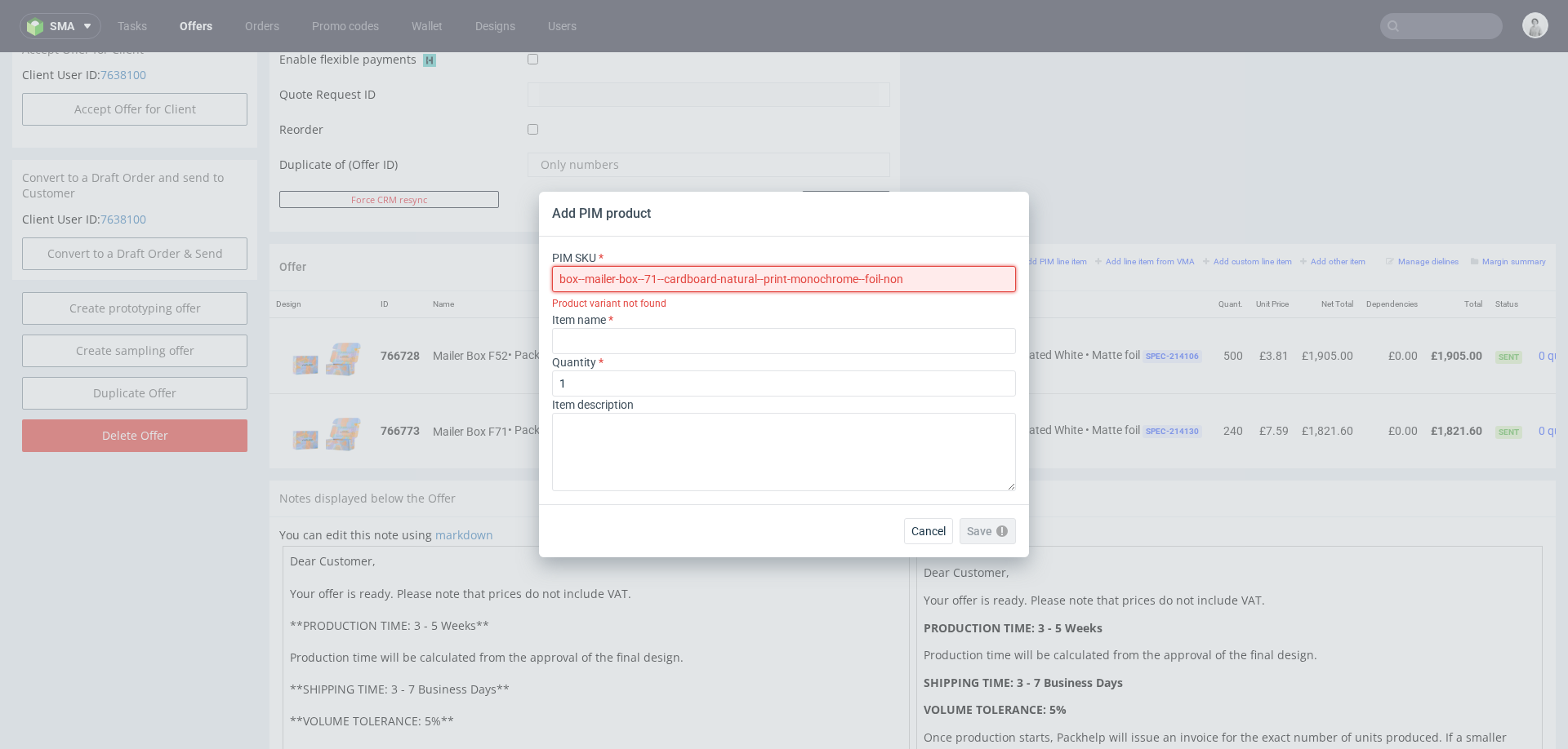
type input "box--mailer-box--71--cardboard-natural--print-monochrome--foil-none"
type input "Boites d'expédition"
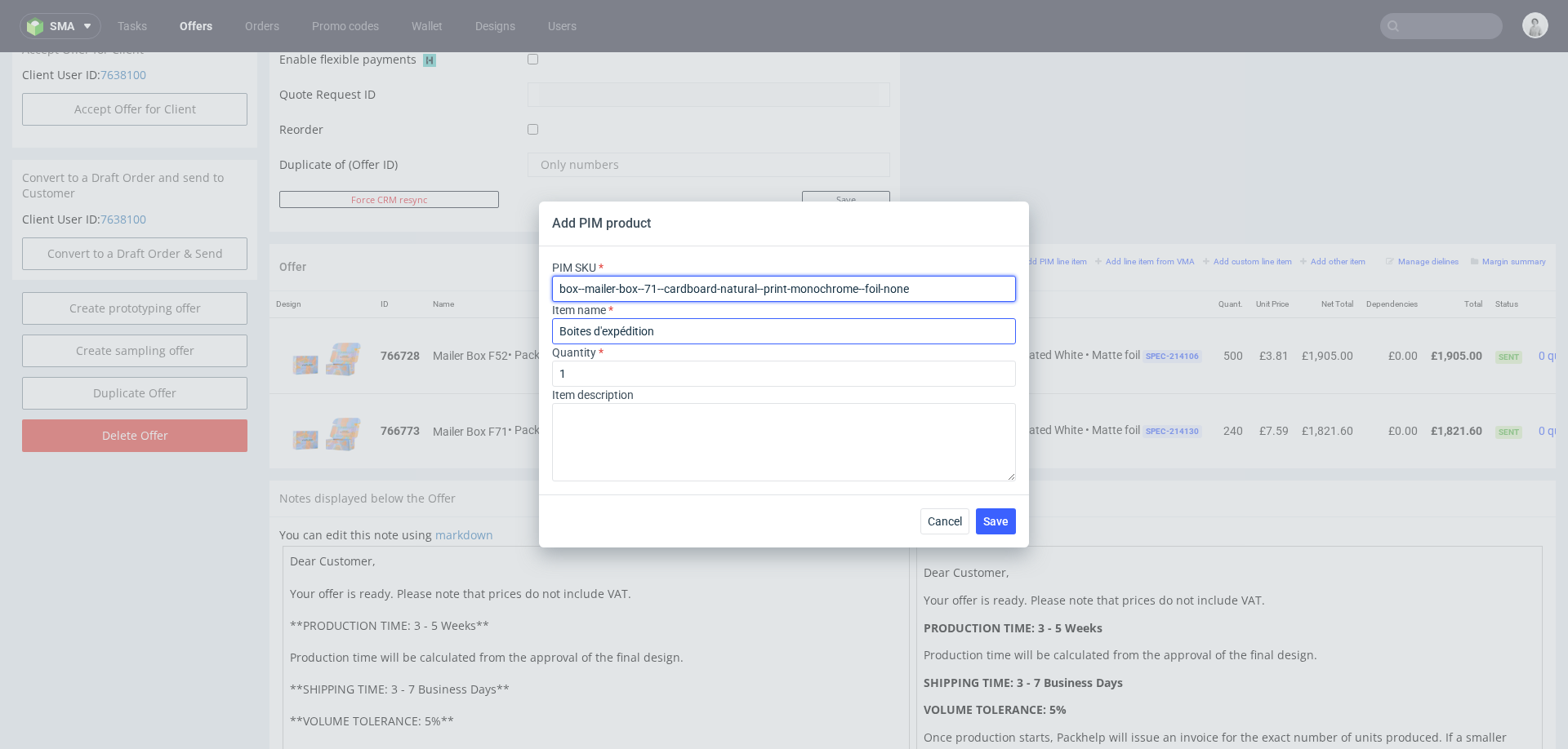
type input "box--mailer-box--71--cardboard-natural--print-monochrome--foil-none"
click at [783, 334] on input "Boites d'expédition" at bounding box center [784, 331] width 464 height 26
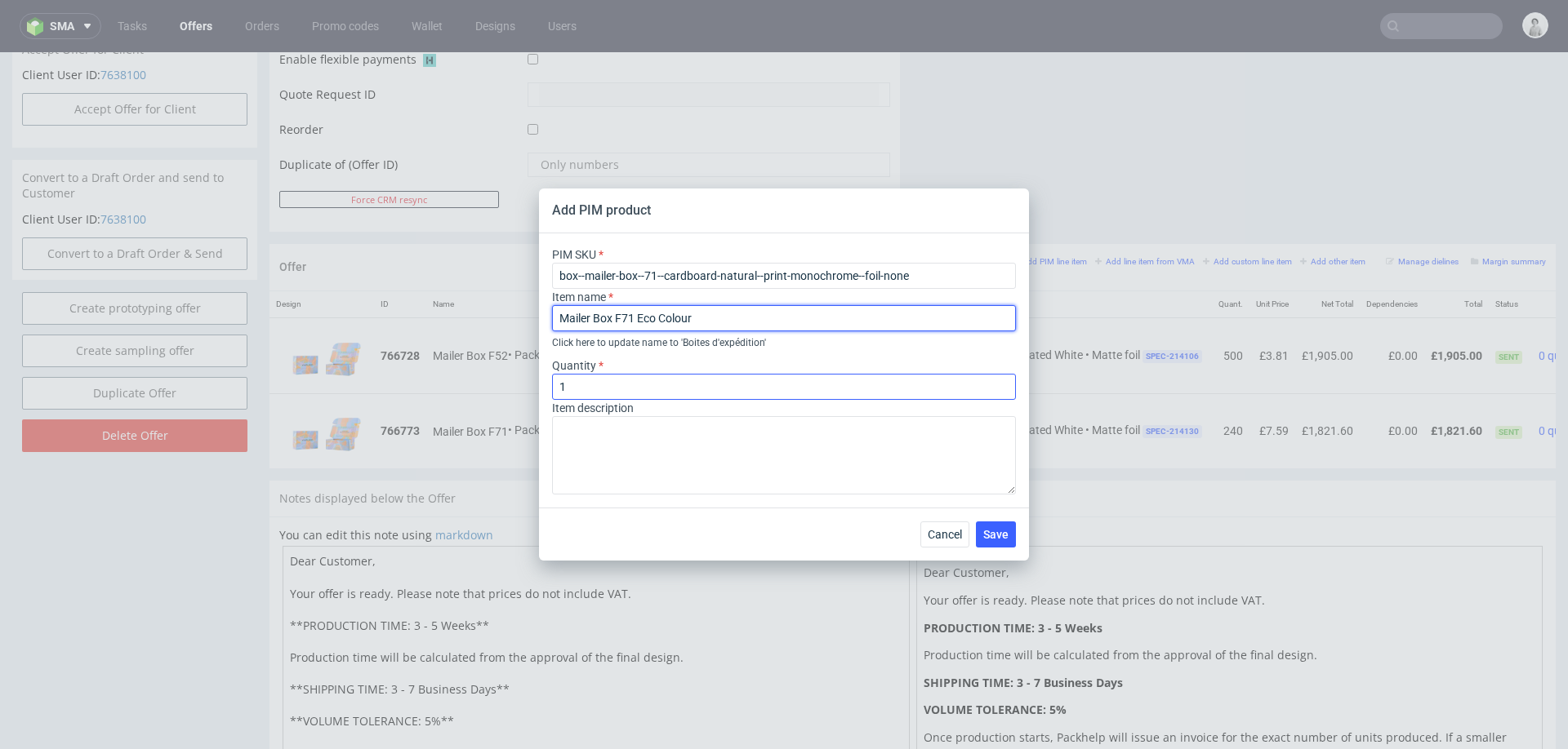
type input "Mailer Box F71 Eco Colour"
click at [743, 379] on input "1" at bounding box center [784, 387] width 464 height 26
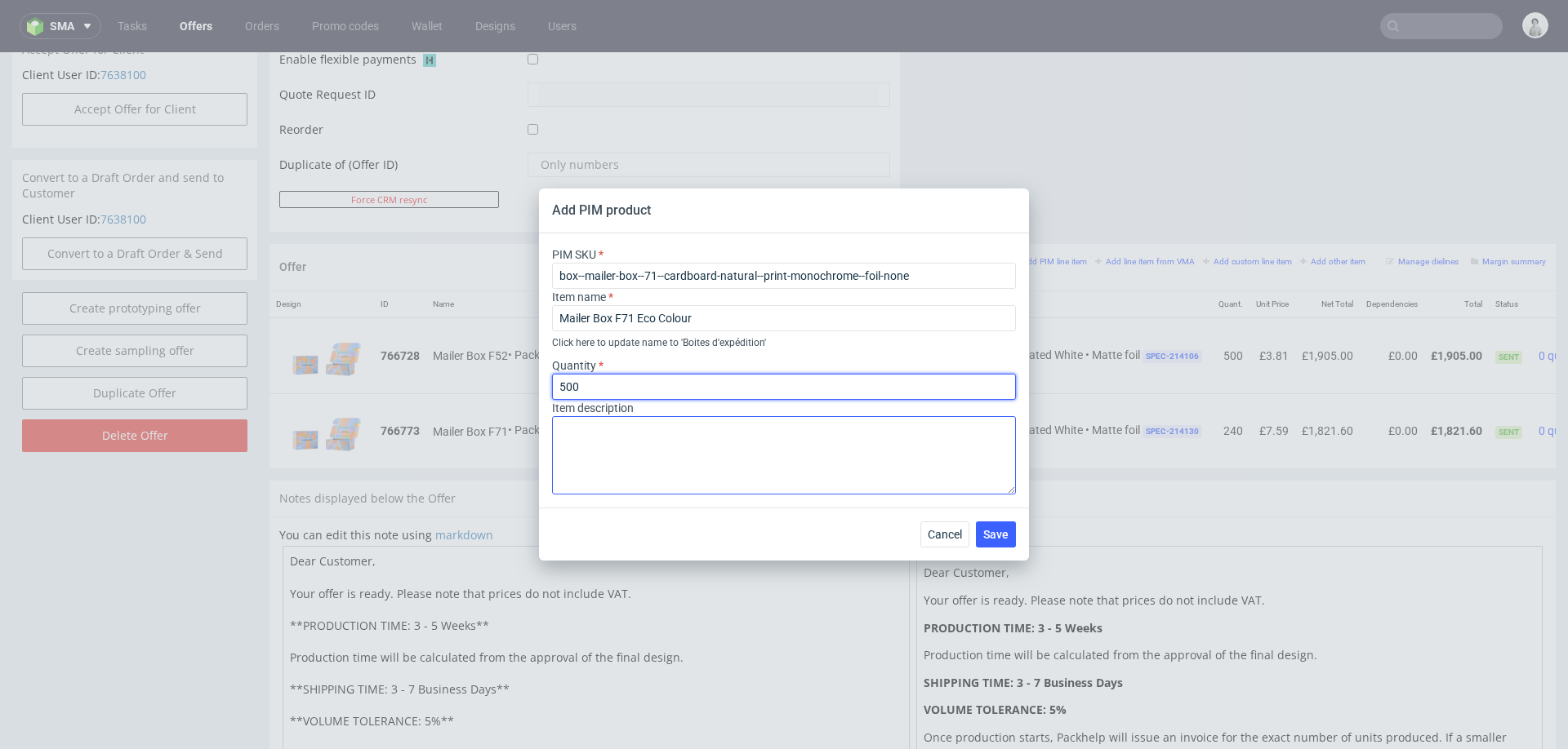
type input "500"
click at [717, 446] on textarea at bounding box center [784, 455] width 464 height 78
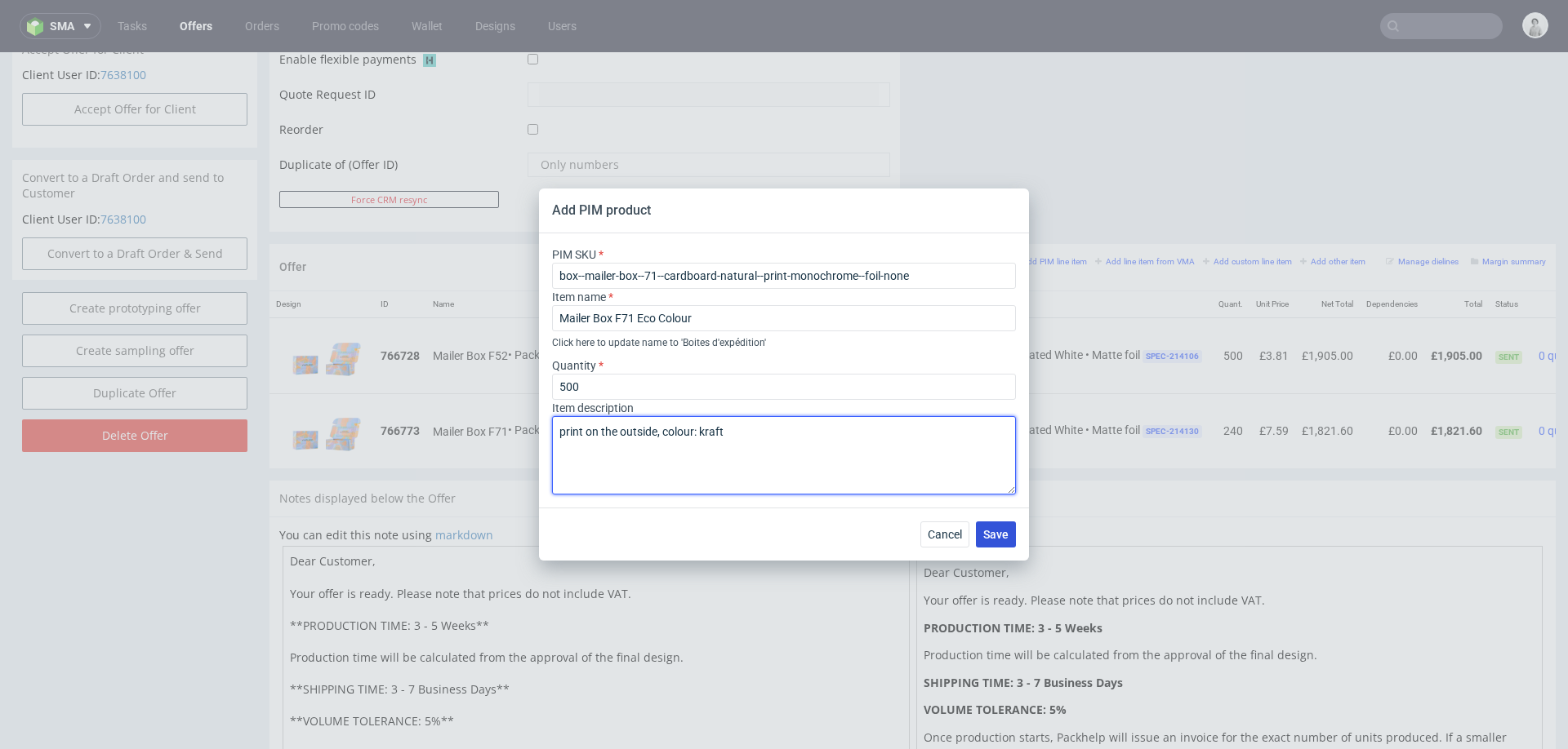
type textarea "print on the outside, colour: kraft"
click at [992, 542] on button "Save" at bounding box center [995, 535] width 40 height 26
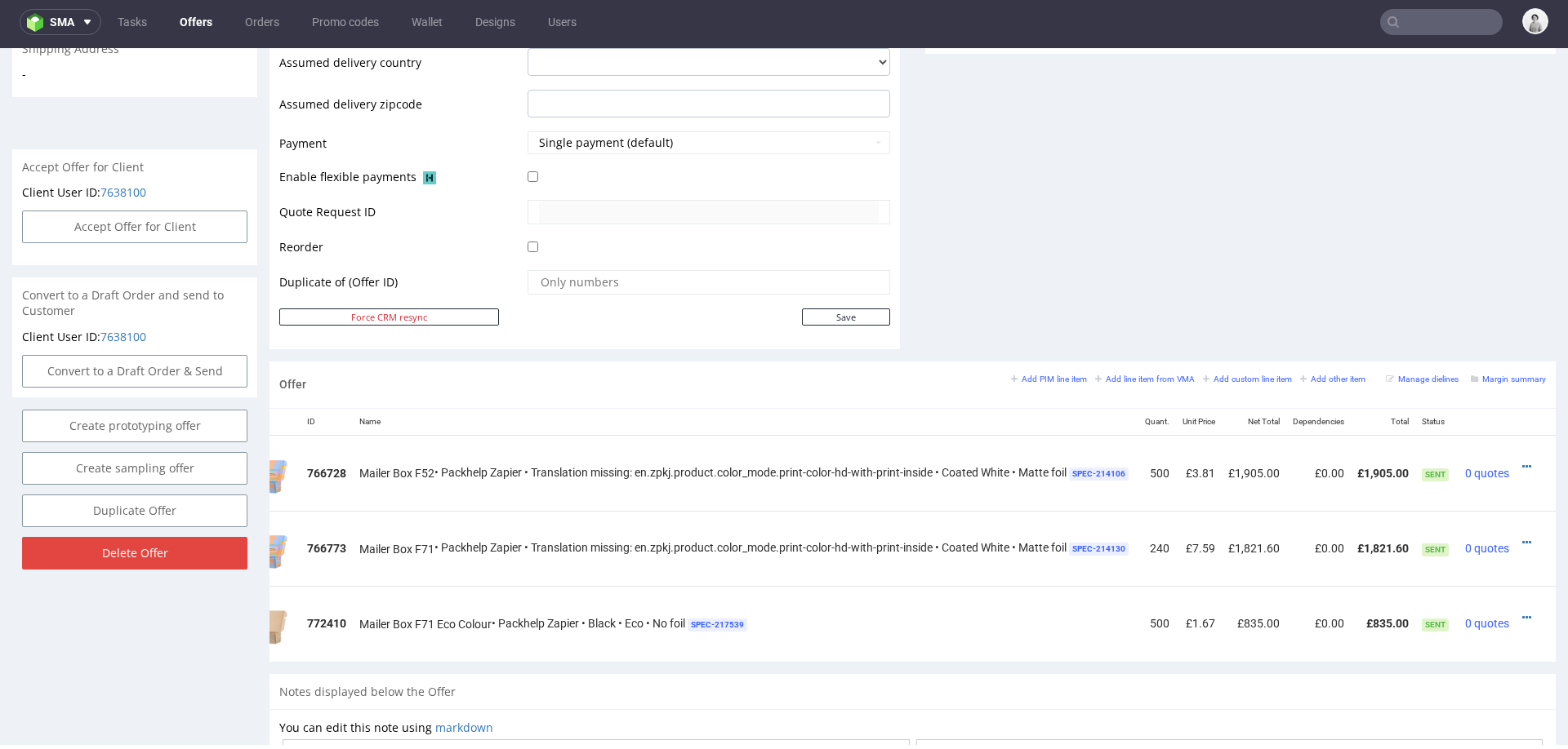
scroll to position [0, 100]
click at [1522, 537] on icon at bounding box center [1526, 543] width 9 height 11
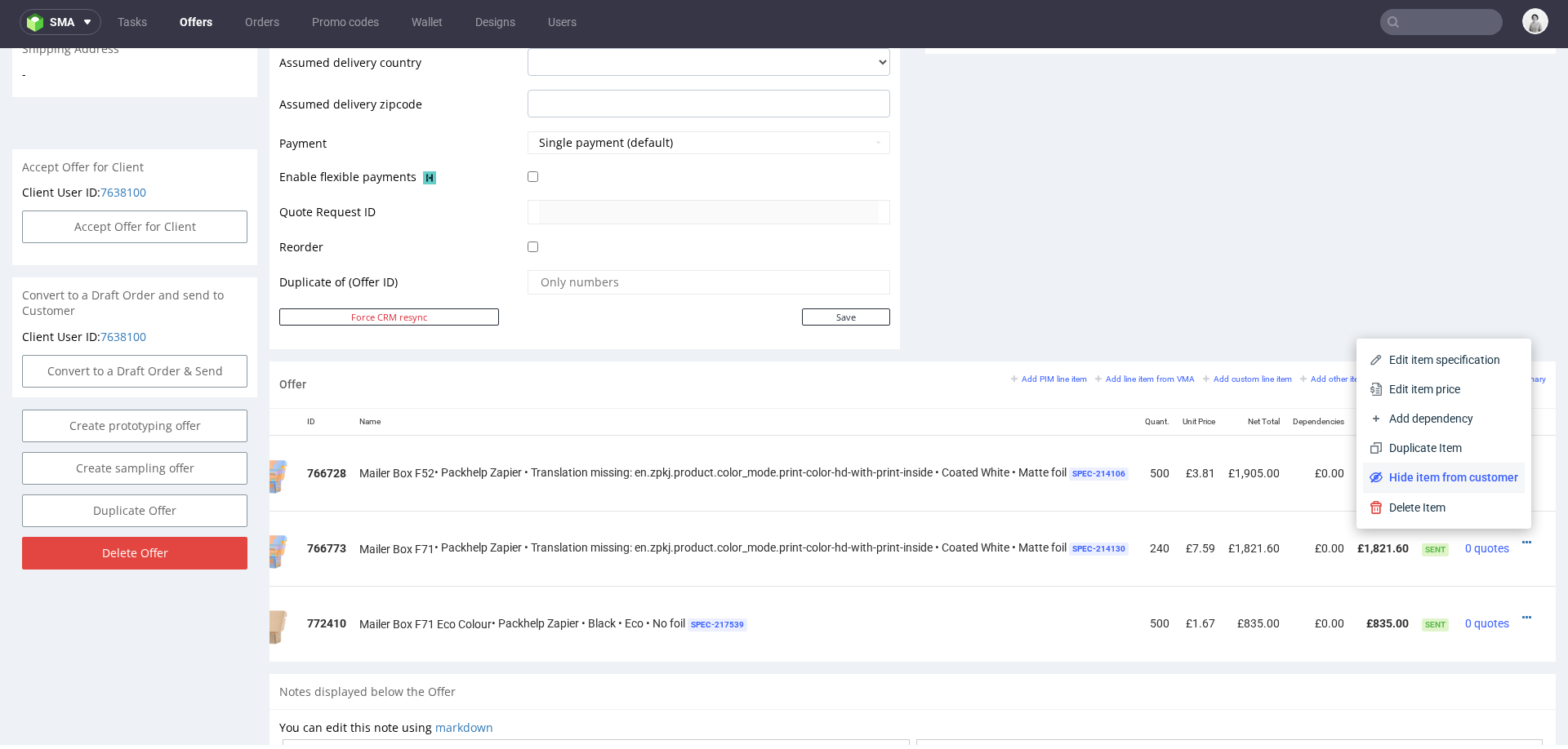
click at [1480, 485] on span "Hide item from customer" at bounding box center [1450, 478] width 136 height 16
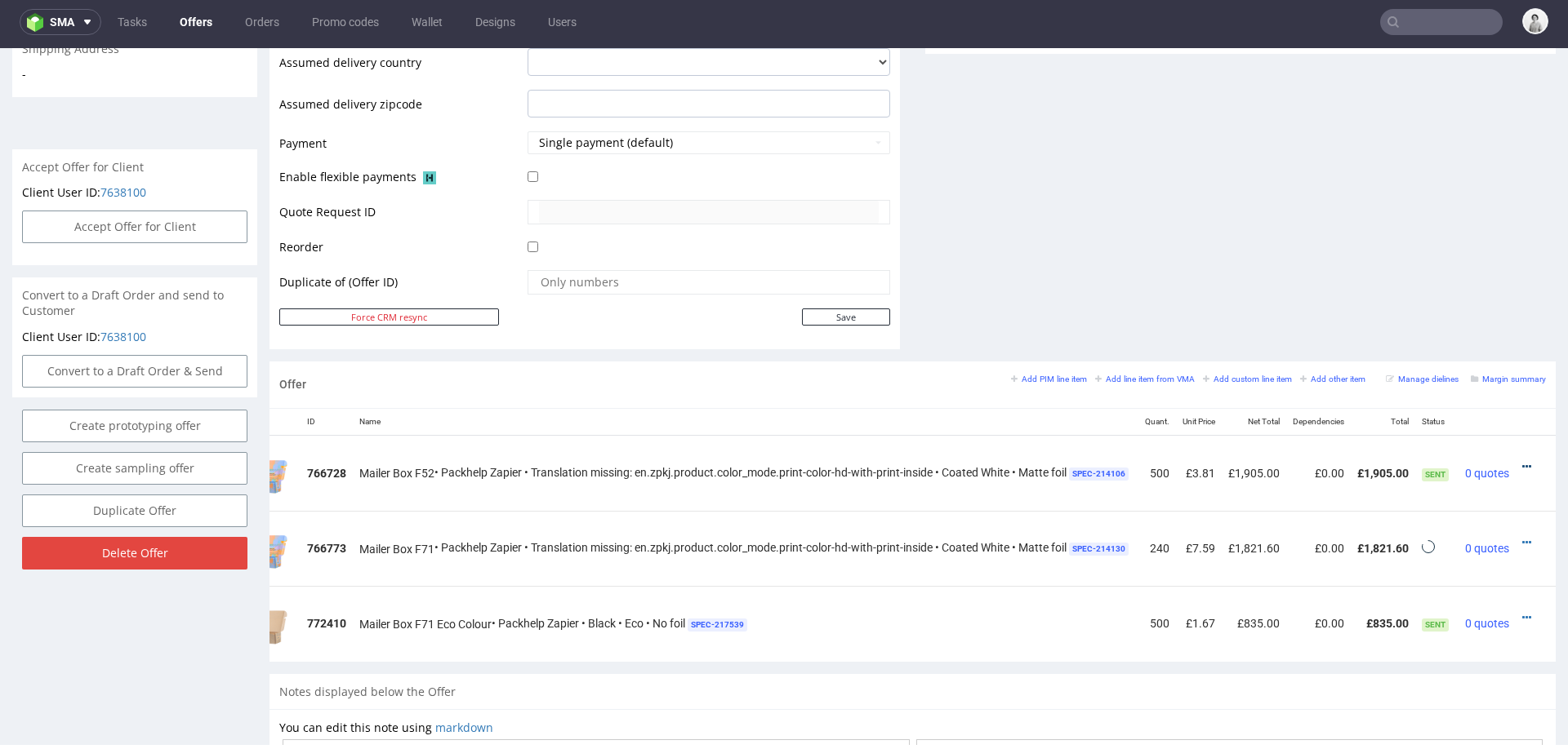
click at [1522, 461] on icon at bounding box center [1526, 467] width 9 height 11
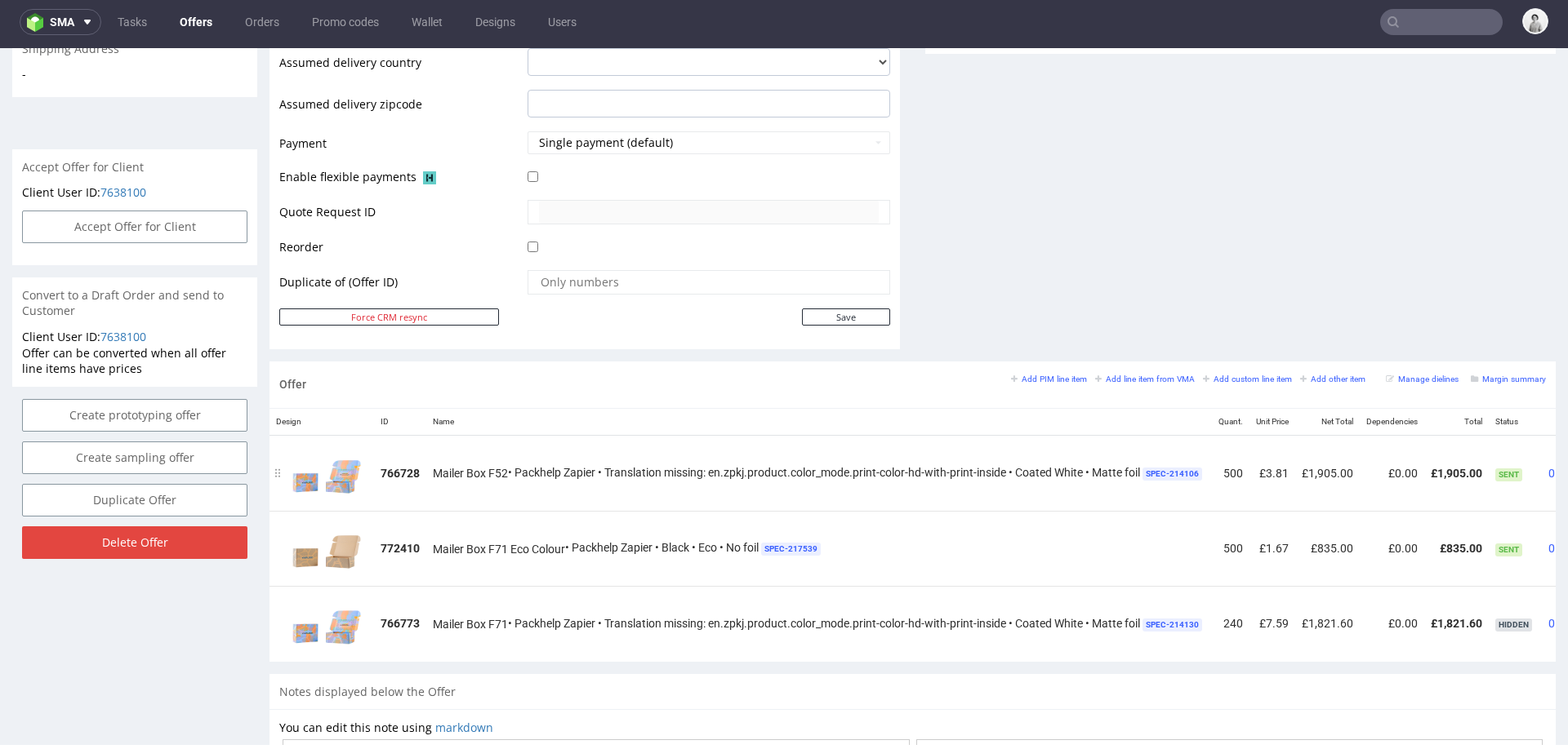
scroll to position [0, 109]
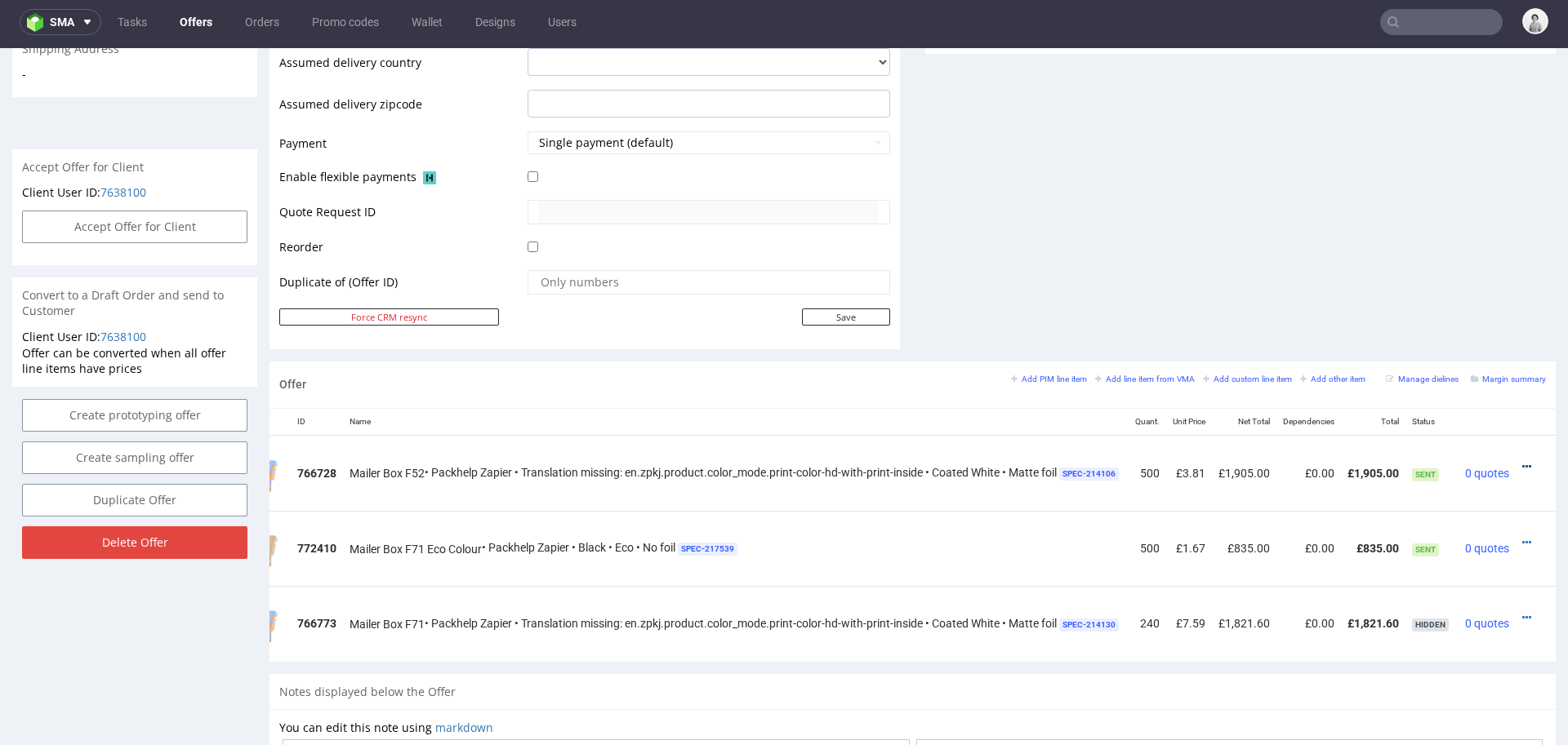
click at [1522, 462] on icon at bounding box center [1526, 467] width 9 height 11
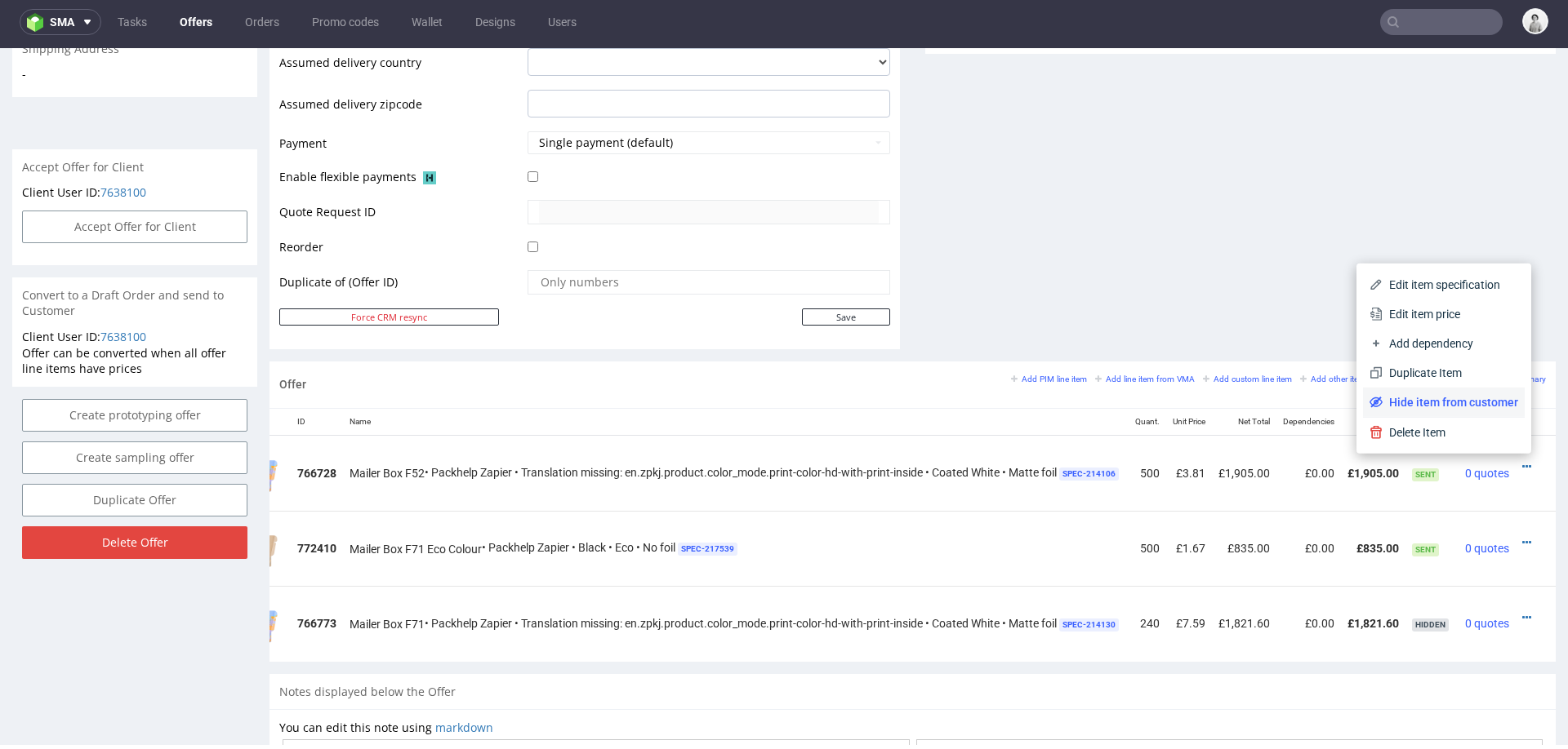
click at [1476, 410] on li "Hide item from customer" at bounding box center [1444, 402] width 162 height 29
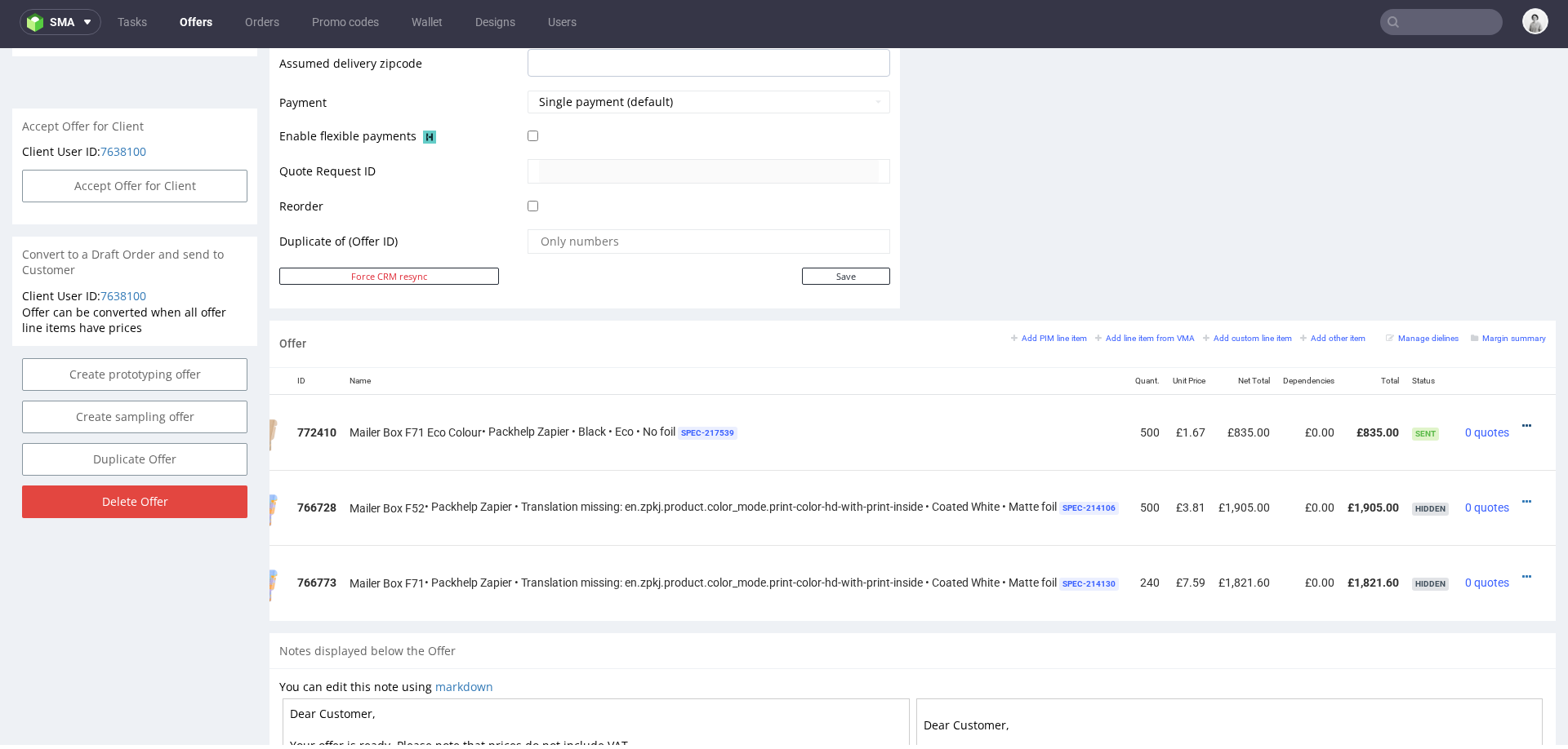
click at [1522, 423] on icon at bounding box center [1526, 426] width 9 height 11
click at [1447, 267] on span "Edit item price" at bounding box center [1452, 273] width 132 height 16
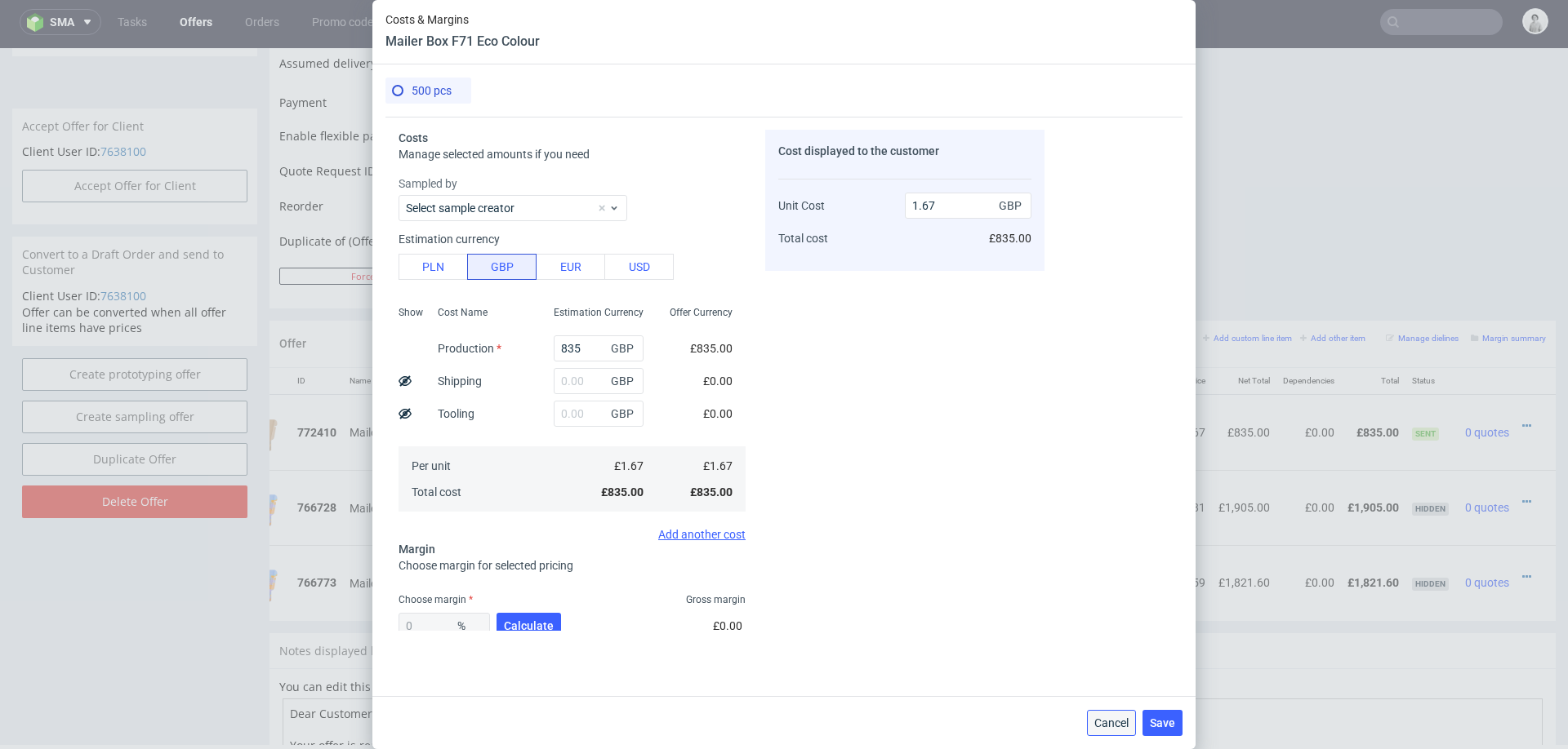
click at [1096, 724] on span "Cancel" at bounding box center [1112, 723] width 34 height 11
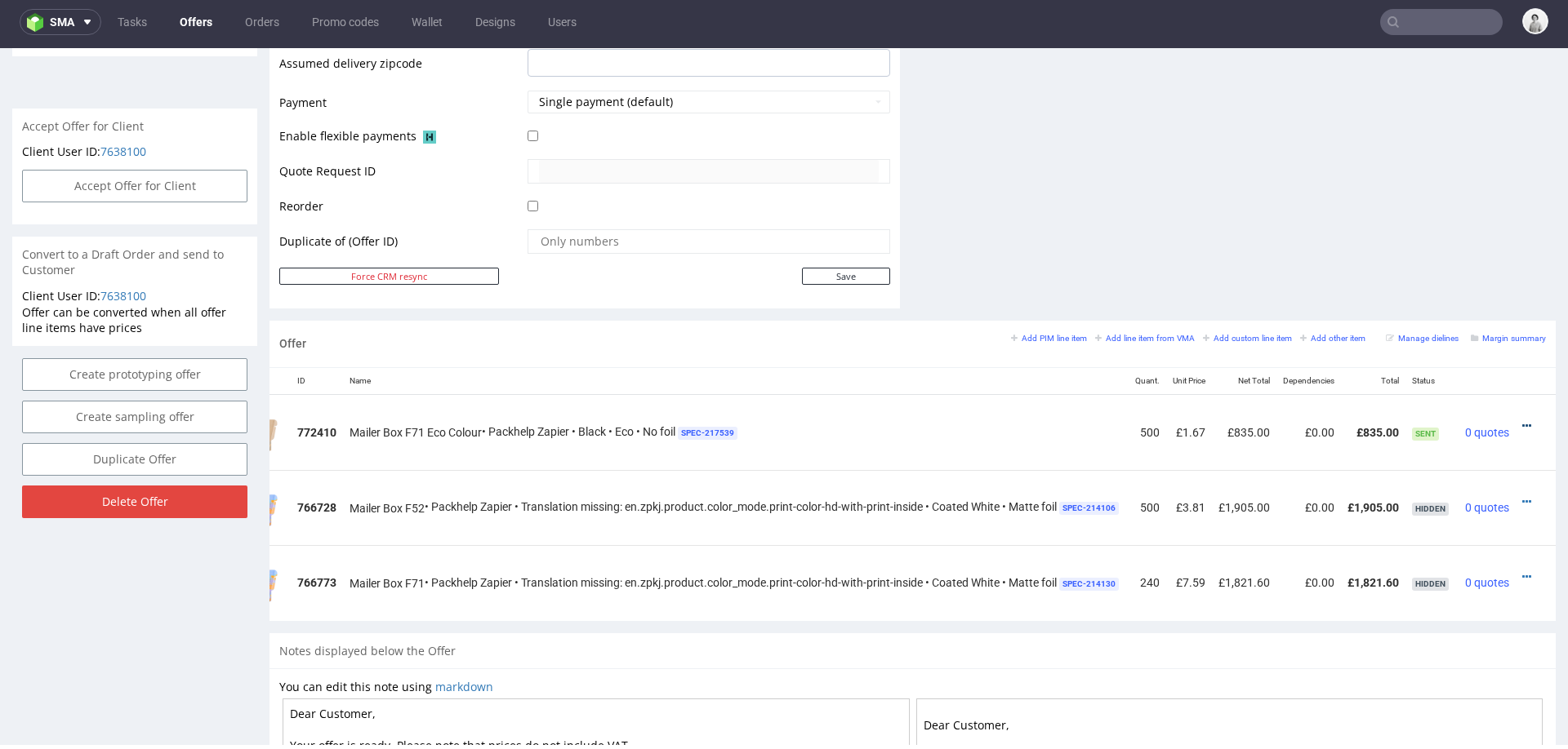
click at [1522, 420] on icon at bounding box center [1526, 426] width 9 height 11
click at [1423, 240] on span "Edit item specification" at bounding box center [1452, 244] width 132 height 16
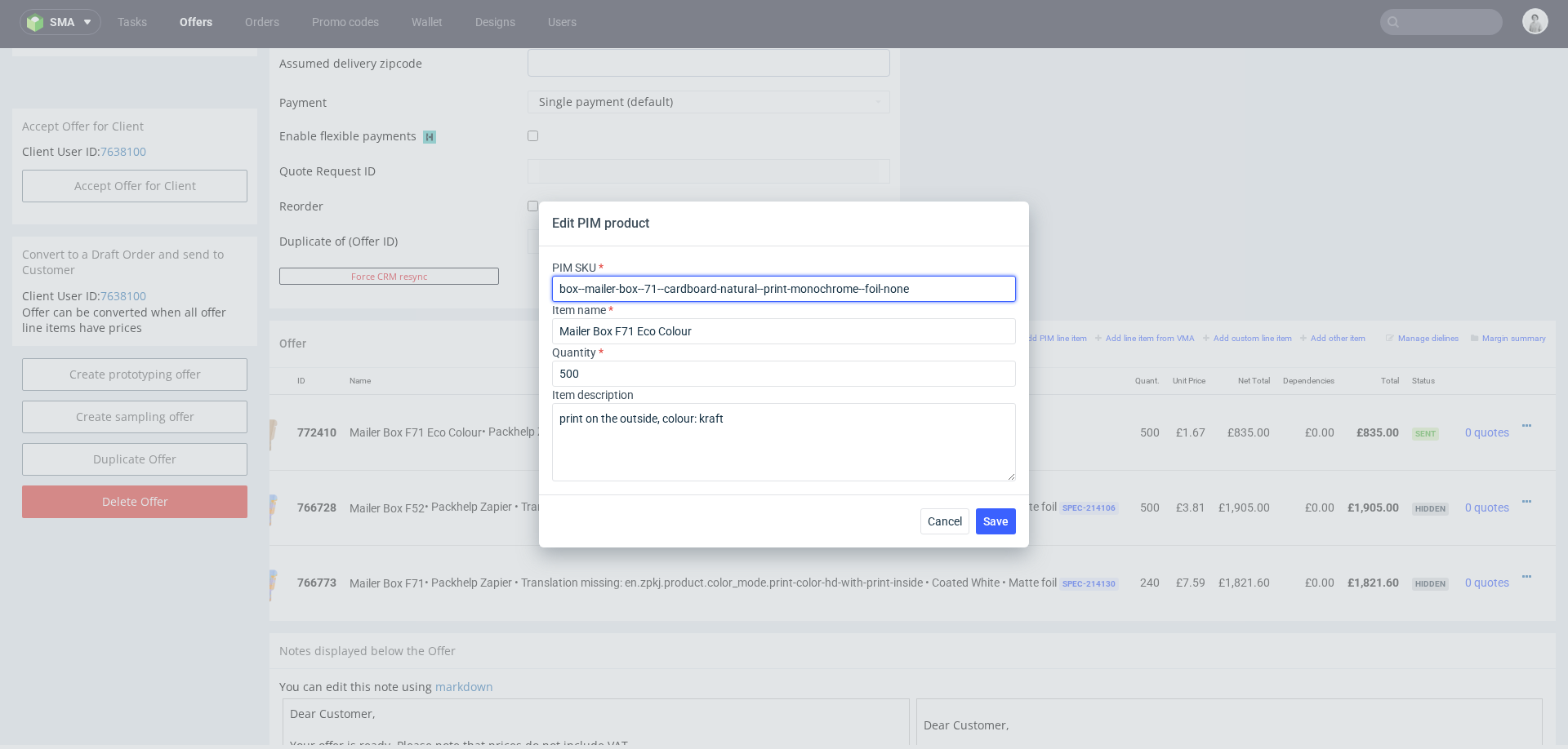
click at [779, 289] on input "box--mailer-box--71--cardboard-natural--print-monochrome--foil-none" at bounding box center [784, 289] width 464 height 26
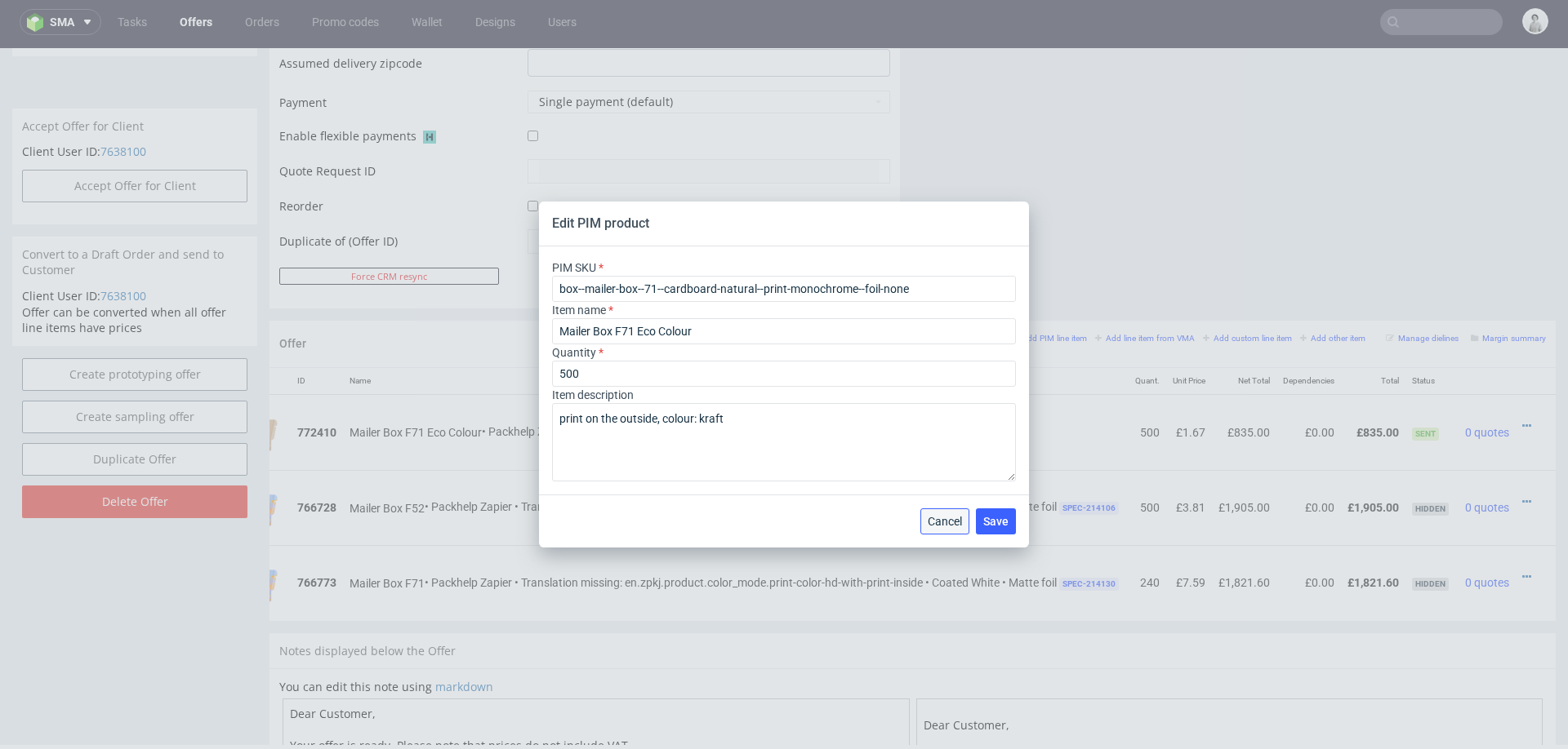
click at [941, 523] on span "Cancel" at bounding box center [945, 522] width 34 height 11
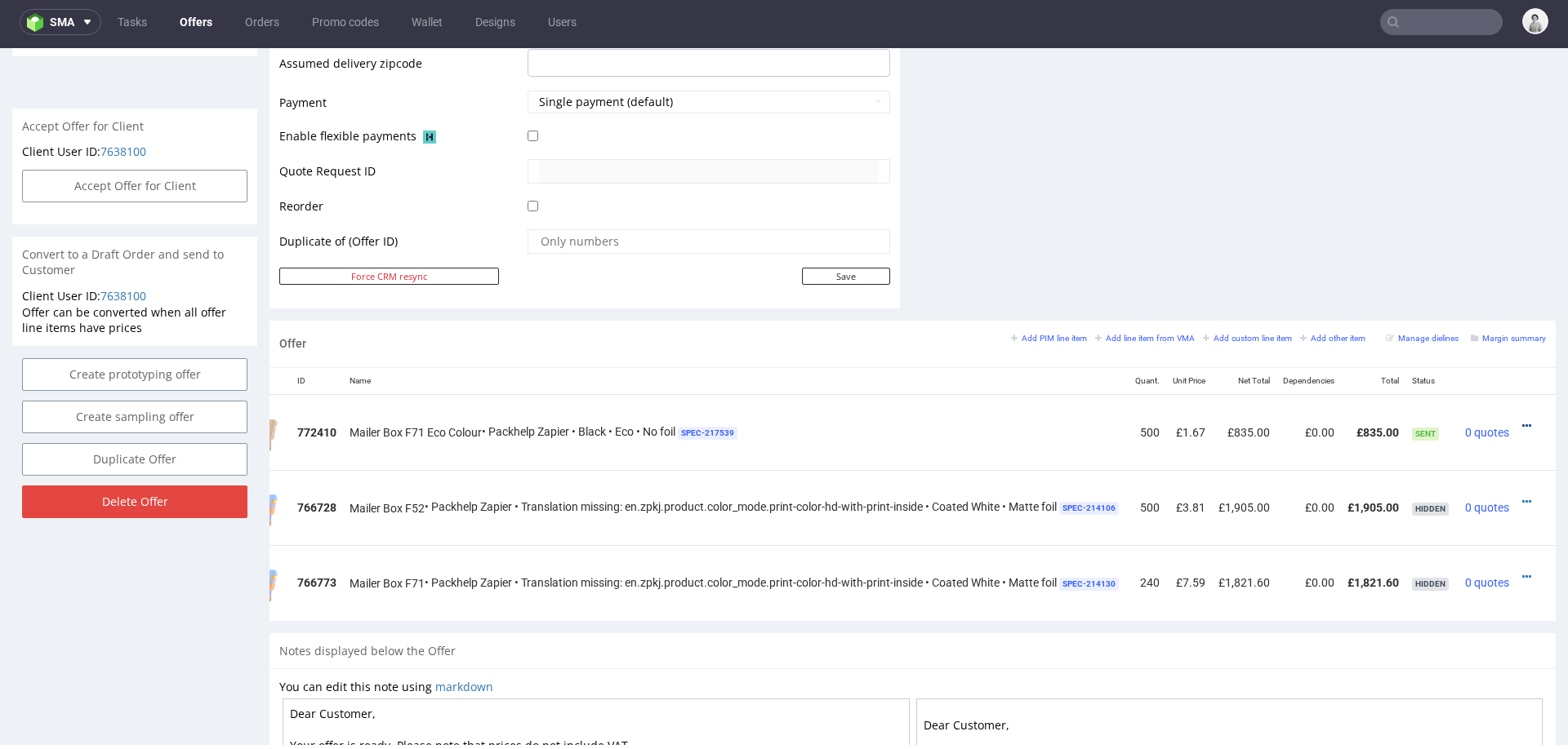
click at [1522, 427] on icon at bounding box center [1526, 426] width 9 height 11
click at [1430, 268] on span "Edit item price" at bounding box center [1452, 273] width 132 height 16
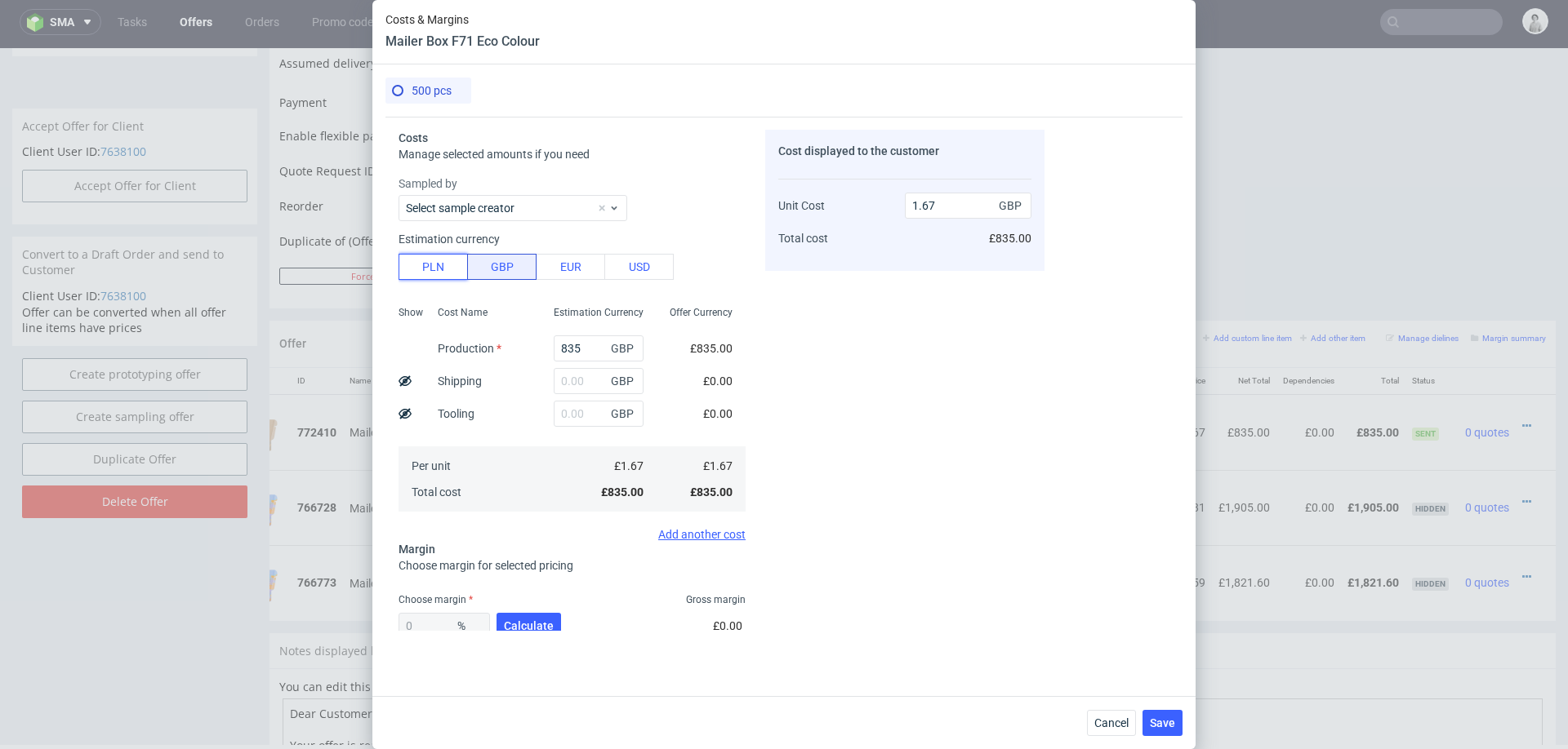
click at [433, 270] on button "PLN" at bounding box center [433, 267] width 70 height 26
type input "0.34"
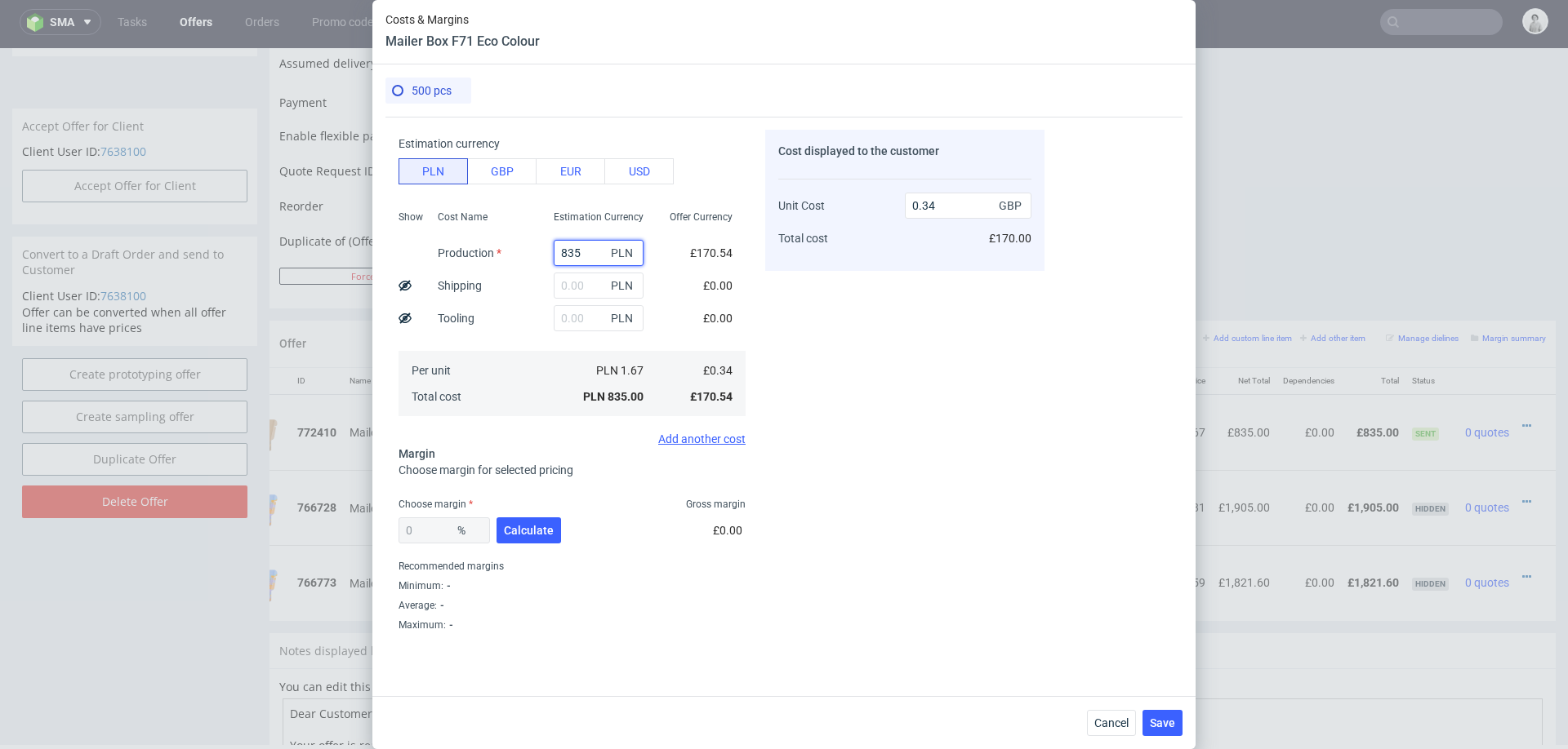
click at [585, 249] on input "835" at bounding box center [599, 253] width 90 height 26
type input "13"
type input "0.01"
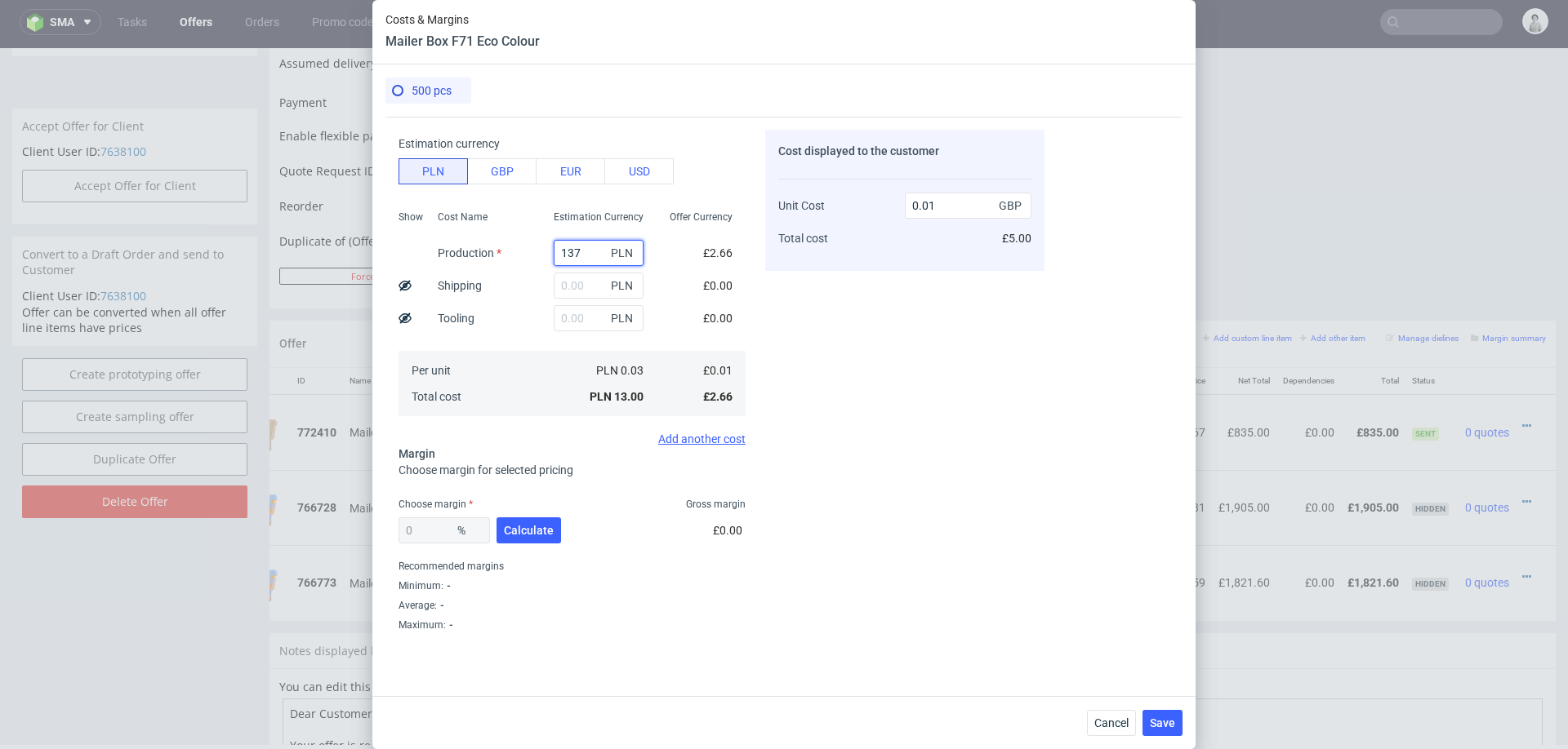
type input "1375"
type input "0.56"
type input "1375"
click at [525, 309] on div "Cost Name Production Shipping Tooling Per unit Total cost" at bounding box center [483, 312] width 116 height 216
click at [585, 284] on input "text" at bounding box center [599, 285] width 90 height 26
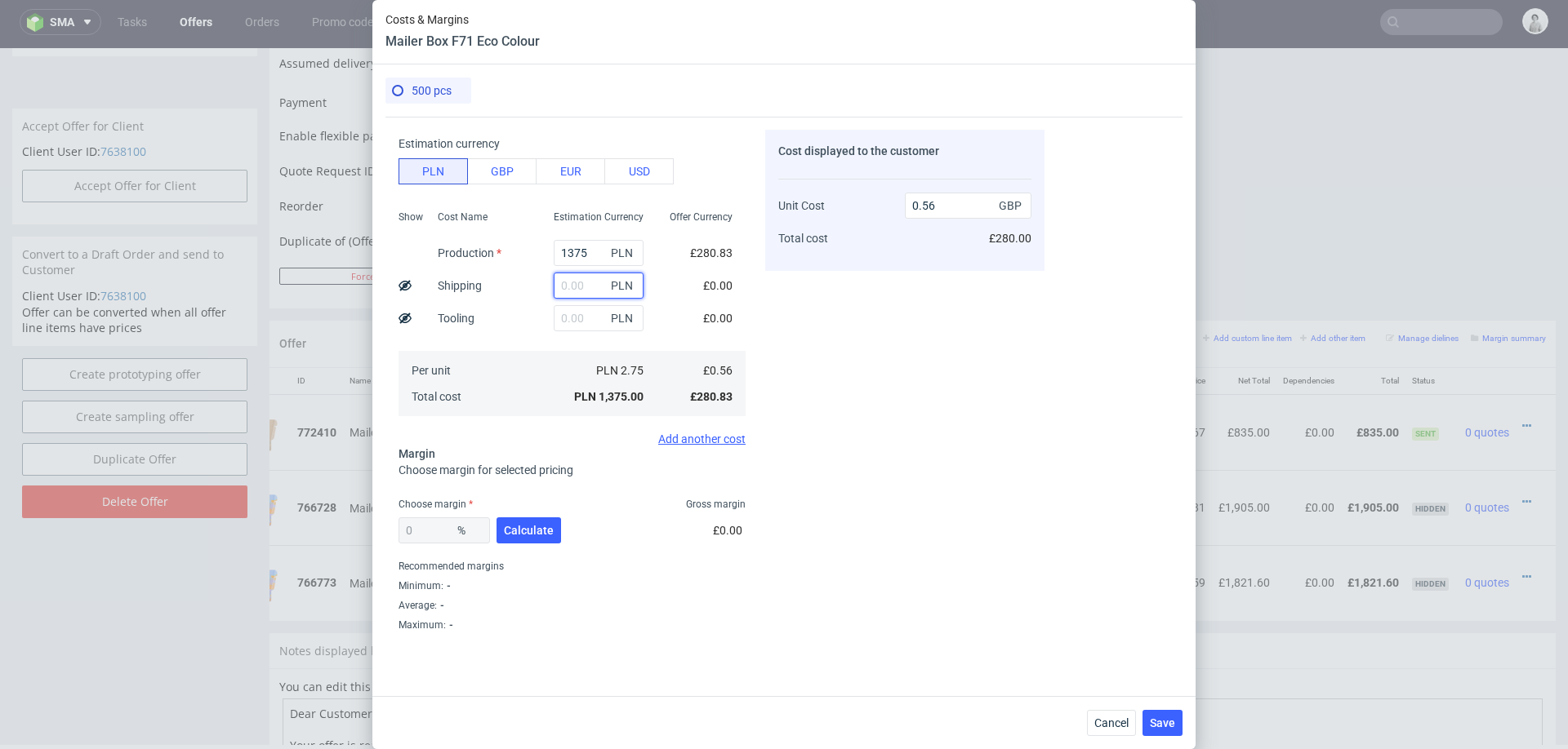
click at [585, 284] on input "text" at bounding box center [599, 285] width 90 height 26
type input "152"
type input "0.57"
type input "1520"
type input "1.18"
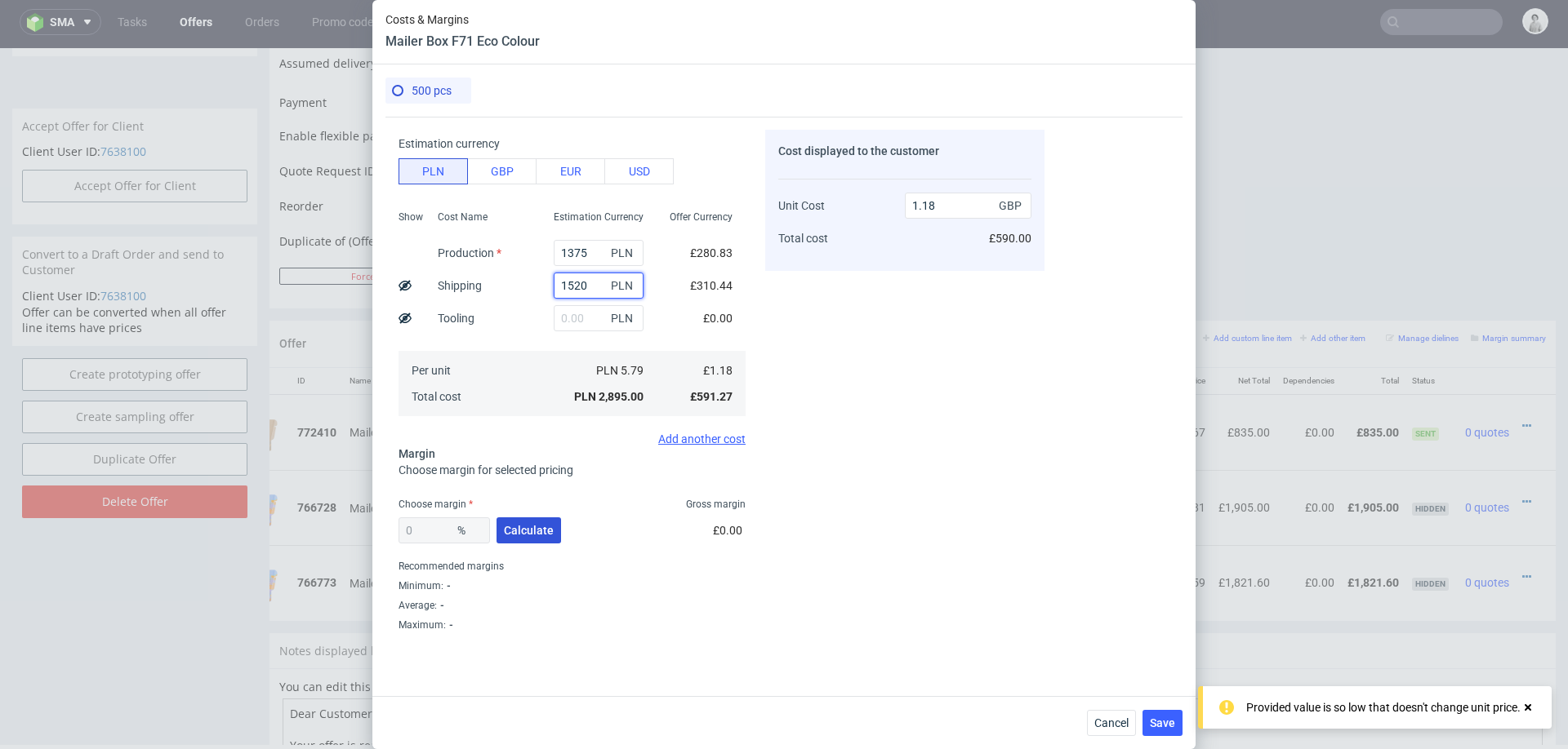
type input "1520"
click at [519, 534] on span "Calculate" at bounding box center [528, 531] width 50 height 11
type input "41.93"
type input "2.04"
click at [447, 534] on input "41.93" at bounding box center [444, 531] width 92 height 26
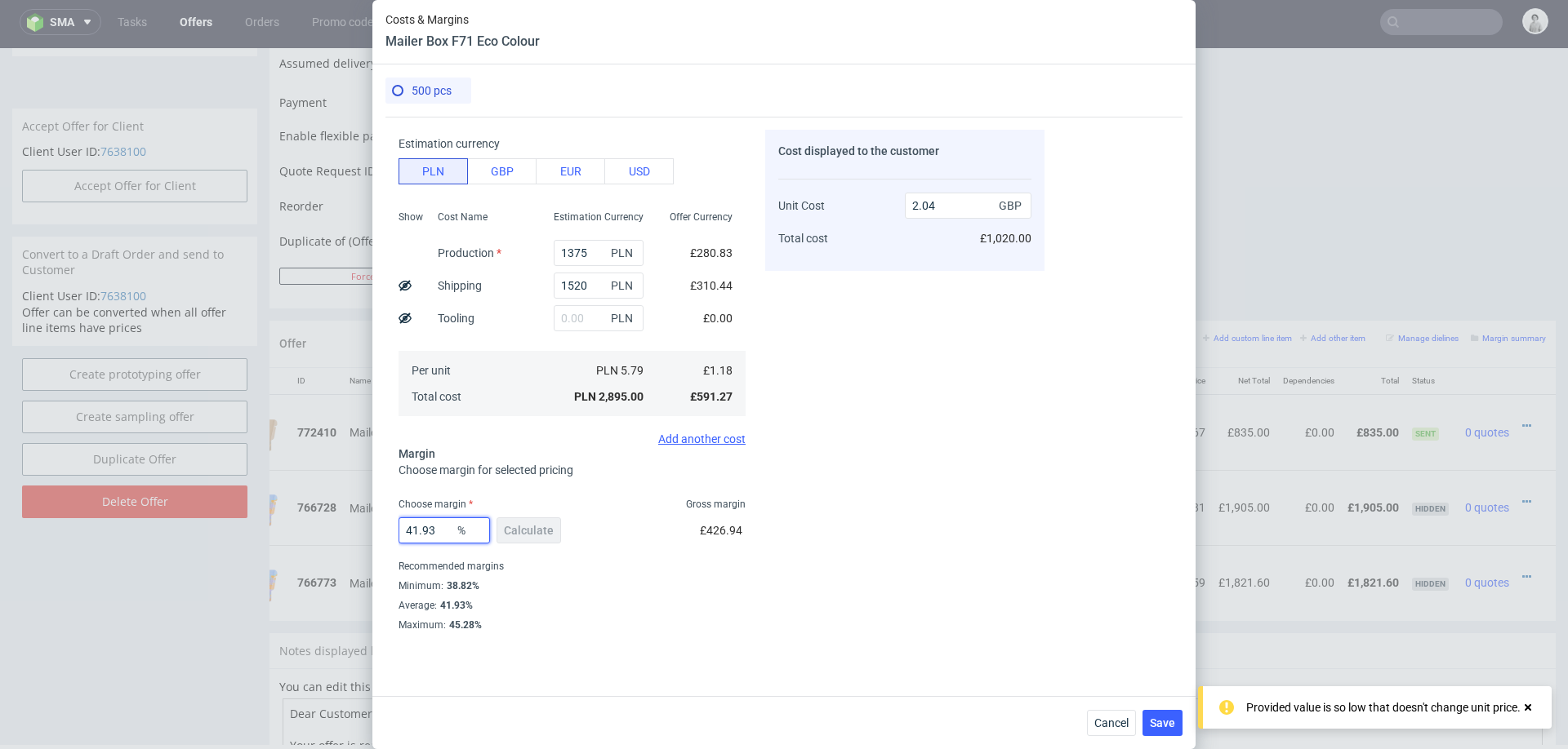
click at [447, 534] on input "41.93" at bounding box center [444, 531] width 92 height 26
type input "38"
type input "1.91"
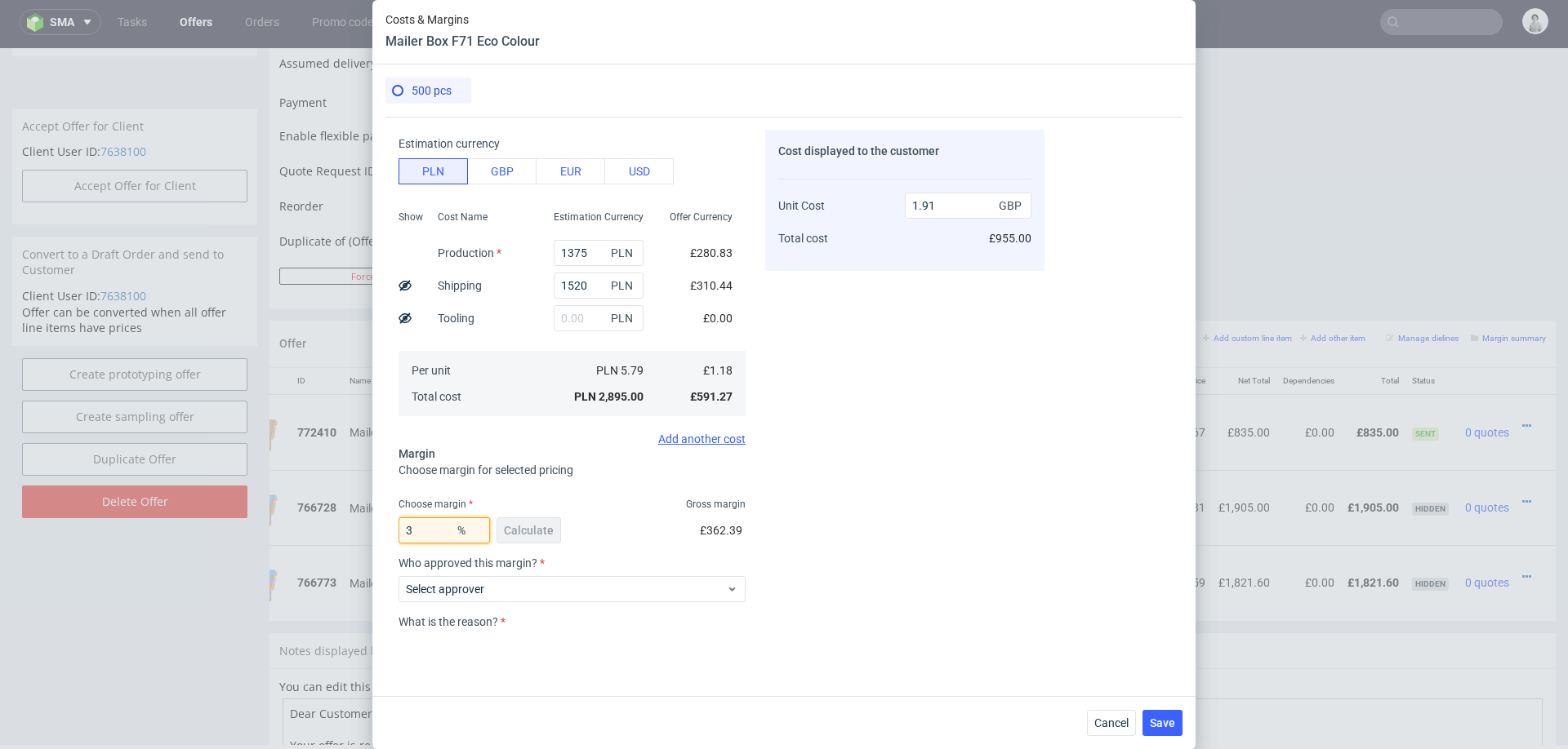
type input "30"
type input "1.69"
type input "3"
type input "20"
type input "1.48"
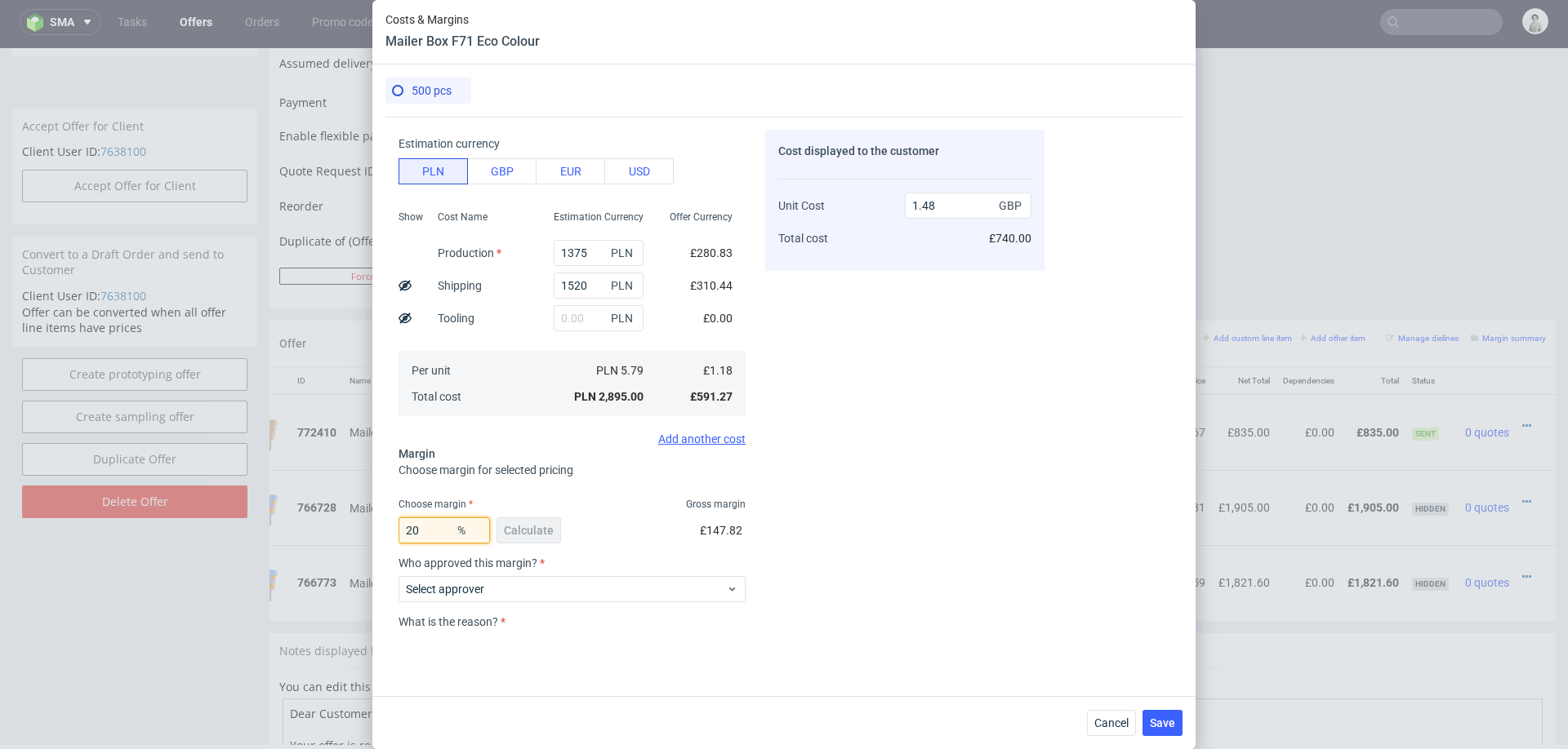
type input "2"
type input "19"
type input "1.46"
click at [1009, 589] on div "Cost displayed to the customer Unit Cost Total cost 1.46 GBP £730.00" at bounding box center [904, 380] width 279 height 501
click at [432, 528] on input "19" at bounding box center [444, 531] width 92 height 26
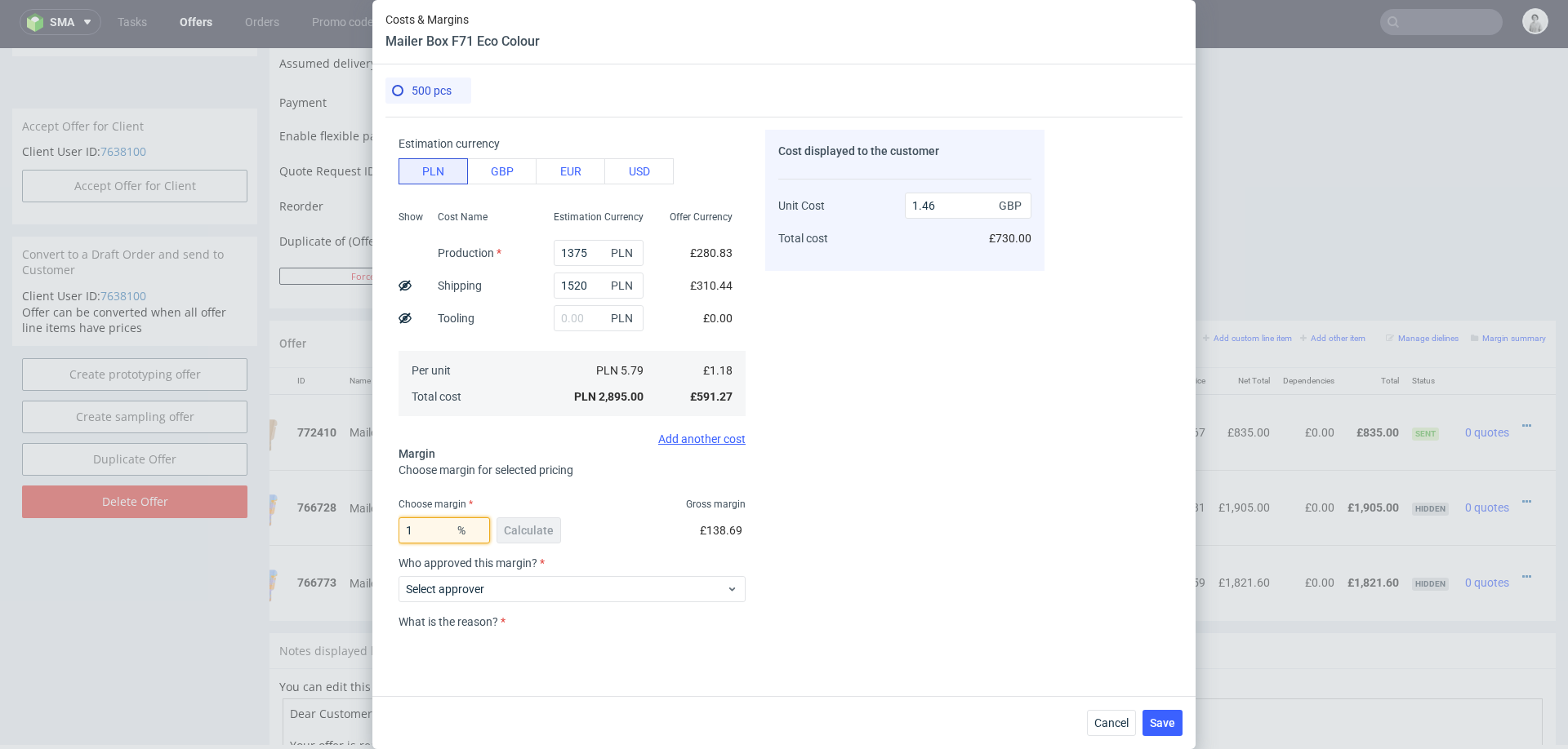
type input "13"
type input "1.36"
type input "15"
type input "1.39"
type input "15"
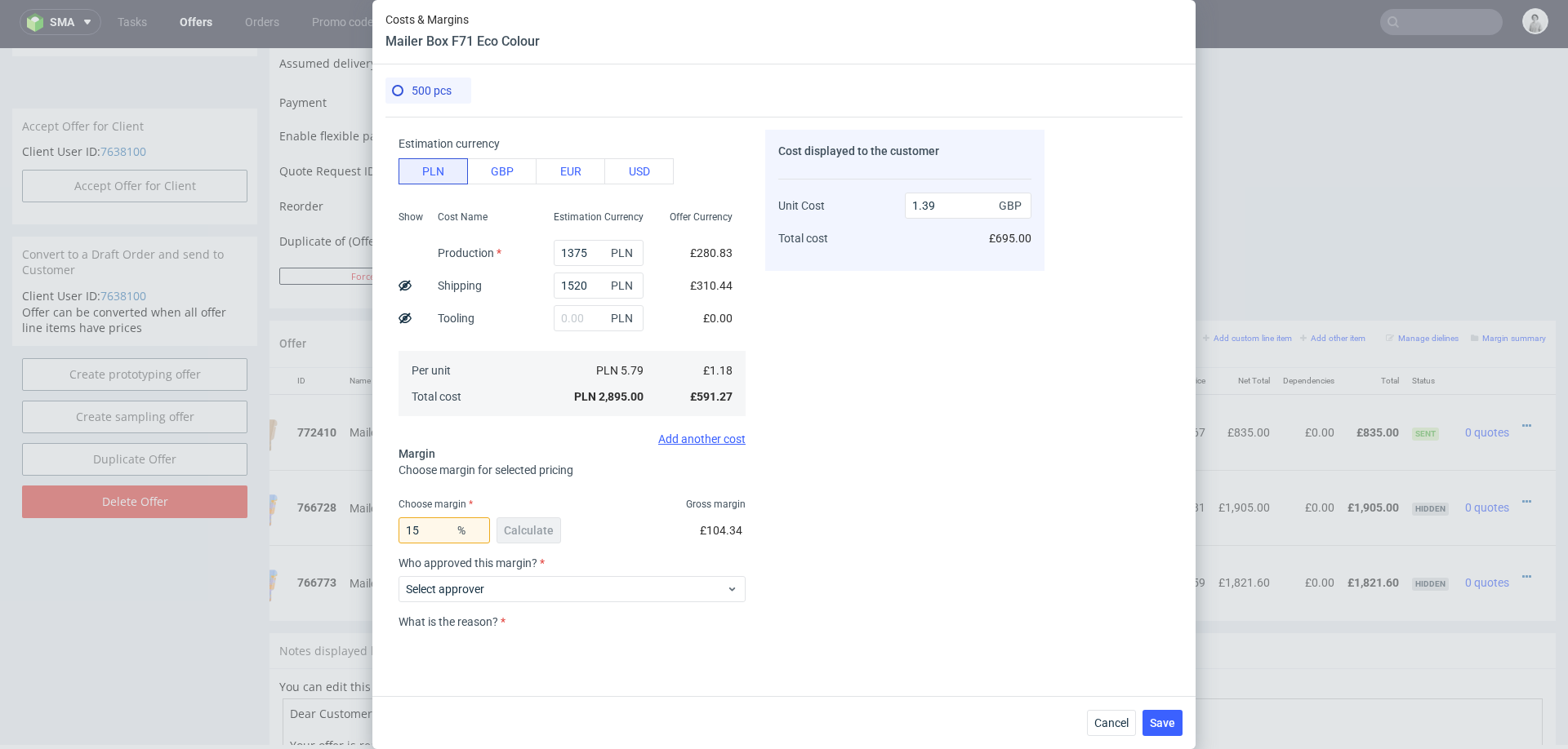
click at [932, 527] on div "Cost displayed to the customer Unit Cost Total cost 1.39 GBP £695.00" at bounding box center [904, 380] width 279 height 501
click at [1113, 719] on span "Cancel" at bounding box center [1112, 723] width 34 height 11
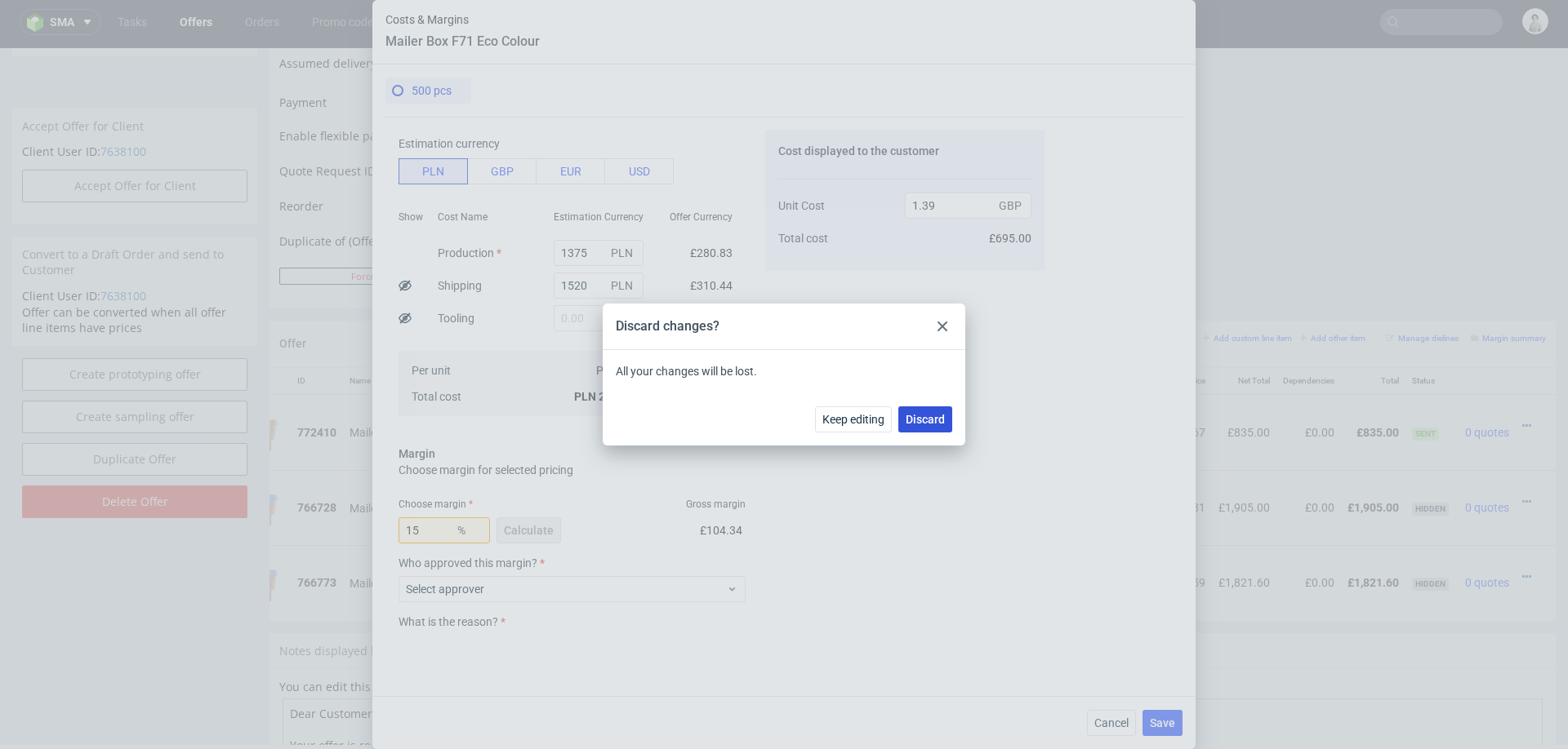
click at [930, 417] on span "Discard" at bounding box center [925, 419] width 39 height 11
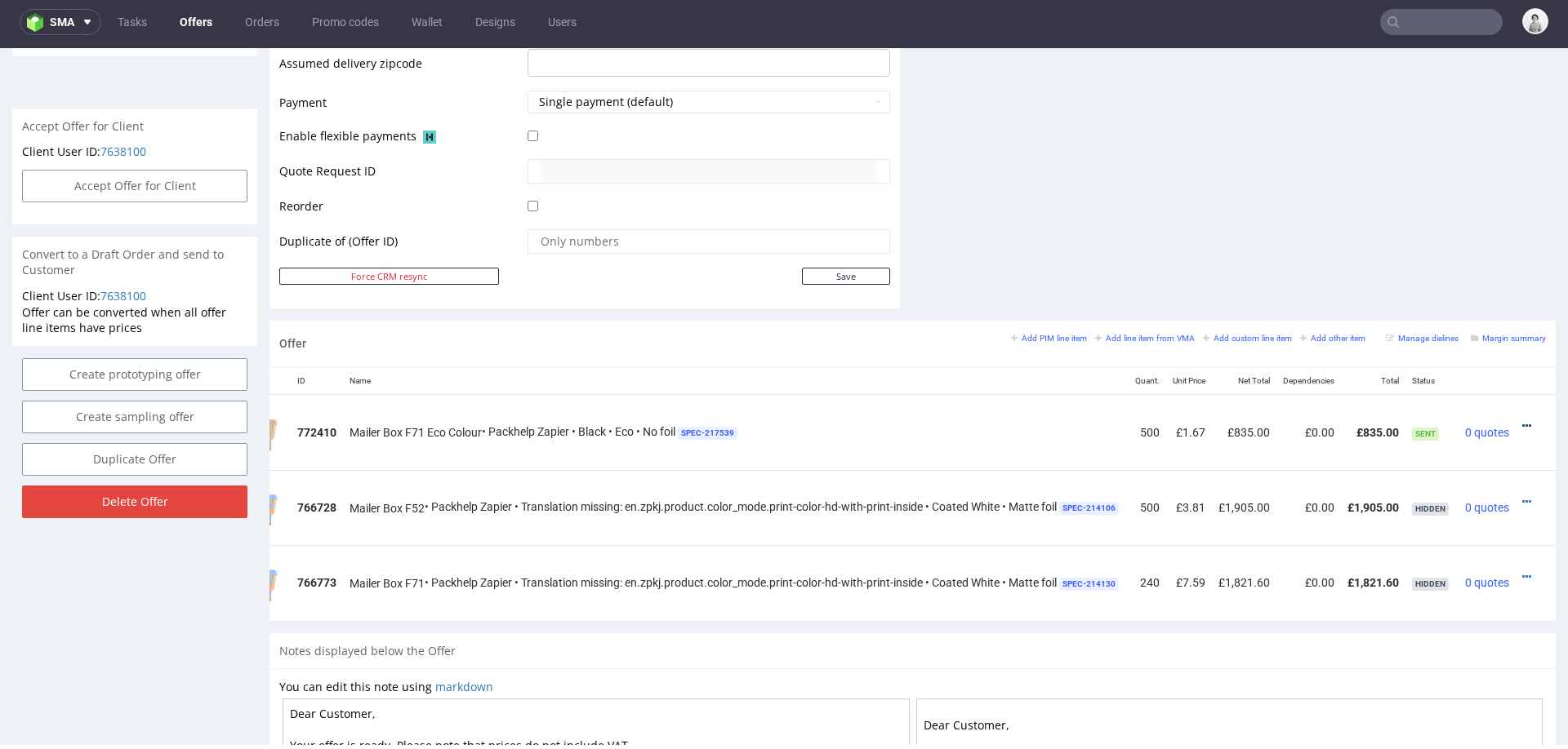
click at [1522, 420] on icon at bounding box center [1526, 426] width 9 height 11
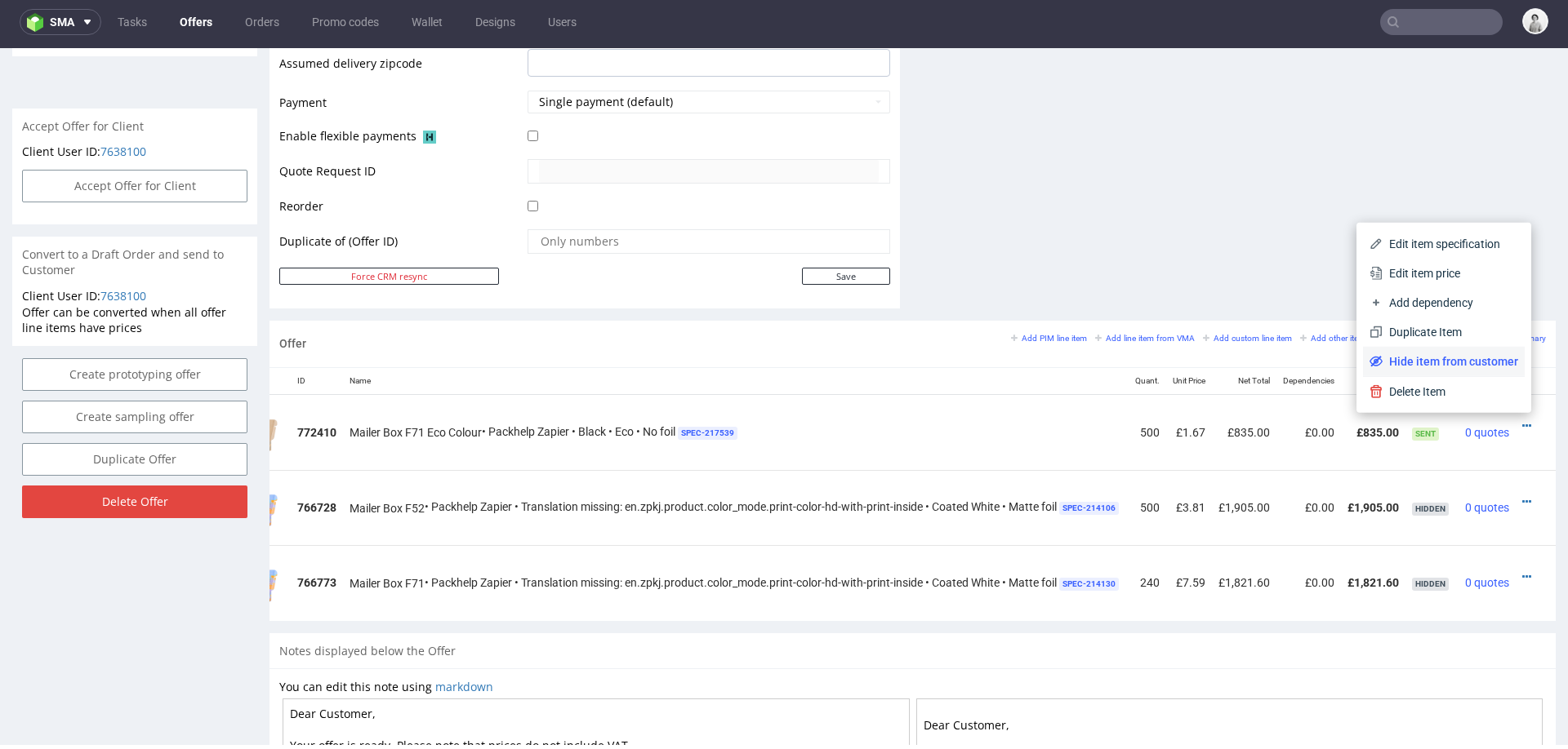
click at [1483, 366] on span "Hide item from customer" at bounding box center [1450, 361] width 136 height 16
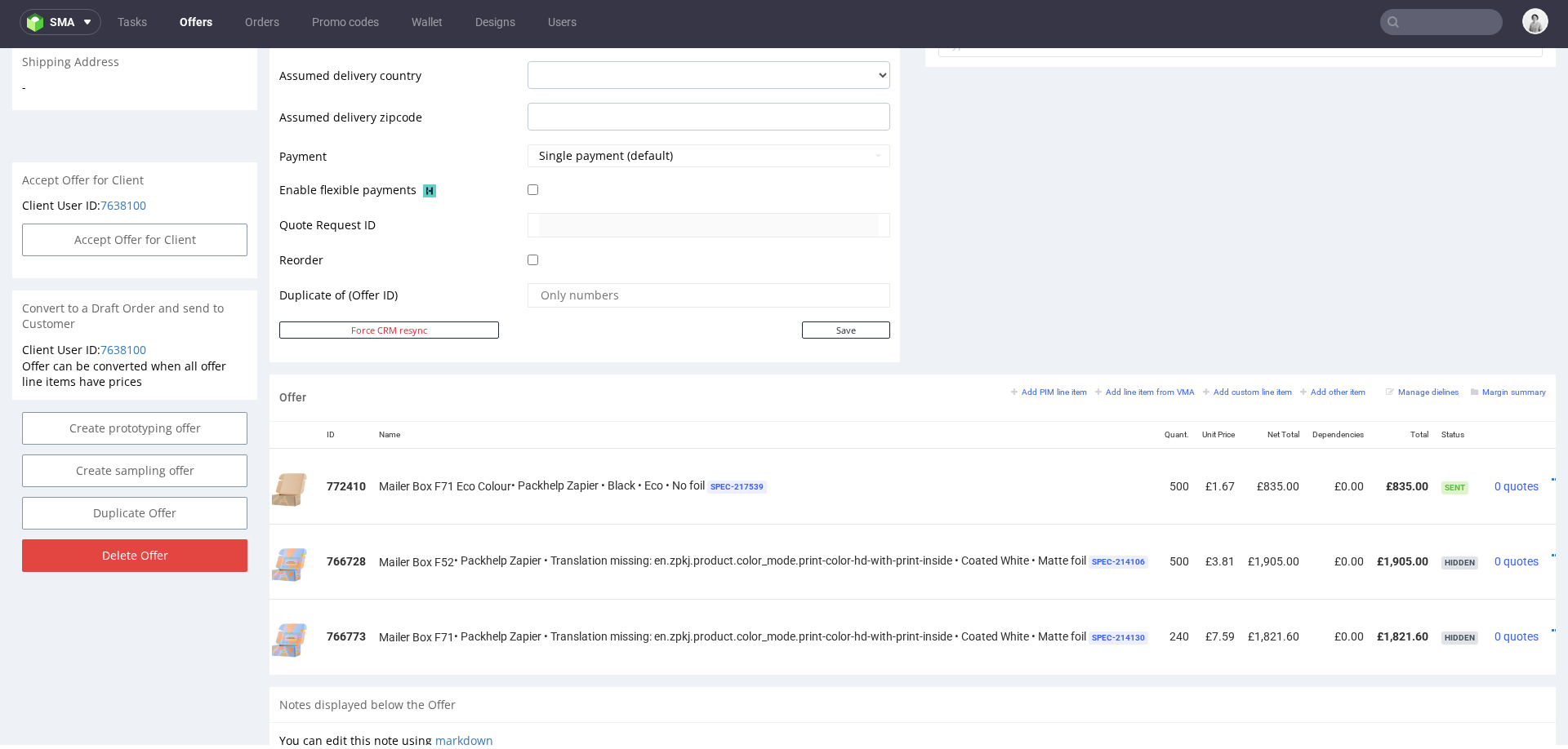
scroll to position [0, 109]
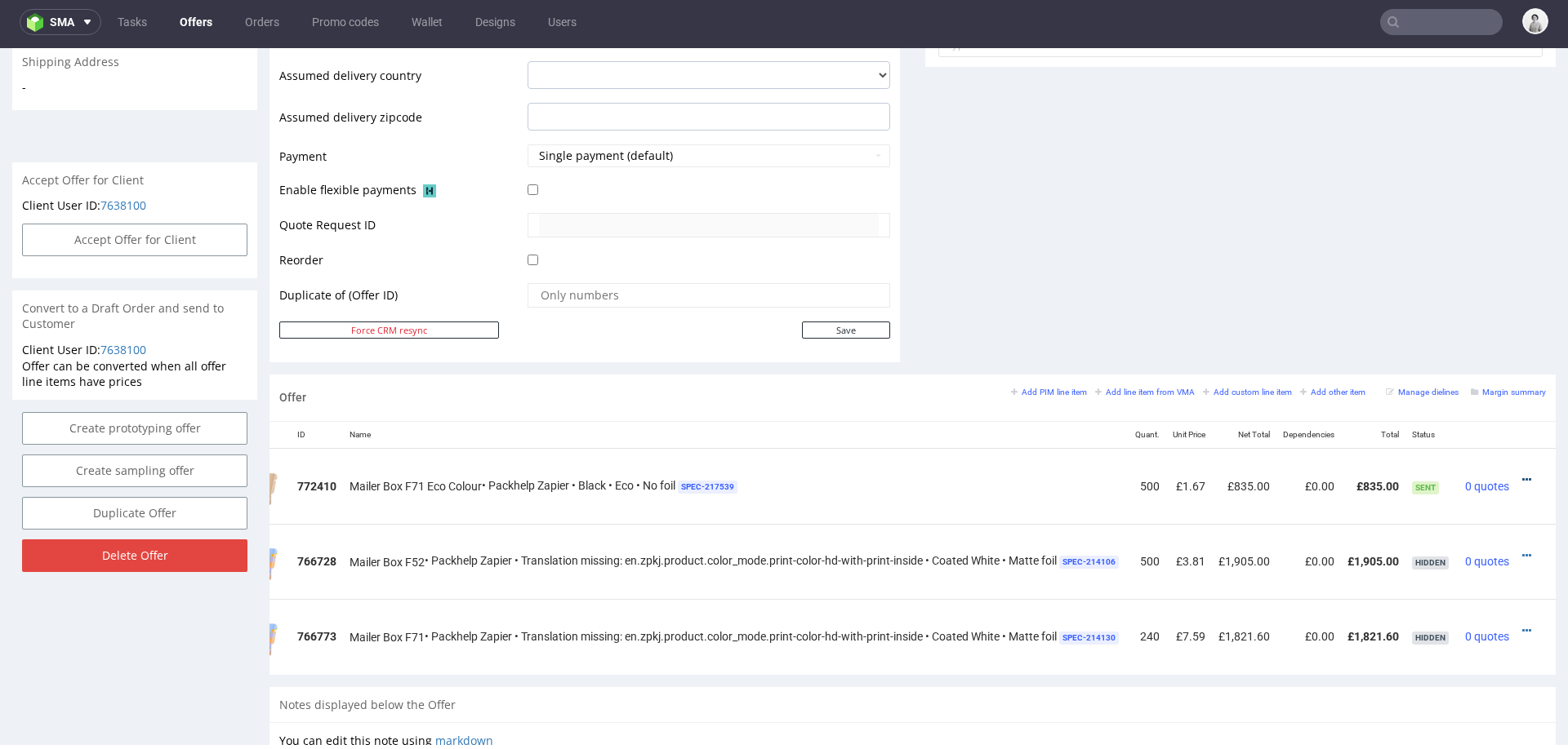
click at [1522, 474] on icon at bounding box center [1526, 480] width 9 height 11
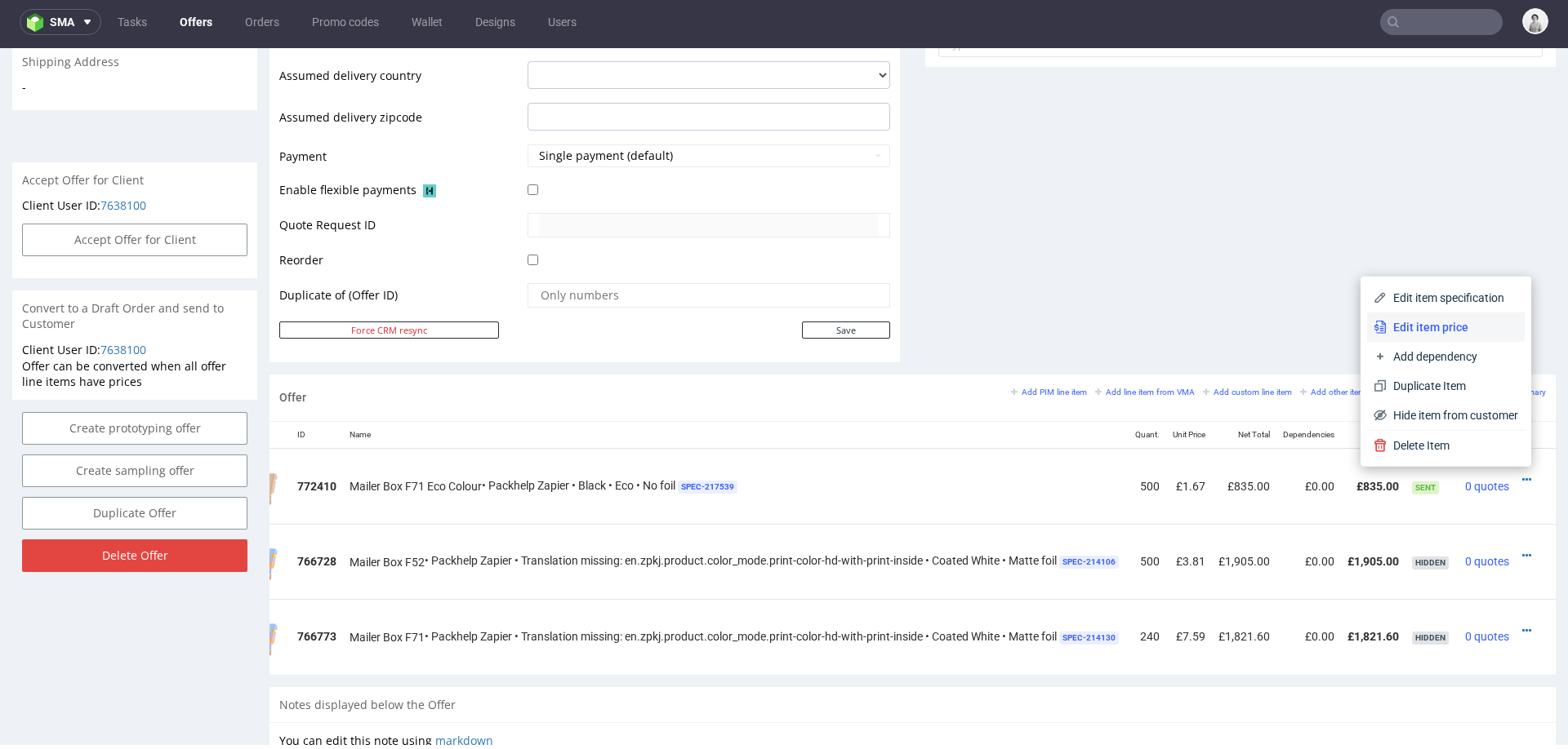
click at [1452, 333] on span "Edit item price" at bounding box center [1452, 327] width 132 height 16
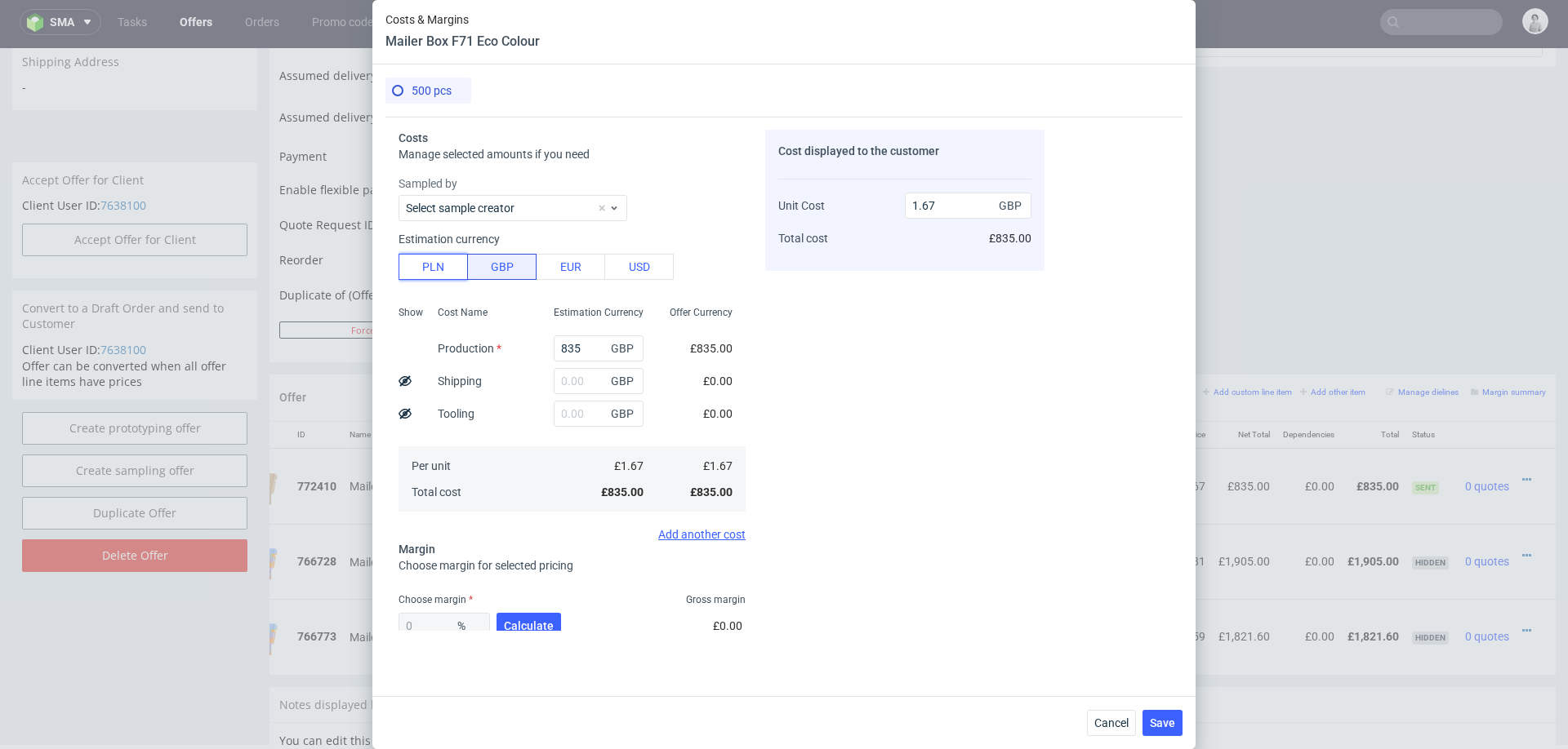
click at [430, 268] on button "PLN" at bounding box center [433, 267] width 70 height 26
type input "0.34"
click at [569, 348] on input "835" at bounding box center [599, 348] width 90 height 26
type input "2"
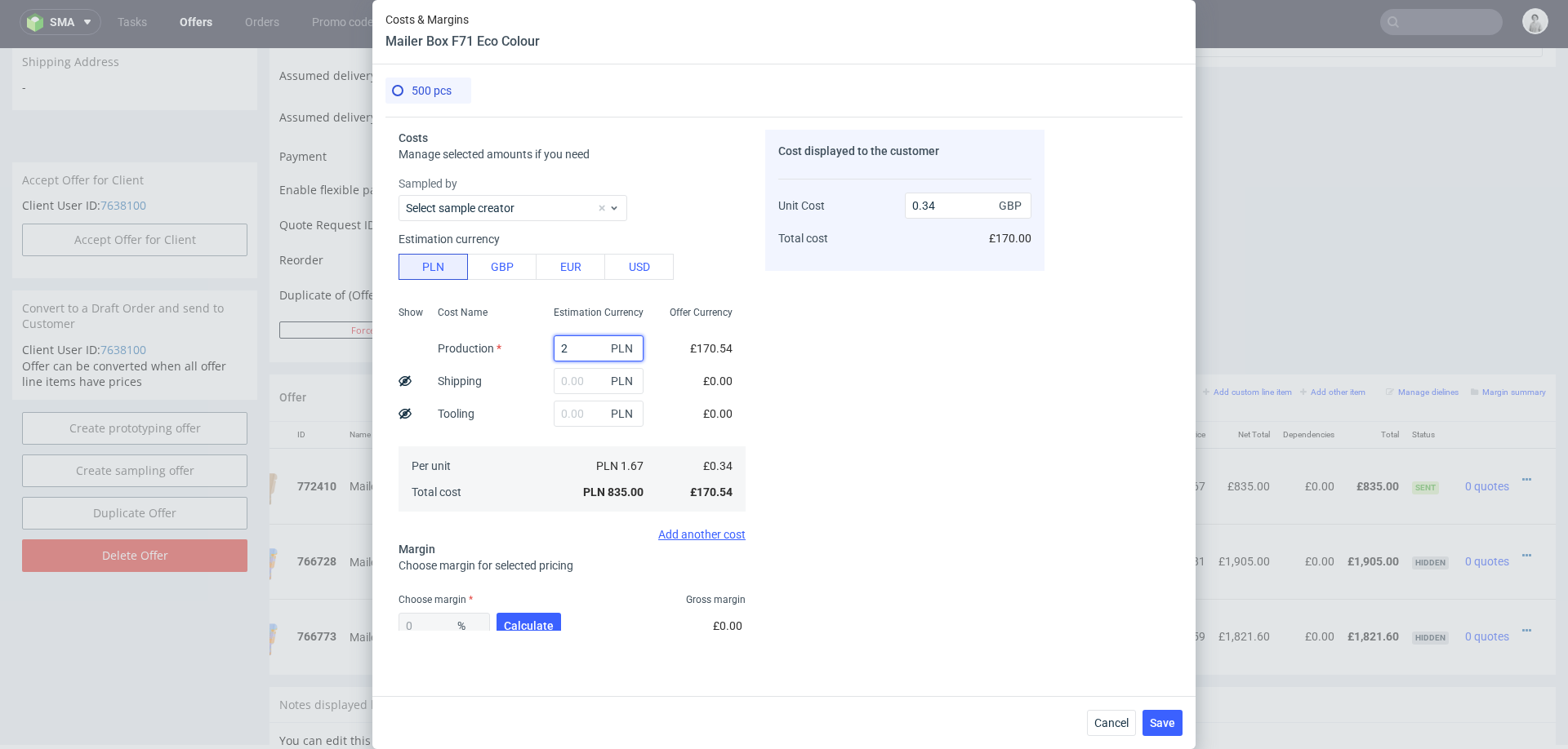
type input "0"
type input "2885"
type input "1.18"
type input "2885"
click at [523, 614] on button "Calculate" at bounding box center [528, 626] width 65 height 26
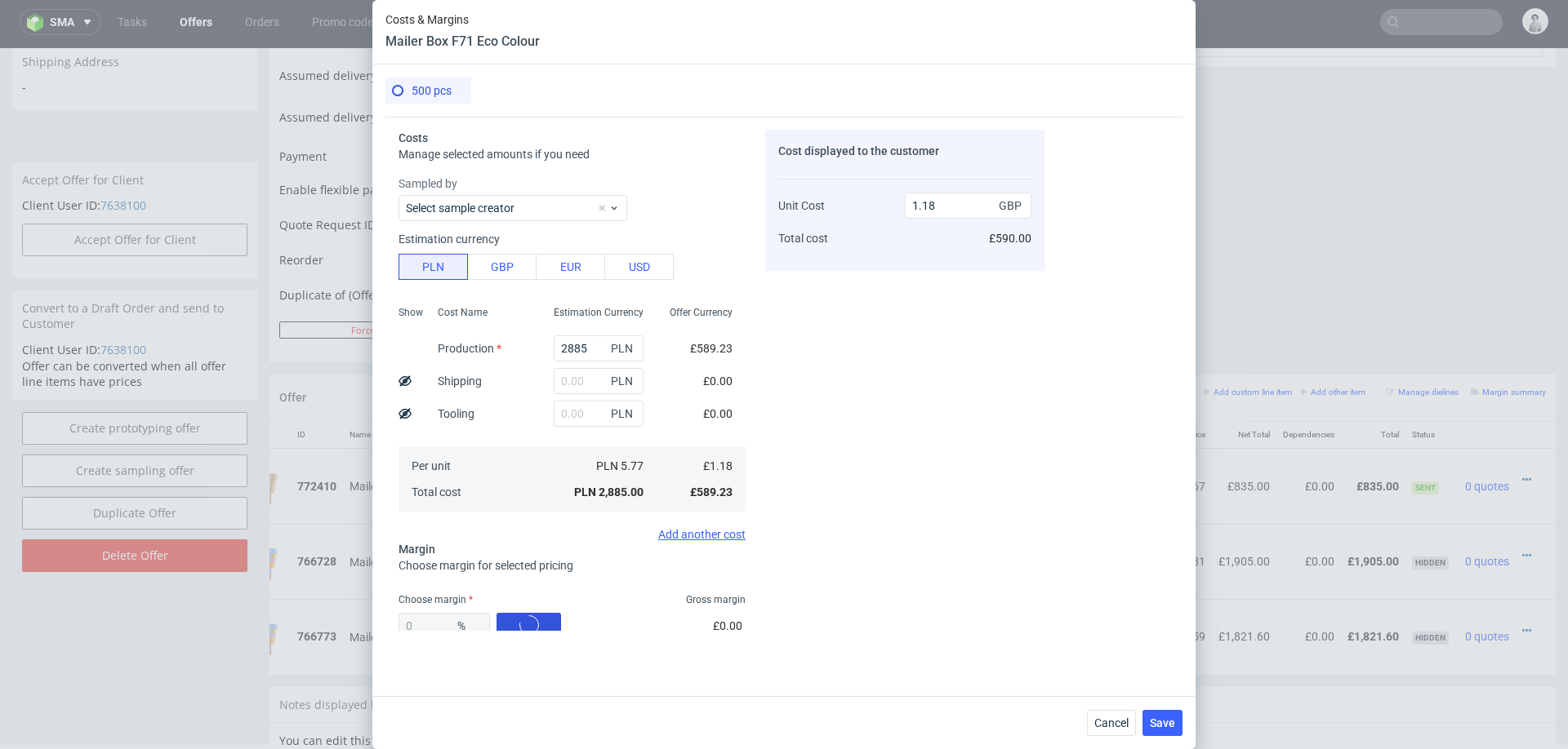
type input "41.95"
type input "2.03"
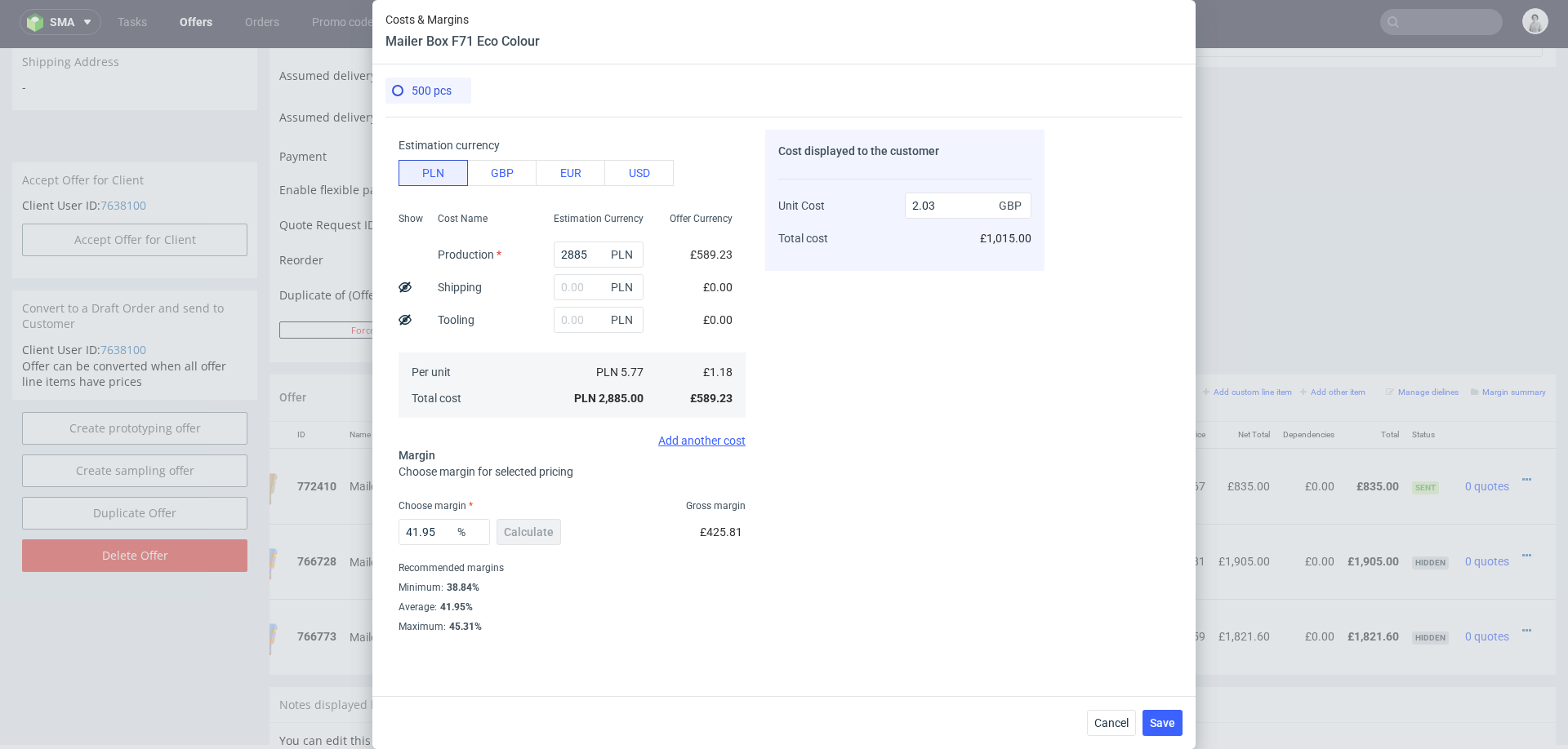
scroll to position [96, 0]
click at [445, 531] on input "41.95" at bounding box center [444, 531] width 92 height 26
type input "20"
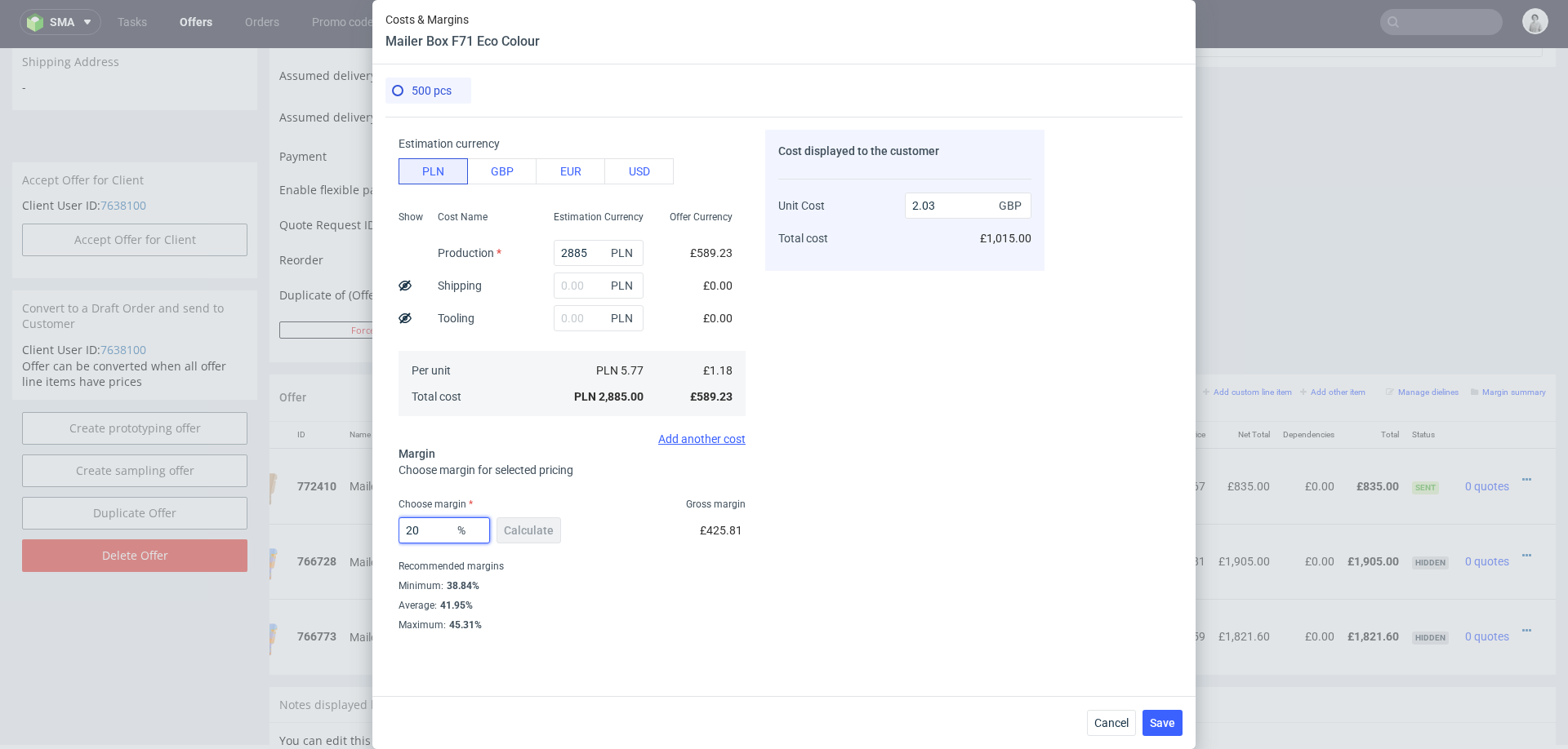
type input "1.47"
type input "2"
type input "18"
type input "1.44"
click at [773, 520] on div "Cost displayed to the customer Unit Cost Total cost 1.44 GBP £720.00" at bounding box center [904, 380] width 279 height 501
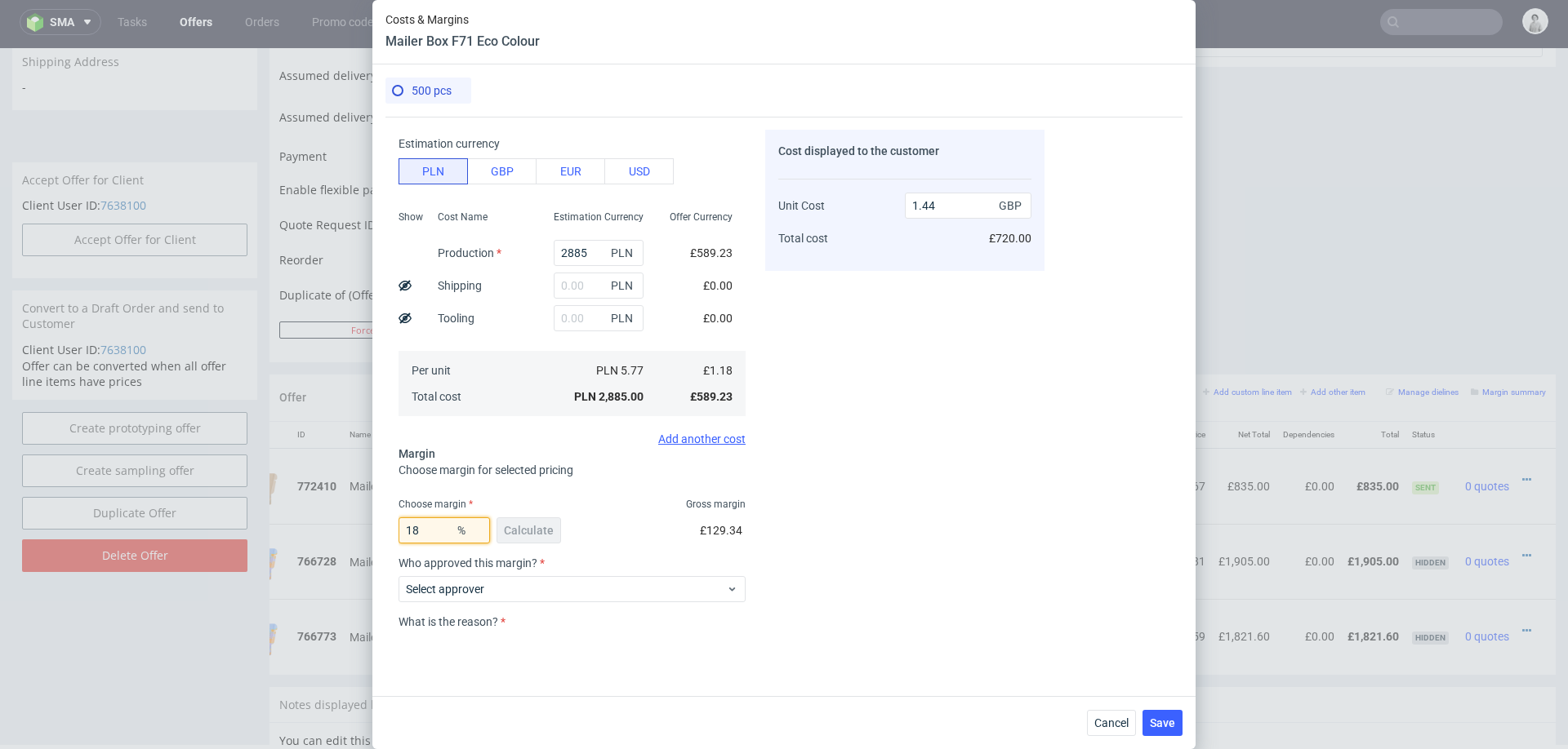
click at [432, 528] on input "18" at bounding box center [444, 531] width 92 height 26
type input "17"
type input "1.42"
type input "17"
click at [851, 435] on div "Cost displayed to the customer Unit Cost Total cost 1.42 GBP £710.00" at bounding box center [904, 380] width 279 height 501
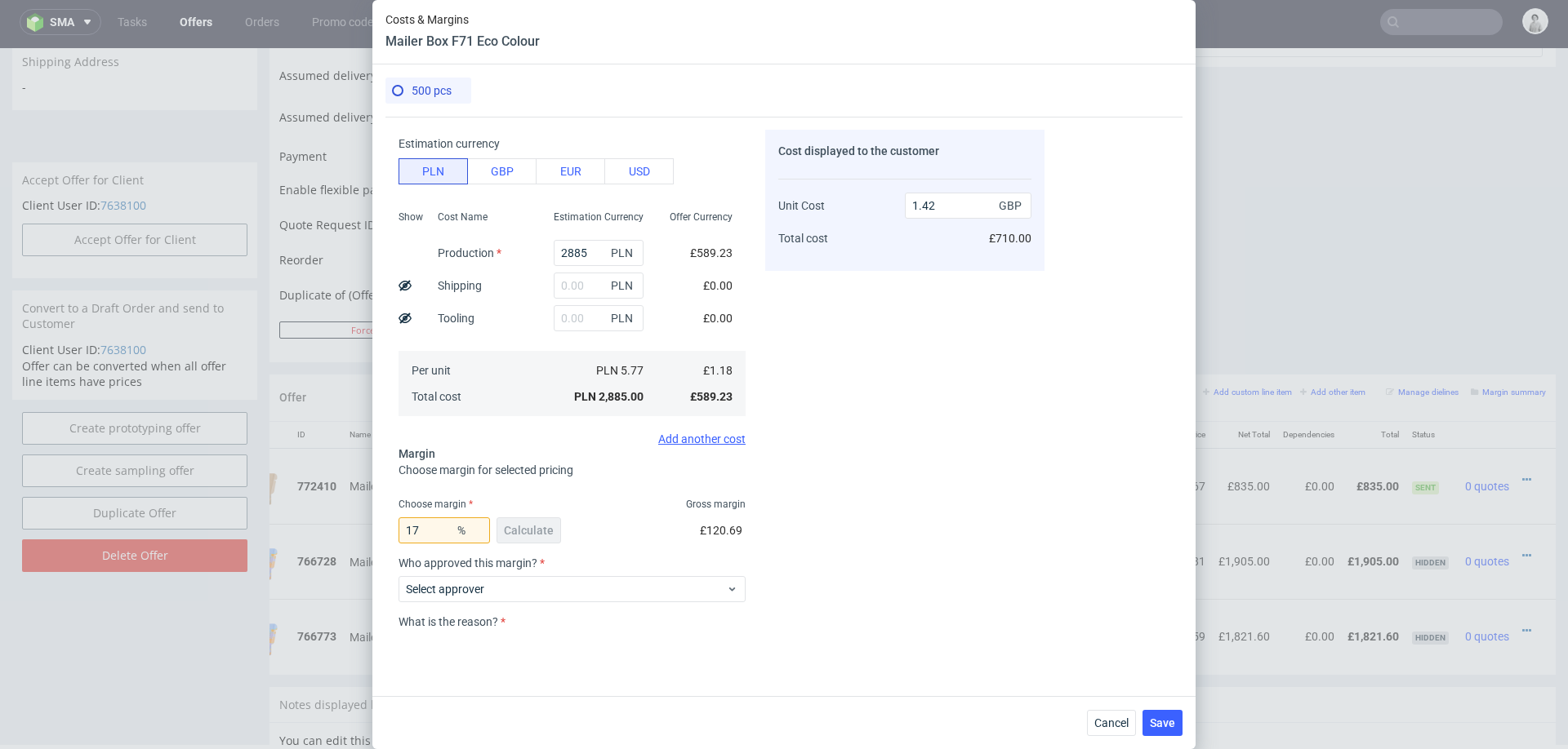
scroll to position [213, 0]
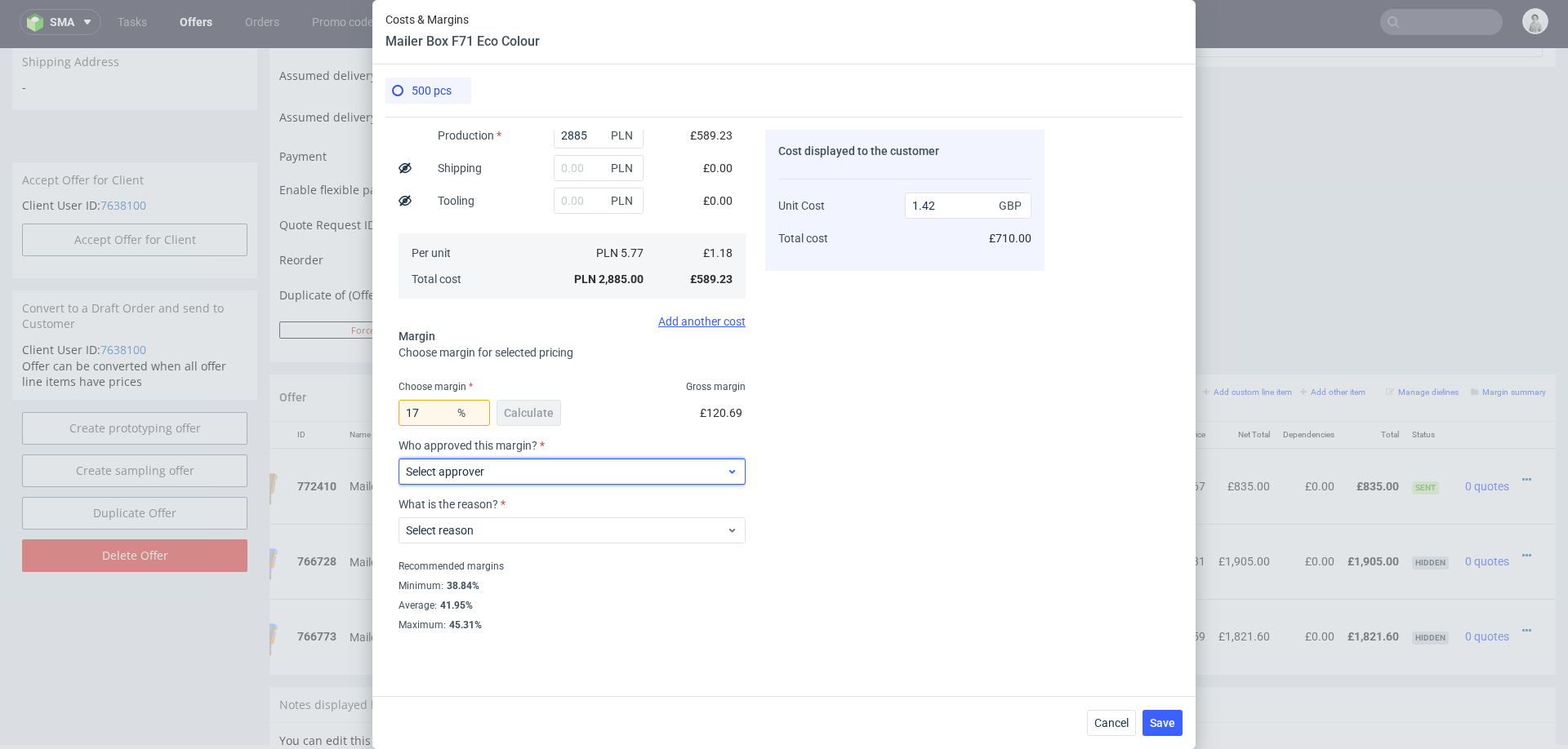
click at [587, 472] on span "Select approver" at bounding box center [565, 472] width 320 height 16
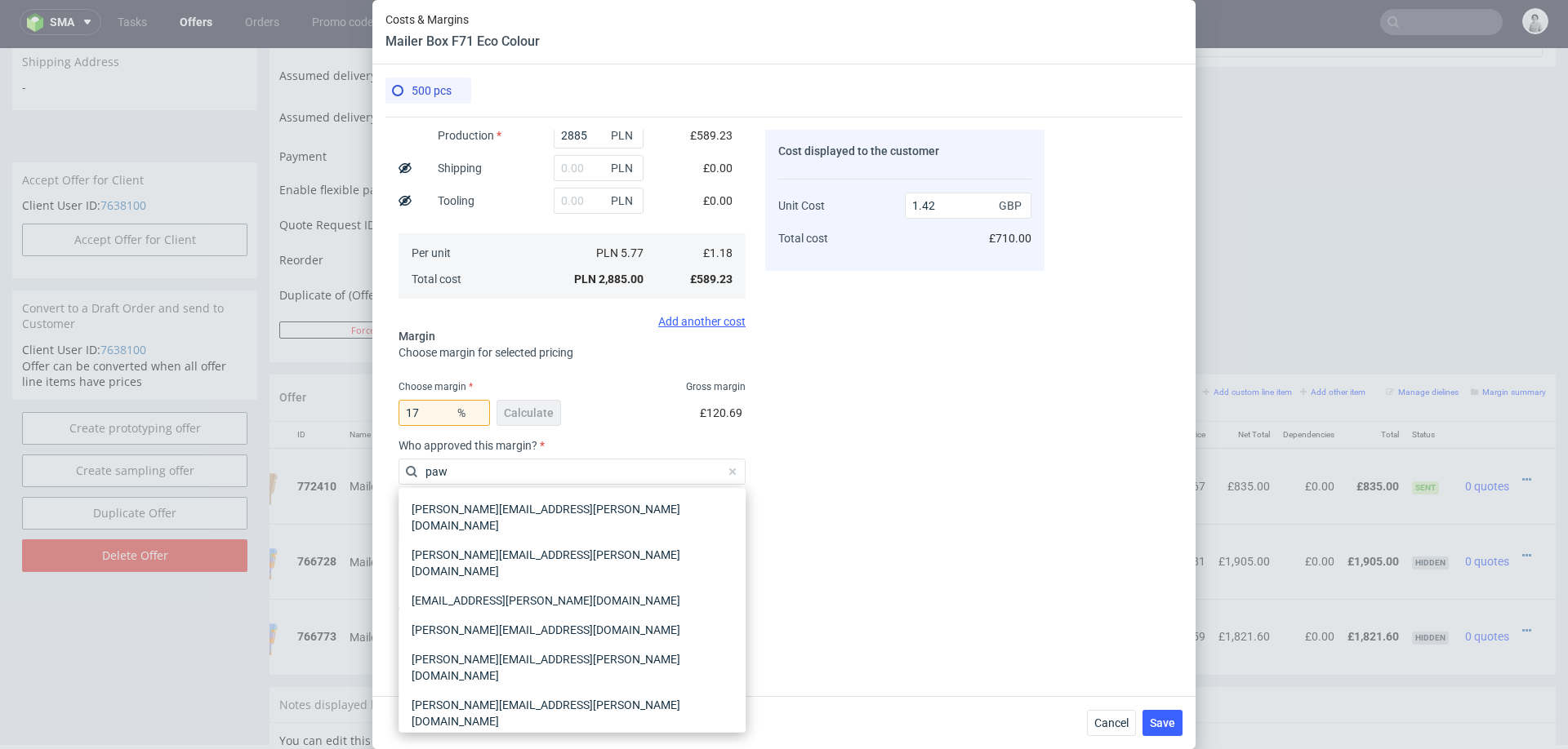
type input "pawe"
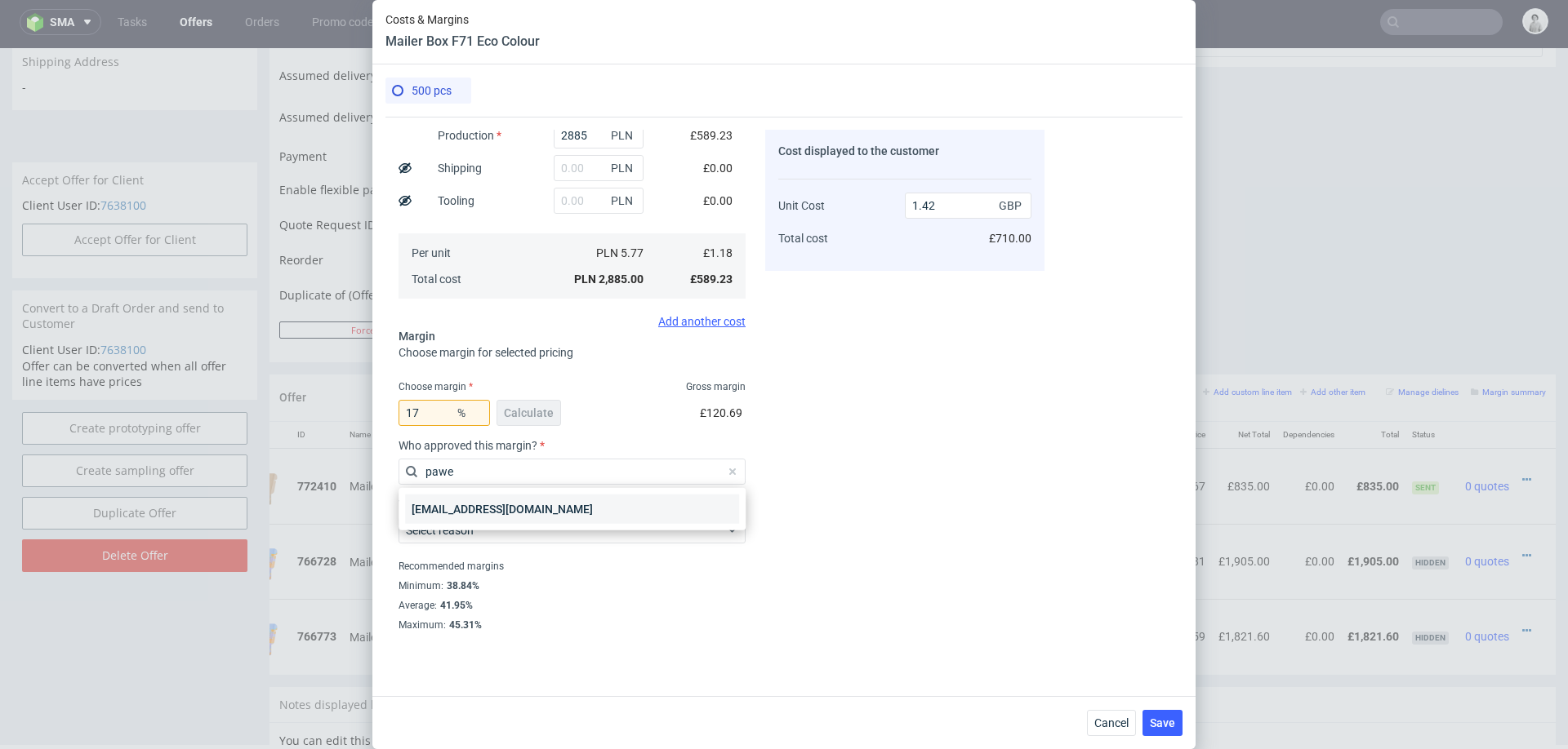
click at [532, 511] on div "[EMAIL_ADDRESS][DOMAIN_NAME]" at bounding box center [572, 509] width 334 height 29
click at [523, 531] on span "Select reason" at bounding box center [565, 531] width 320 height 16
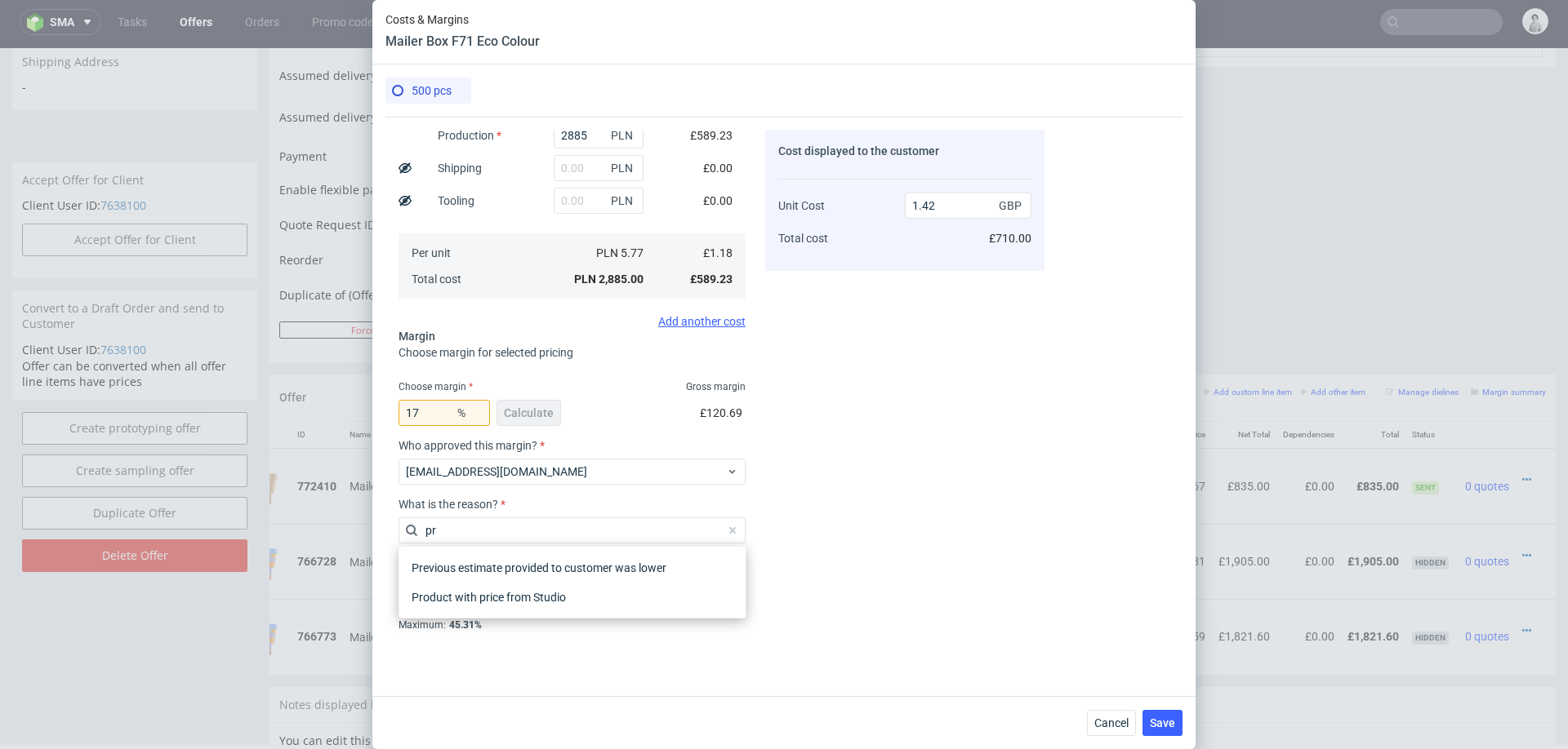
type input "pro"
click at [526, 592] on div "Product with price from Studio" at bounding box center [572, 598] width 334 height 29
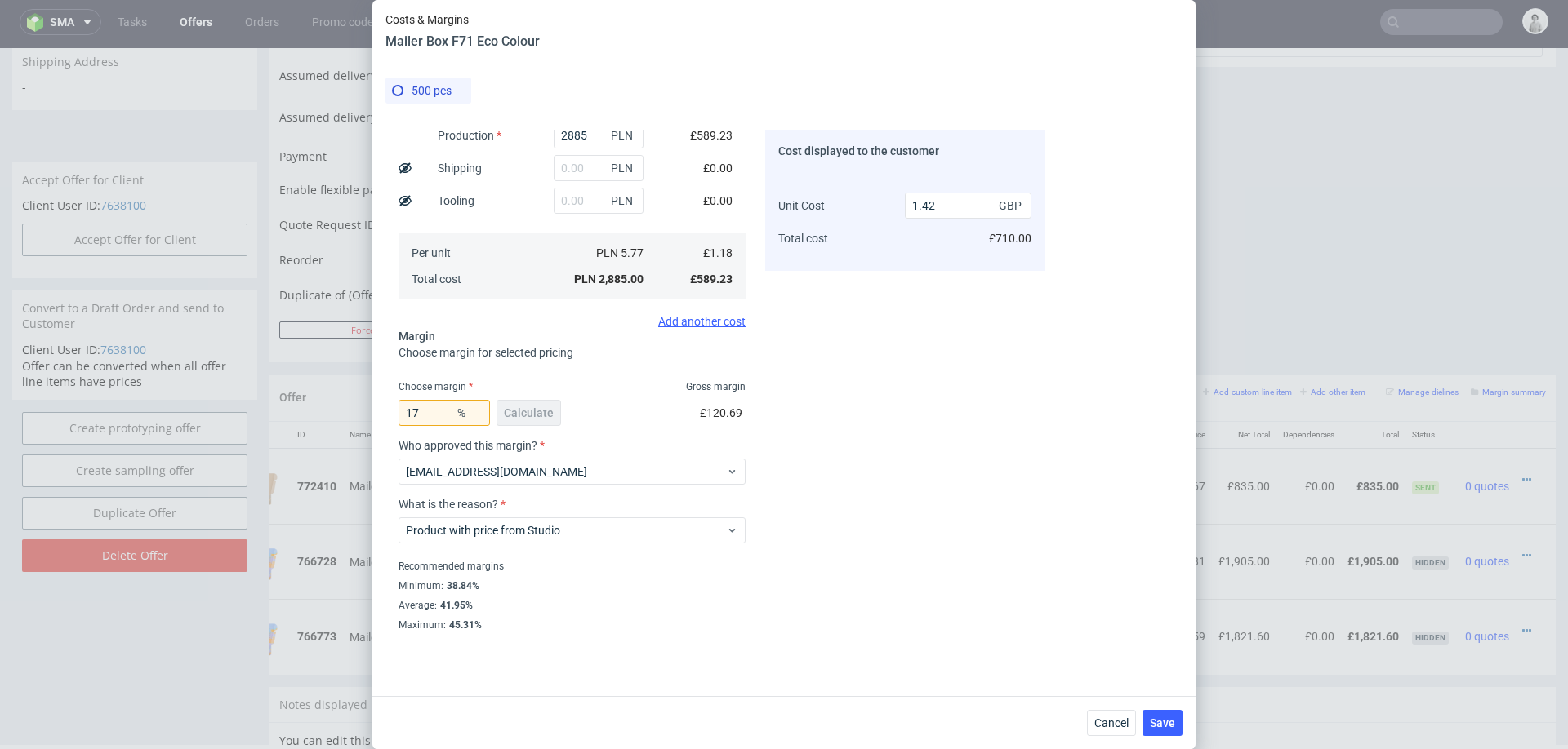
click at [924, 457] on div "Cost displayed to the customer Unit Cost Total cost 1.42 GBP £710.00" at bounding box center [904, 380] width 279 height 501
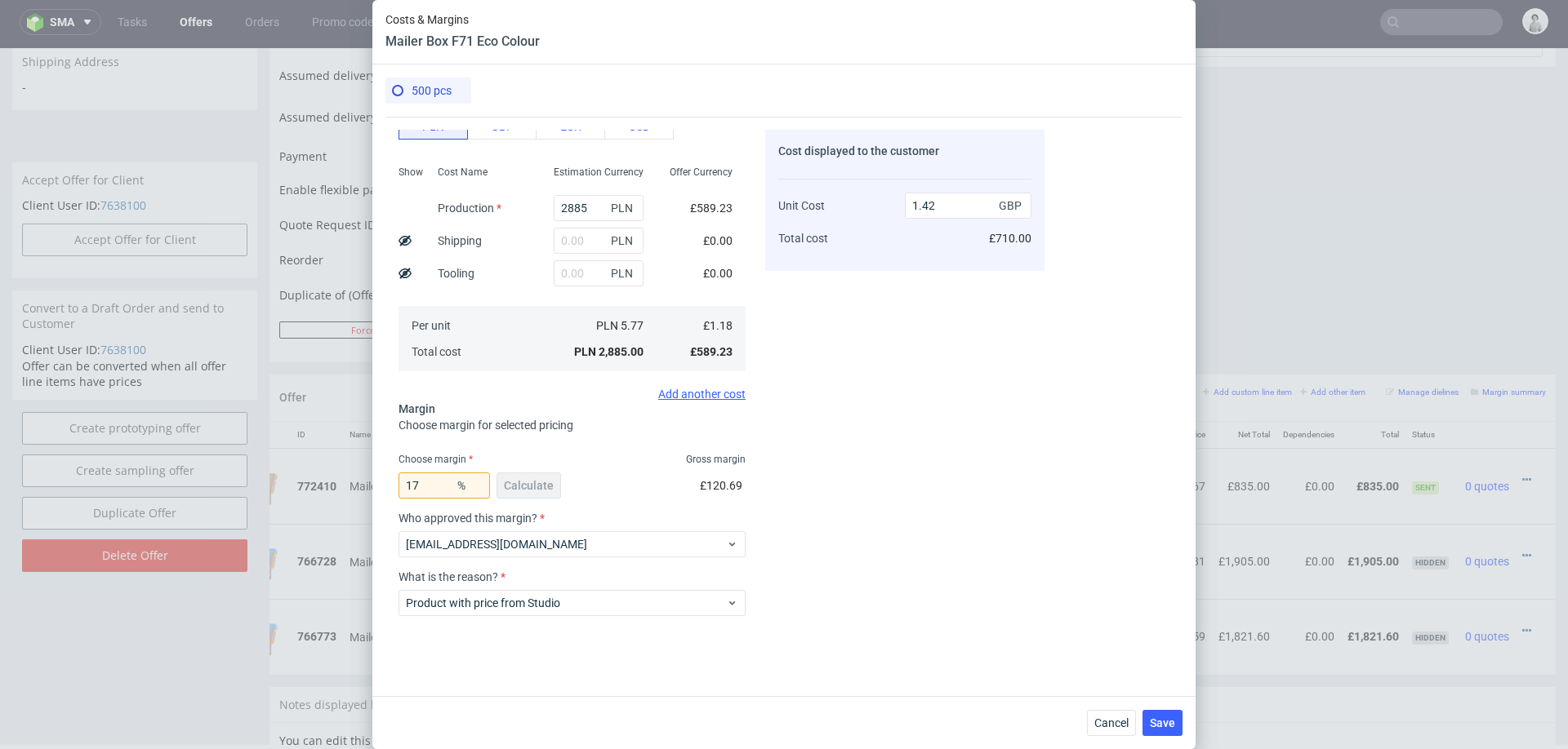
scroll to position [91, 0]
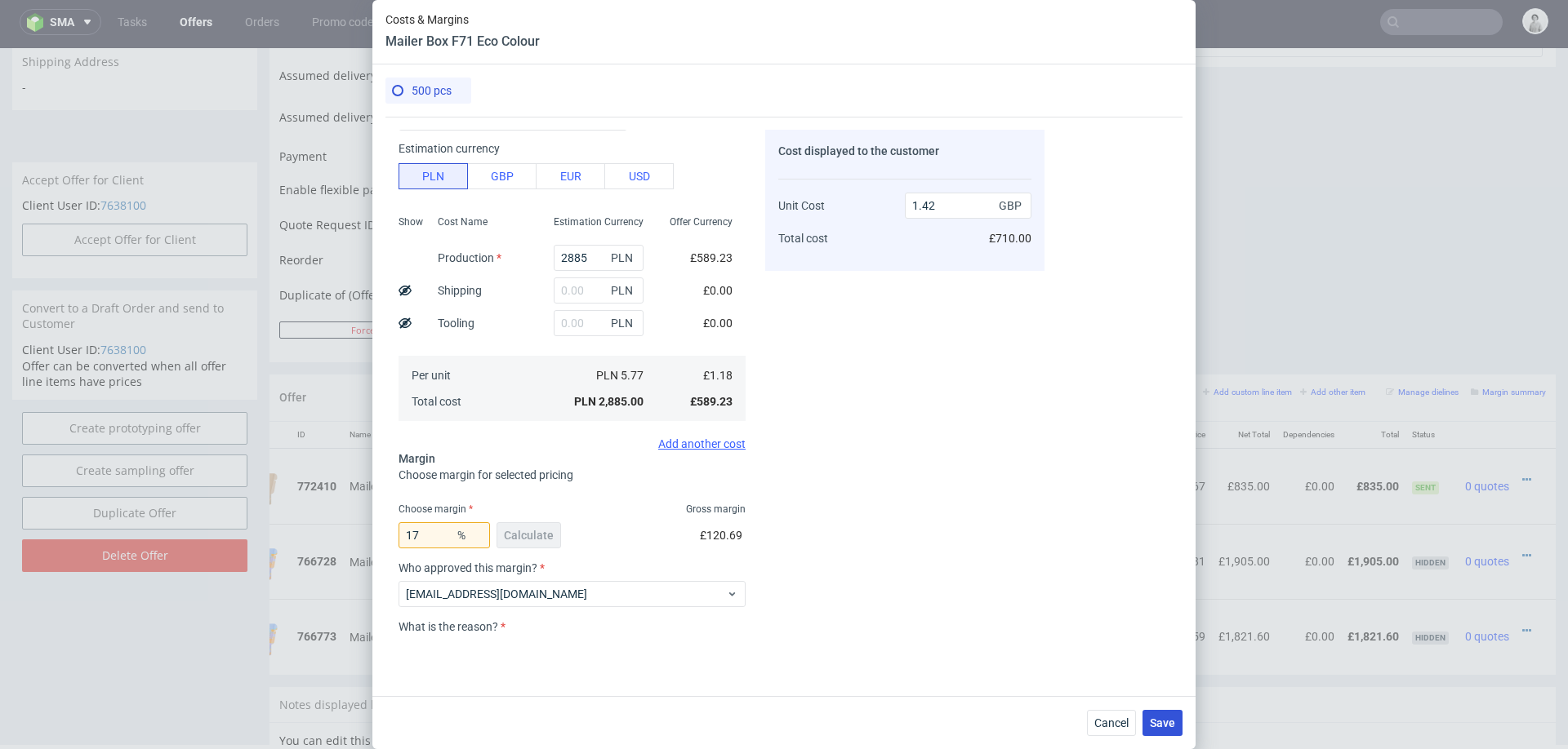
click at [1163, 719] on span "Save" at bounding box center [1162, 723] width 25 height 11
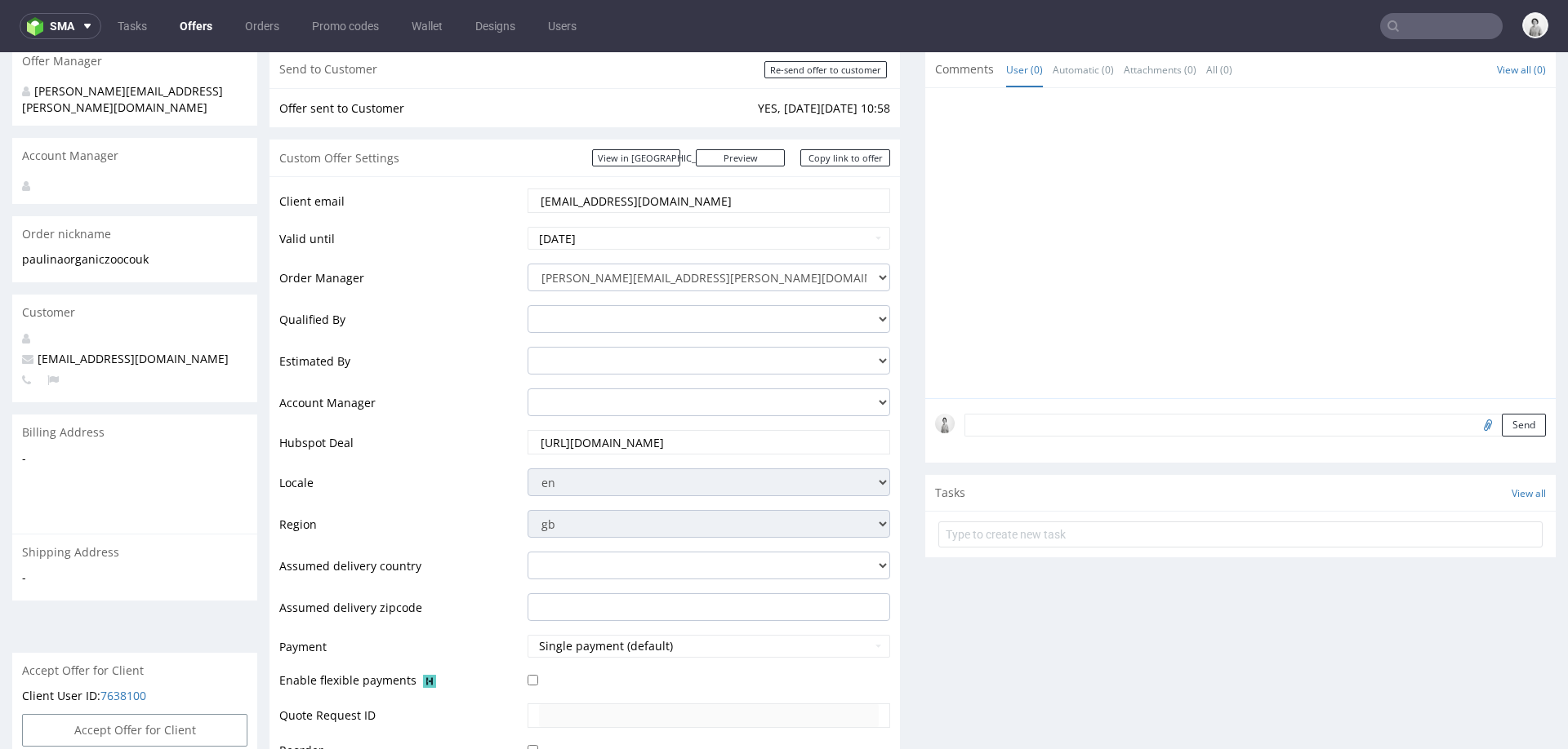
scroll to position [120, 0]
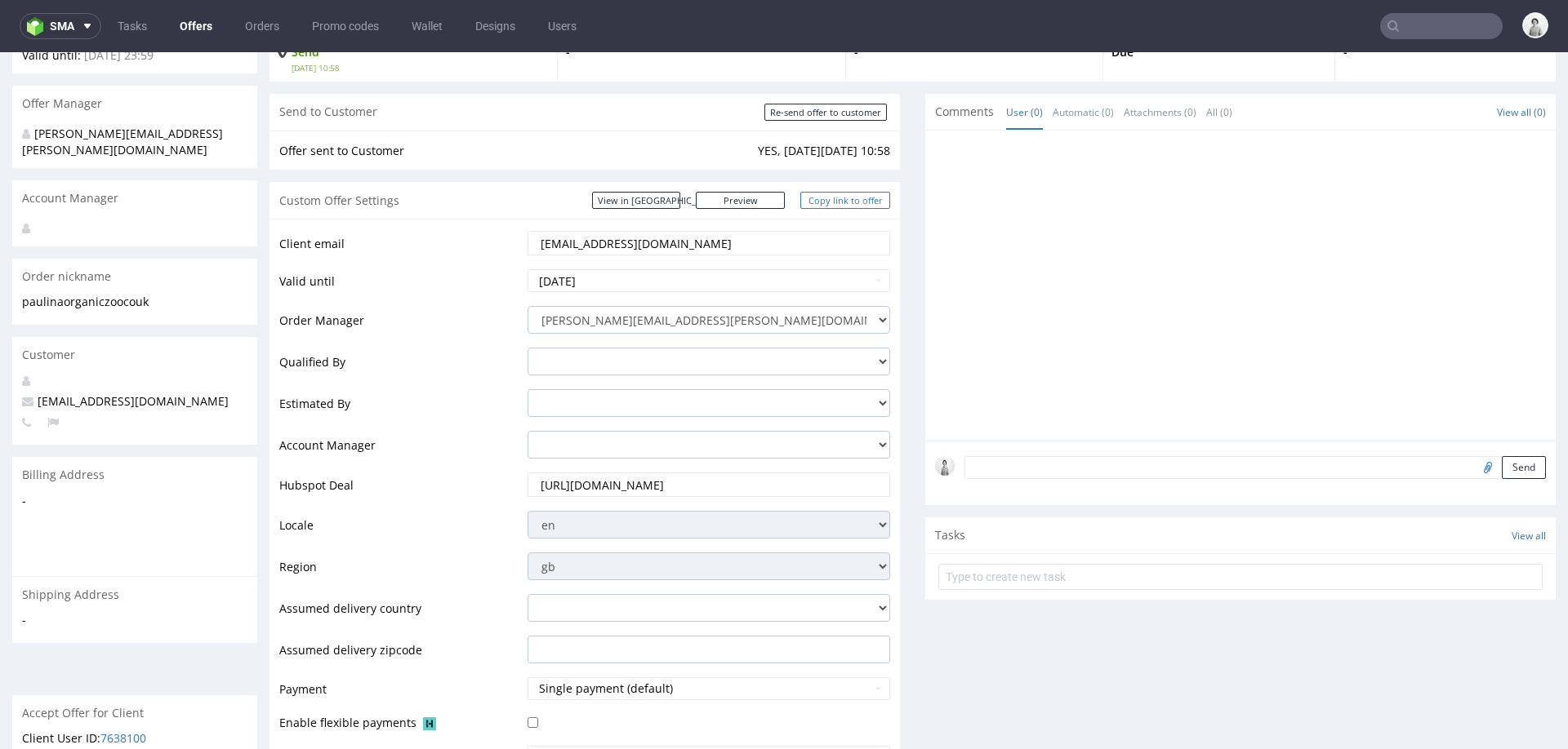
click at [829, 200] on link "Copy link to offer" at bounding box center [845, 200] width 90 height 17
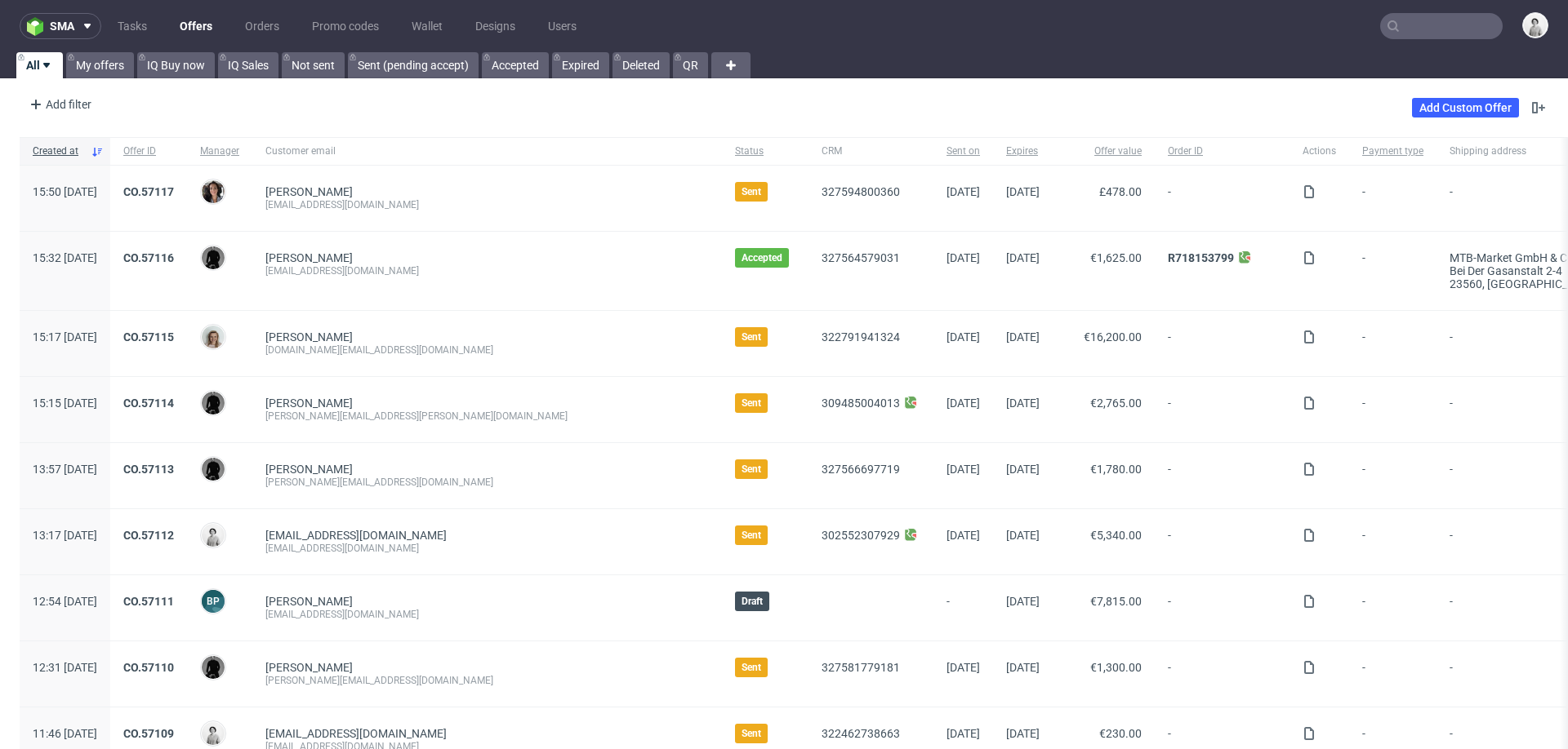
click at [1424, 29] on input "text" at bounding box center [1441, 26] width 123 height 26
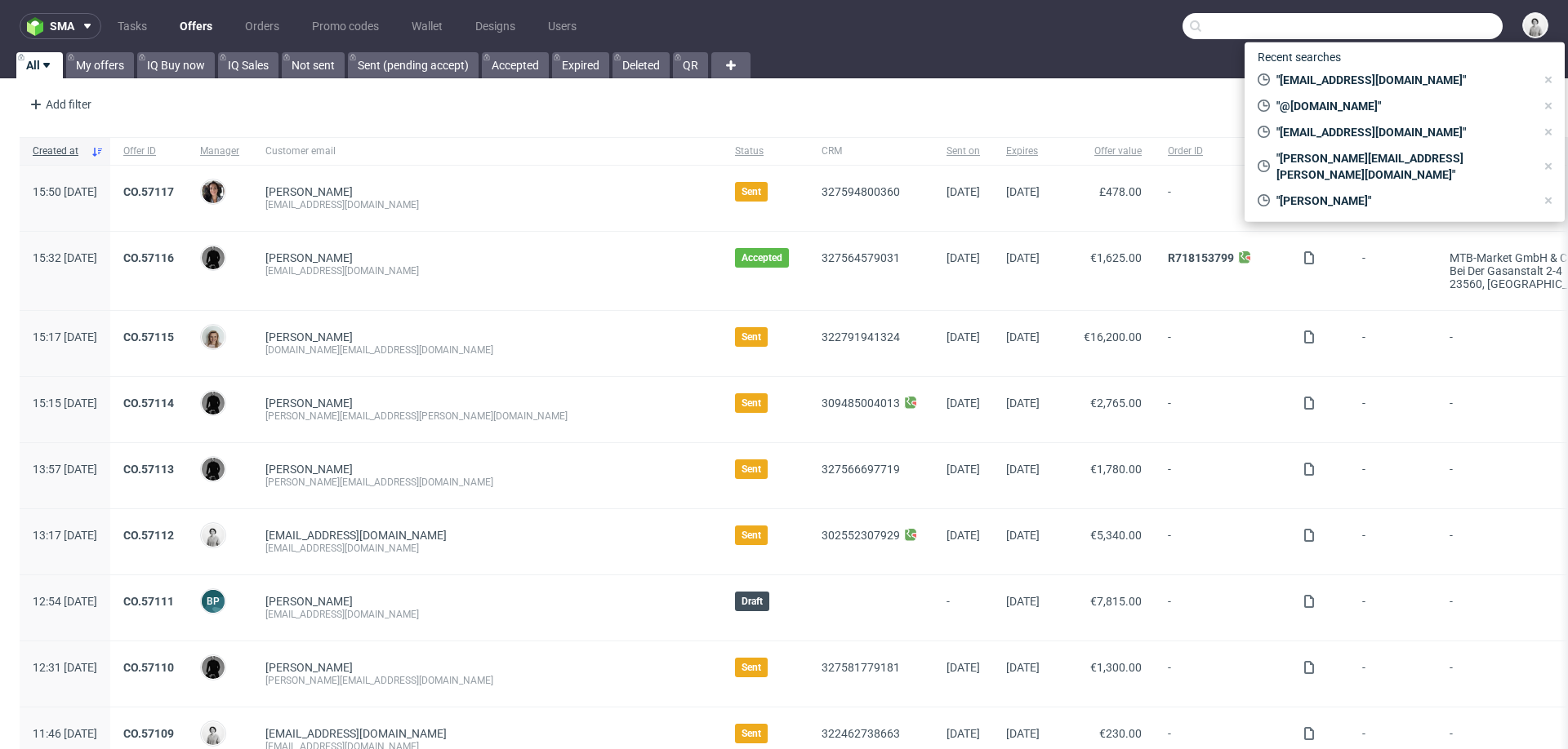
paste input "[PERSON_NAME][EMAIL_ADDRESS][DOMAIN_NAME]"
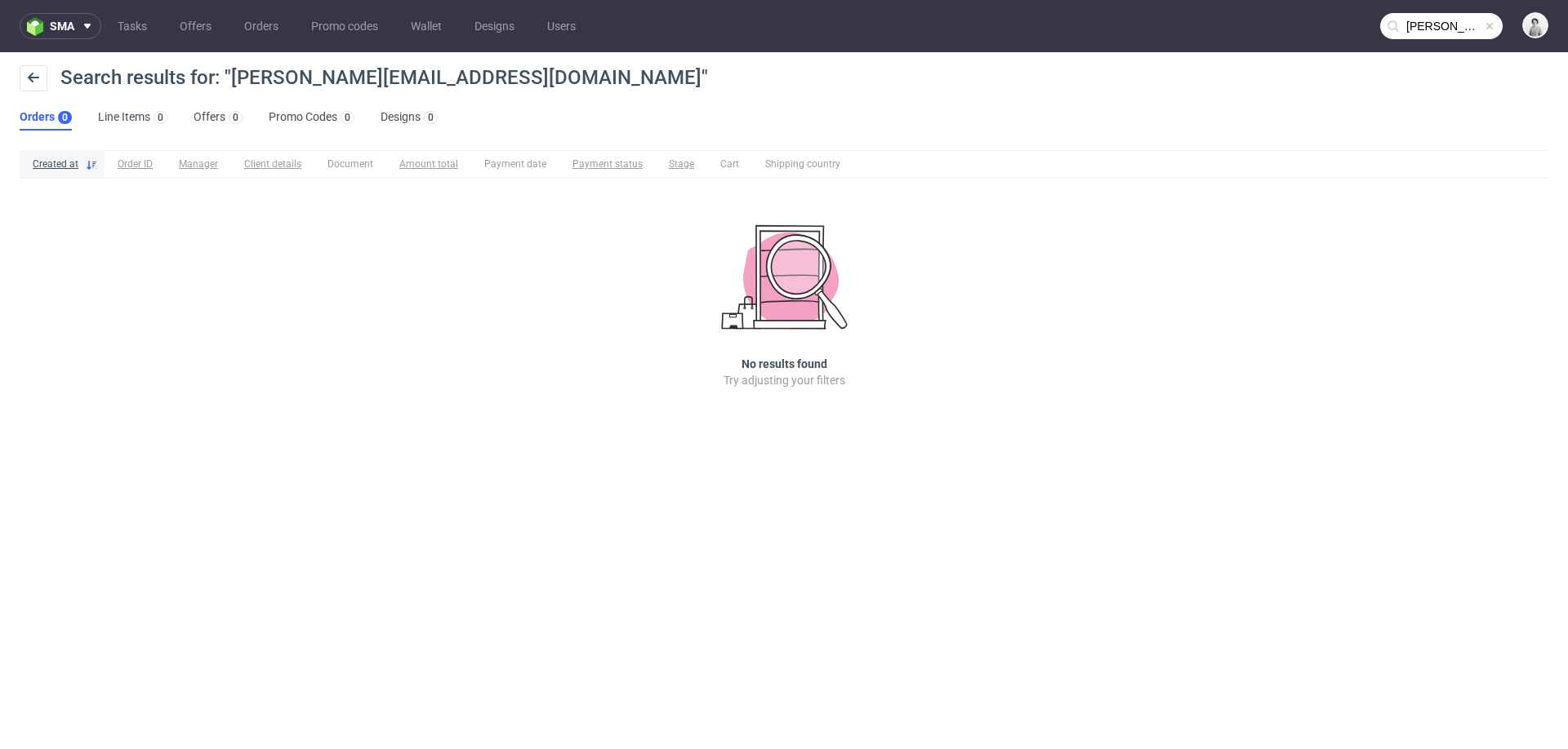
click at [1443, 34] on input "[PERSON_NAME][EMAIL_ADDRESS][DOMAIN_NAME]" at bounding box center [1441, 26] width 123 height 26
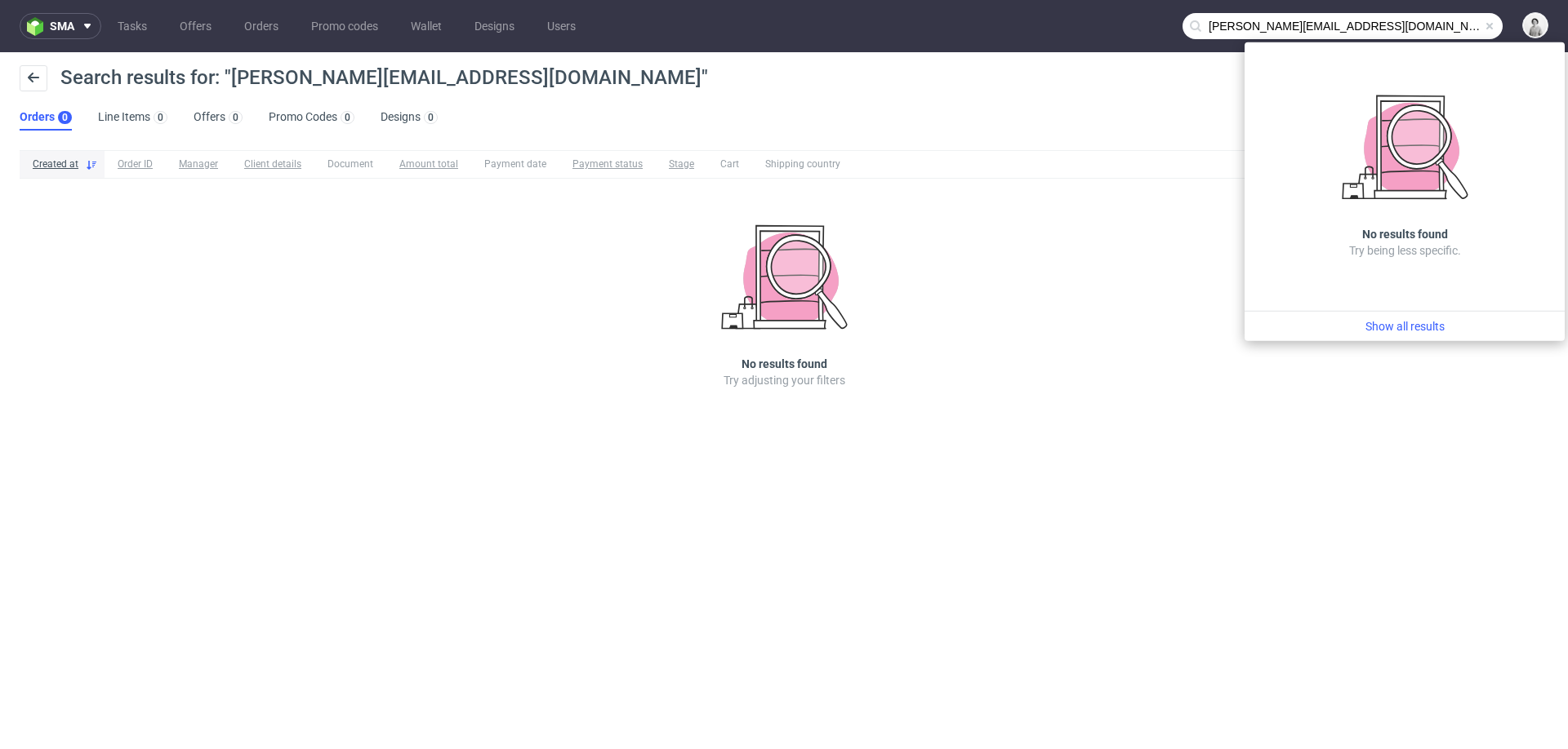
click at [1233, 21] on input "[PERSON_NAME][EMAIL_ADDRESS][DOMAIN_NAME]" at bounding box center [1341, 26] width 320 height 26
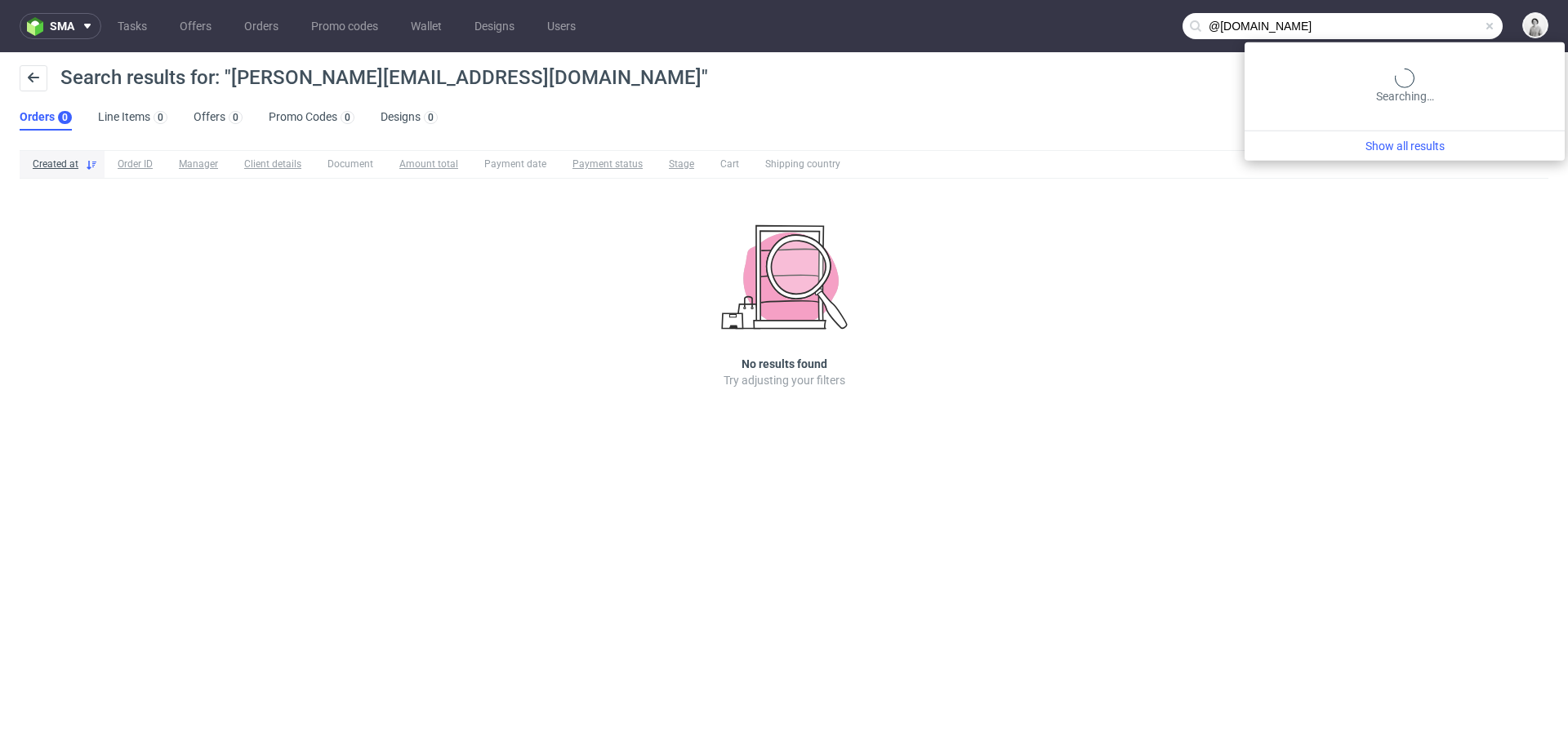
type input "@[DOMAIN_NAME]"
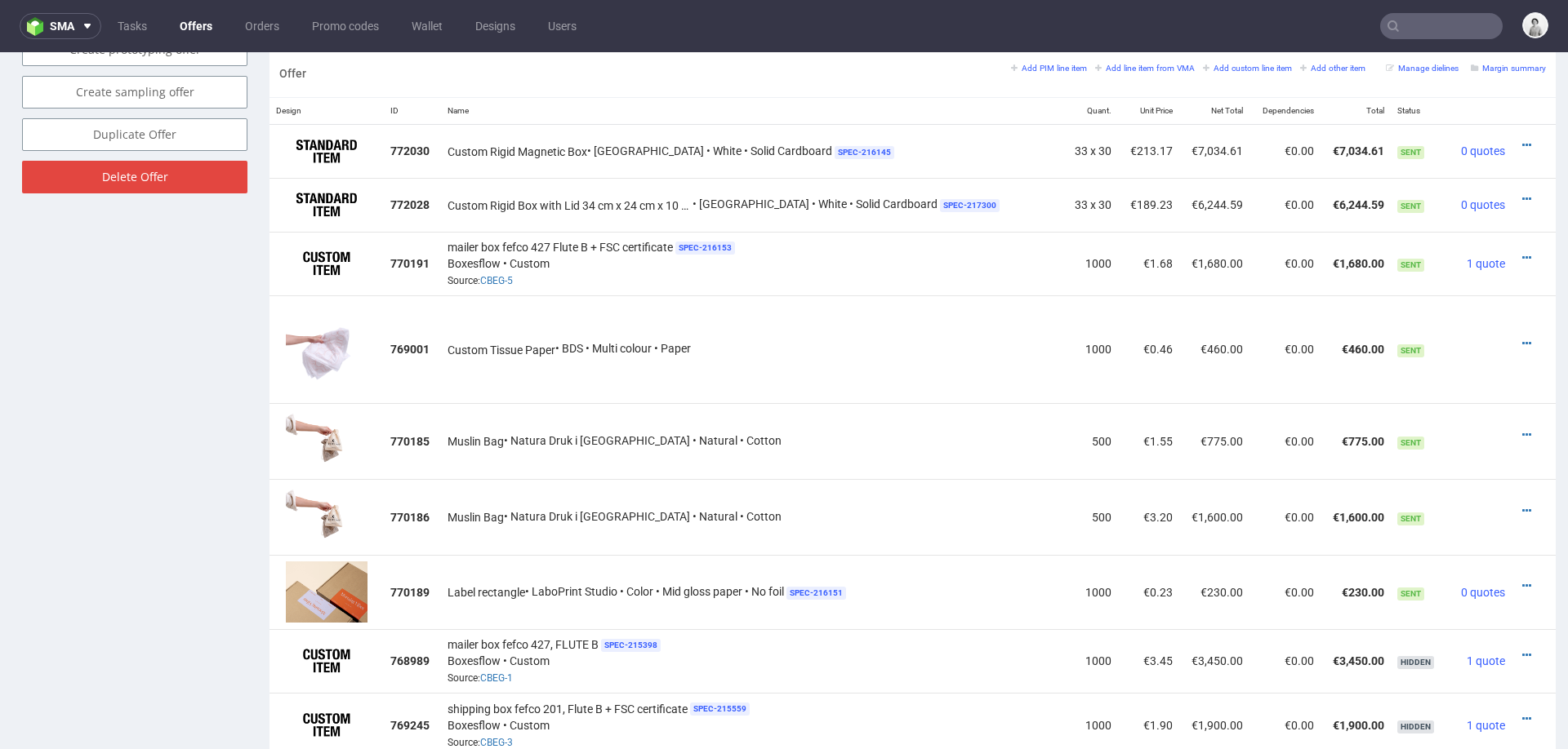
scroll to position [5, 0]
